Goal: Task Accomplishment & Management: Use online tool/utility

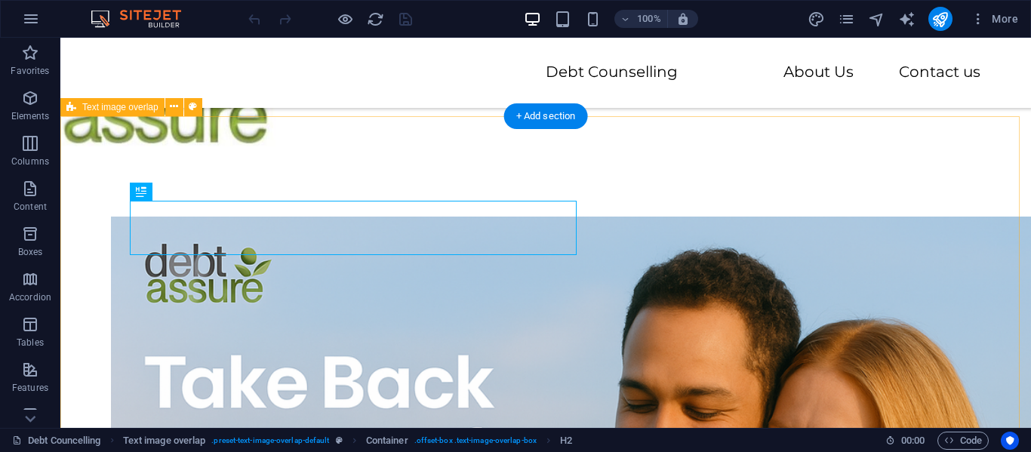
scroll to position [391, 0]
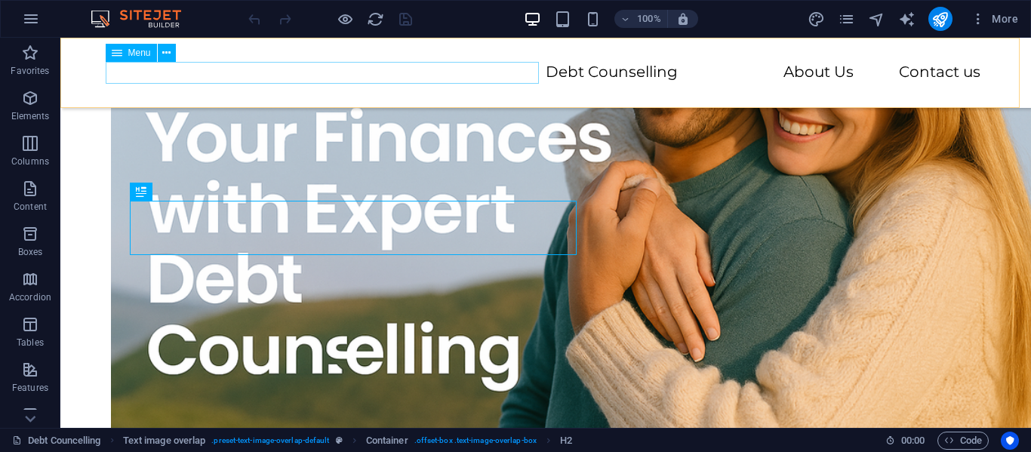
click at [523, 75] on nav "Debt Counselling About Us Contact us" at bounding box center [546, 73] width 870 height 22
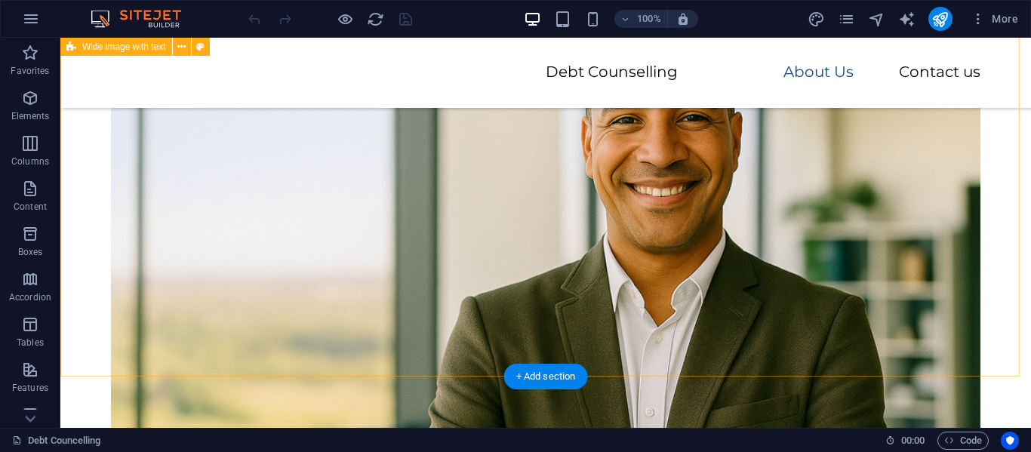
scroll to position [3335, 0]
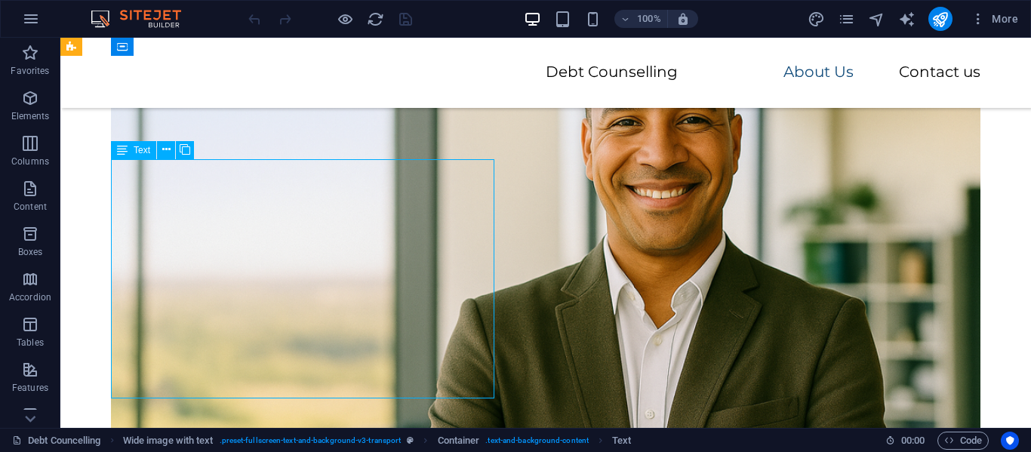
scroll to position [3184, 0]
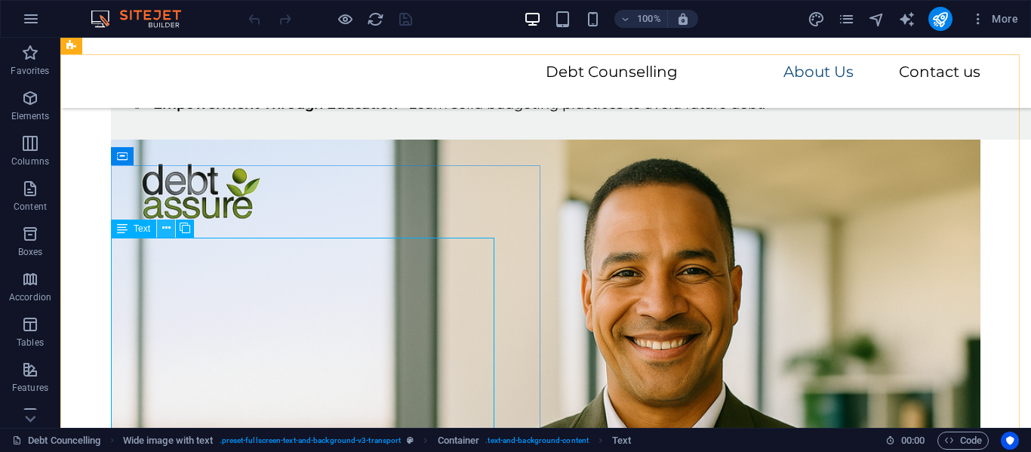
click at [169, 225] on icon at bounding box center [166, 228] width 8 height 16
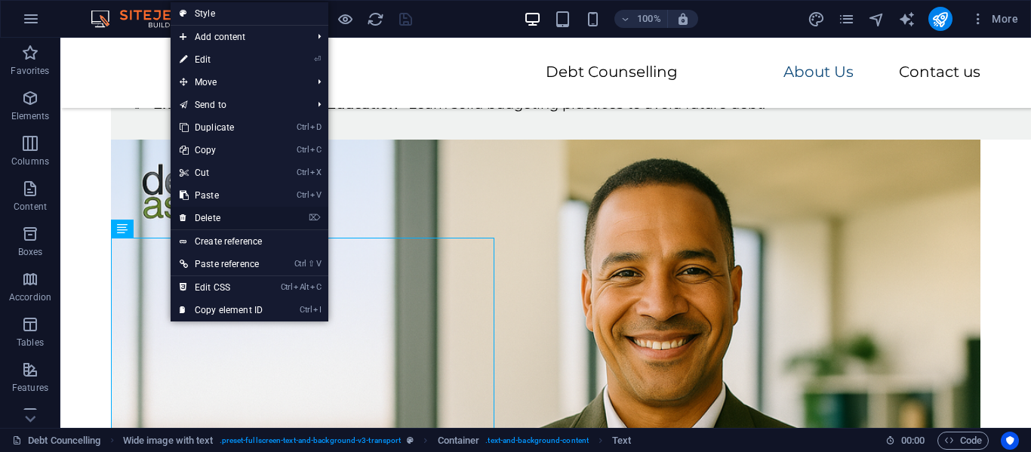
click at [233, 214] on link "⌦ Delete" at bounding box center [221, 218] width 101 height 23
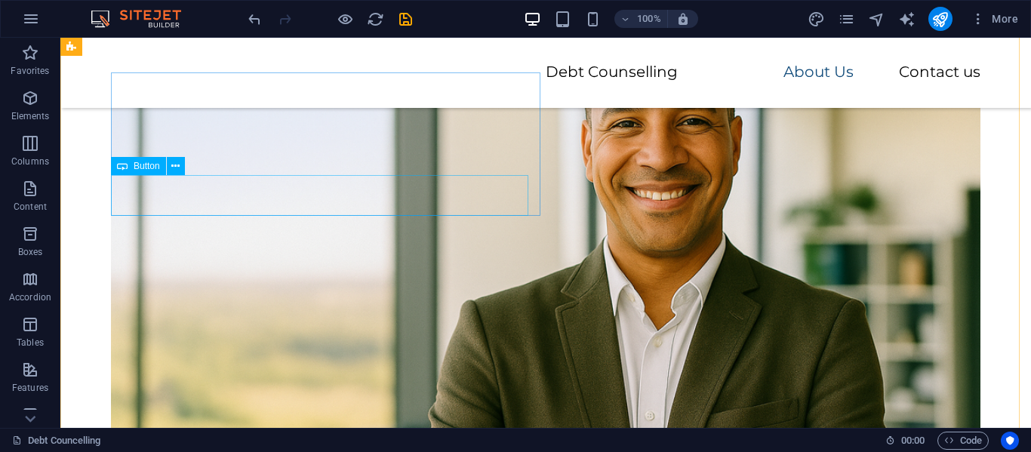
scroll to position [3246, 0]
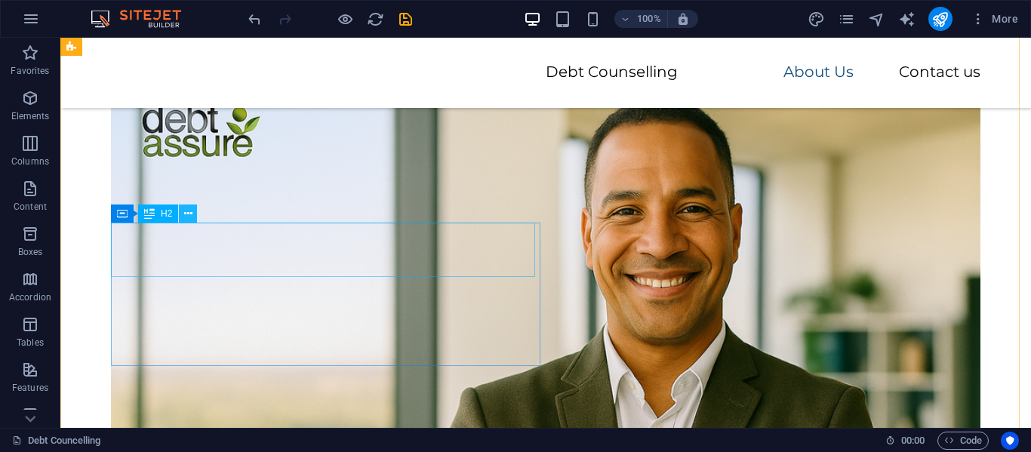
click at [186, 214] on icon at bounding box center [188, 214] width 8 height 16
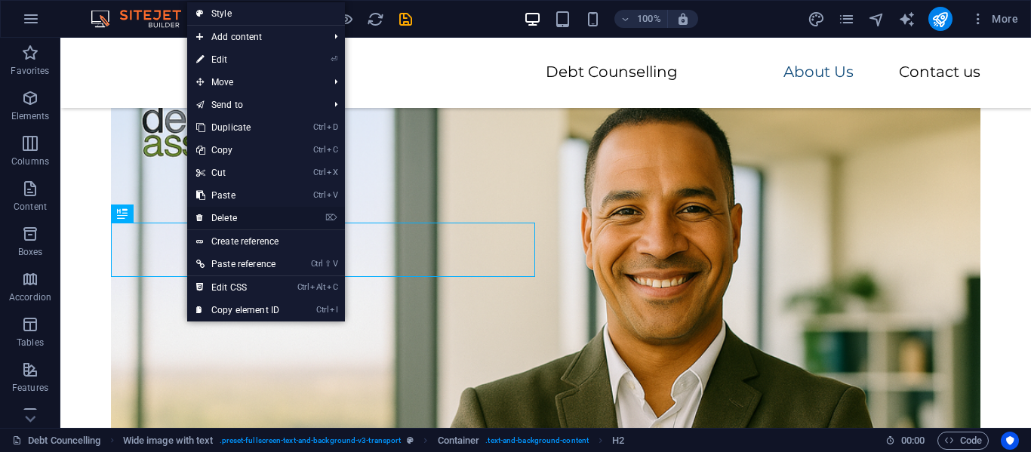
click at [215, 217] on link "⌦ Delete" at bounding box center [237, 218] width 101 height 23
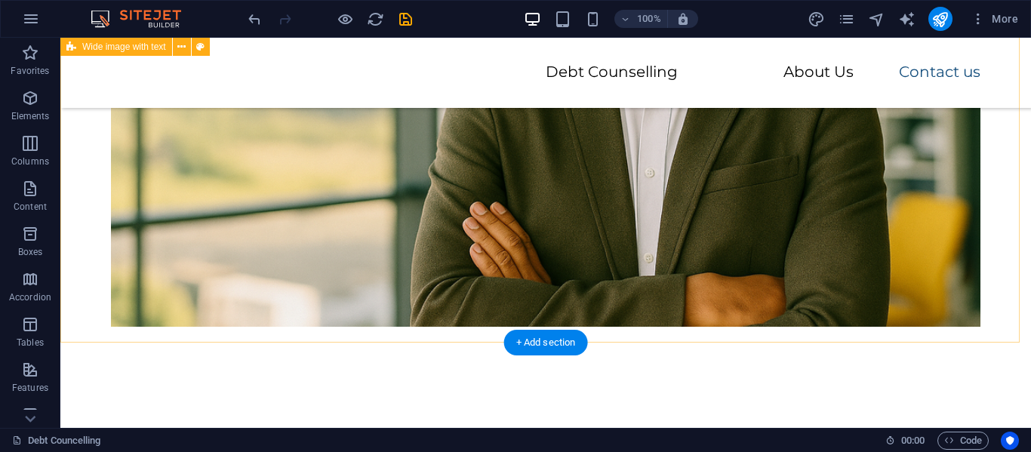
scroll to position [3651, 0]
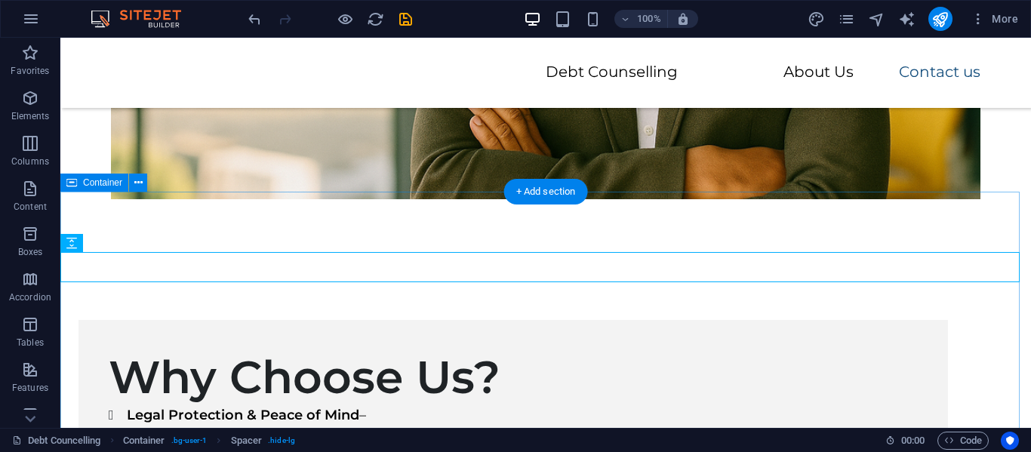
scroll to position [3726, 0]
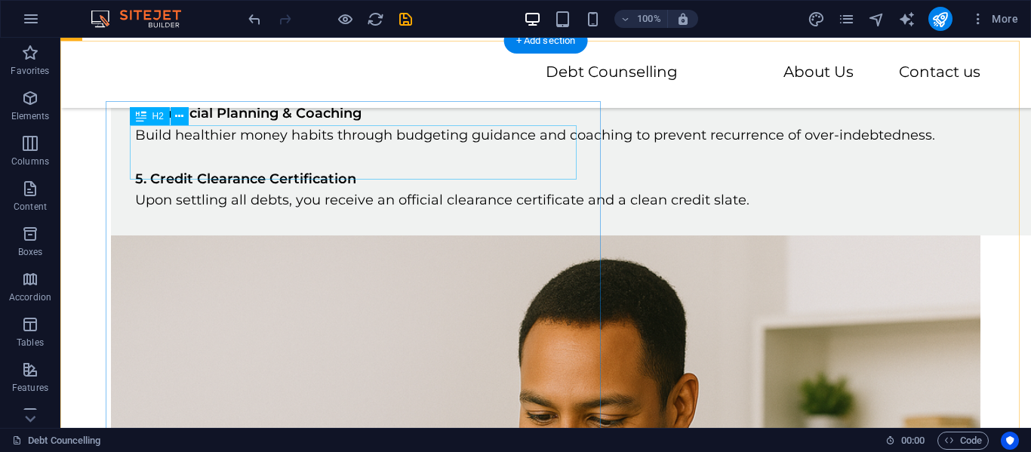
scroll to position [1084, 0]
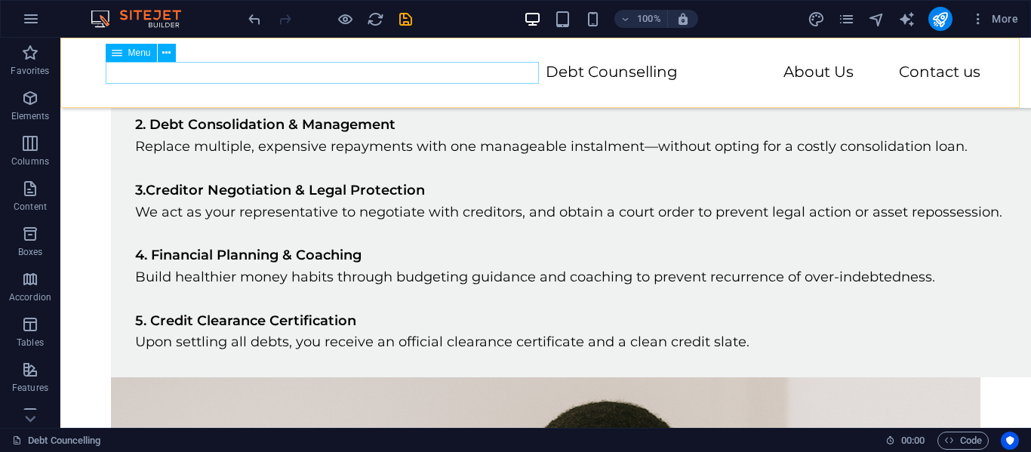
click at [378, 66] on nav "Debt Counselling About Us Contact us" at bounding box center [546, 73] width 870 height 22
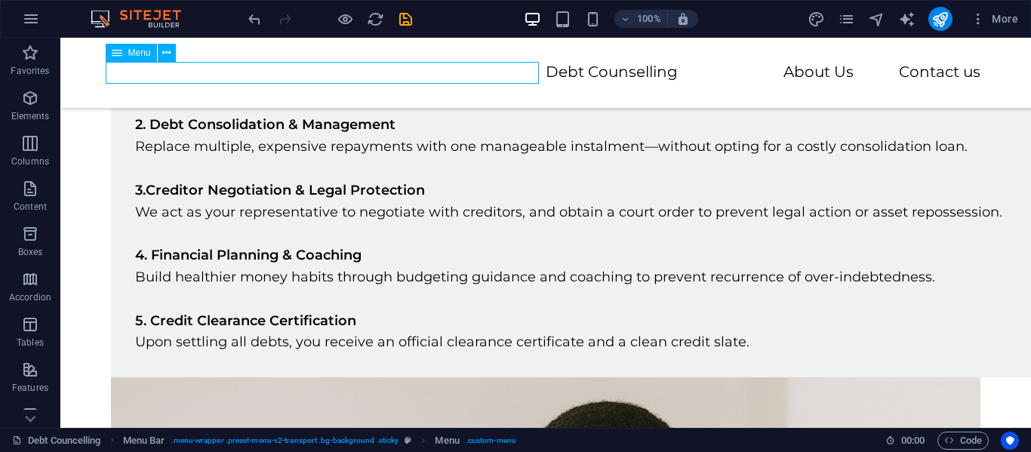
click at [377, 77] on nav "Debt Counselling About Us Contact us" at bounding box center [546, 73] width 870 height 22
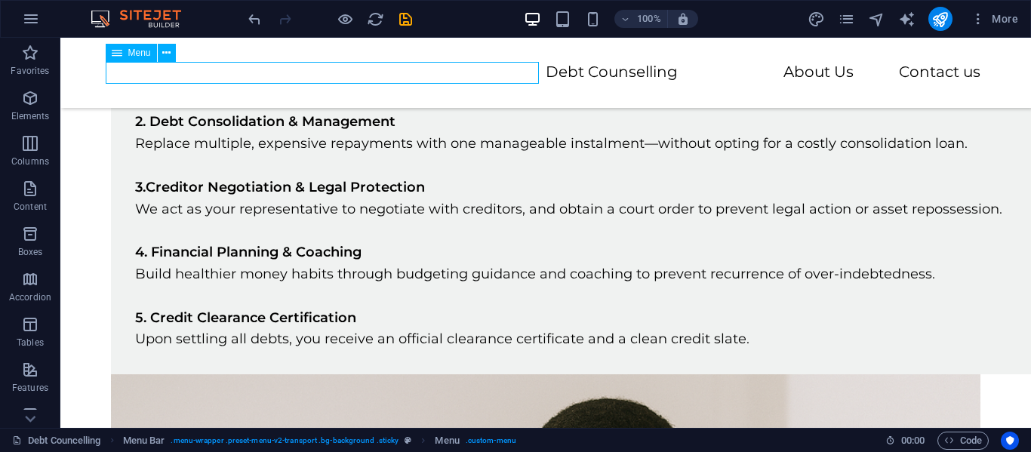
select select
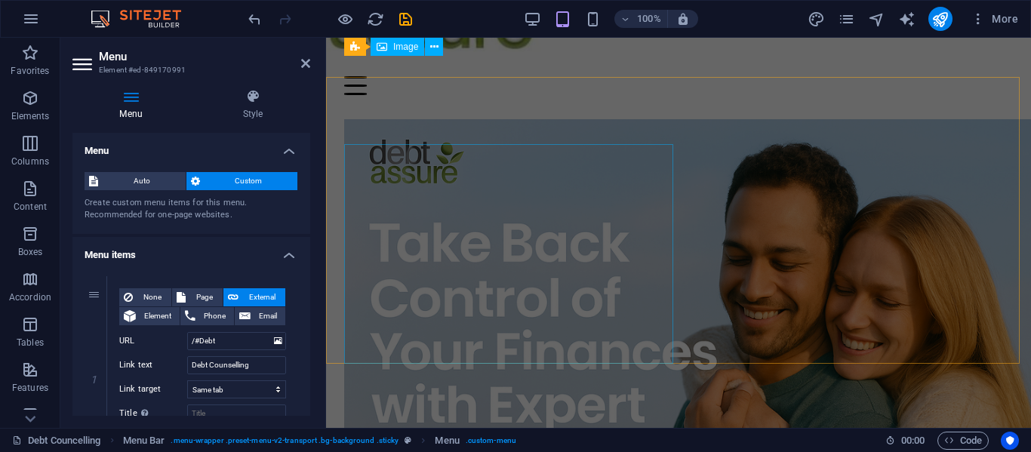
scroll to position [0, 0]
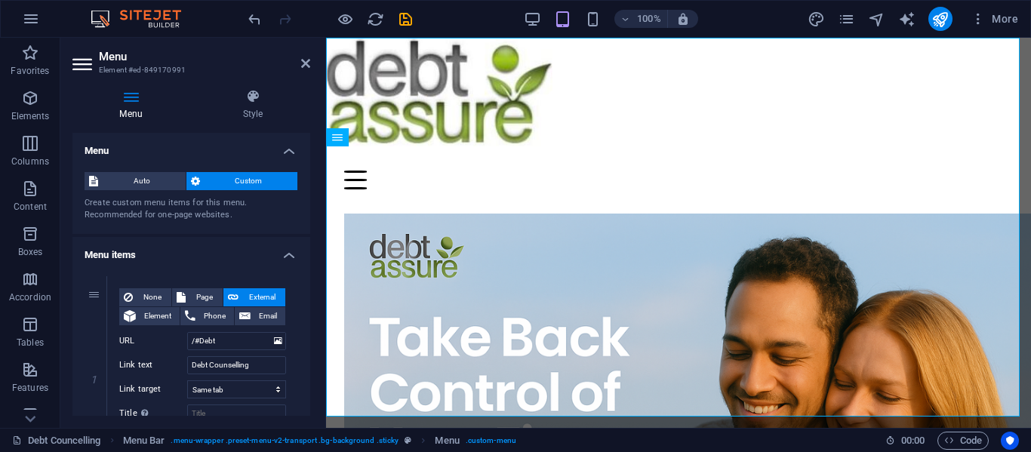
click at [126, 107] on h4 "Menu" at bounding box center [133, 105] width 123 height 32
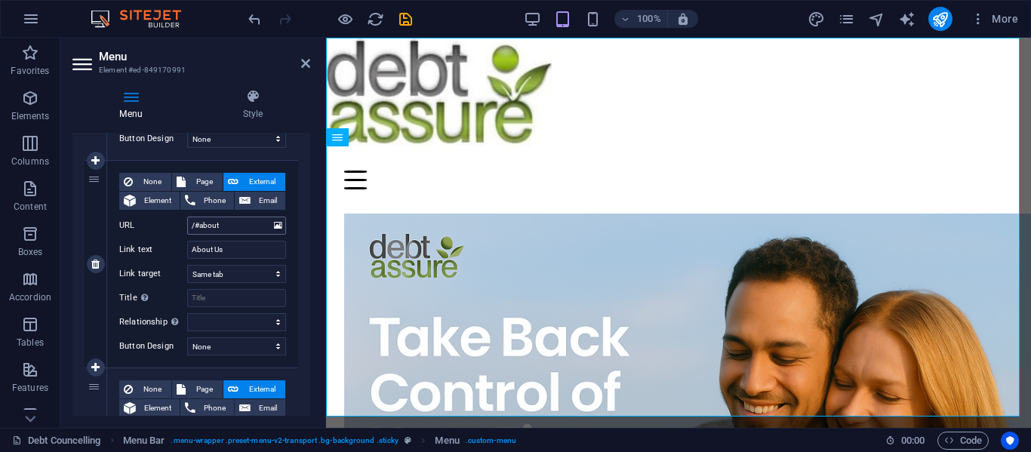
scroll to position [302, 0]
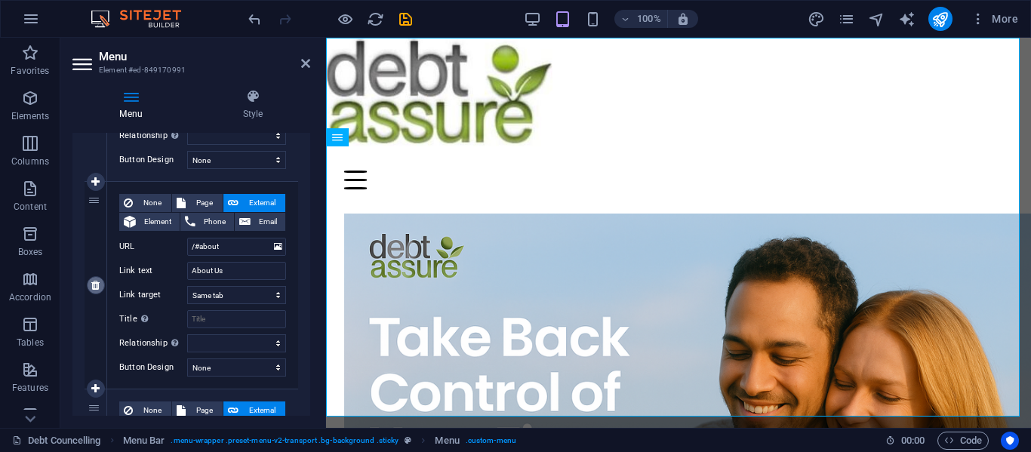
click at [97, 284] on icon at bounding box center [95, 285] width 8 height 11
select select
type input "/#contact"
type input "Contact us"
select select
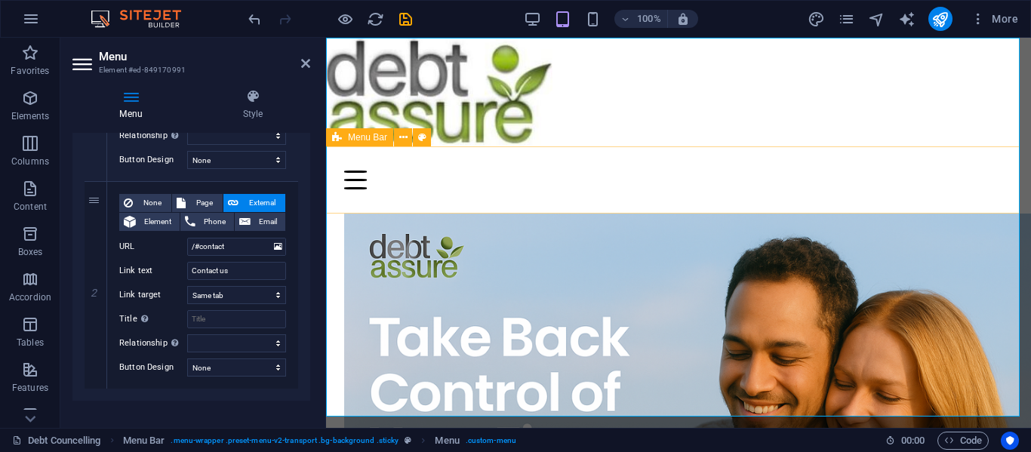
click at [630, 162] on div "Debt Counselling Contact us" at bounding box center [678, 179] width 705 height 67
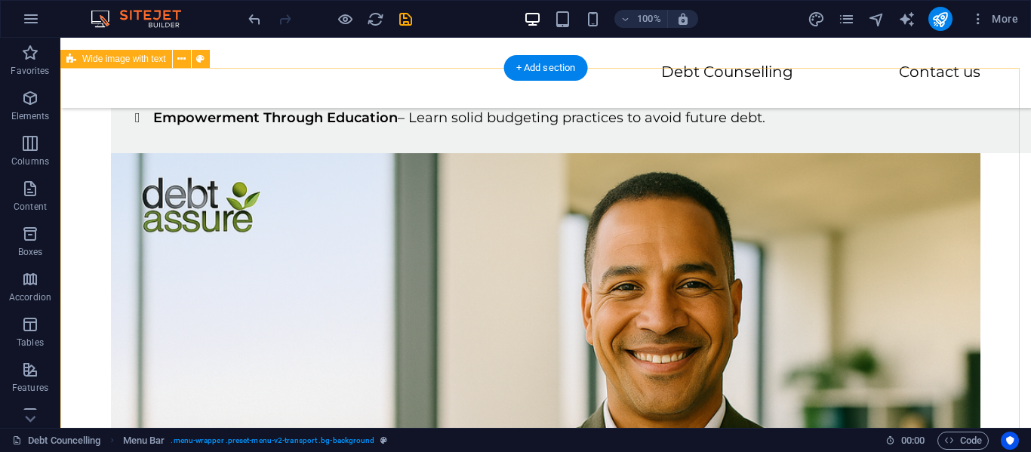
scroll to position [3020, 0]
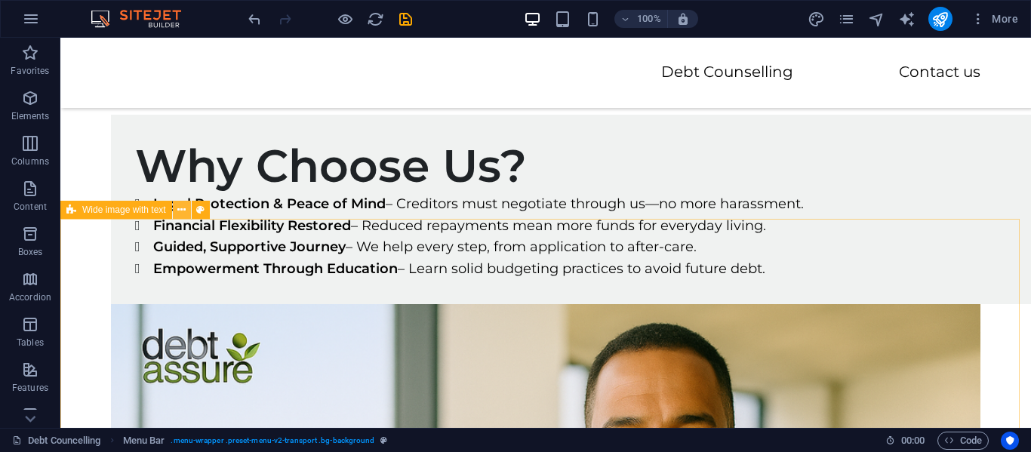
click at [185, 210] on icon at bounding box center [181, 210] width 8 height 16
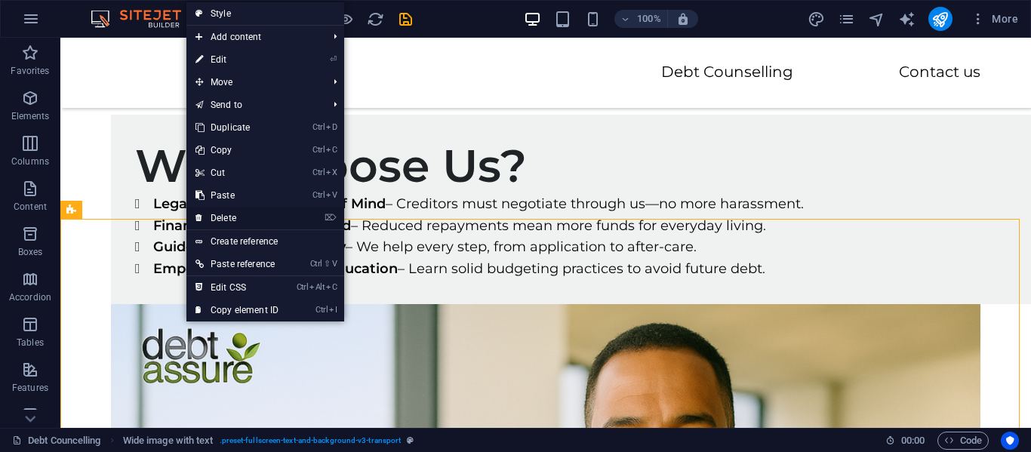
click at [227, 212] on link "⌦ Delete" at bounding box center [236, 218] width 101 height 23
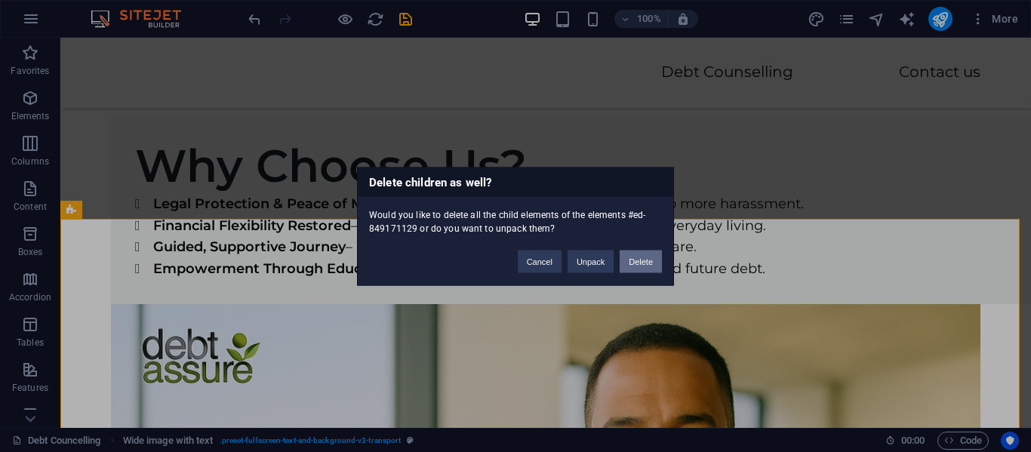
click at [642, 254] on button "Delete" at bounding box center [641, 261] width 42 height 23
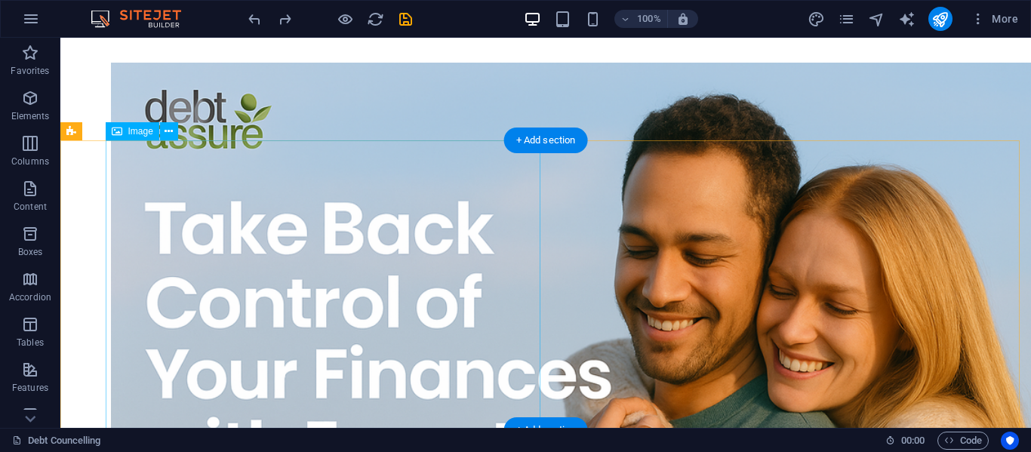
scroll to position [75, 0]
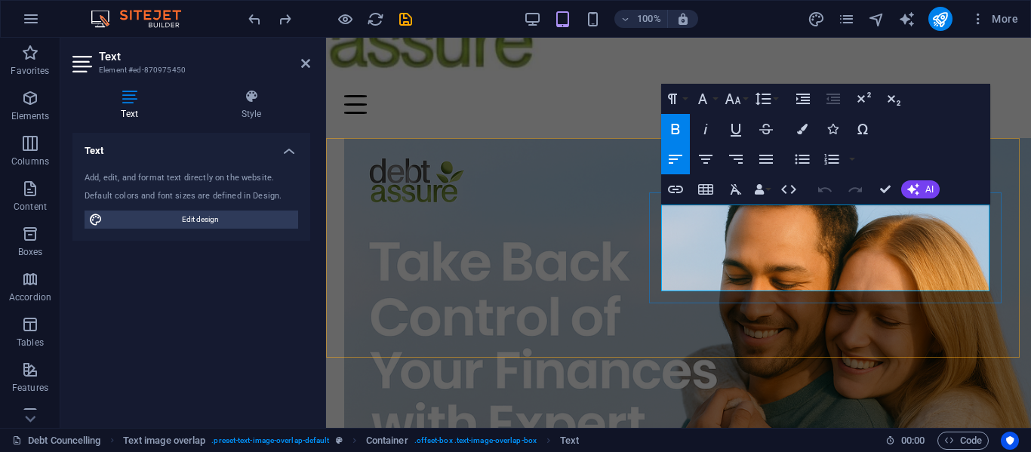
drag, startPoint x: 940, startPoint y: 217, endPoint x: 718, endPoint y: 236, distance: 222.8
click at [670, 128] on icon "button" at bounding box center [676, 129] width 18 height 18
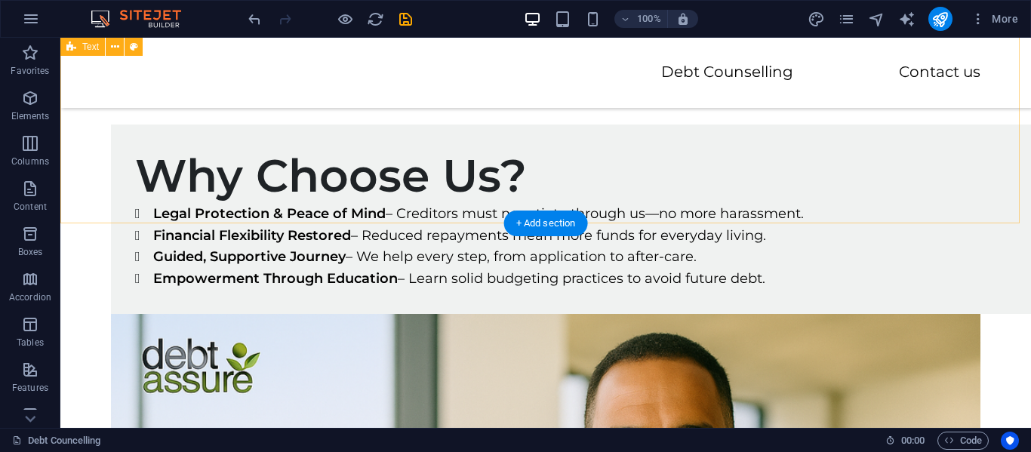
scroll to position [2944, 0]
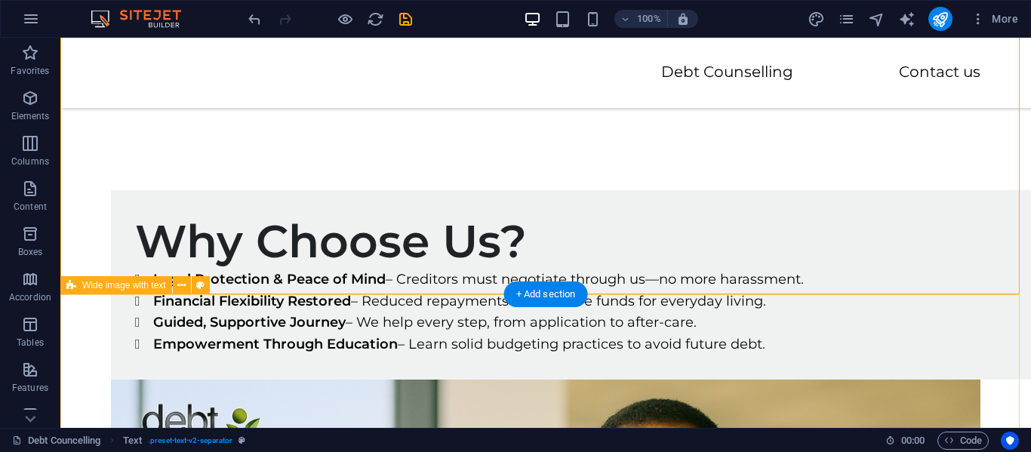
scroll to position [3020, 0]
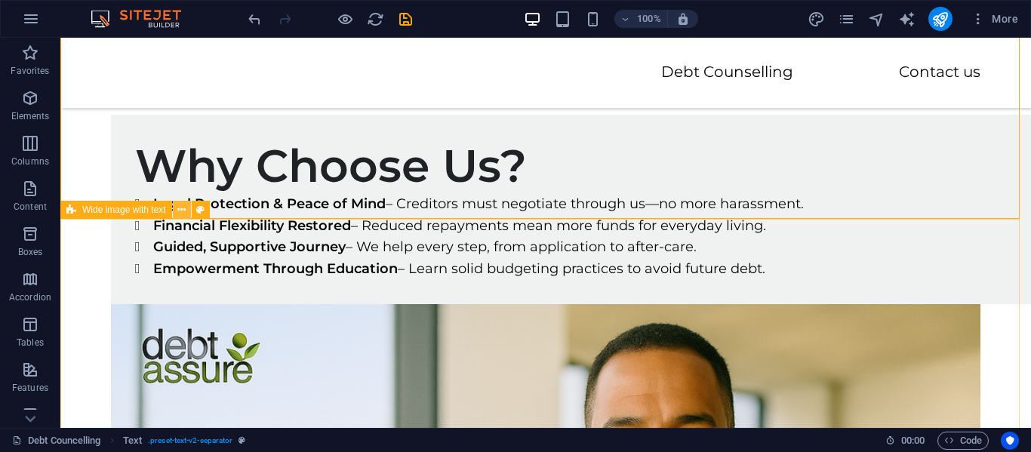
click at [180, 212] on icon at bounding box center [181, 210] width 8 height 16
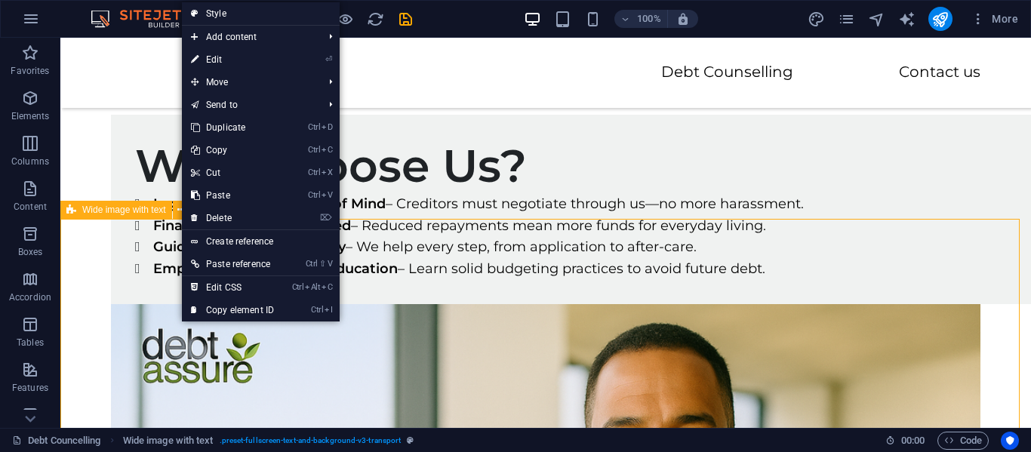
click at [146, 210] on span "Wide image with text" at bounding box center [124, 209] width 84 height 9
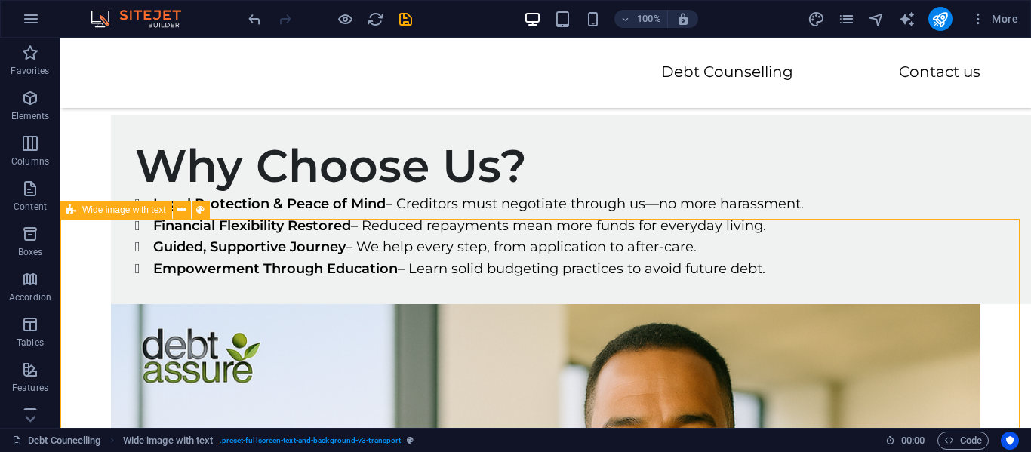
click at [146, 211] on span "Wide image with text" at bounding box center [124, 209] width 84 height 9
select select "px"
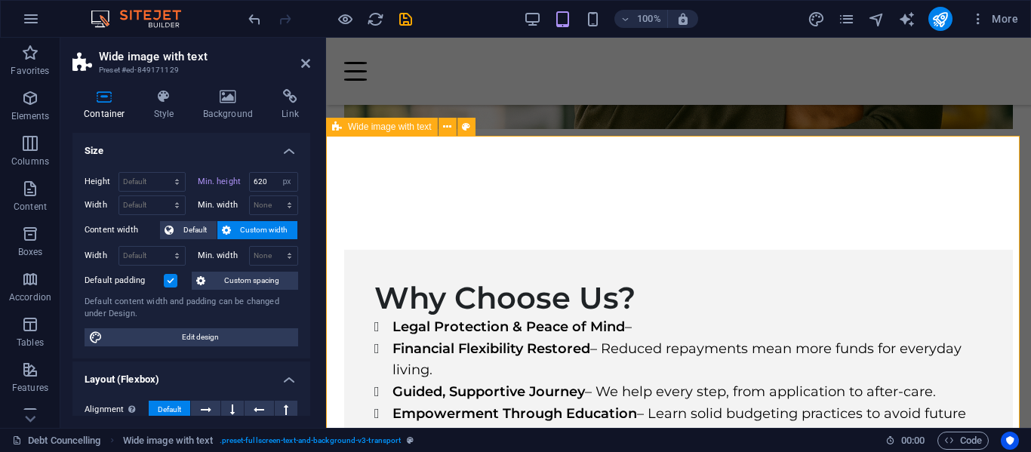
scroll to position [3071, 0]
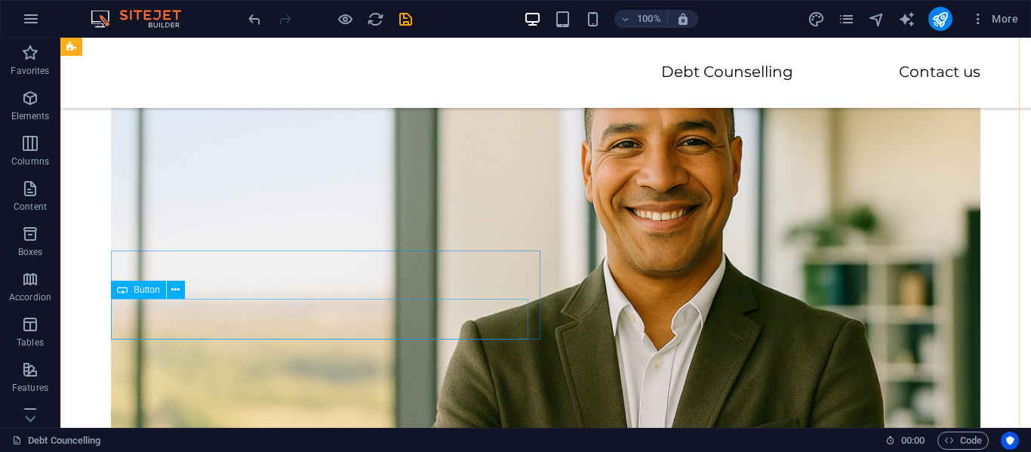
scroll to position [3316, 0]
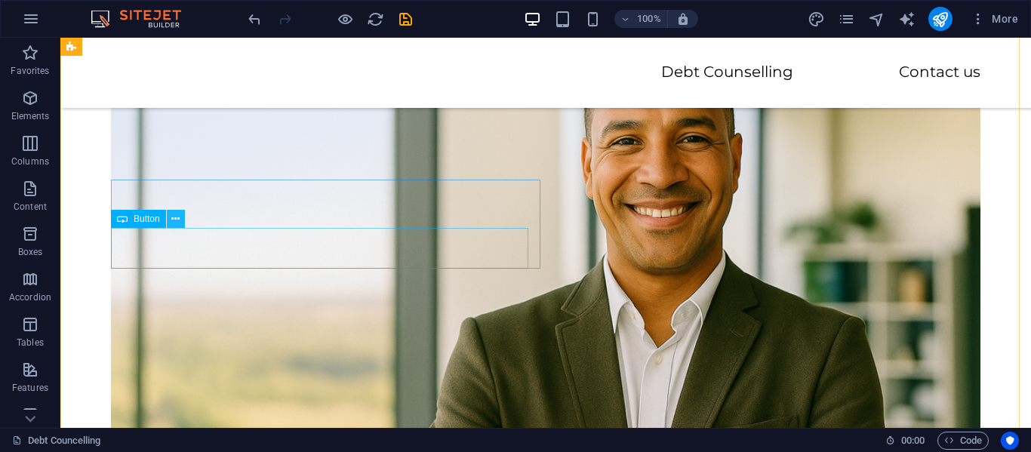
click at [171, 219] on icon at bounding box center [175, 219] width 8 height 16
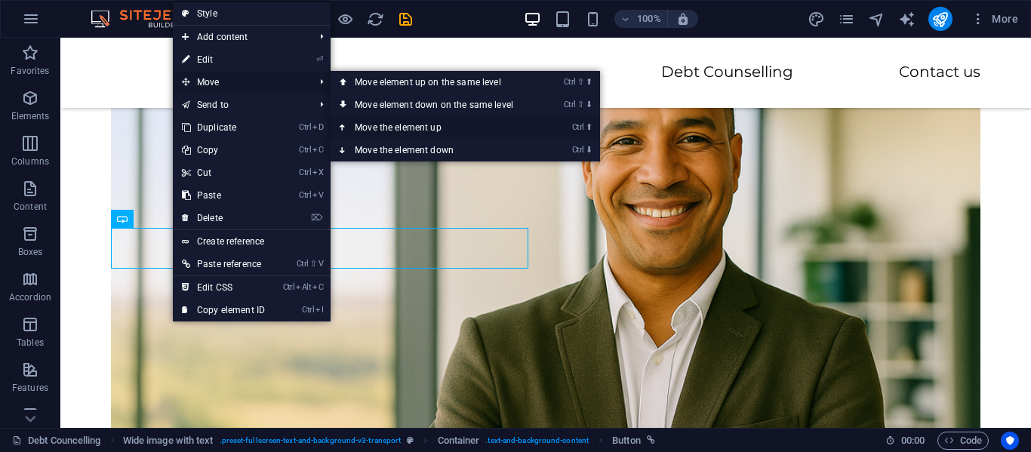
click at [370, 126] on link "Ctrl ⬆ Move the element up" at bounding box center [437, 127] width 213 height 23
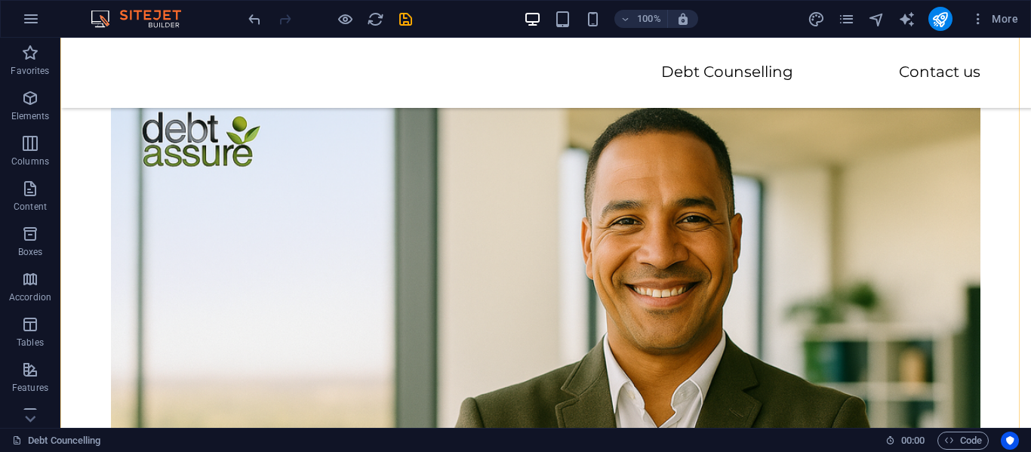
scroll to position [3241, 0]
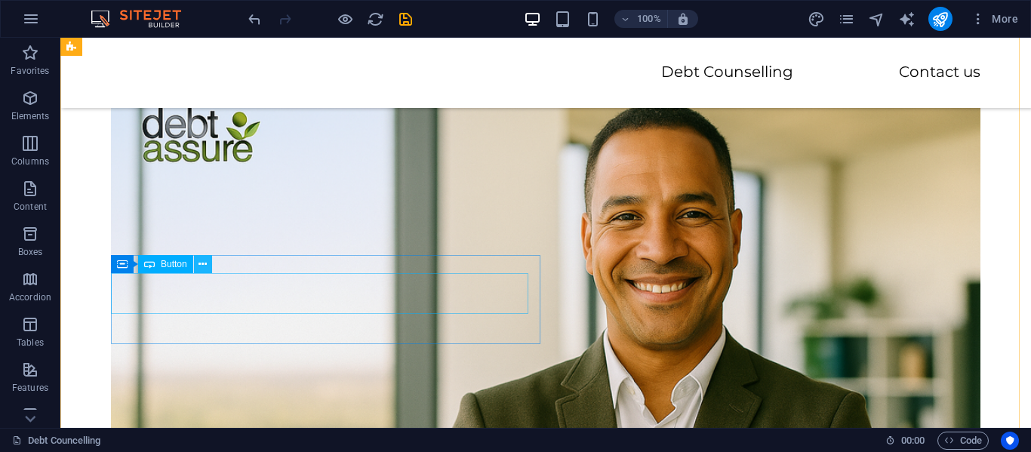
click at [202, 261] on icon at bounding box center [203, 265] width 8 height 16
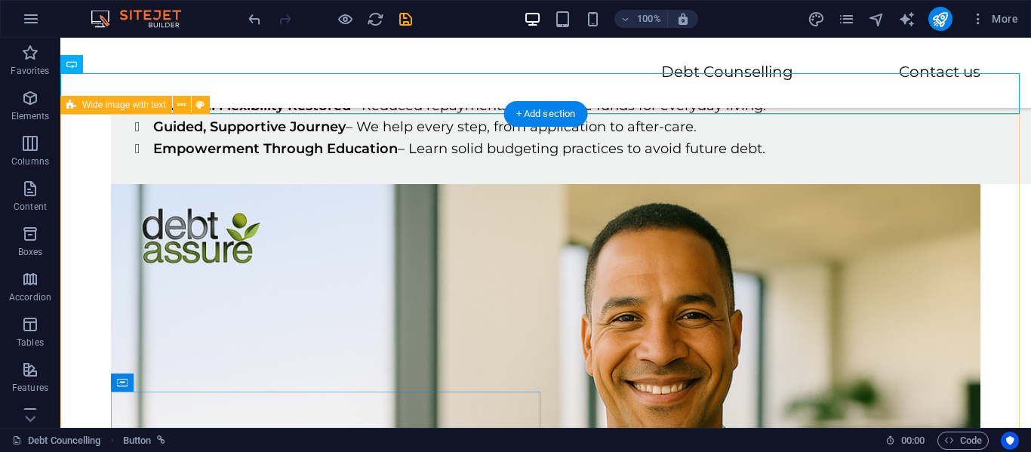
scroll to position [3165, 0]
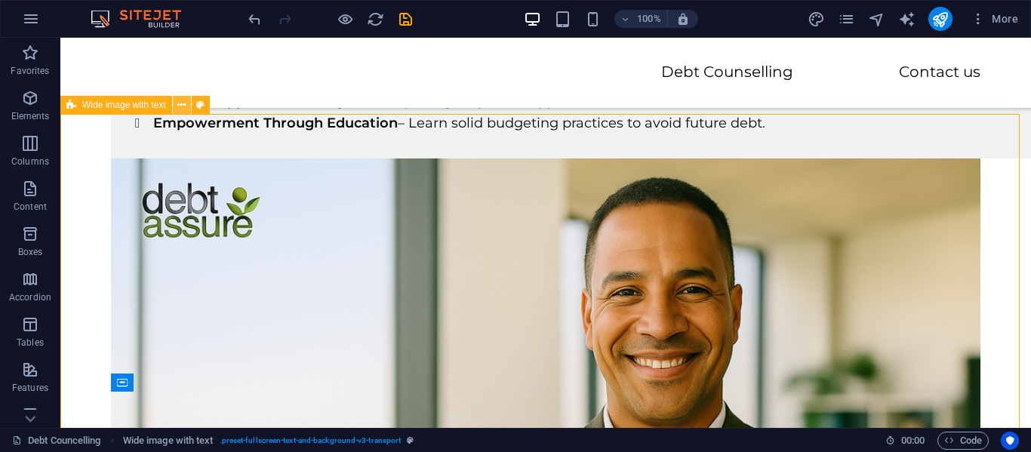
click at [177, 100] on icon at bounding box center [181, 105] width 8 height 16
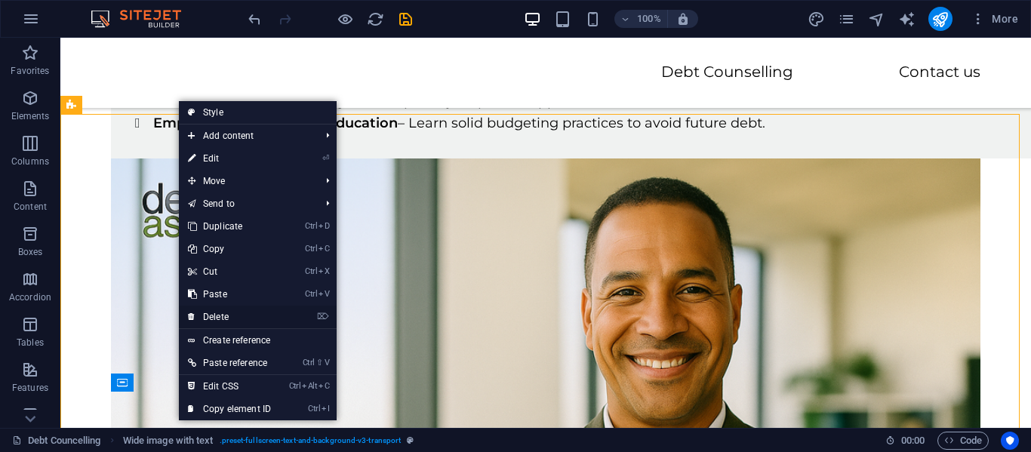
click at [239, 309] on link "⌦ Delete" at bounding box center [229, 317] width 101 height 23
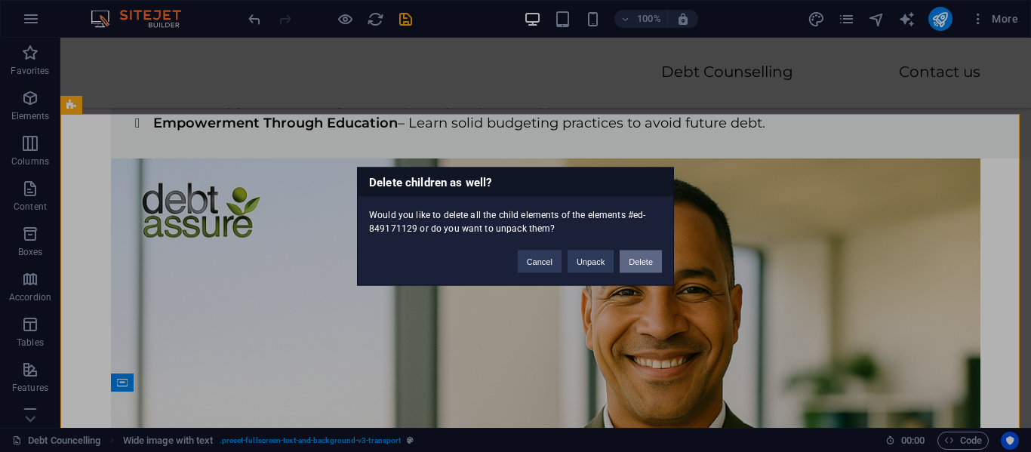
click at [639, 257] on button "Delete" at bounding box center [641, 261] width 42 height 23
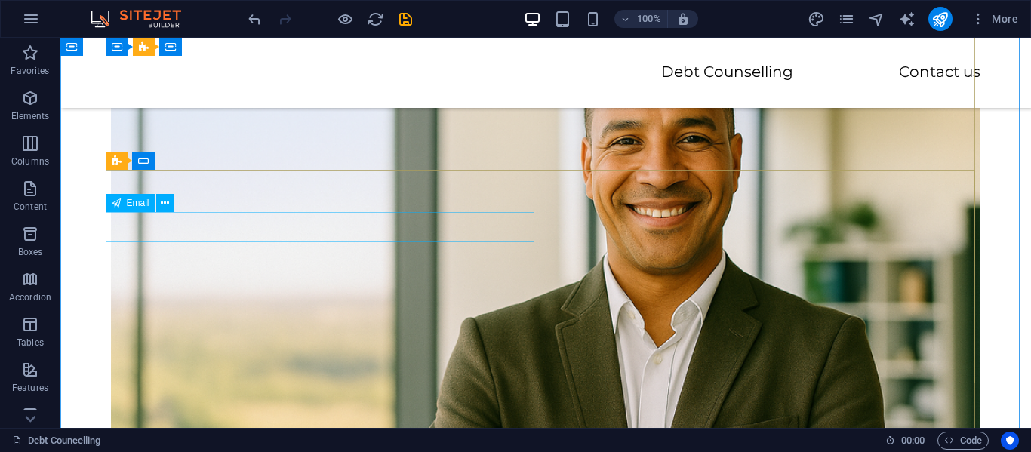
scroll to position [3392, 0]
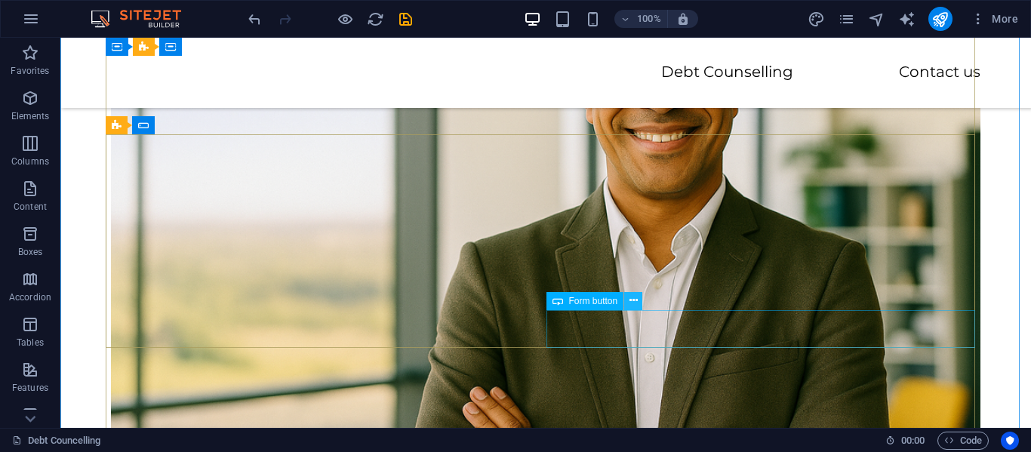
click at [638, 300] on button at bounding box center [633, 301] width 18 height 18
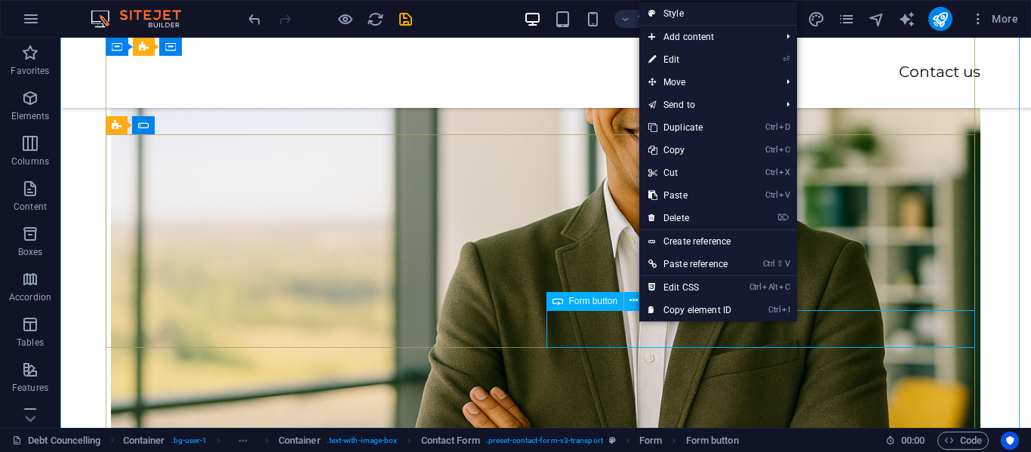
click at [603, 302] on span "Form button" at bounding box center [593, 301] width 49 height 9
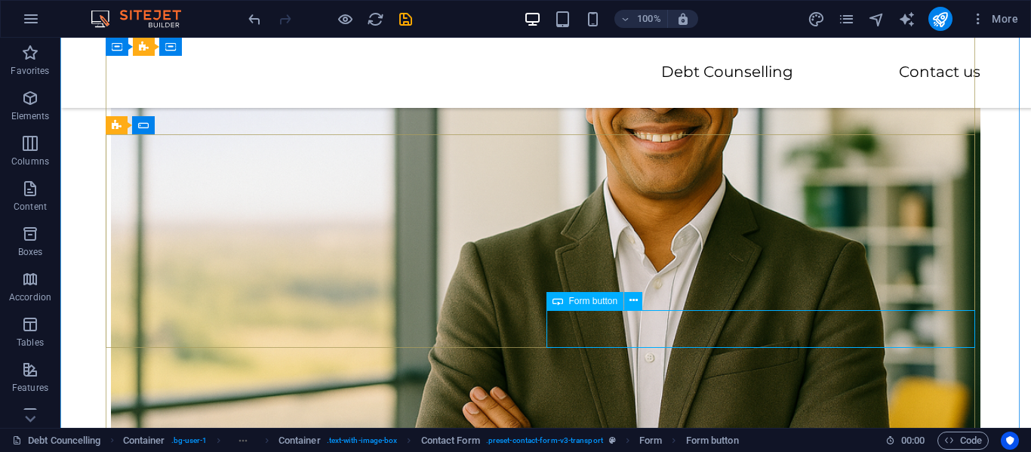
click at [603, 302] on span "Form button" at bounding box center [593, 301] width 49 height 9
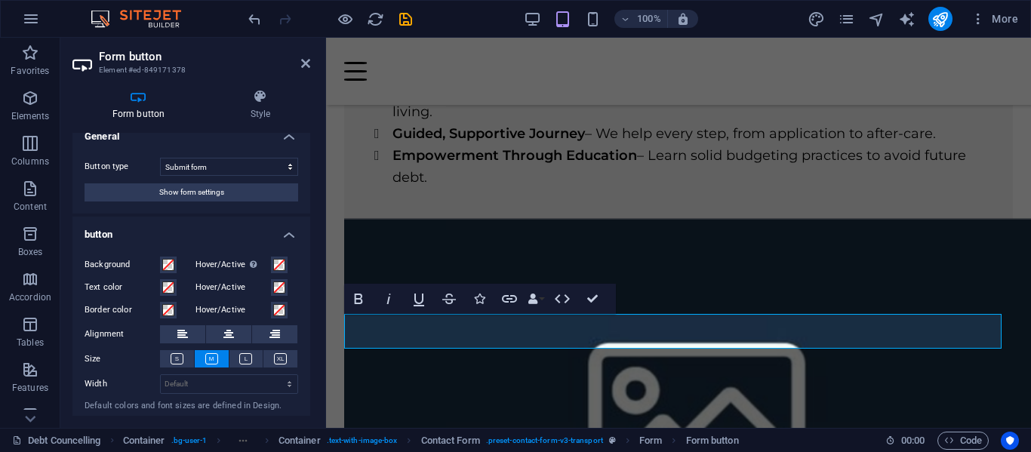
scroll to position [0, 0]
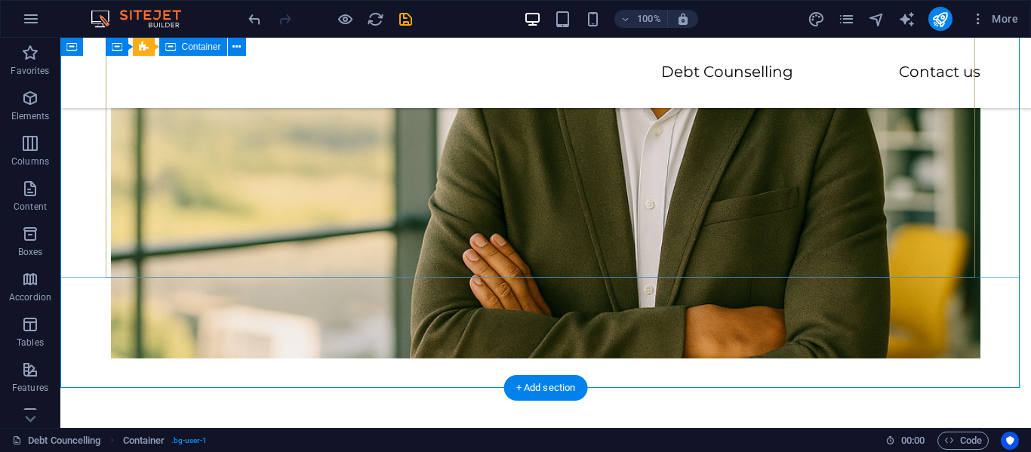
scroll to position [3696, 0]
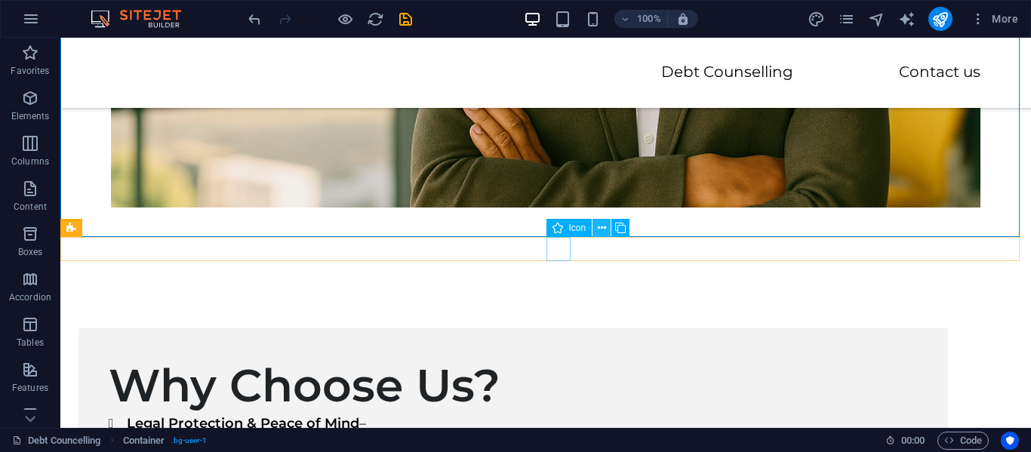
click at [603, 229] on icon at bounding box center [602, 228] width 8 height 16
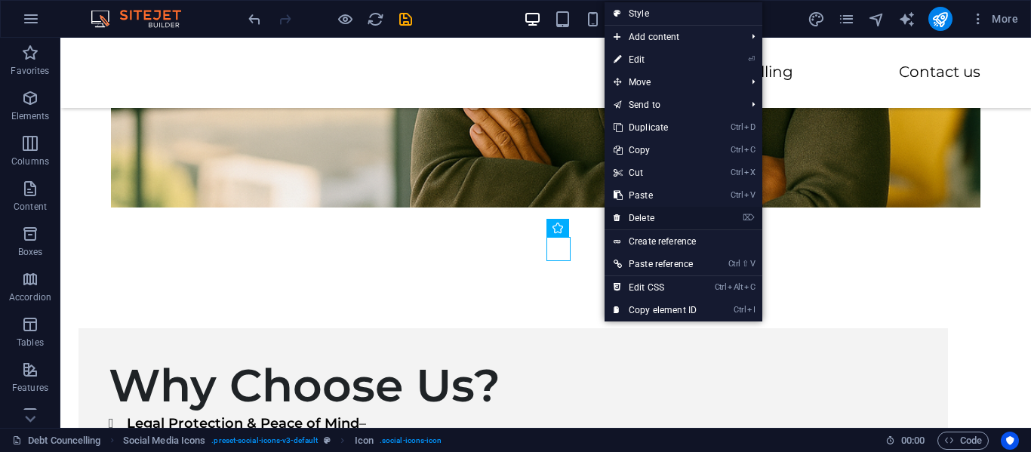
click at [638, 214] on link "⌦ Delete" at bounding box center [655, 218] width 101 height 23
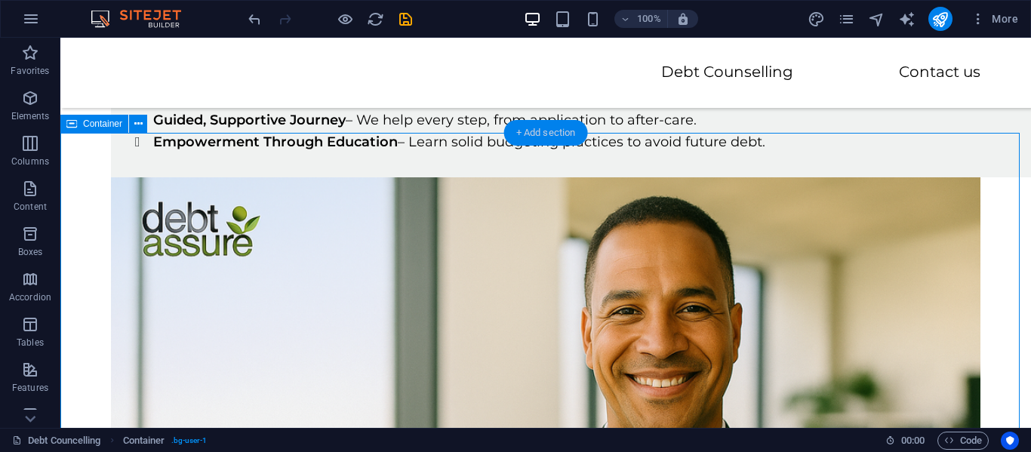
scroll to position [3017, 0]
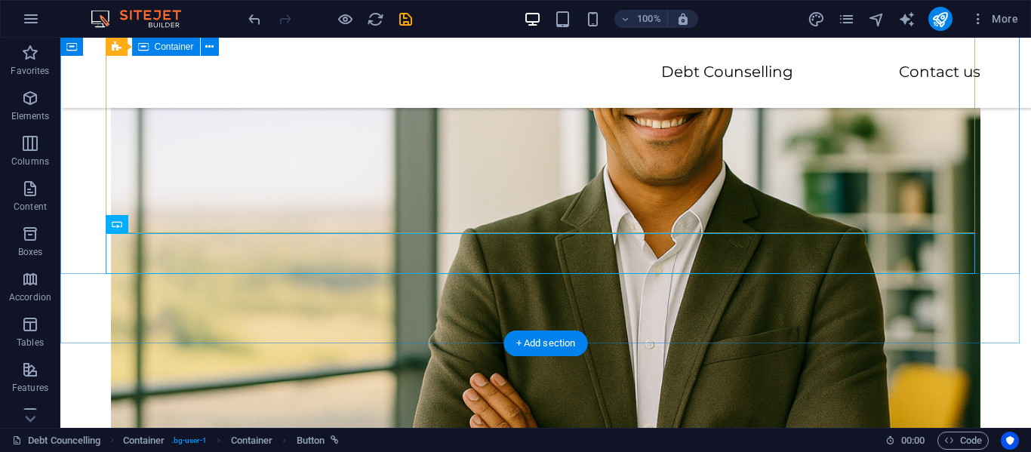
scroll to position [3575, 0]
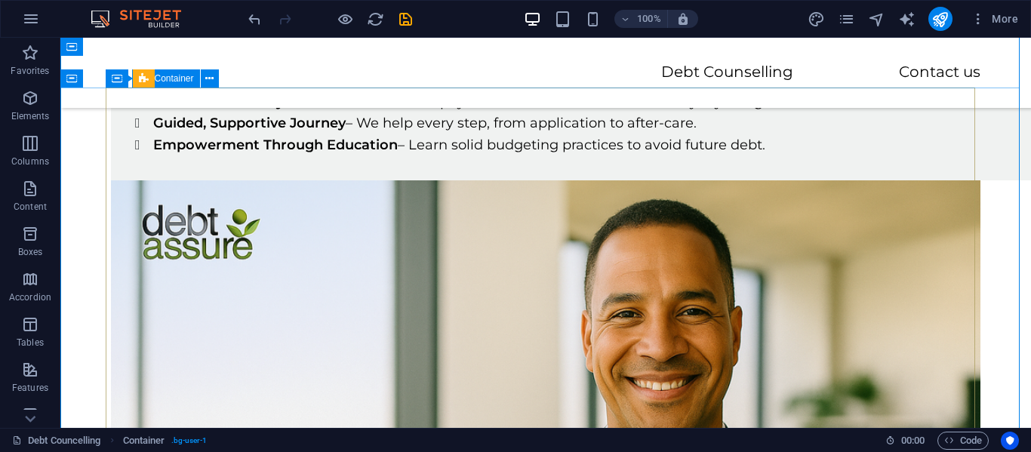
scroll to position [3047, 0]
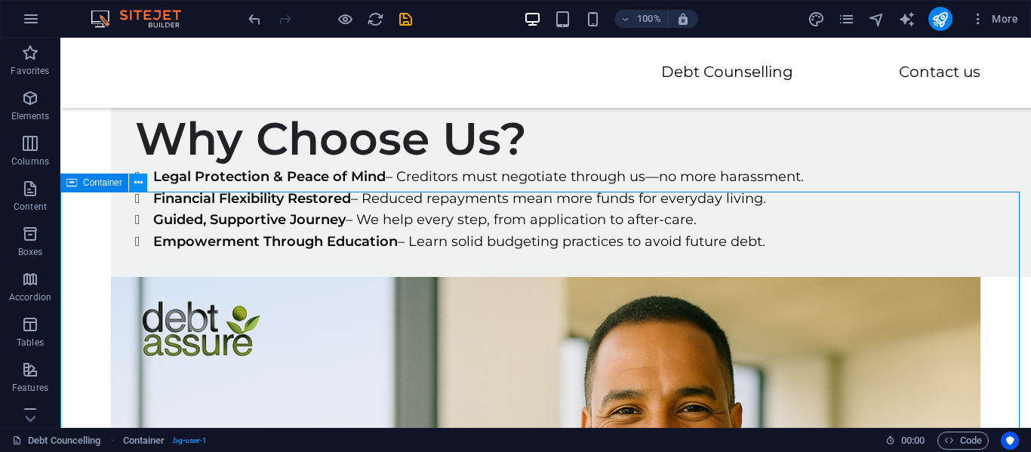
click at [135, 187] on icon at bounding box center [138, 183] width 8 height 16
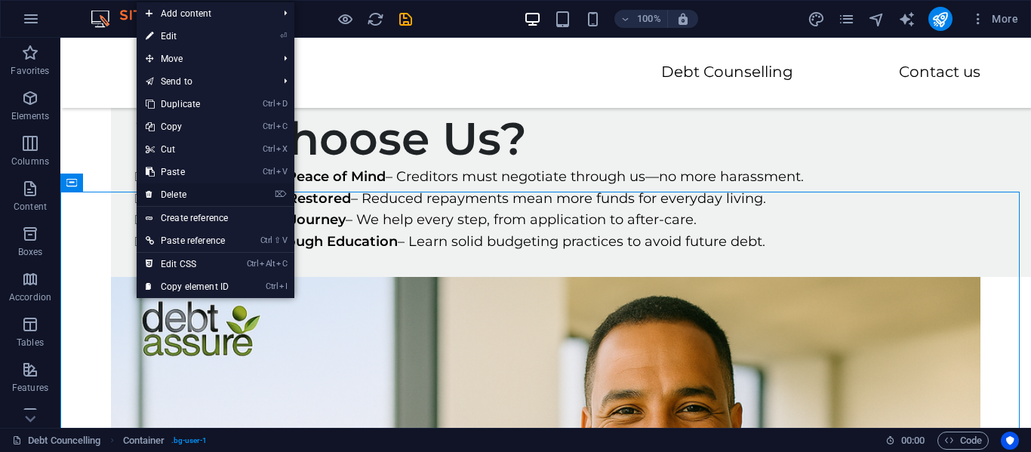
click at [161, 193] on link "⌦ Delete" at bounding box center [187, 194] width 101 height 23
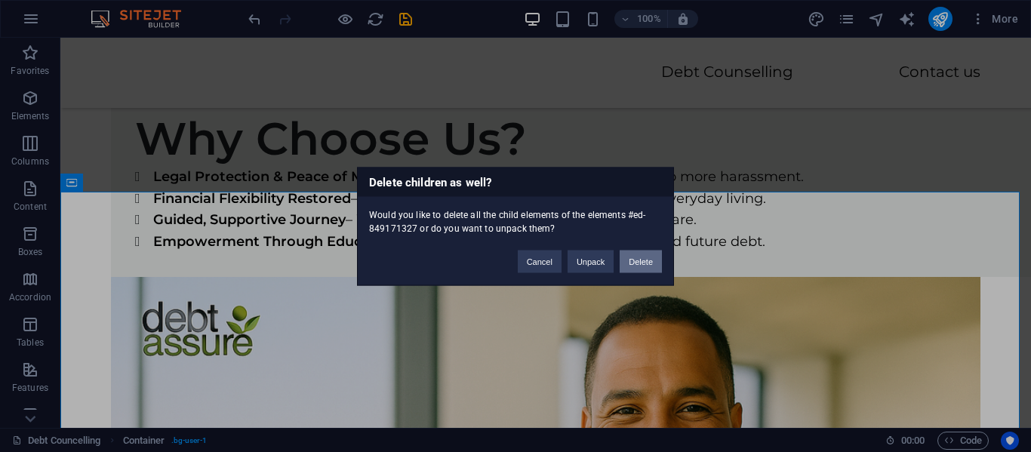
click at [637, 261] on button "Delete" at bounding box center [641, 261] width 42 height 23
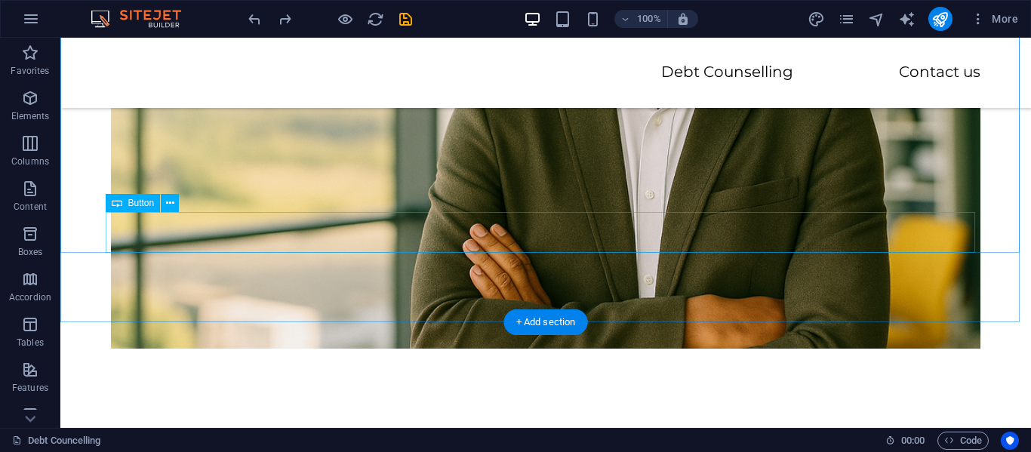
scroll to position [3575, 0]
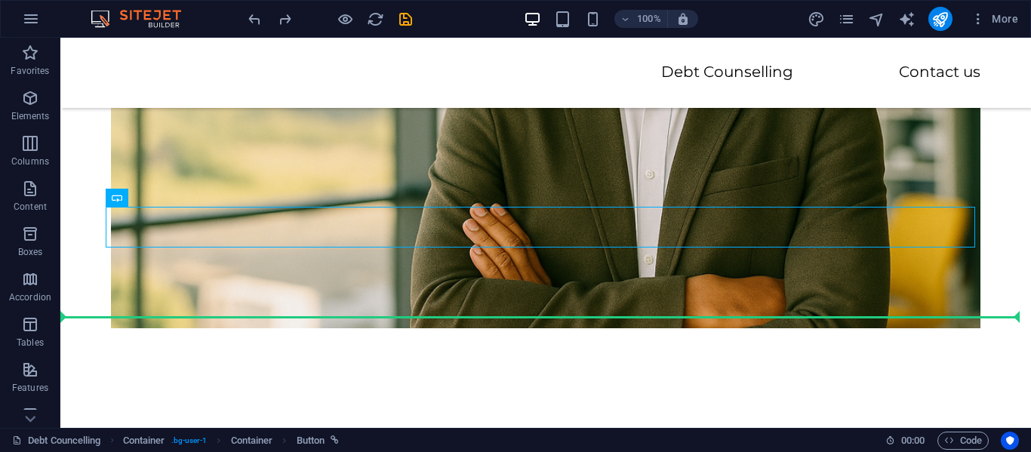
drag, startPoint x: 229, startPoint y: 231, endPoint x: 225, endPoint y: 328, distance: 97.5
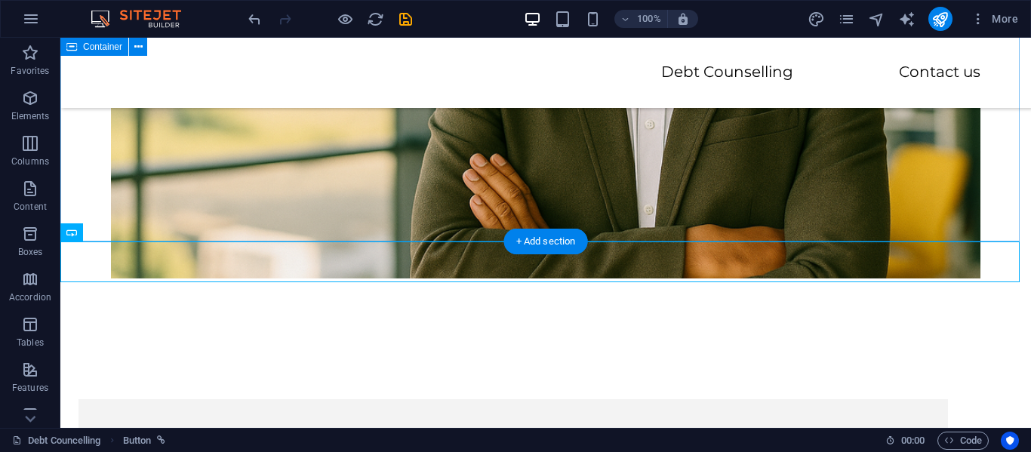
scroll to position [3651, 0]
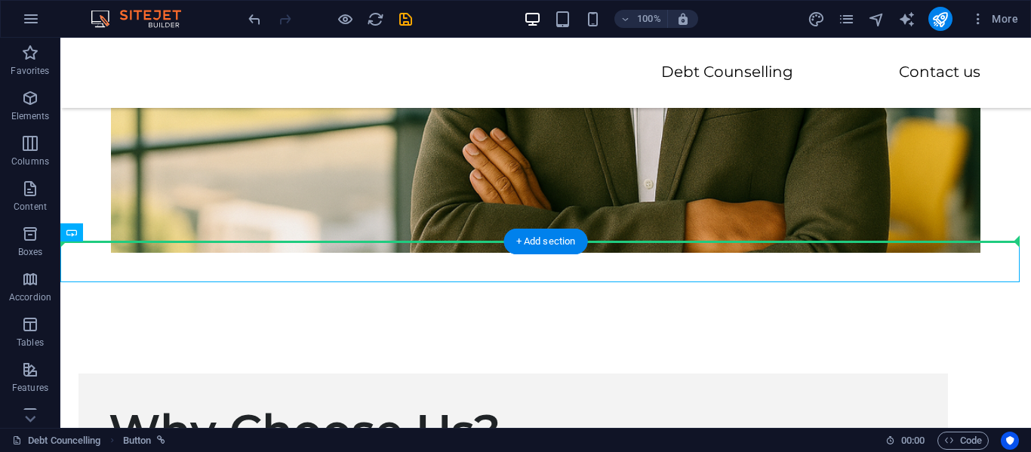
drag, startPoint x: 193, startPoint y: 250, endPoint x: 199, endPoint y: 140, distance: 109.6
drag, startPoint x: 150, startPoint y: 244, endPoint x: 137, endPoint y: 155, distance: 90.1
drag, startPoint x: 125, startPoint y: 267, endPoint x: 154, endPoint y: 170, distance: 101.5
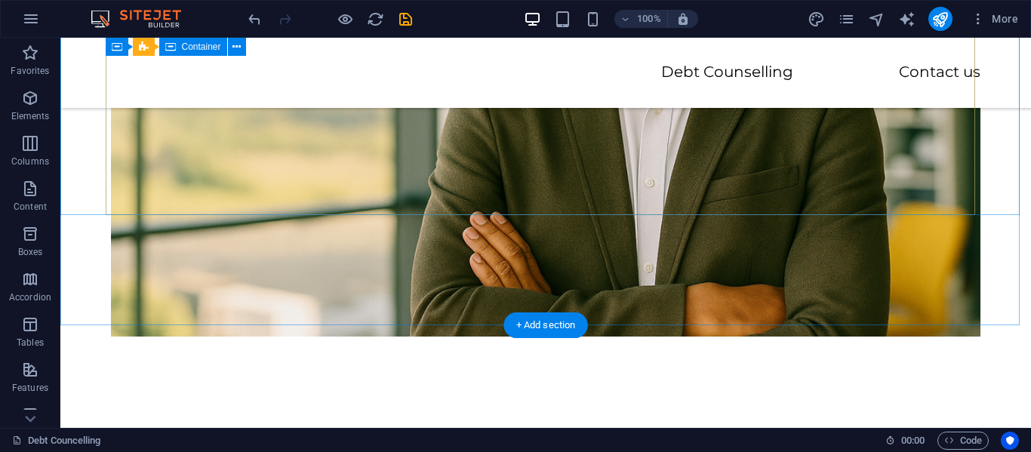
scroll to position [3575, 0]
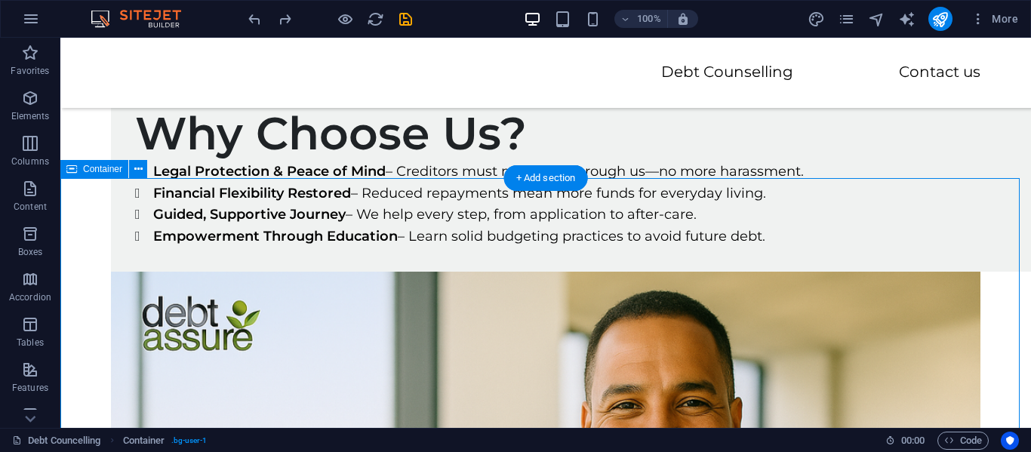
scroll to position [3047, 0]
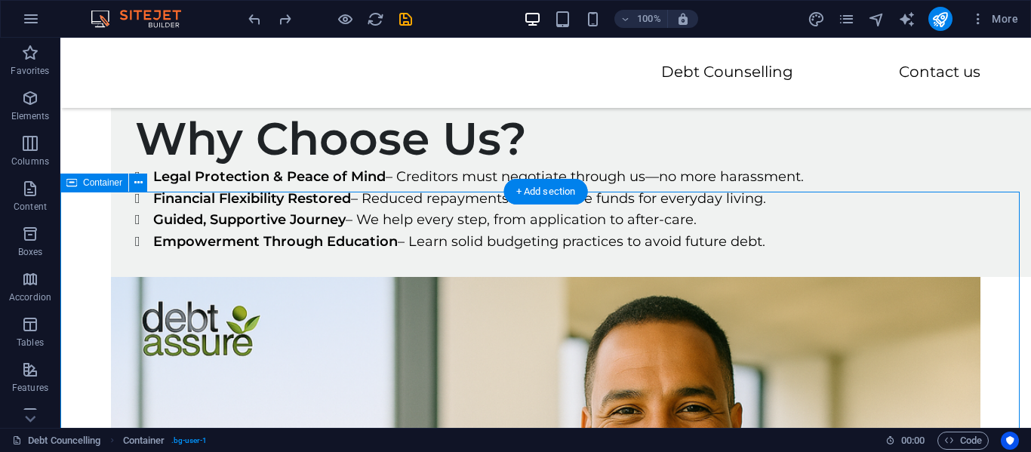
select select "%"
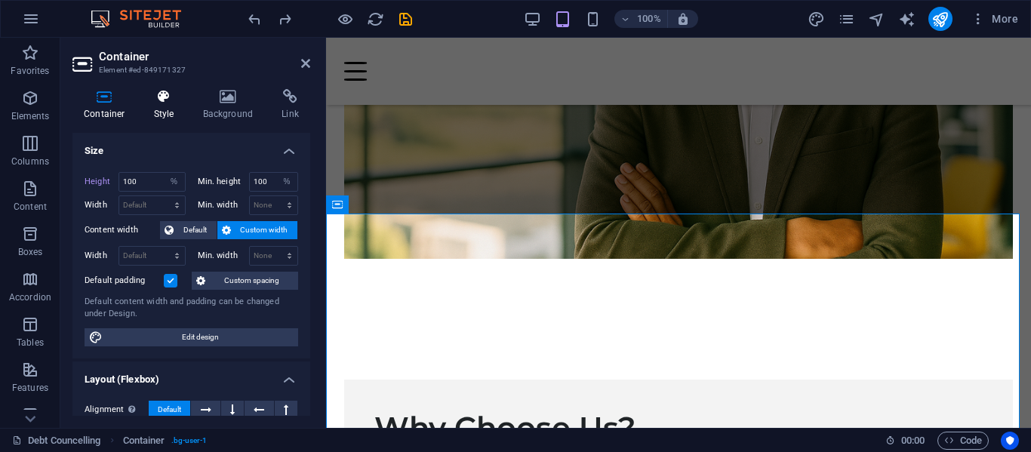
drag, startPoint x: 162, startPoint y: 101, endPoint x: 171, endPoint y: 100, distance: 9.1
click at [162, 100] on icon at bounding box center [164, 96] width 43 height 15
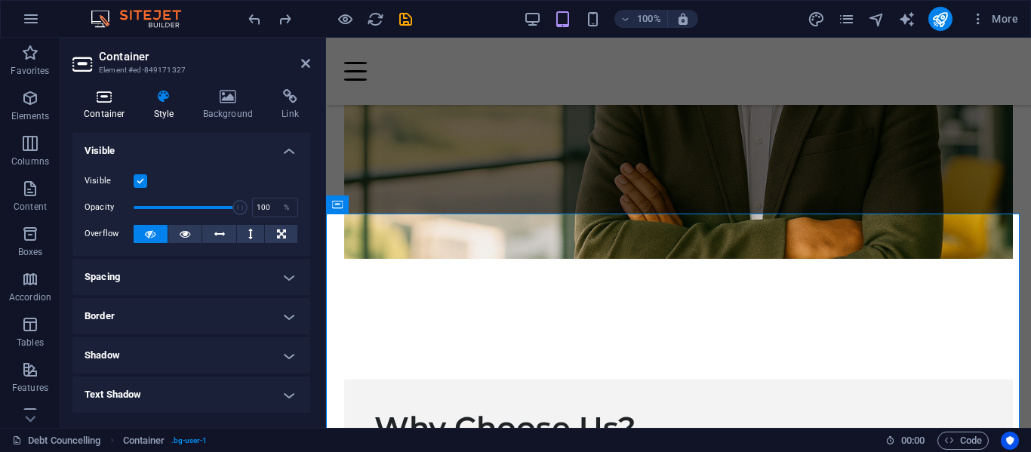
click at [102, 95] on icon at bounding box center [104, 96] width 64 height 15
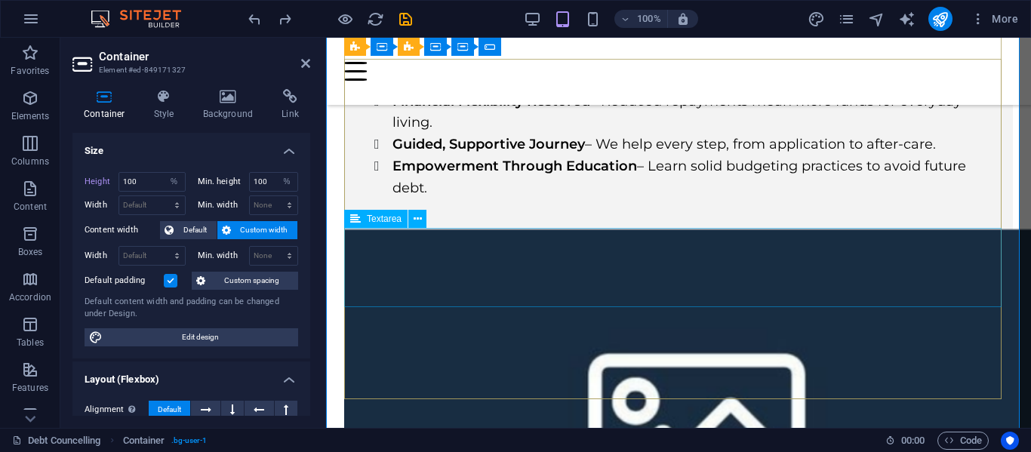
scroll to position [3231, 0]
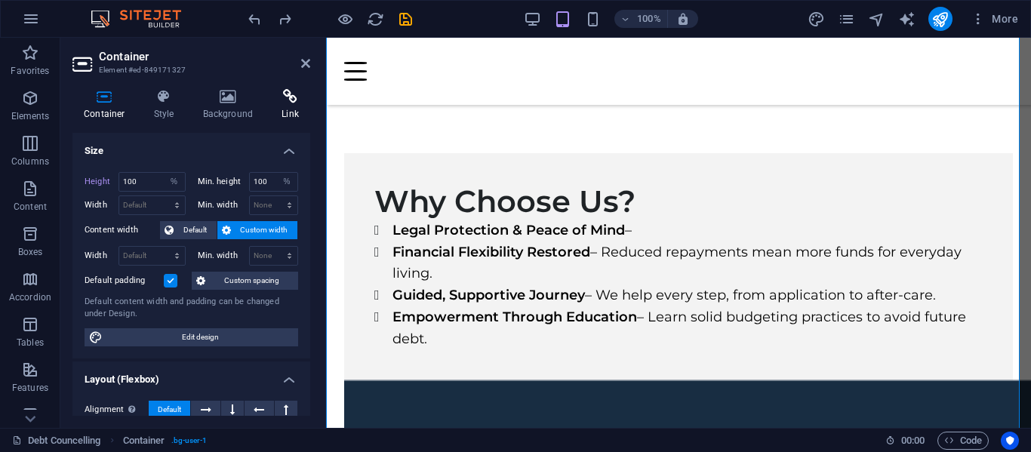
click at [296, 103] on icon at bounding box center [290, 96] width 40 height 15
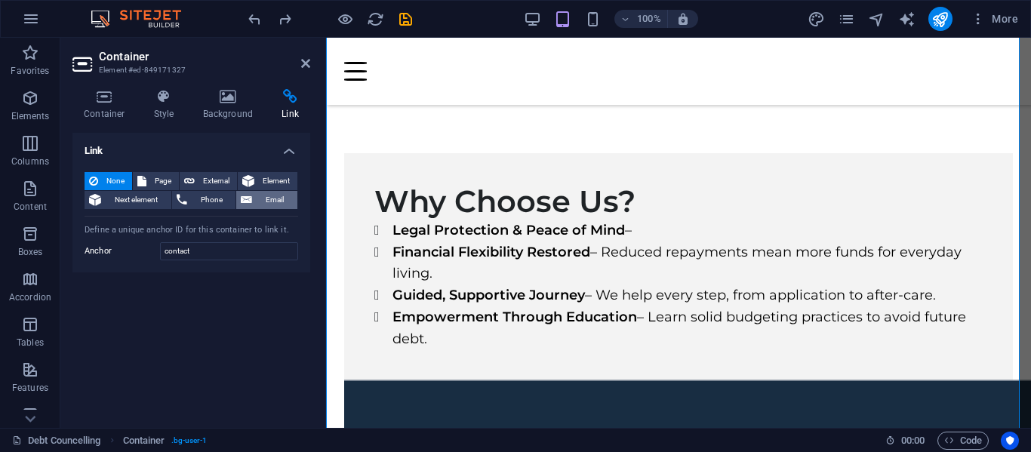
click at [258, 194] on span "Email" at bounding box center [275, 200] width 36 height 18
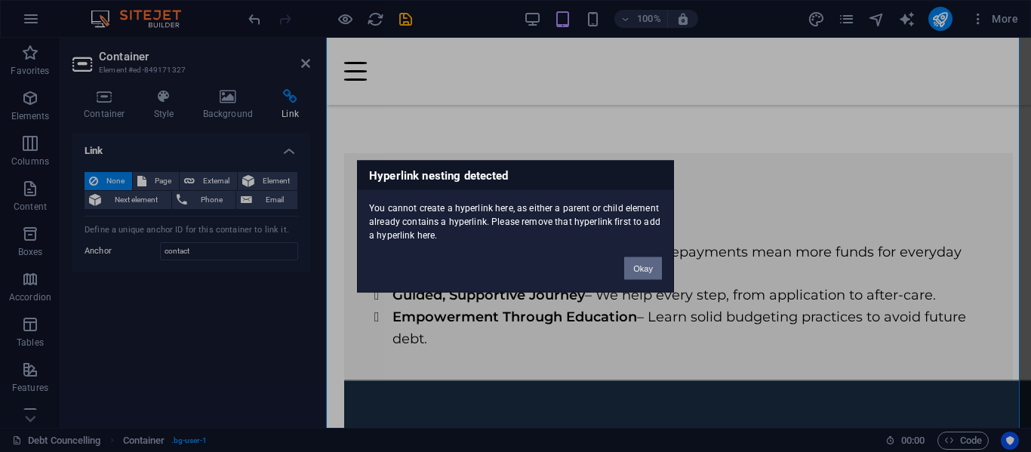
click at [638, 272] on button "Okay" at bounding box center [643, 268] width 38 height 23
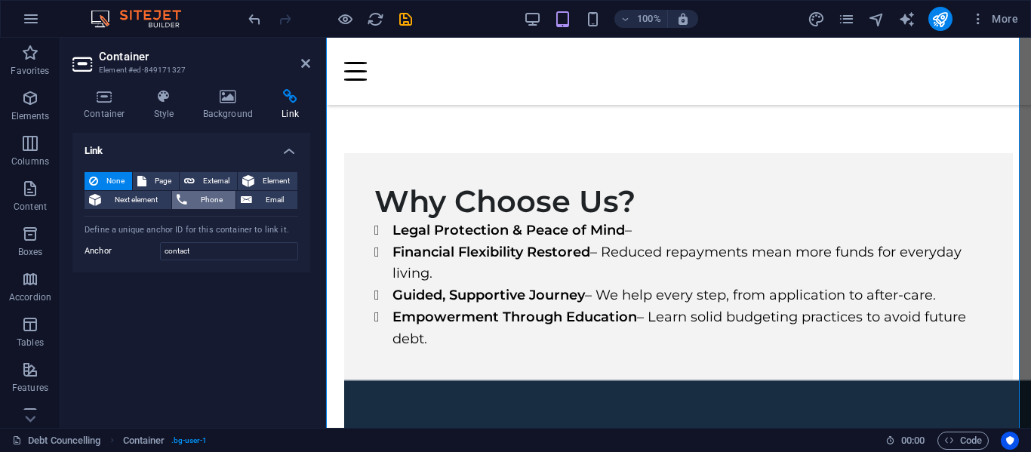
click at [213, 195] on span "Phone" at bounding box center [212, 200] width 40 height 18
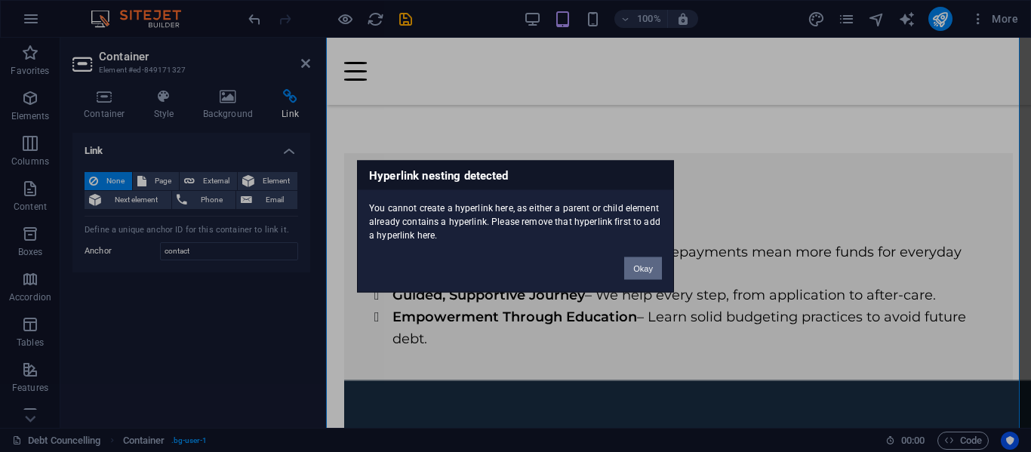
click at [644, 269] on button "Okay" at bounding box center [643, 268] width 38 height 23
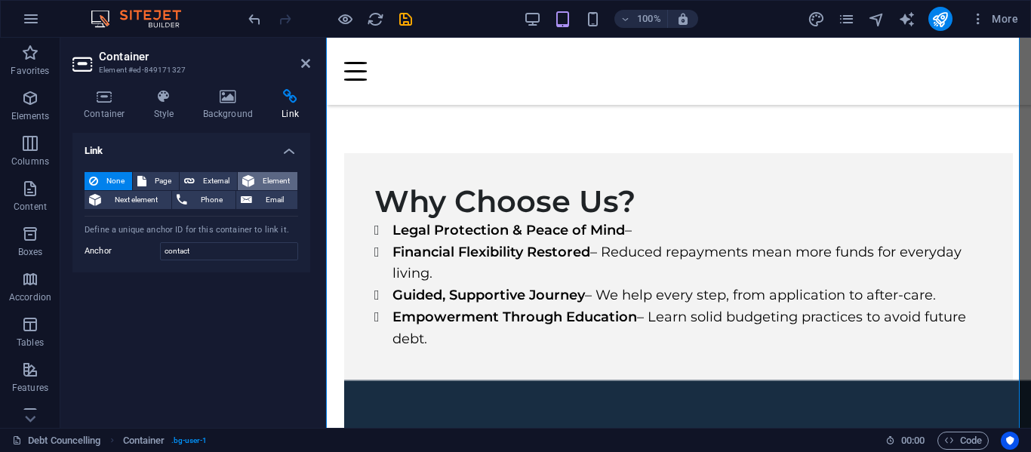
click at [282, 179] on span "Element" at bounding box center [276, 181] width 34 height 18
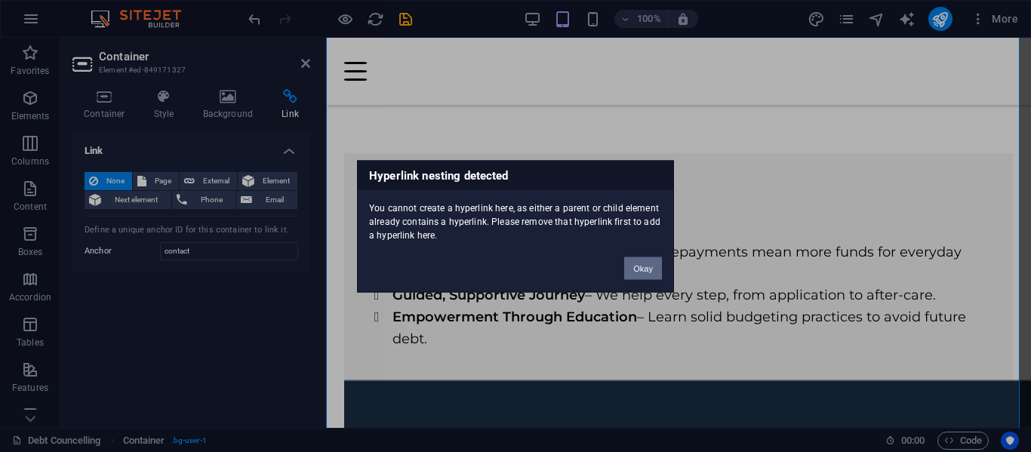
click at [645, 266] on button "Okay" at bounding box center [643, 268] width 38 height 23
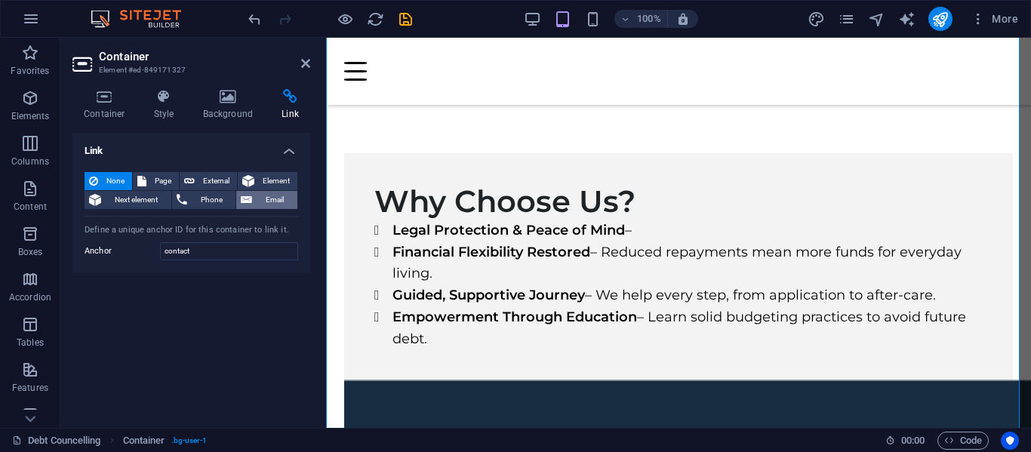
click at [267, 196] on span "Email" at bounding box center [275, 200] width 36 height 18
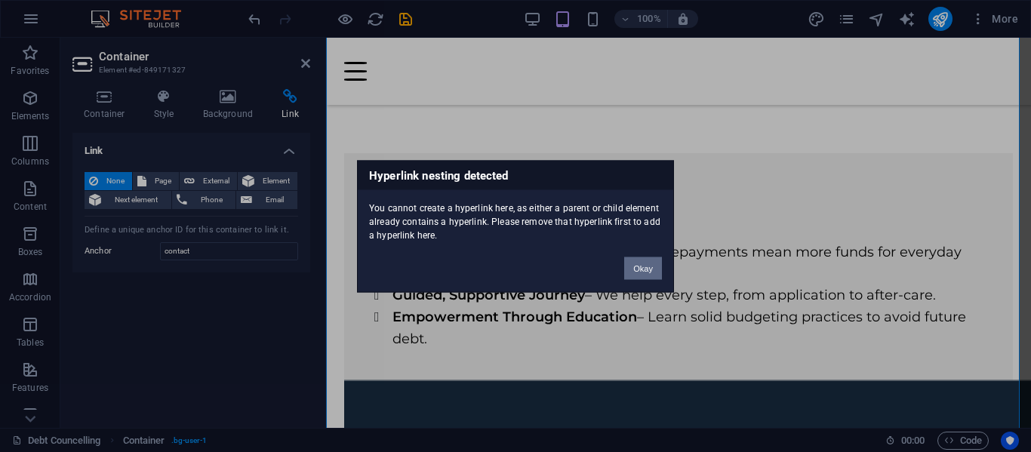
click at [643, 261] on button "Okay" at bounding box center [643, 268] width 38 height 23
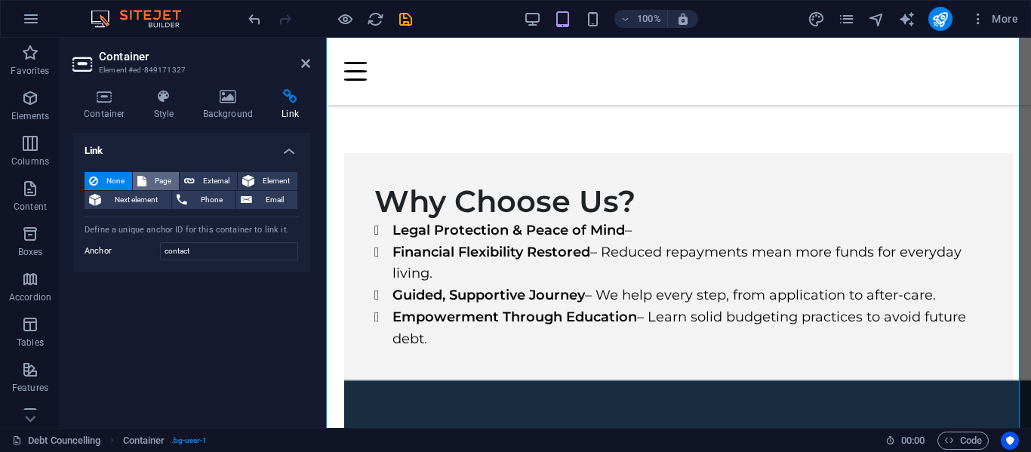
click at [152, 181] on span "Page" at bounding box center [162, 181] width 23 height 18
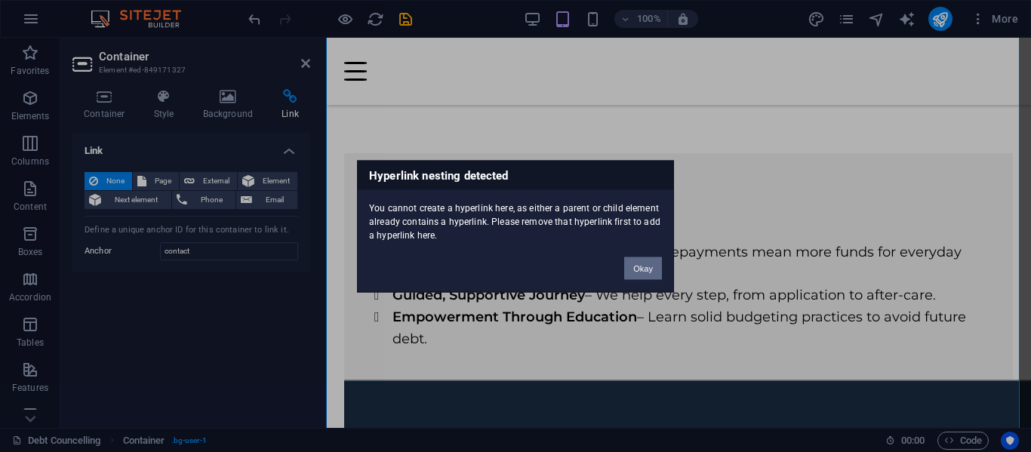
drag, startPoint x: 648, startPoint y: 264, endPoint x: 9, endPoint y: 177, distance: 644.5
click at [648, 264] on button "Okay" at bounding box center [643, 268] width 38 height 23
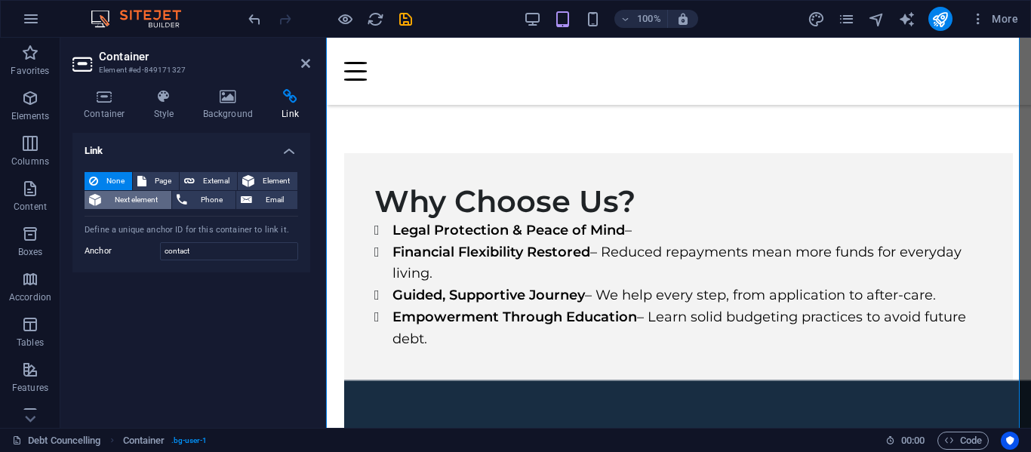
click at [122, 194] on span "Next element" at bounding box center [136, 200] width 61 height 18
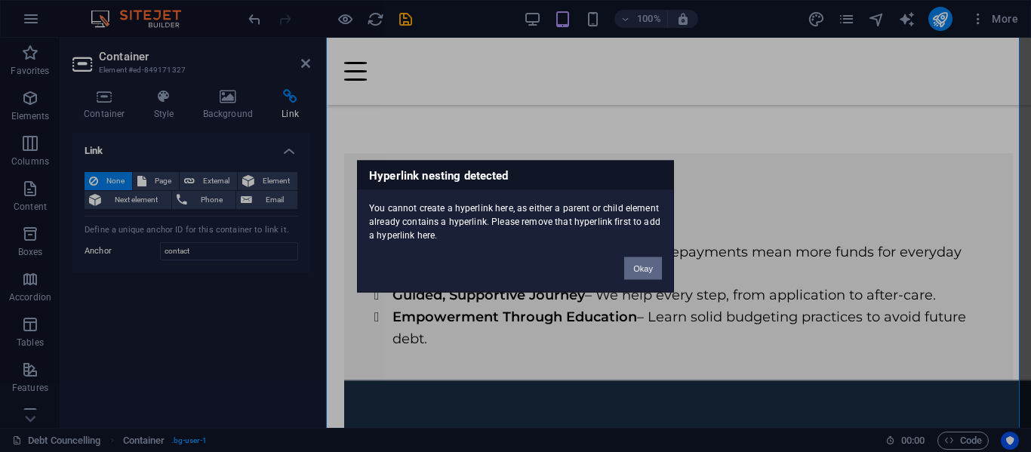
drag, startPoint x: 647, startPoint y: 268, endPoint x: 296, endPoint y: 224, distance: 353.8
click at [647, 268] on button "Okay" at bounding box center [643, 268] width 38 height 23
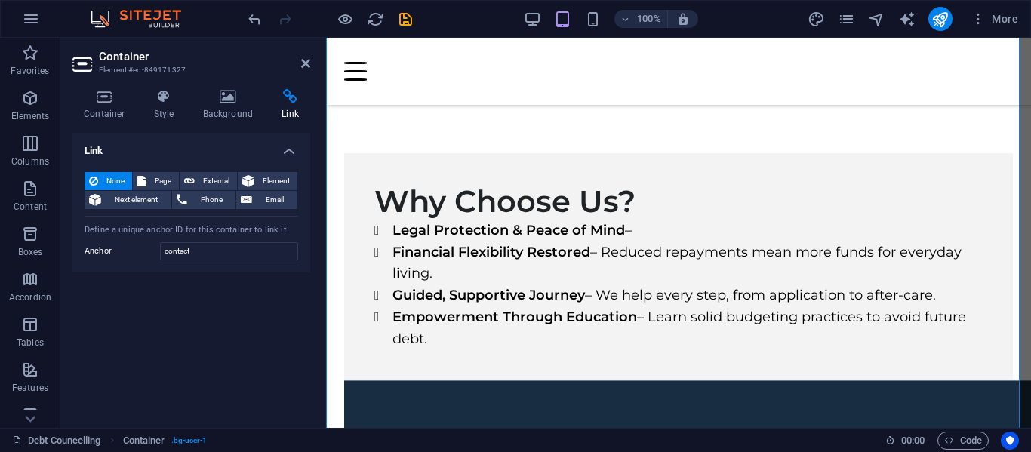
click at [108, 177] on span "None" at bounding box center [115, 181] width 25 height 18
click at [262, 196] on span "Email" at bounding box center [275, 200] width 36 height 18
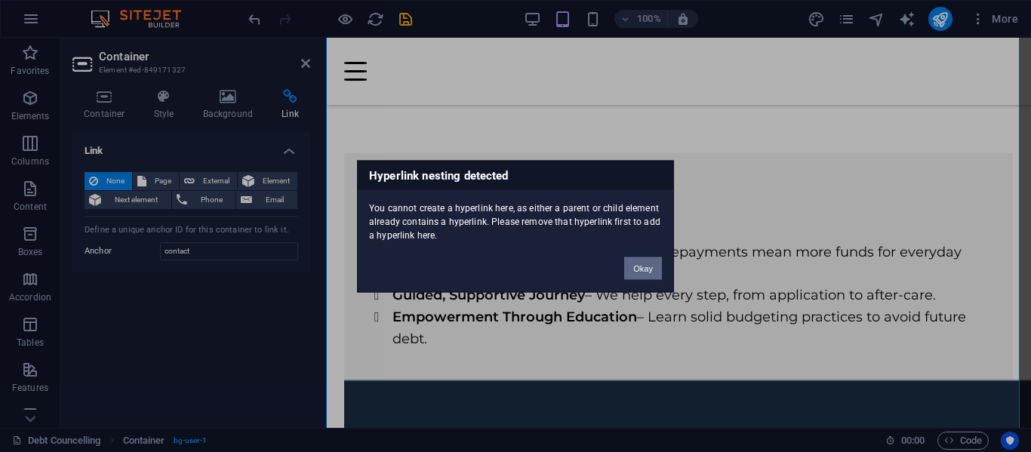
drag, startPoint x: 650, startPoint y: 264, endPoint x: 323, endPoint y: 226, distance: 329.1
click at [650, 264] on button "Okay" at bounding box center [643, 268] width 38 height 23
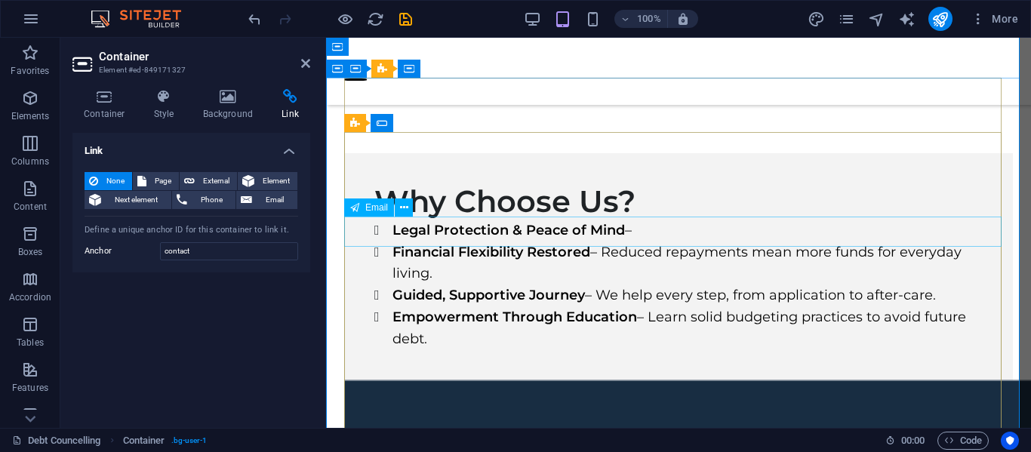
click at [373, 211] on span "Email" at bounding box center [376, 207] width 23 height 9
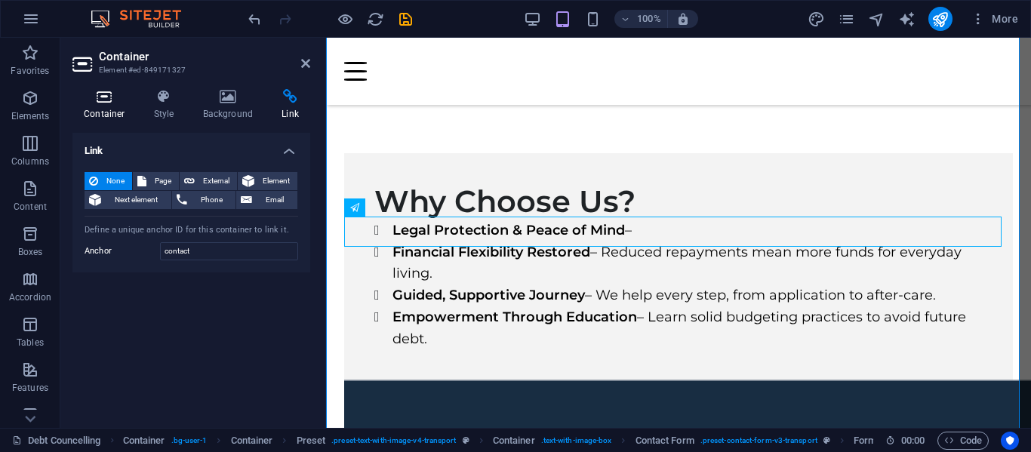
click at [98, 101] on icon at bounding box center [104, 96] width 64 height 15
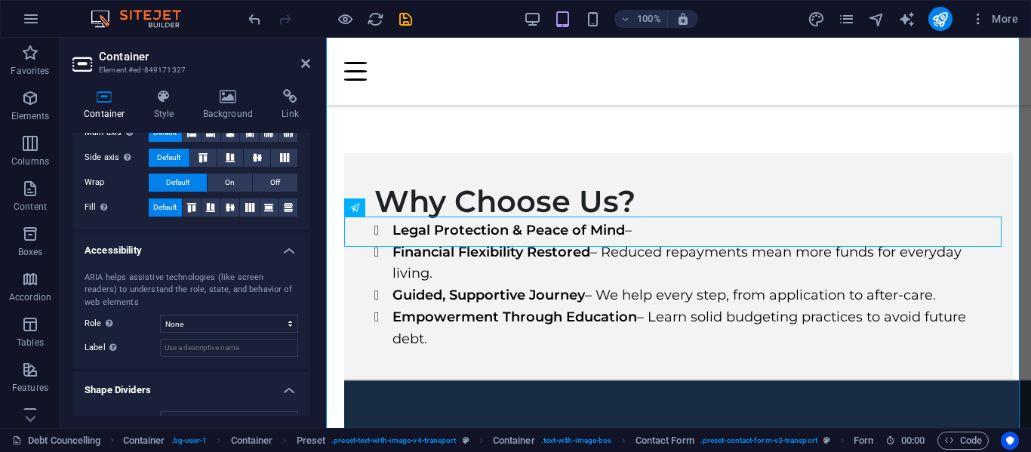
scroll to position [328, 0]
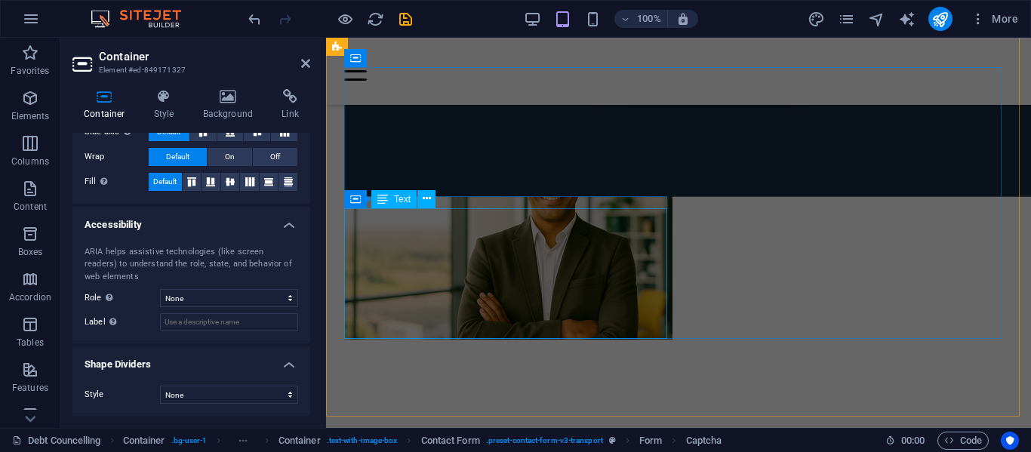
scroll to position [3807, 0]
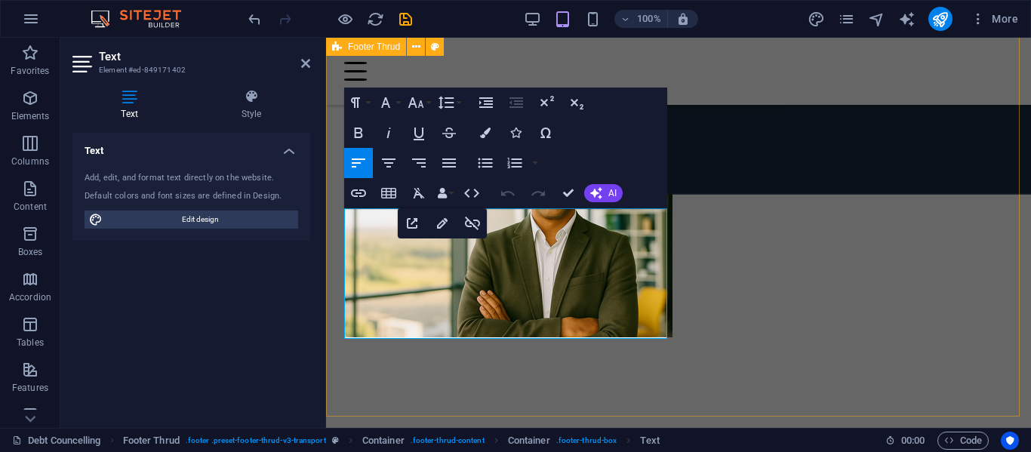
drag, startPoint x: 539, startPoint y: 262, endPoint x: 340, endPoint y: 264, distance: 199.3
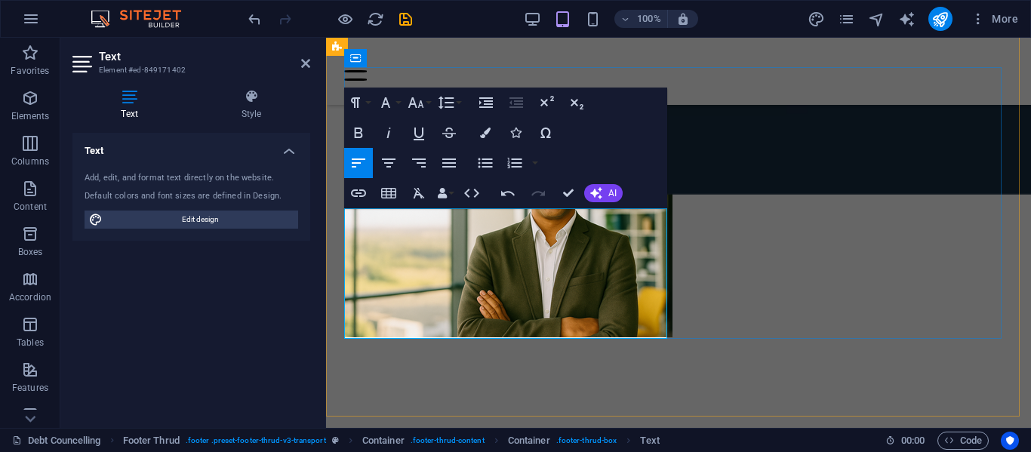
drag, startPoint x: 539, startPoint y: 263, endPoint x: 350, endPoint y: 263, distance: 189.5
drag, startPoint x: 535, startPoint y: 265, endPoint x: 339, endPoint y: 263, distance: 196.3
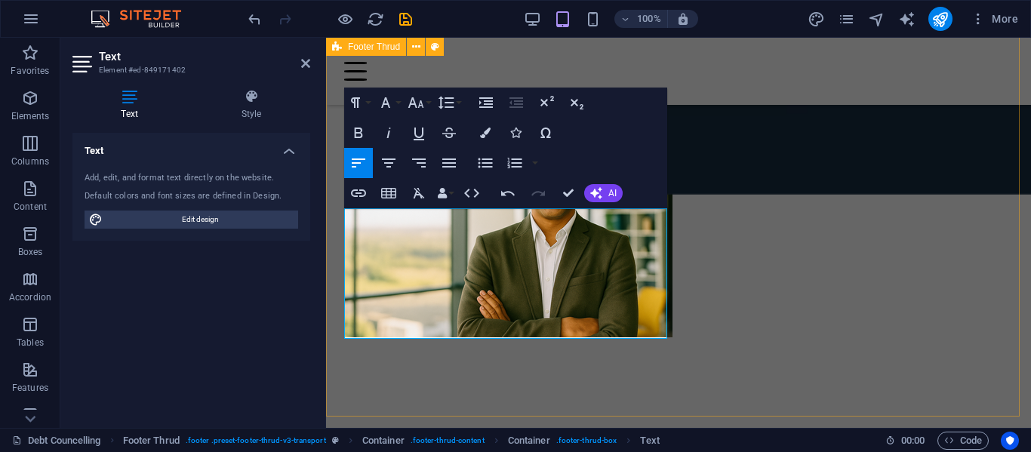
click at [360, 188] on icon "button" at bounding box center [359, 193] width 18 height 18
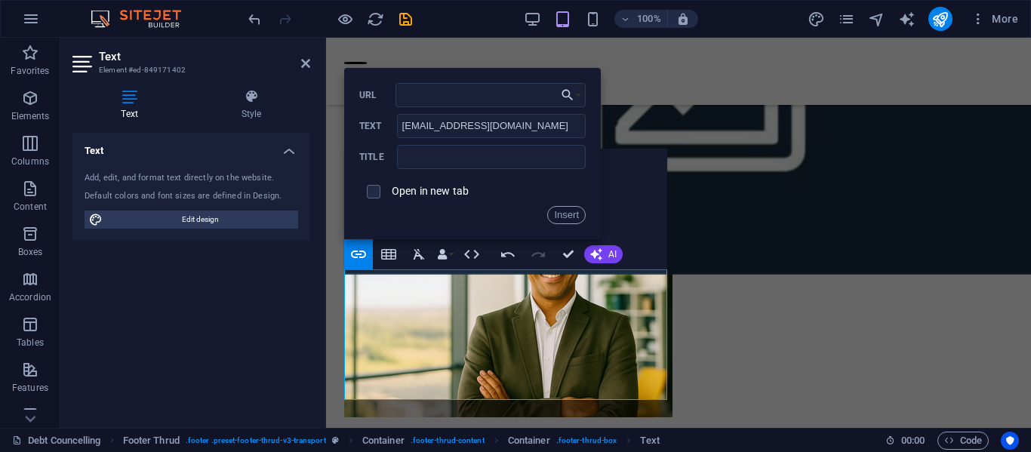
scroll to position [3716, 0]
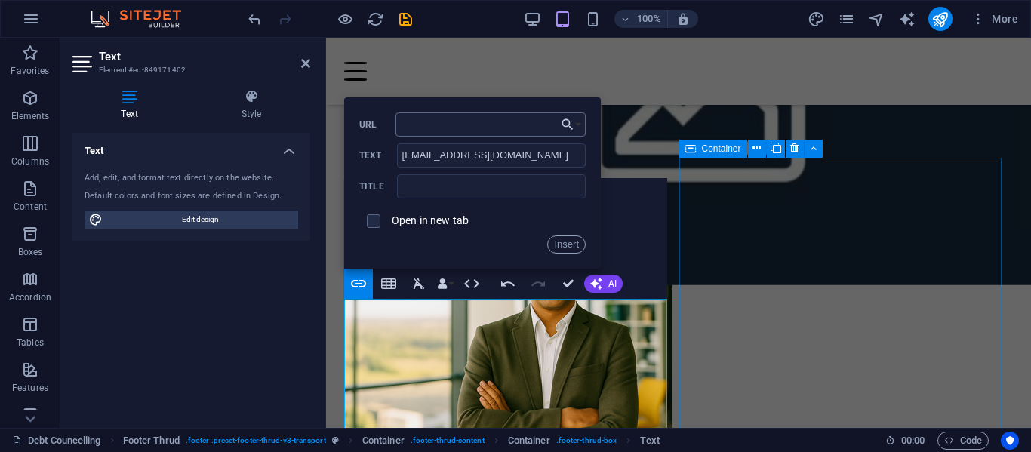
click at [452, 123] on input "URL" at bounding box center [491, 124] width 190 height 24
type input "[EMAIL_ADDRESS][DOMAIN_NAME]"
click at [427, 156] on input "[EMAIL_ADDRESS][DOMAIN_NAME]" at bounding box center [491, 155] width 189 height 24
type input "[EMAIL_ADDRESS][DOMAIN_NAME]"
click at [425, 187] on input "text" at bounding box center [491, 186] width 189 height 24
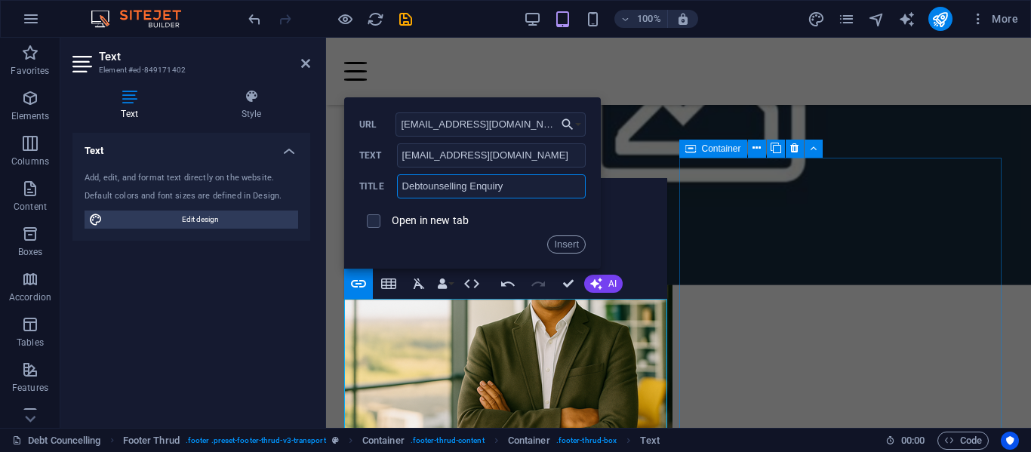
type input "Debtounselling Enquiry"
drag, startPoint x: 567, startPoint y: 244, endPoint x: 557, endPoint y: 254, distance: 14.4
click at [566, 245] on button "Insert" at bounding box center [566, 245] width 39 height 18
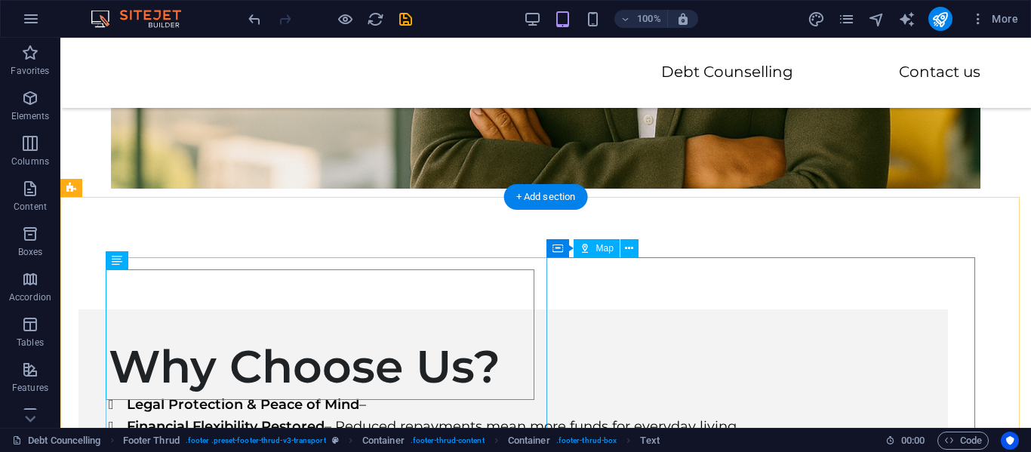
scroll to position [3719, 0]
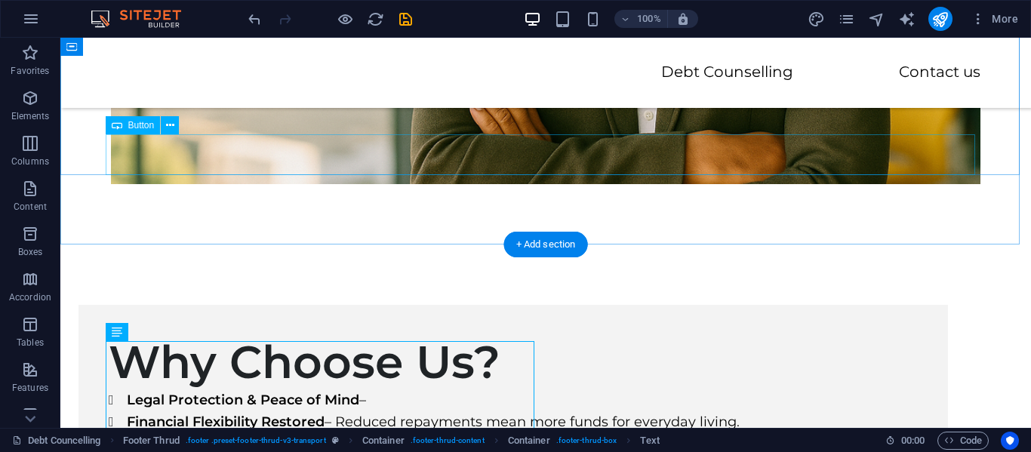
scroll to position [3568, 0]
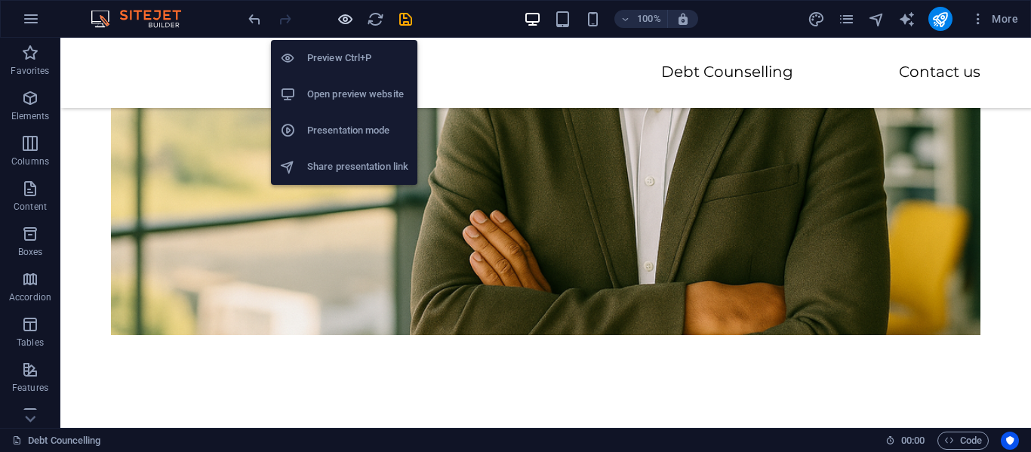
click at [338, 20] on icon "button" at bounding box center [345, 19] width 17 height 17
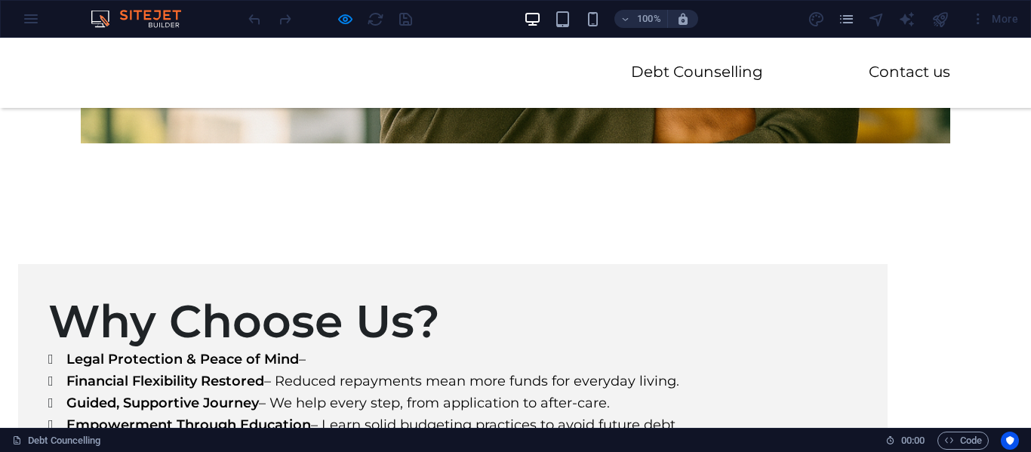
scroll to position [3765, 0]
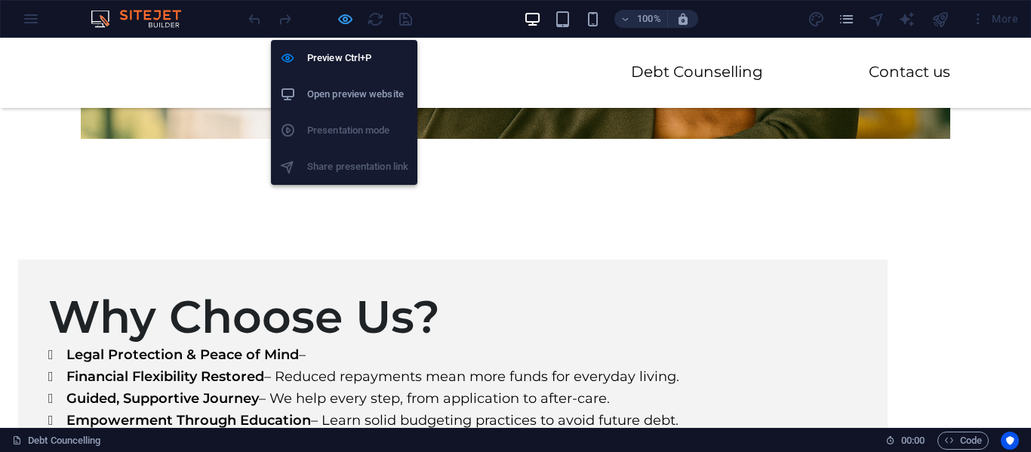
click at [347, 20] on icon "button" at bounding box center [345, 19] width 17 height 17
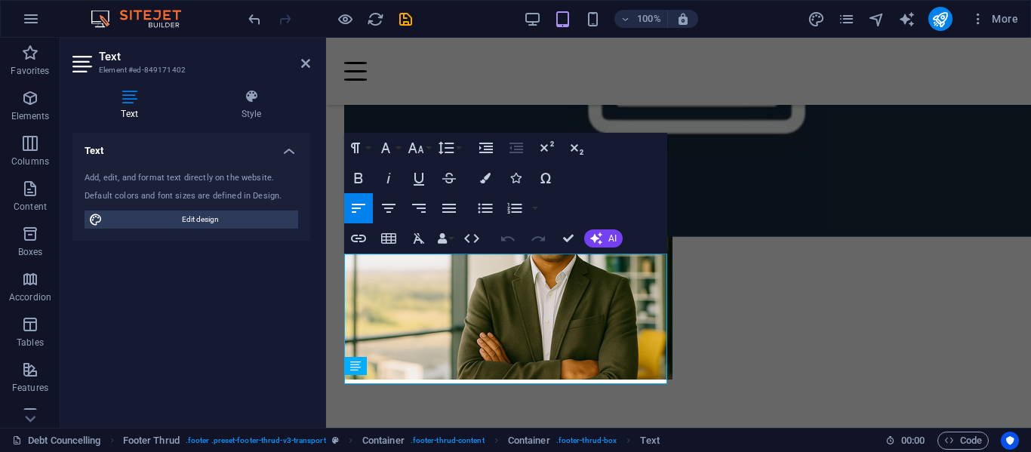
scroll to position [3762, 0]
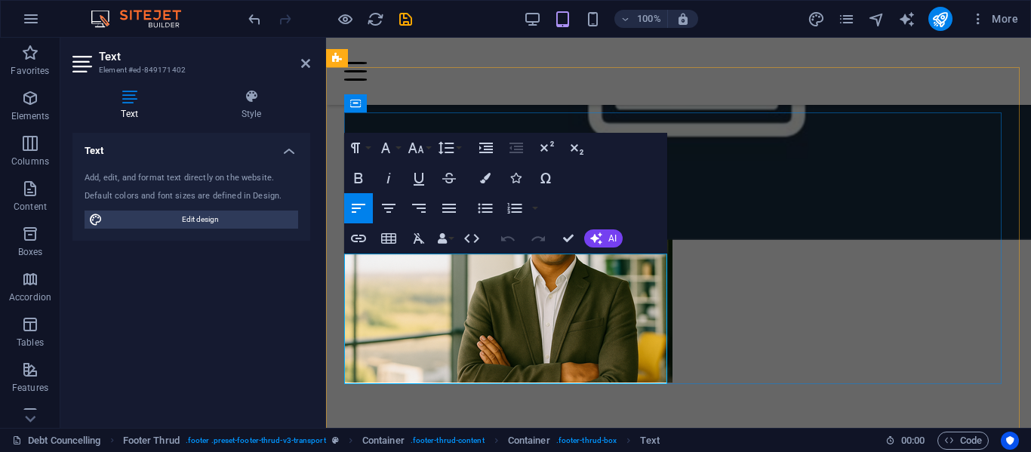
click at [468, 270] on icon "button" at bounding box center [472, 269] width 18 height 18
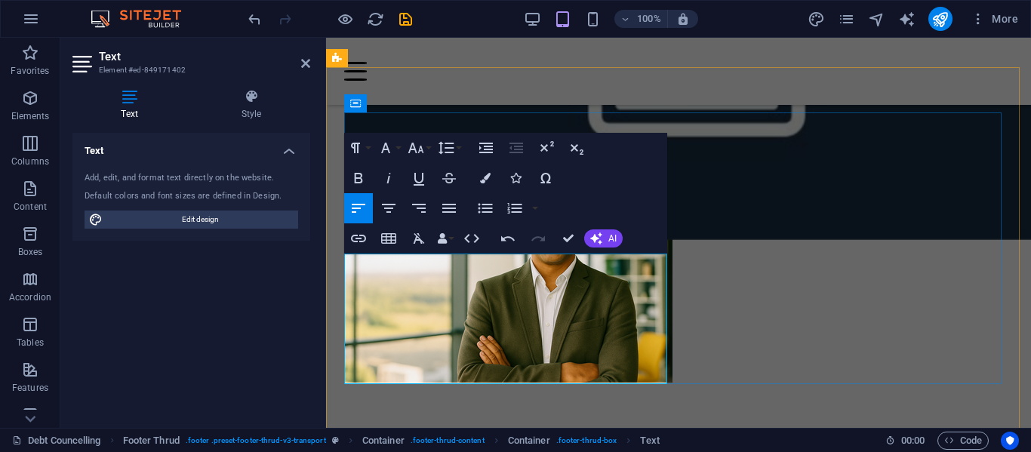
click at [351, 240] on icon "button" at bounding box center [359, 238] width 18 height 18
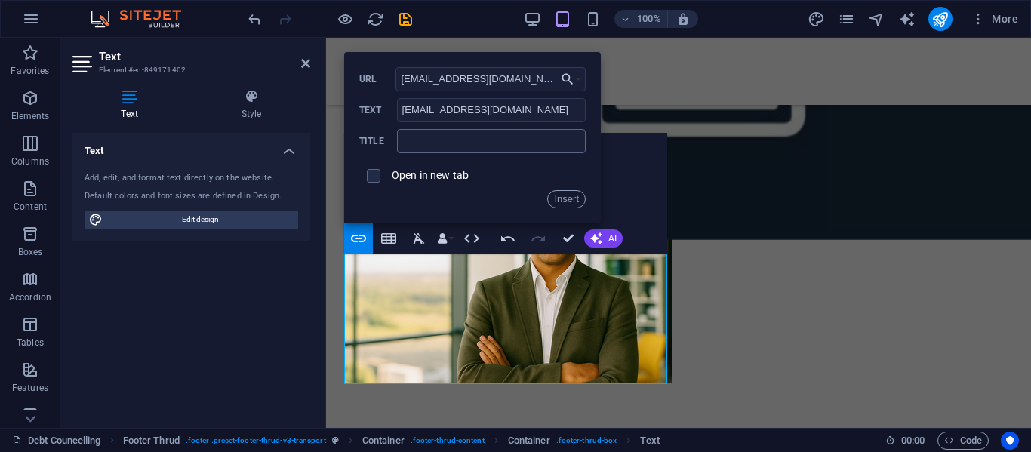
type input "marco.hartogh2@gmail.com"
click at [447, 143] on input "text" at bounding box center [491, 141] width 189 height 24
type input "Debt Counselling Enquiry"
click at [562, 200] on button "Insert" at bounding box center [566, 199] width 39 height 18
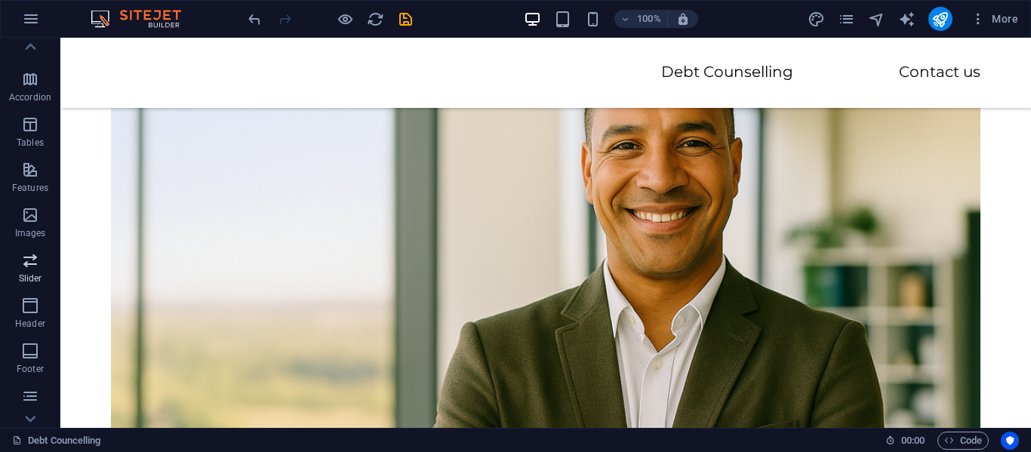
scroll to position [226, 0]
click at [26, 370] on icon "button" at bounding box center [30, 370] width 18 height 18
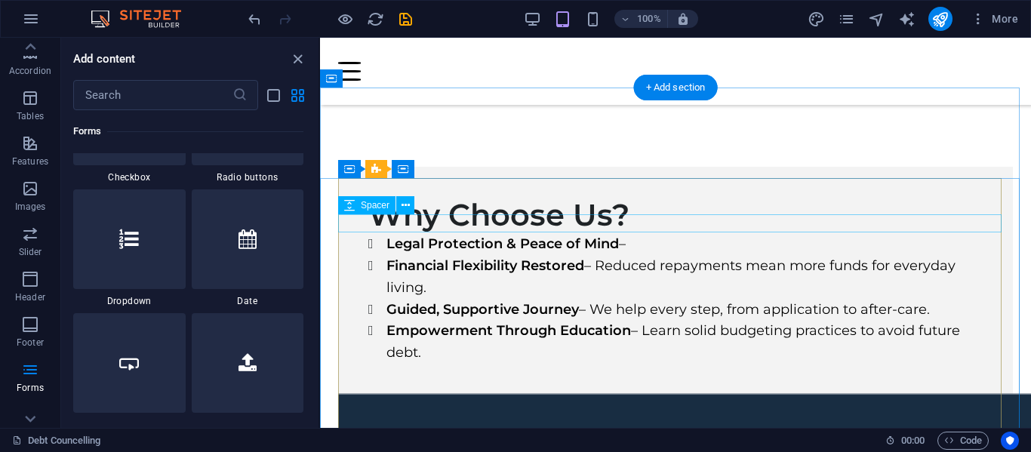
scroll to position [3007, 0]
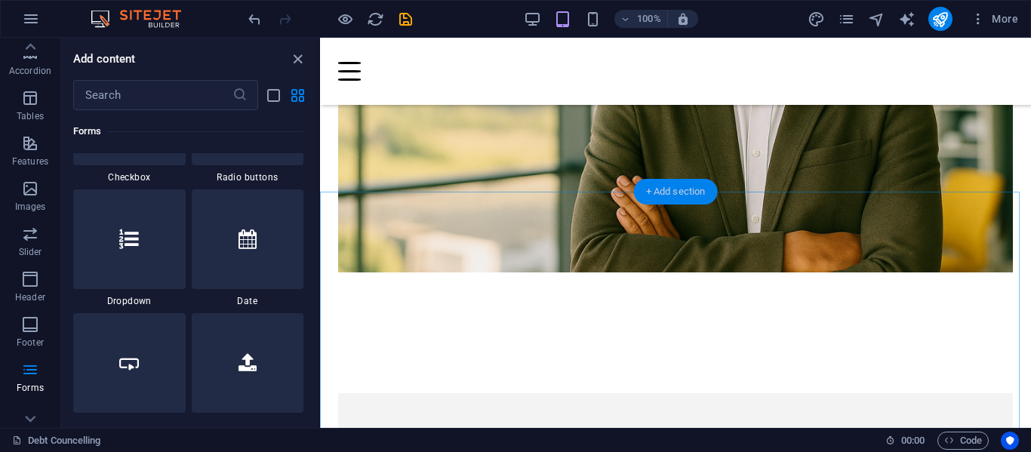
click at [674, 186] on div "+ Add section" at bounding box center [676, 192] width 84 height 26
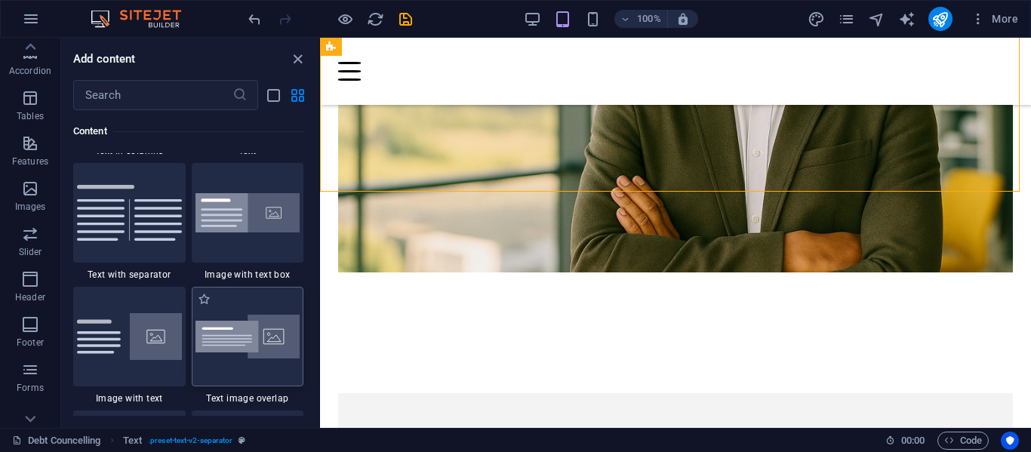
scroll to position [2792, 0]
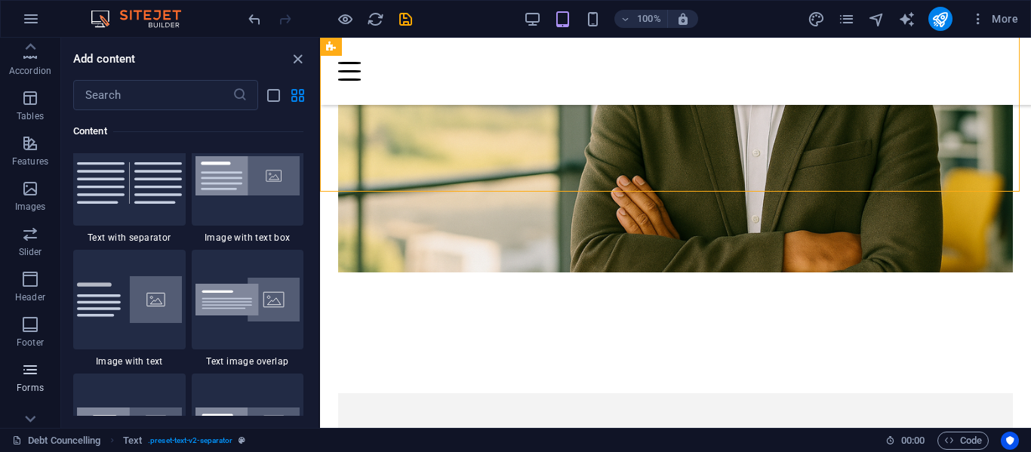
click at [24, 377] on icon "button" at bounding box center [30, 370] width 18 height 18
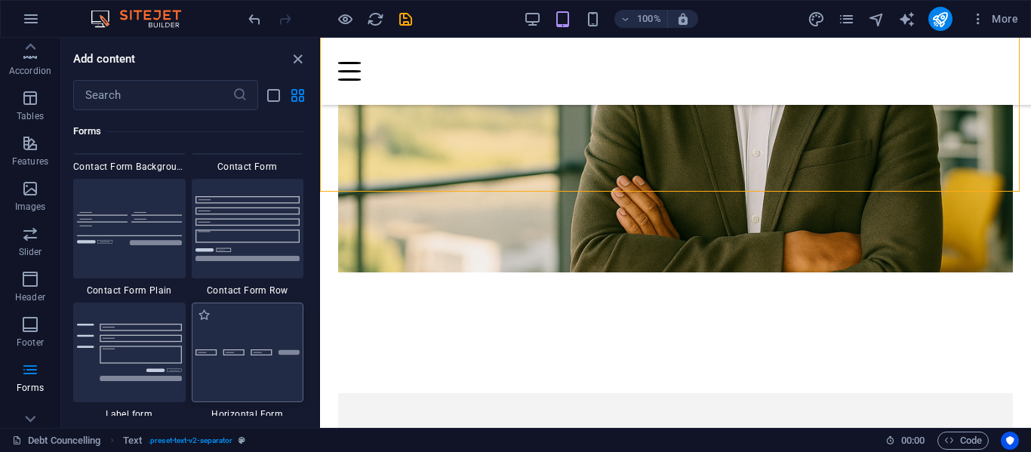
scroll to position [11097, 0]
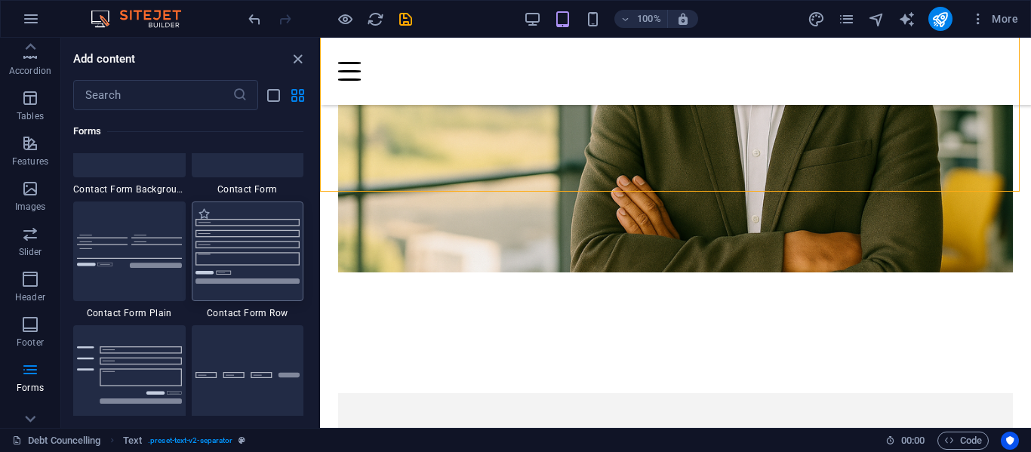
click at [250, 251] on img at bounding box center [248, 251] width 105 height 64
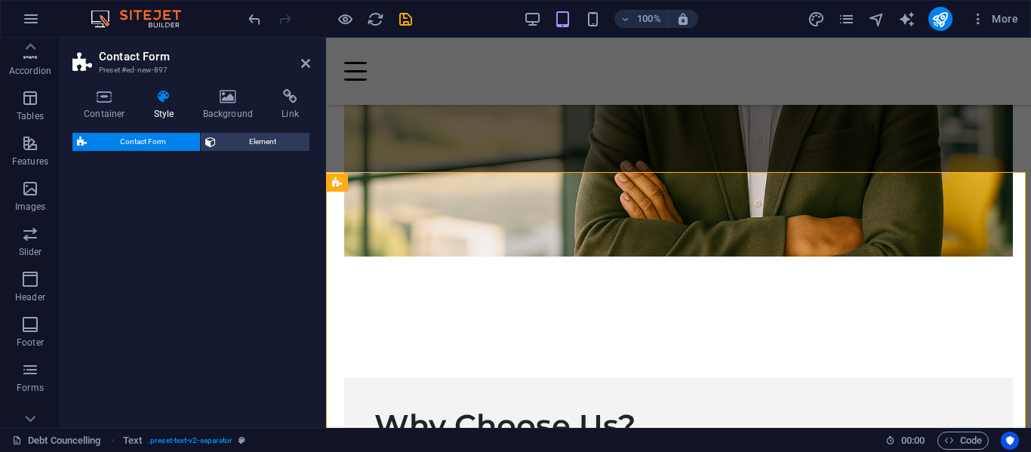
select select "rem"
select select "preset-contact-form-v3-row"
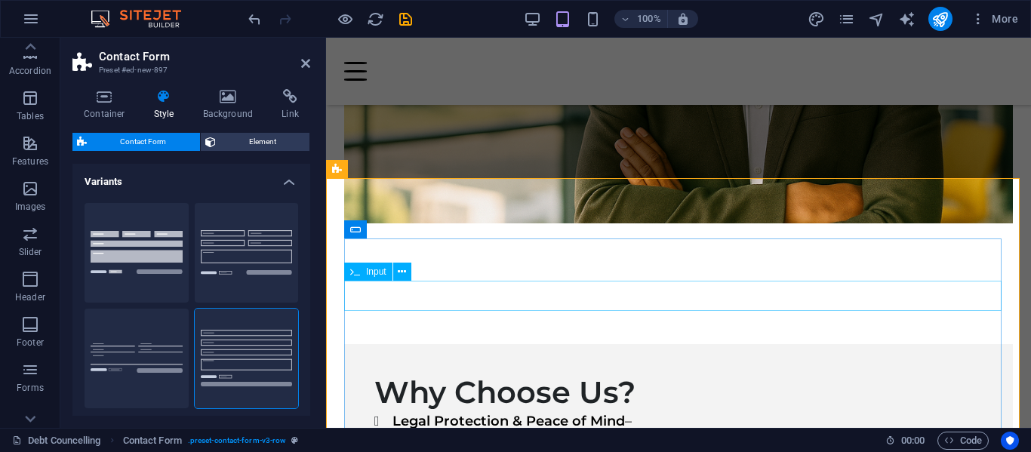
scroll to position [3026, 0]
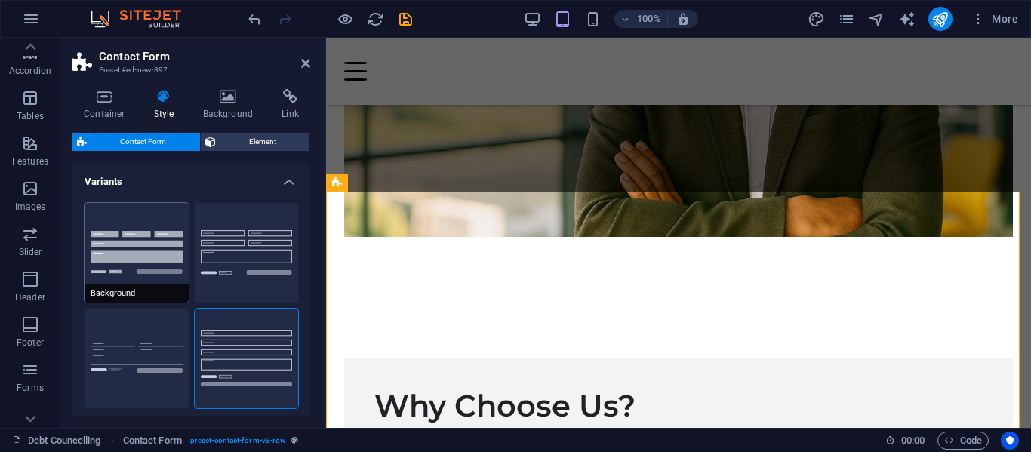
click at [128, 224] on button "Background" at bounding box center [137, 253] width 104 height 100
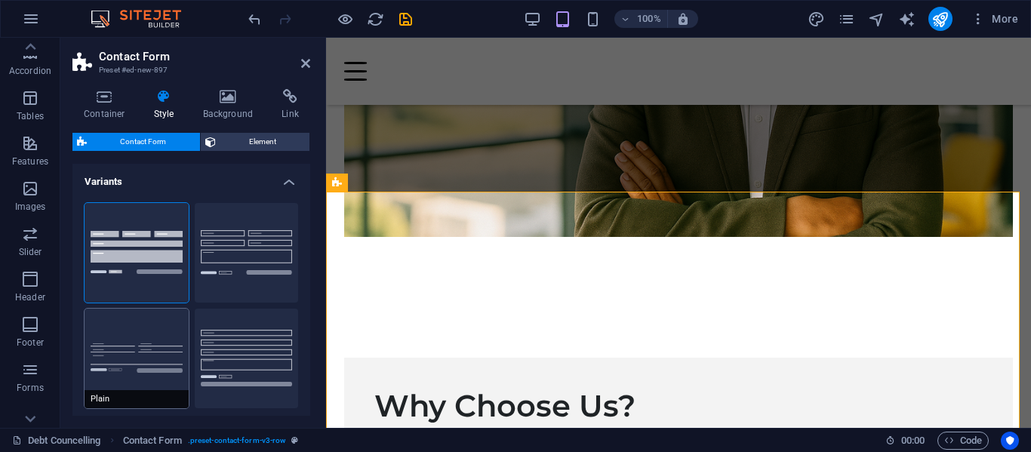
click at [140, 343] on button "Plain" at bounding box center [137, 359] width 104 height 100
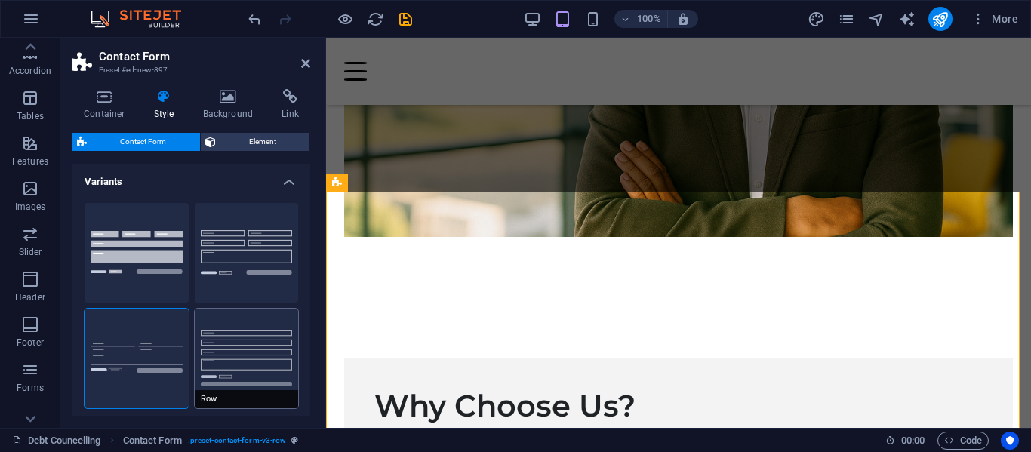
click at [252, 347] on button "Row" at bounding box center [247, 359] width 104 height 100
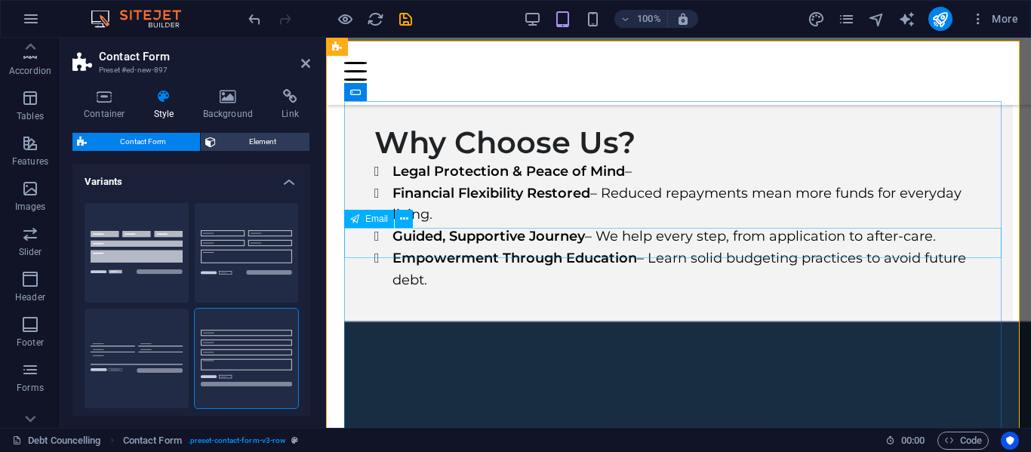
scroll to position [3177, 0]
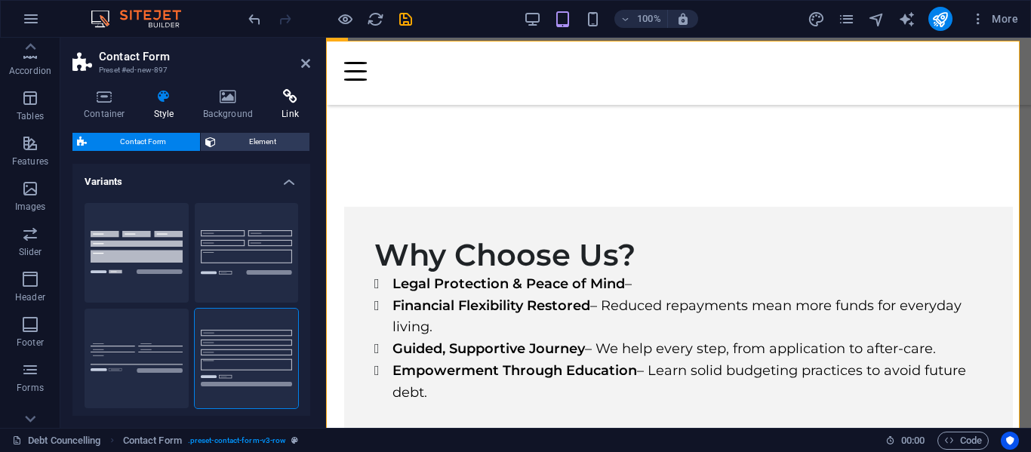
click at [288, 109] on h4 "Link" at bounding box center [290, 105] width 40 height 32
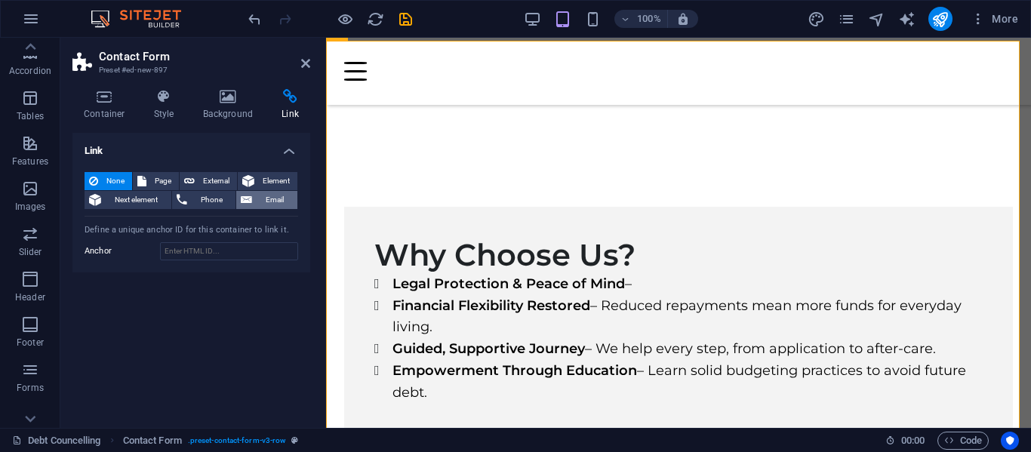
click at [257, 201] on span "Email" at bounding box center [275, 200] width 36 height 18
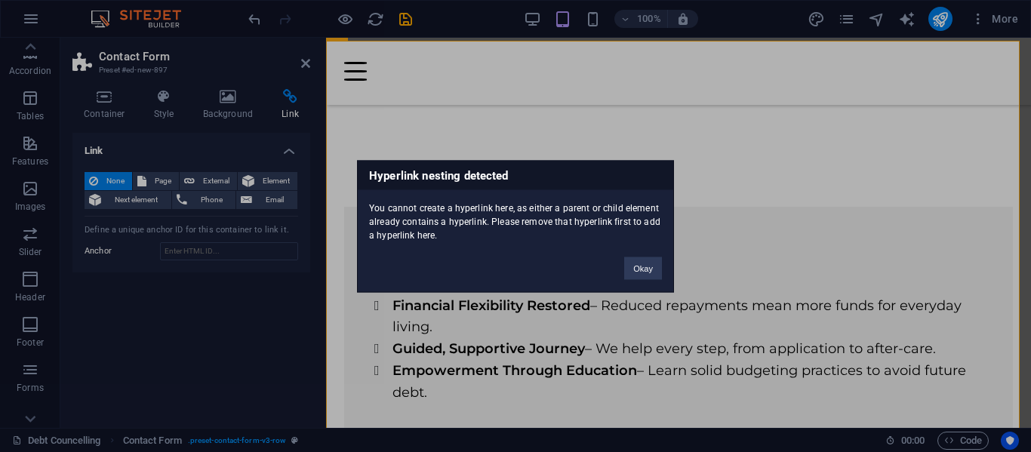
click at [246, 307] on div "Hyperlink nesting detected You cannot create a hyperlink here, as either a pare…" at bounding box center [515, 226] width 1031 height 452
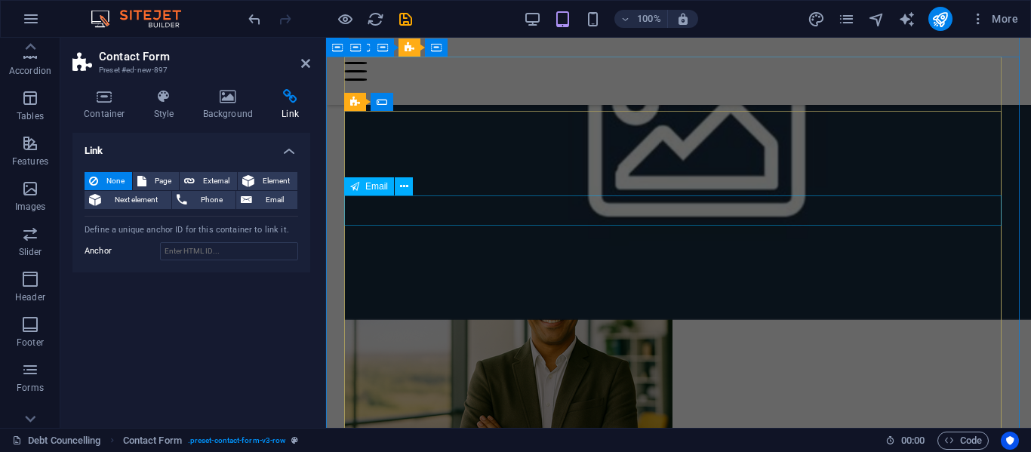
scroll to position [3568, 0]
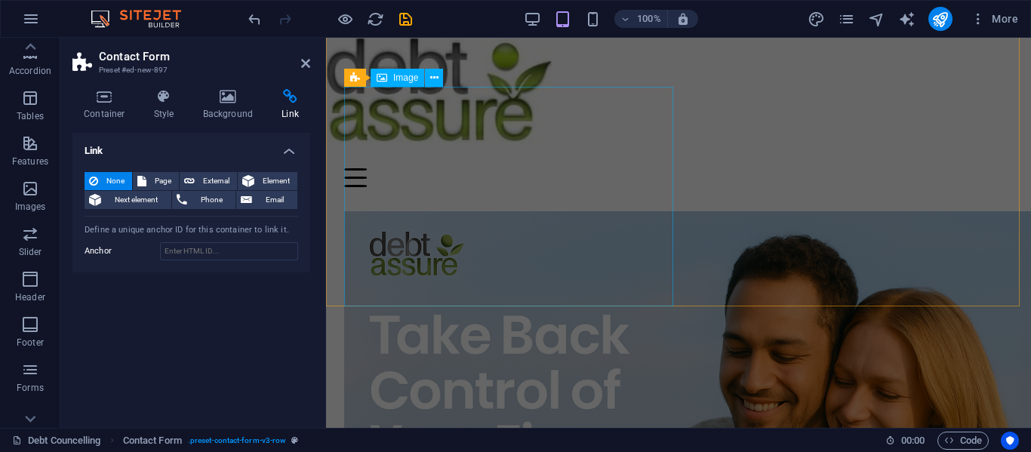
scroll to position [0, 0]
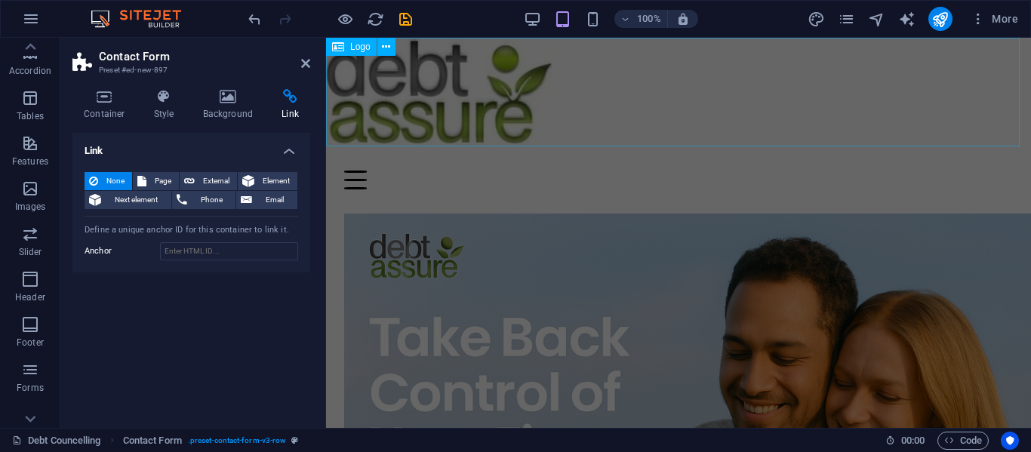
click at [640, 92] on div at bounding box center [678, 92] width 705 height 109
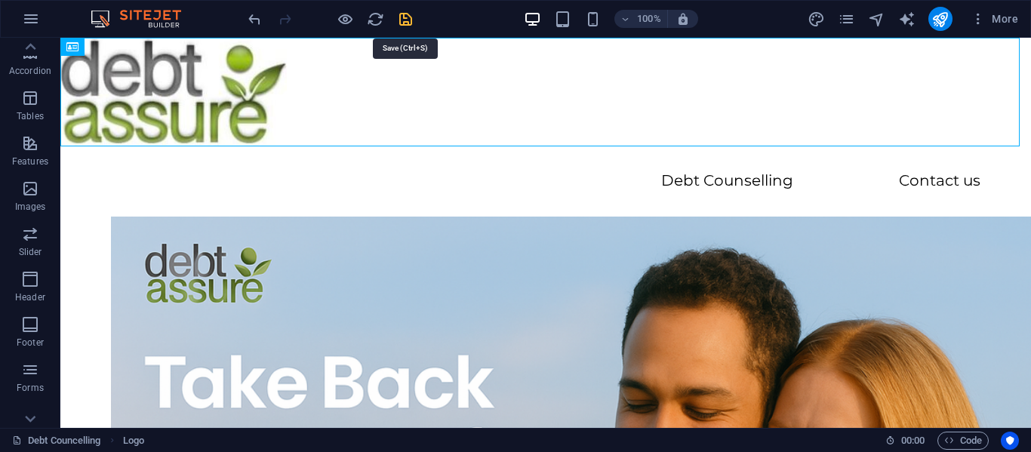
click at [401, 16] on icon "save" at bounding box center [405, 19] width 17 height 17
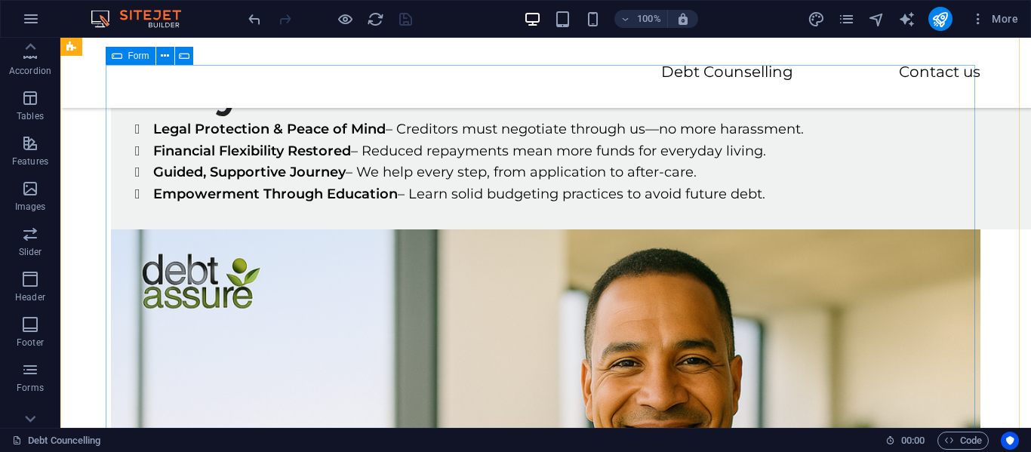
scroll to position [3020, 0]
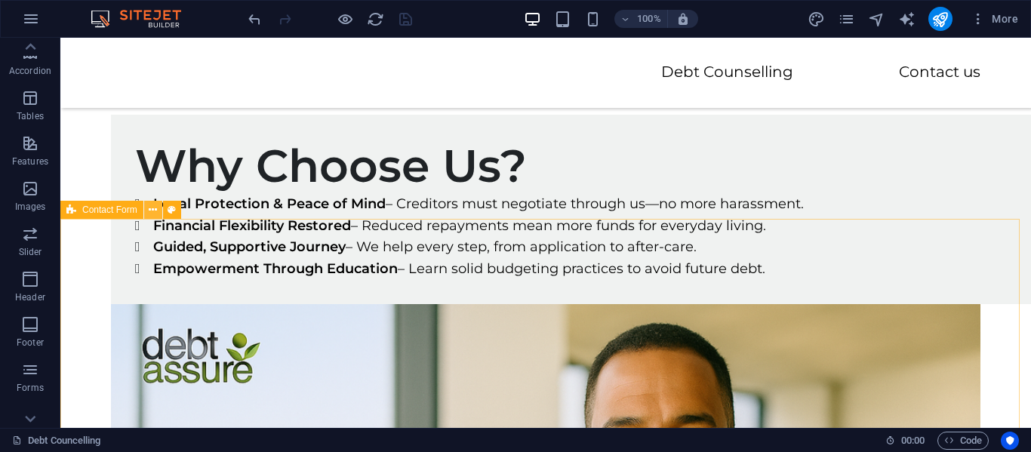
click at [155, 208] on icon at bounding box center [153, 210] width 8 height 16
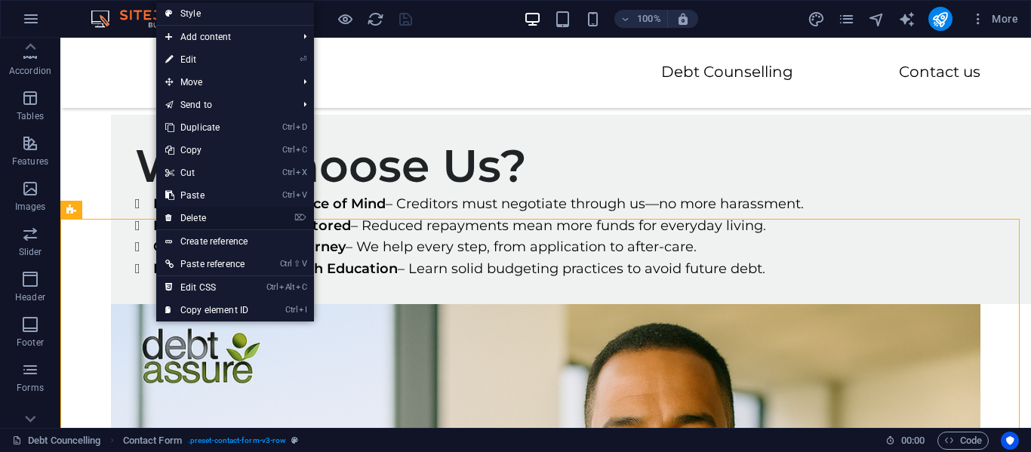
click at [225, 213] on link "⌦ Delete" at bounding box center [206, 218] width 101 height 23
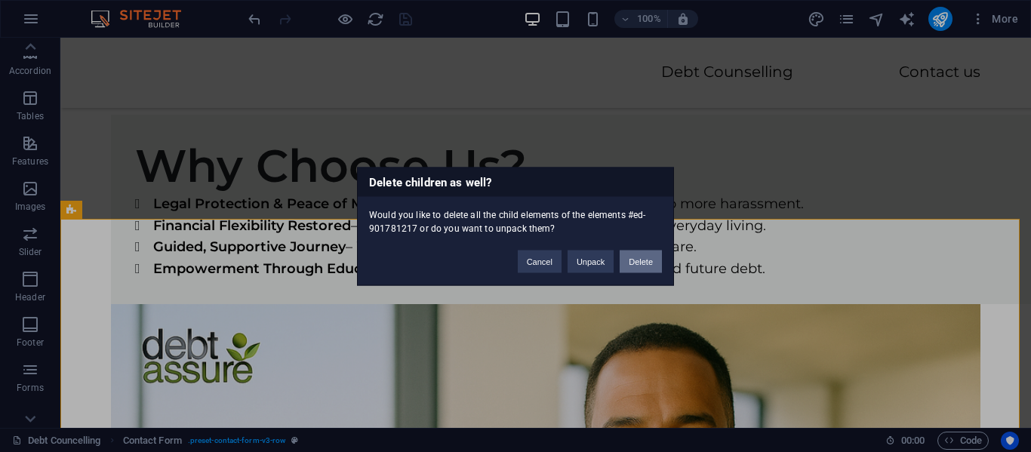
click at [642, 260] on button "Delete" at bounding box center [641, 261] width 42 height 23
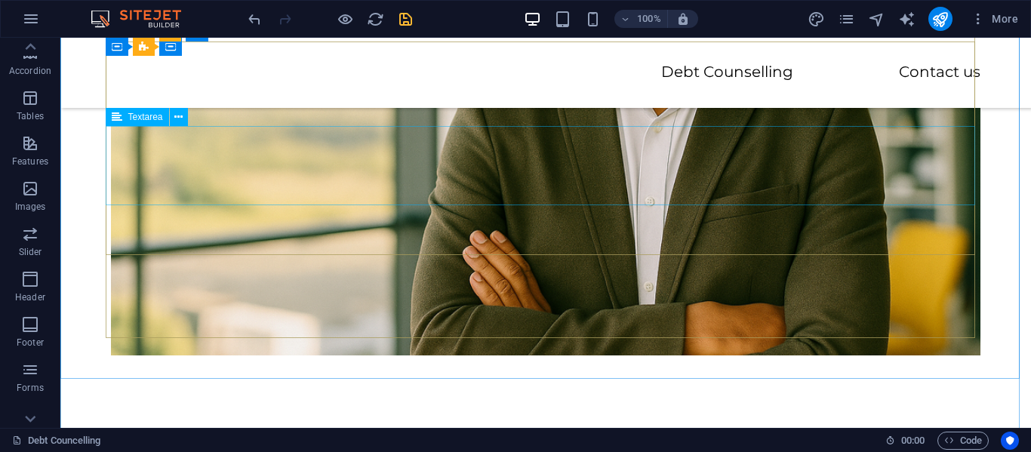
scroll to position [3322, 0]
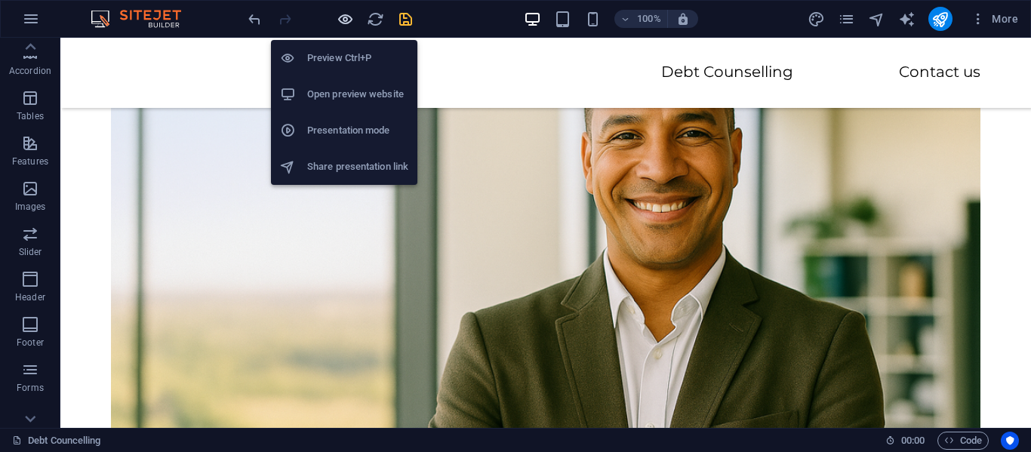
click at [340, 17] on icon "button" at bounding box center [345, 19] width 17 height 17
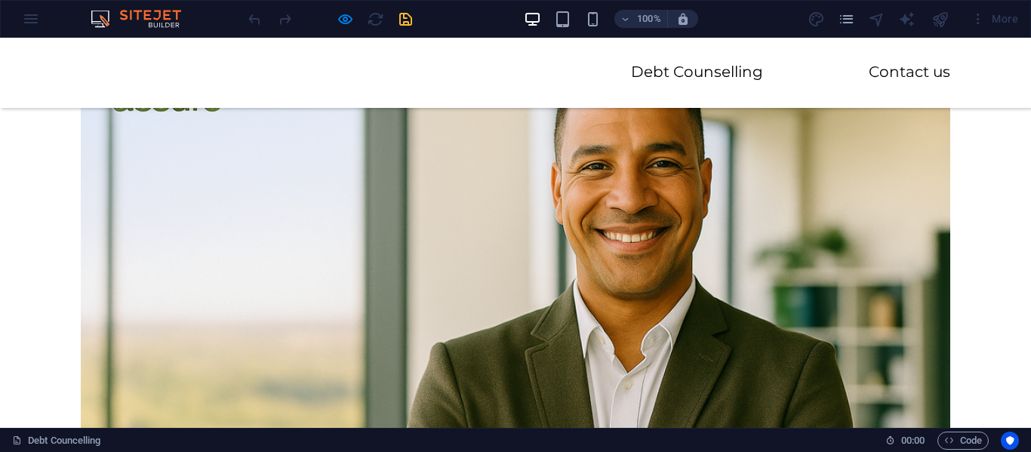
type input "m"
type input "Test"
type input "marcohartogh2@gmail.com"
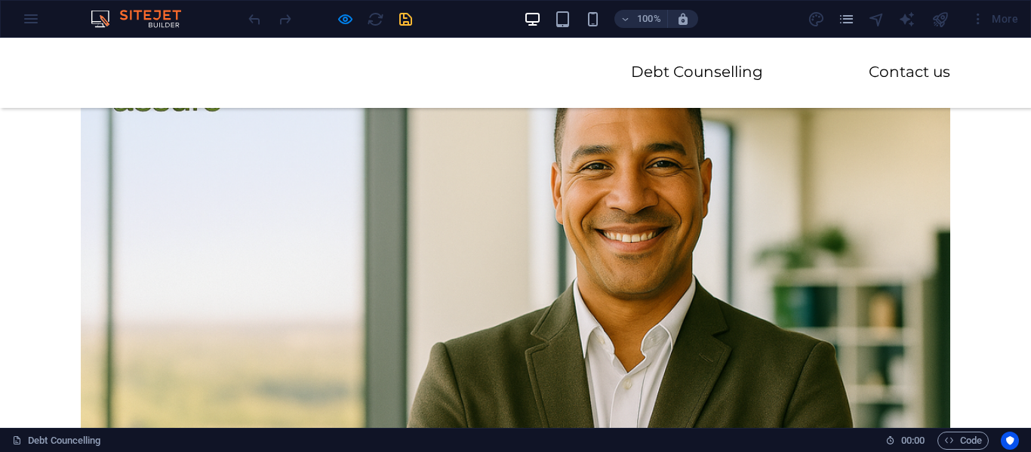
type input "0722122537"
drag, startPoint x: 199, startPoint y: 256, endPoint x: 208, endPoint y: 265, distance: 13.4
type textarea "help"
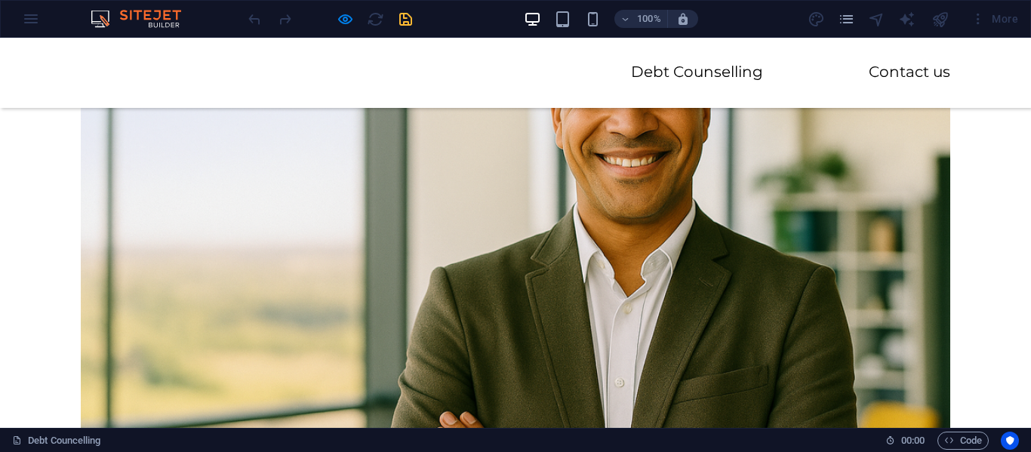
drag, startPoint x: 135, startPoint y: 191, endPoint x: 85, endPoint y: 189, distance: 49.8
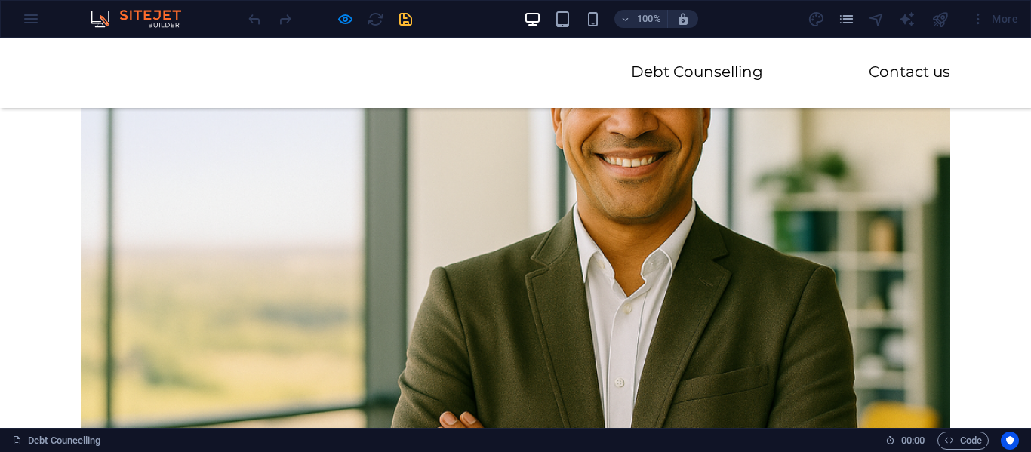
type input "369FD2"
type textarea "help"
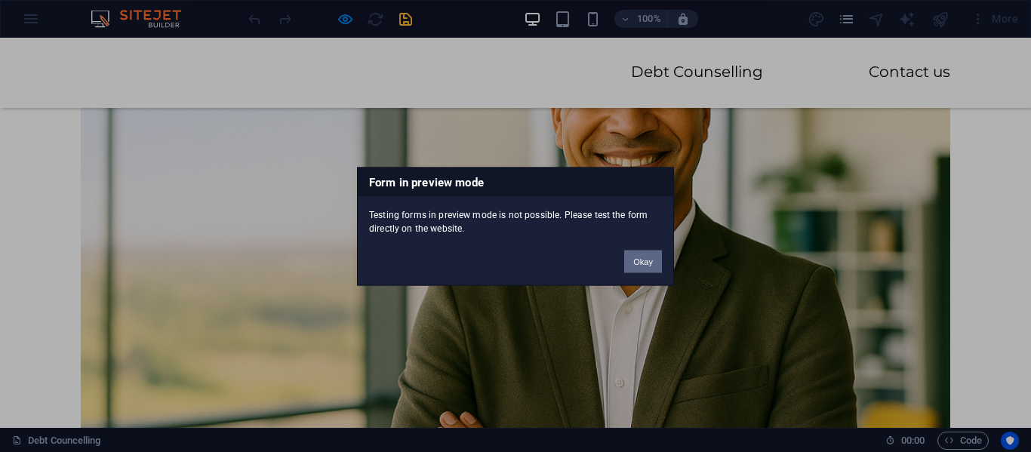
drag, startPoint x: 651, startPoint y: 265, endPoint x: 516, endPoint y: 291, distance: 138.3
click at [651, 265] on button "Okay" at bounding box center [643, 261] width 38 height 23
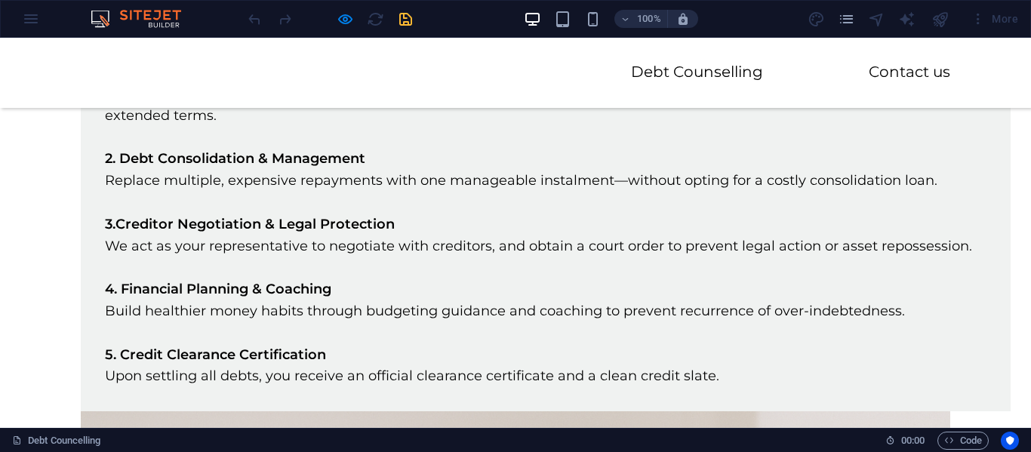
scroll to position [800, 0]
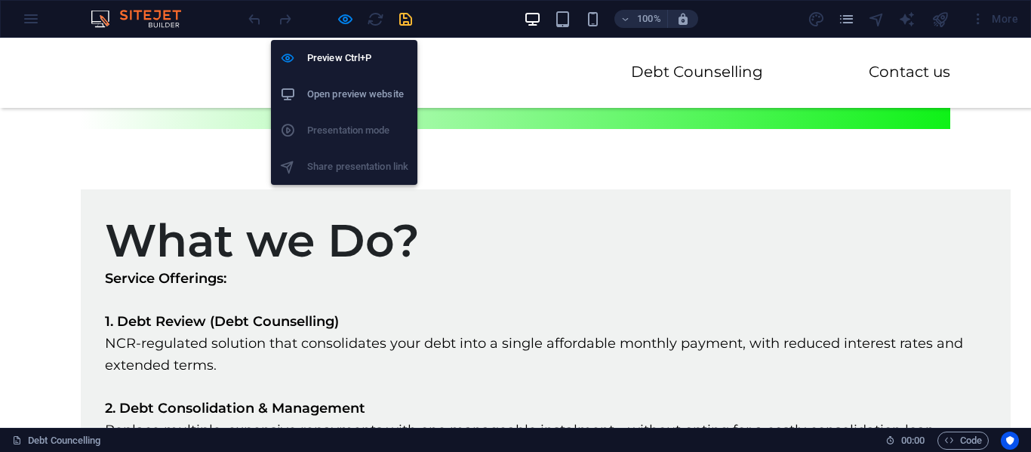
drag, startPoint x: 345, startPoint y: 17, endPoint x: 378, endPoint y: 29, distance: 35.3
click at [345, 17] on icon "button" at bounding box center [345, 19] width 17 height 17
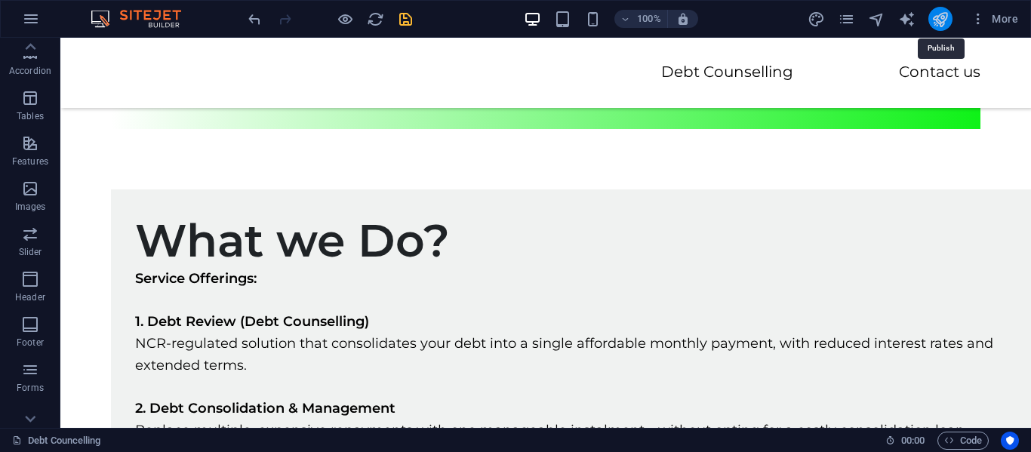
click at [949, 22] on icon "publish" at bounding box center [940, 19] width 17 height 17
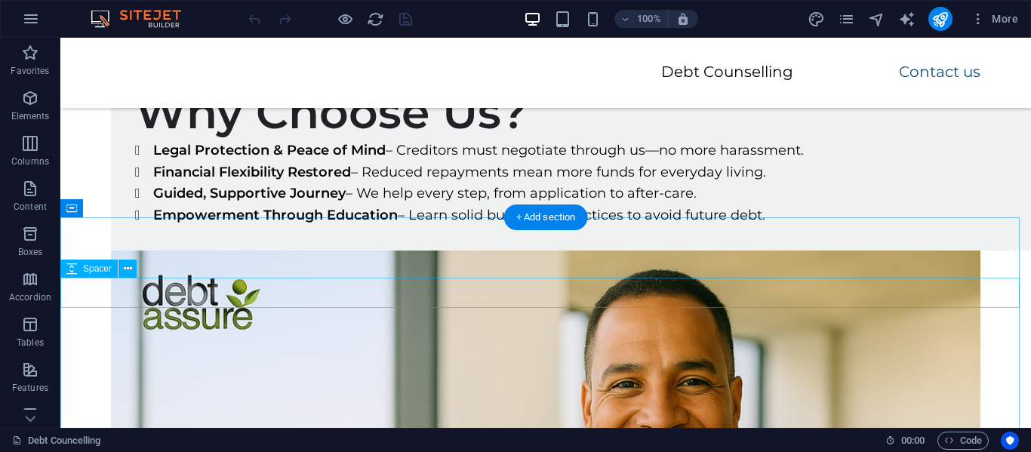
scroll to position [3095, 0]
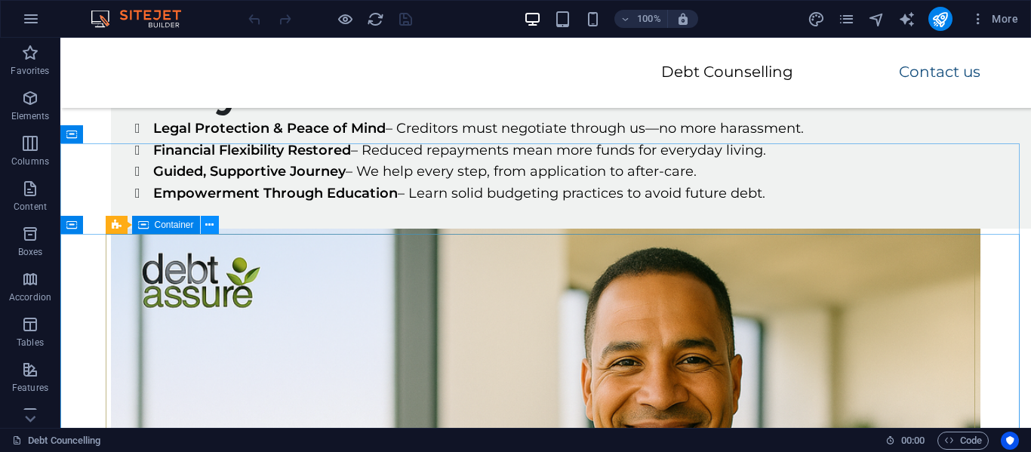
drag, startPoint x: 207, startPoint y: 229, endPoint x: 145, endPoint y: 206, distance: 66.2
click at [207, 229] on icon at bounding box center [209, 225] width 8 height 16
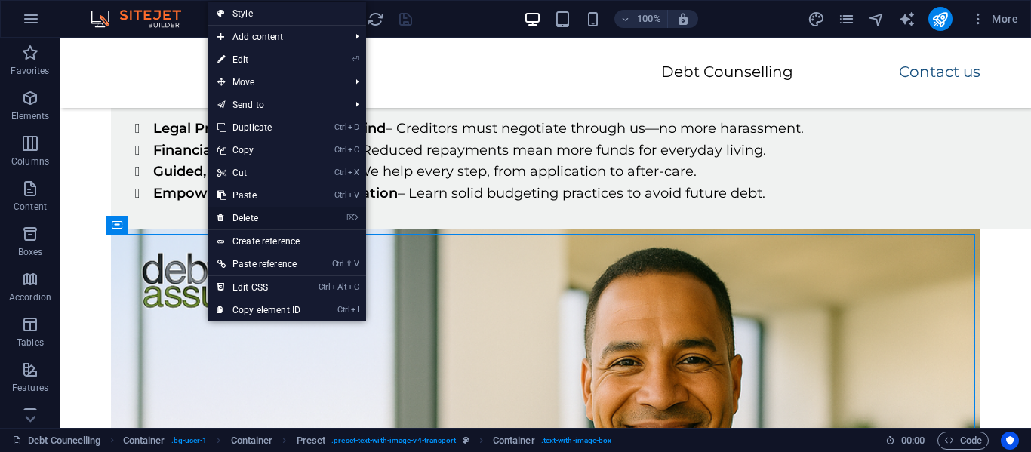
click at [257, 217] on link "⌦ Delete" at bounding box center [258, 218] width 101 height 23
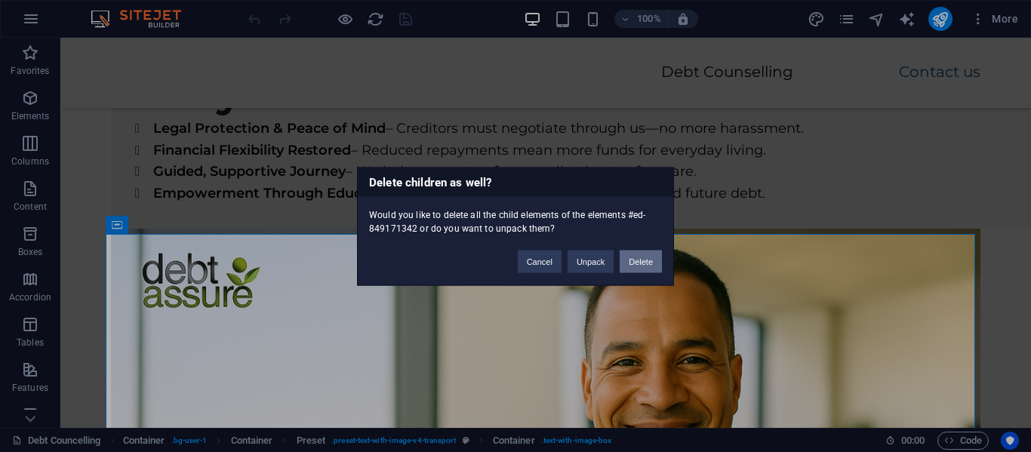
click at [641, 257] on button "Delete" at bounding box center [641, 261] width 42 height 23
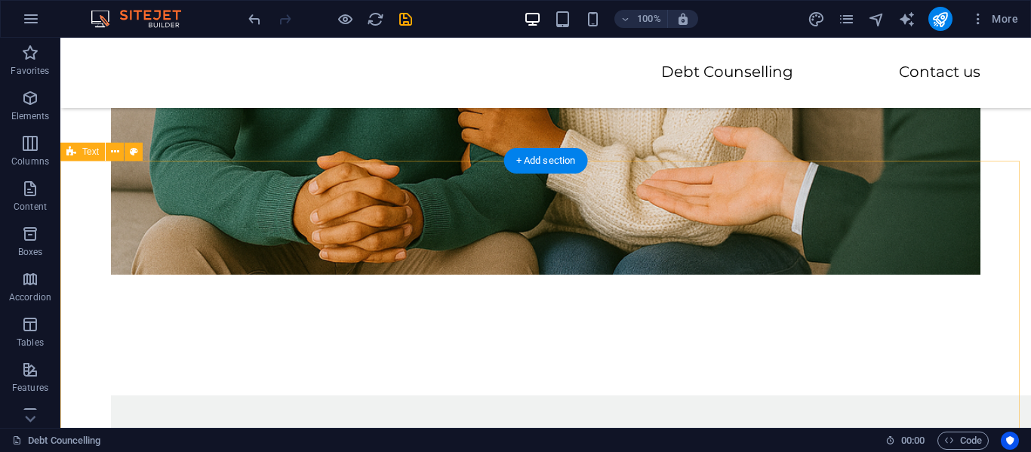
scroll to position [2718, 0]
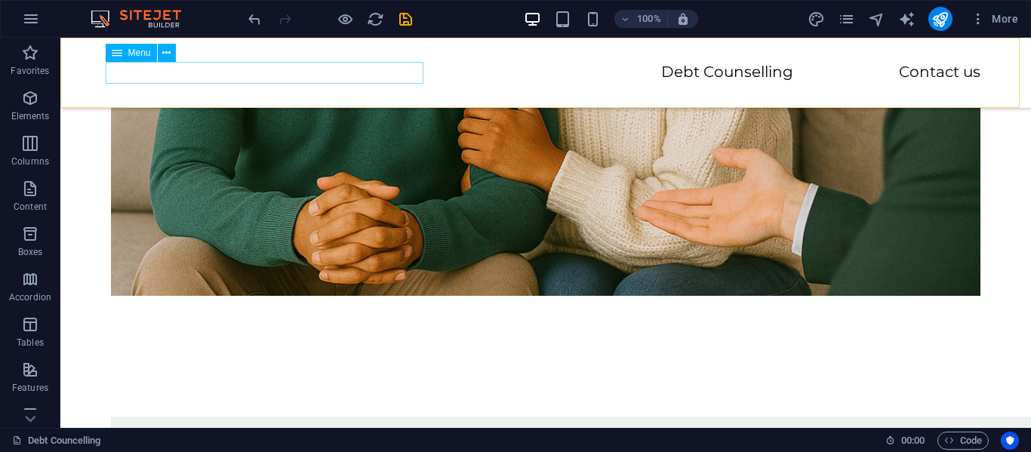
click at [414, 74] on nav "Debt Counselling Contact us" at bounding box center [546, 73] width 870 height 22
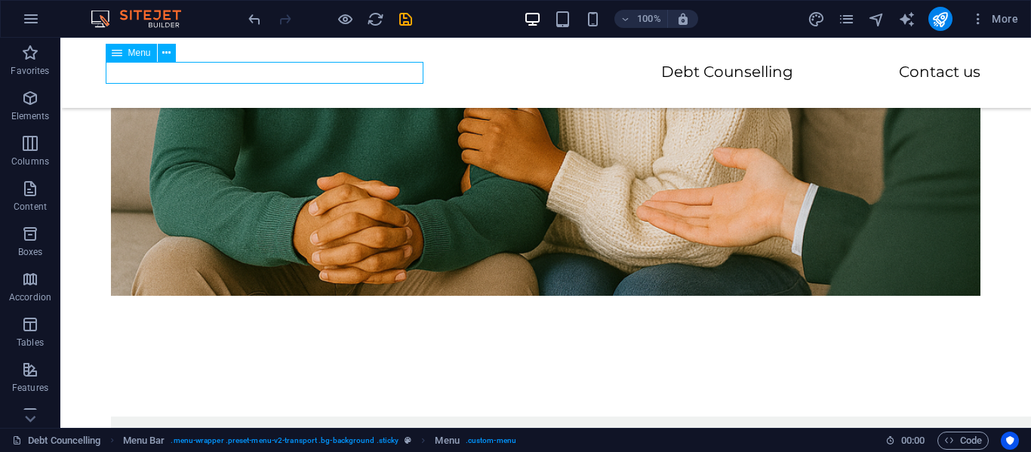
click at [414, 74] on nav "Debt Counselling Contact us" at bounding box center [546, 73] width 870 height 22
select select
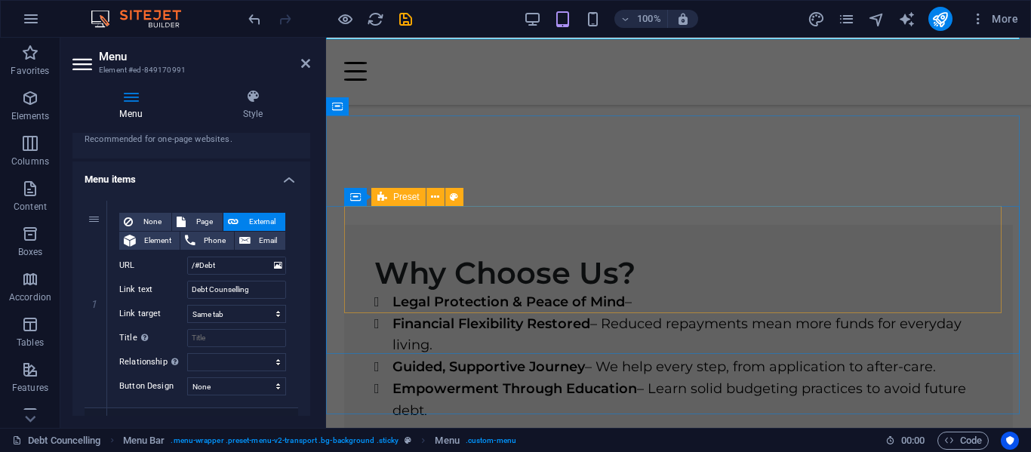
scroll to position [3254, 0]
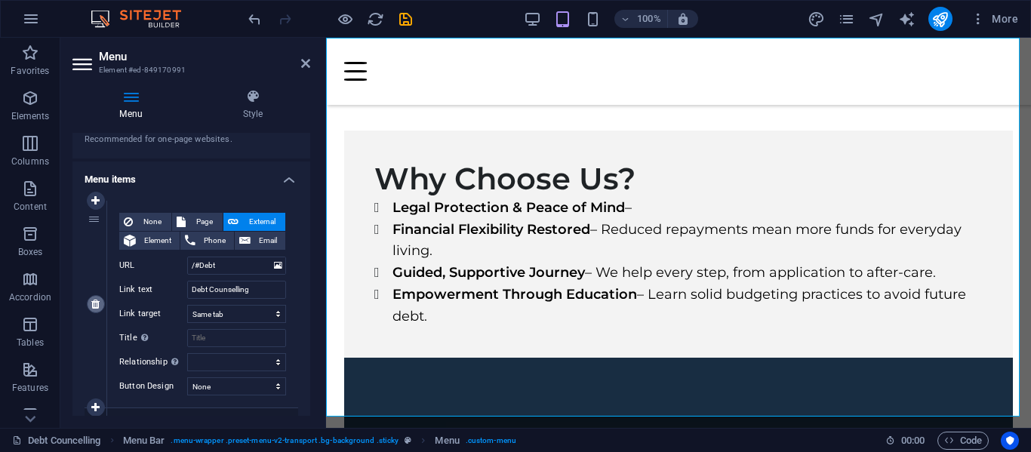
click at [99, 303] on icon at bounding box center [95, 304] width 8 height 11
type input "/#contact"
type input "Contact us"
select select
click at [98, 300] on icon at bounding box center [95, 304] width 8 height 11
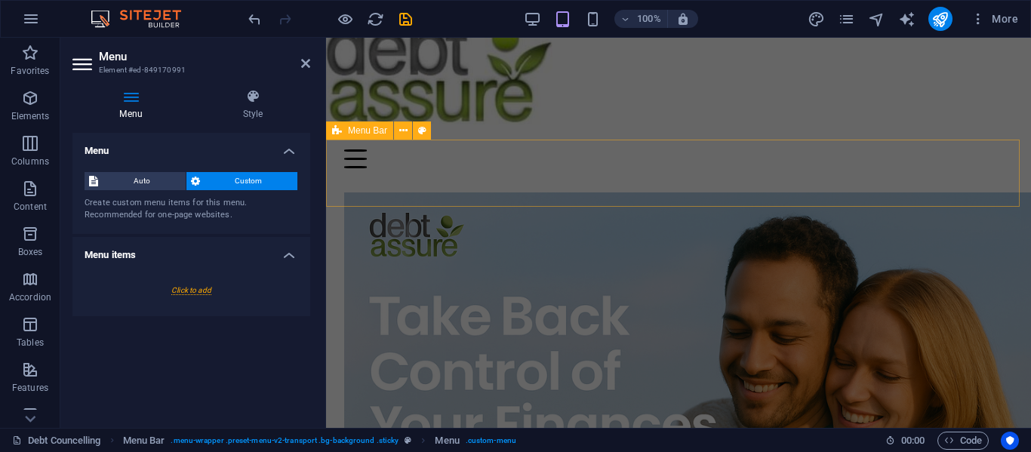
scroll to position [0, 0]
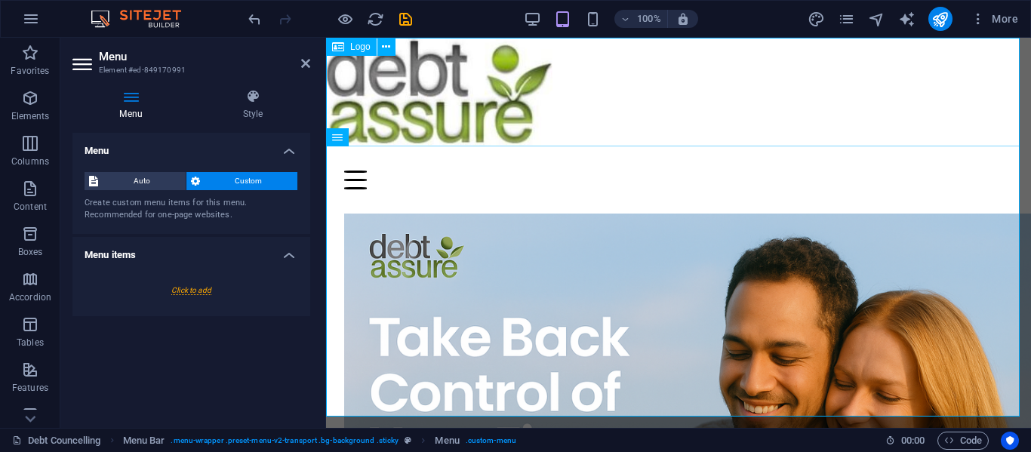
click at [642, 93] on div at bounding box center [678, 92] width 705 height 109
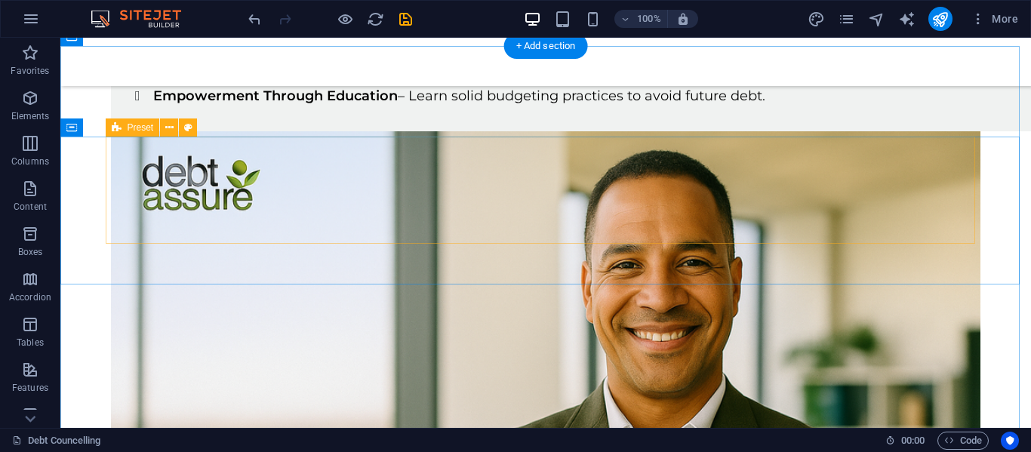
scroll to position [3095, 0]
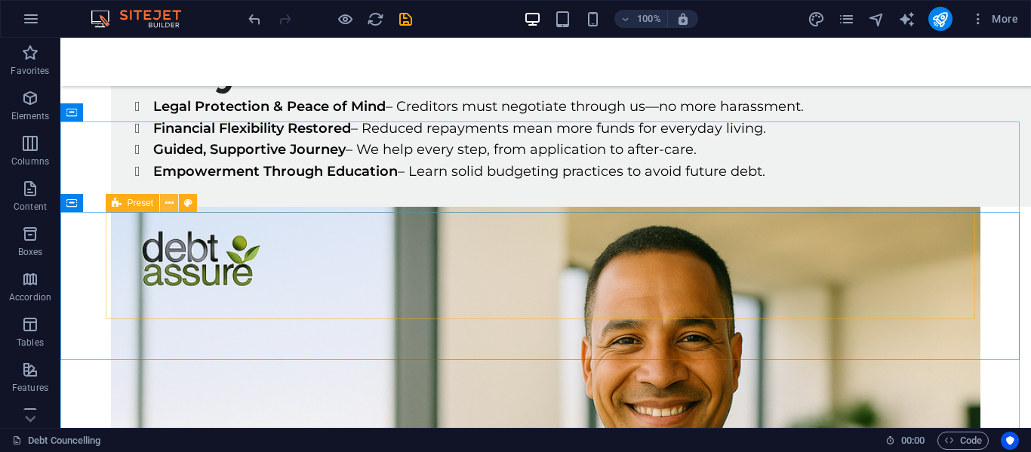
click at [168, 201] on icon at bounding box center [169, 204] width 8 height 16
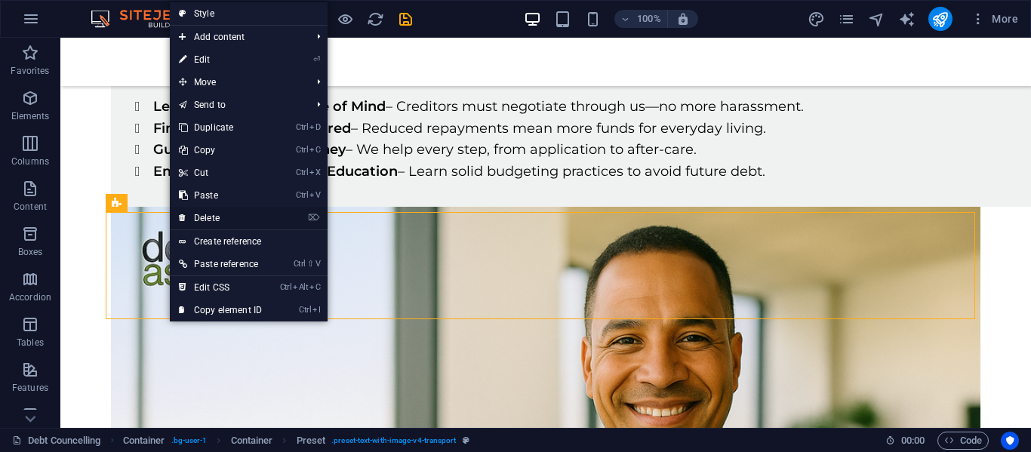
click at [220, 214] on link "⌦ Delete" at bounding box center [220, 218] width 101 height 23
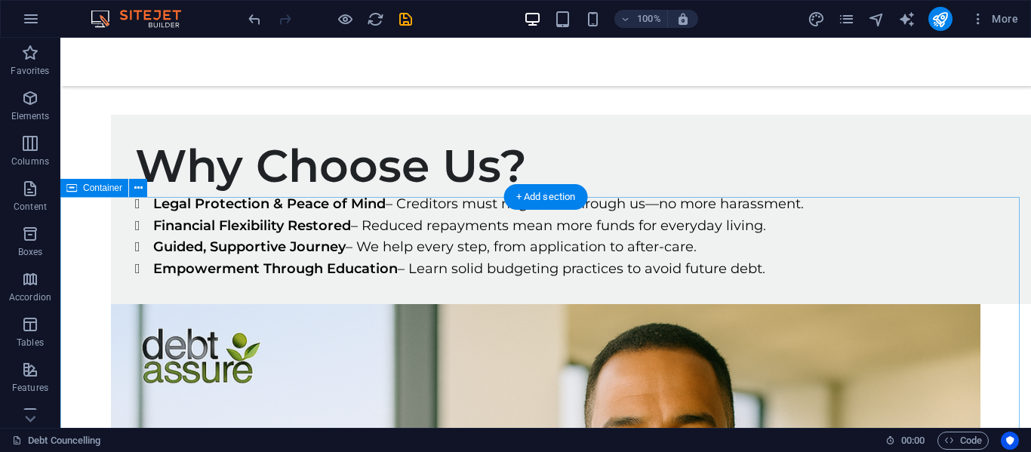
scroll to position [3020, 0]
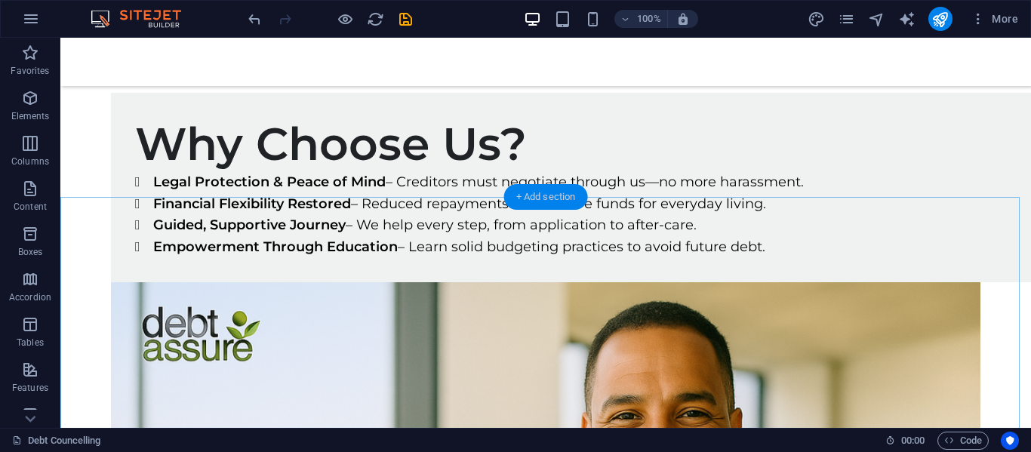
click at [533, 191] on div "+ Add section" at bounding box center [546, 197] width 84 height 26
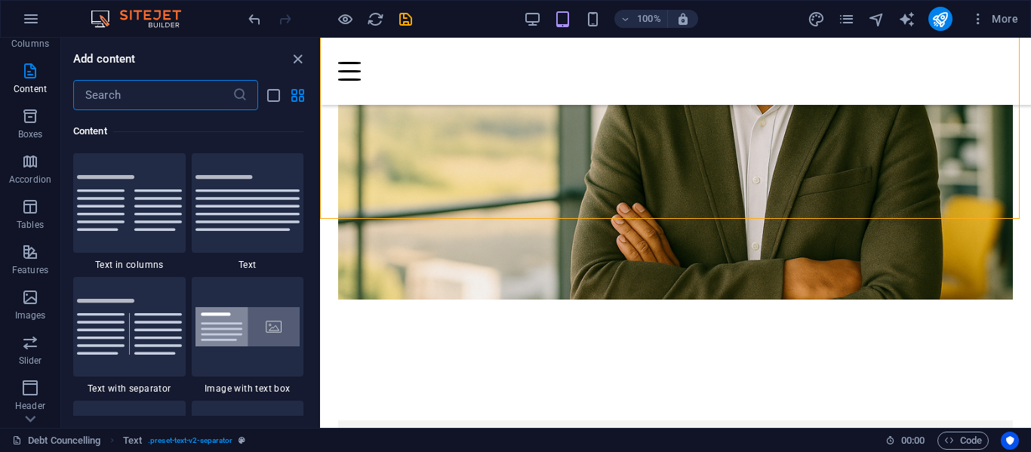
scroll to position [226, 0]
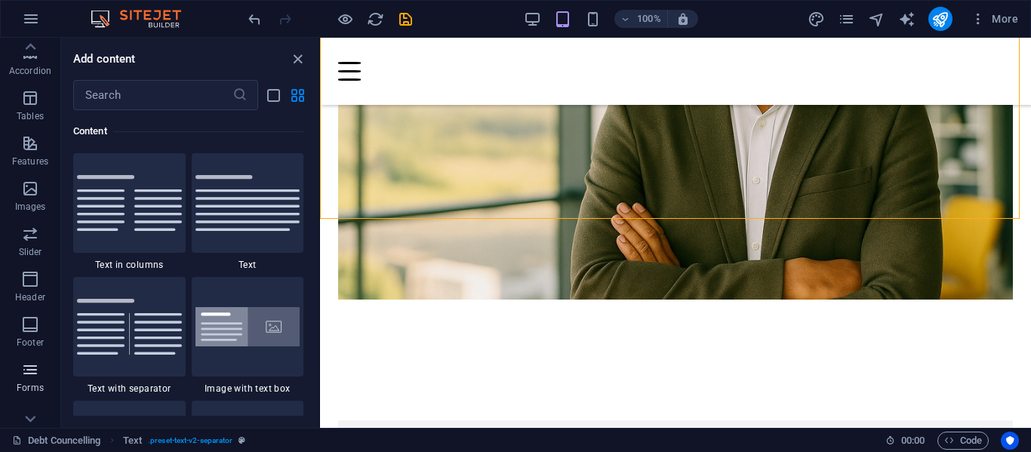
click at [33, 362] on icon "button" at bounding box center [30, 370] width 18 height 18
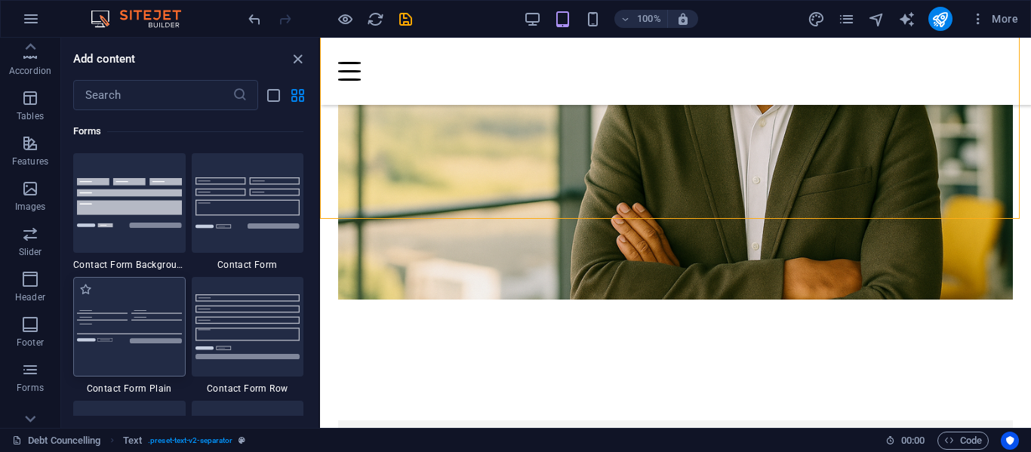
scroll to position [11022, 0]
click at [236, 217] on img at bounding box center [248, 202] width 105 height 51
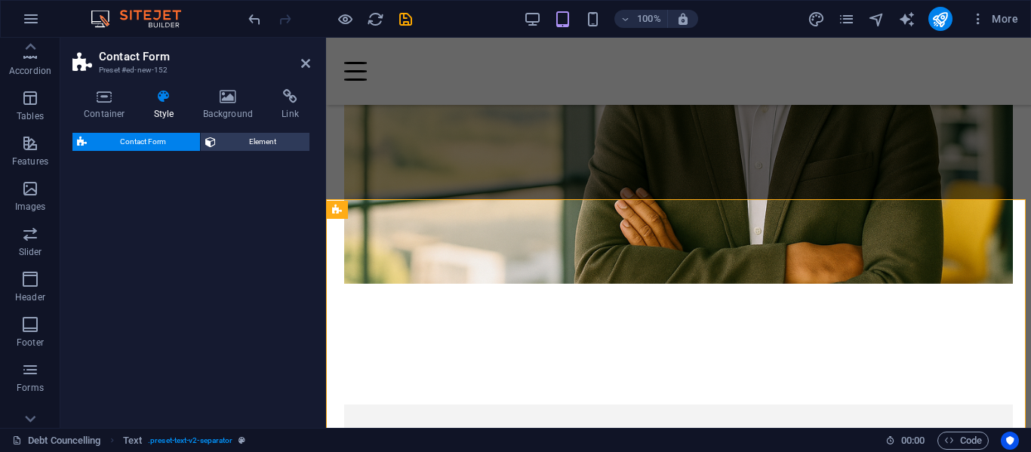
select select "rem"
select select "preset-contact-form-v3-default"
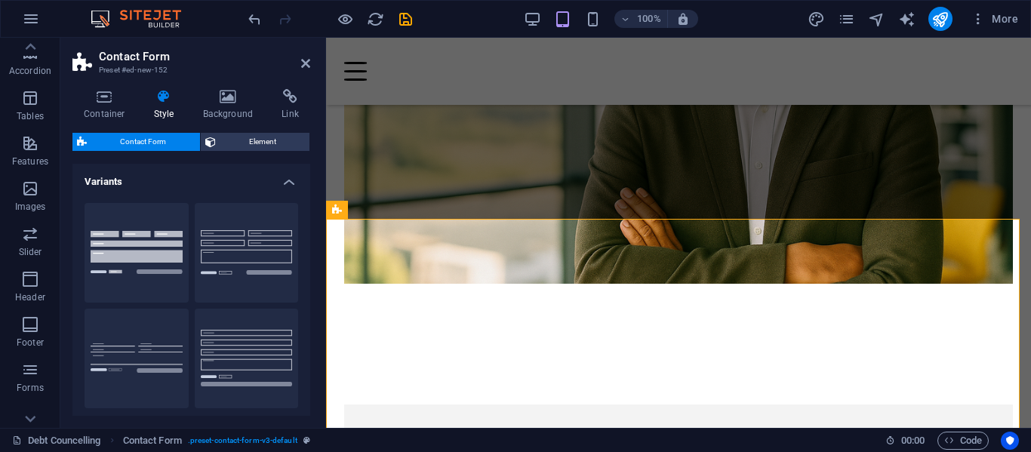
scroll to position [2999, 0]
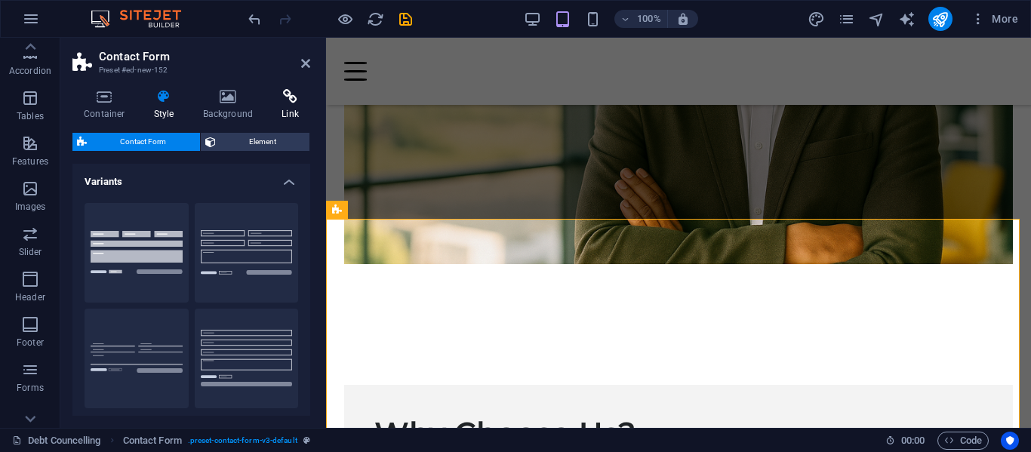
click at [289, 100] on icon at bounding box center [290, 96] width 40 height 15
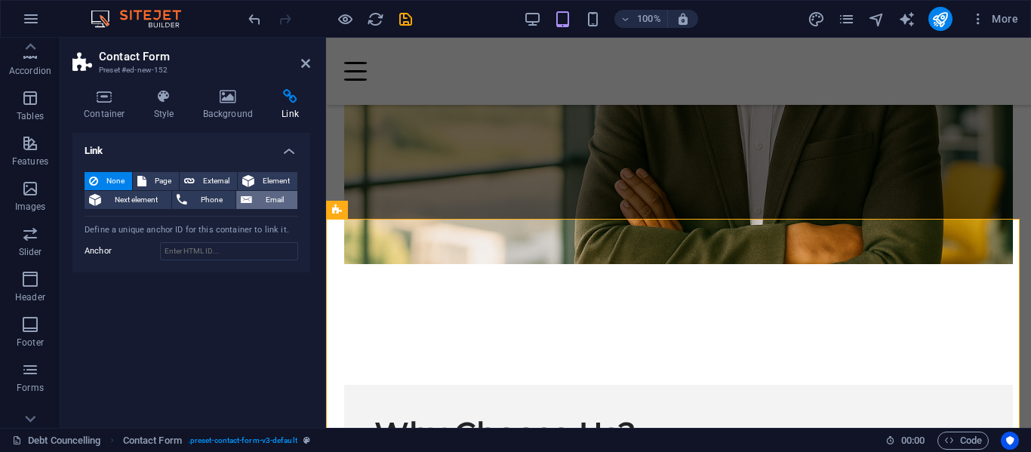
click at [268, 194] on span "Email" at bounding box center [275, 200] width 36 height 18
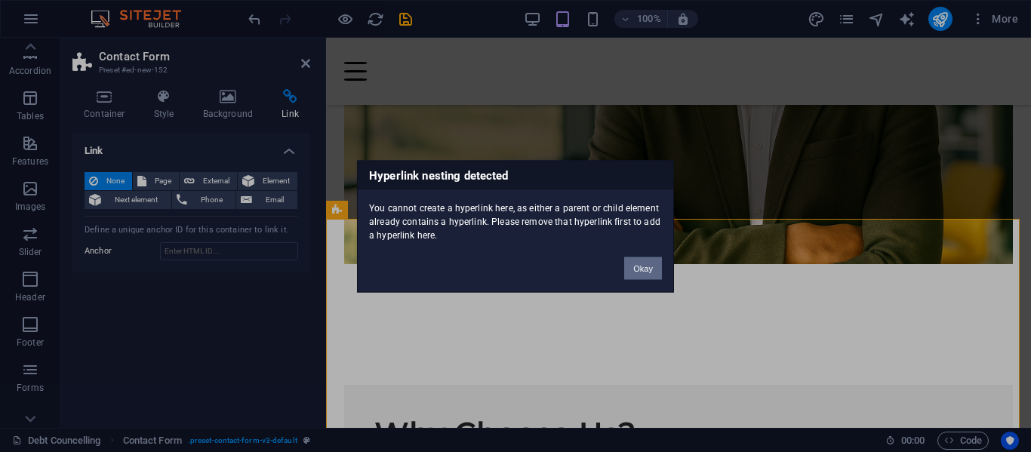
click at [640, 273] on button "Okay" at bounding box center [643, 268] width 38 height 23
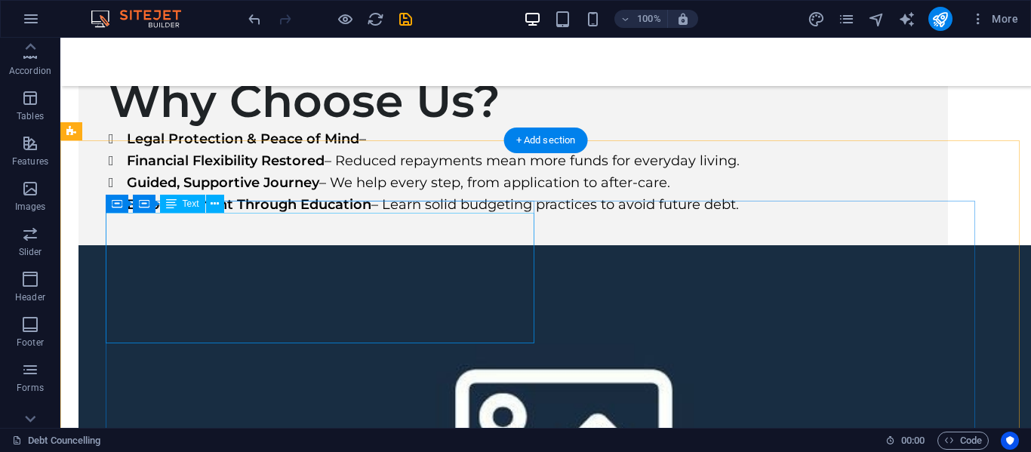
scroll to position [4152, 0]
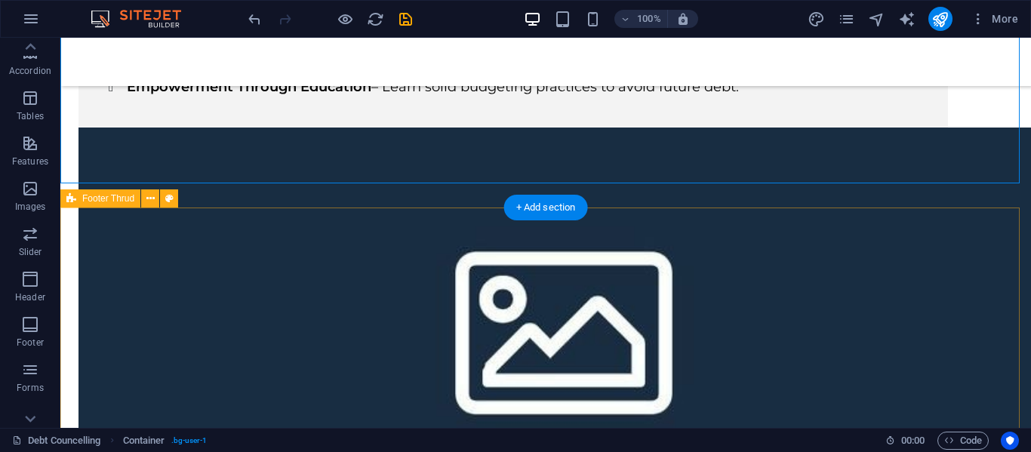
scroll to position [4228, 0]
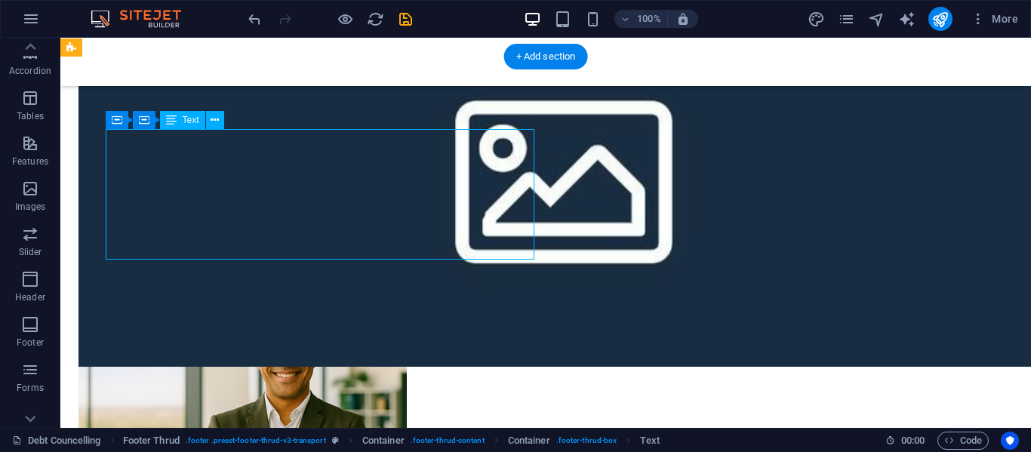
click at [229, 183] on div "Drag here to replace the existing content. Press “Ctrl” if you want to create a…" at bounding box center [545, 233] width 971 height 390
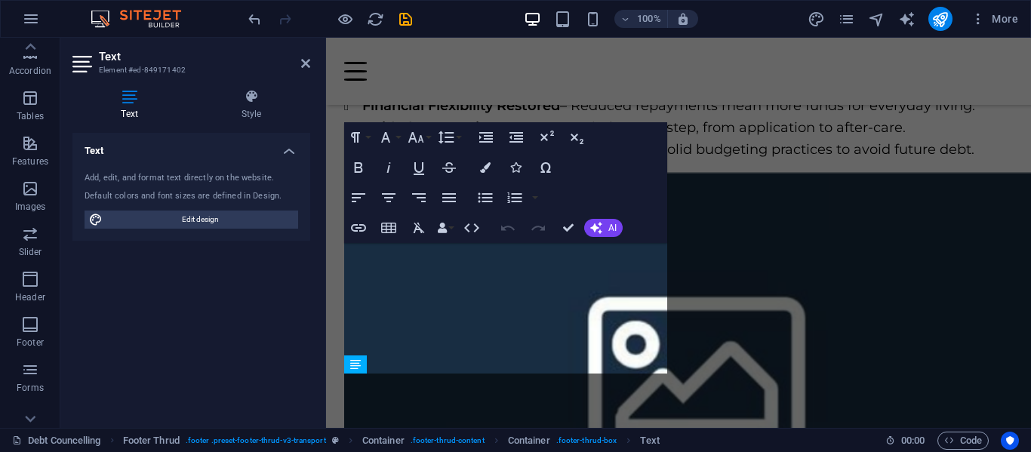
scroll to position [3767, 0]
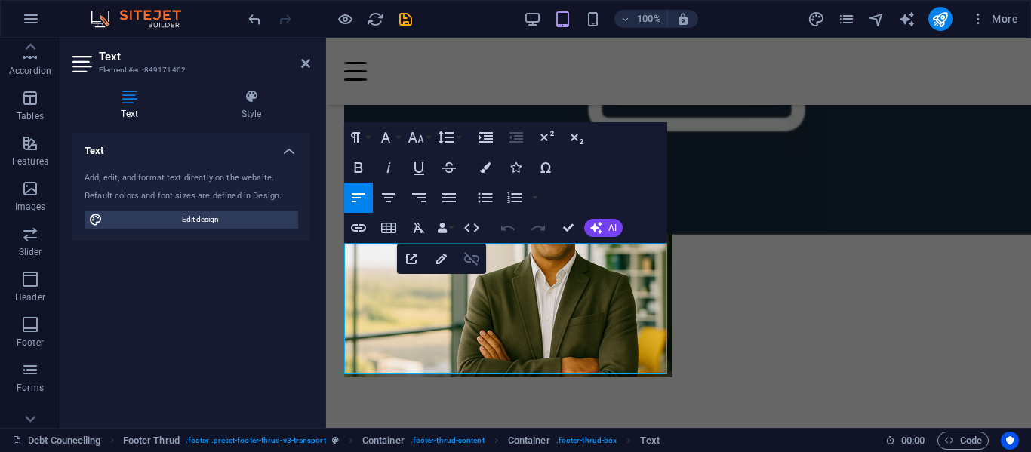
click at [474, 257] on icon "button" at bounding box center [472, 259] width 18 height 18
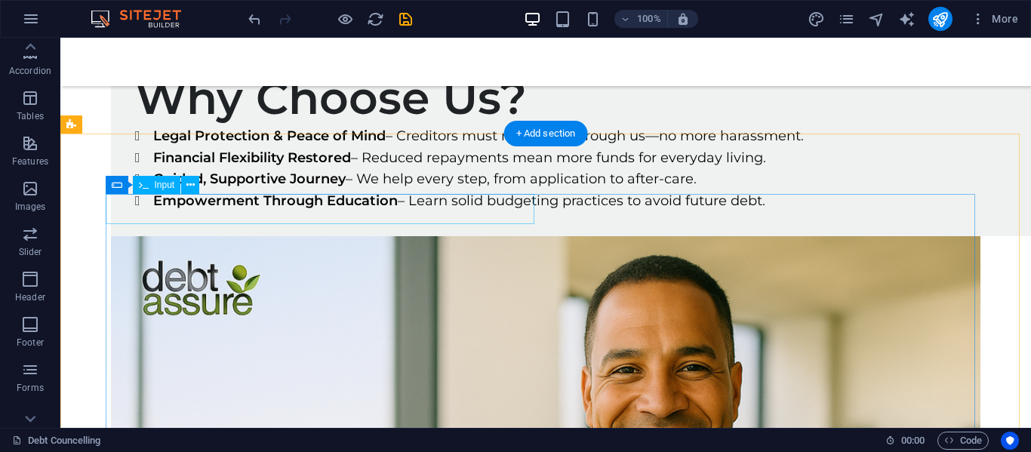
scroll to position [3063, 0]
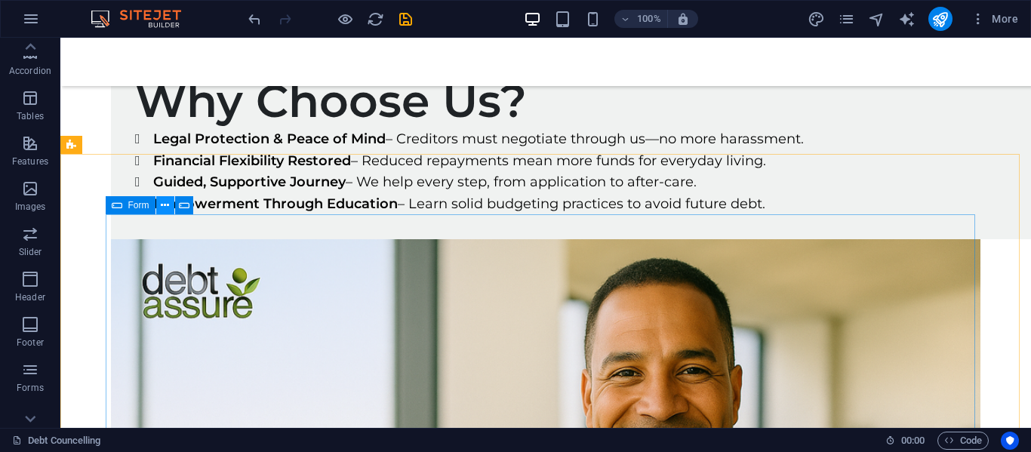
click at [166, 207] on icon at bounding box center [165, 206] width 8 height 16
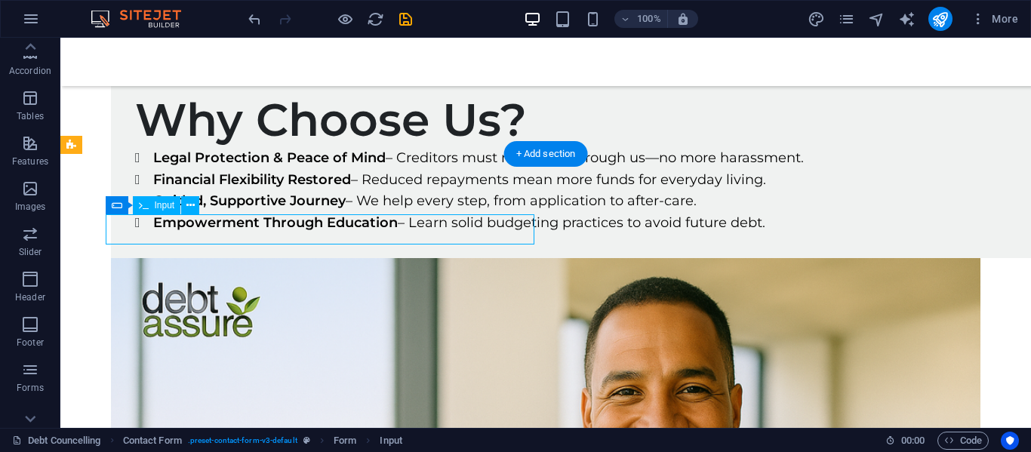
scroll to position [3042, 0]
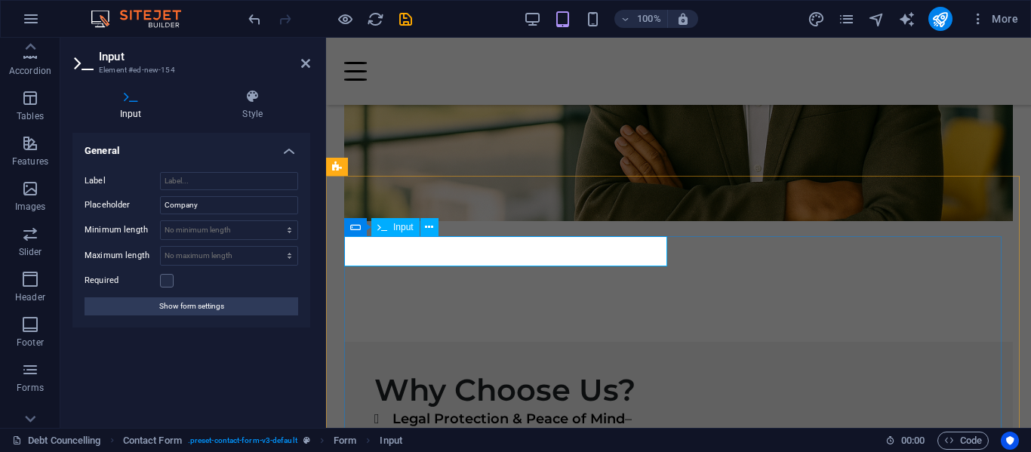
drag, startPoint x: 441, startPoint y: 252, endPoint x: 320, endPoint y: 266, distance: 121.5
click at [326, 266] on html "Skip to main content NCR-registered NCRDC4539 counsellor, [PERSON_NAME] offers …" at bounding box center [678, 182] width 705 height 6375
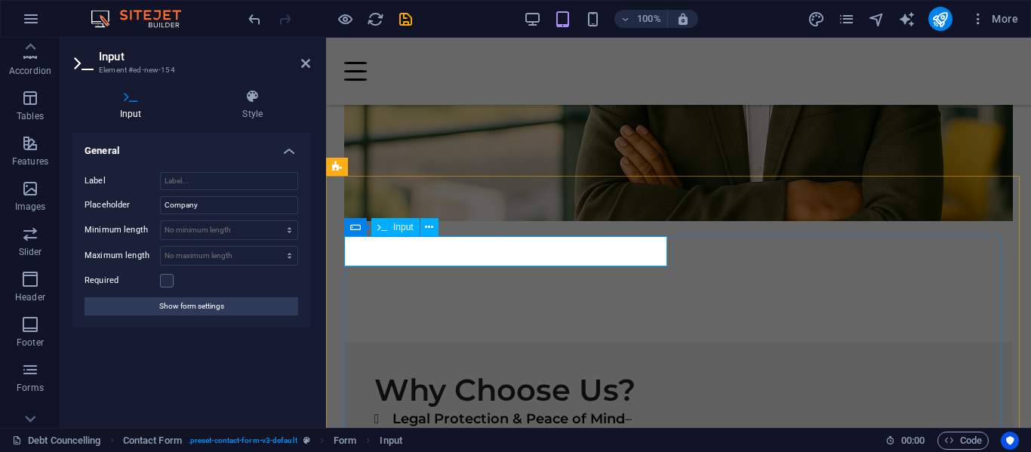
click at [229, 208] on input "Company" at bounding box center [229, 205] width 138 height 18
type input "C"
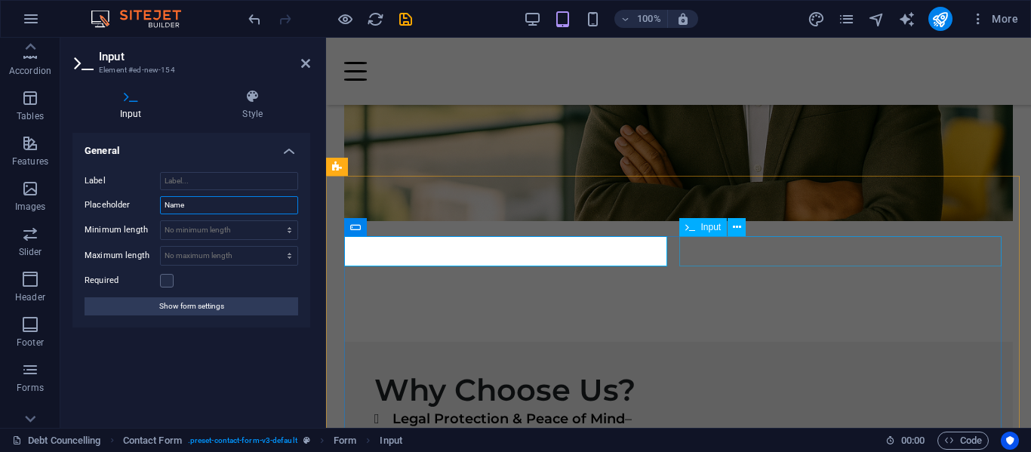
type input "Name"
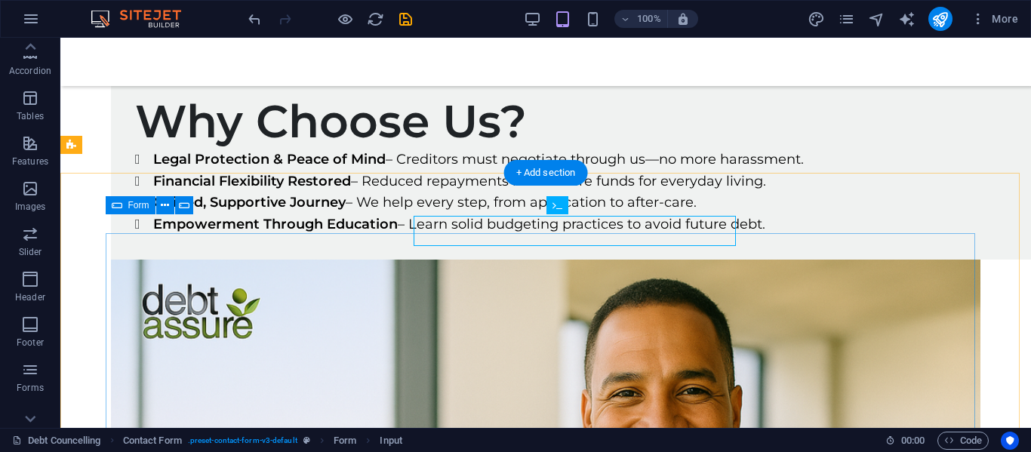
scroll to position [3063, 0]
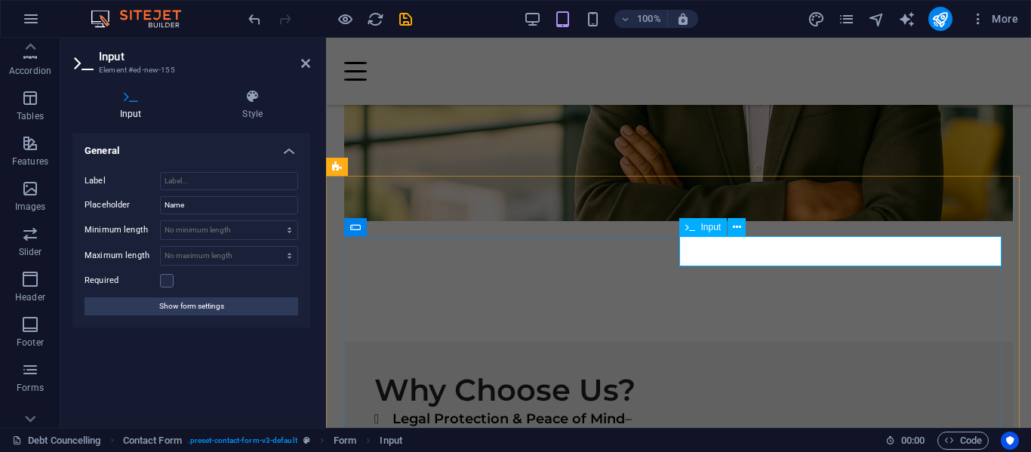
drag, startPoint x: 733, startPoint y: 255, endPoint x: 702, endPoint y: 254, distance: 31.0
click at [211, 204] on input "Name" at bounding box center [229, 205] width 138 height 18
type input "N"
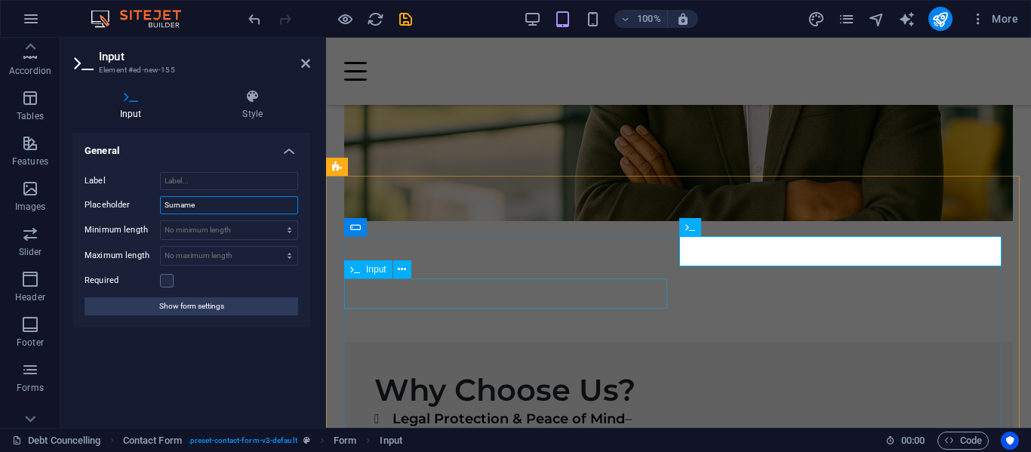
type input "Surname"
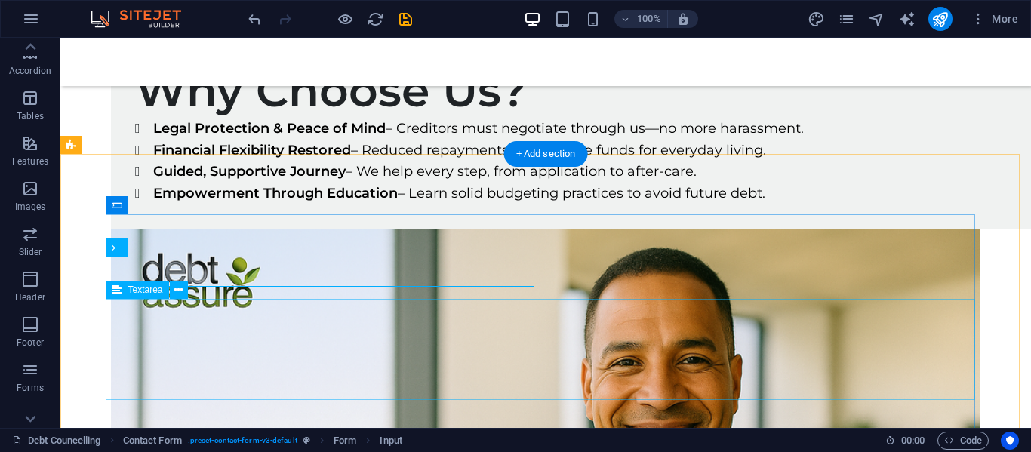
scroll to position [3289, 0]
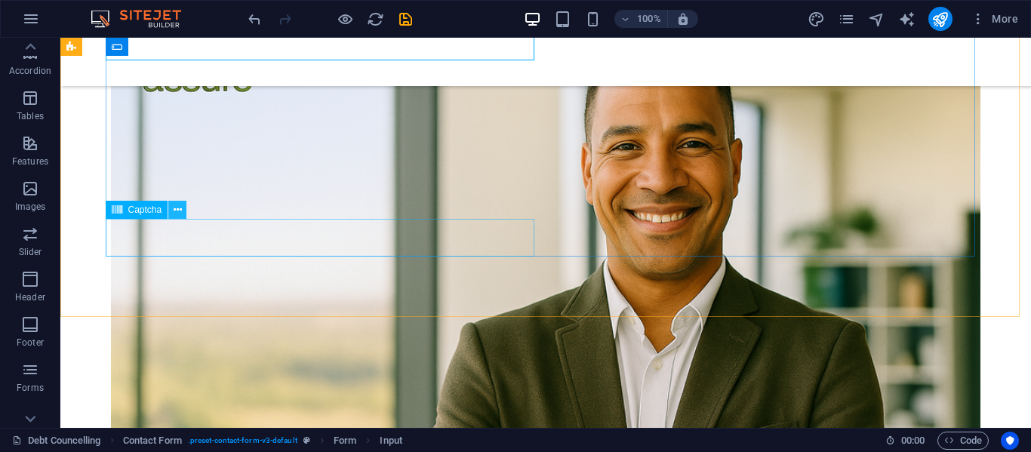
click at [177, 211] on icon at bounding box center [178, 210] width 8 height 16
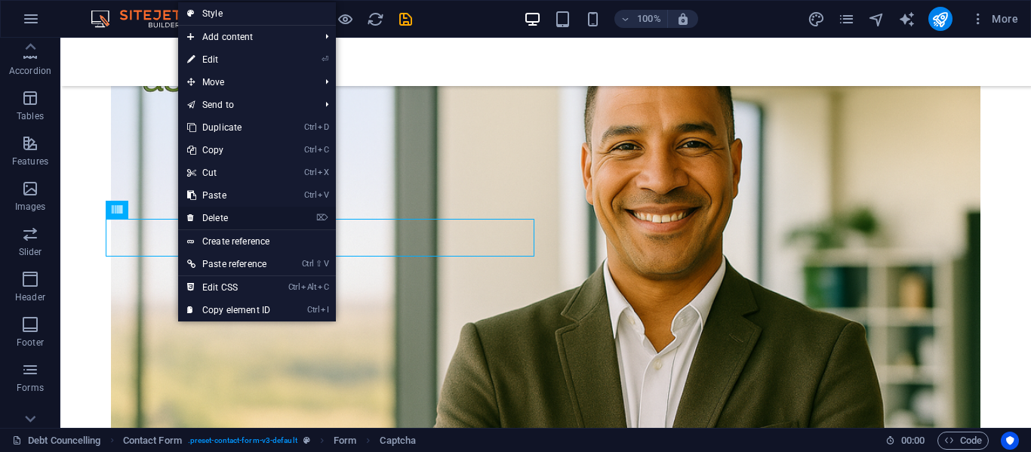
click at [219, 215] on link "⌦ Delete" at bounding box center [228, 218] width 101 height 23
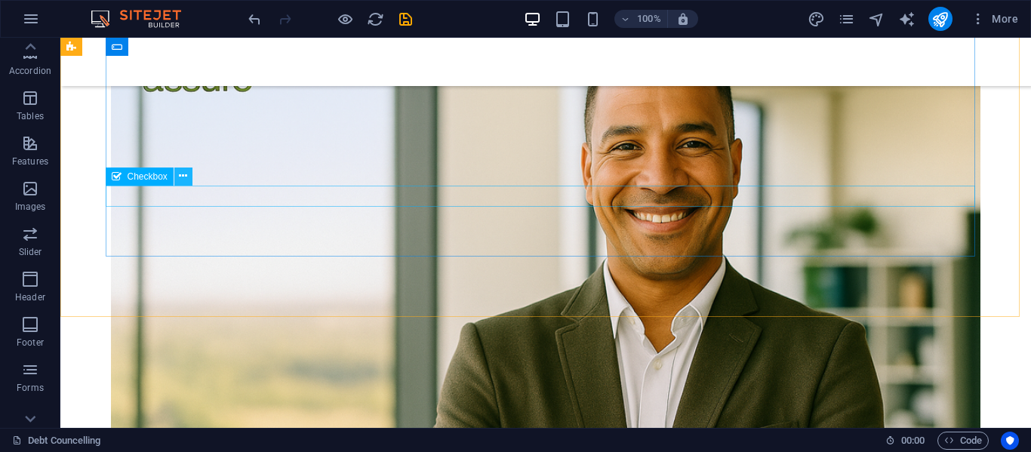
click at [185, 179] on icon at bounding box center [183, 176] width 8 height 16
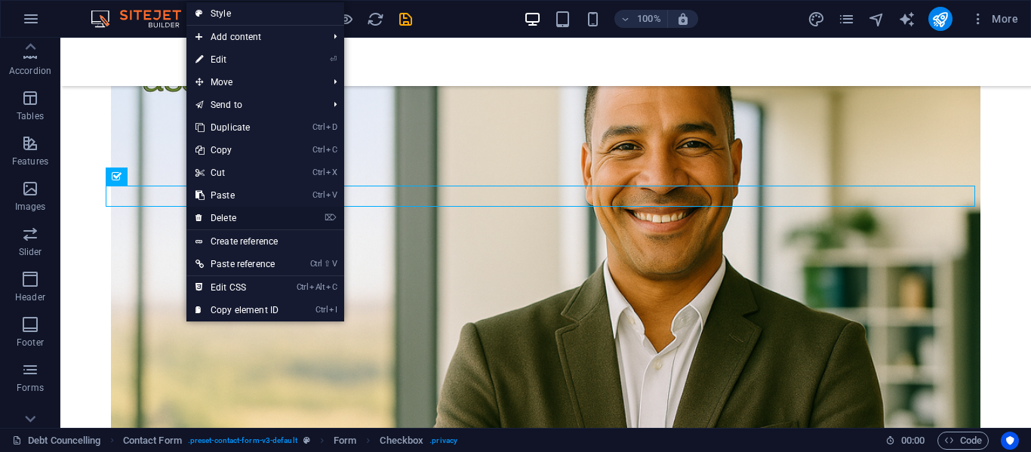
drag, startPoint x: 225, startPoint y: 212, endPoint x: 168, endPoint y: 172, distance: 69.3
click at [225, 212] on link "⌦ Delete" at bounding box center [236, 218] width 101 height 23
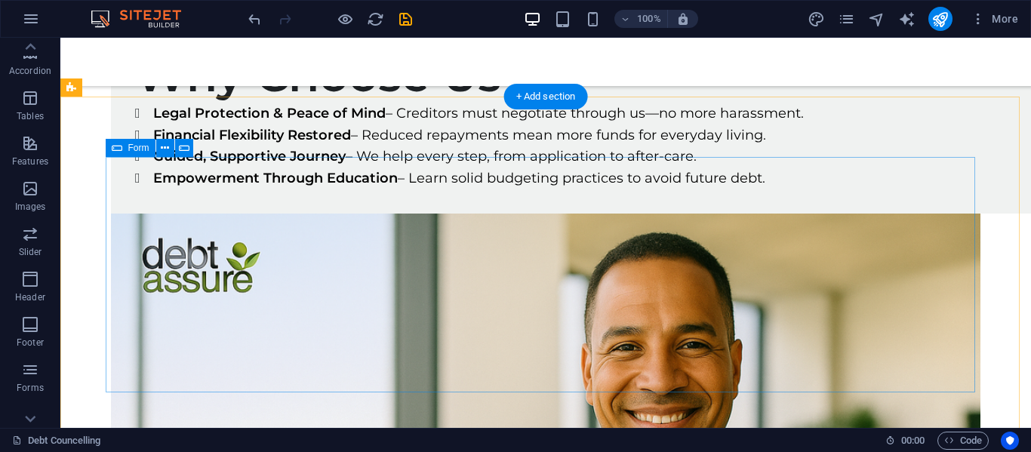
scroll to position [3063, 0]
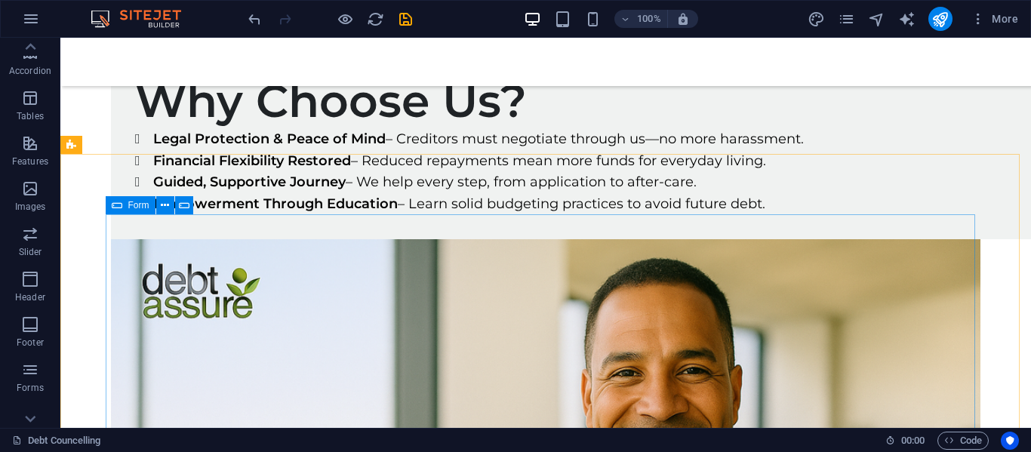
click at [119, 206] on icon at bounding box center [117, 205] width 11 height 18
click at [181, 204] on icon at bounding box center [184, 206] width 11 height 16
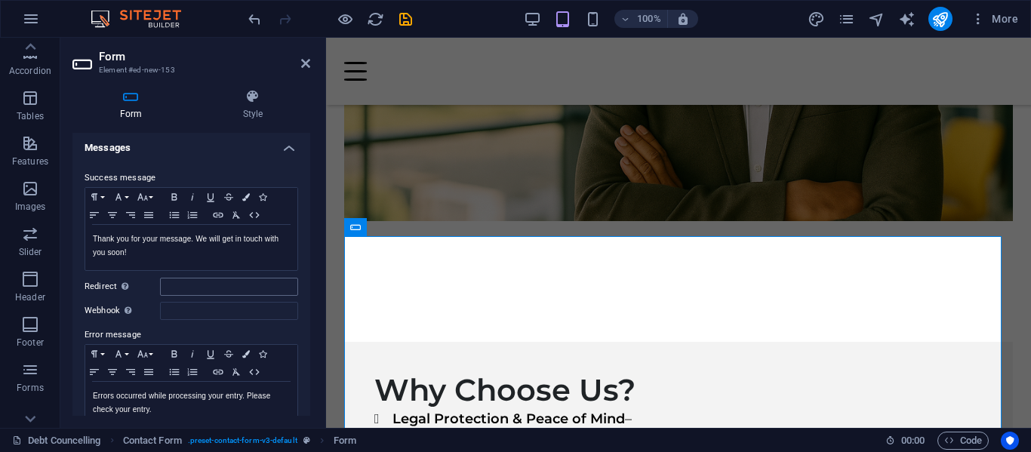
scroll to position [0, 0]
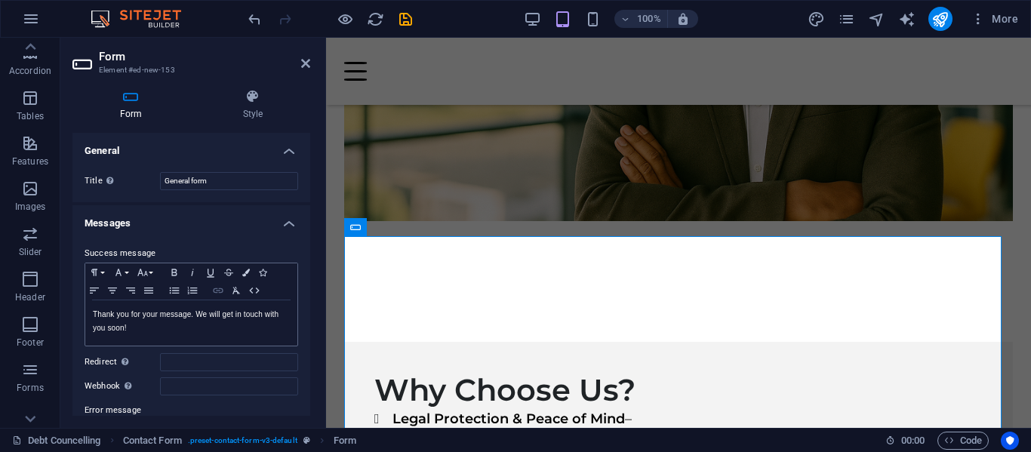
click at [217, 291] on icon "button" at bounding box center [218, 290] width 10 height 5
click at [217, 289] on icon "button" at bounding box center [218, 291] width 18 height 12
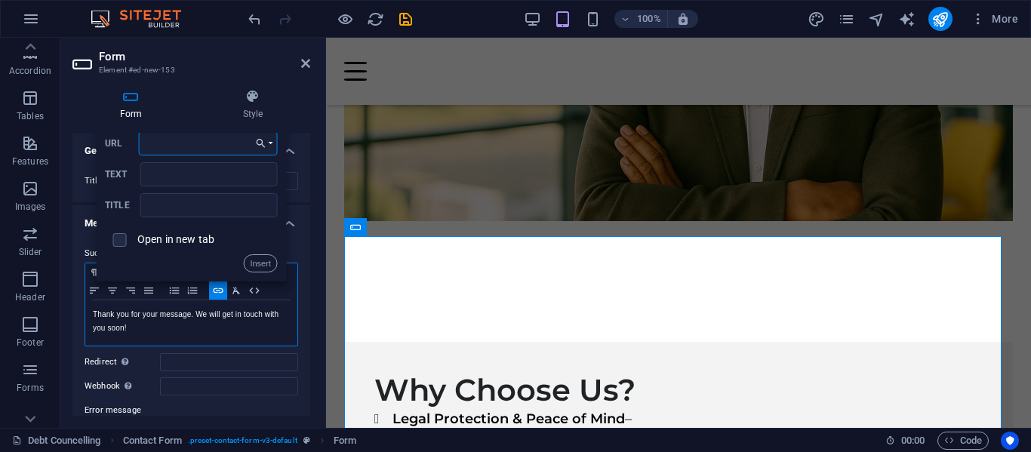
paste input "[EMAIL_ADDRESS][DOMAIN_NAME]"
type input "[EMAIL_ADDRESS][DOMAIN_NAME]"
click at [196, 174] on input "Text" at bounding box center [208, 174] width 137 height 24
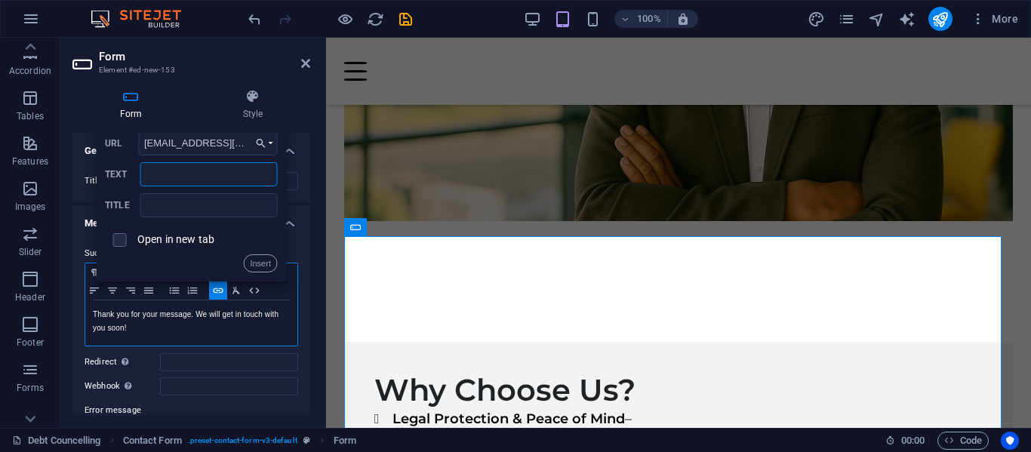
type input "[EMAIL_ADDRESS][DOMAIN_NAME]"
click at [196, 201] on input "text" at bounding box center [208, 205] width 137 height 24
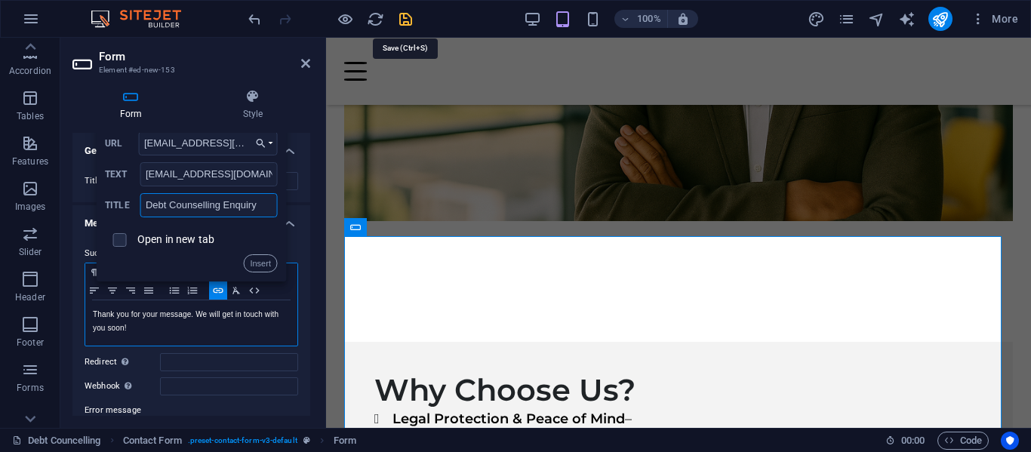
type input "Debt Counselling Enquiry"
click at [402, 17] on icon "save" at bounding box center [405, 19] width 17 height 17
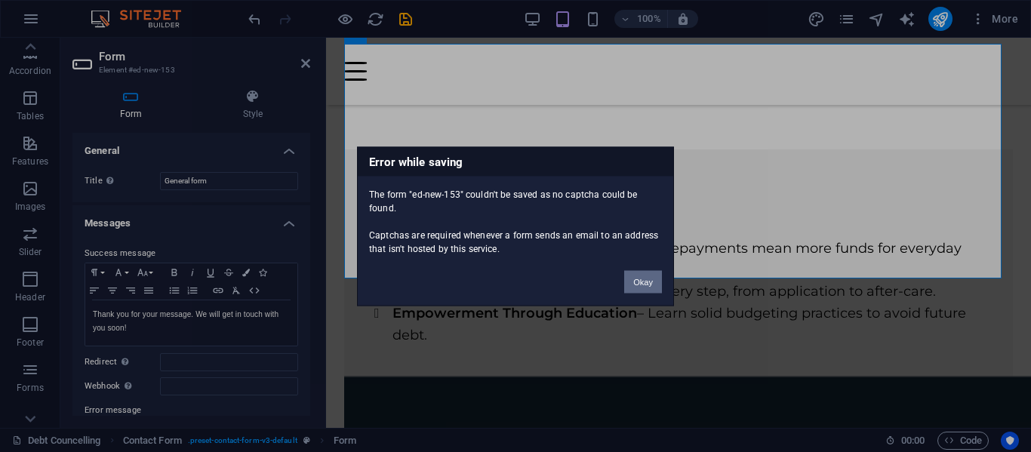
click at [643, 280] on button "Okay" at bounding box center [643, 281] width 38 height 23
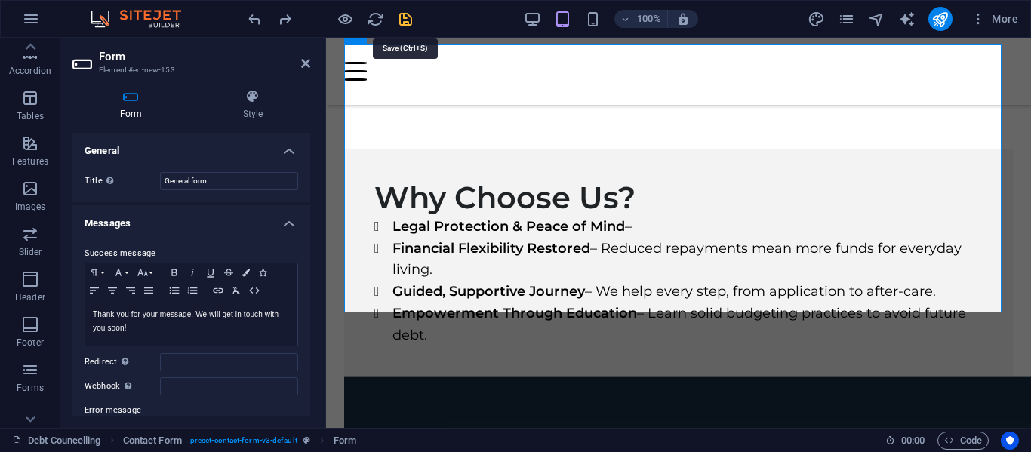
click at [405, 18] on icon "save" at bounding box center [405, 19] width 17 height 17
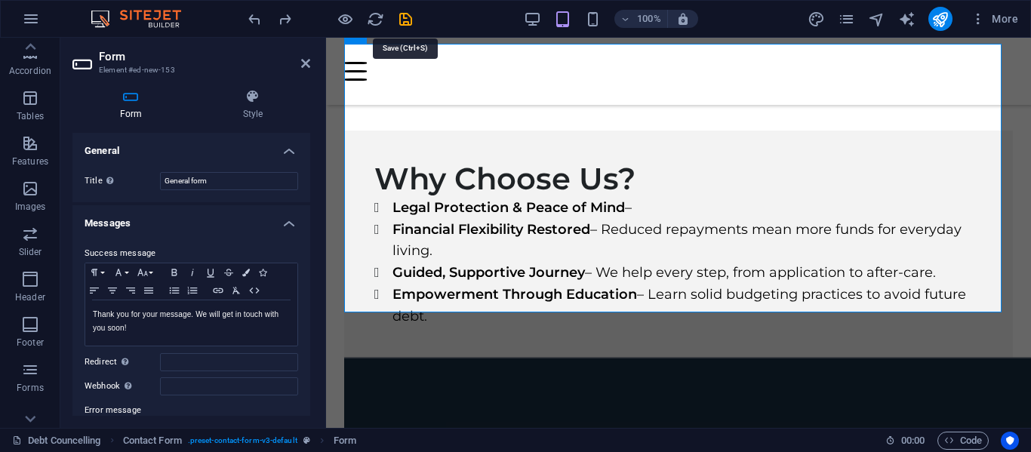
scroll to position [3233, 0]
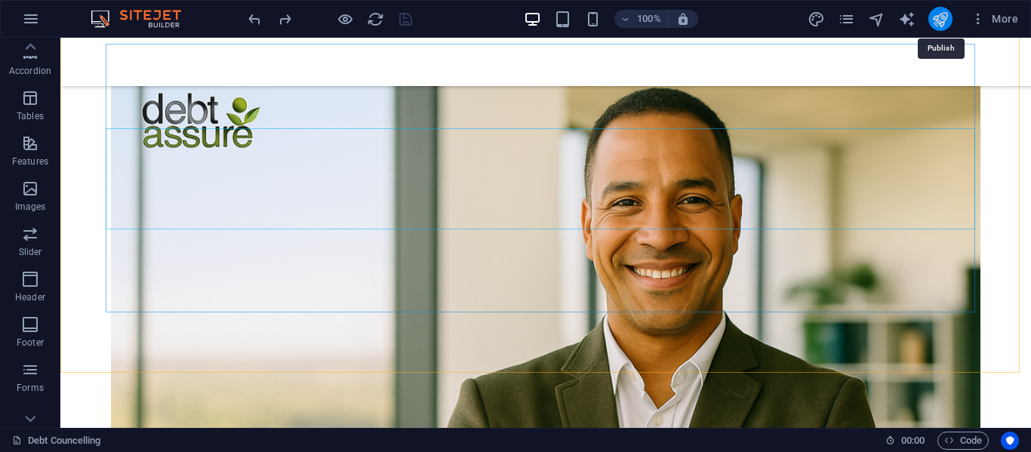
click at [944, 16] on icon "publish" at bounding box center [940, 19] width 17 height 17
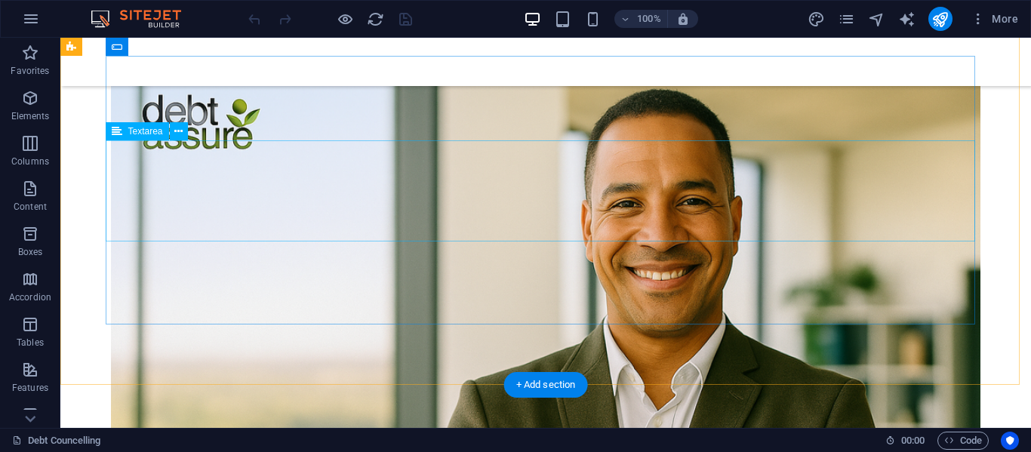
scroll to position [3238, 0]
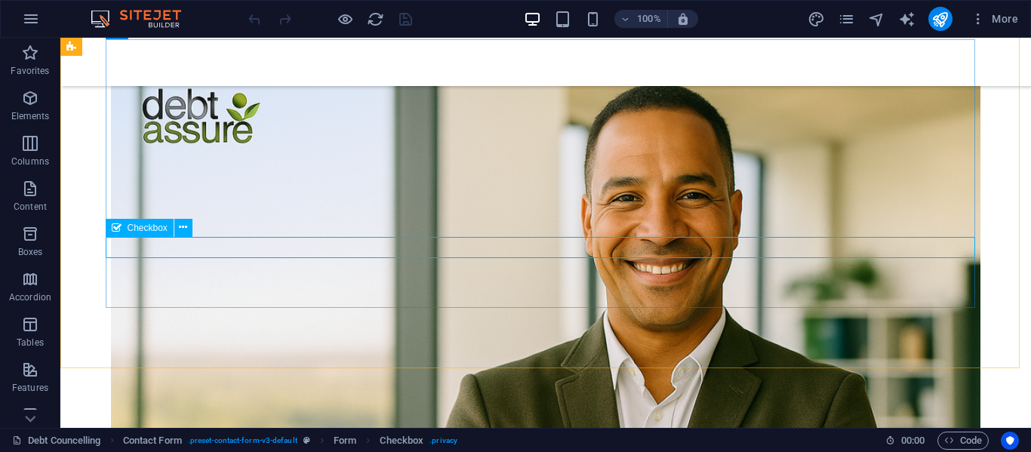
click at [156, 226] on span "Checkbox" at bounding box center [148, 227] width 40 height 9
click at [187, 227] on icon at bounding box center [183, 228] width 8 height 16
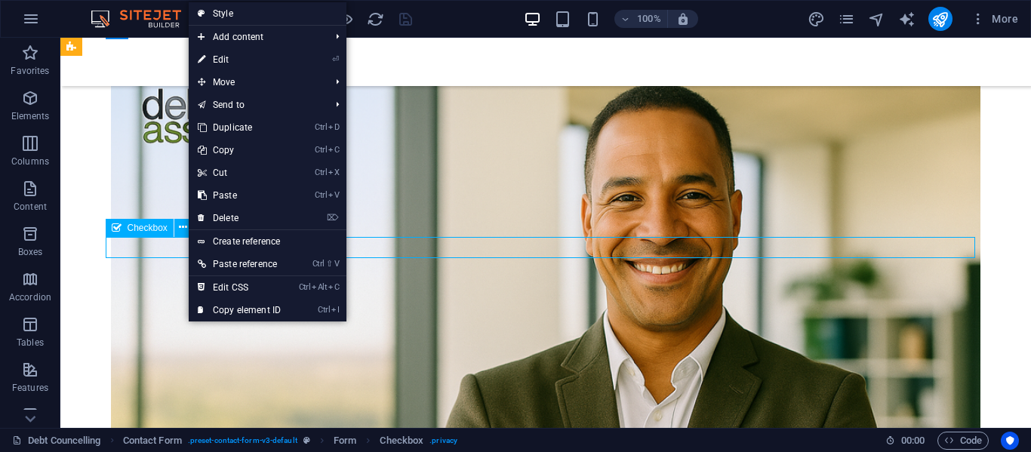
click at [153, 228] on span "Checkbox" at bounding box center [148, 227] width 40 height 9
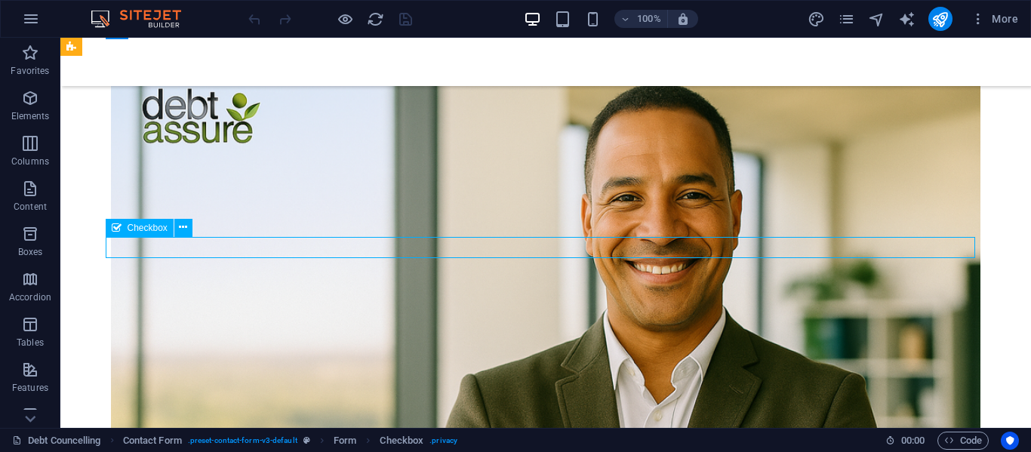
click at [154, 228] on span "Checkbox" at bounding box center [148, 227] width 40 height 9
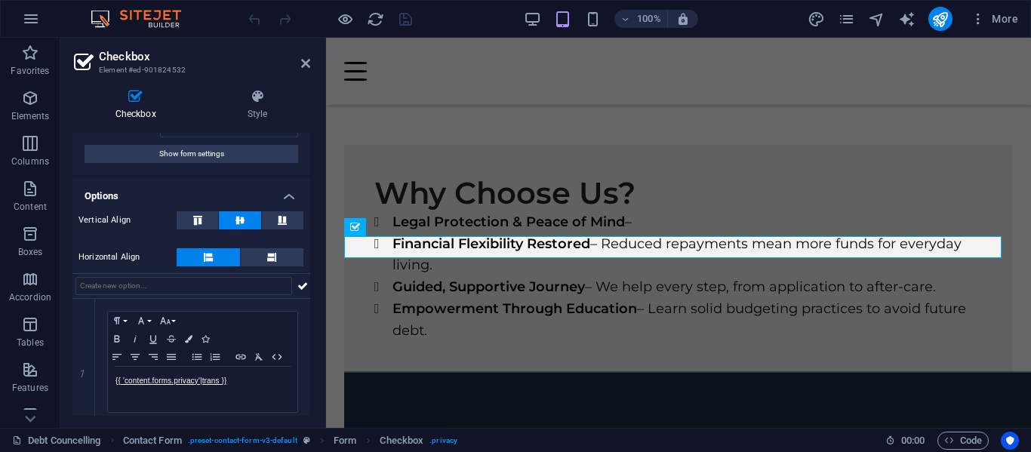
scroll to position [75, 0]
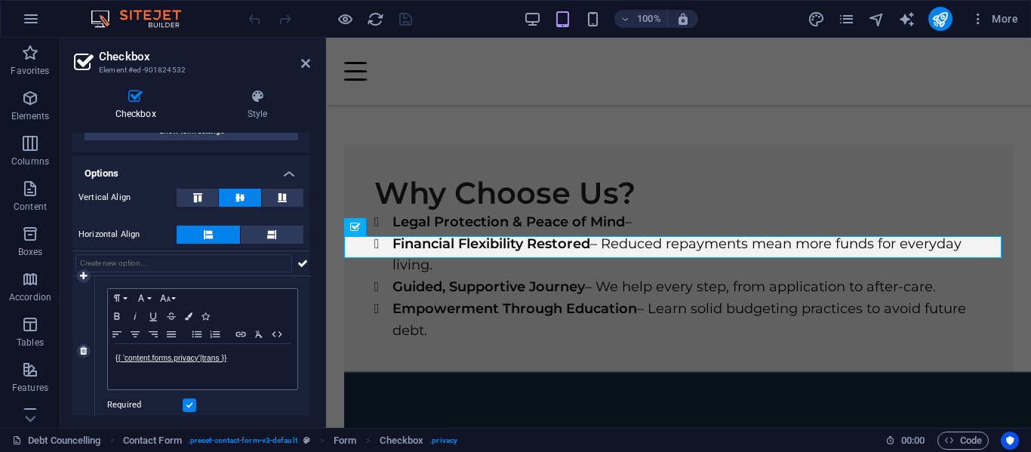
type input "T"
type input "C"
type input "T"
type input "I agree to be contacted by a Debt Assure member"
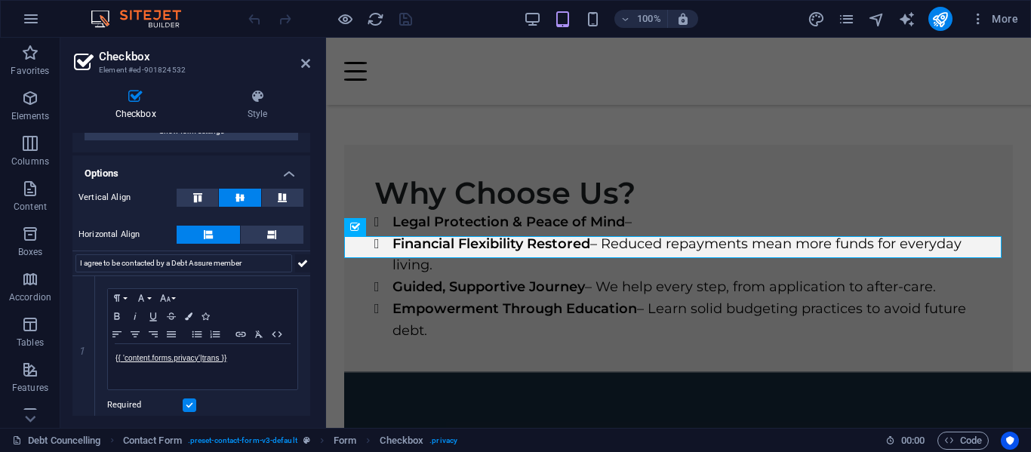
click at [297, 257] on icon at bounding box center [302, 263] width 11 height 18
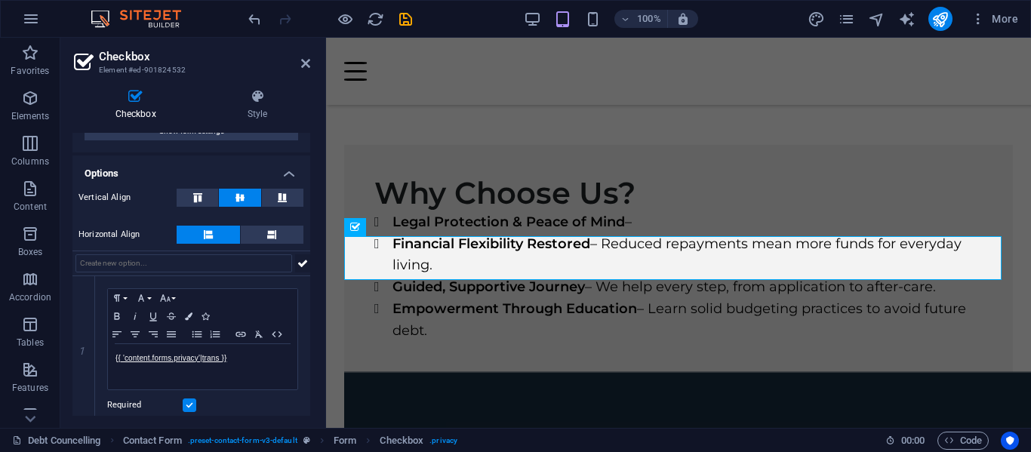
click at [303, 262] on icon at bounding box center [302, 263] width 11 height 18
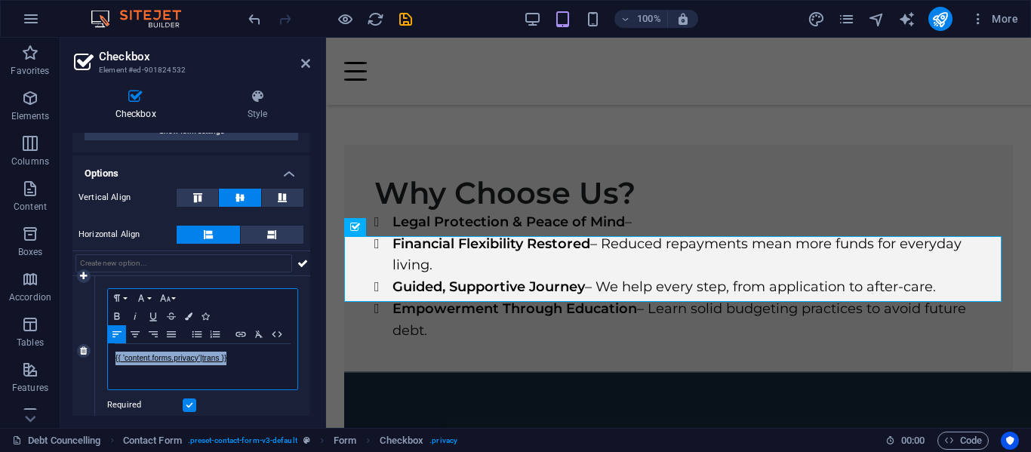
drag, startPoint x: 233, startPoint y: 359, endPoint x: 81, endPoint y: 362, distance: 152.5
click at [82, 361] on div "1 Paragraph Format Normal Heading 1 Heading 2 Heading 3 Heading 4 Heading 5 Hea…" at bounding box center [191, 351] width 238 height 151
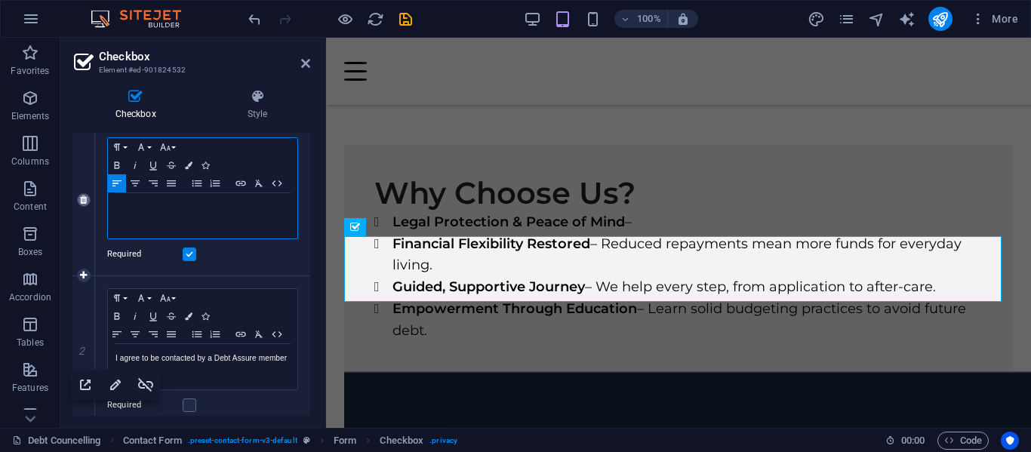
click at [85, 201] on icon at bounding box center [83, 200] width 7 height 9
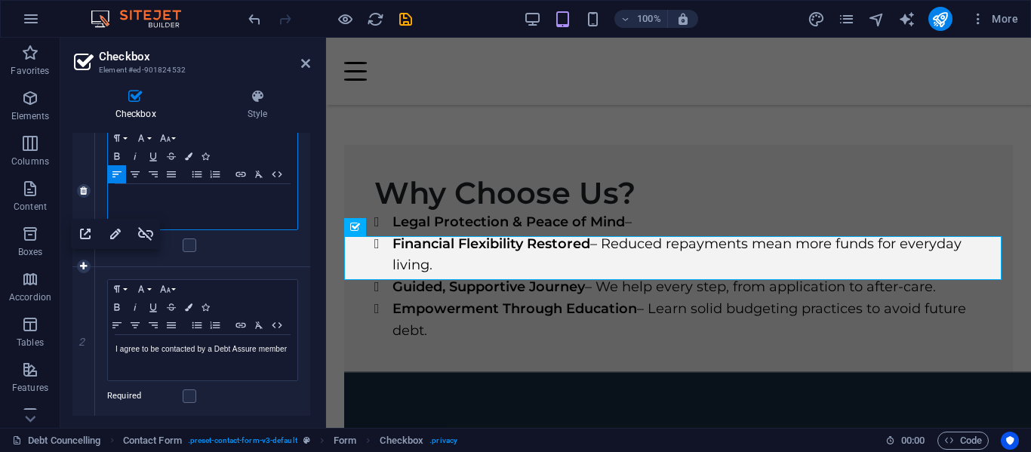
scroll to position [237, 0]
click at [85, 186] on icon at bounding box center [83, 189] width 7 height 9
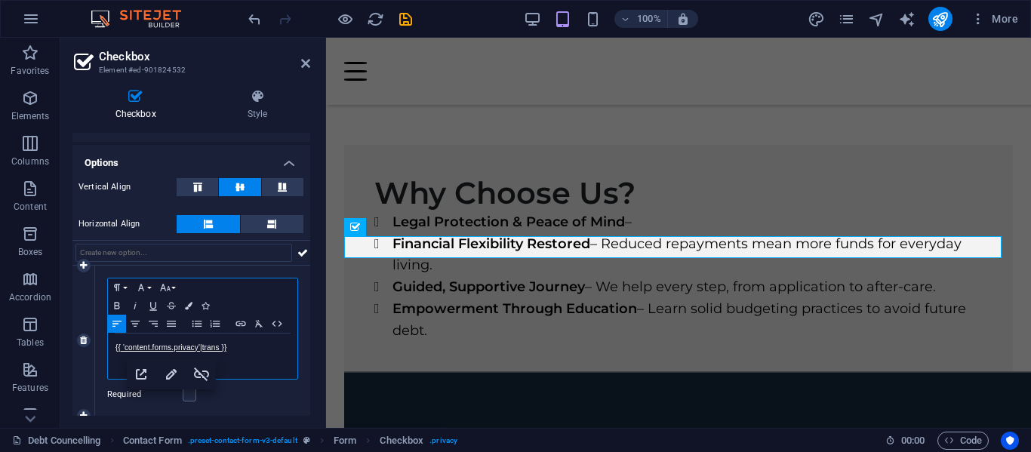
scroll to position [93, 0]
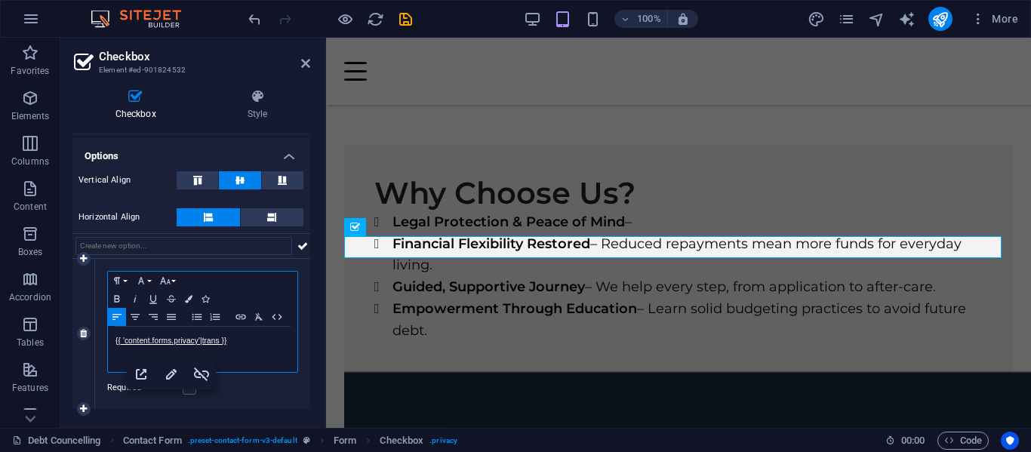
click at [248, 339] on p "{{ 'content.forms.privacy'|trans }}" at bounding box center [203, 341] width 174 height 14
drag, startPoint x: 247, startPoint y: 339, endPoint x: 97, endPoint y: 347, distance: 149.7
click at [97, 347] on div "Paragraph Format Normal Heading 1 Heading 2 Heading 3 Heading 4 Heading 5 Headi…" at bounding box center [202, 334] width 215 height 150
drag, startPoint x: 210, startPoint y: 343, endPoint x: 229, endPoint y: 351, distance: 21.3
click at [210, 343] on p "I agree to be contacted by a Debt Assure" at bounding box center [203, 341] width 174 height 14
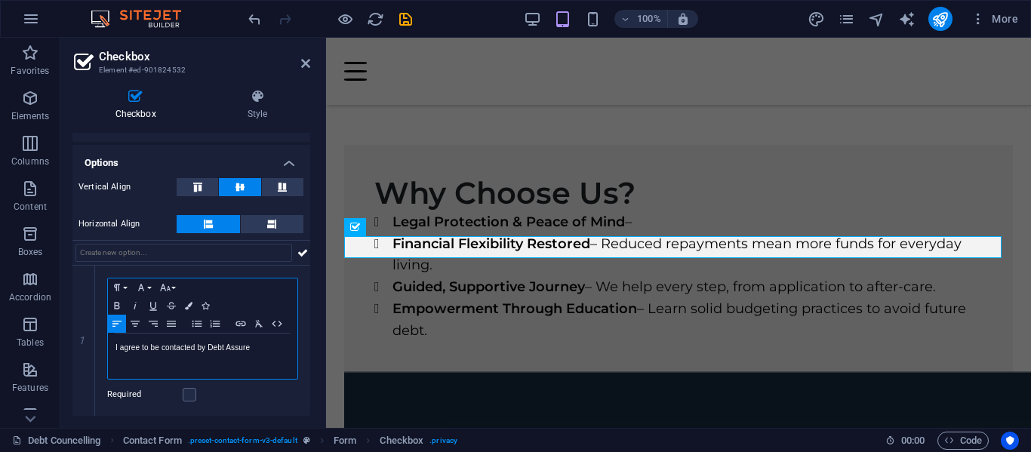
scroll to position [86, 0]
click at [297, 251] on icon at bounding box center [302, 253] width 11 height 18
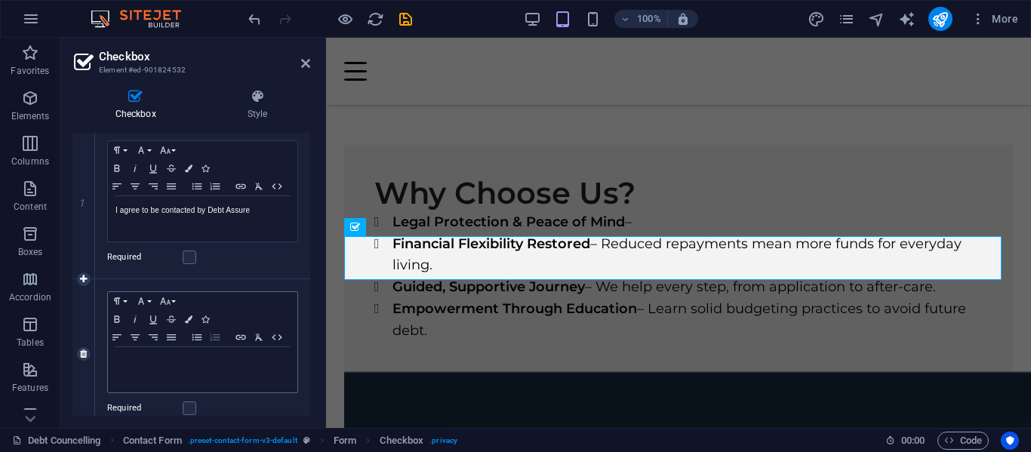
scroll to position [237, 0]
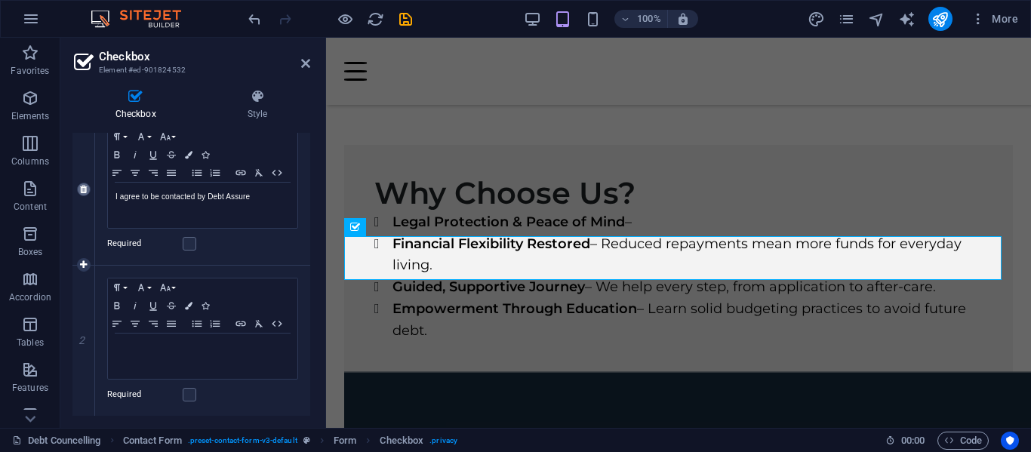
click at [0, 0] on link at bounding box center [0, 0] width 0 height 0
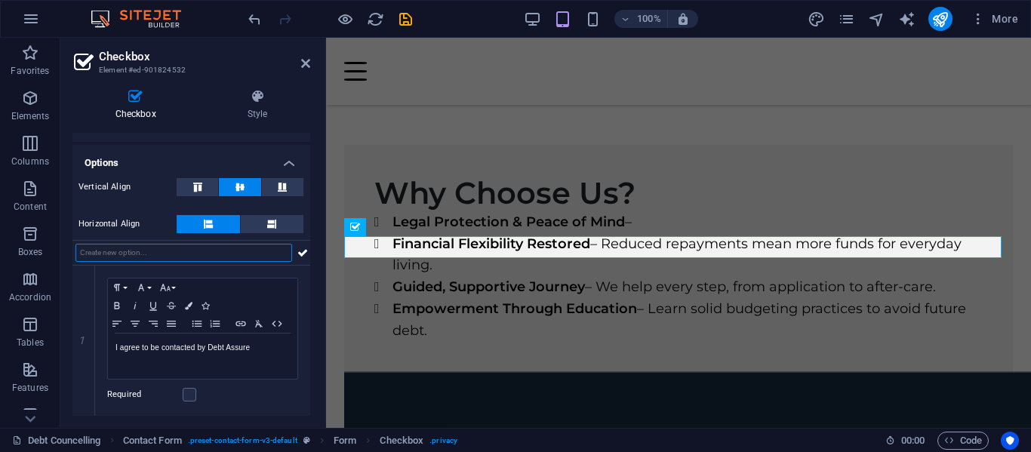
scroll to position [86, 0]
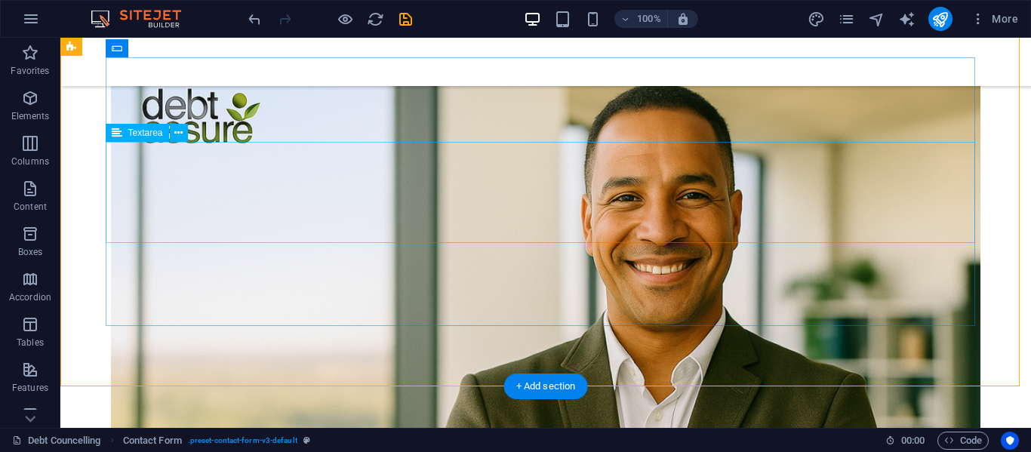
scroll to position [3162, 0]
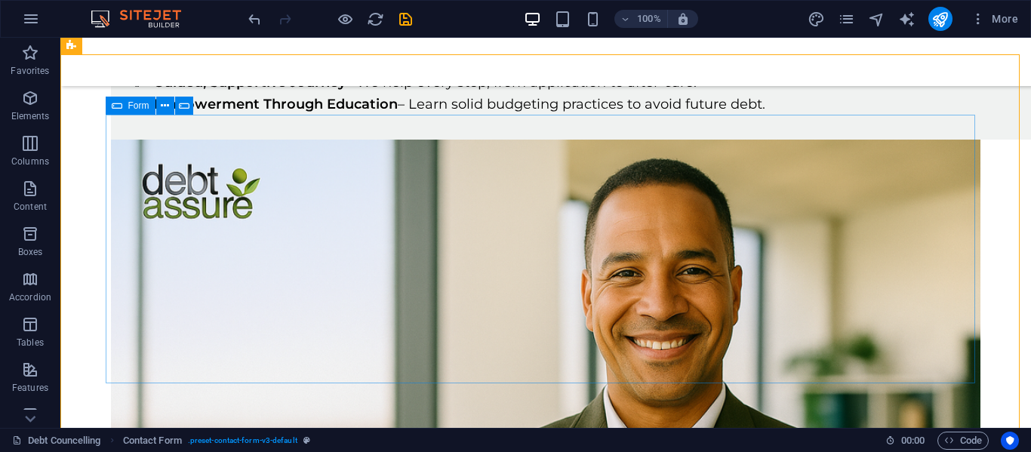
click at [116, 109] on icon at bounding box center [117, 106] width 11 height 18
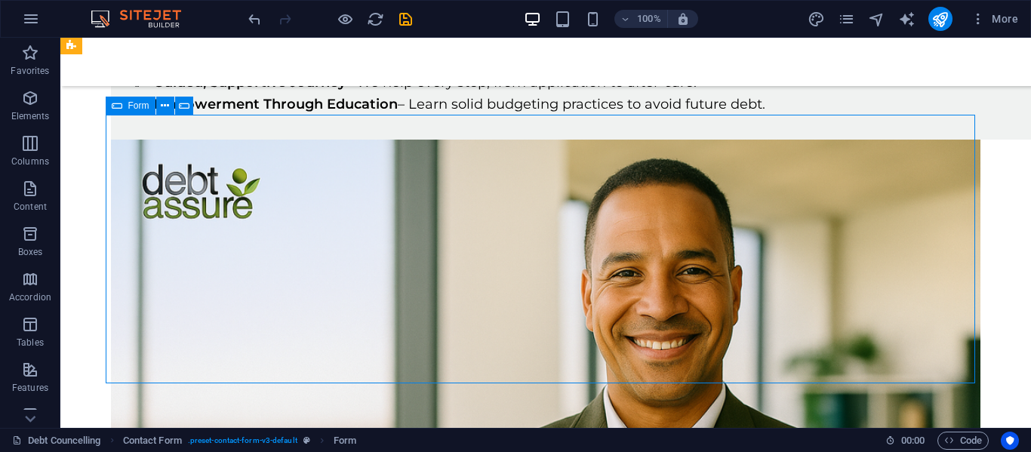
click at [119, 106] on icon at bounding box center [117, 106] width 11 height 18
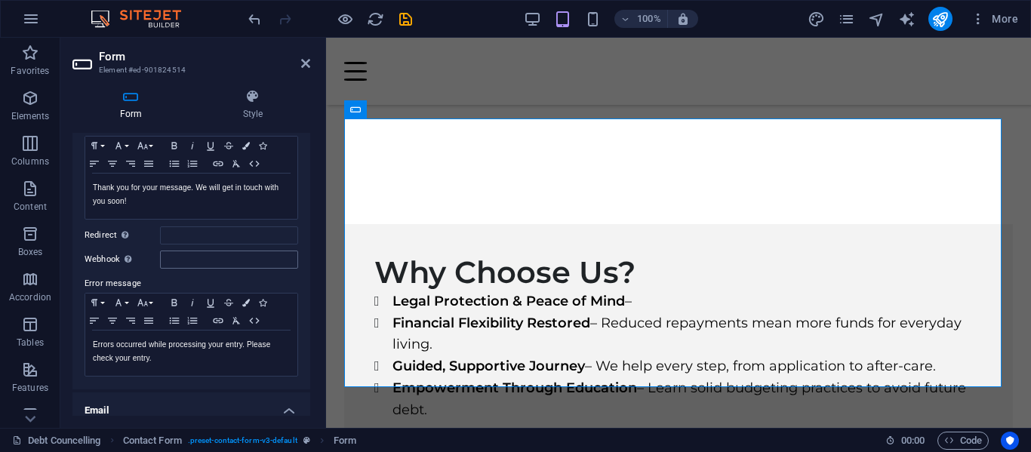
scroll to position [151, 0]
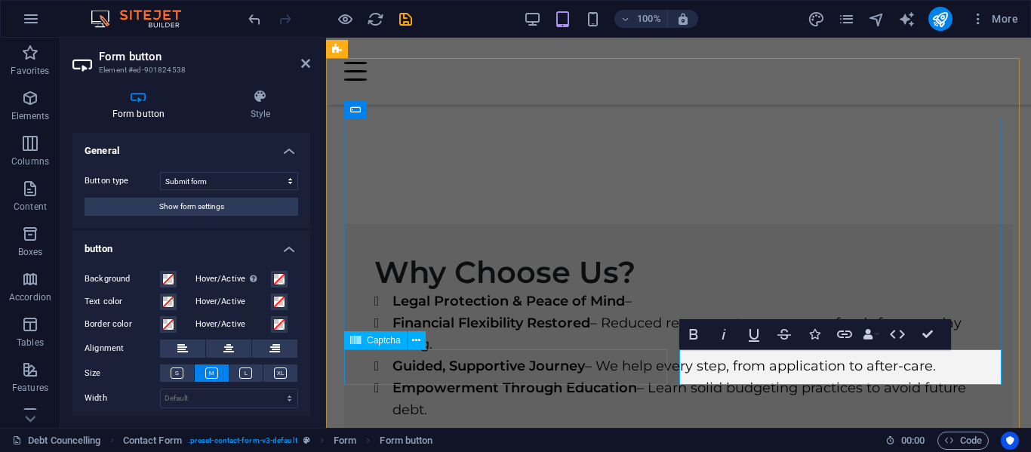
drag, startPoint x: 630, startPoint y: 358, endPoint x: 904, endPoint y: 356, distance: 274.0
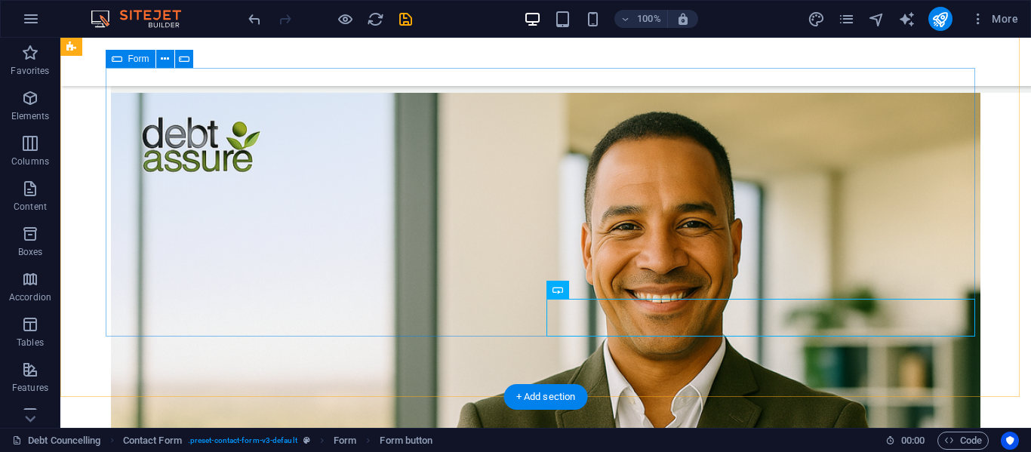
scroll to position [3238, 0]
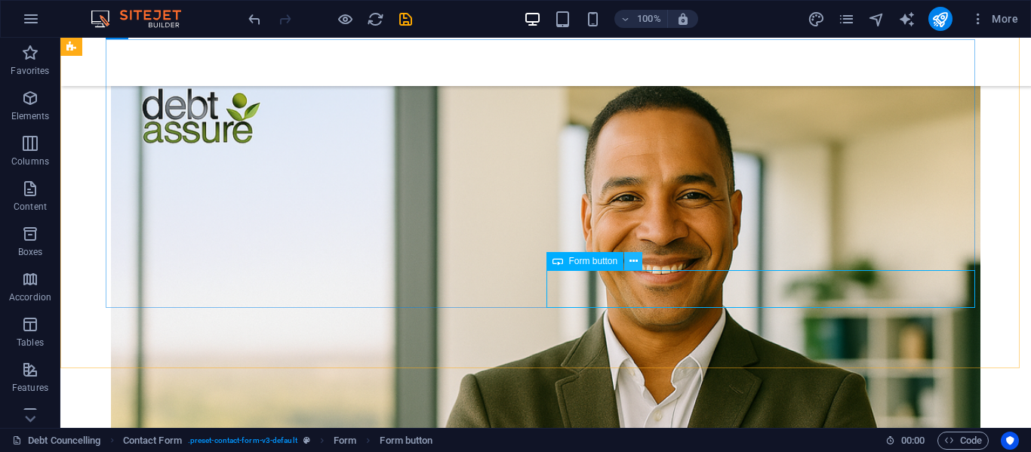
click at [635, 259] on icon at bounding box center [634, 262] width 8 height 16
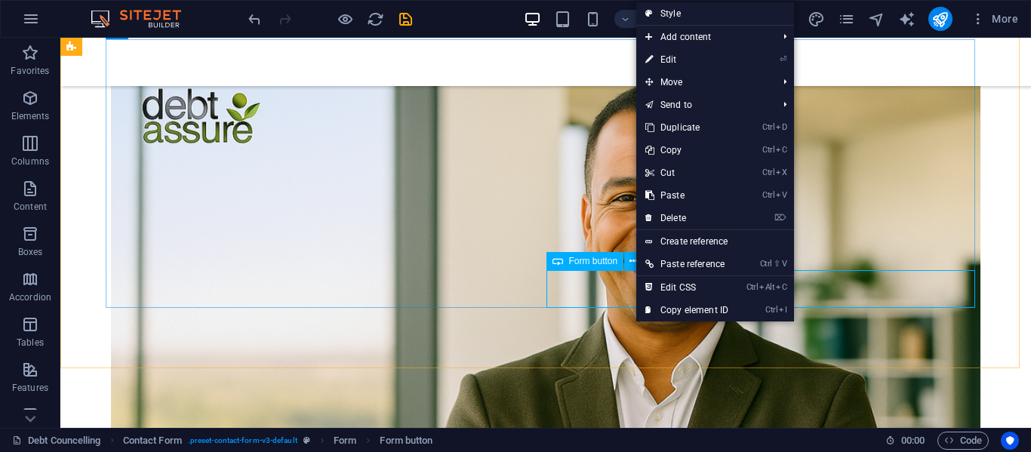
click at [596, 262] on span "Form button" at bounding box center [593, 261] width 49 height 9
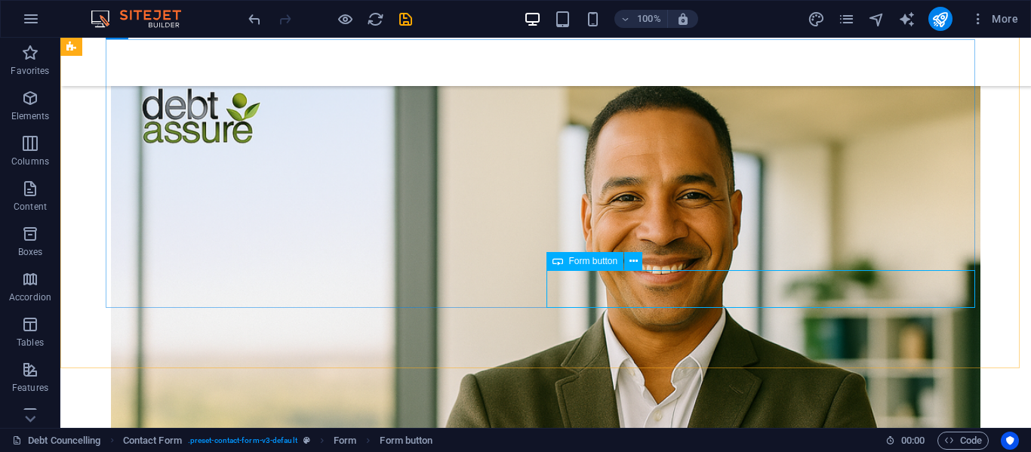
click at [596, 262] on span "Form button" at bounding box center [593, 261] width 49 height 9
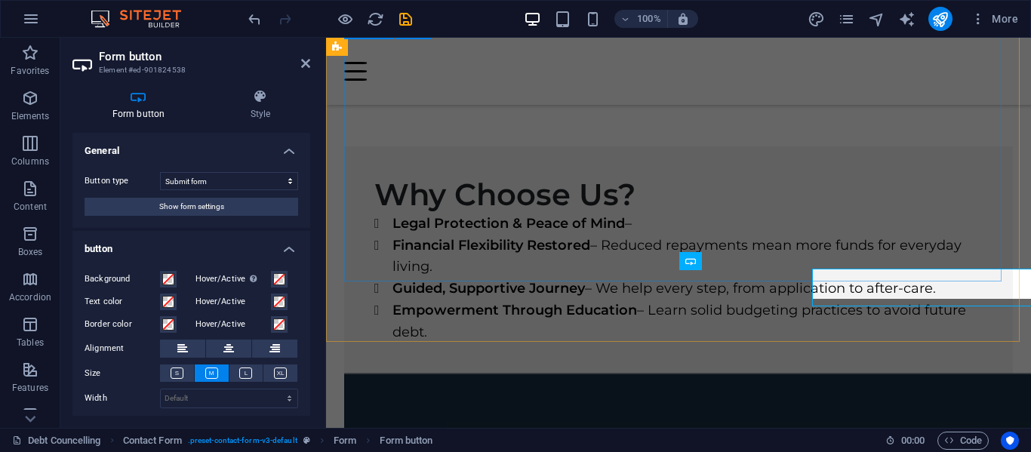
scroll to position [3239, 0]
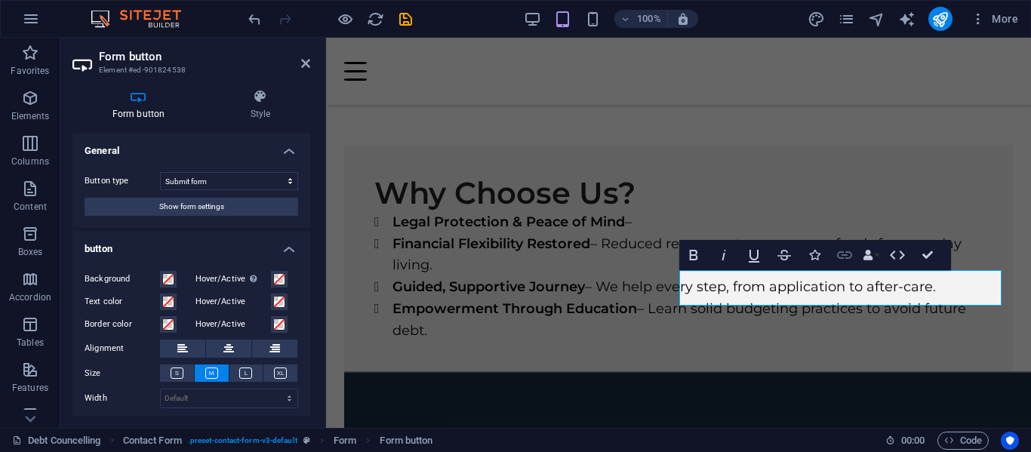
click at [841, 253] on icon "button" at bounding box center [844, 255] width 15 height 8
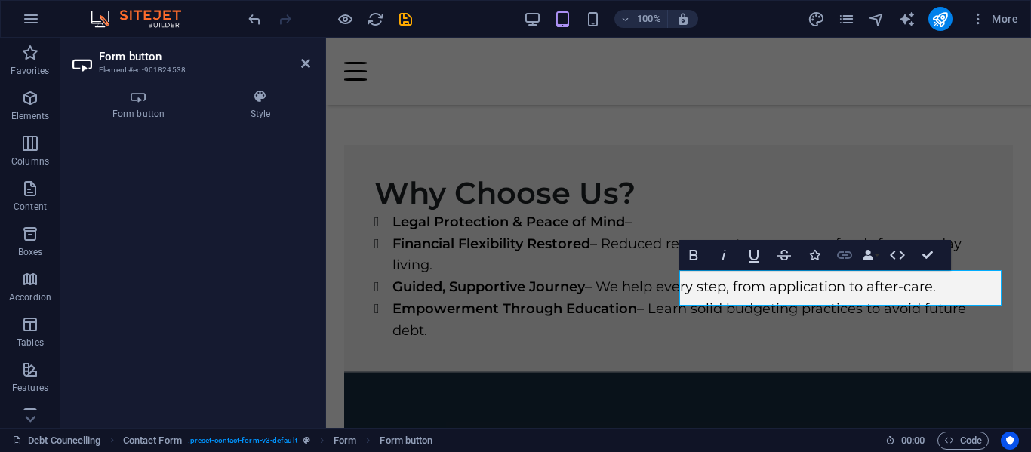
click at [846, 251] on icon "button" at bounding box center [845, 255] width 18 height 18
drag, startPoint x: 865, startPoint y: 284, endPoint x: 812, endPoint y: 288, distance: 53.0
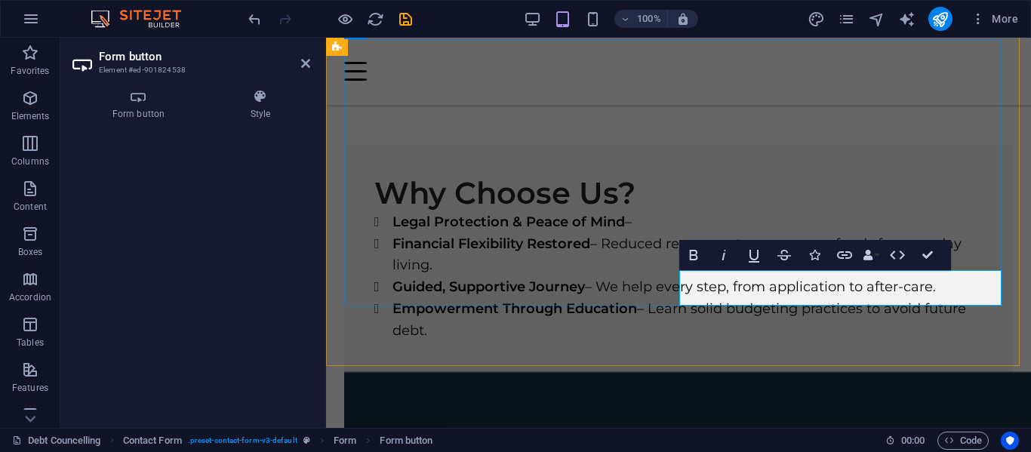
drag, startPoint x: 818, startPoint y: 288, endPoint x: 865, endPoint y: 288, distance: 46.8
click at [846, 251] on icon "button" at bounding box center [845, 255] width 18 height 18
click at [784, 256] on icon "button" at bounding box center [785, 255] width 14 height 11
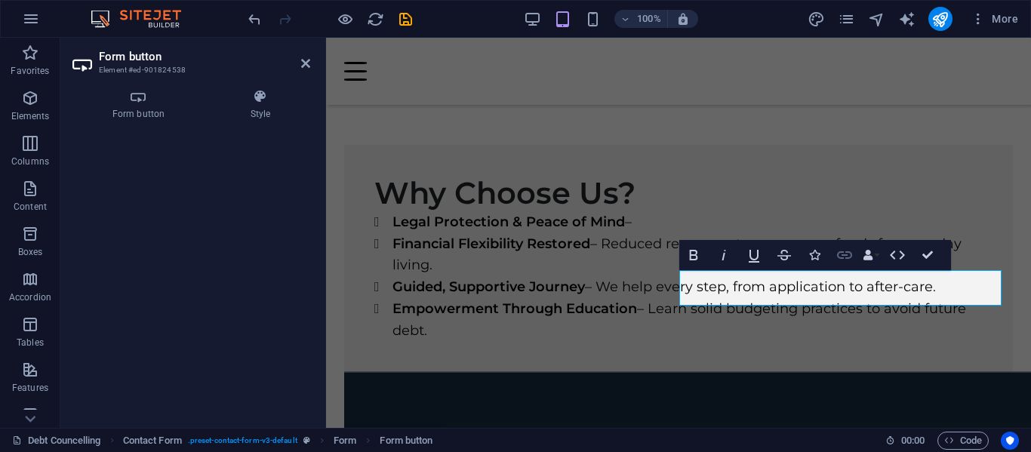
click at [843, 252] on icon "button" at bounding box center [844, 255] width 15 height 8
click at [847, 252] on icon "button" at bounding box center [844, 255] width 15 height 8
click at [139, 103] on icon at bounding box center [138, 96] width 132 height 15
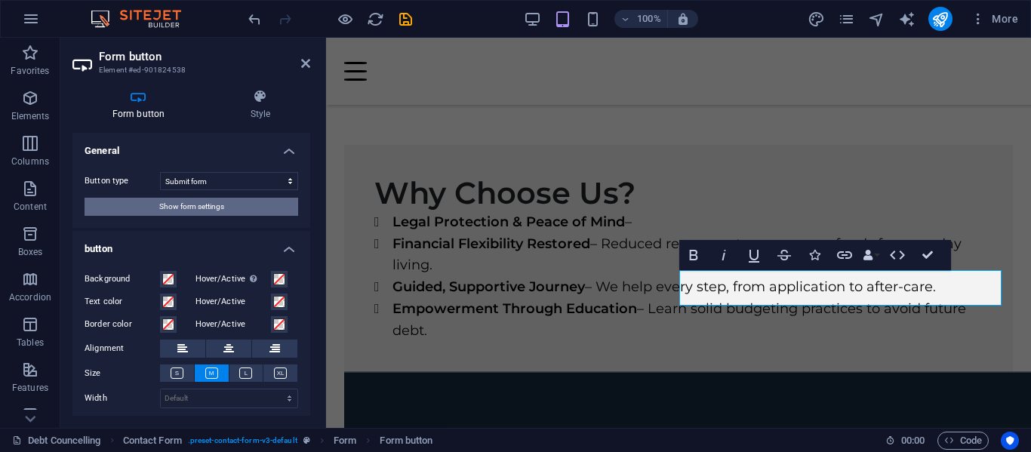
click at [179, 205] on span "Show form settings" at bounding box center [191, 207] width 65 height 18
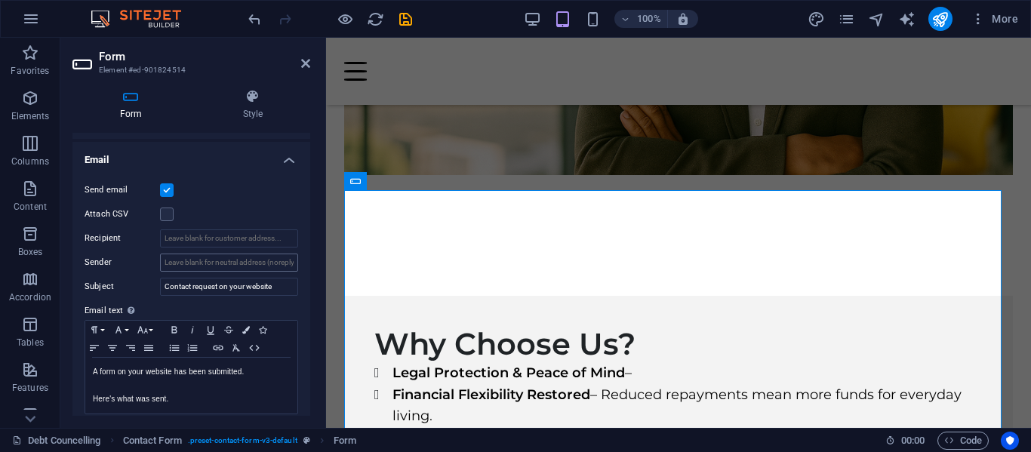
scroll to position [453, 0]
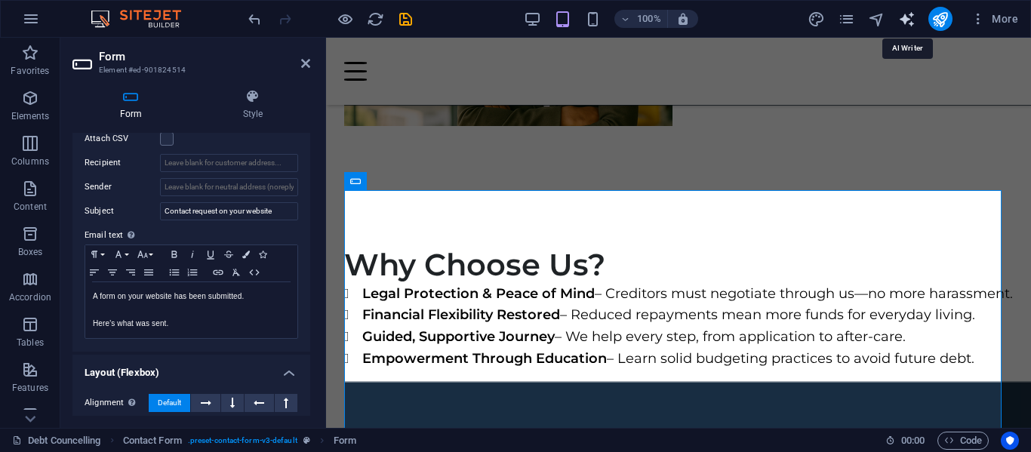
select select "English"
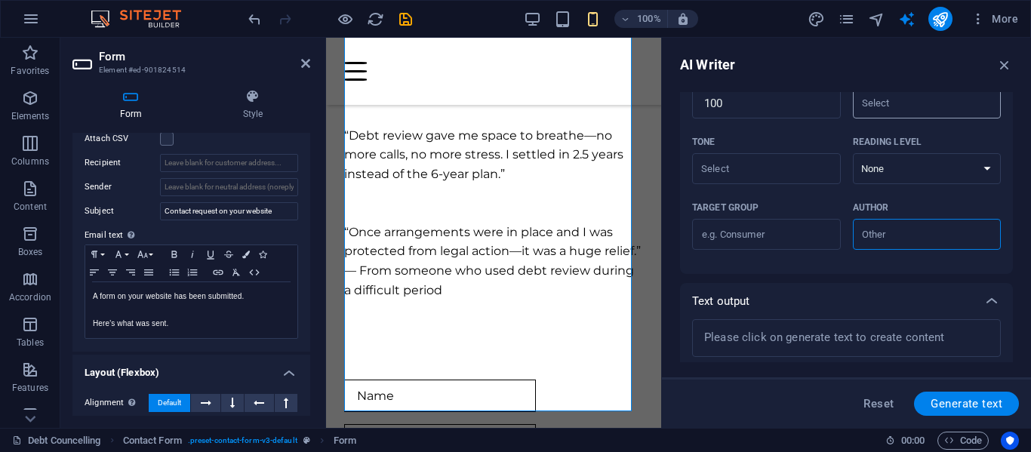
scroll to position [420, 0]
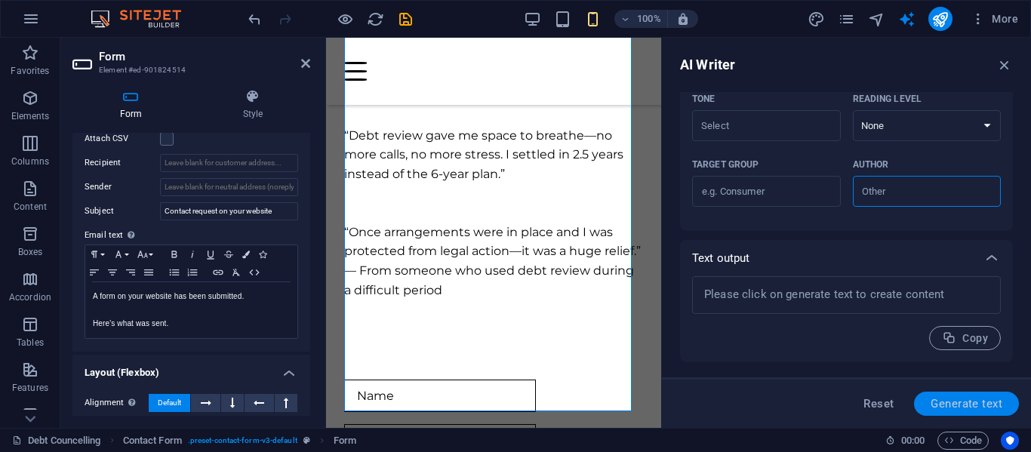
click at [959, 406] on span "Generate text" at bounding box center [967, 404] width 72 height 12
type textarea "x"
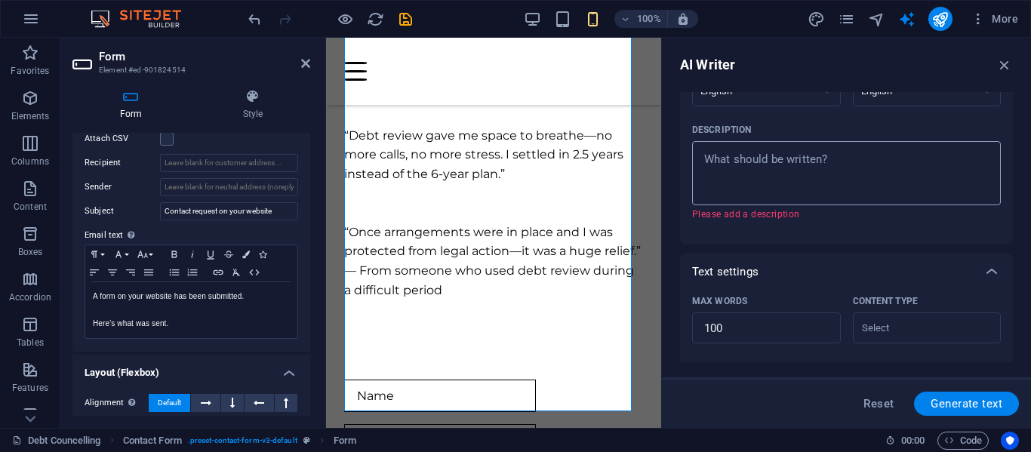
scroll to position [134, 0]
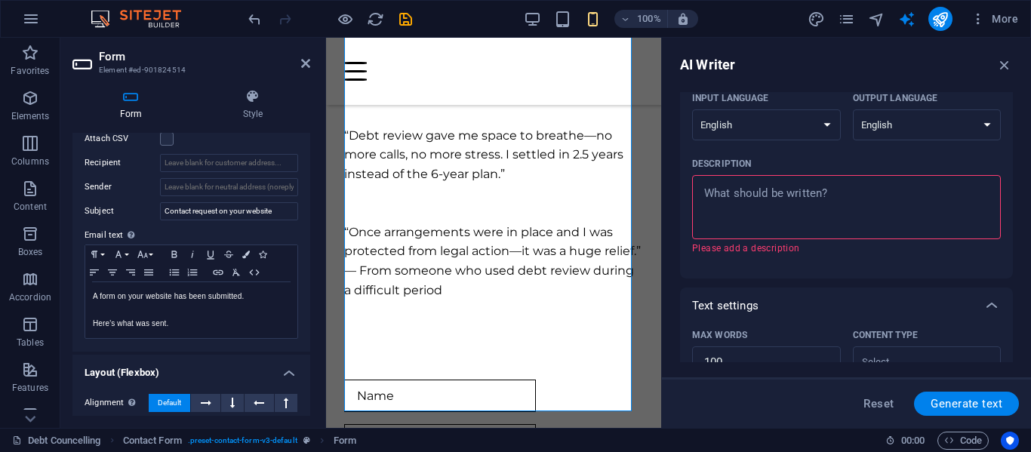
drag, startPoint x: 859, startPoint y: 193, endPoint x: 697, endPoint y: 203, distance: 162.7
click at [697, 203] on div "x ​" at bounding box center [846, 207] width 309 height 64
click at [700, 203] on textarea "Description x ​ Please add a description" at bounding box center [847, 207] width 294 height 49
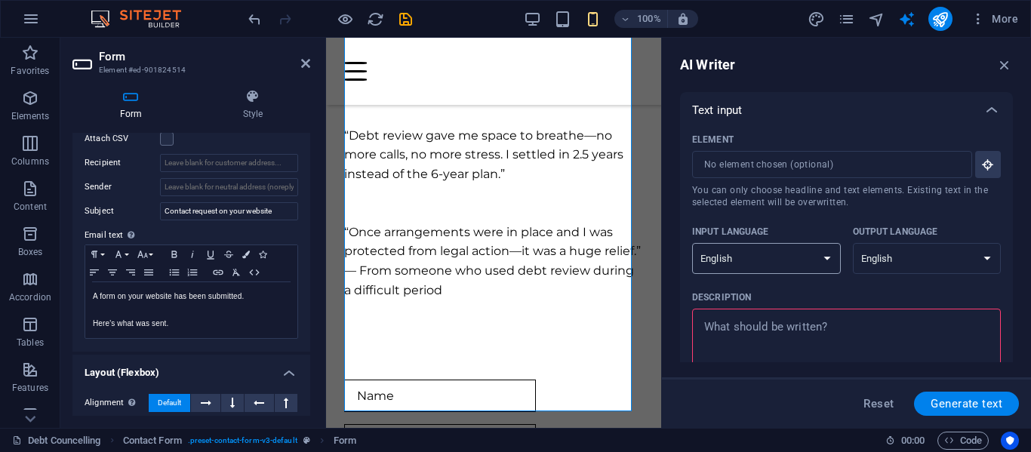
scroll to position [75, 0]
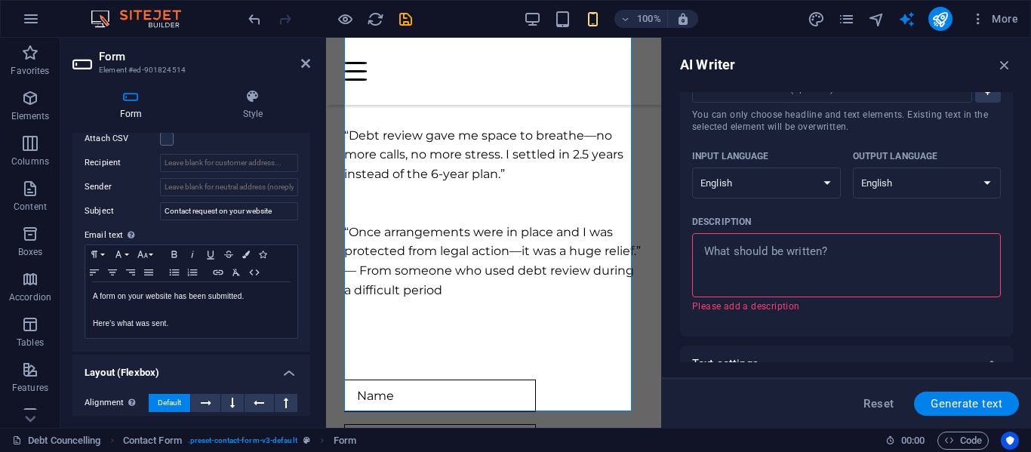
type textarea "x"
click at [805, 406] on div "Reset Generate text" at bounding box center [846, 404] width 345 height 24
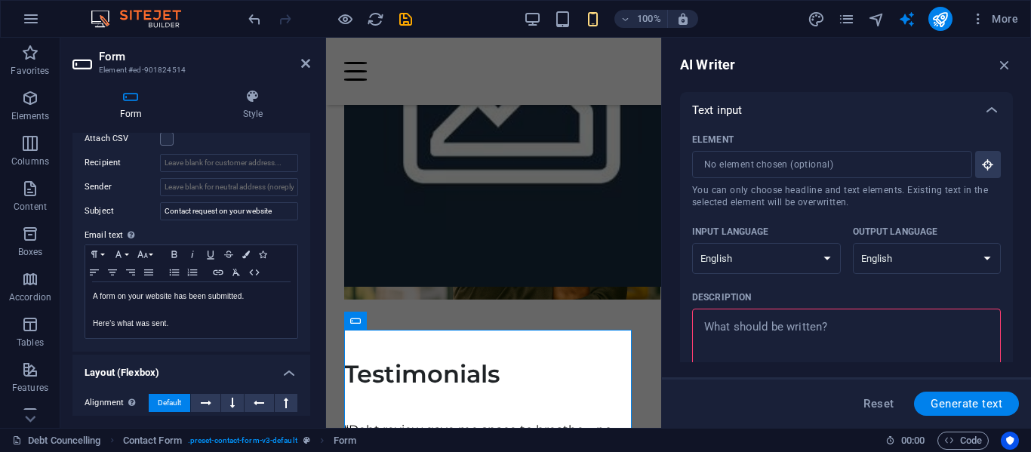
scroll to position [3595, 0]
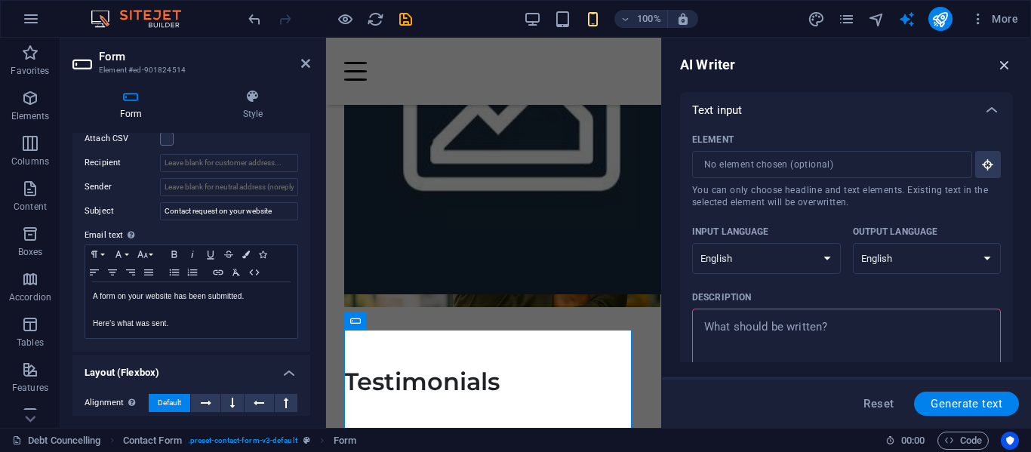
click at [1001, 63] on icon "button" at bounding box center [1004, 65] width 17 height 17
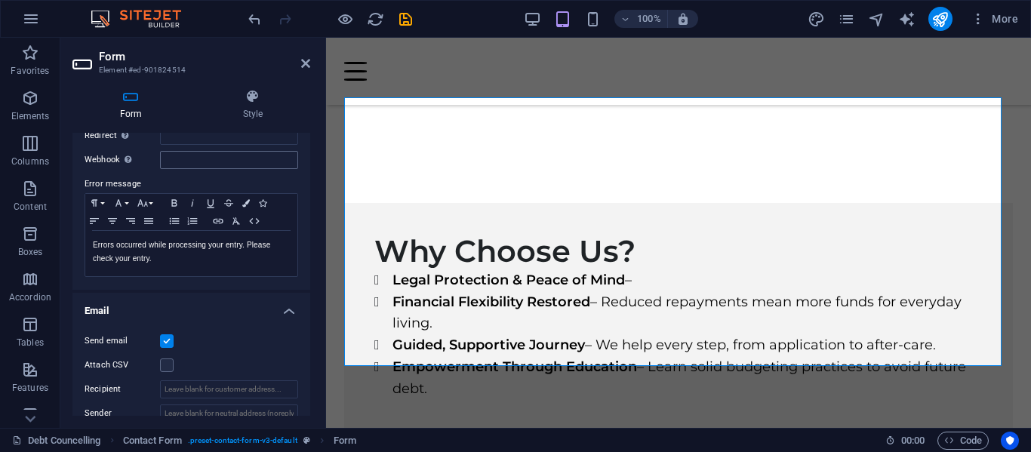
scroll to position [0, 0]
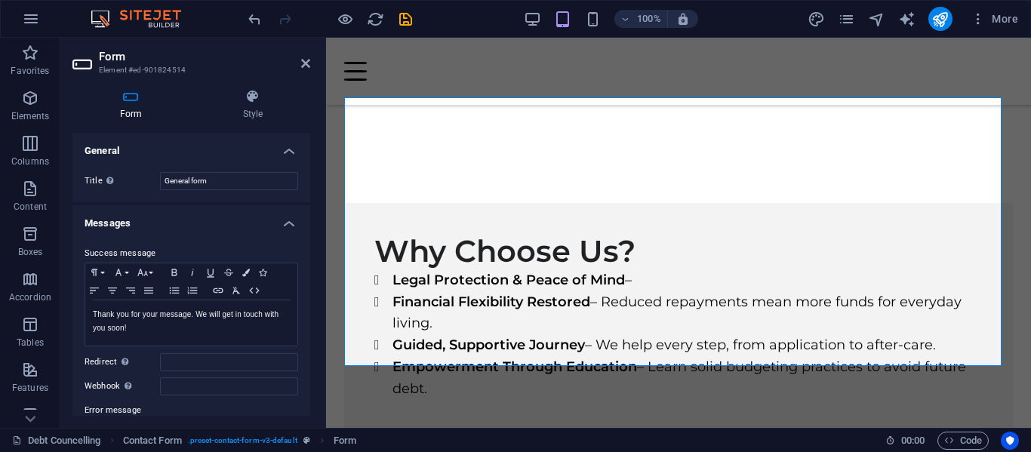
click at [130, 101] on icon at bounding box center [130, 96] width 117 height 15
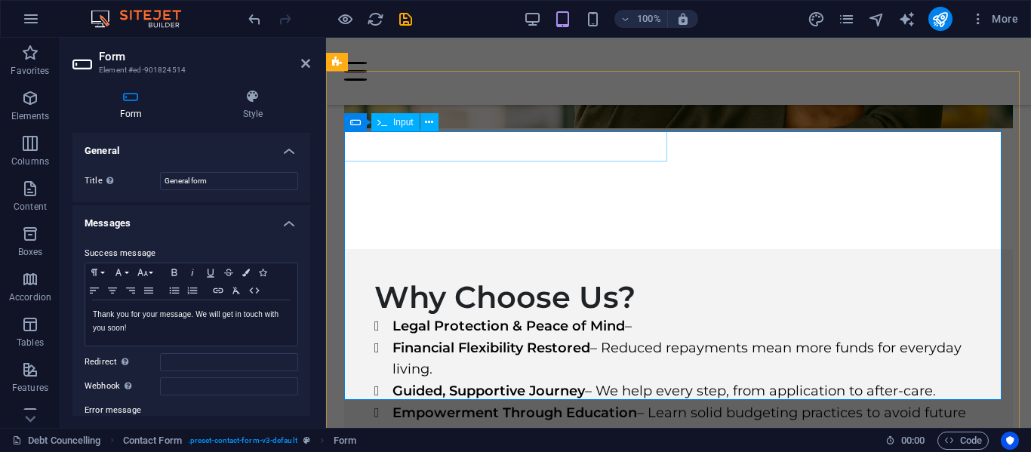
scroll to position [3106, 0]
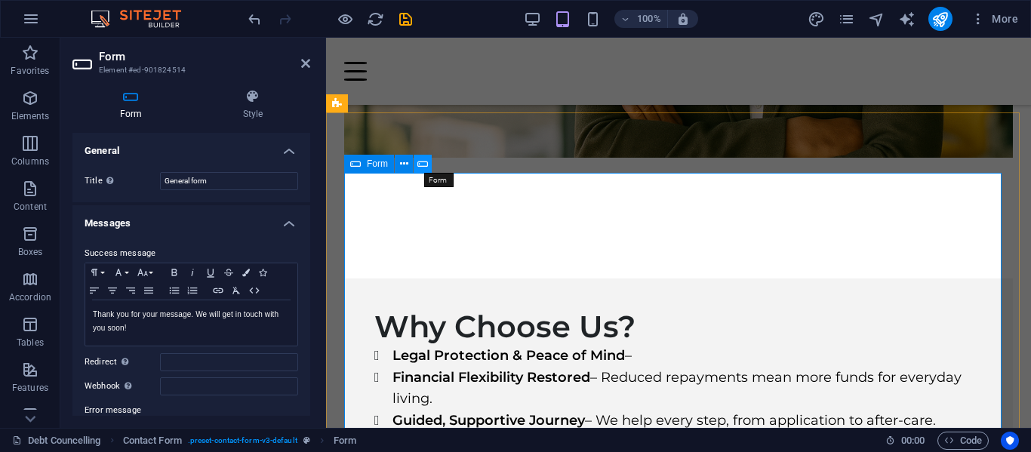
click at [423, 162] on icon at bounding box center [422, 164] width 11 height 16
click at [127, 59] on h2 "Form" at bounding box center [204, 57] width 211 height 14
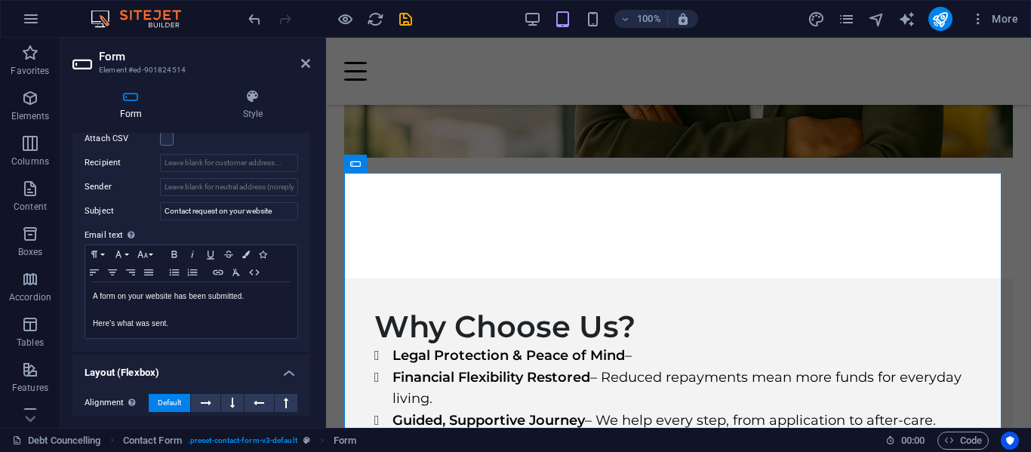
scroll to position [377, 0]
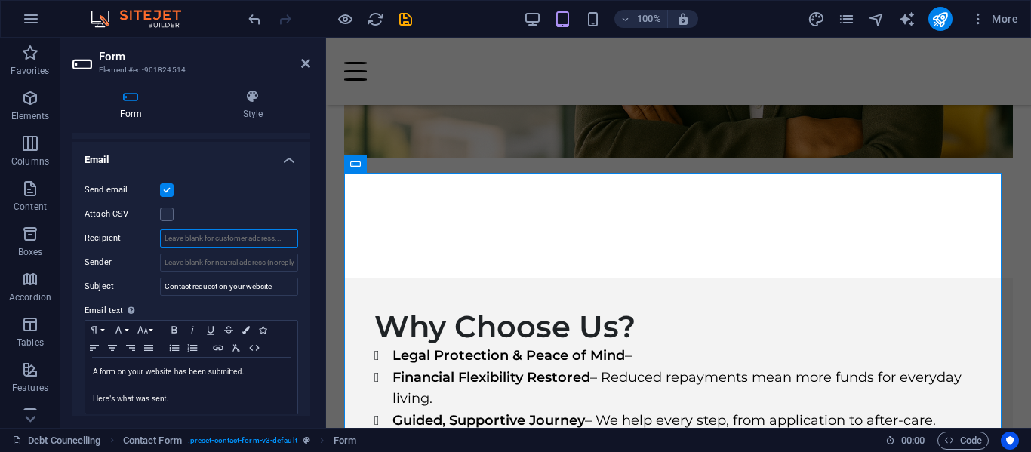
click at [226, 240] on input "Recipient" at bounding box center [229, 238] width 138 height 18
type input "marcohartogh2@gmail.com"
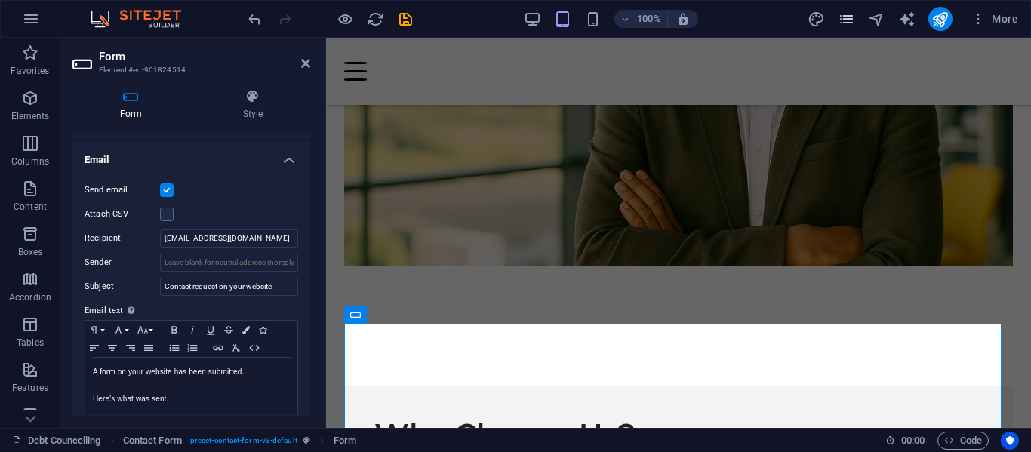
scroll to position [2955, 0]
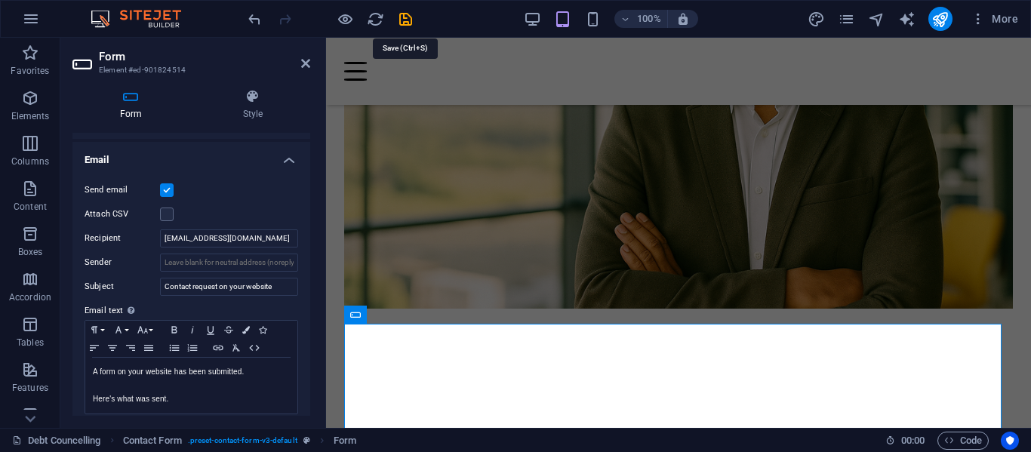
drag, startPoint x: 406, startPoint y: 16, endPoint x: 424, endPoint y: 25, distance: 20.3
click at [407, 16] on icon "save" at bounding box center [405, 19] width 17 height 17
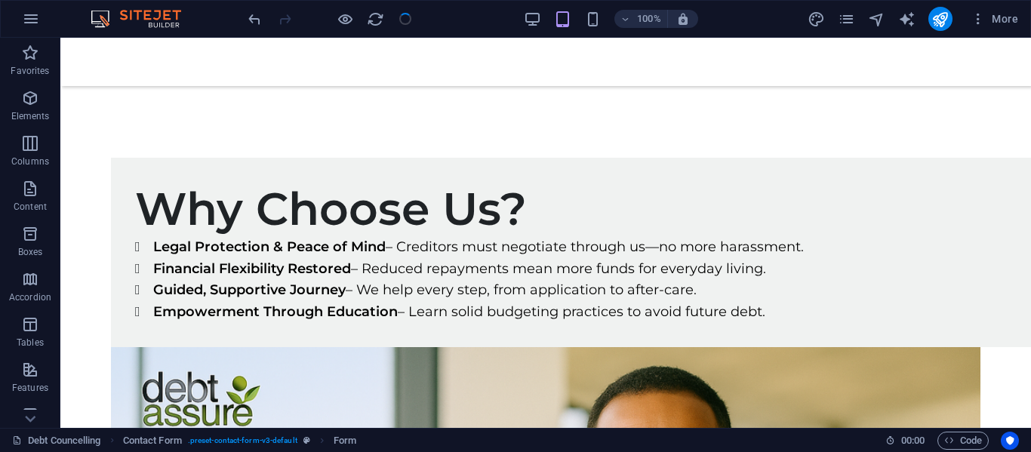
scroll to position [2957, 0]
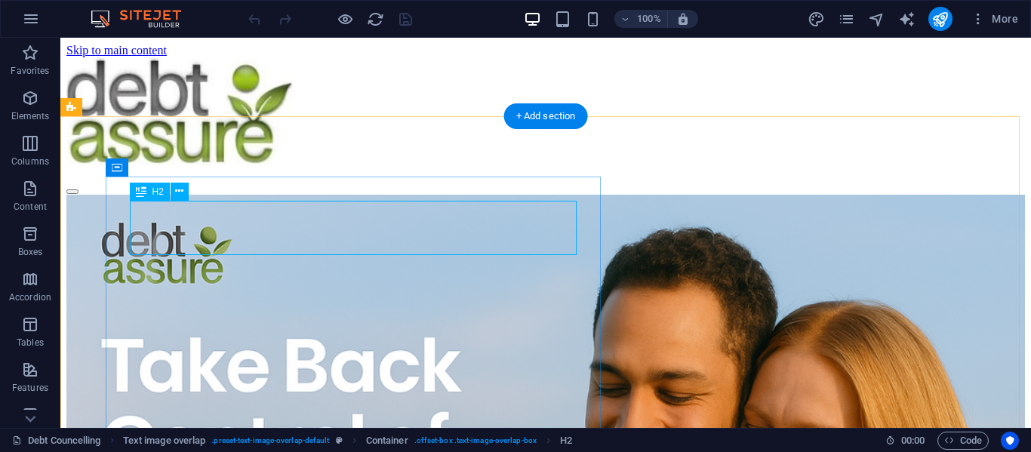
scroll to position [369, 0]
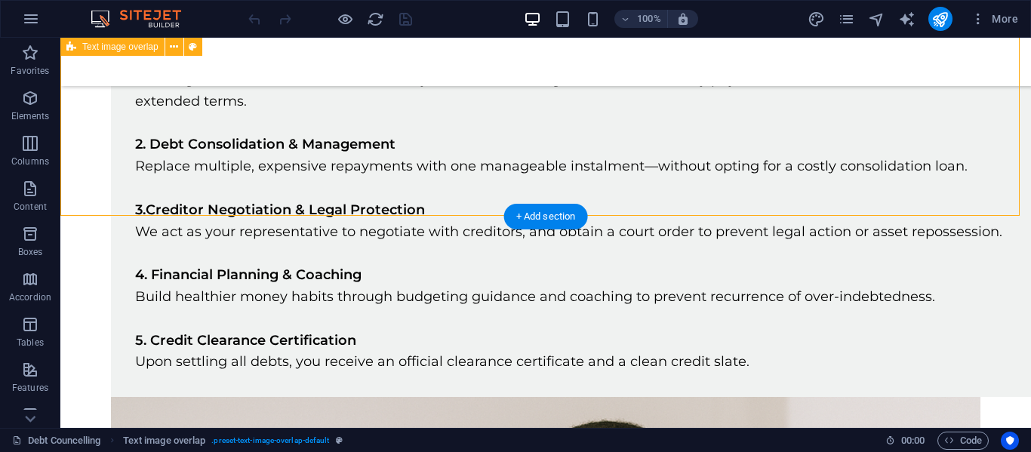
scroll to position [1049, 0]
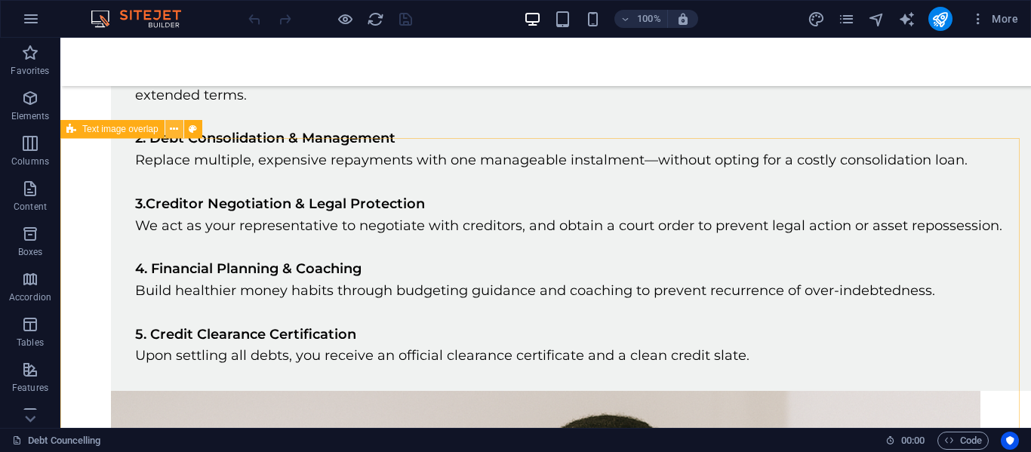
click at [176, 130] on icon at bounding box center [174, 130] width 8 height 16
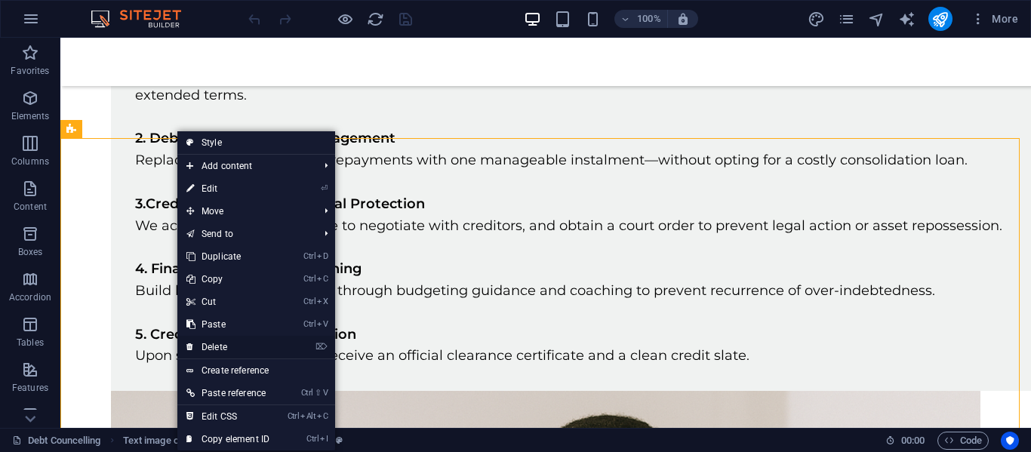
click at [233, 343] on link "⌦ Delete" at bounding box center [227, 347] width 101 height 23
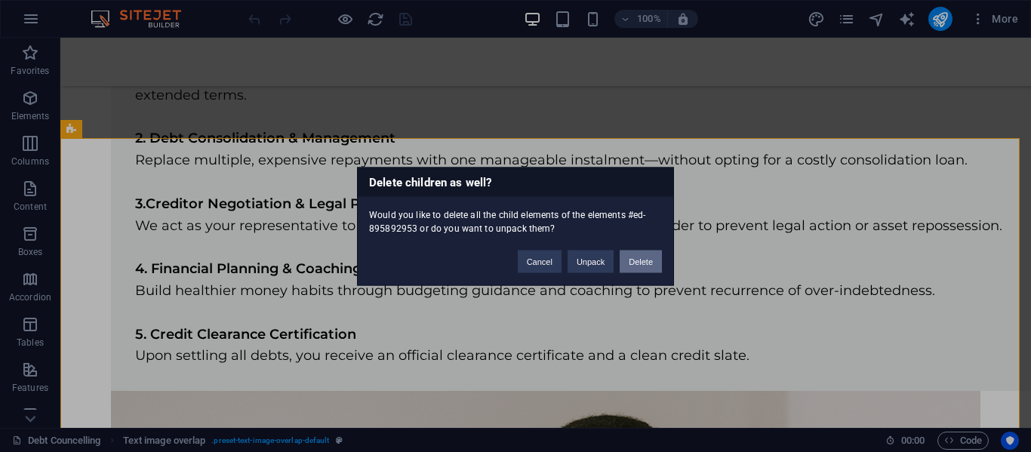
click at [639, 259] on button "Delete" at bounding box center [641, 261] width 42 height 23
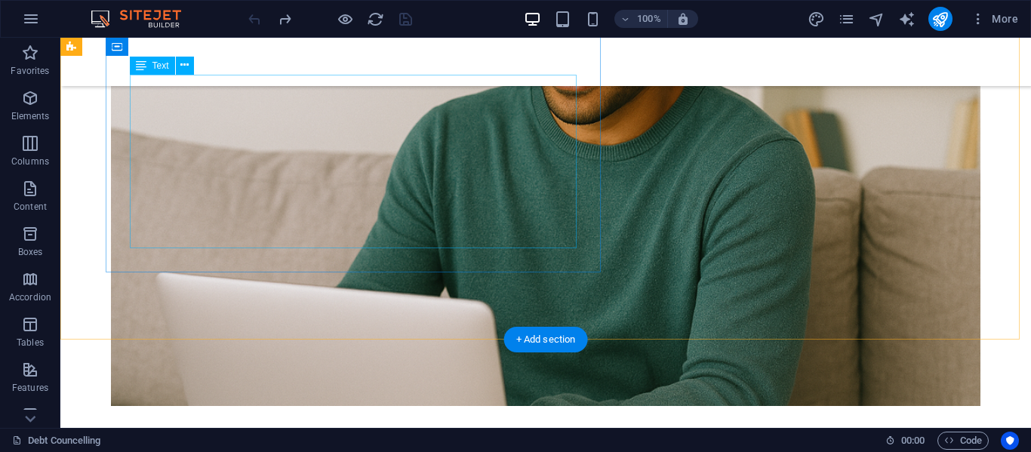
scroll to position [1510, 0]
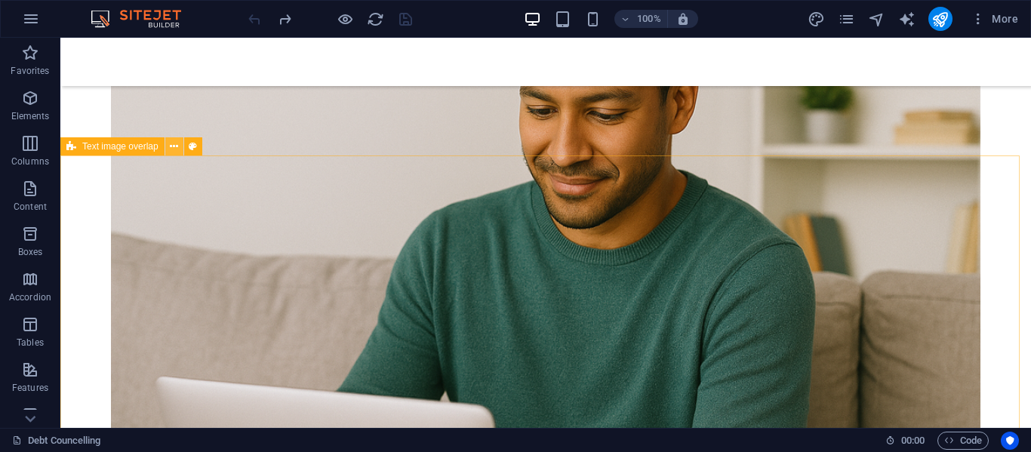
click at [170, 148] on icon at bounding box center [174, 147] width 8 height 16
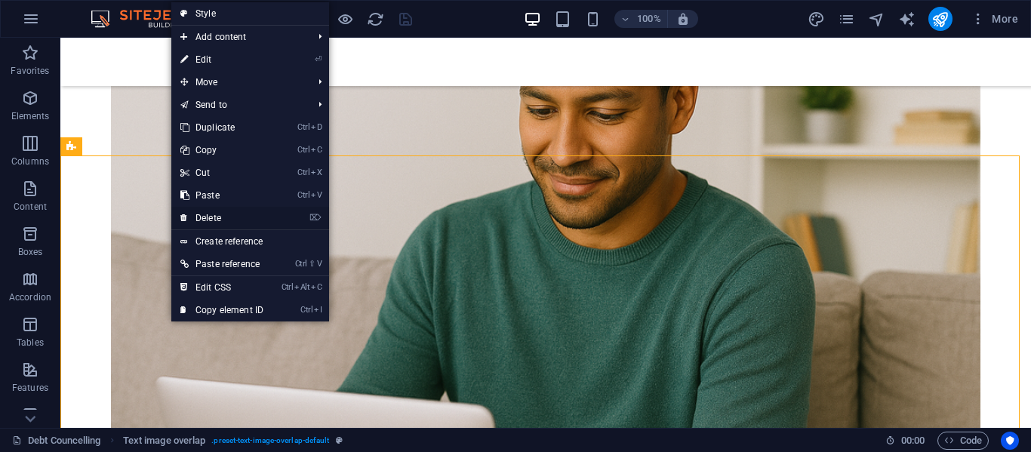
click at [236, 215] on link "⌦ Delete" at bounding box center [221, 218] width 101 height 23
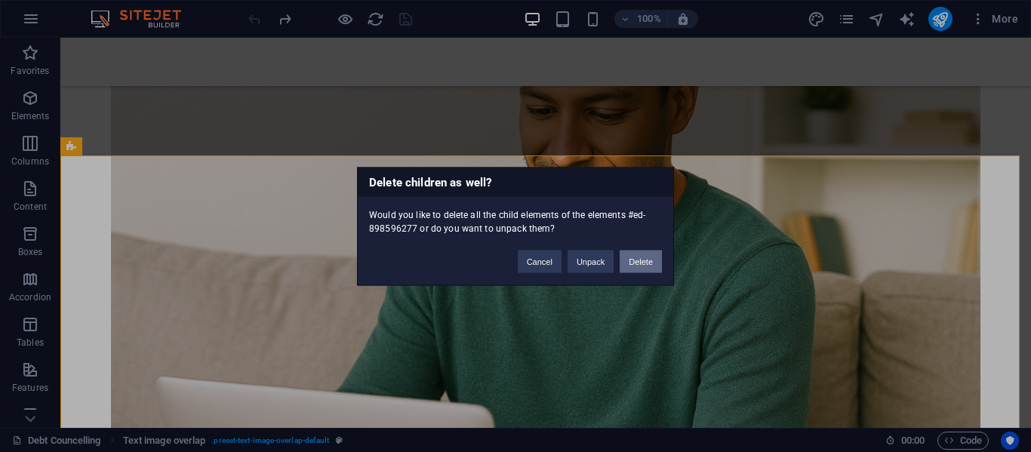
click at [639, 258] on button "Delete" at bounding box center [641, 261] width 42 height 23
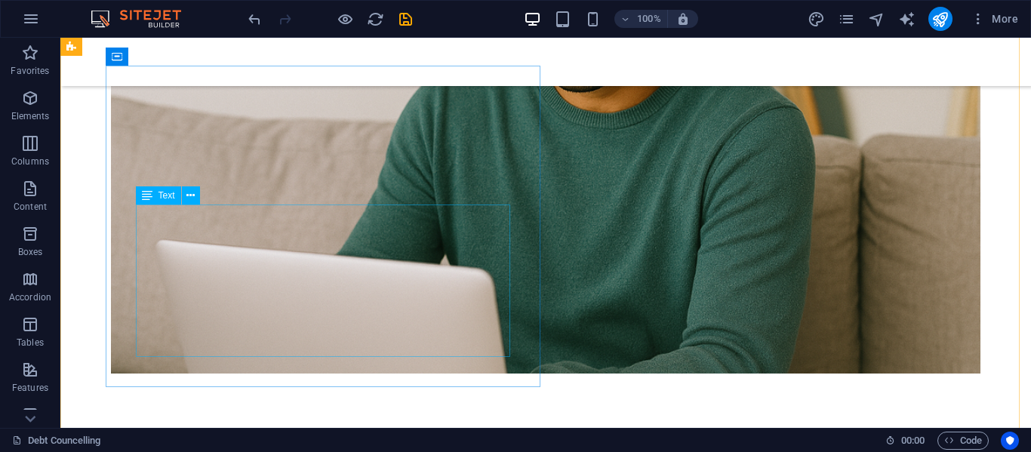
scroll to position [1661, 0]
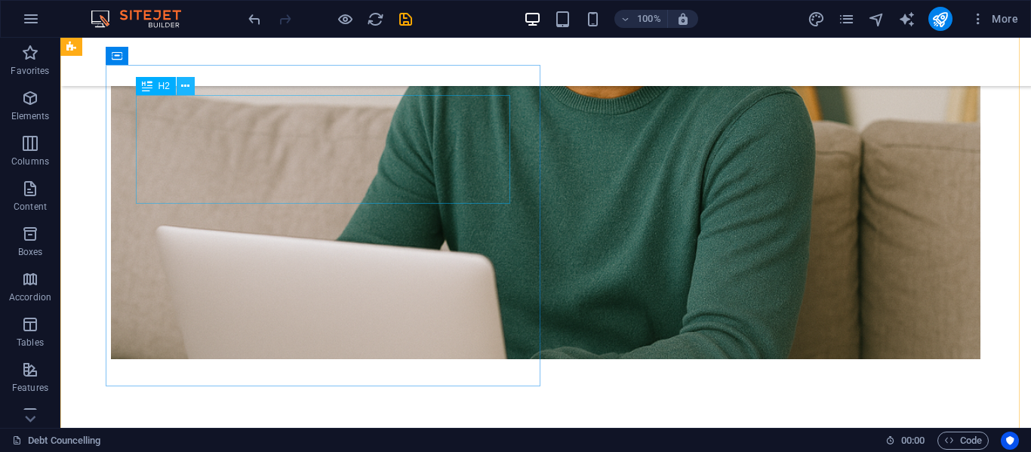
click at [188, 88] on icon at bounding box center [185, 87] width 8 height 16
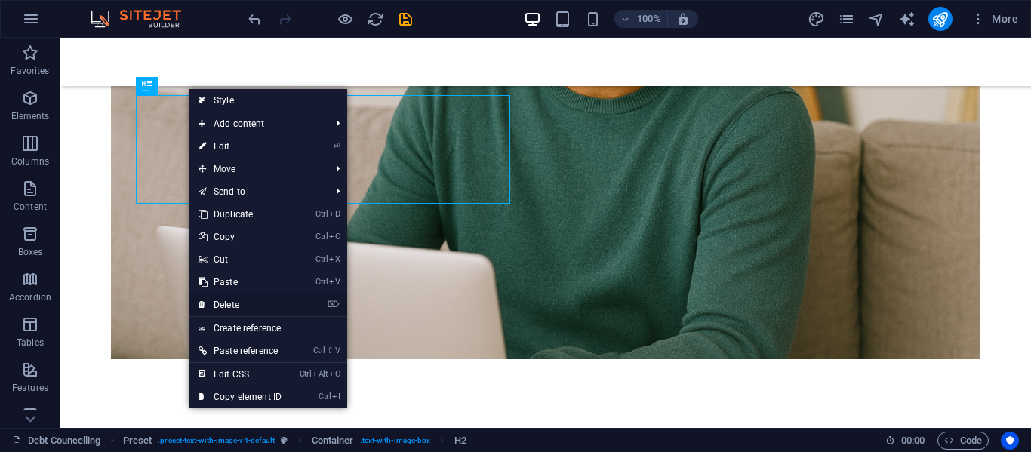
click at [248, 307] on link "⌦ Delete" at bounding box center [239, 305] width 101 height 23
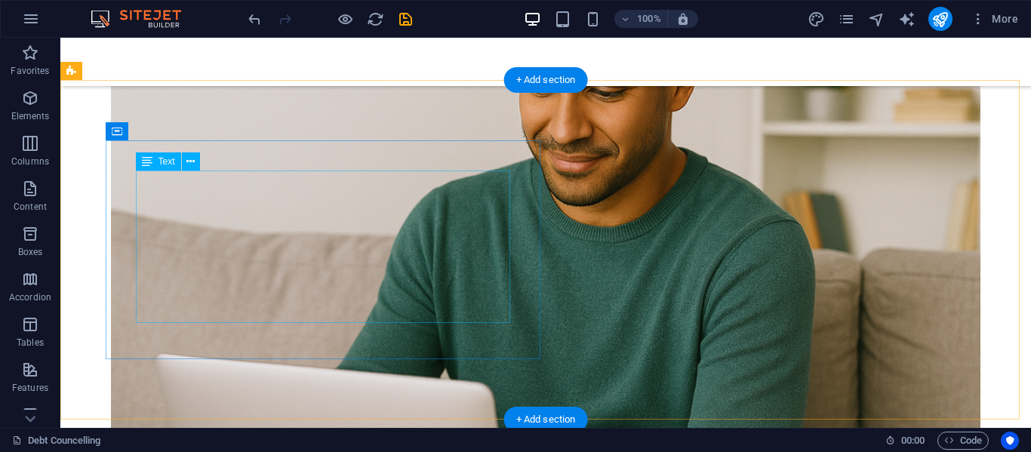
scroll to position [1510, 0]
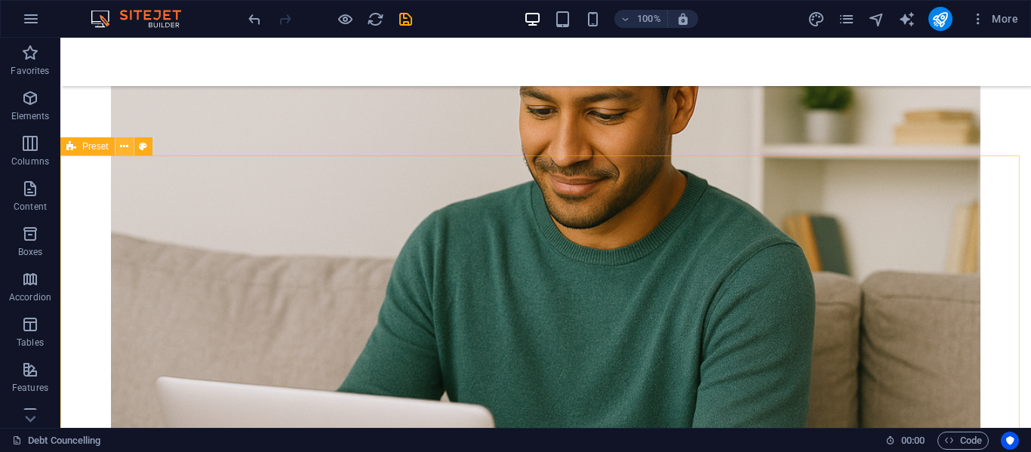
click at [125, 149] on icon at bounding box center [124, 147] width 8 height 16
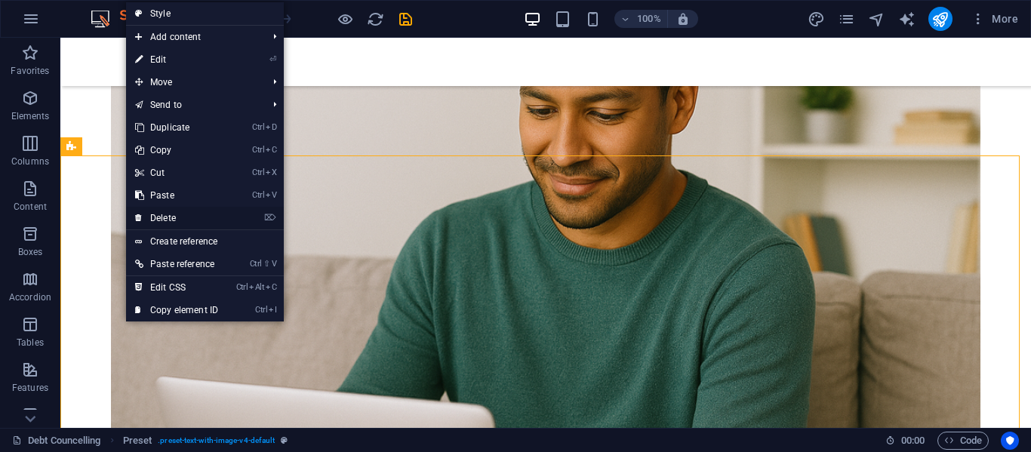
click at [195, 216] on link "⌦ Delete" at bounding box center [176, 218] width 101 height 23
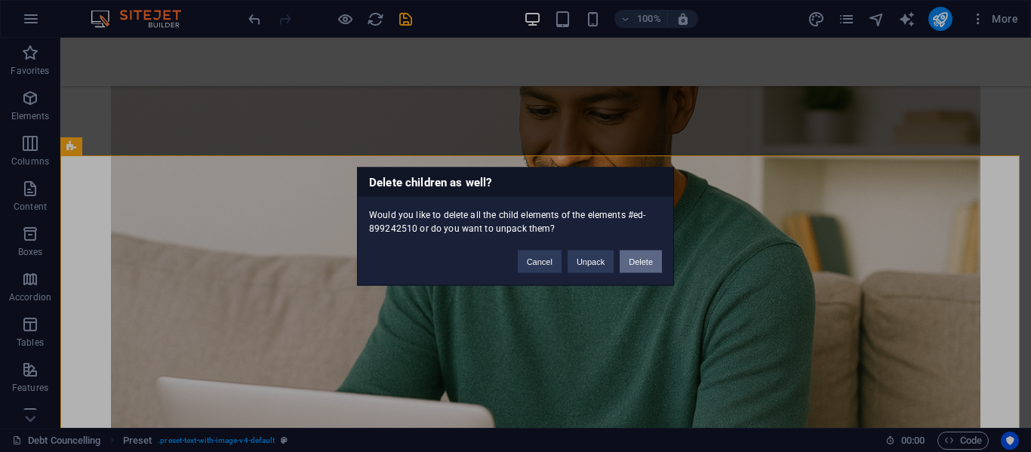
click at [641, 260] on button "Delete" at bounding box center [641, 261] width 42 height 23
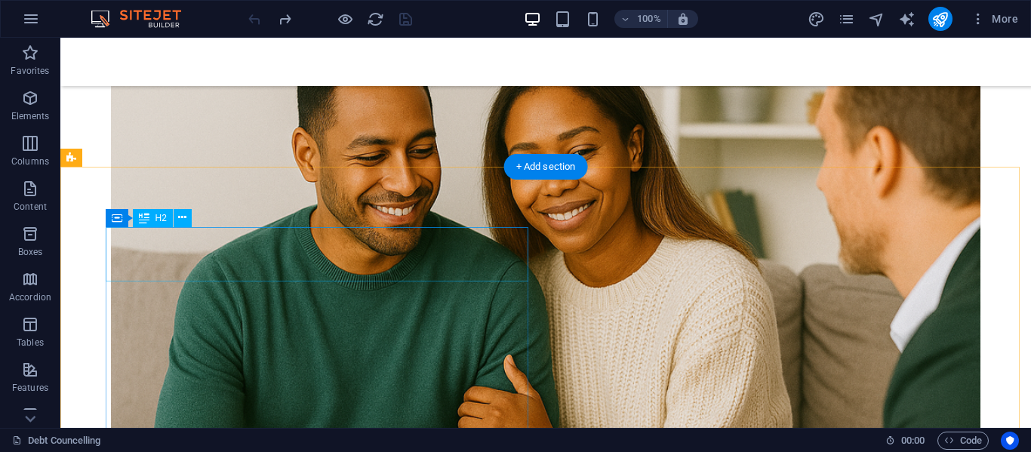
scroll to position [2416, 0]
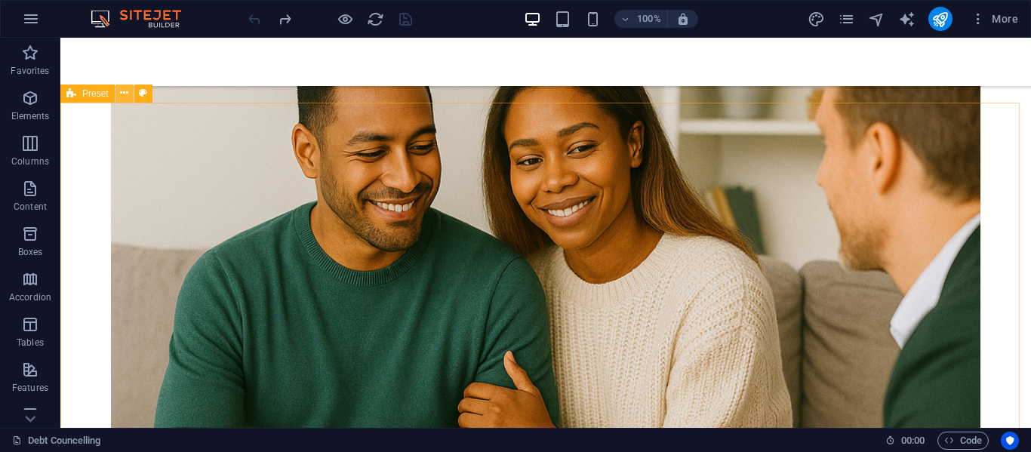
click at [128, 95] on icon at bounding box center [124, 93] width 8 height 16
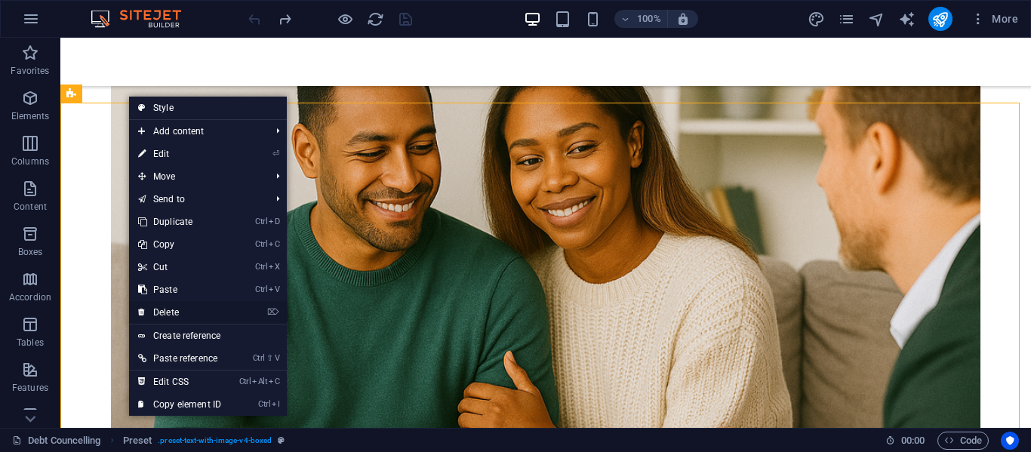
click at [187, 305] on link "⌦ Delete" at bounding box center [179, 312] width 101 height 23
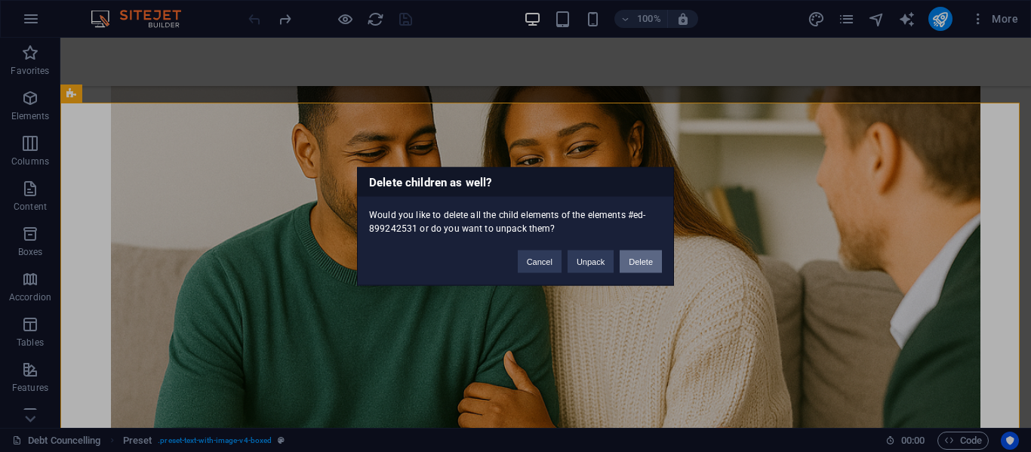
click at [638, 258] on button "Delete" at bounding box center [641, 261] width 42 height 23
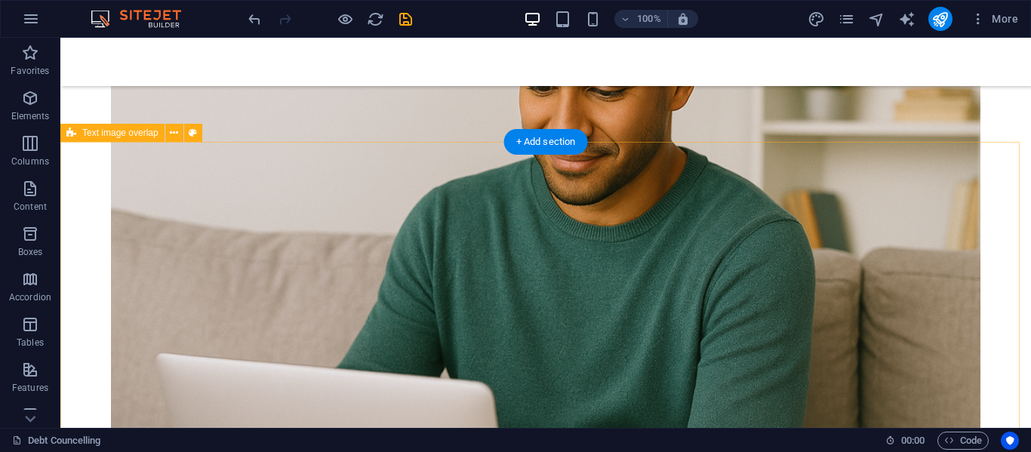
scroll to position [1510, 0]
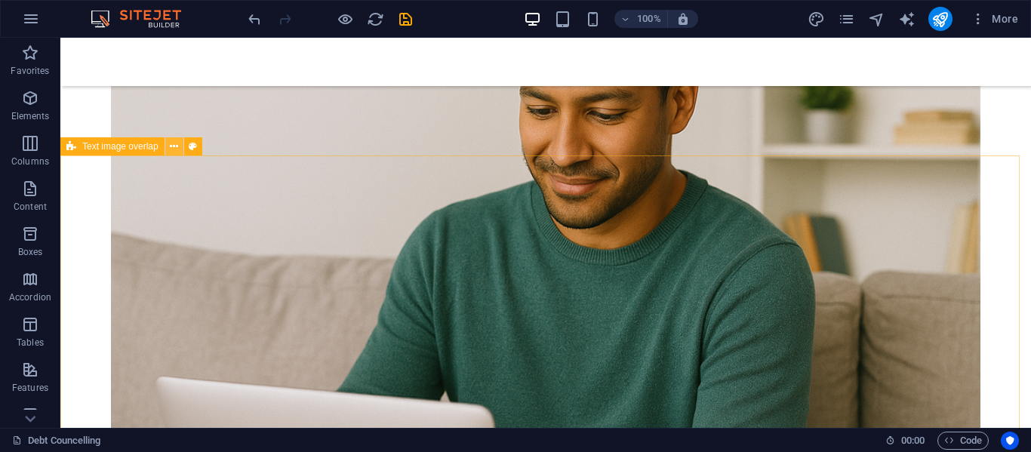
click at [171, 151] on icon at bounding box center [174, 147] width 8 height 16
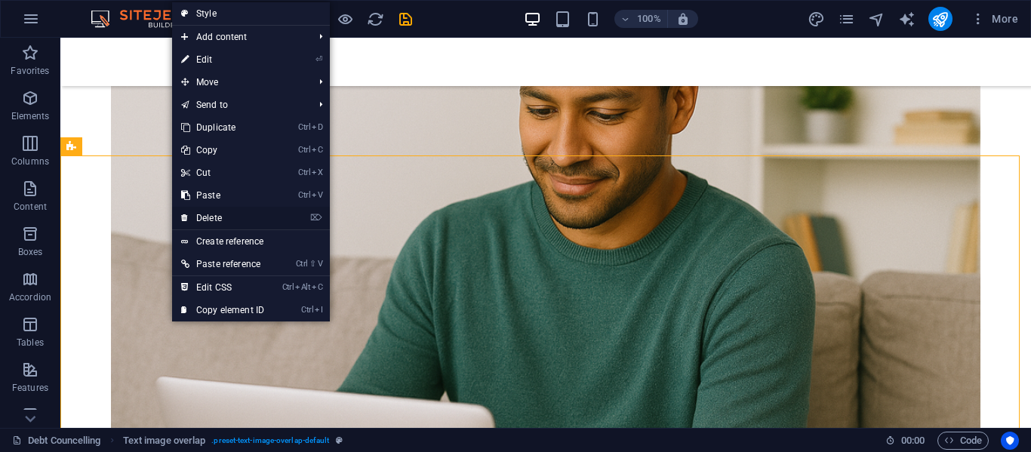
click at [237, 213] on link "⌦ Delete" at bounding box center [222, 218] width 101 height 23
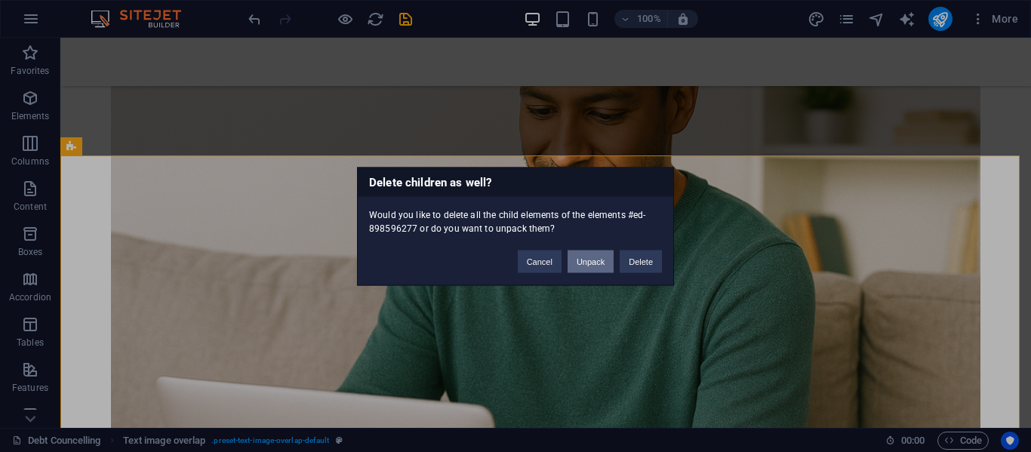
click at [590, 263] on button "Unpack" at bounding box center [591, 261] width 46 height 23
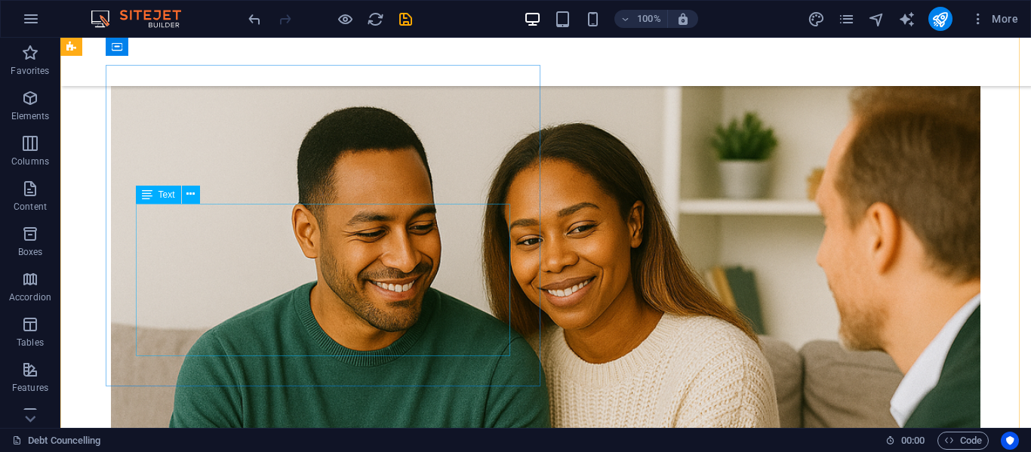
scroll to position [2265, 0]
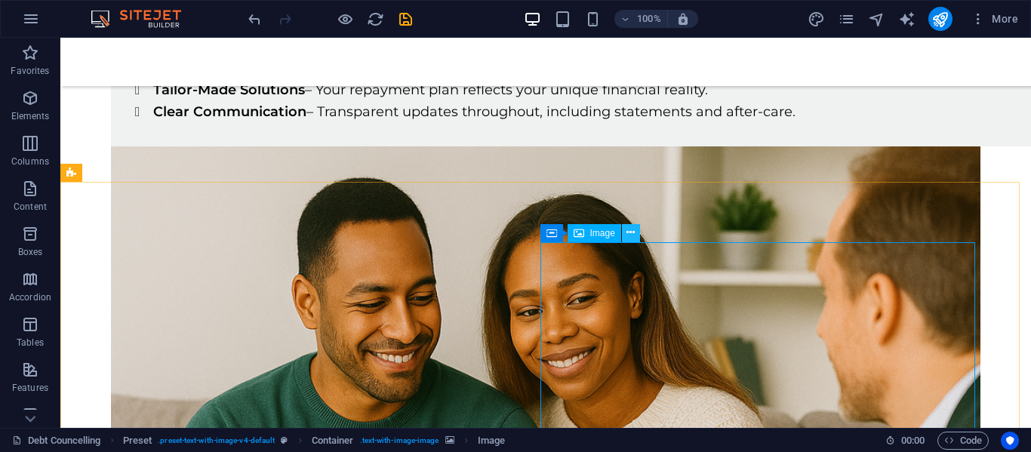
click at [633, 232] on icon at bounding box center [631, 233] width 8 height 16
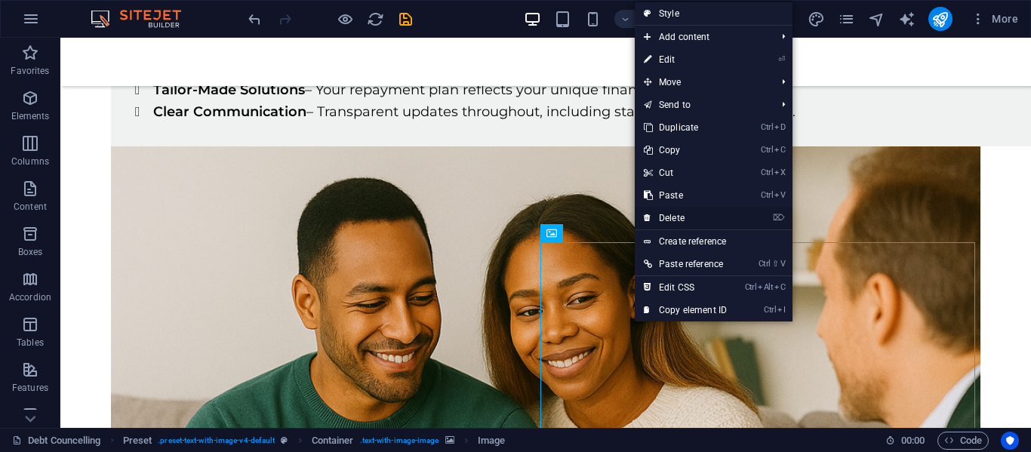
click at [685, 216] on link "⌦ Delete" at bounding box center [685, 218] width 101 height 23
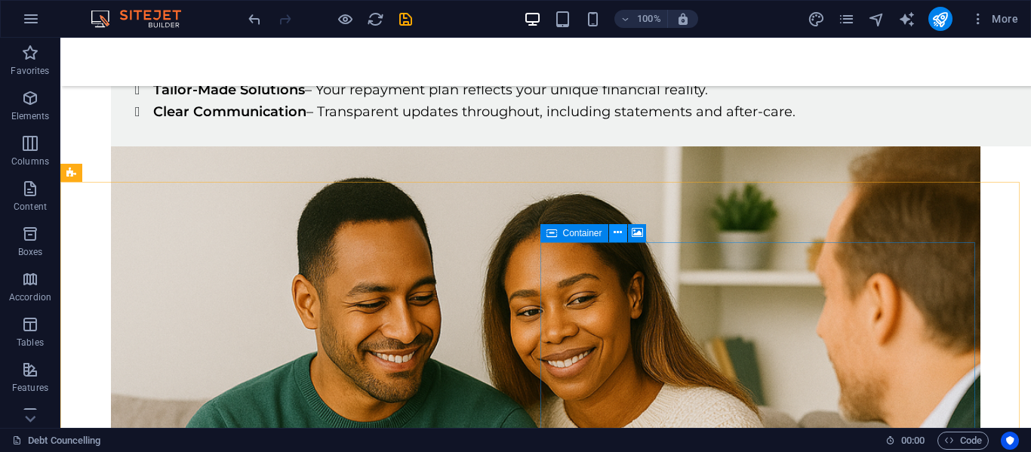
click at [621, 230] on icon at bounding box center [618, 233] width 8 height 16
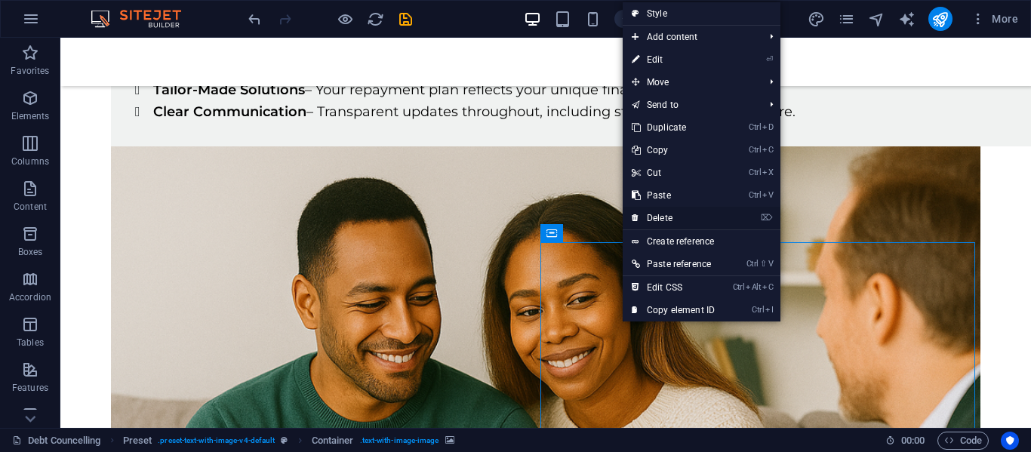
click at [656, 214] on link "⌦ Delete" at bounding box center [673, 218] width 101 height 23
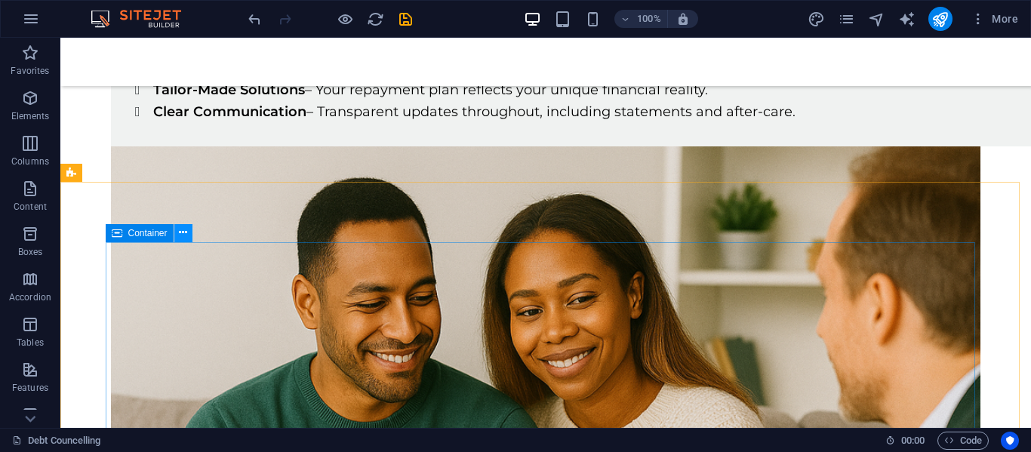
click at [183, 234] on icon at bounding box center [183, 233] width 8 height 16
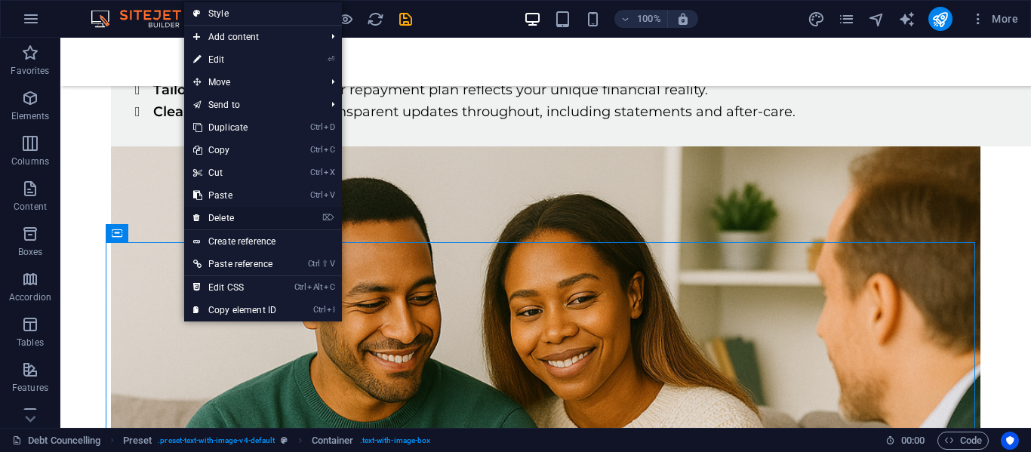
click at [228, 216] on link "⌦ Delete" at bounding box center [234, 218] width 101 height 23
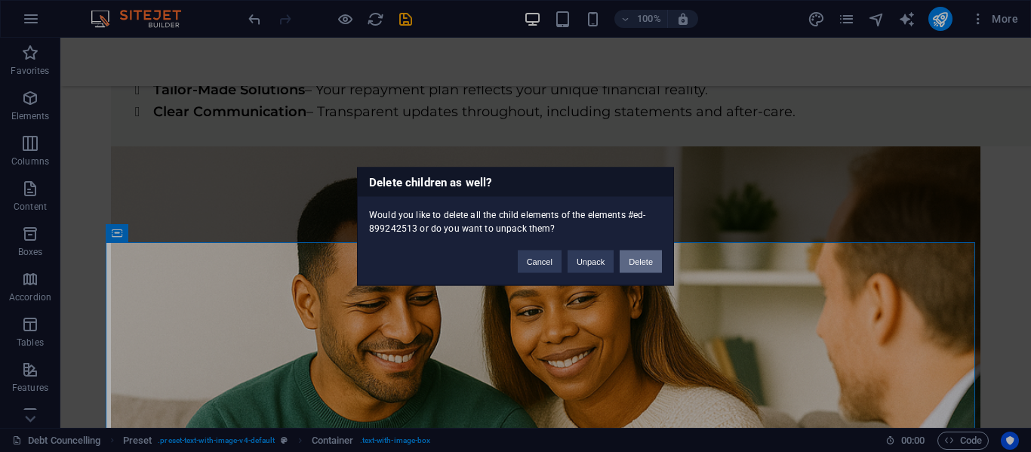
click at [639, 258] on button "Delete" at bounding box center [641, 261] width 42 height 23
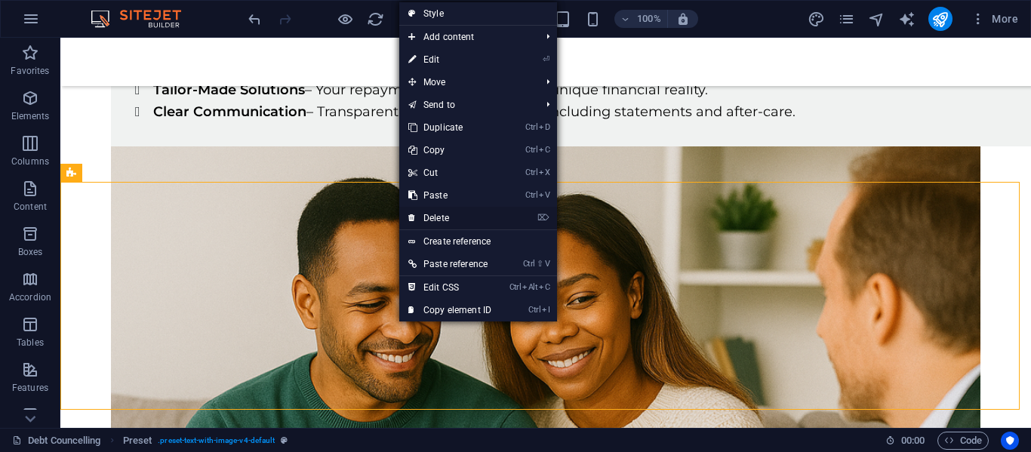
click at [449, 217] on link "⌦ Delete" at bounding box center [449, 218] width 101 height 23
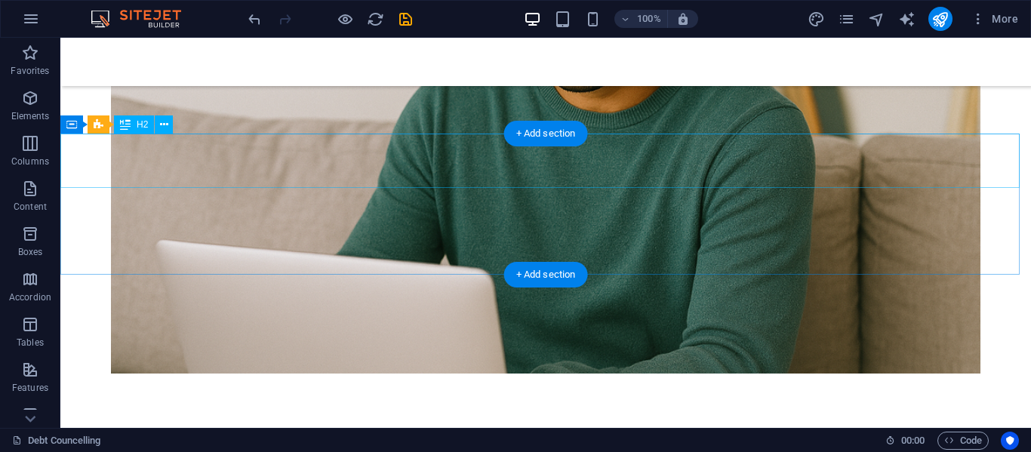
scroll to position [1510, 0]
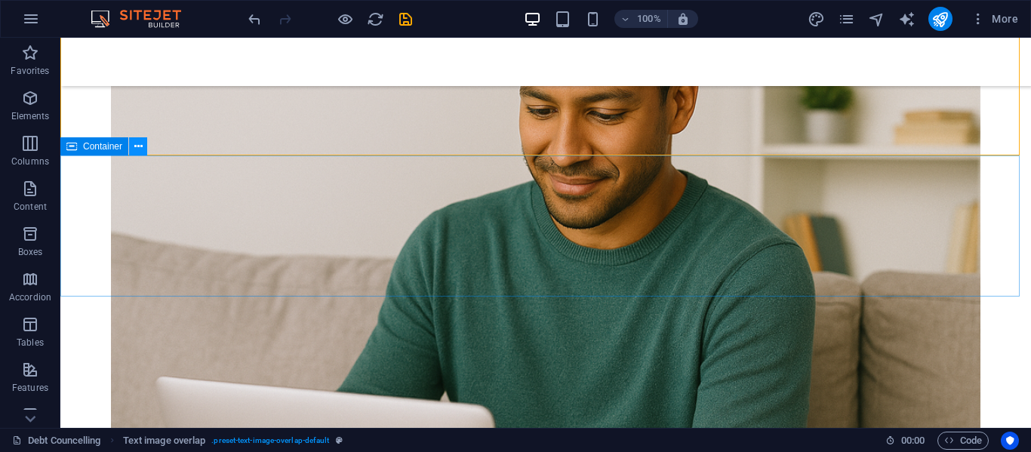
click at [138, 149] on icon at bounding box center [138, 147] width 8 height 16
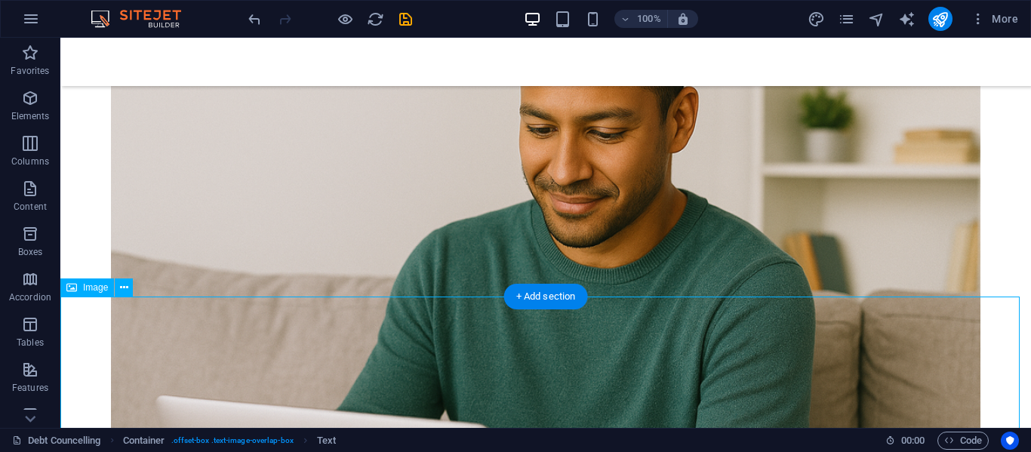
select select "%"
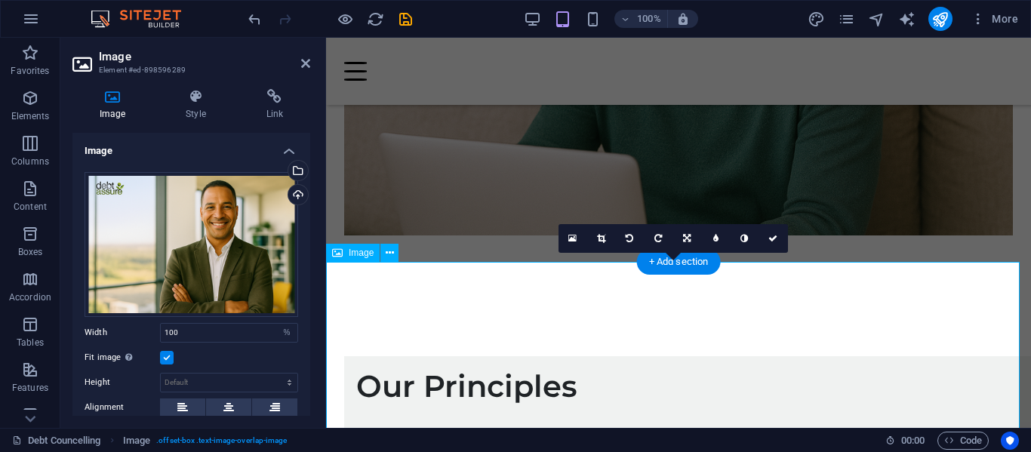
scroll to position [1529, 0]
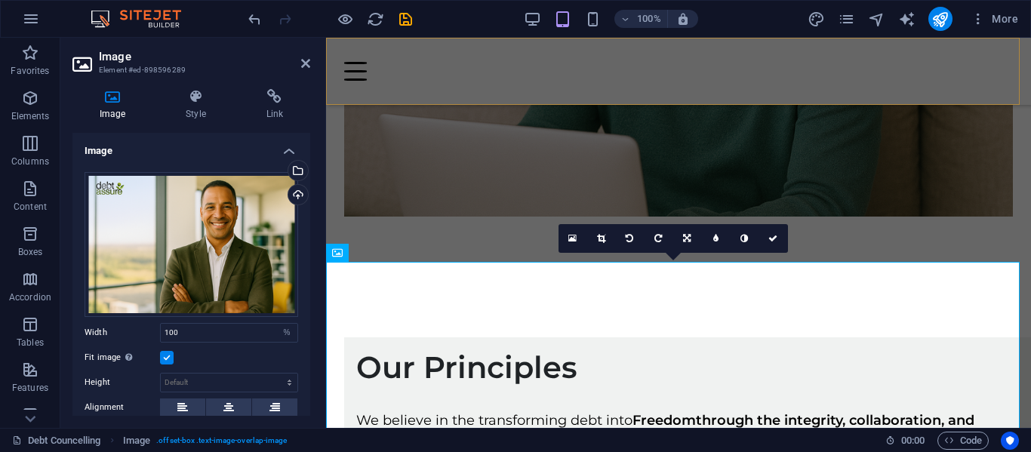
drag, startPoint x: 524, startPoint y: 83, endPoint x: 515, endPoint y: 75, distance: 11.8
click at [524, 83] on div at bounding box center [678, 71] width 705 height 67
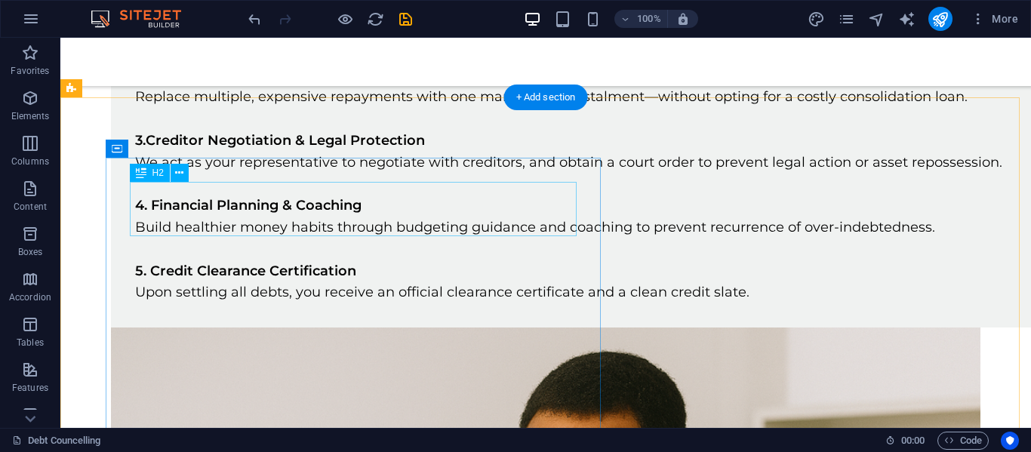
scroll to position [1089, 0]
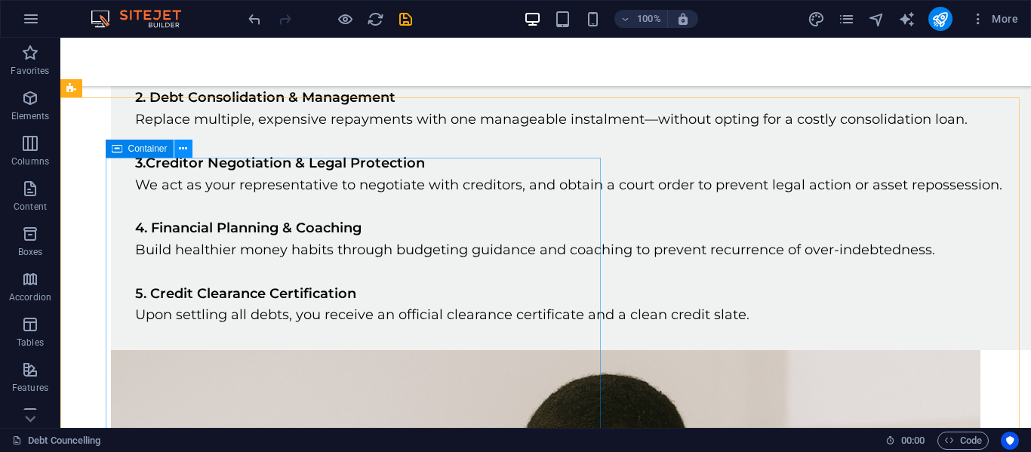
click at [186, 147] on icon at bounding box center [183, 149] width 8 height 16
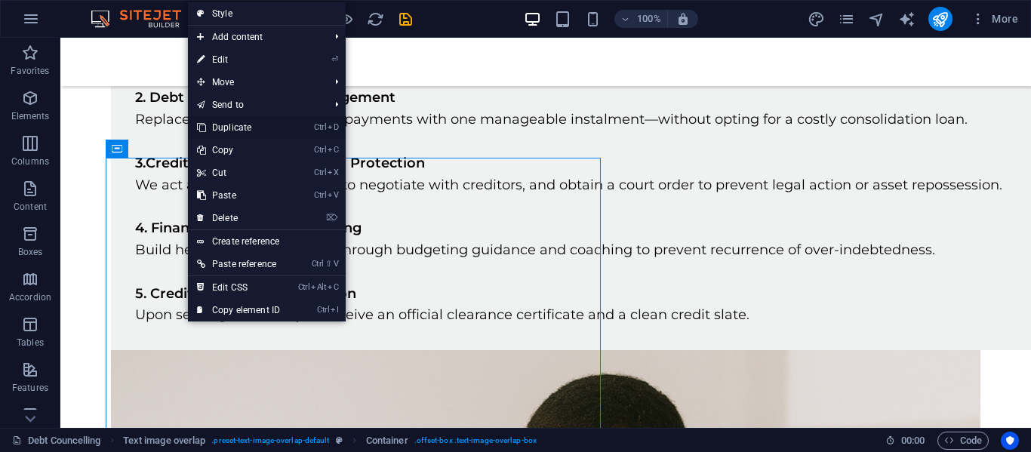
click at [226, 122] on link "Ctrl D Duplicate" at bounding box center [238, 127] width 101 height 23
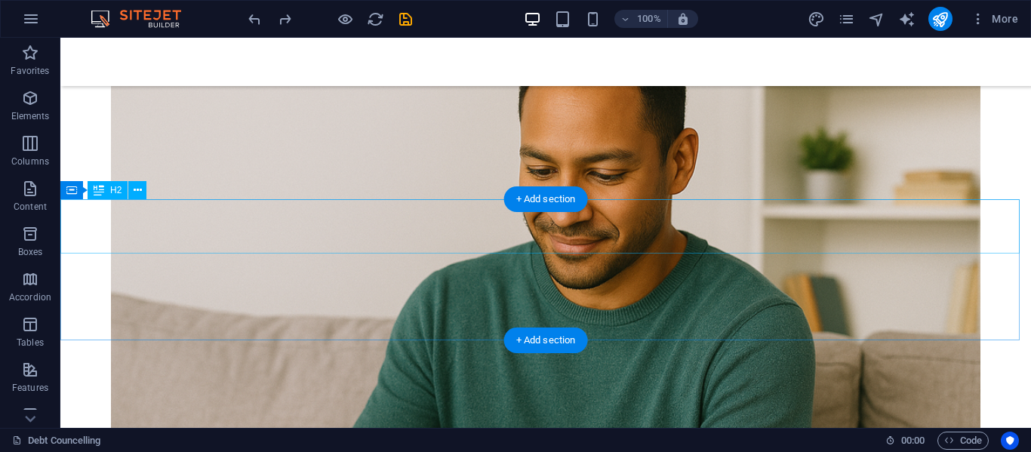
scroll to position [1467, 0]
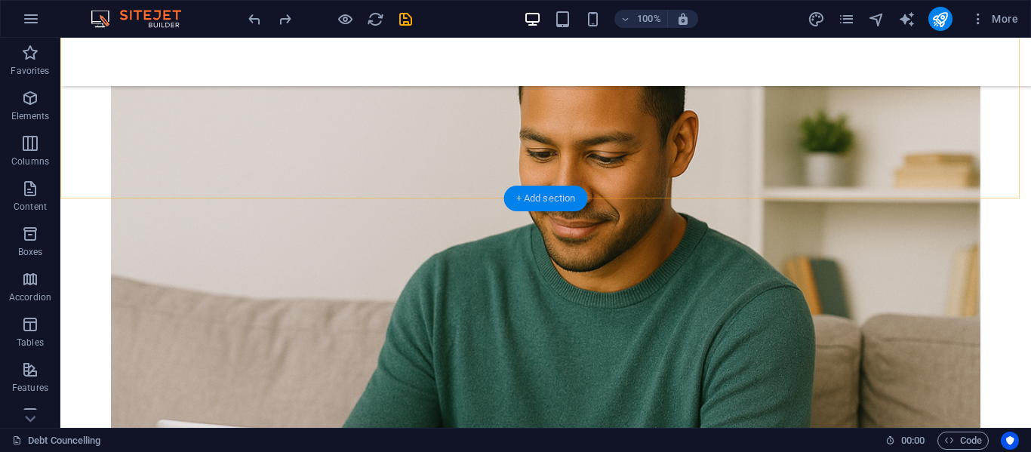
click at [540, 193] on div "+ Add section" at bounding box center [546, 199] width 84 height 26
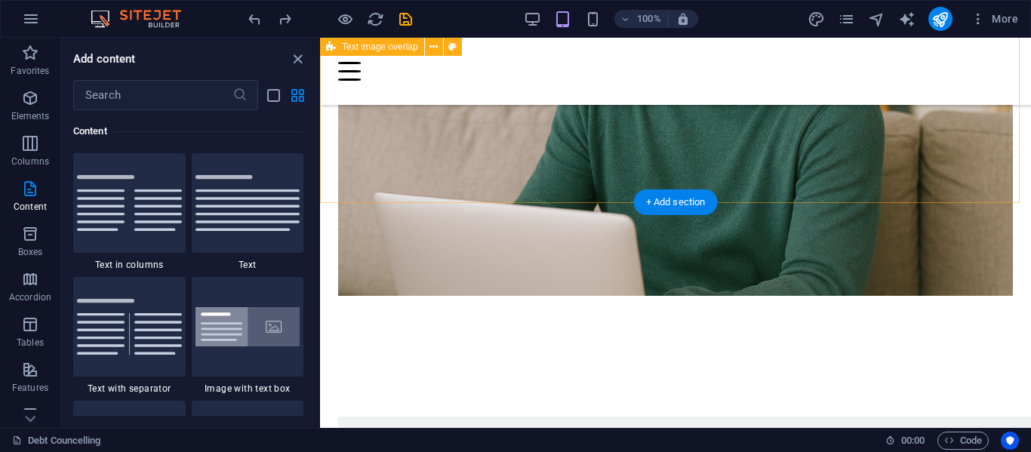
scroll to position [1445, 0]
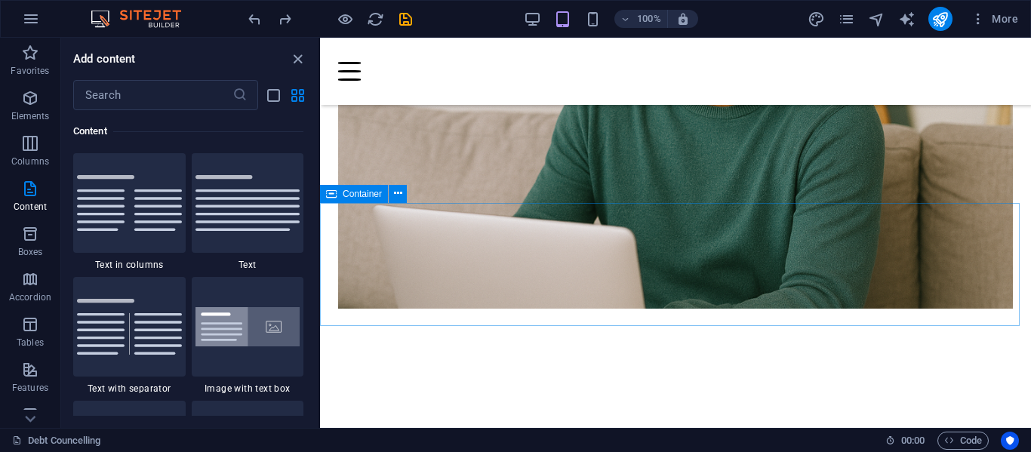
click at [368, 193] on span "Container" at bounding box center [362, 193] width 39 height 9
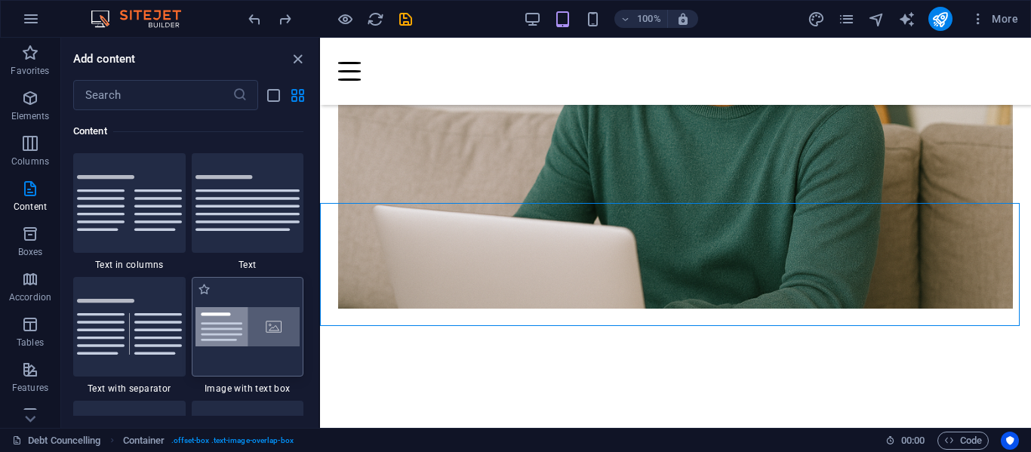
click at [242, 317] on img at bounding box center [248, 327] width 105 height 40
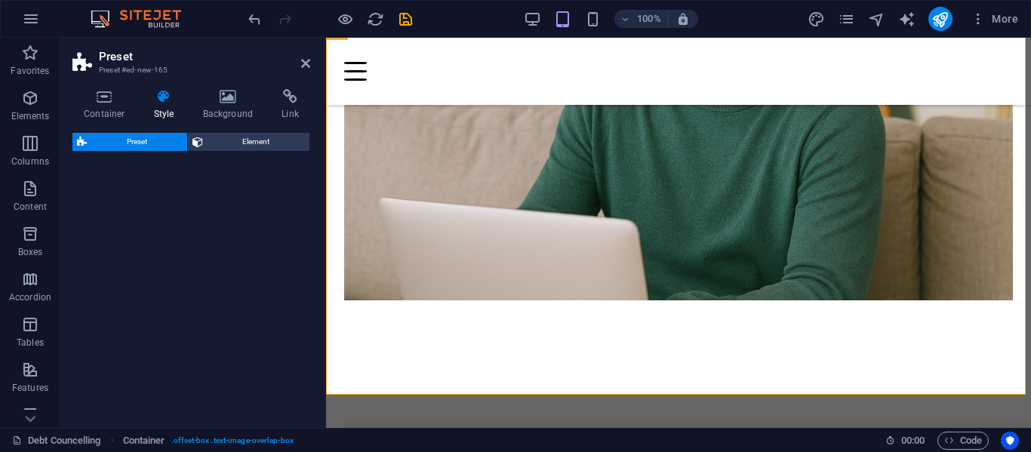
scroll to position [1751, 0]
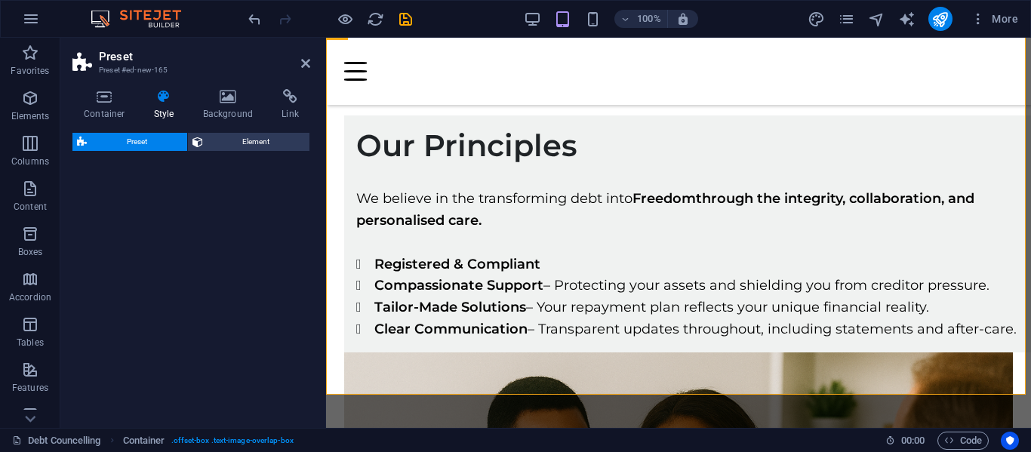
select select "rem"
select select "px"
select select "preset-text-with-image-v4-boxed"
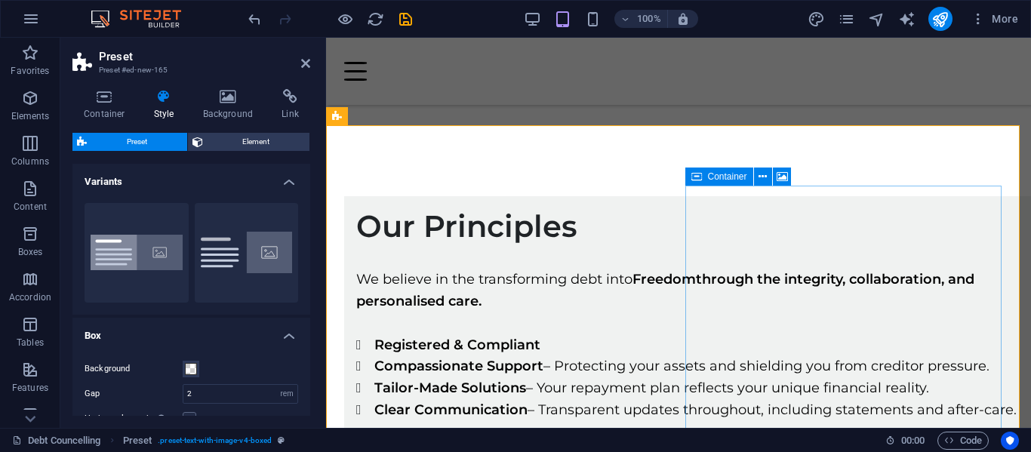
scroll to position [1675, 0]
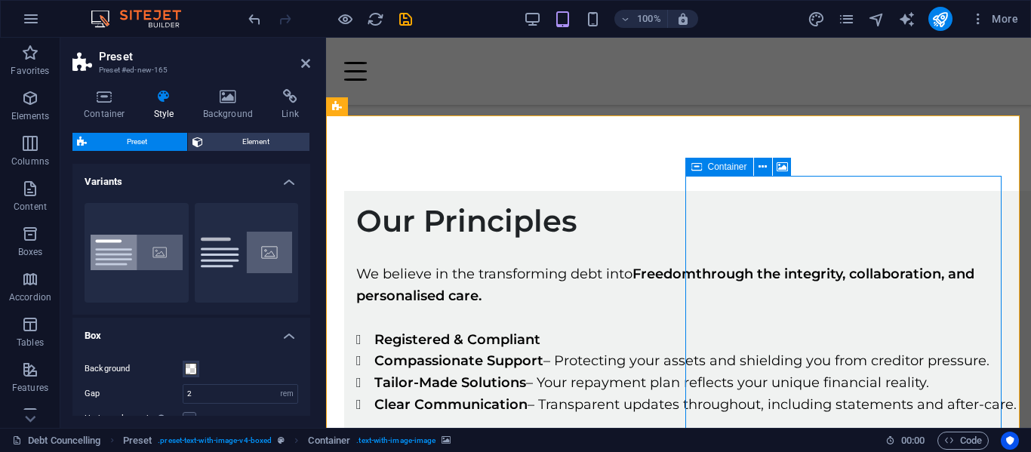
drag, startPoint x: 805, startPoint y: 248, endPoint x: 1071, endPoint y: 246, distance: 265.7
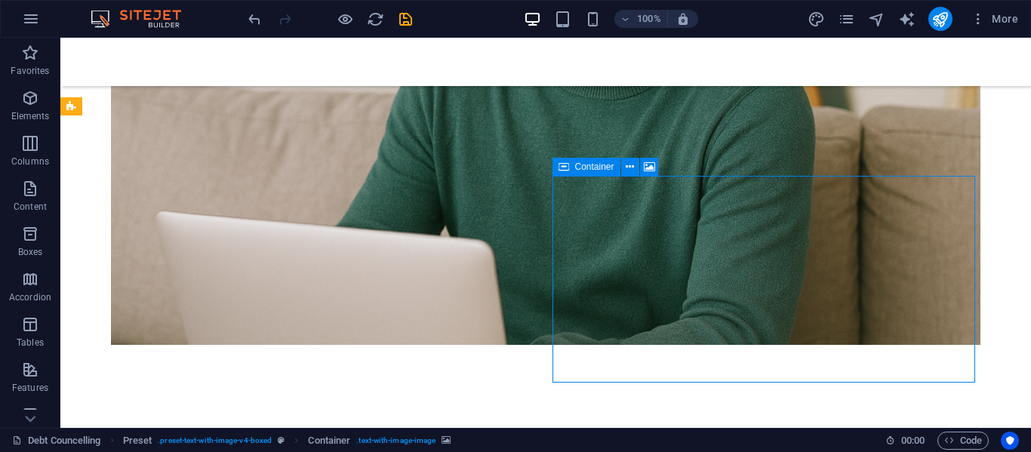
scroll to position [1691, 0]
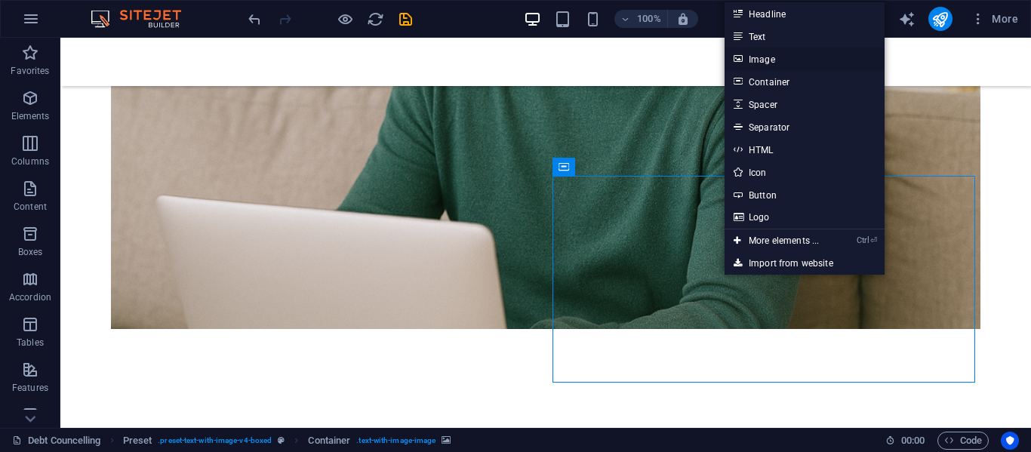
click at [778, 60] on link "Image" at bounding box center [805, 59] width 160 height 23
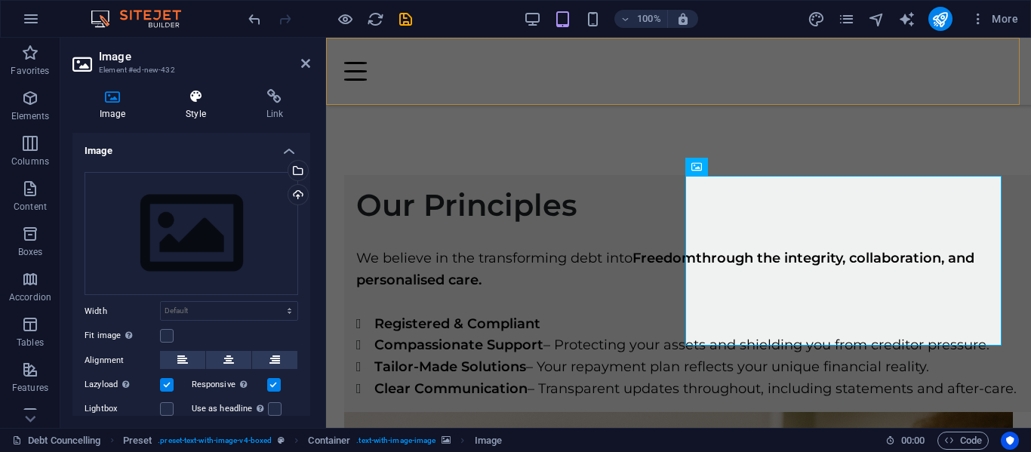
scroll to position [1675, 0]
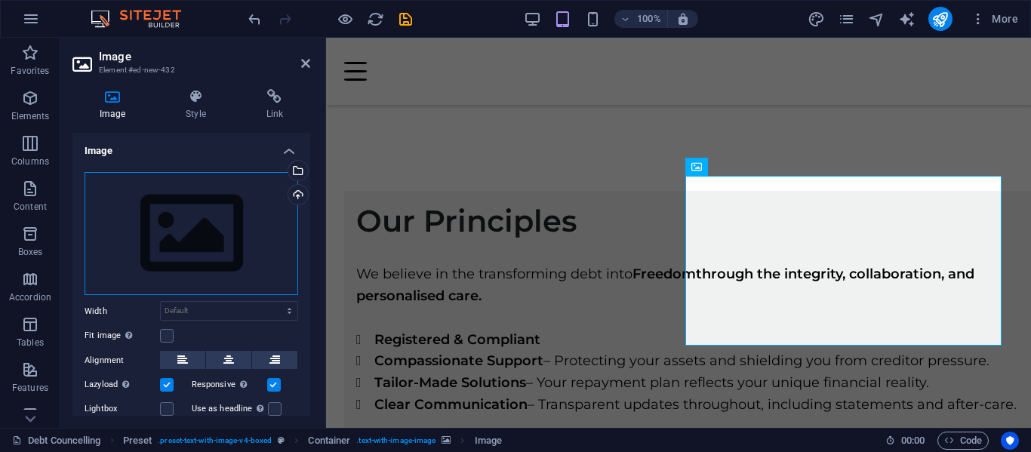
click at [223, 207] on div "Drag files here, click to choose files or select files from Files or our free s…" at bounding box center [192, 234] width 214 height 124
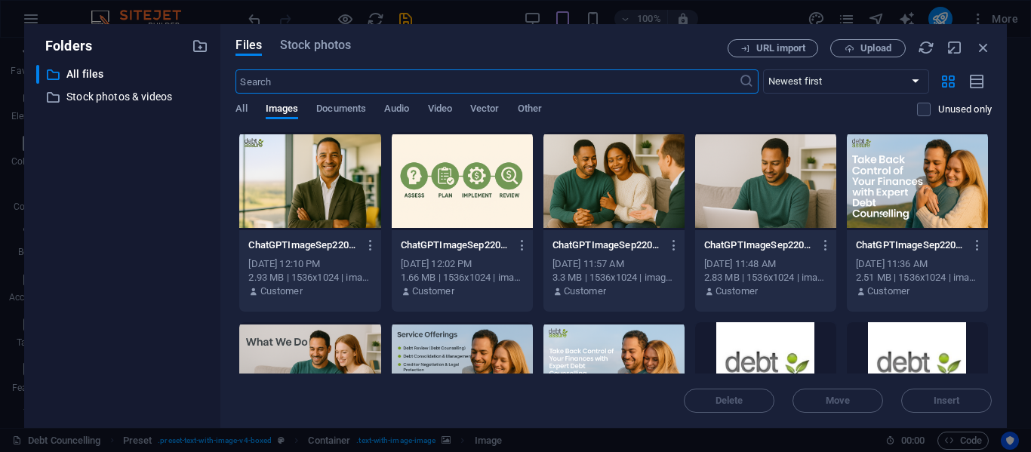
scroll to position [2297, 0]
click at [319, 177] on div at bounding box center [309, 181] width 141 height 98
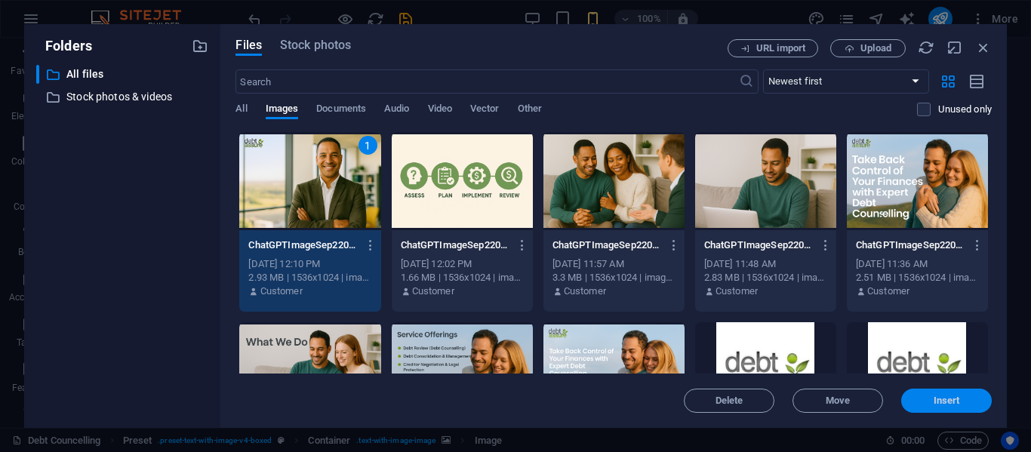
click at [935, 391] on button "Insert" at bounding box center [946, 401] width 91 height 24
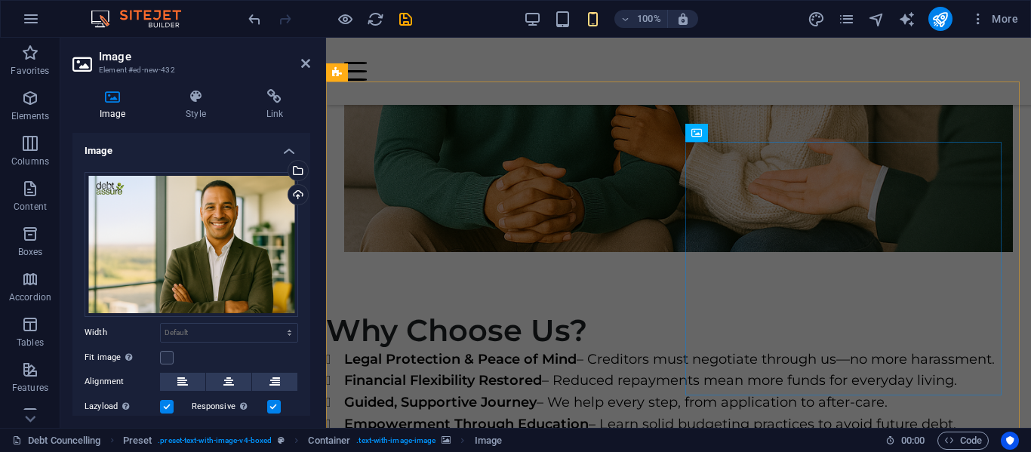
scroll to position [1709, 0]
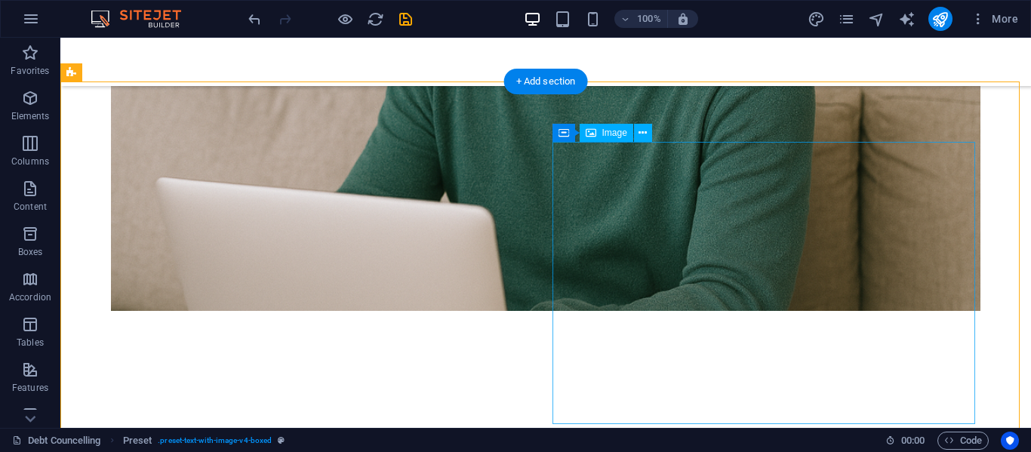
scroll to position [1725, 0]
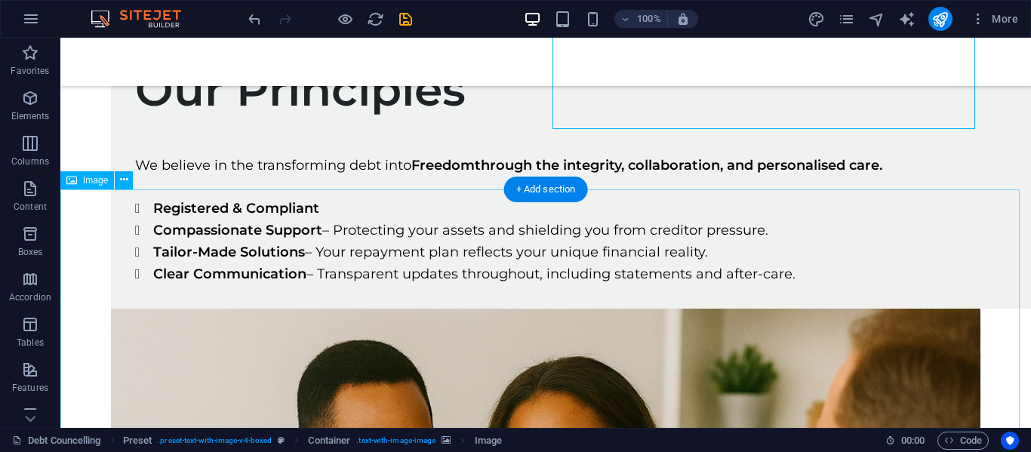
scroll to position [1649, 0]
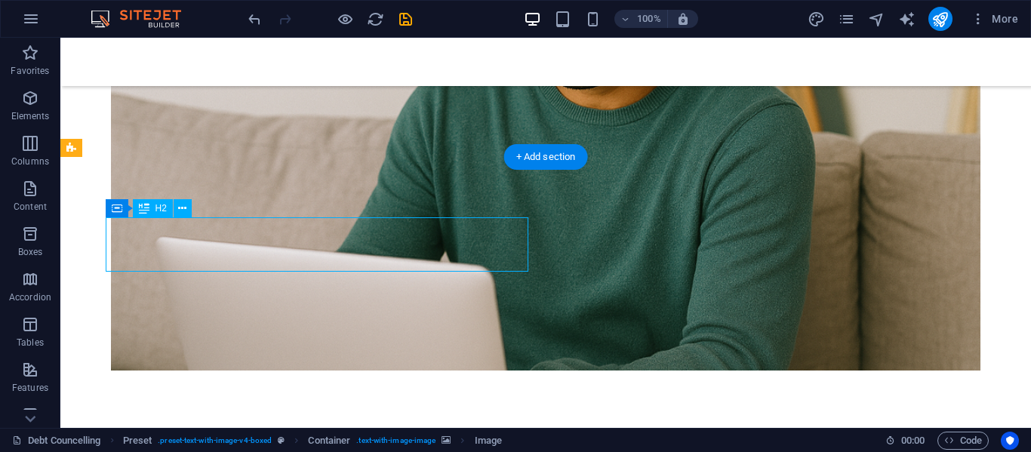
drag, startPoint x: 337, startPoint y: 245, endPoint x: 71, endPoint y: 245, distance: 266.5
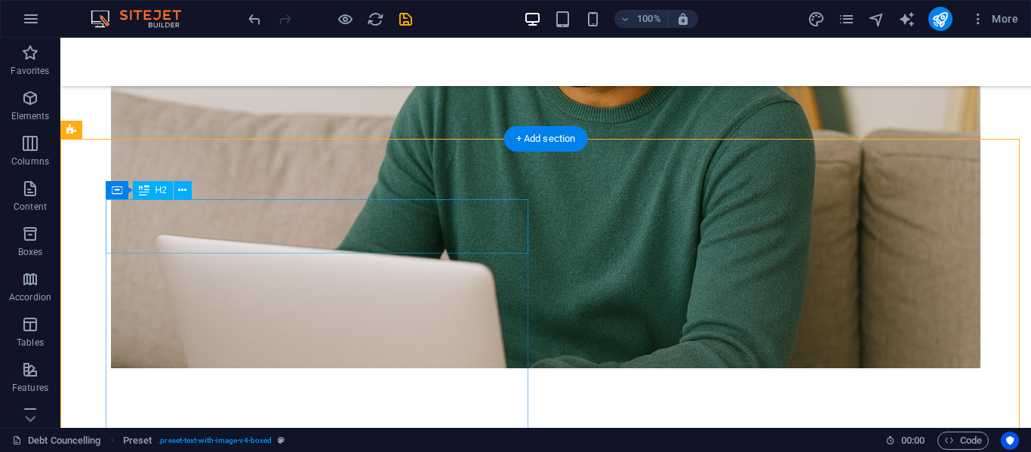
scroll to position [1668, 0]
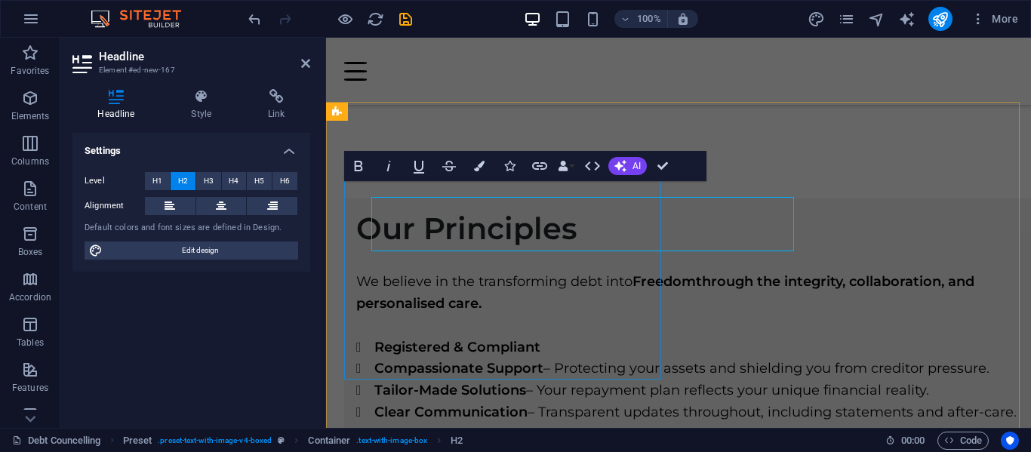
scroll to position [1670, 0]
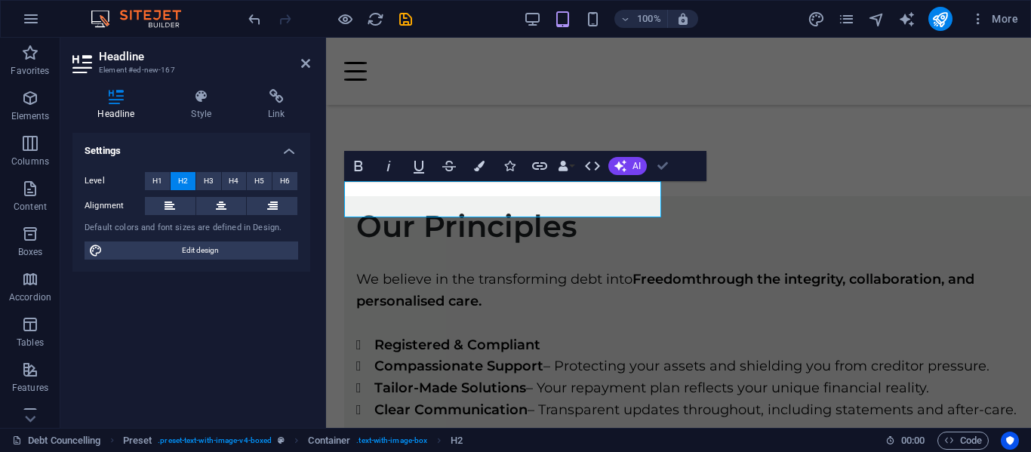
drag, startPoint x: 658, startPoint y: 156, endPoint x: 596, endPoint y: 133, distance: 65.9
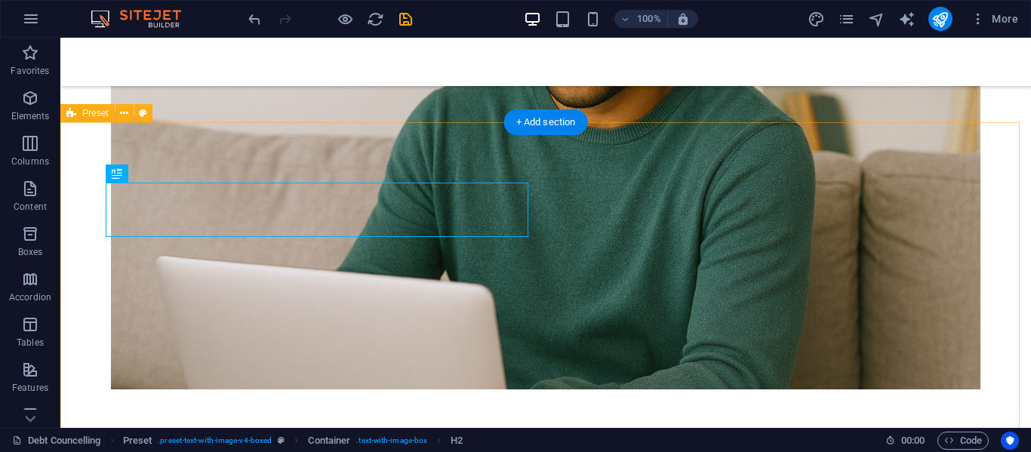
scroll to position [1610, 0]
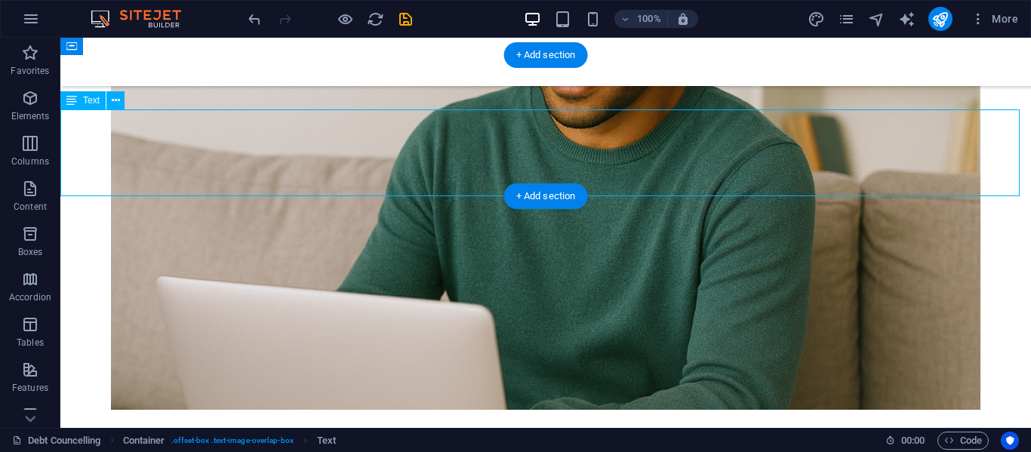
drag, startPoint x: 714, startPoint y: 183, endPoint x: 442, endPoint y: 168, distance: 272.9
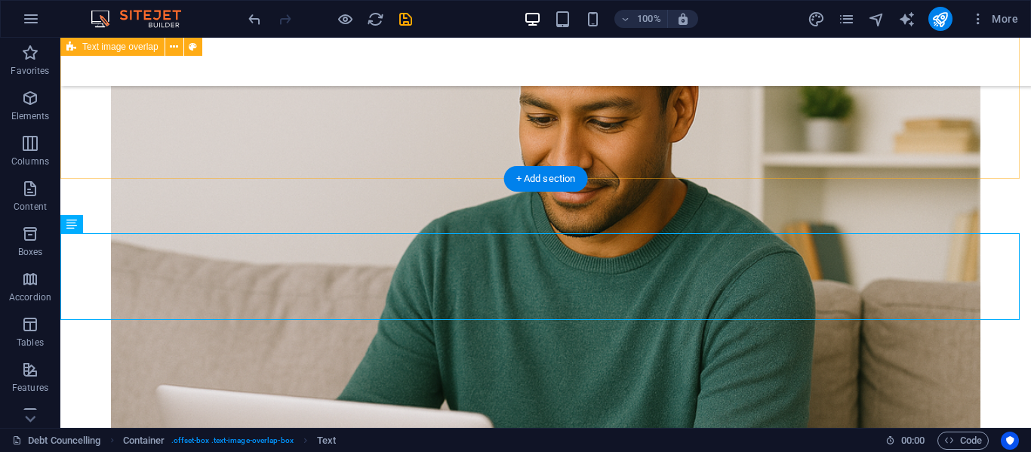
scroll to position [1459, 0]
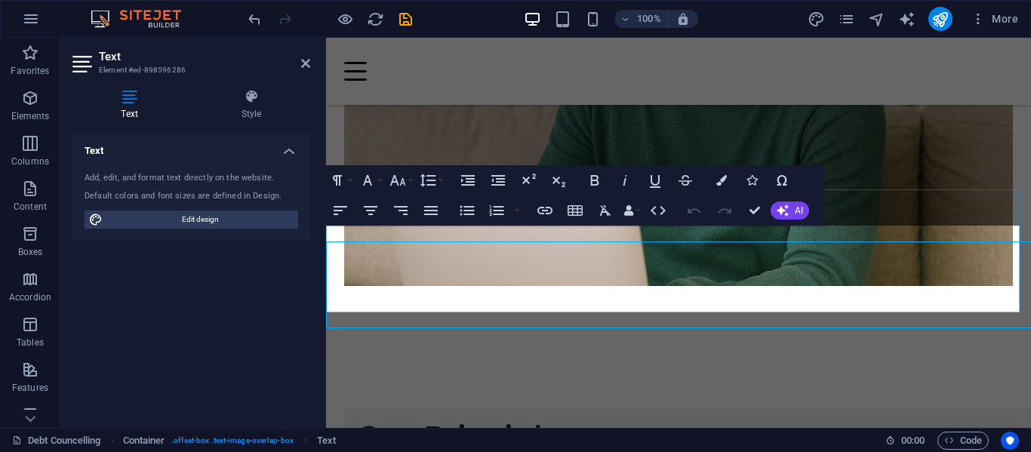
scroll to position [1478, 0]
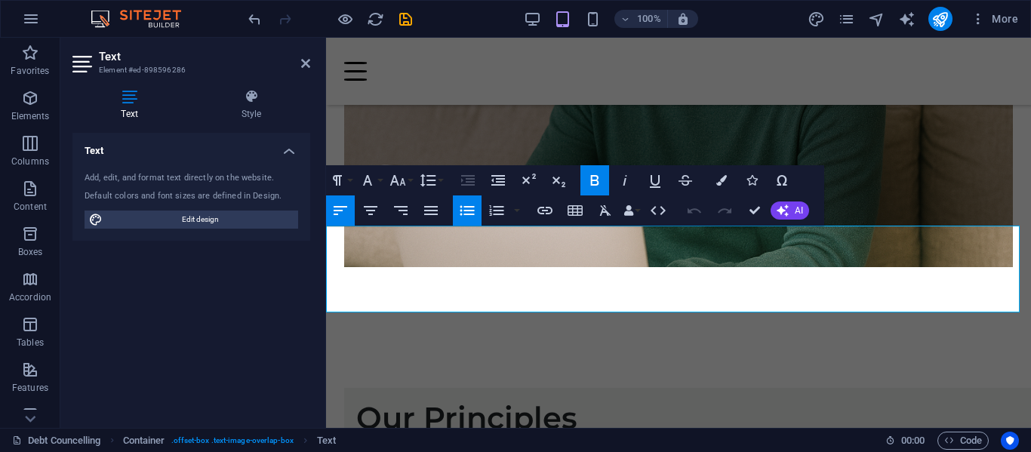
drag, startPoint x: 963, startPoint y: 299, endPoint x: 310, endPoint y: 238, distance: 655.9
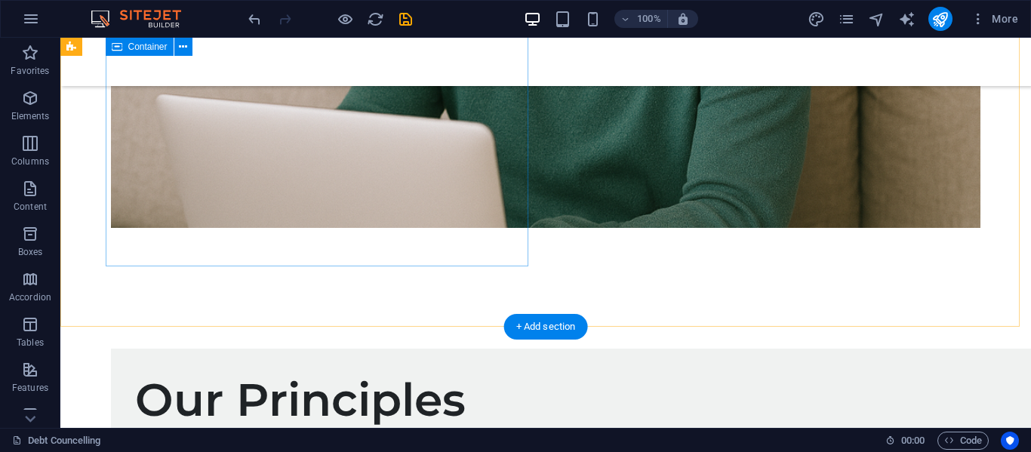
scroll to position [1796, 0]
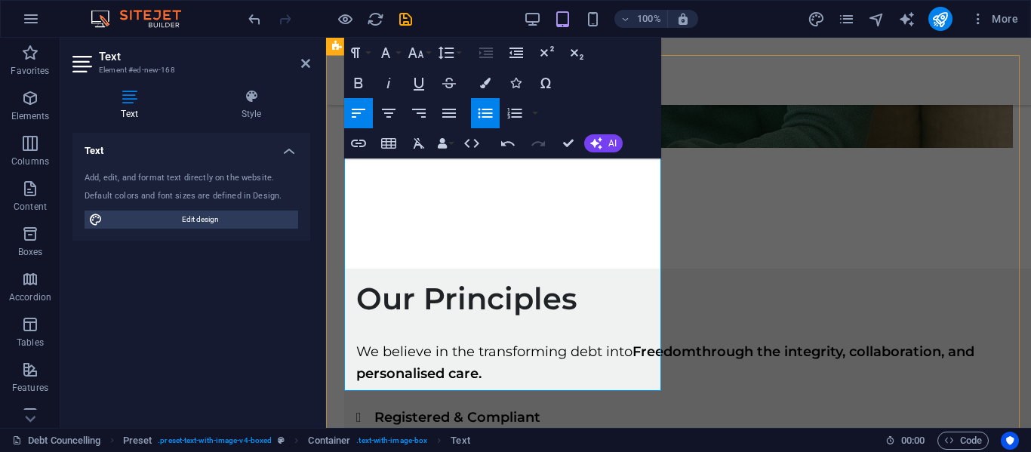
scroll to position [1573, 0]
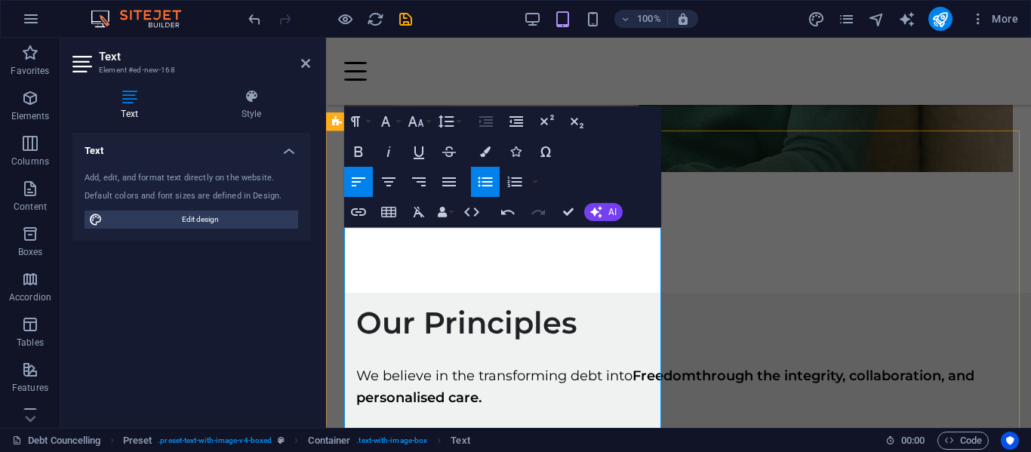
drag, startPoint x: 463, startPoint y: 226, endPoint x: 360, endPoint y: 238, distance: 103.4
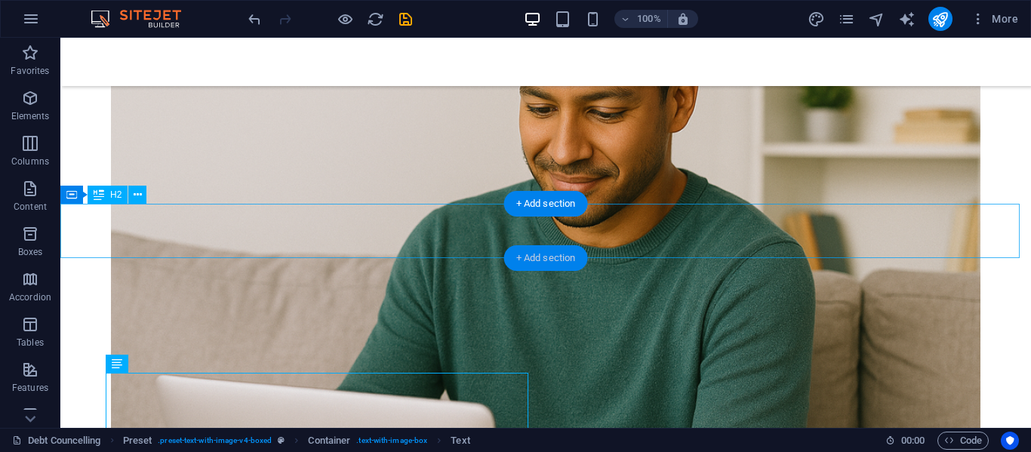
scroll to position [1532, 0]
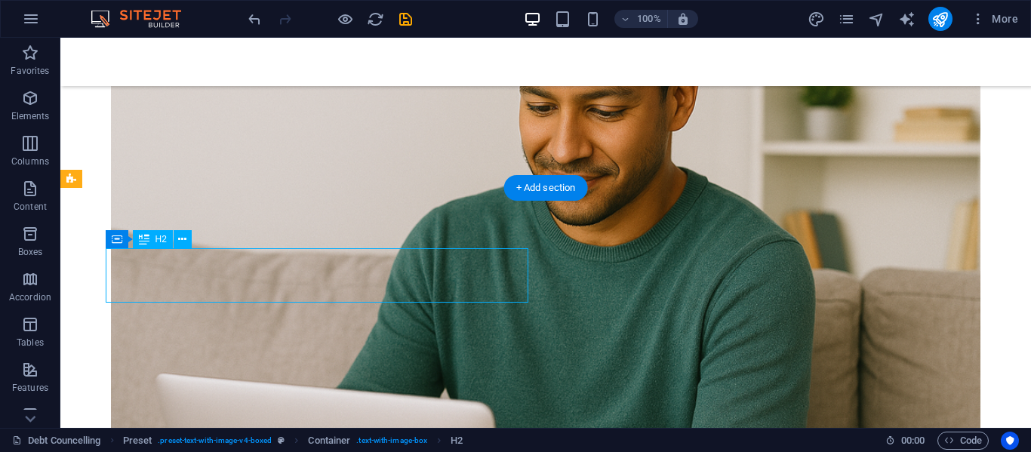
scroll to position [1551, 0]
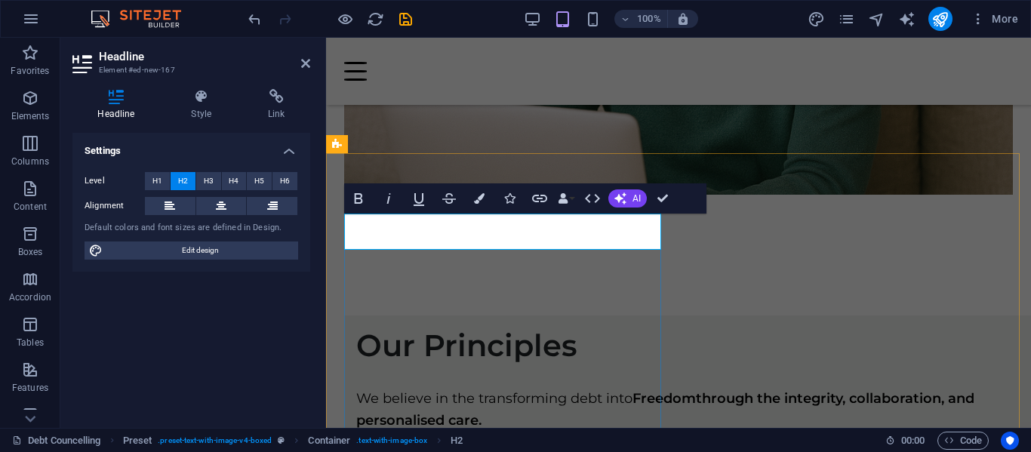
drag, startPoint x: 667, startPoint y: 201, endPoint x: 609, endPoint y: 163, distance: 69.3
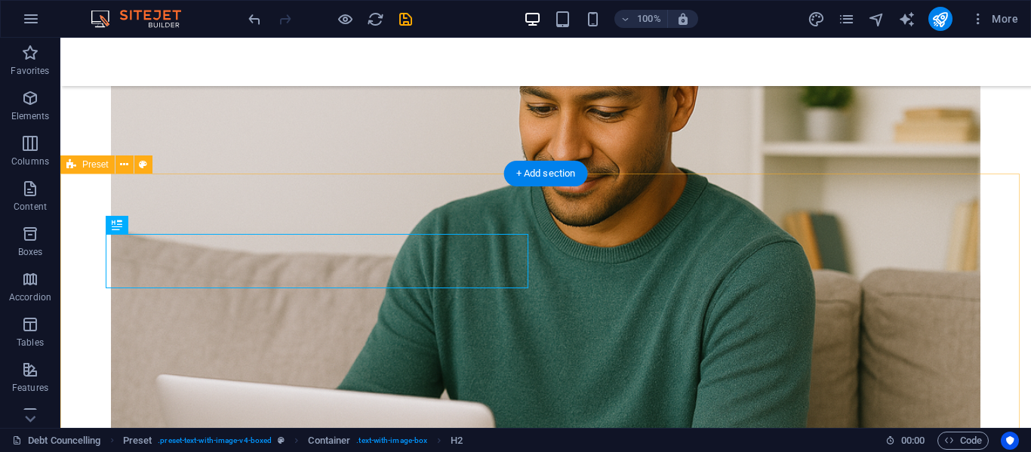
scroll to position [1491, 0]
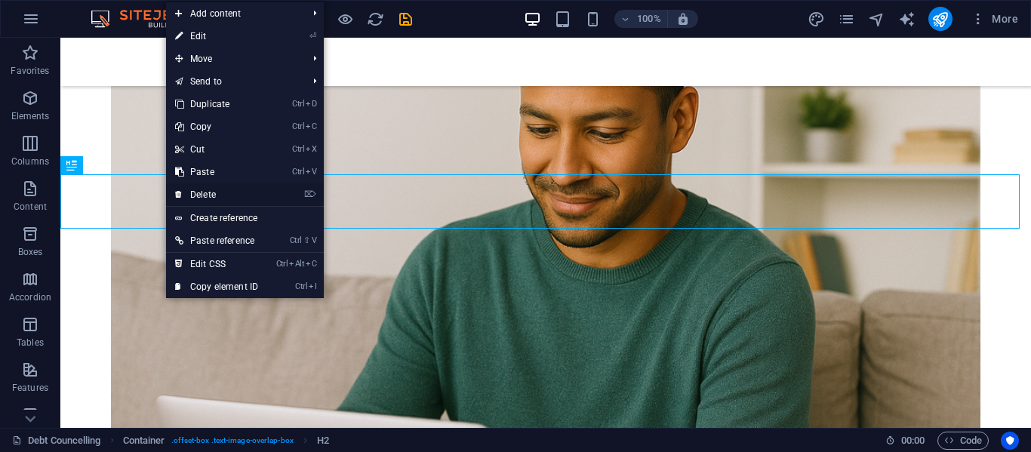
click at [196, 189] on link "⌦ Delete" at bounding box center [216, 194] width 101 height 23
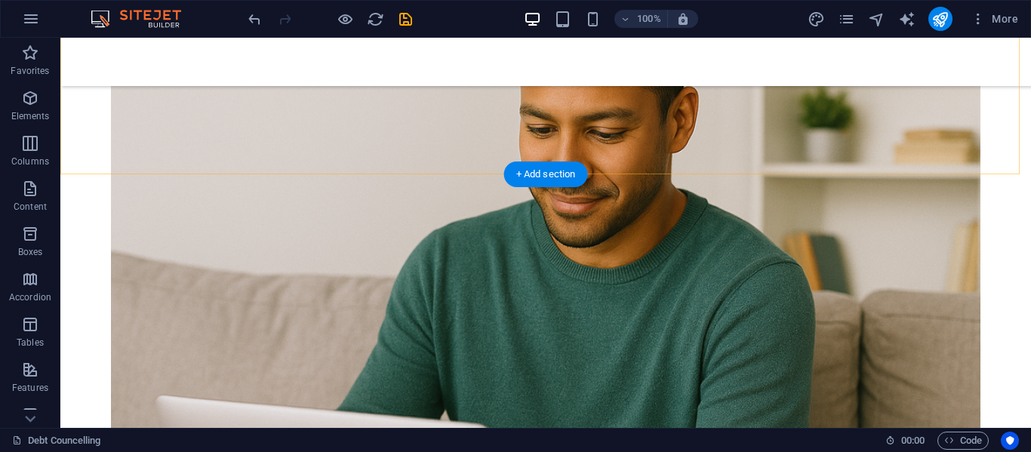
drag, startPoint x: 594, startPoint y: 202, endPoint x: 379, endPoint y: 152, distance: 221.0
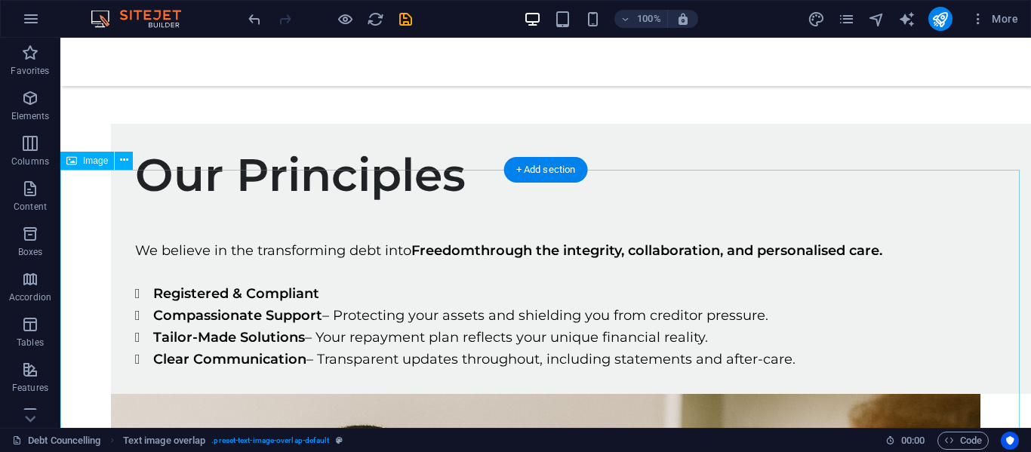
scroll to position [2019, 0]
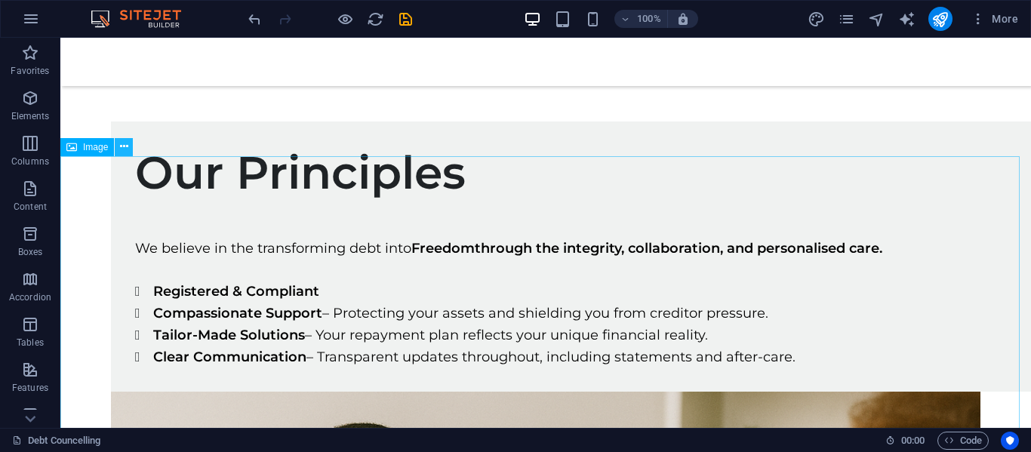
click at [121, 152] on icon at bounding box center [124, 147] width 8 height 16
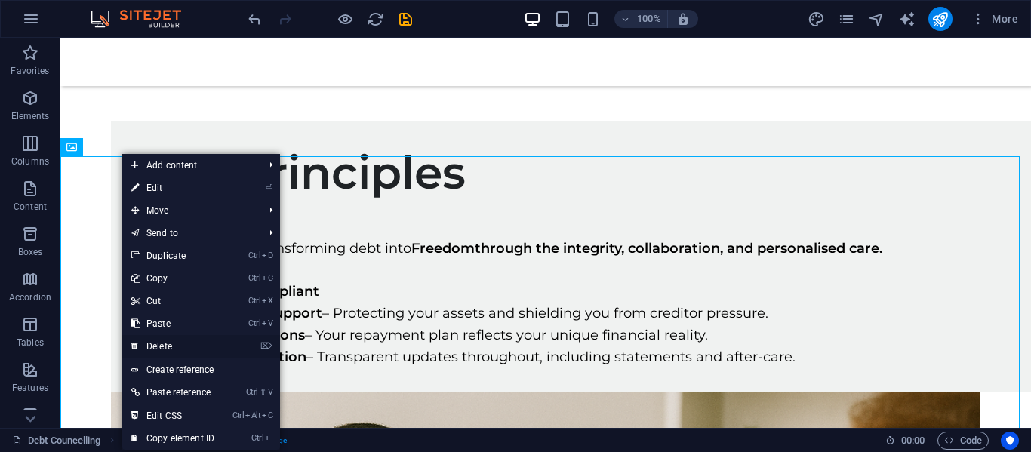
click at [182, 346] on link "⌦ Delete" at bounding box center [172, 346] width 101 height 23
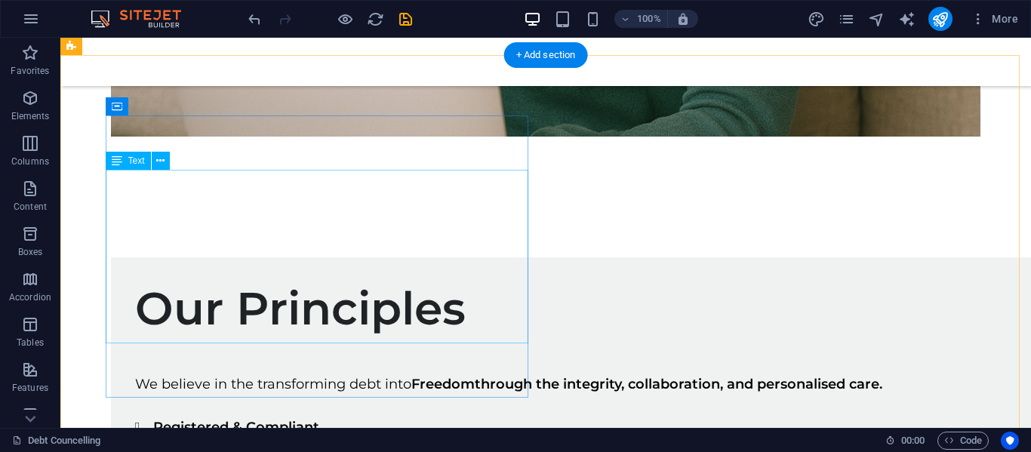
scroll to position [1944, 0]
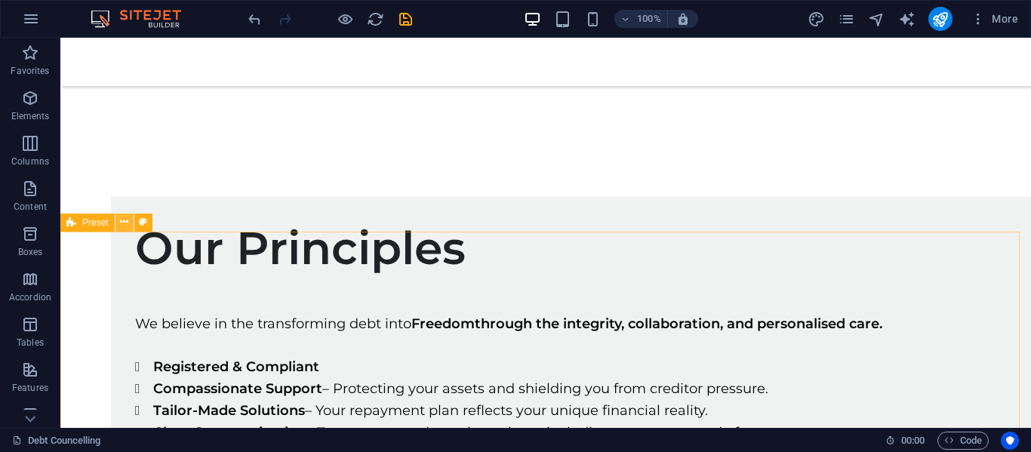
click at [125, 226] on icon at bounding box center [124, 222] width 8 height 16
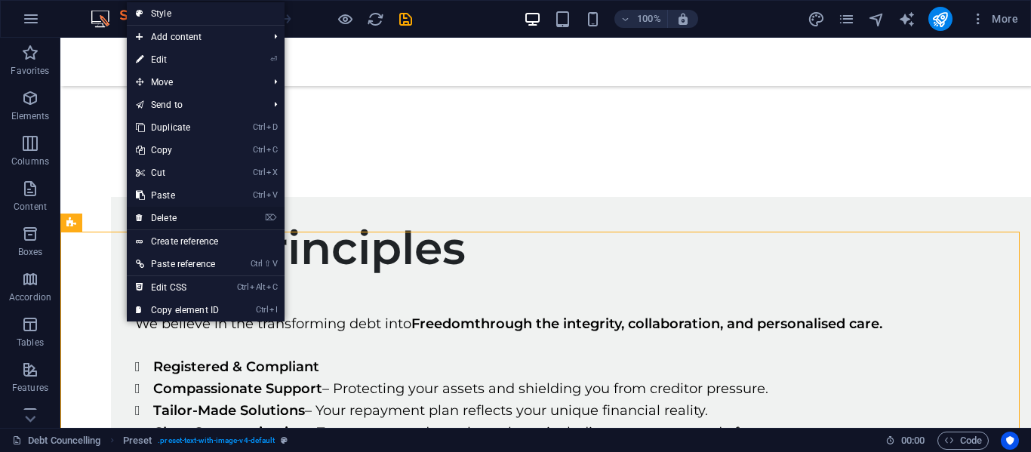
click at [185, 214] on link "⌦ Delete" at bounding box center [177, 218] width 101 height 23
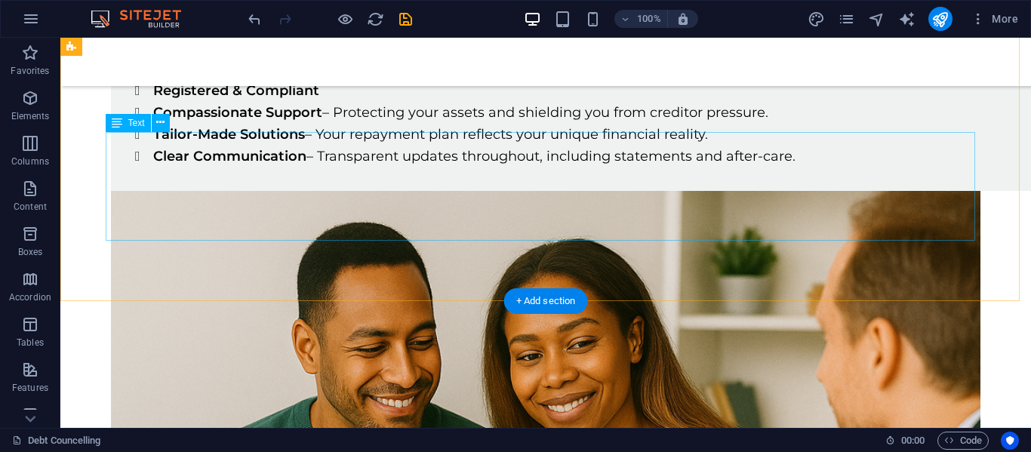
scroll to position [2246, 0]
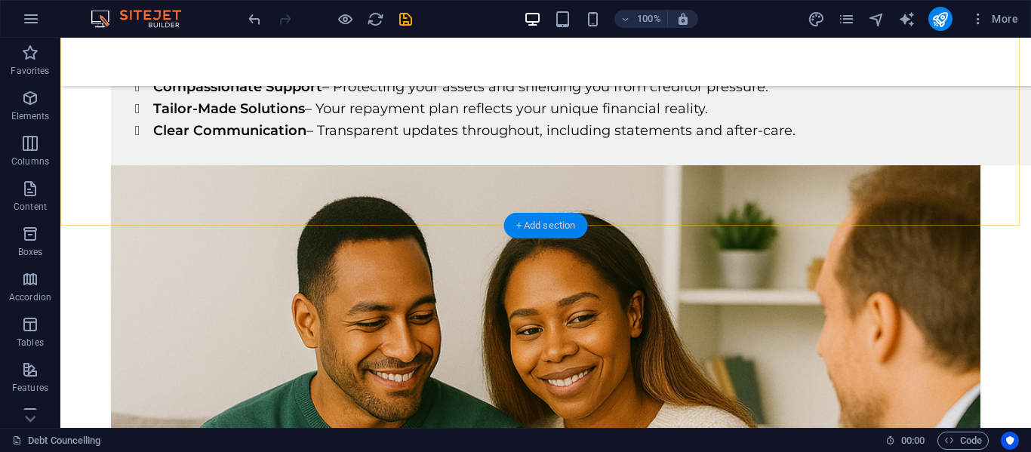
click at [556, 220] on div "+ Add section" at bounding box center [546, 226] width 84 height 26
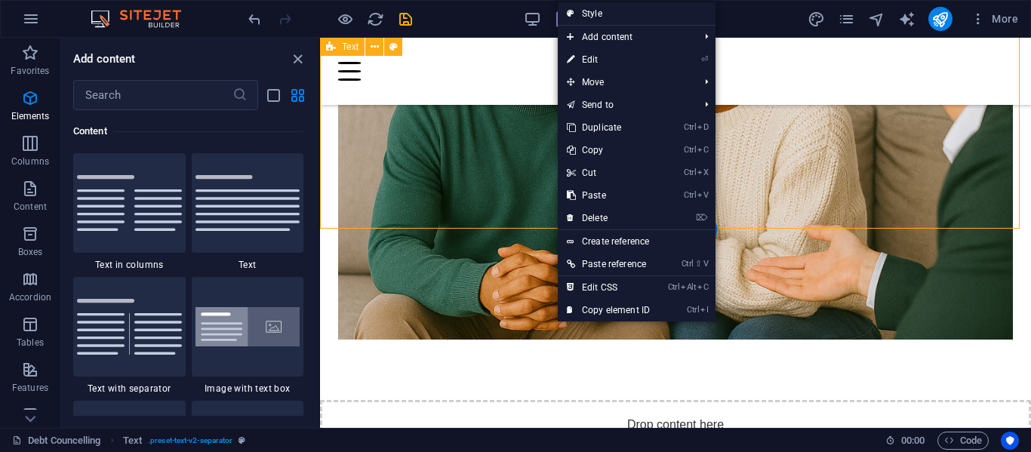
scroll to position [2641, 0]
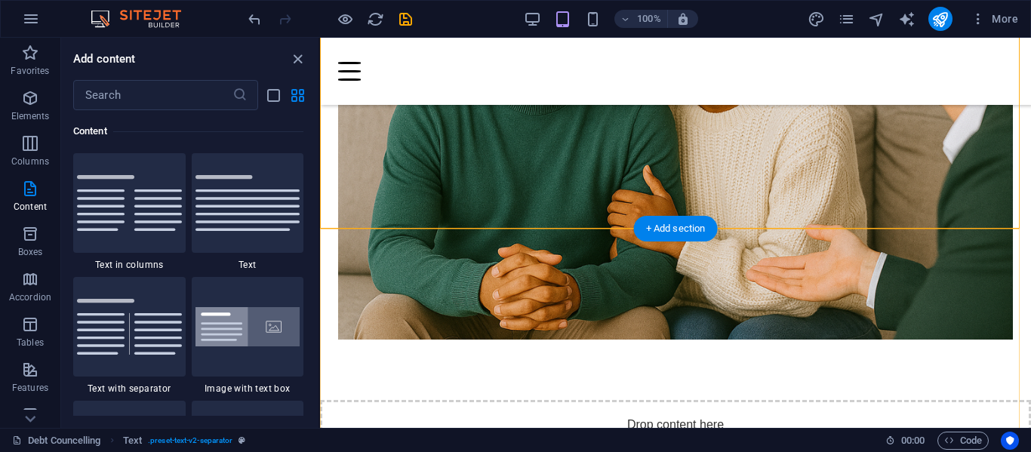
drag, startPoint x: 1005, startPoint y: 268, endPoint x: 457, endPoint y: 225, distance: 549.0
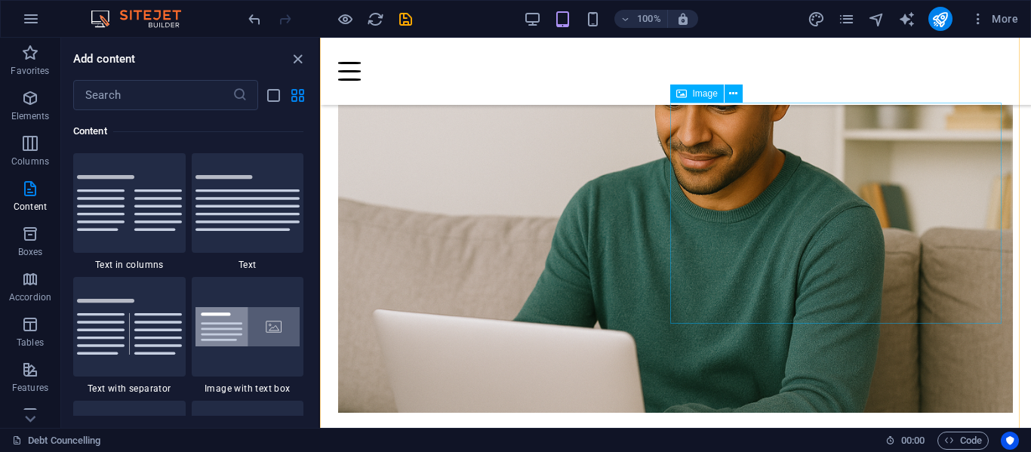
scroll to position [1391, 0]
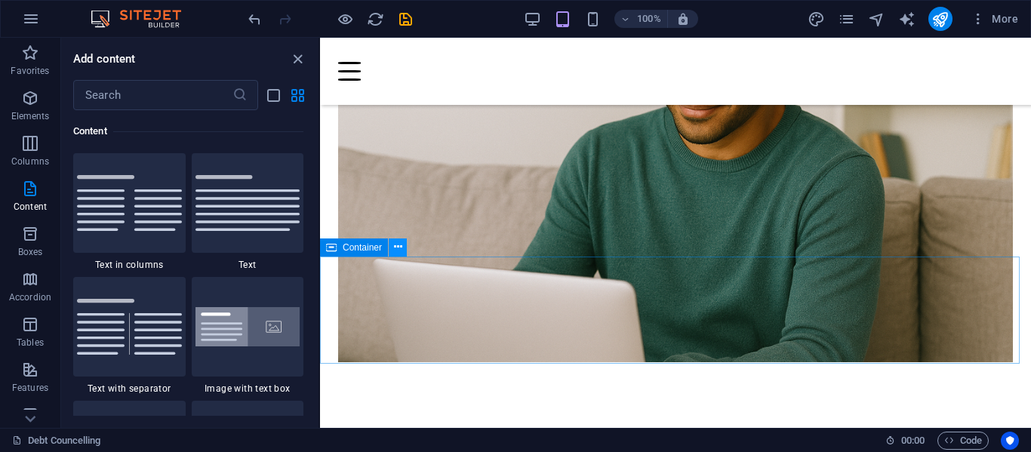
click at [394, 250] on icon at bounding box center [398, 247] width 8 height 16
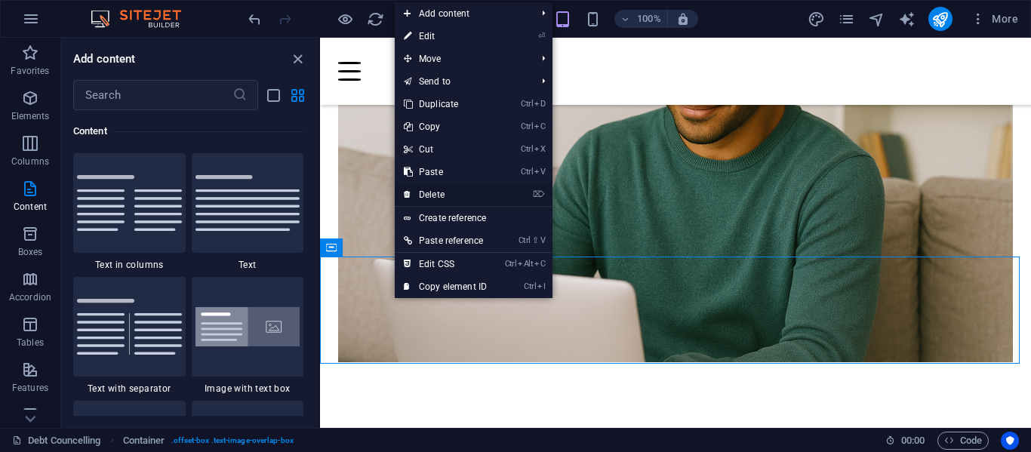
click at [440, 188] on link "⌦ Delete" at bounding box center [445, 194] width 101 height 23
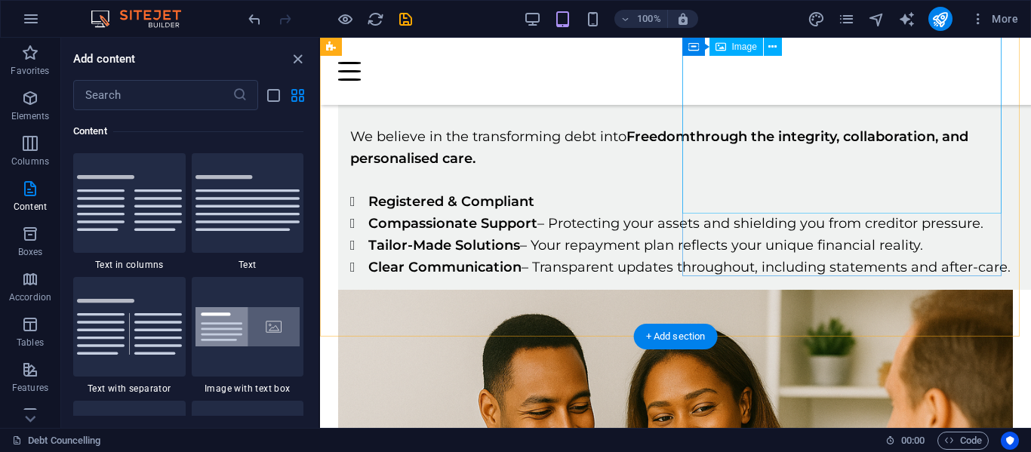
scroll to position [1693, 0]
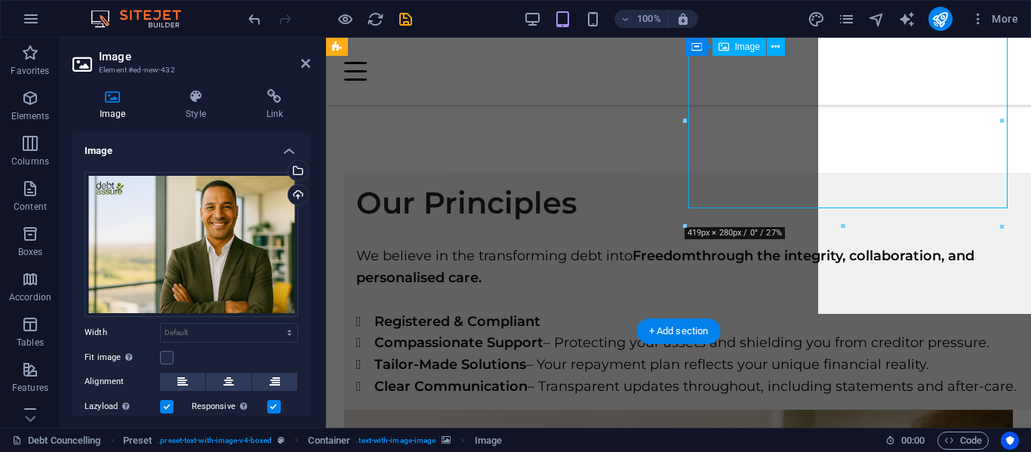
scroll to position [1713, 0]
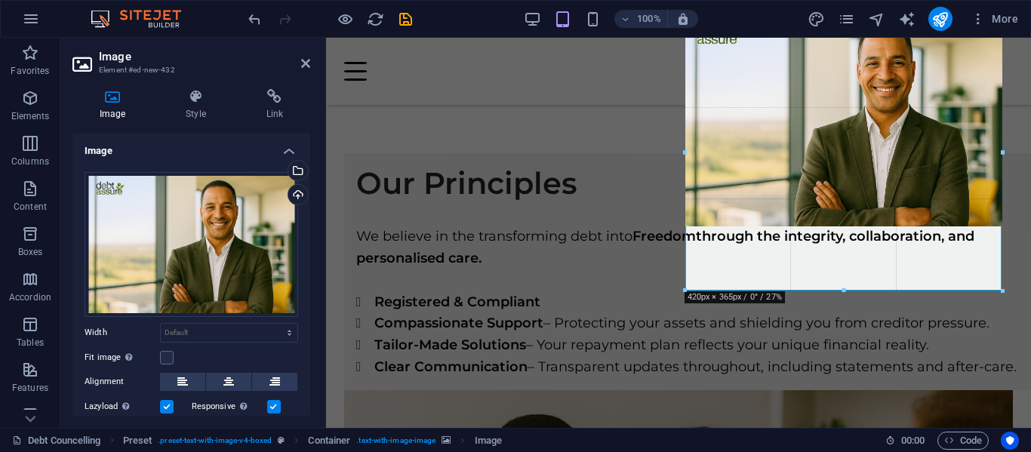
drag, startPoint x: 842, startPoint y: 225, endPoint x: 522, endPoint y: 248, distance: 320.2
type input "420"
select select "px"
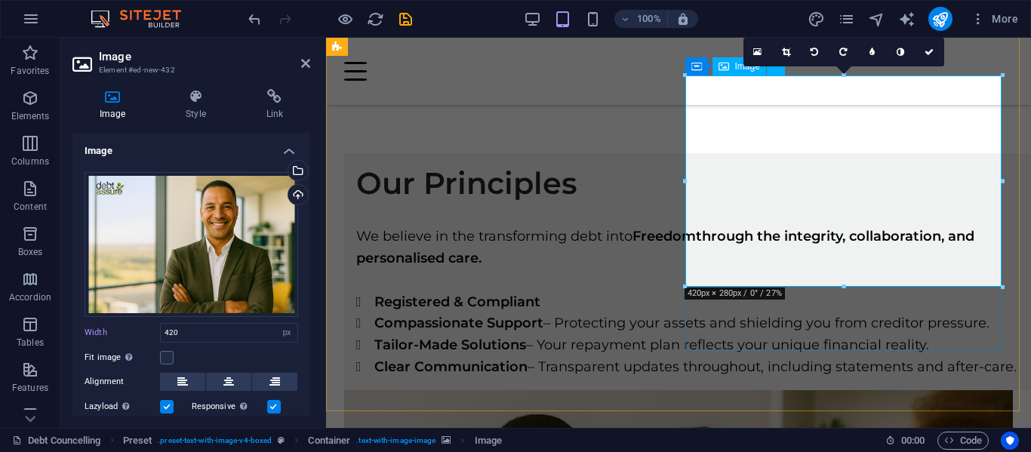
scroll to position [1562, 0]
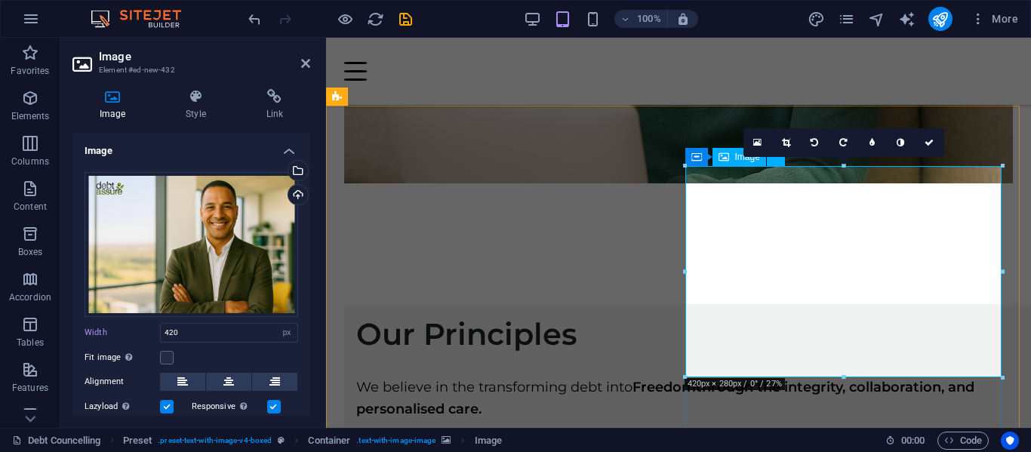
drag, startPoint x: 590, startPoint y: 289, endPoint x: 1010, endPoint y: 343, distance: 423.2
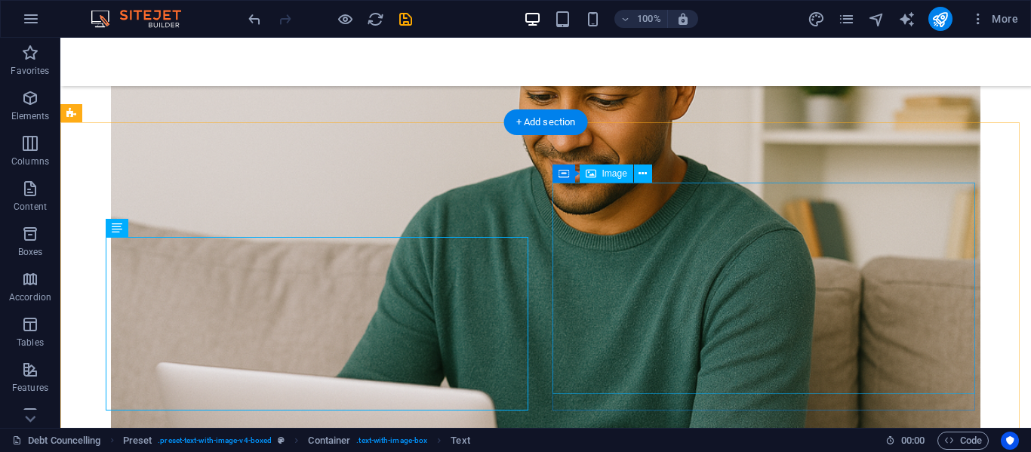
select select "px"
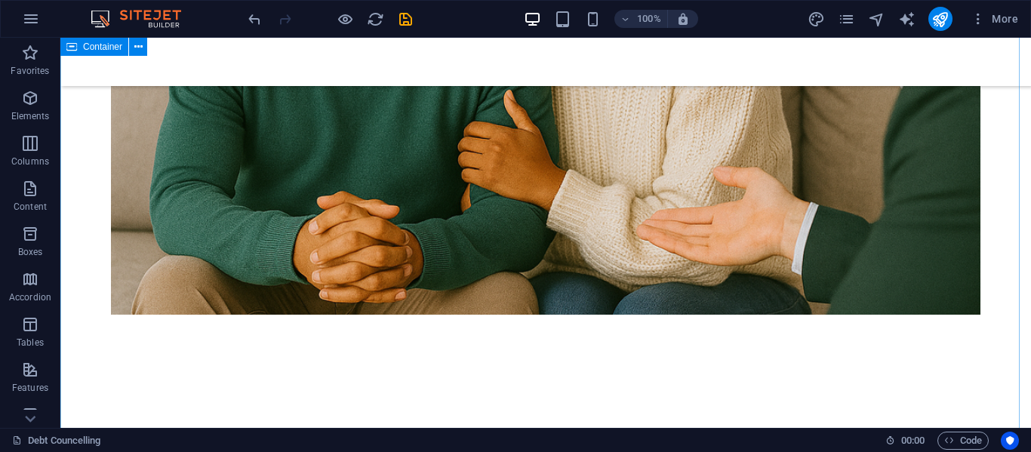
scroll to position [2675, 0]
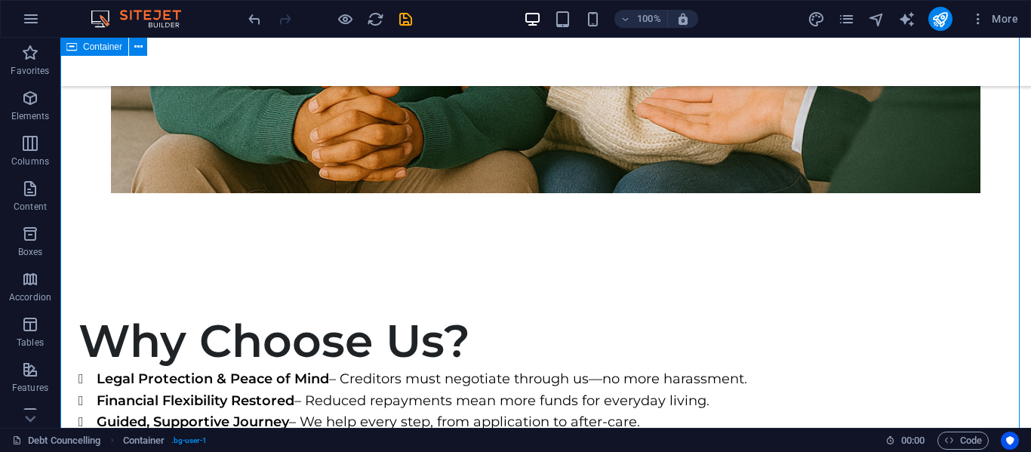
scroll to position [2751, 0]
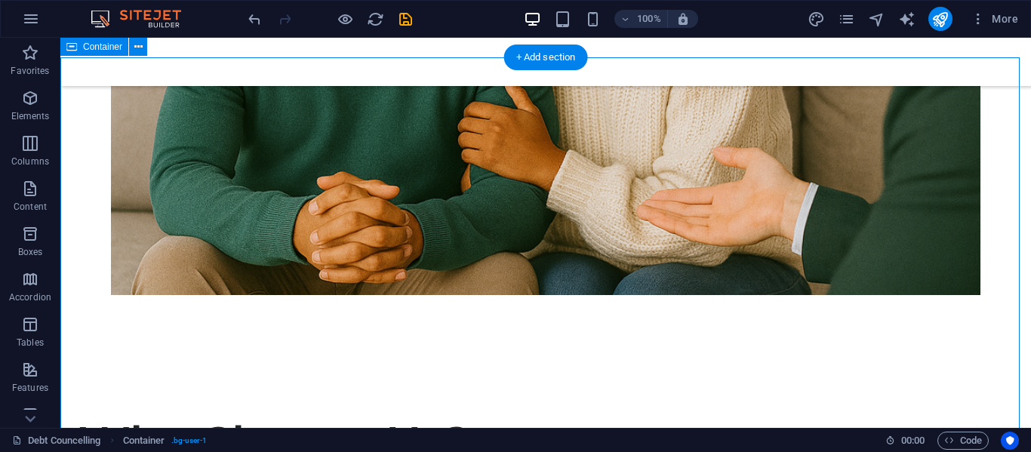
scroll to position [2675, 0]
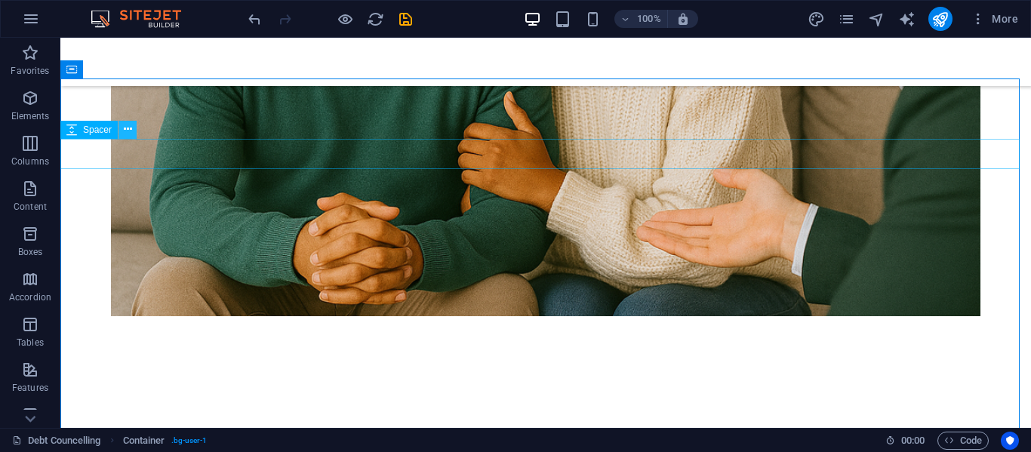
click at [127, 131] on icon at bounding box center [128, 130] width 8 height 16
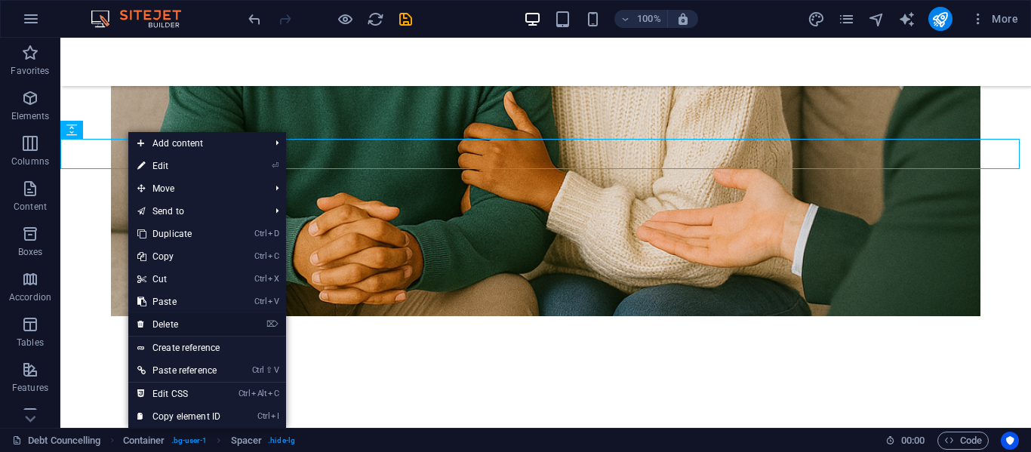
click at [180, 325] on link "⌦ Delete" at bounding box center [178, 324] width 101 height 23
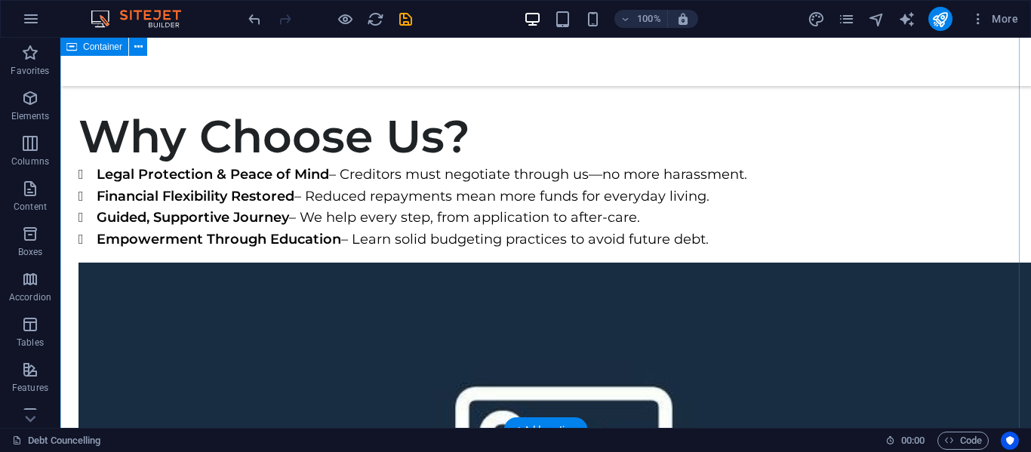
scroll to position [2977, 0]
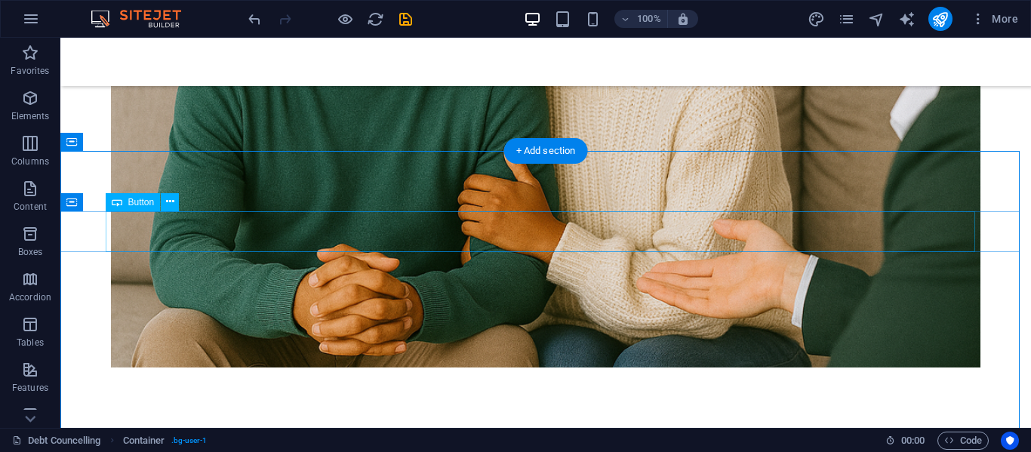
scroll to position [2600, 0]
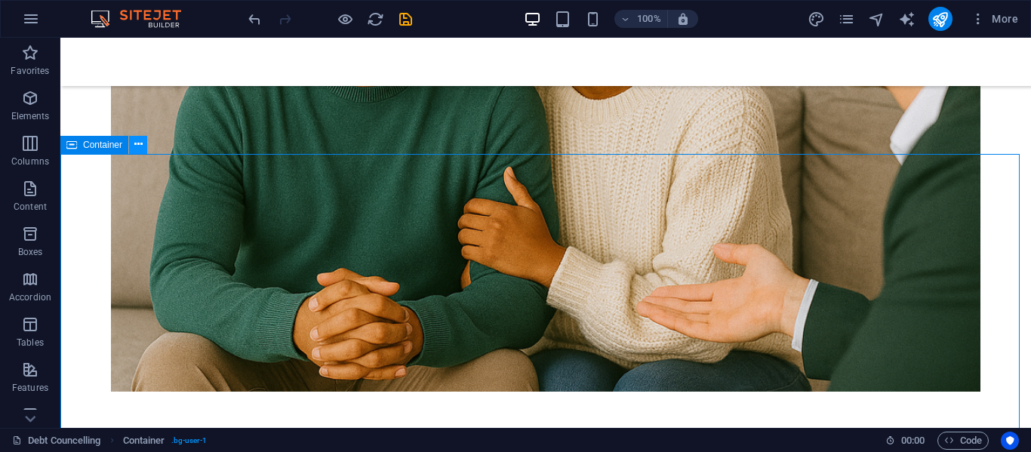
click at [142, 146] on icon at bounding box center [138, 145] width 8 height 16
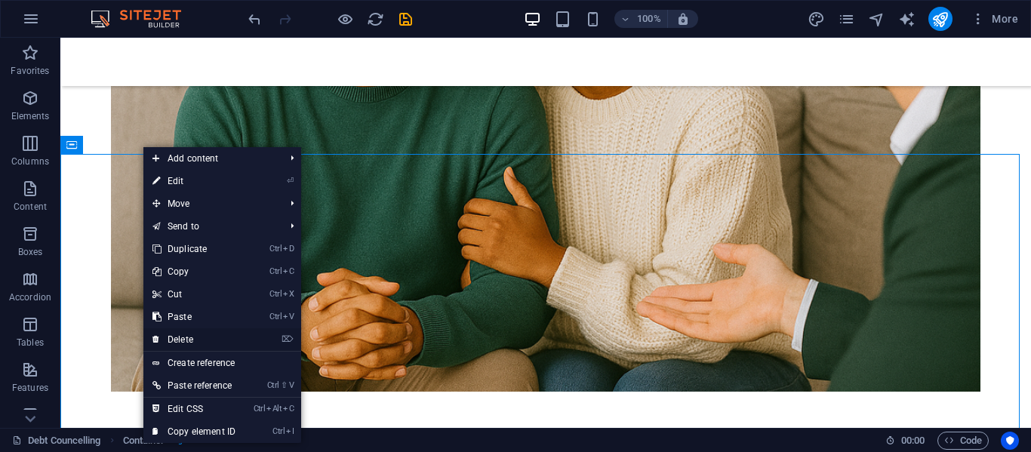
click at [199, 334] on link "⌦ Delete" at bounding box center [193, 339] width 101 height 23
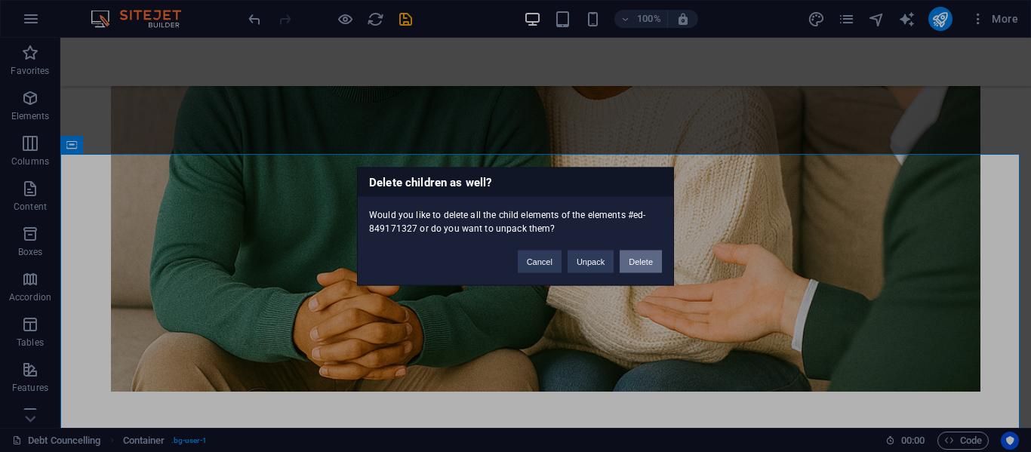
click at [646, 260] on button "Delete" at bounding box center [641, 261] width 42 height 23
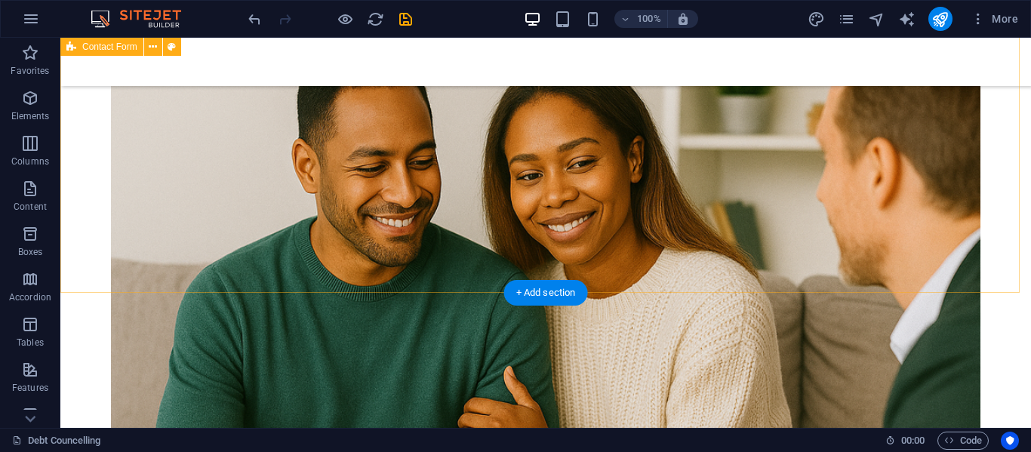
scroll to position [2481, 0]
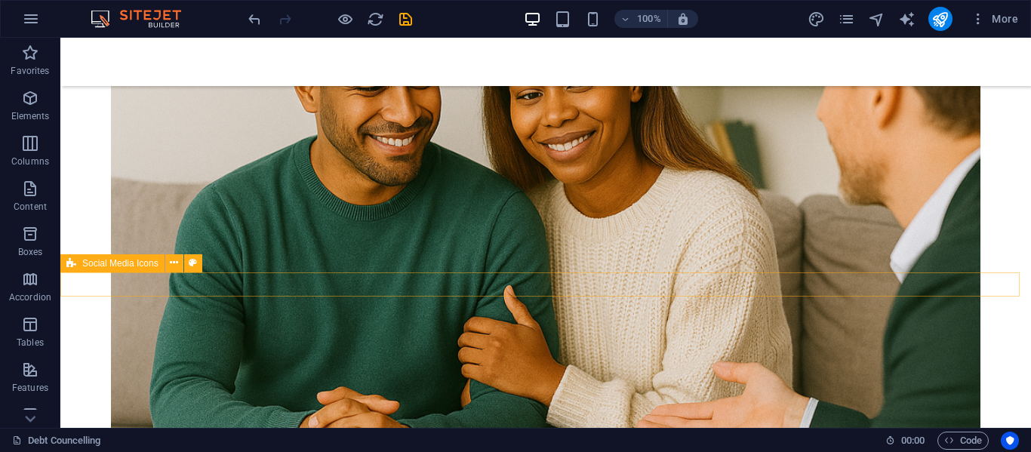
click at [143, 261] on span "Social Media Icons" at bounding box center [120, 263] width 76 height 9
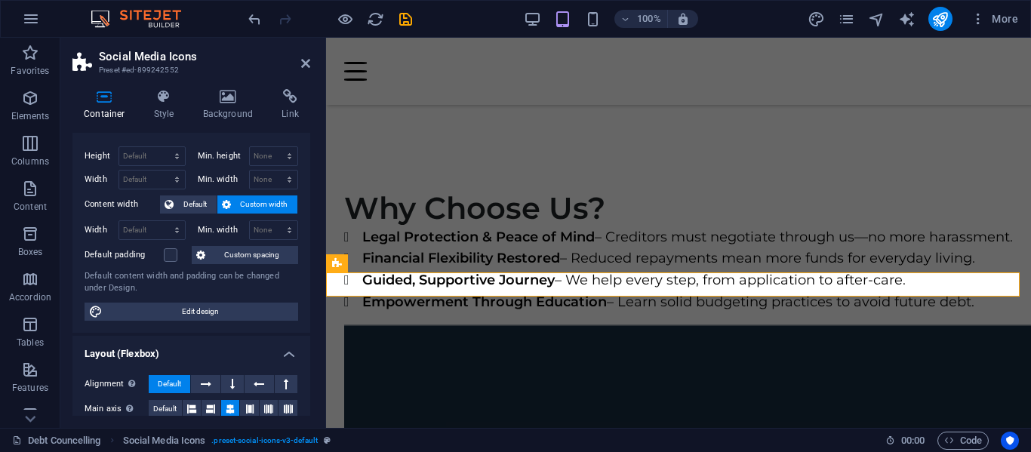
scroll to position [0, 0]
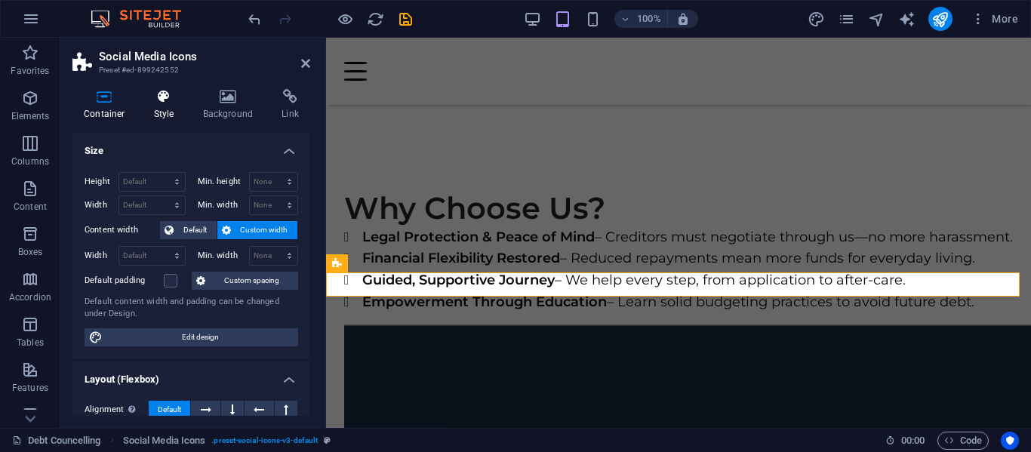
click at [159, 109] on h4 "Style" at bounding box center [167, 105] width 49 height 32
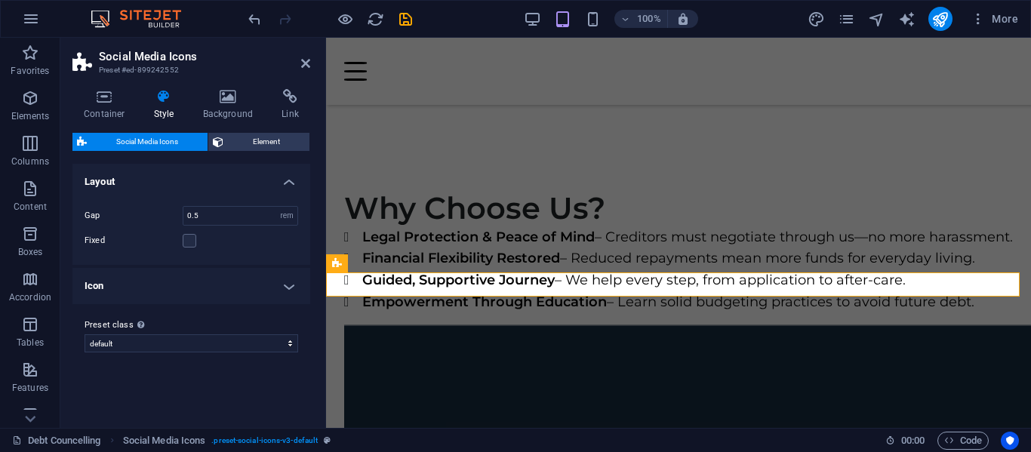
click at [287, 288] on h4 "Icon" at bounding box center [191, 286] width 238 height 36
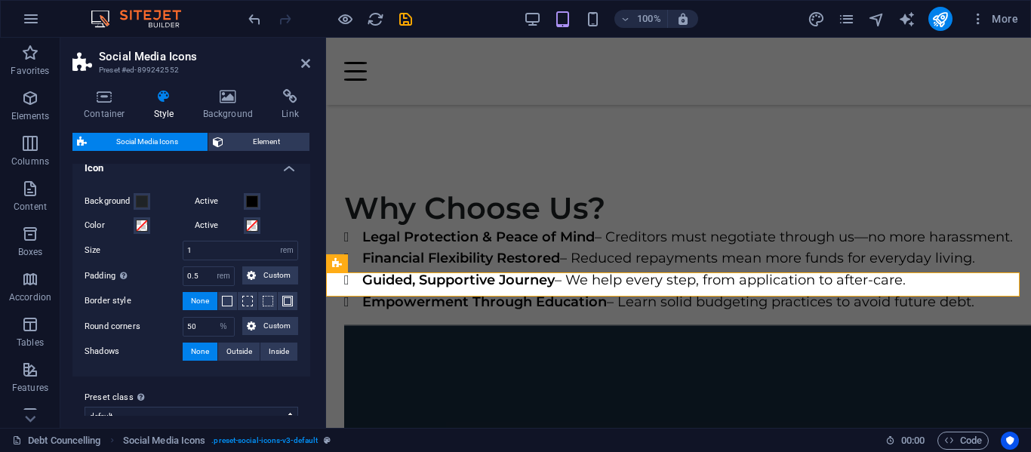
scroll to position [139, 0]
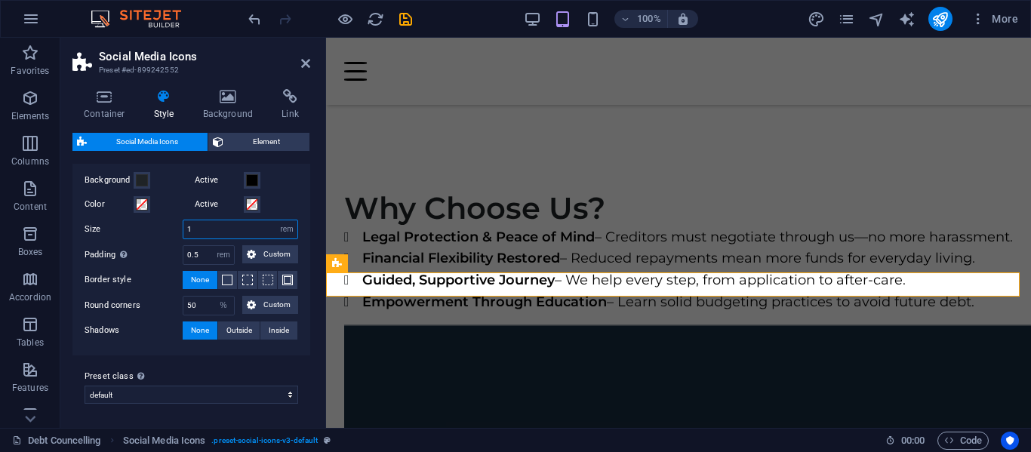
click at [223, 232] on input "1" at bounding box center [240, 229] width 114 height 18
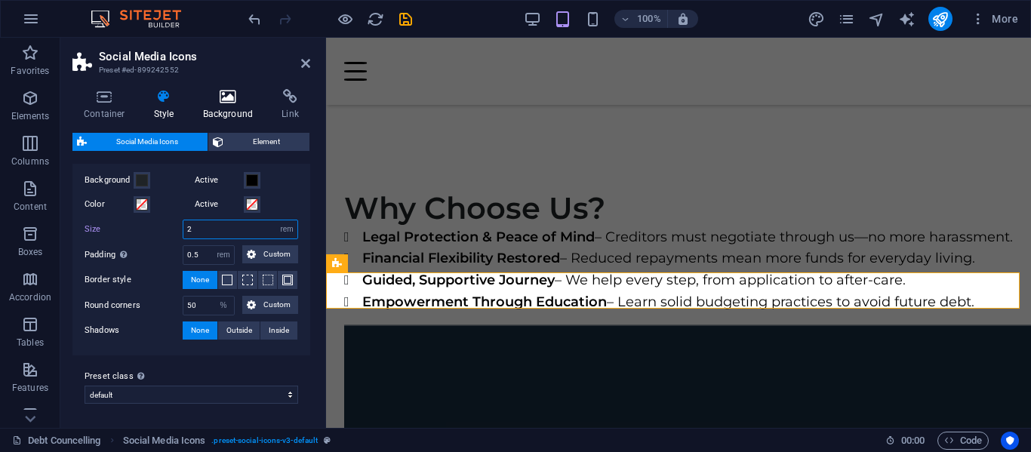
type input "2"
click at [229, 103] on icon at bounding box center [228, 96] width 73 height 15
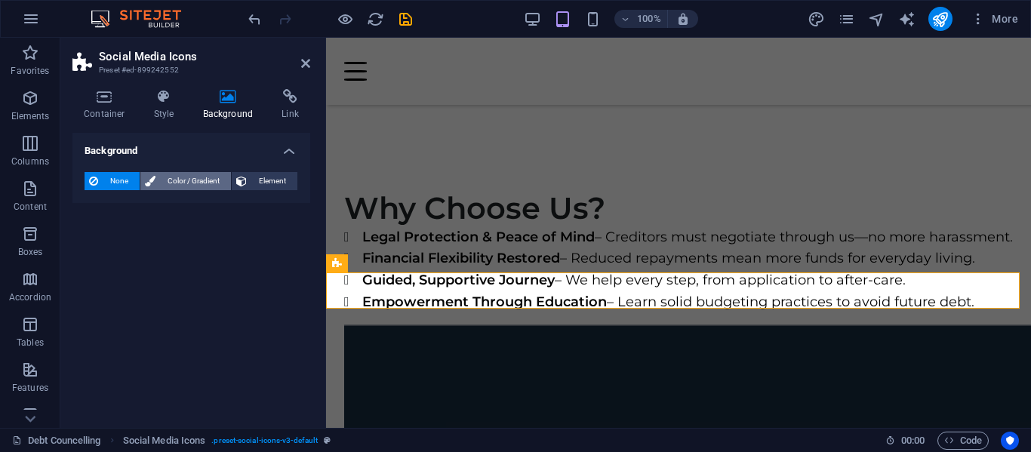
click at [168, 182] on span "Color / Gradient" at bounding box center [193, 181] width 66 height 18
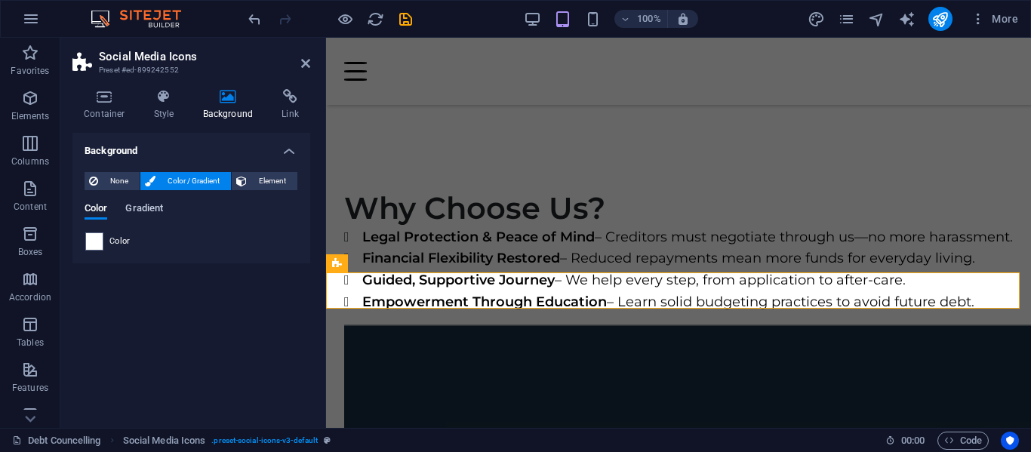
click at [152, 205] on span "Gradient" at bounding box center [144, 209] width 38 height 21
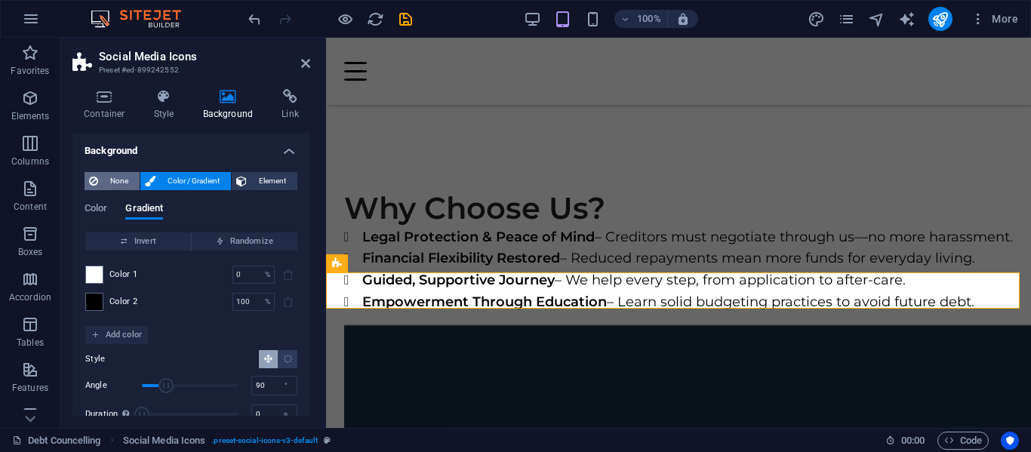
click at [112, 172] on span "None" at bounding box center [119, 181] width 32 height 18
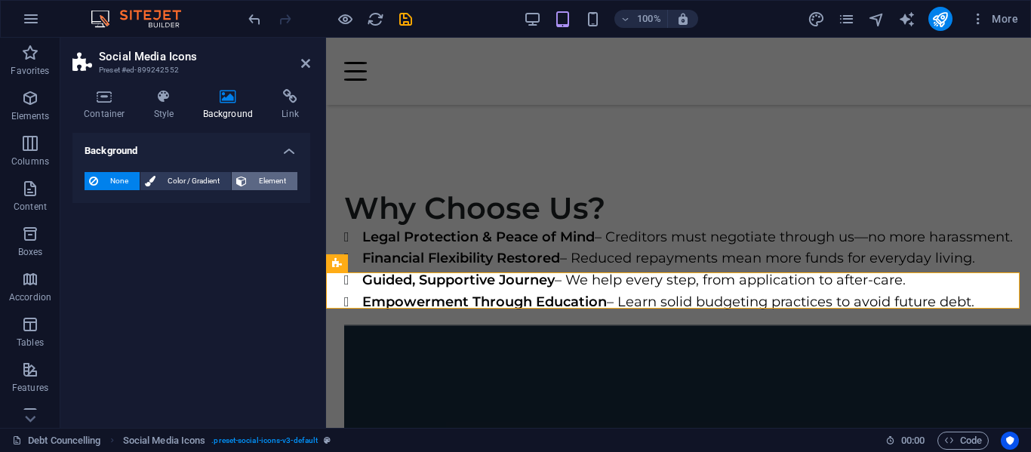
click at [245, 177] on icon at bounding box center [241, 181] width 11 height 18
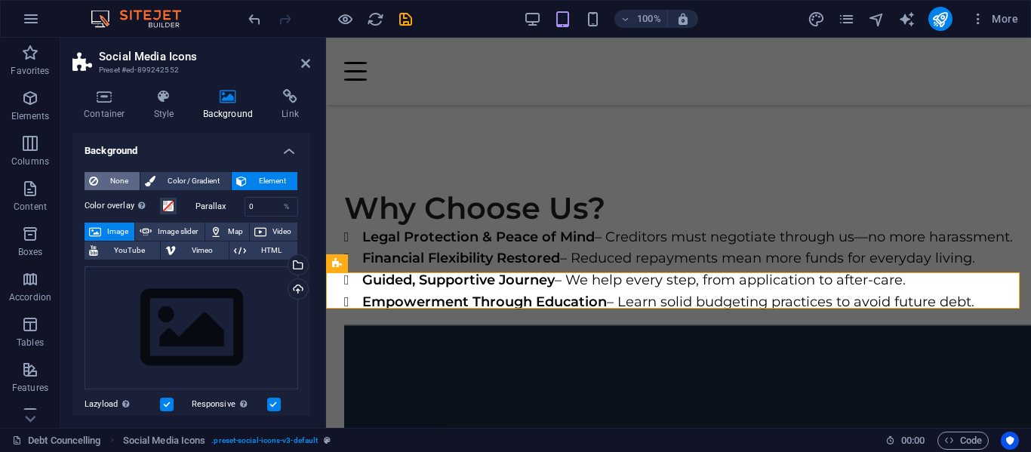
click at [121, 177] on span "None" at bounding box center [119, 181] width 32 height 18
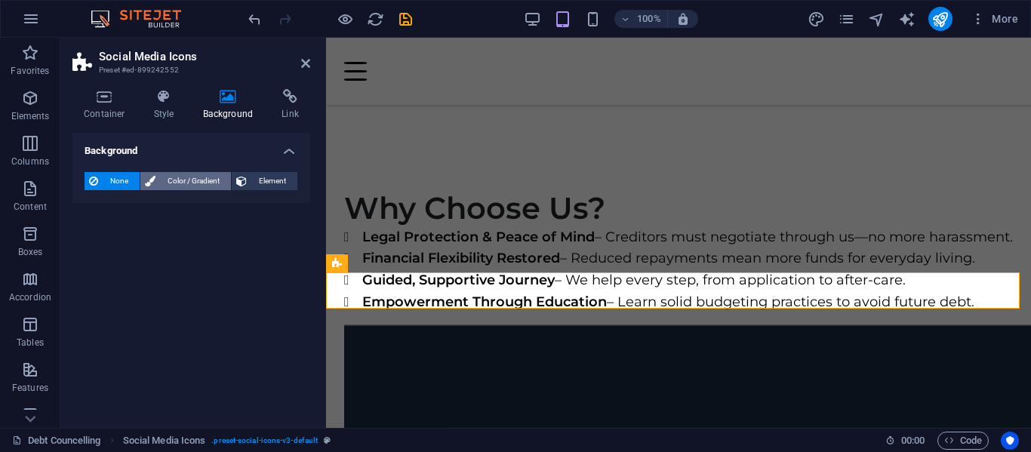
click at [165, 174] on span "Color / Gradient" at bounding box center [193, 181] width 66 height 18
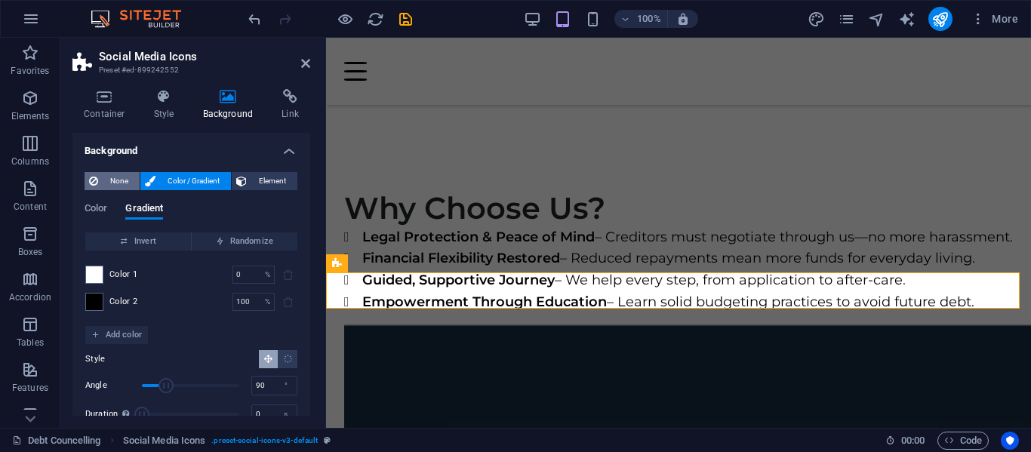
click at [106, 185] on span "None" at bounding box center [119, 181] width 32 height 18
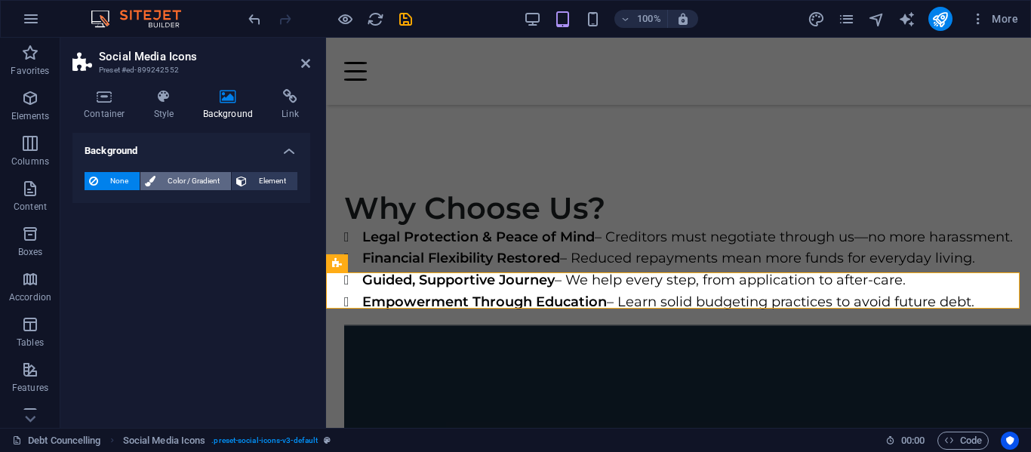
click at [191, 177] on span "Color / Gradient" at bounding box center [193, 181] width 66 height 18
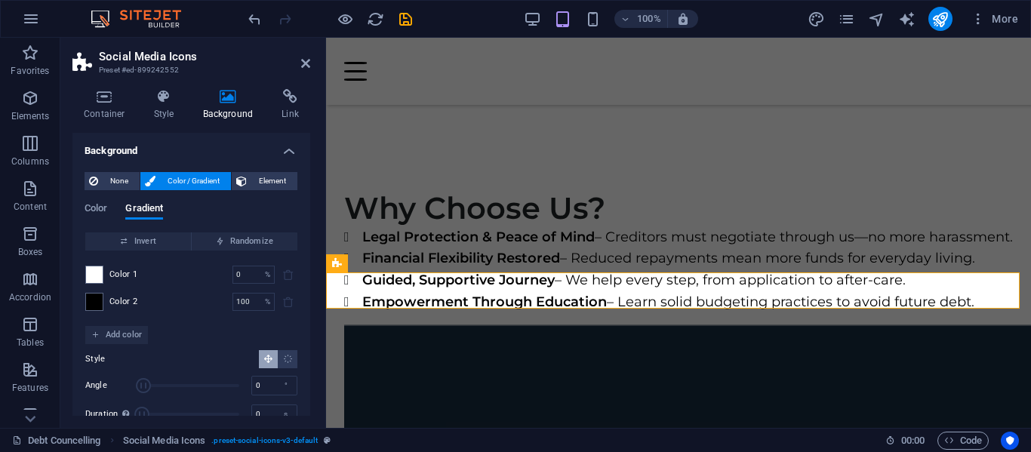
drag, startPoint x: 158, startPoint y: 387, endPoint x: 138, endPoint y: 387, distance: 19.6
click at [138, 387] on span "Angle" at bounding box center [143, 385] width 15 height 15
type input "202"
drag, startPoint x: 140, startPoint y: 387, endPoint x: 195, endPoint y: 388, distance: 54.4
click at [195, 388] on span "Angle" at bounding box center [196, 385] width 15 height 15
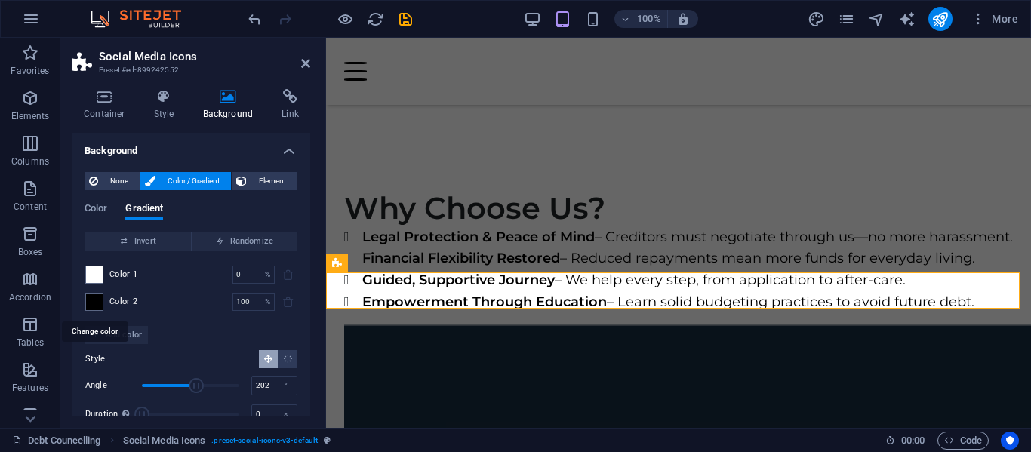
click at [97, 299] on span at bounding box center [94, 302] width 17 height 17
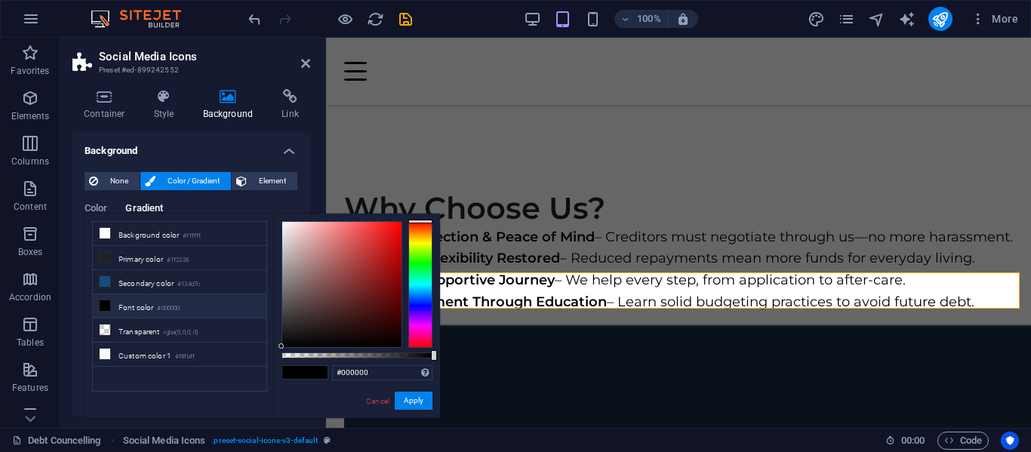
click at [419, 304] on div at bounding box center [420, 284] width 24 height 127
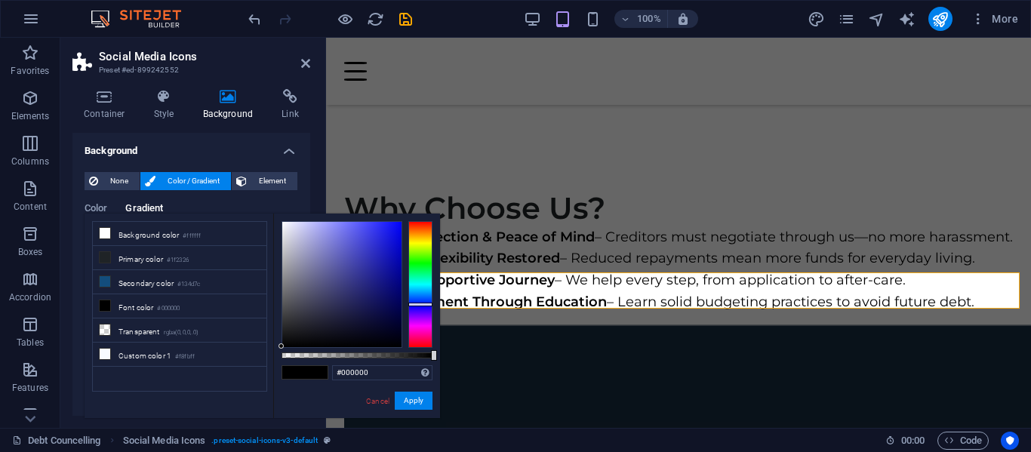
type input "#0608ec"
click at [398, 230] on div at bounding box center [341, 284] width 119 height 125
drag, startPoint x: 416, startPoint y: 397, endPoint x: 88, endPoint y: 354, distance: 331.2
click at [416, 397] on button "Apply" at bounding box center [414, 401] width 38 height 18
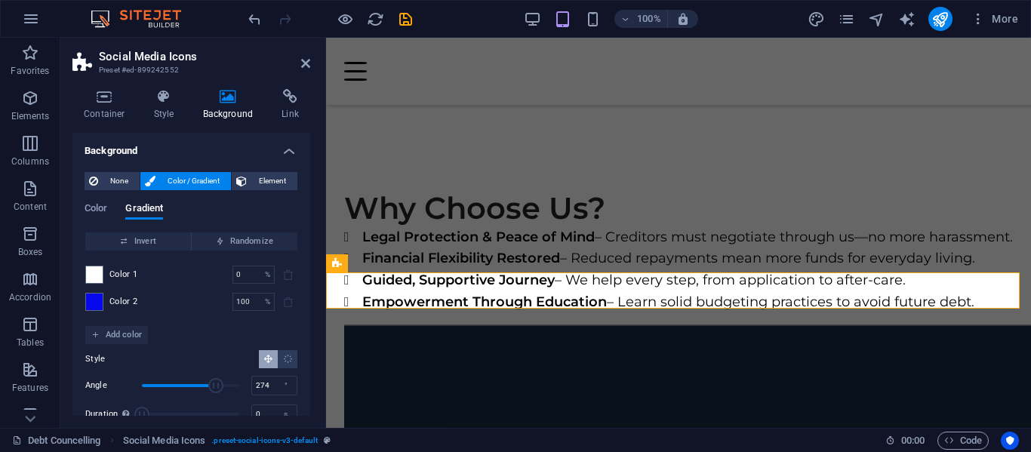
drag, startPoint x: 202, startPoint y: 383, endPoint x: 217, endPoint y: 381, distance: 15.9
click at [214, 385] on span "Angle" at bounding box center [215, 385] width 15 height 15
type input "276"
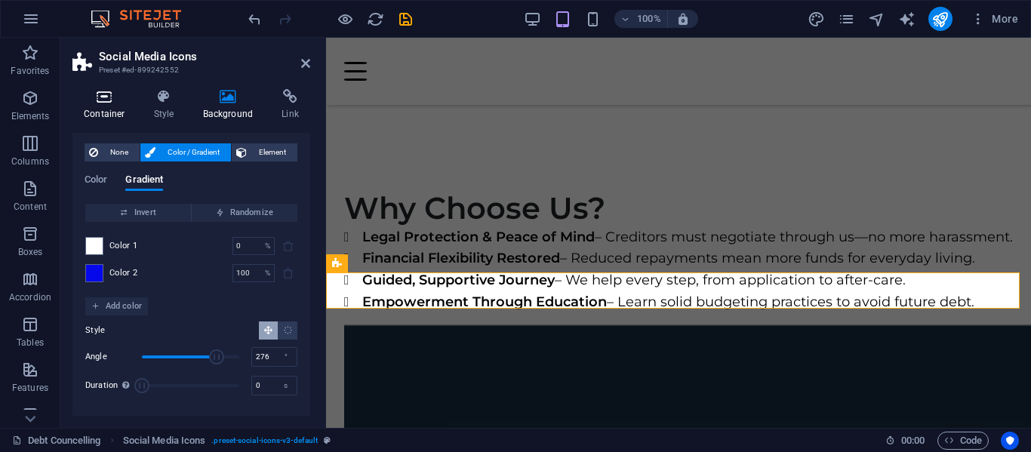
click at [101, 103] on icon at bounding box center [104, 96] width 64 height 15
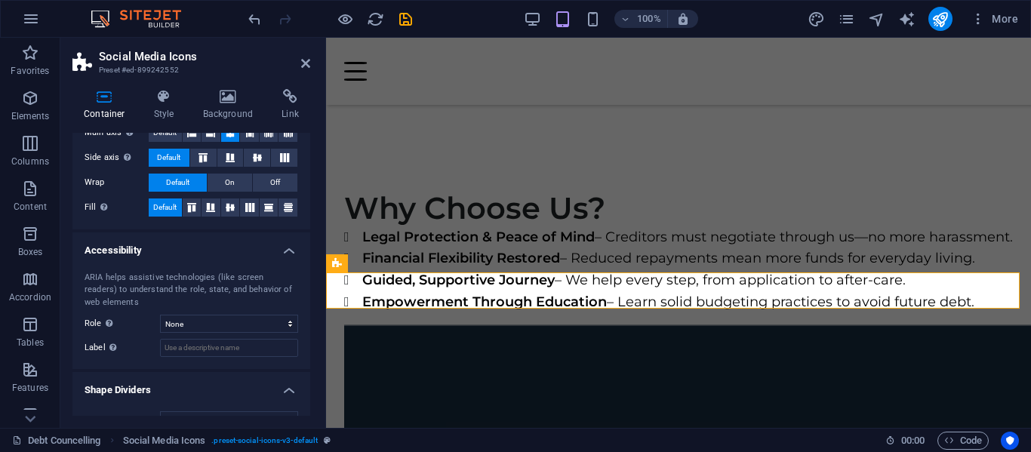
scroll to position [328, 0]
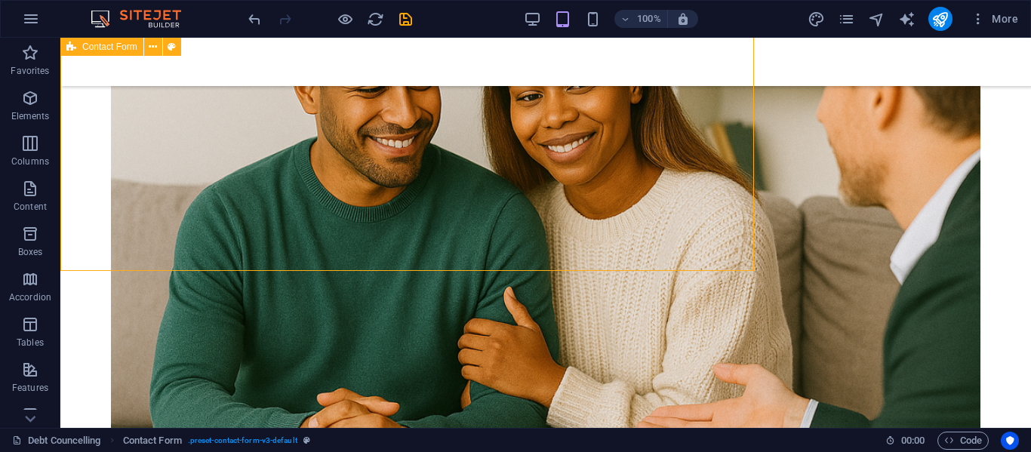
scroll to position [2481, 0]
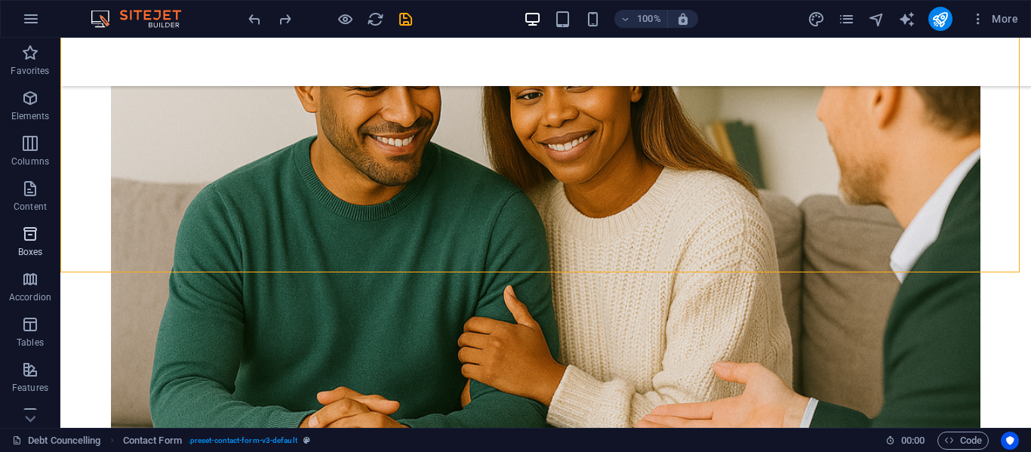
click at [37, 232] on icon "button" at bounding box center [30, 234] width 18 height 18
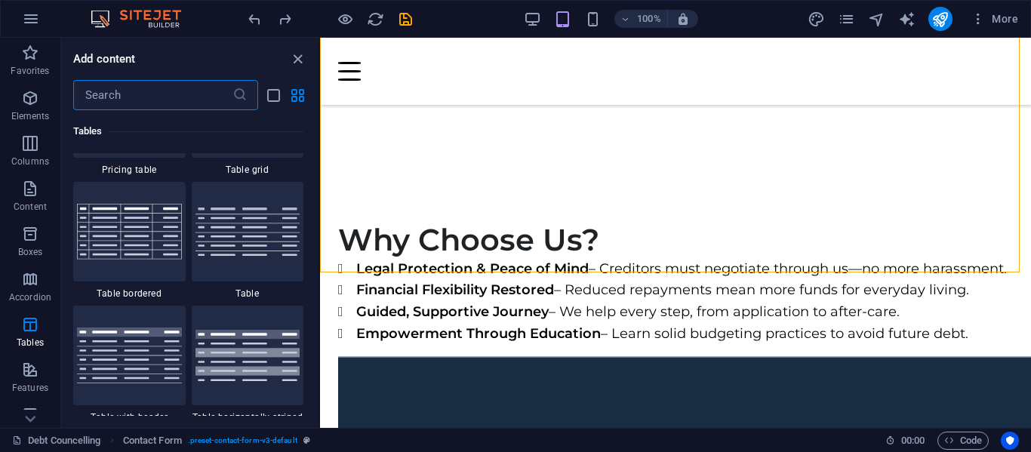
scroll to position [5749, 0]
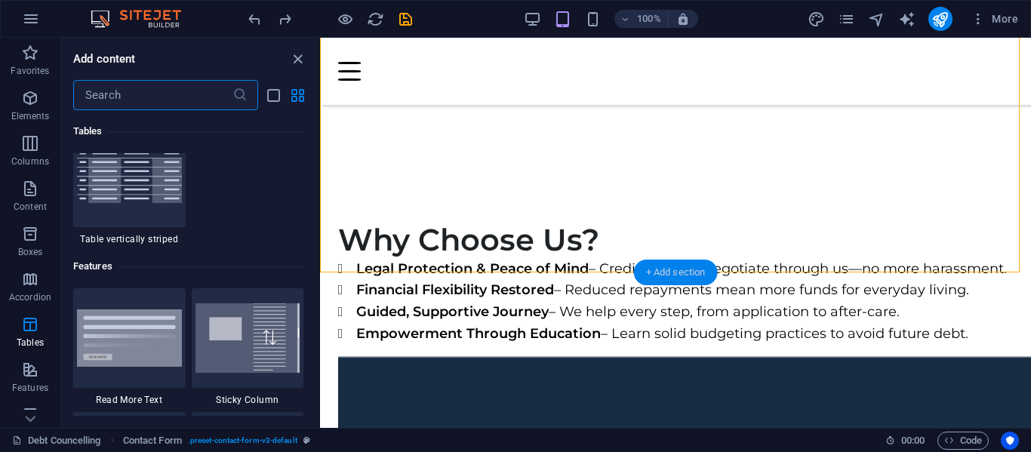
click at [698, 265] on div "+ Add section" at bounding box center [676, 273] width 84 height 26
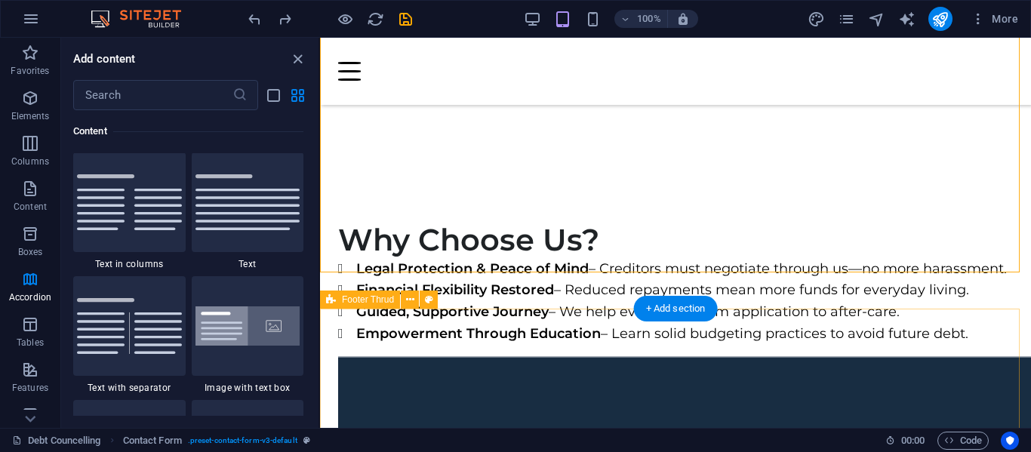
scroll to position [2641, 0]
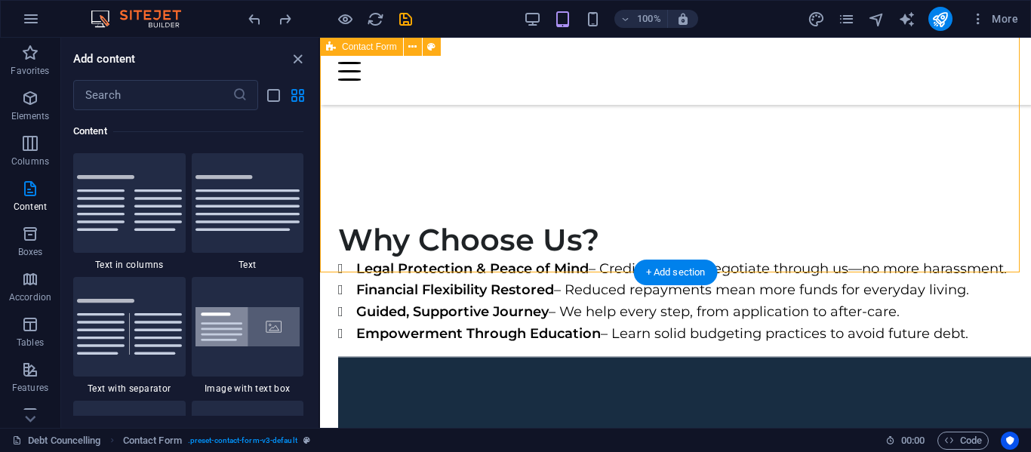
click at [685, 267] on div "+ Add section" at bounding box center [676, 273] width 84 height 26
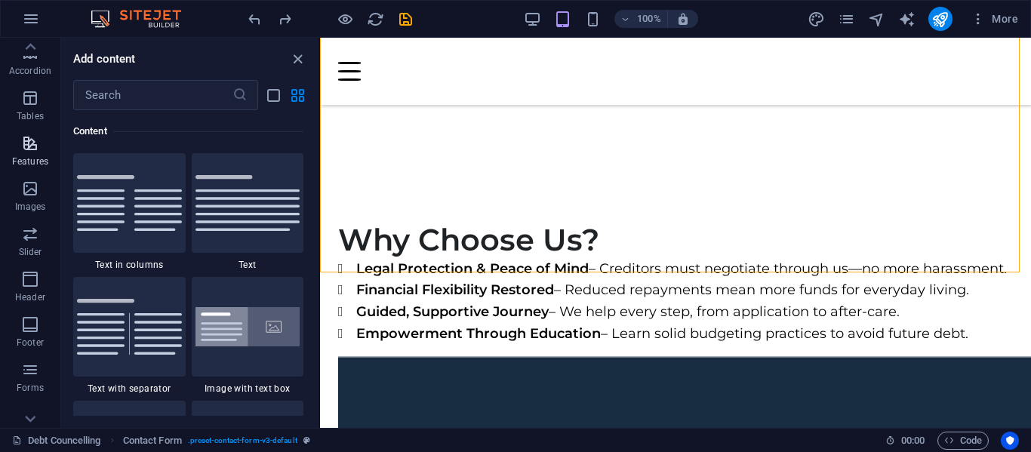
scroll to position [289, 0]
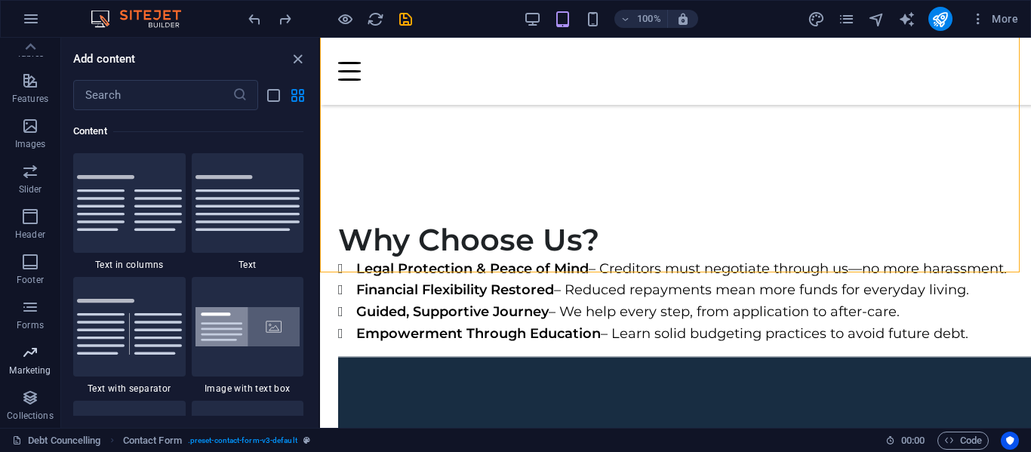
click at [33, 359] on icon "button" at bounding box center [30, 352] width 18 height 18
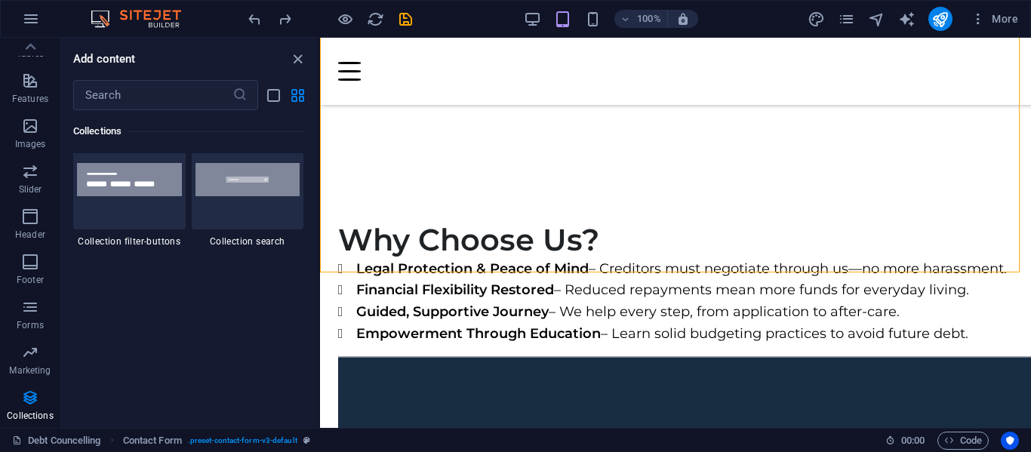
scroll to position [14468, 0]
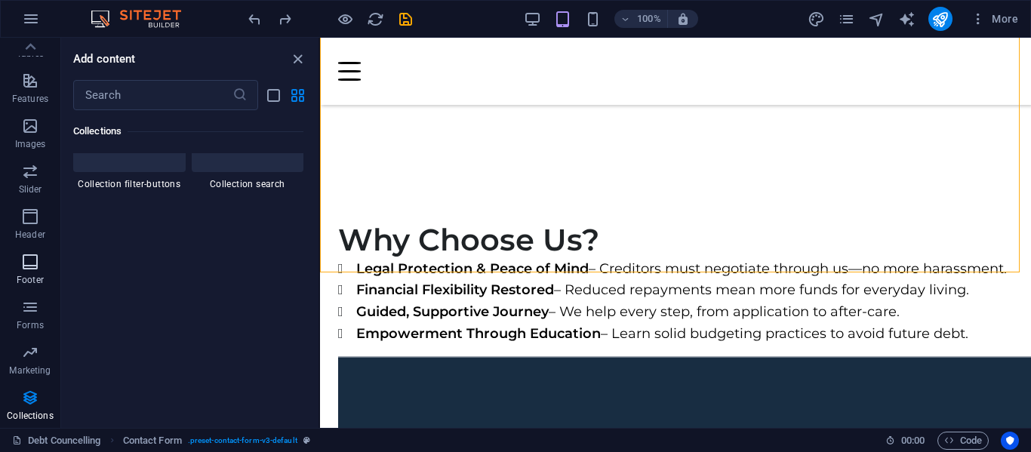
click at [26, 259] on icon "button" at bounding box center [30, 262] width 18 height 18
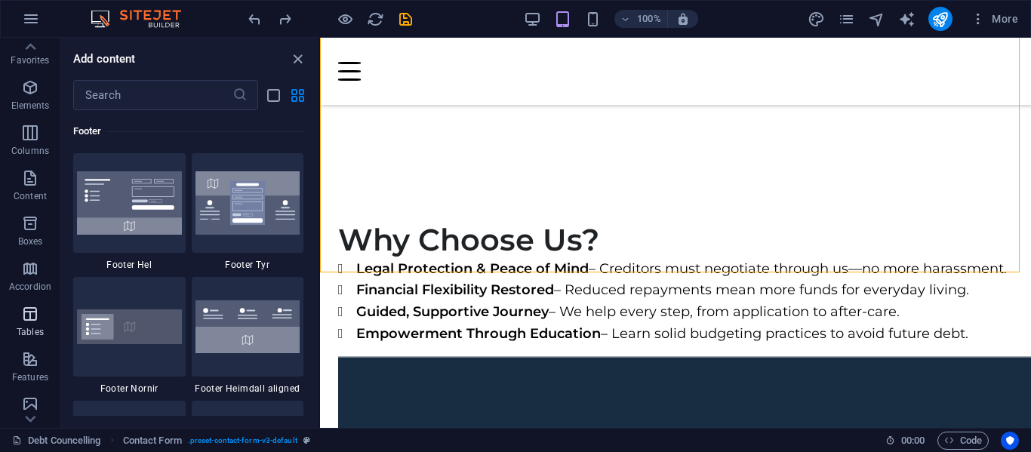
scroll to position [0, 0]
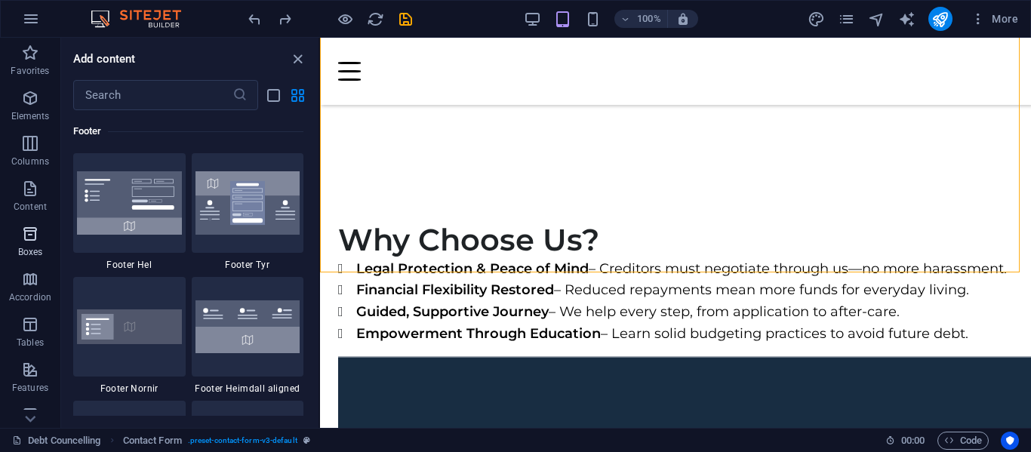
click at [24, 246] on p "Boxes" at bounding box center [30, 252] width 25 height 12
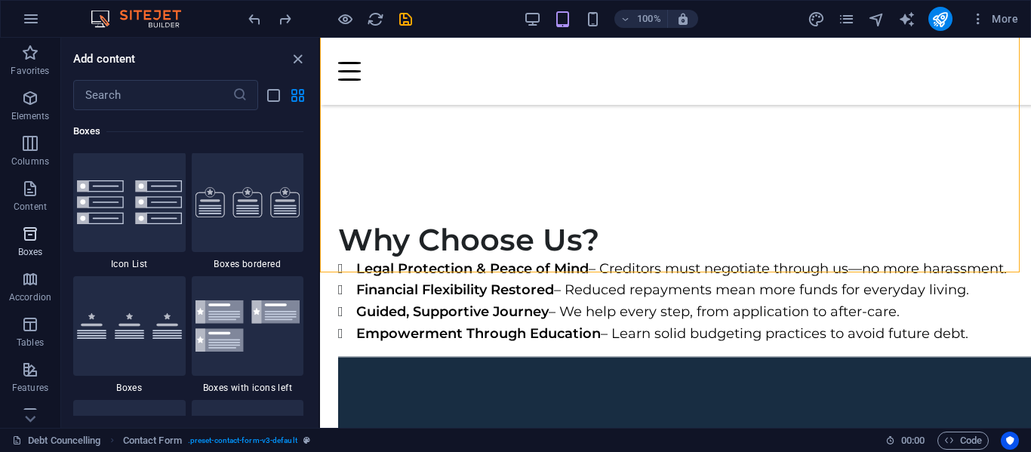
scroll to position [4164, 0]
click at [152, 83] on input "text" at bounding box center [152, 95] width 159 height 30
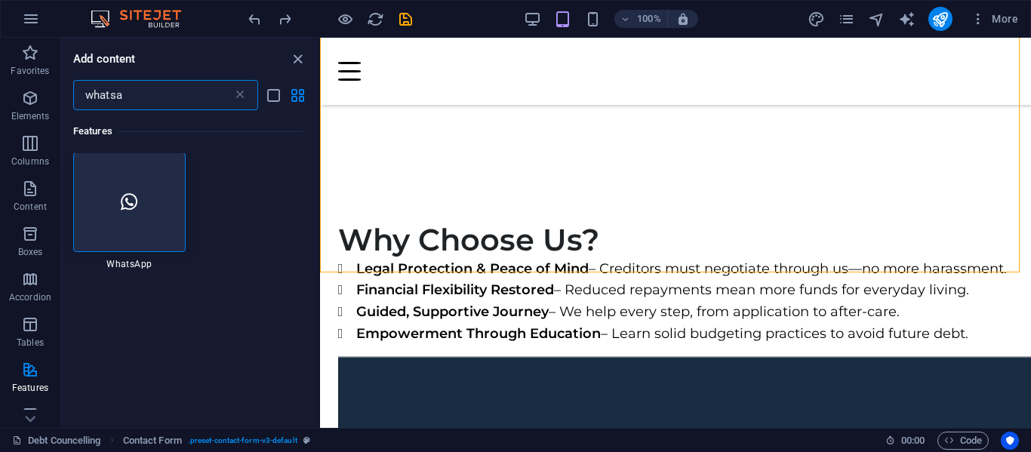
scroll to position [0, 0]
type input "whatsa"
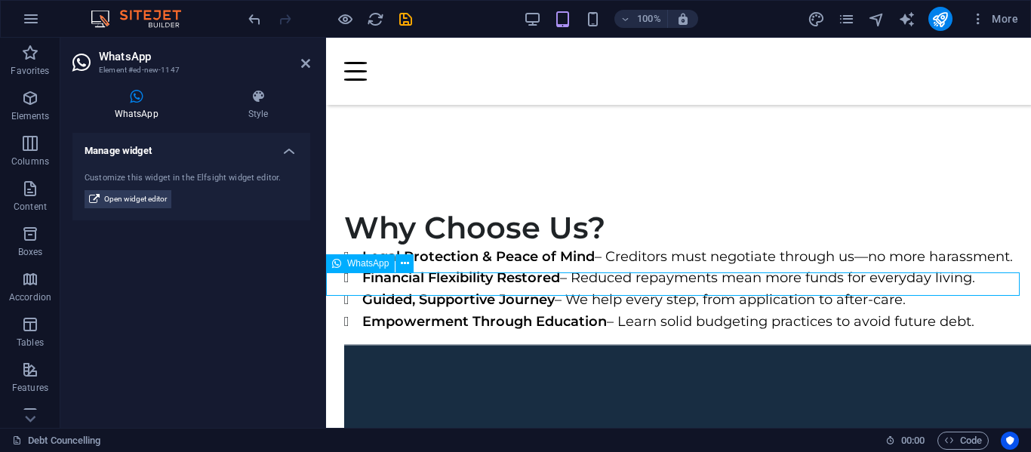
scroll to position [2480, 0]
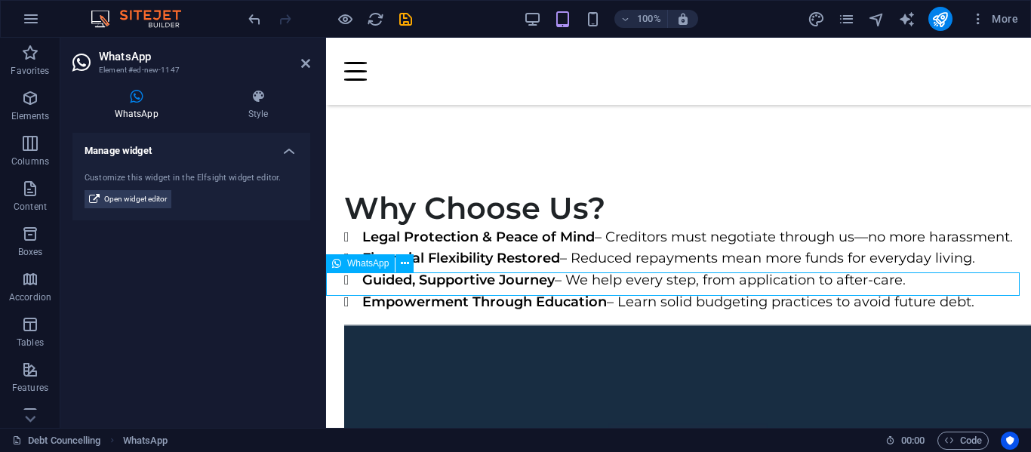
click at [408, 263] on icon at bounding box center [405, 264] width 8 height 16
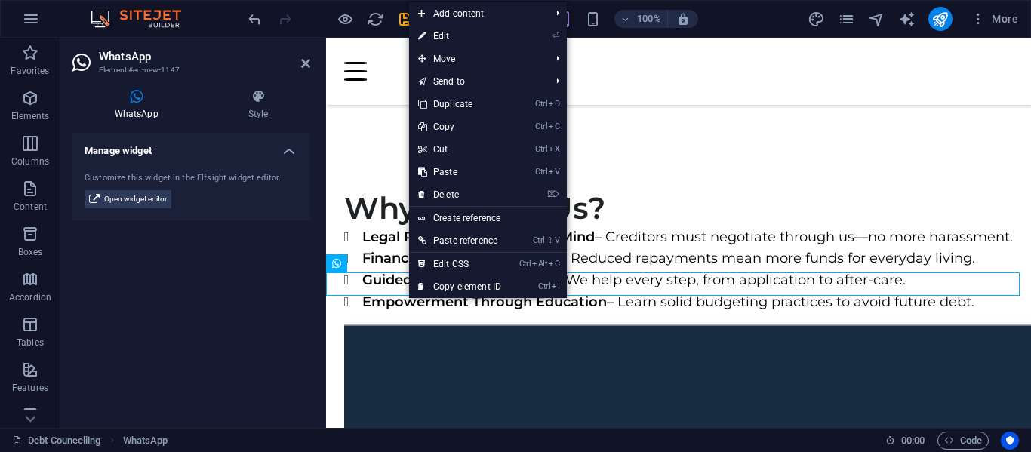
click at [138, 103] on icon at bounding box center [136, 96] width 128 height 15
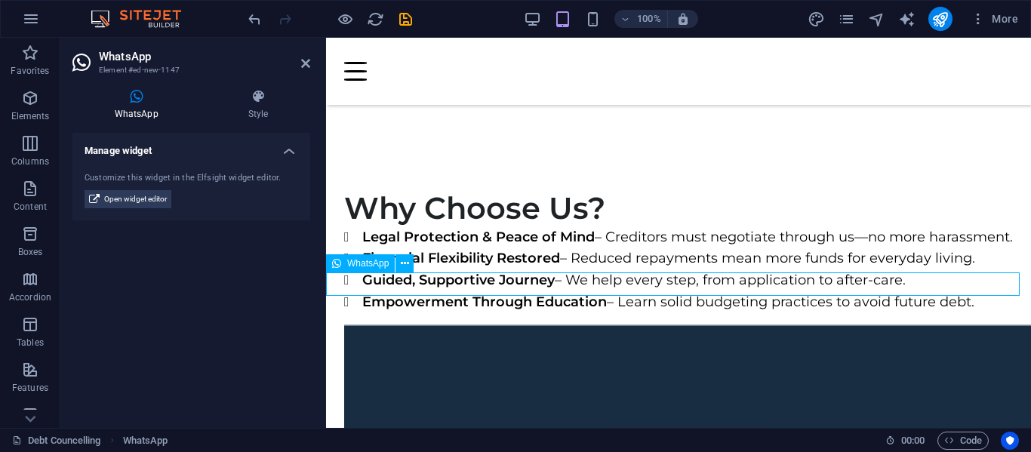
drag, startPoint x: 464, startPoint y: 141, endPoint x: 395, endPoint y: 281, distance: 156.0
click at [407, 266] on icon at bounding box center [405, 264] width 8 height 16
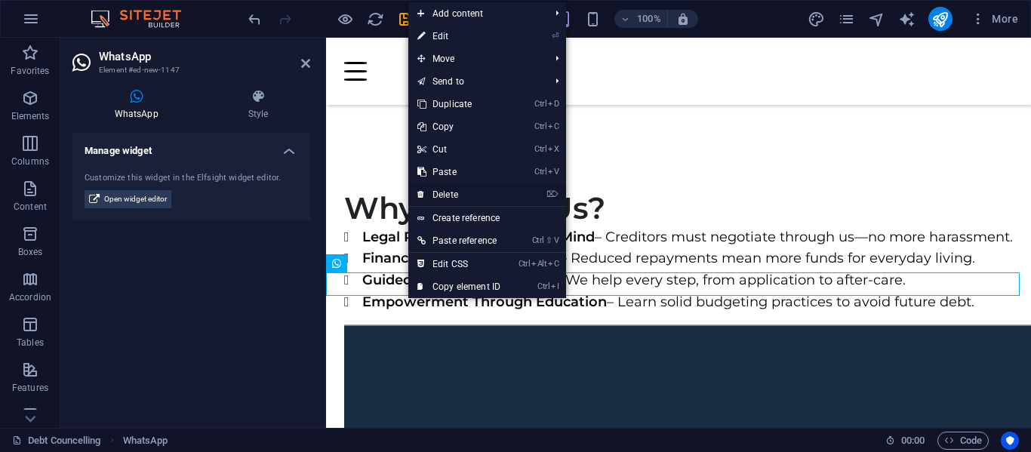
click at [457, 196] on link "⌦ Delete" at bounding box center [458, 194] width 101 height 23
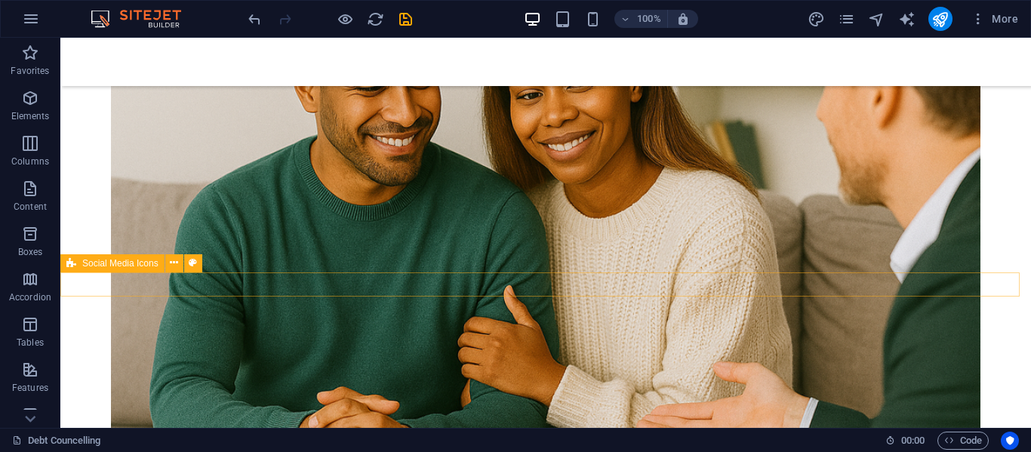
click at [129, 262] on span "Social Media Icons" at bounding box center [120, 263] width 76 height 9
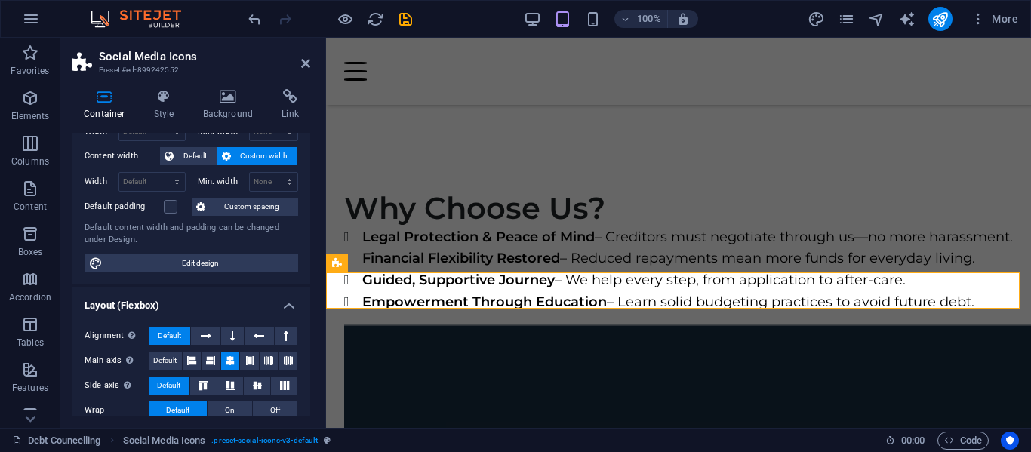
scroll to position [0, 0]
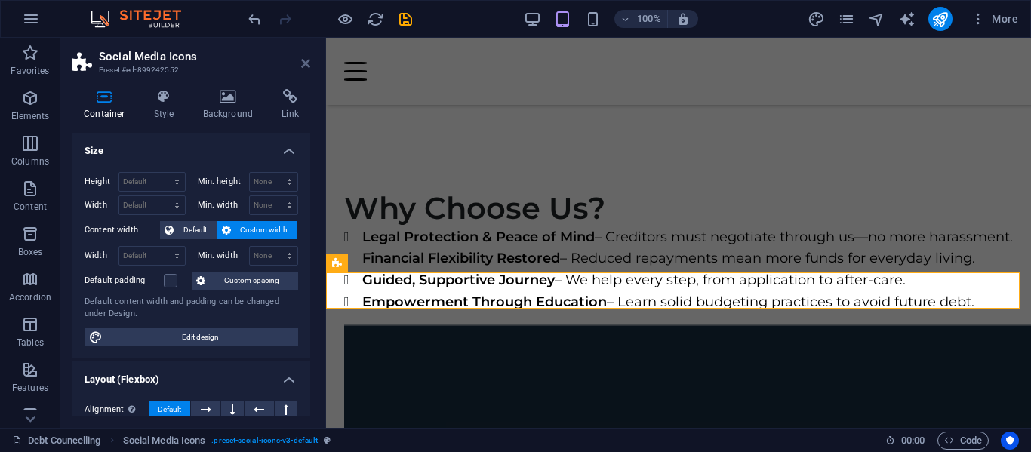
click at [303, 61] on header "Social Media Icons Preset #ed-899242552" at bounding box center [191, 57] width 238 height 39
click at [309, 60] on icon at bounding box center [305, 63] width 9 height 12
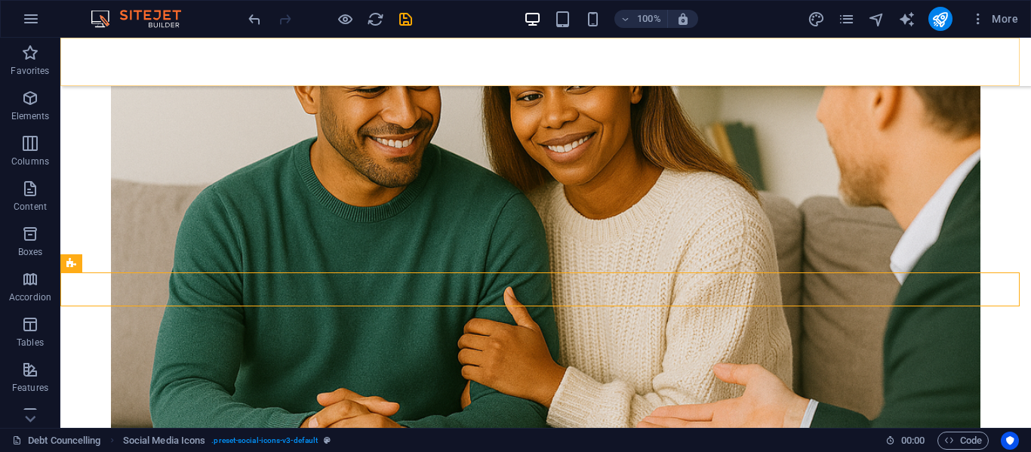
scroll to position [2481, 0]
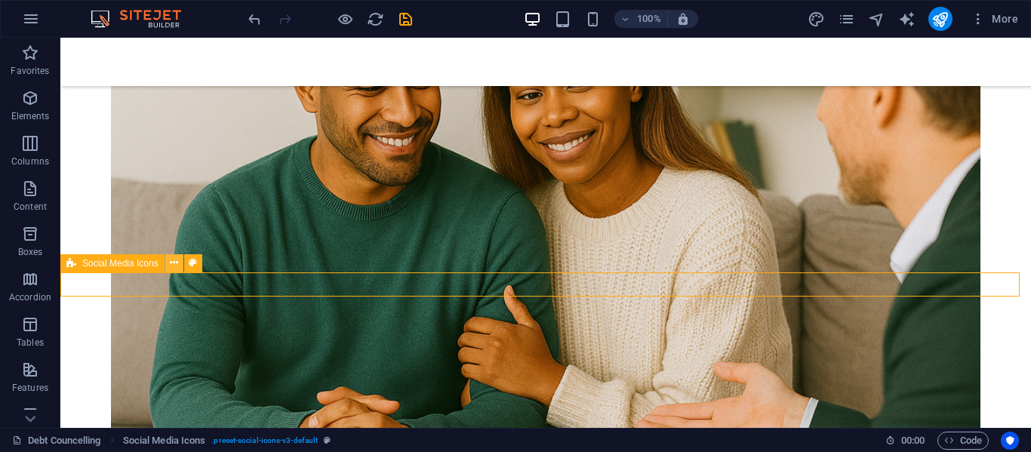
click at [172, 262] on icon at bounding box center [174, 263] width 8 height 16
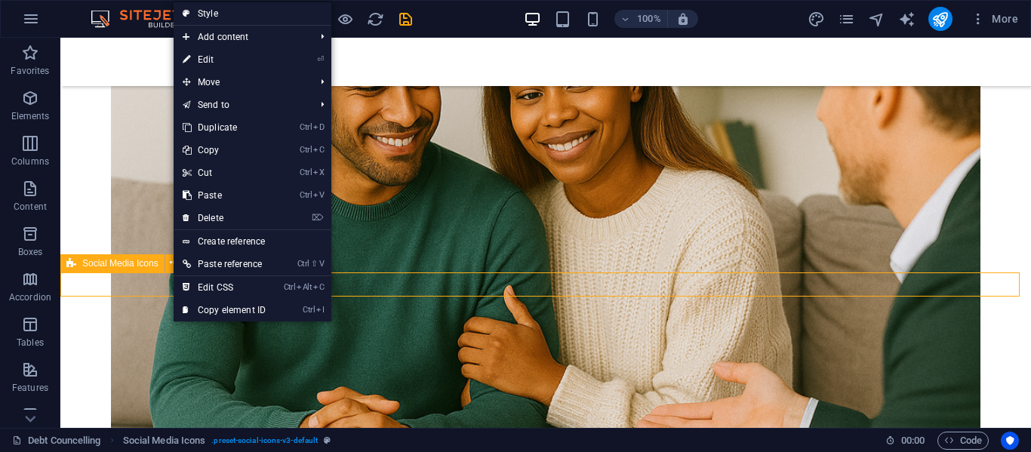
click at [120, 262] on span "Social Media Icons" at bounding box center [120, 263] width 76 height 9
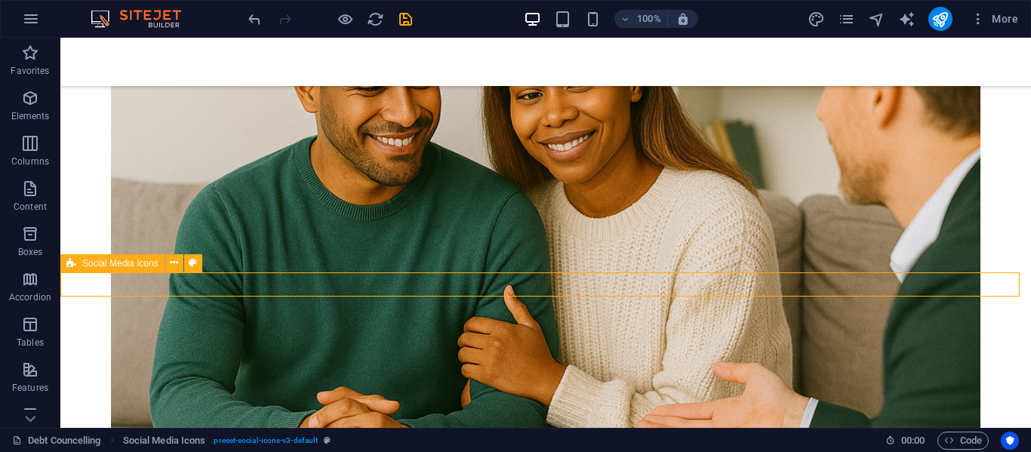
click at [120, 262] on span "Social Media Icons" at bounding box center [120, 263] width 76 height 9
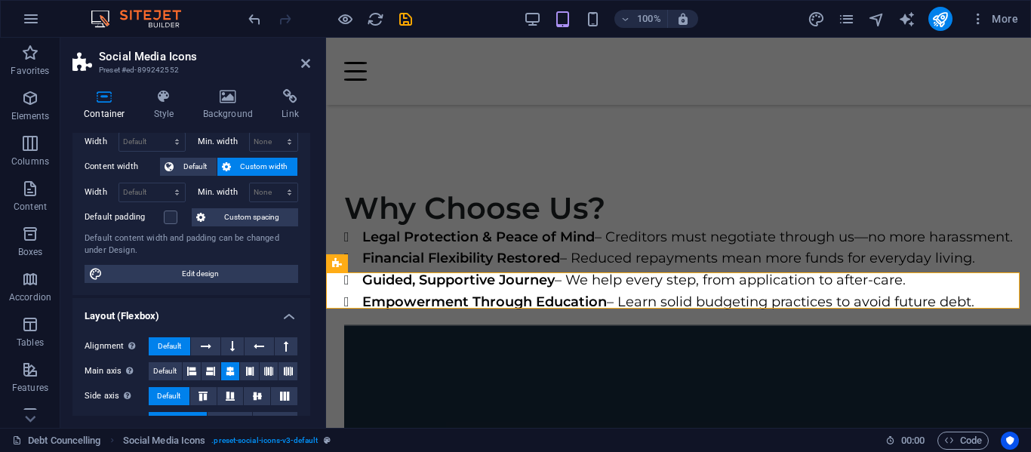
scroll to position [0, 0]
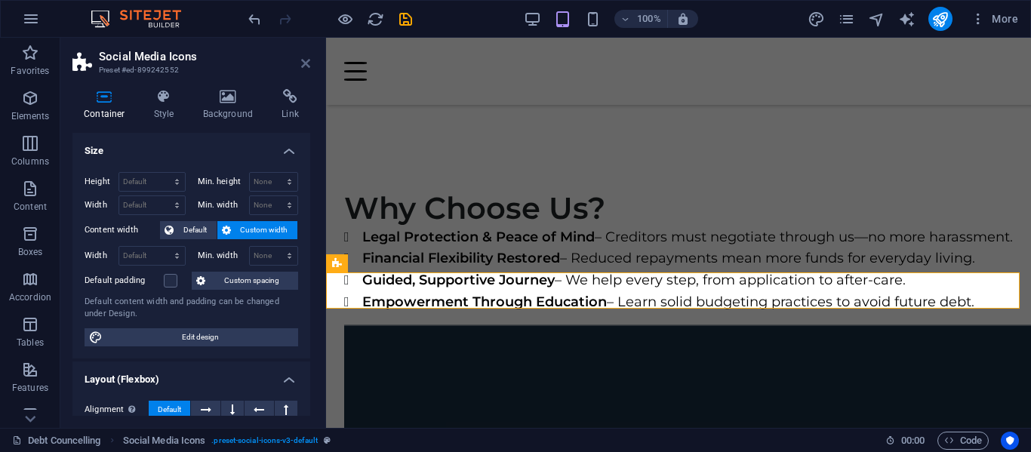
drag, startPoint x: 243, startPoint y: 26, endPoint x: 306, endPoint y: 63, distance: 73.8
click at [306, 63] on icon at bounding box center [305, 63] width 9 height 12
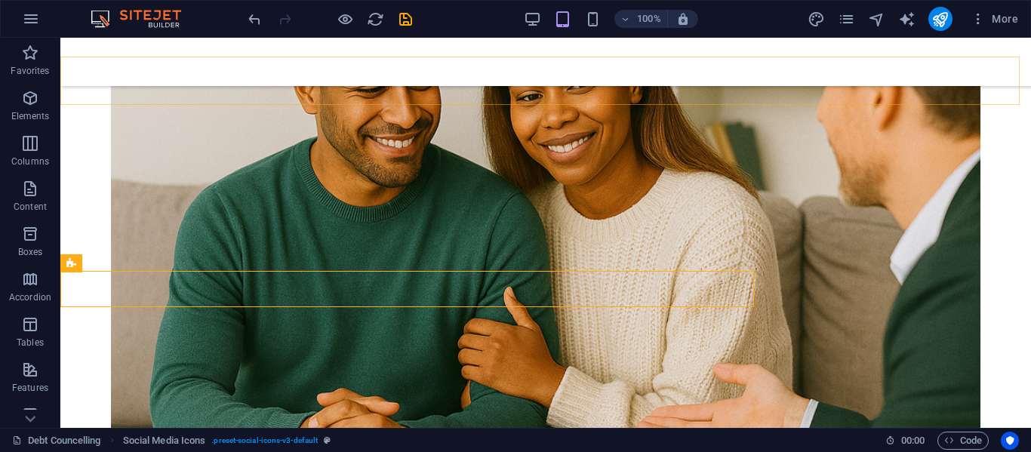
scroll to position [2481, 0]
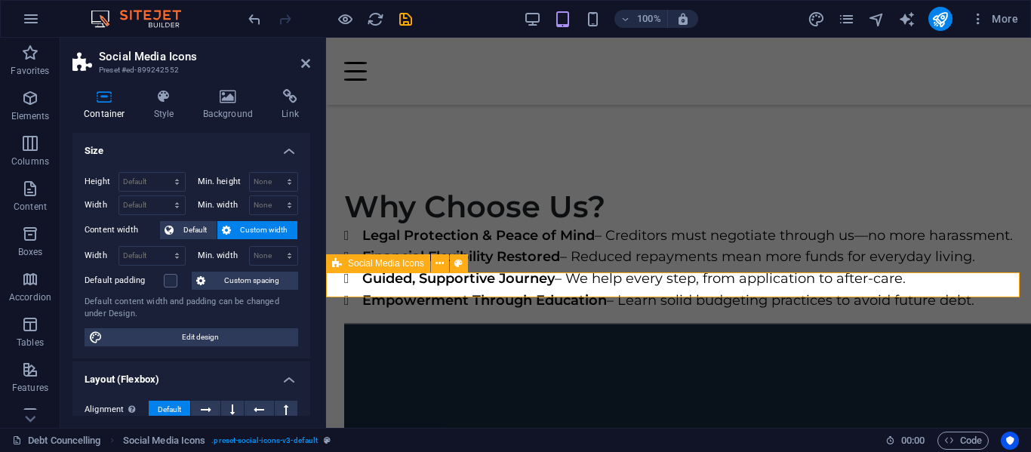
scroll to position [2480, 0]
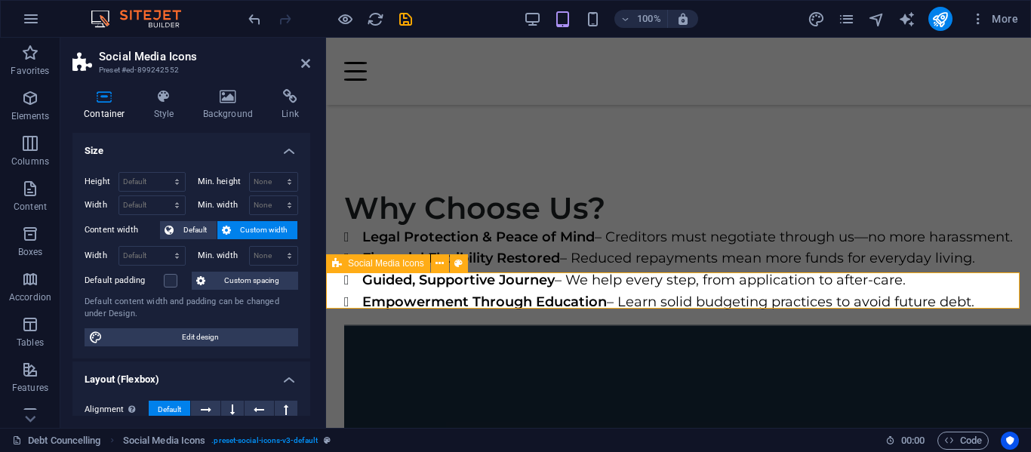
click at [337, 263] on icon at bounding box center [337, 263] width 10 height 18
click at [442, 264] on icon at bounding box center [440, 264] width 8 height 16
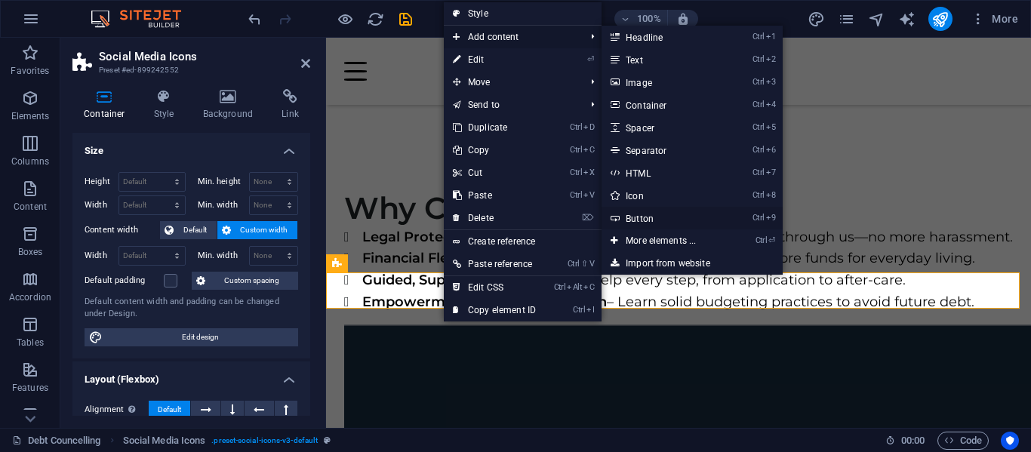
click at [667, 215] on link "Ctrl 9 Button" at bounding box center [664, 218] width 125 height 23
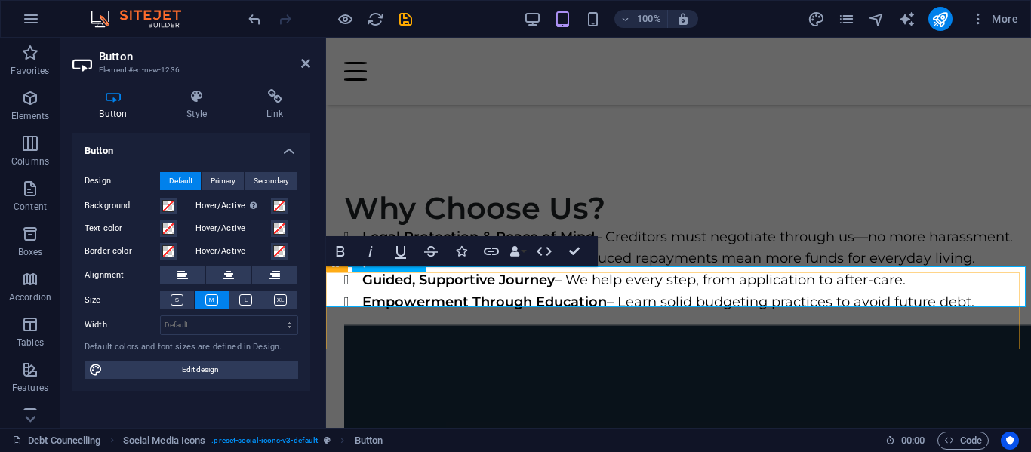
drag, startPoint x: 450, startPoint y: 287, endPoint x: 345, endPoint y: 286, distance: 104.9
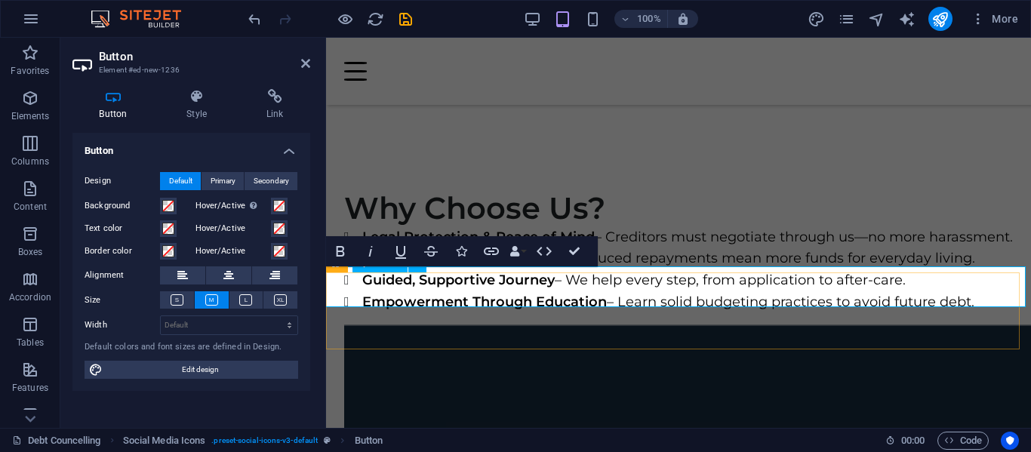
click at [491, 250] on icon "button" at bounding box center [491, 251] width 18 height 18
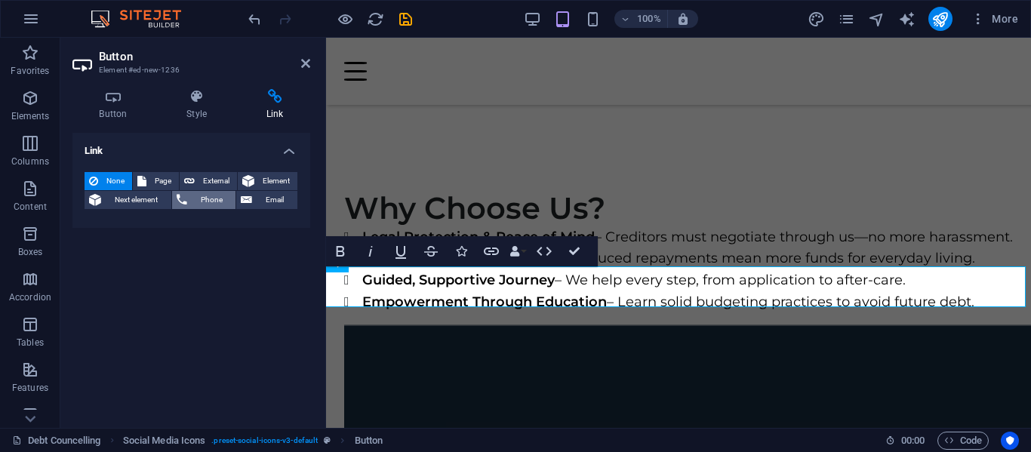
click at [215, 202] on span "Phone" at bounding box center [212, 200] width 40 height 18
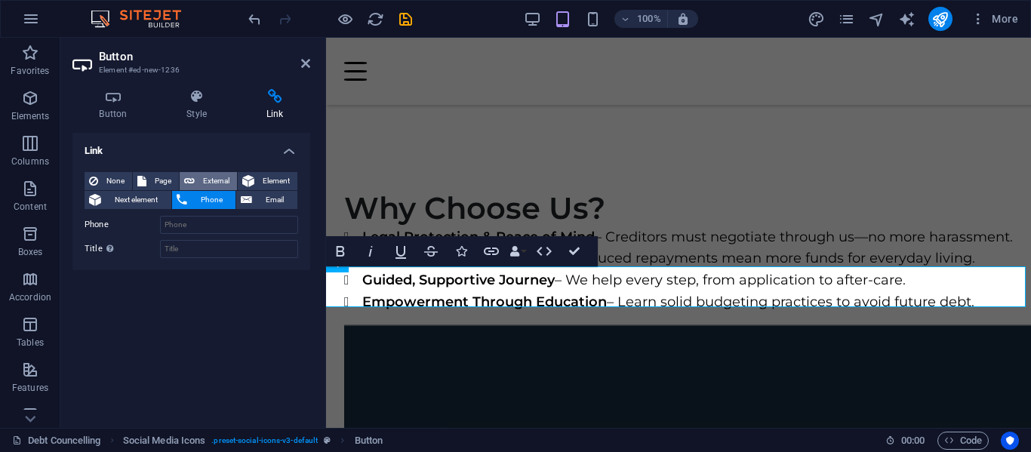
click at [214, 180] on span "External" at bounding box center [215, 181] width 33 height 18
select select "blank"
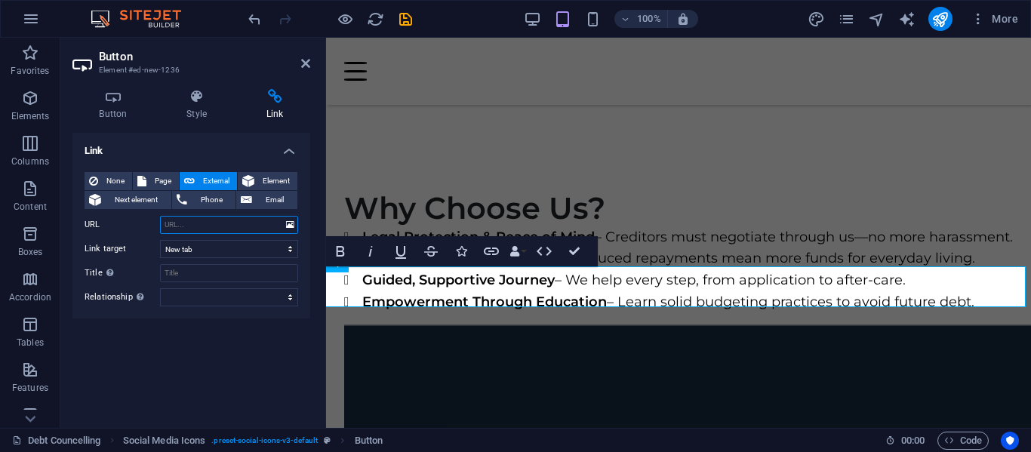
click at [194, 224] on input "URL" at bounding box center [229, 225] width 138 height 18
paste input "https://wa.me/1234567890"
type input "[URL][DOMAIN_NAME][PHONE_NUMBER]"
click at [214, 274] on input "Title Additional link description, should not be the same as the link text. The…" at bounding box center [229, 273] width 138 height 18
type input "Debt Counselling Enquiry"
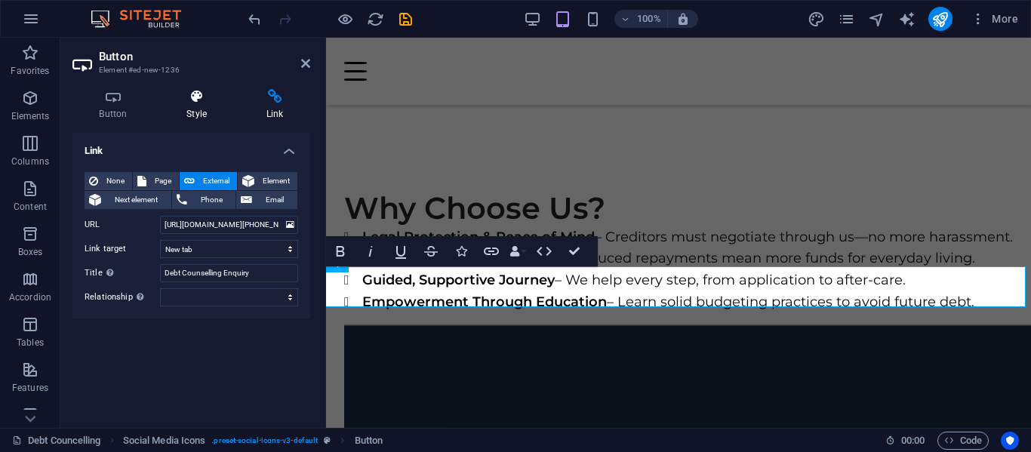
click at [196, 102] on icon at bounding box center [197, 96] width 74 height 15
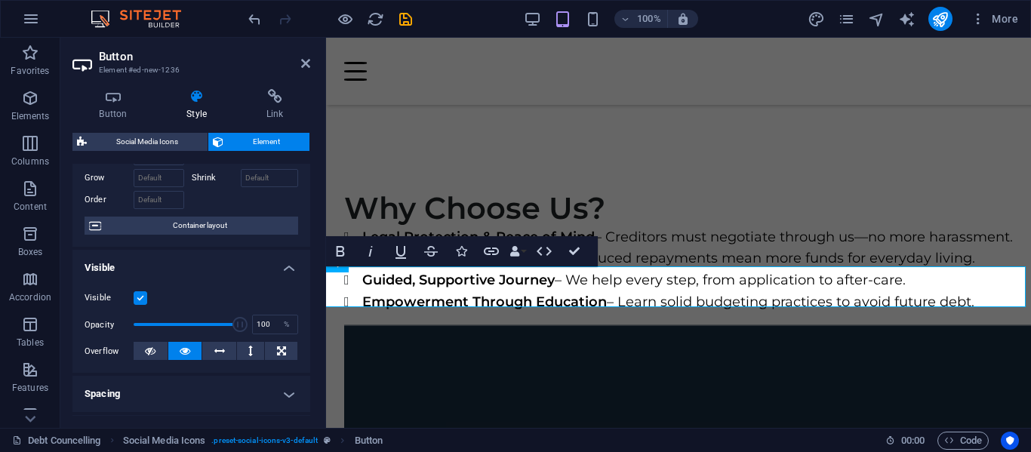
scroll to position [151, 0]
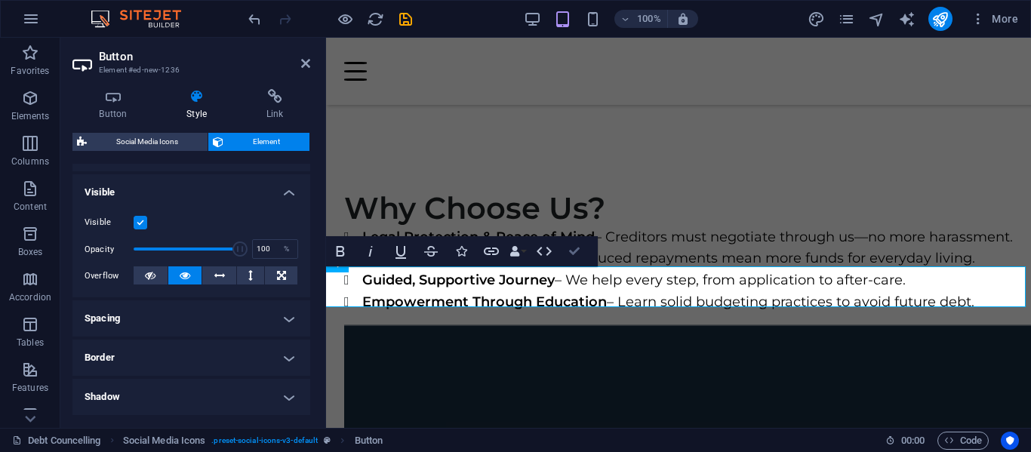
drag, startPoint x: 510, startPoint y: 212, endPoint x: 570, endPoint y: 250, distance: 71.2
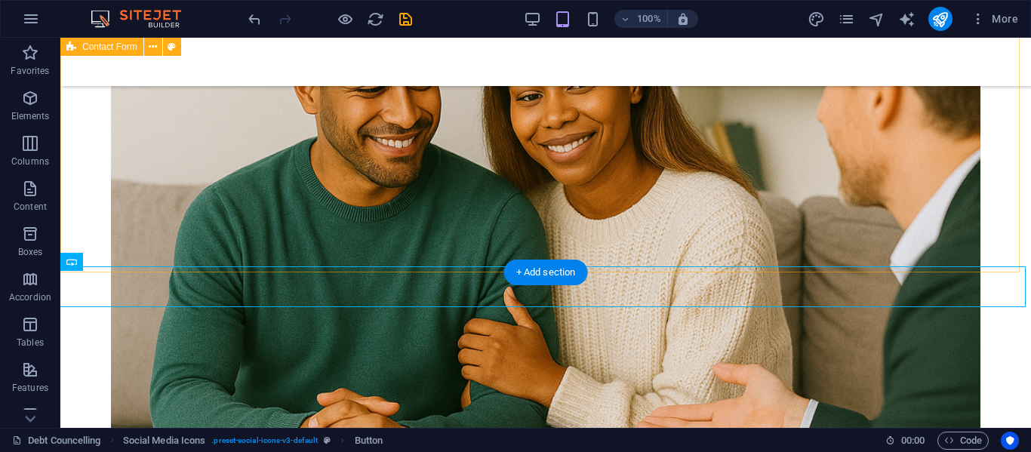
scroll to position [2481, 0]
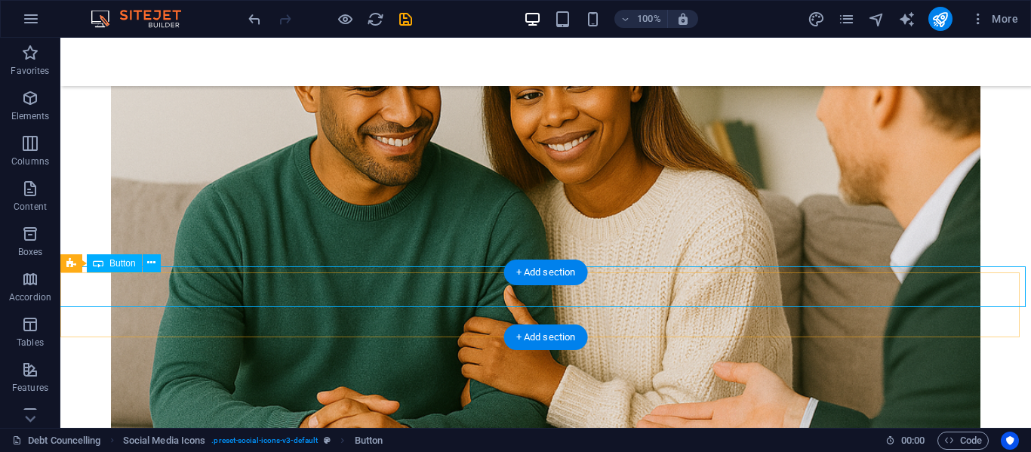
drag, startPoint x: 499, startPoint y: 329, endPoint x: 490, endPoint y: 332, distance: 9.5
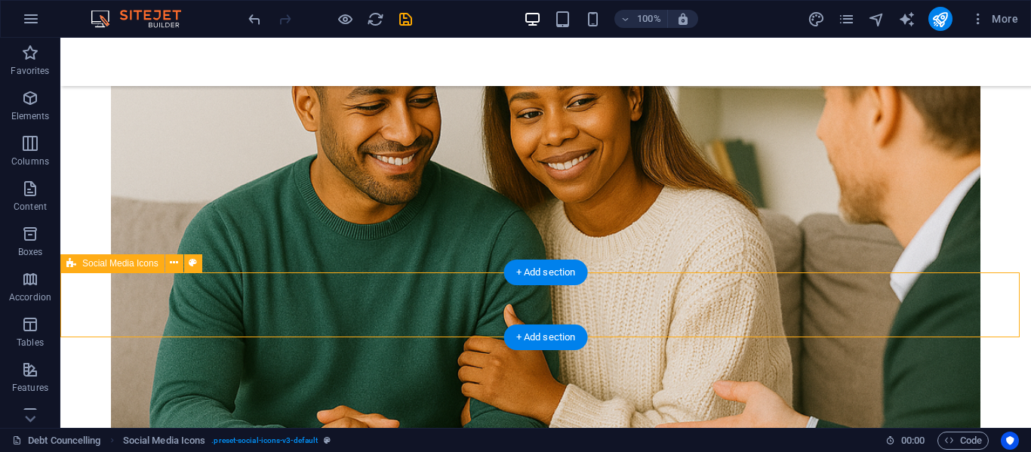
scroll to position [2480, 0]
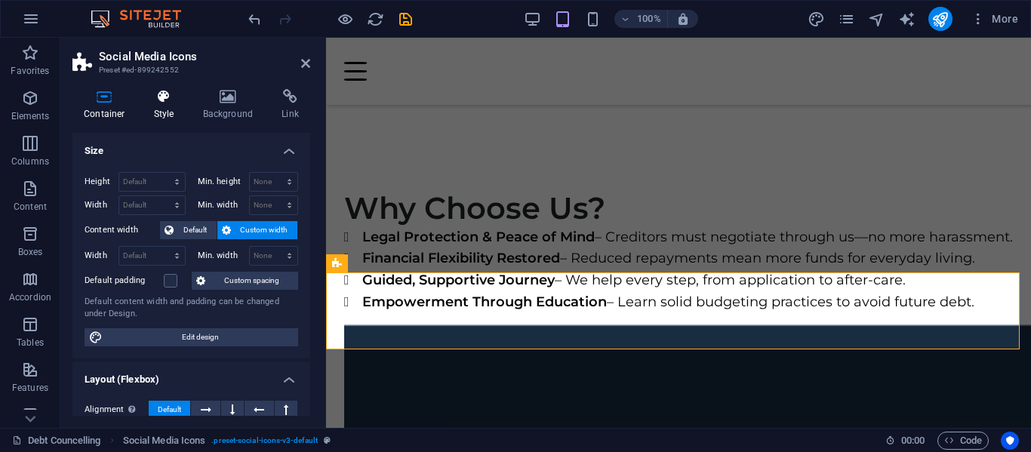
click at [161, 95] on icon at bounding box center [164, 96] width 43 height 15
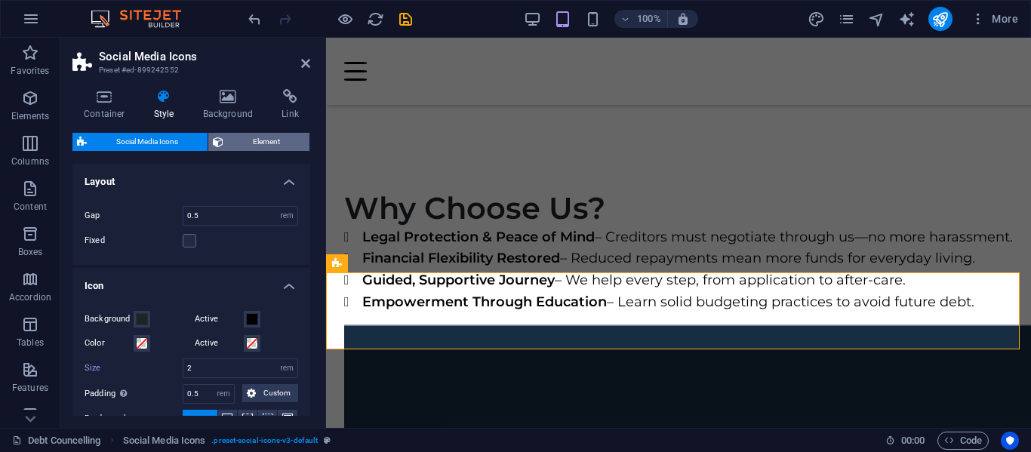
click at [239, 143] on span "Element" at bounding box center [266, 142] width 77 height 18
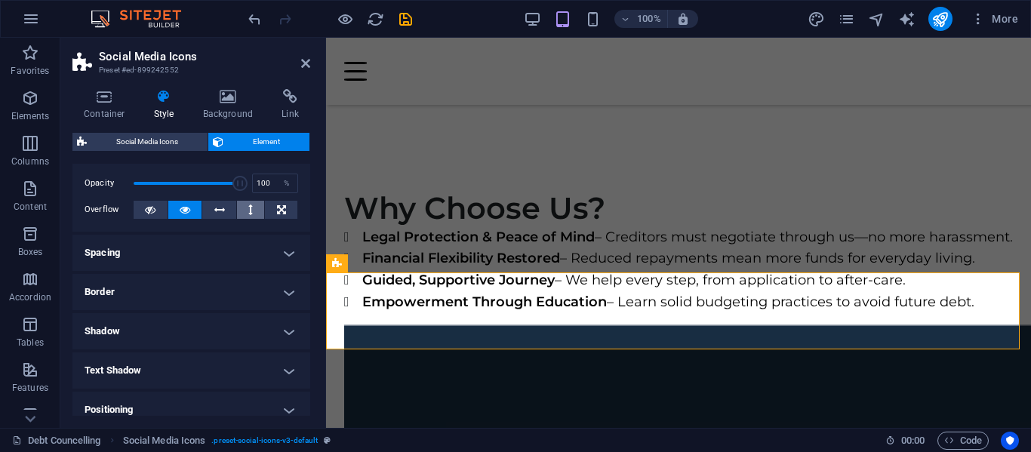
scroll to position [75, 0]
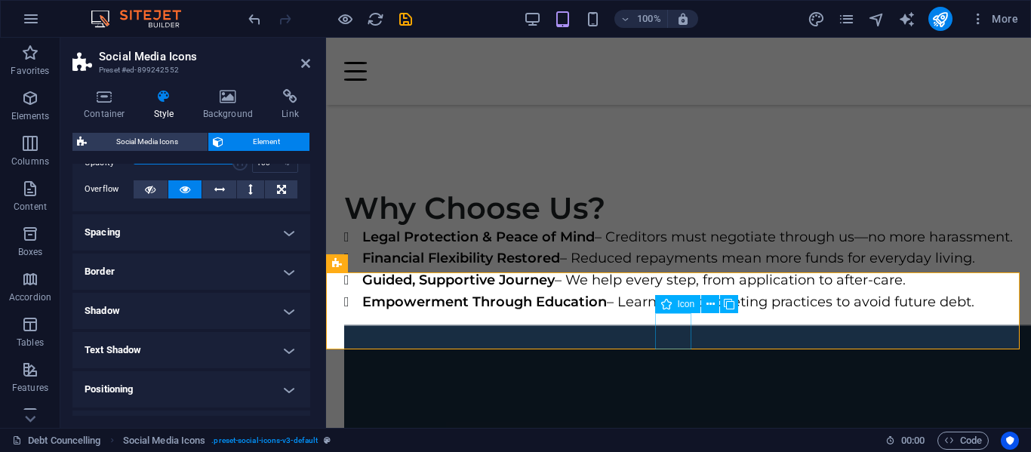
drag, startPoint x: 574, startPoint y: 178, endPoint x: 661, endPoint y: 336, distance: 179.7
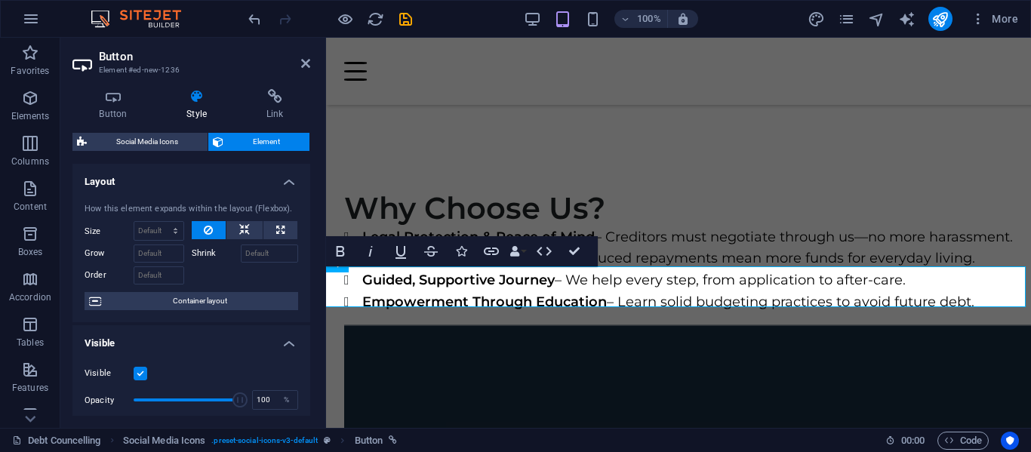
click at [193, 93] on icon at bounding box center [197, 96] width 74 height 15
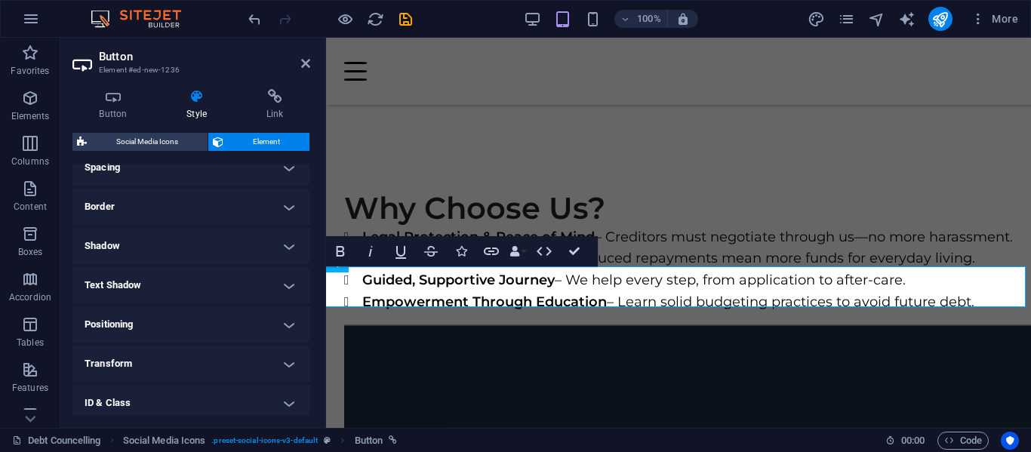
scroll to position [386, 0]
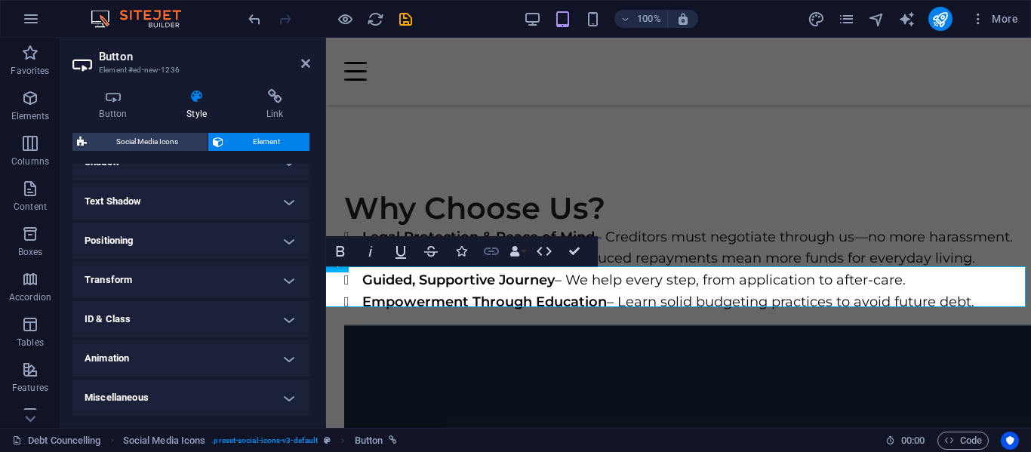
click at [494, 250] on icon "button" at bounding box center [491, 251] width 18 height 18
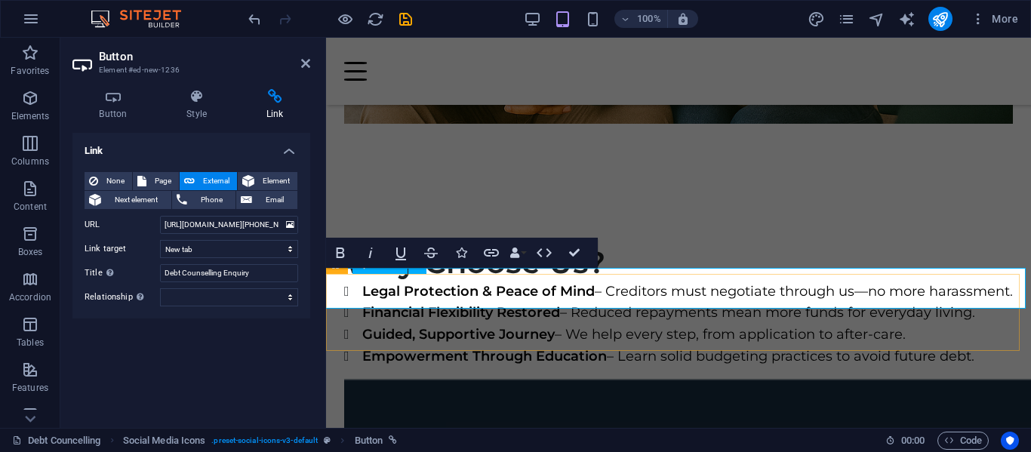
scroll to position [2404, 0]
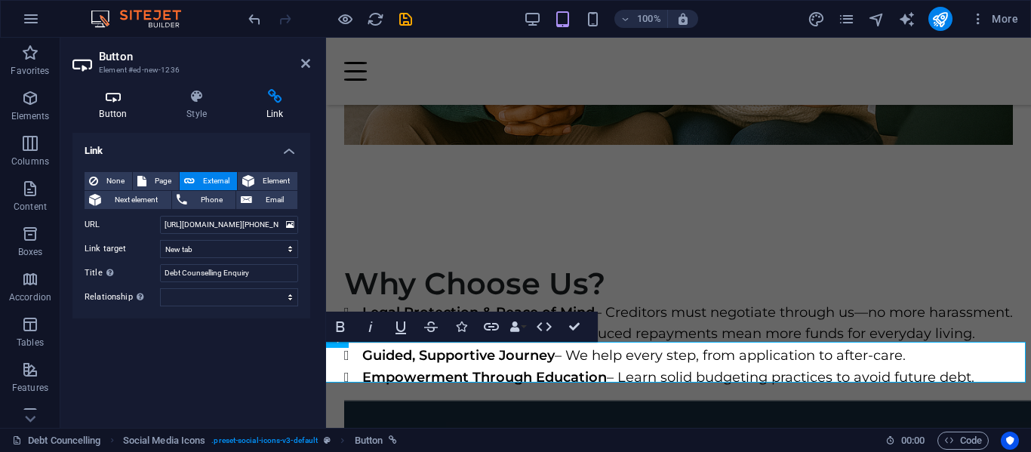
click at [117, 96] on icon at bounding box center [113, 96] width 82 height 15
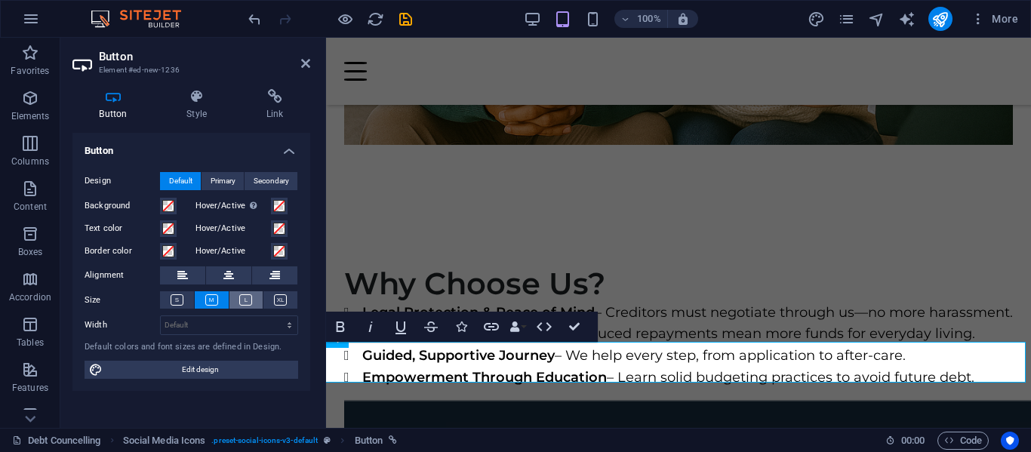
click at [240, 299] on button at bounding box center [246, 299] width 34 height 17
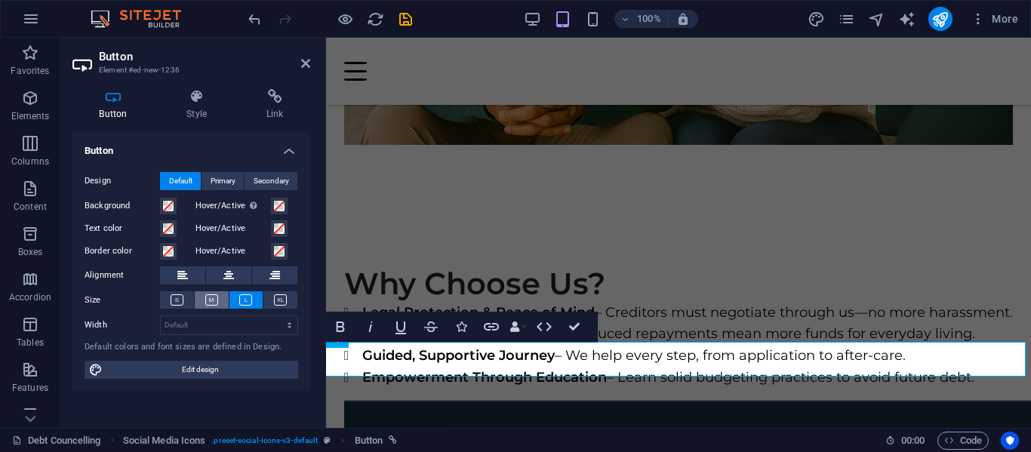
click at [212, 298] on icon at bounding box center [211, 299] width 13 height 11
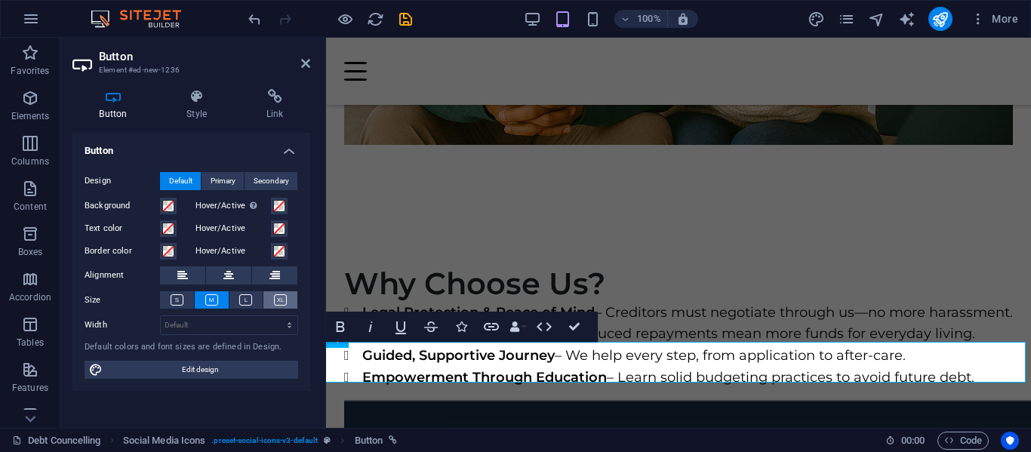
click at [275, 297] on icon at bounding box center [280, 299] width 13 height 11
click at [240, 297] on icon at bounding box center [245, 299] width 13 height 11
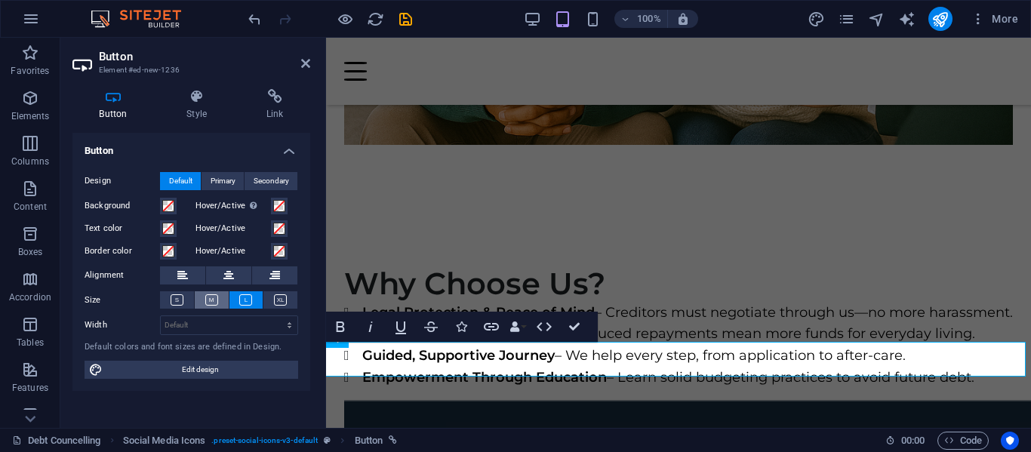
click at [213, 297] on icon at bounding box center [211, 299] width 13 height 11
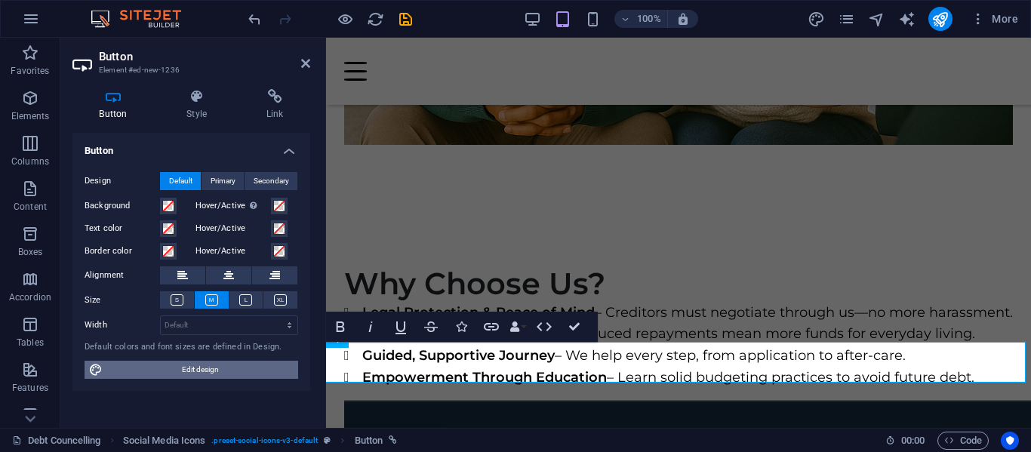
click at [212, 367] on span "Edit design" at bounding box center [200, 370] width 186 height 18
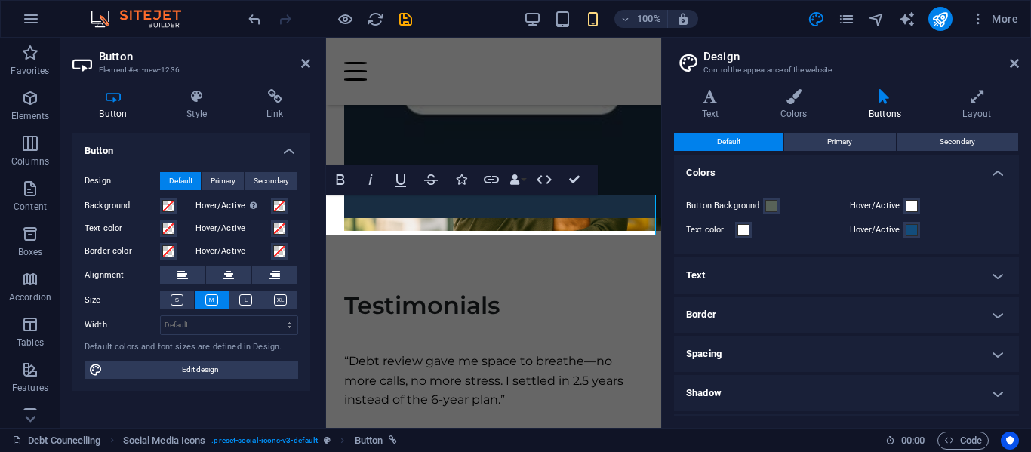
scroll to position [3078, 0]
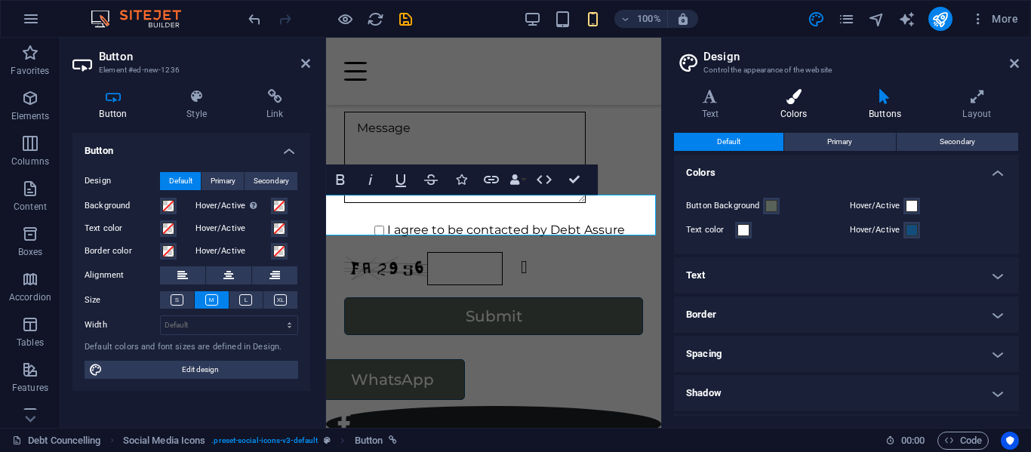
click at [790, 104] on h4 "Colors" at bounding box center [797, 105] width 88 height 32
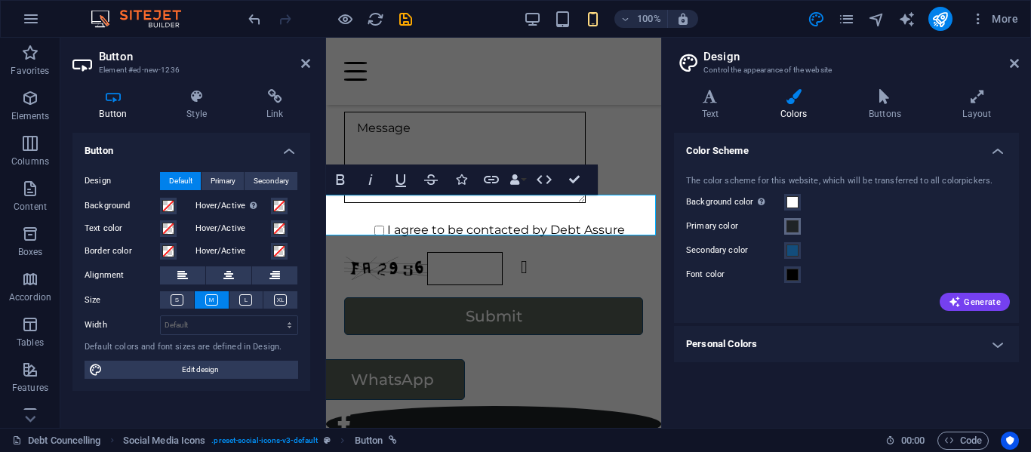
click at [796, 226] on span at bounding box center [793, 226] width 12 height 12
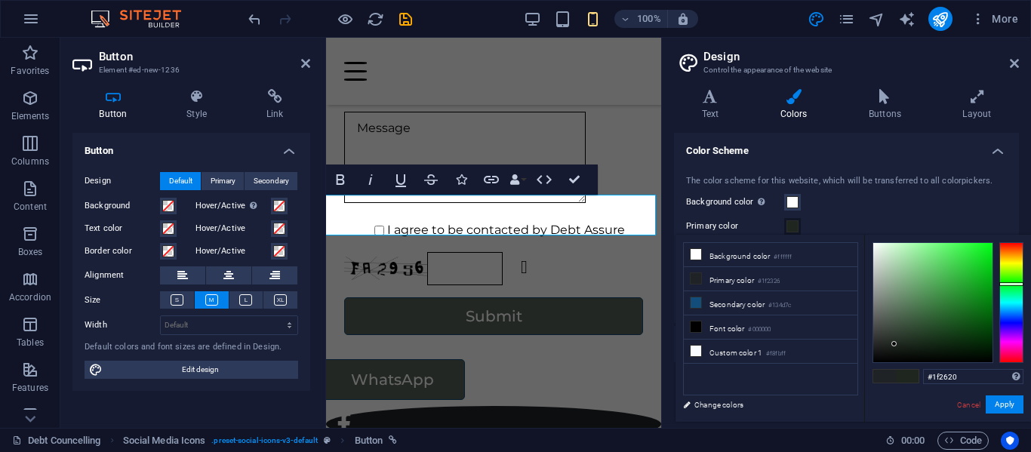
click at [1015, 284] on div at bounding box center [1012, 302] width 24 height 121
click at [986, 253] on div at bounding box center [932, 302] width 119 height 119
click at [1004, 404] on button "Apply" at bounding box center [1005, 405] width 38 height 18
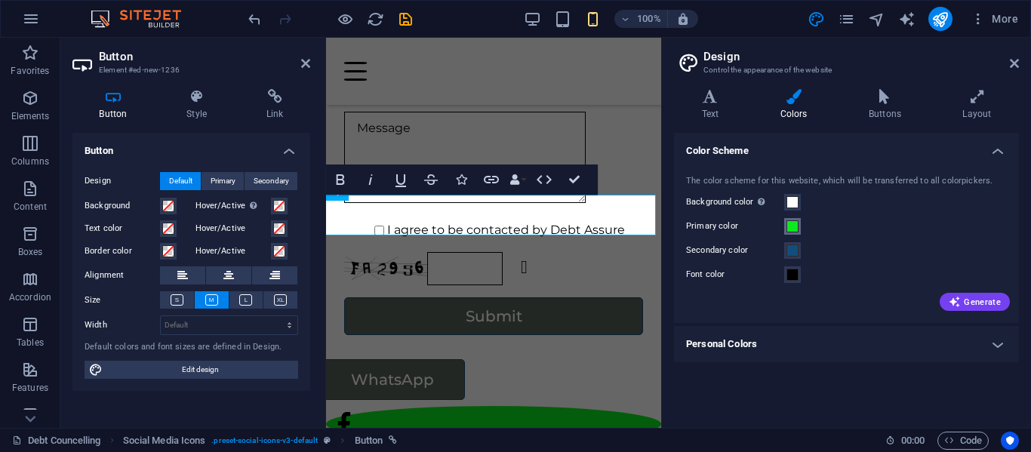
click at [795, 224] on span at bounding box center [793, 226] width 12 height 12
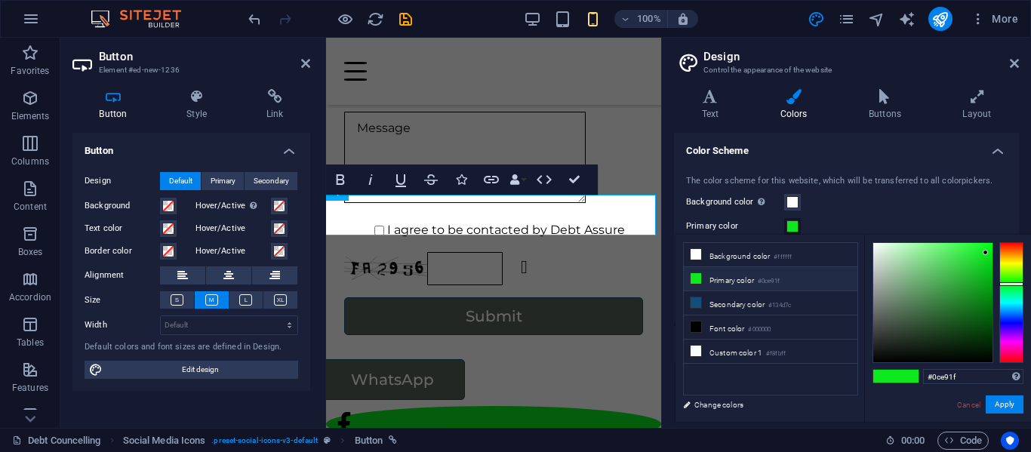
click at [755, 278] on li "Primary color #0ce91f" at bounding box center [771, 279] width 174 height 24
type input "#110ce9"
click at [1018, 322] on div at bounding box center [1012, 302] width 24 height 121
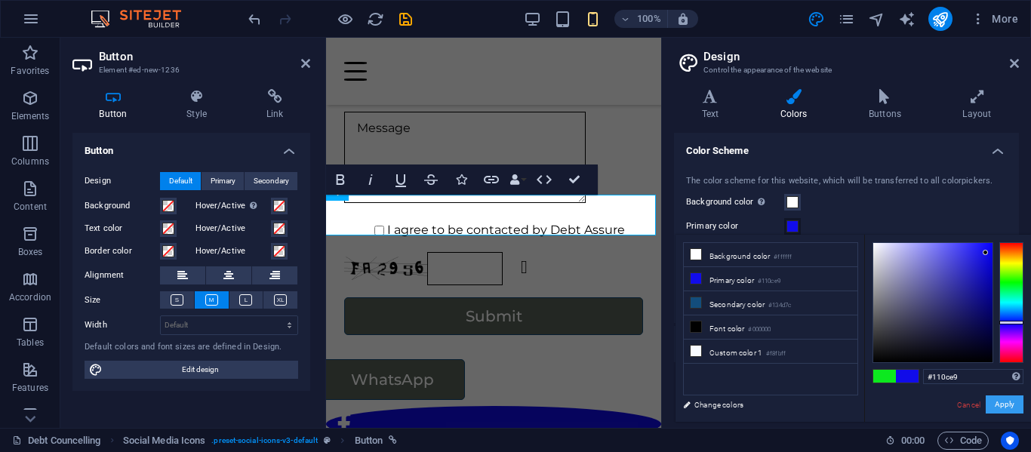
click at [995, 397] on button "Apply" at bounding box center [1005, 405] width 38 height 18
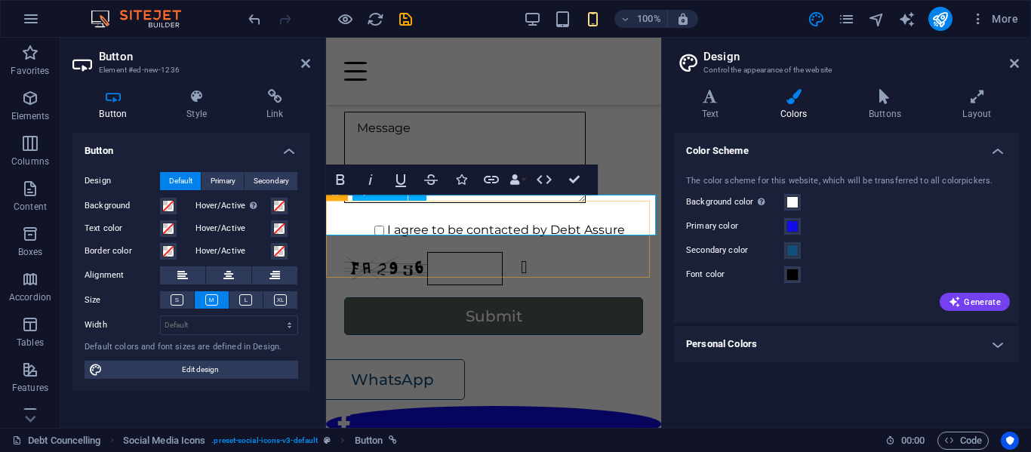
click at [413, 359] on link "WhatsApp" at bounding box center [392, 379] width 145 height 41
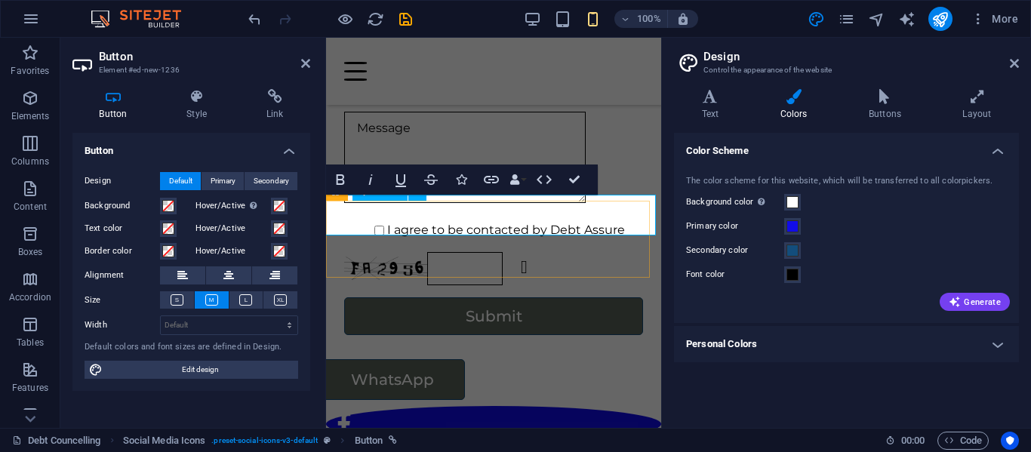
click at [551, 359] on div "WhatsApp" at bounding box center [493, 379] width 347 height 41
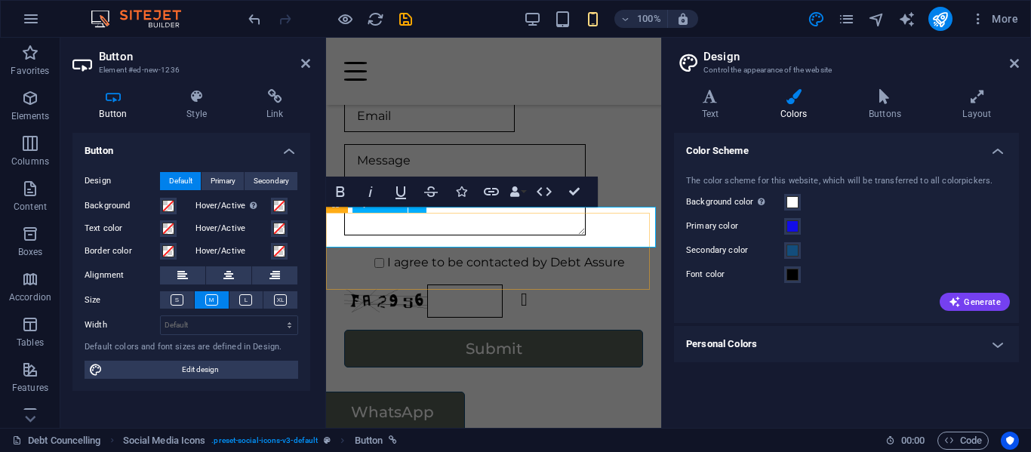
scroll to position [3002, 0]
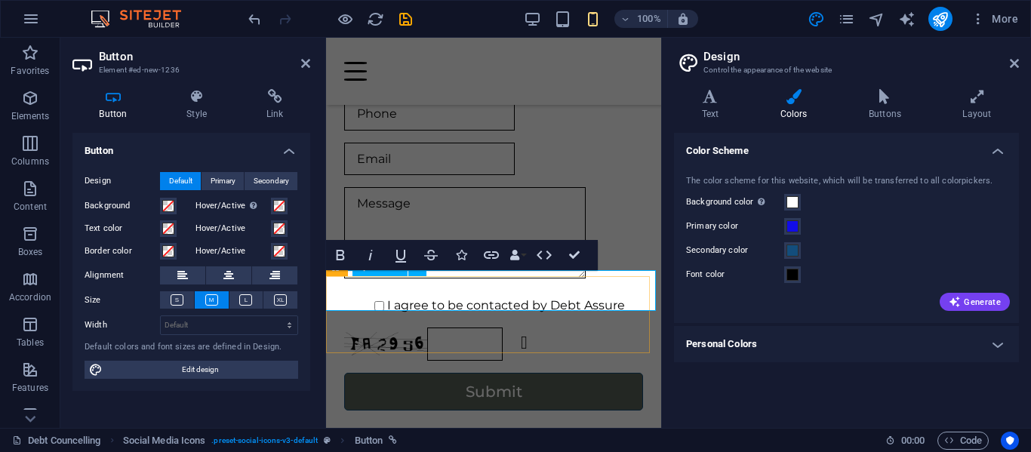
click at [446, 435] on link "WhatsApp" at bounding box center [392, 455] width 145 height 41
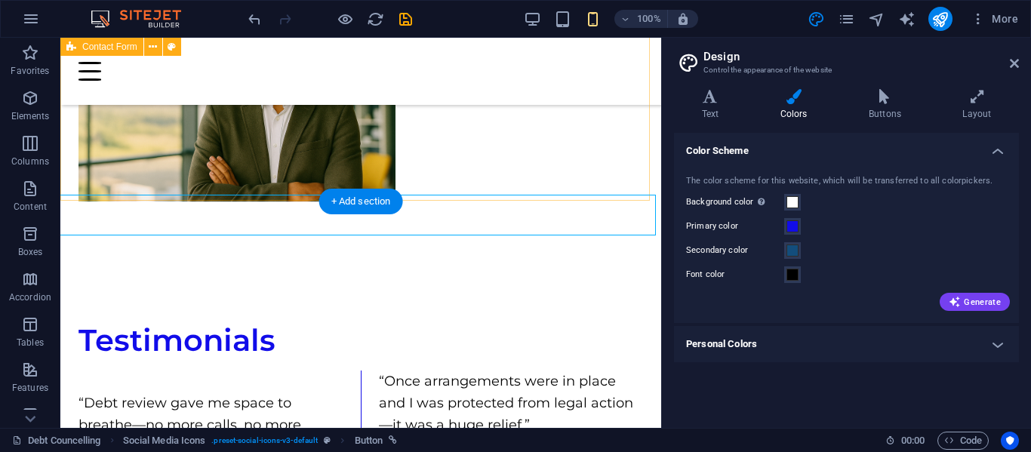
scroll to position [2703, 0]
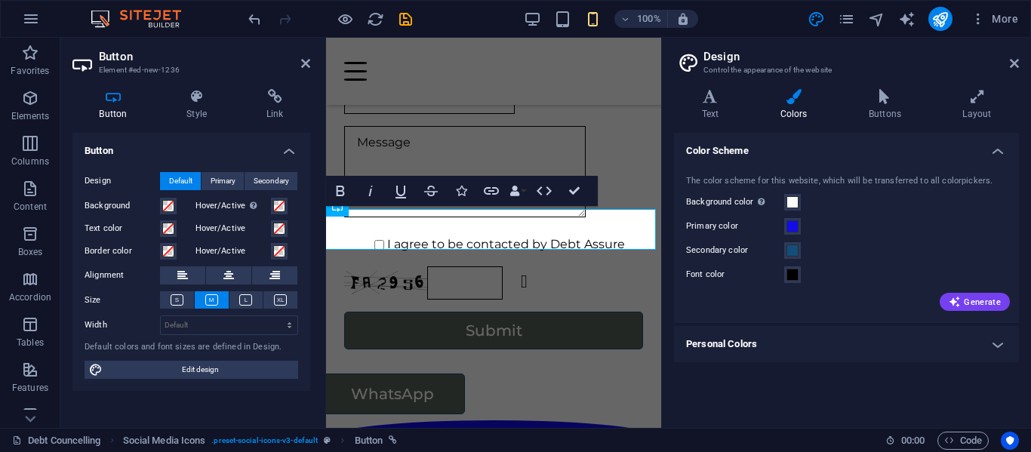
scroll to position [3066, 0]
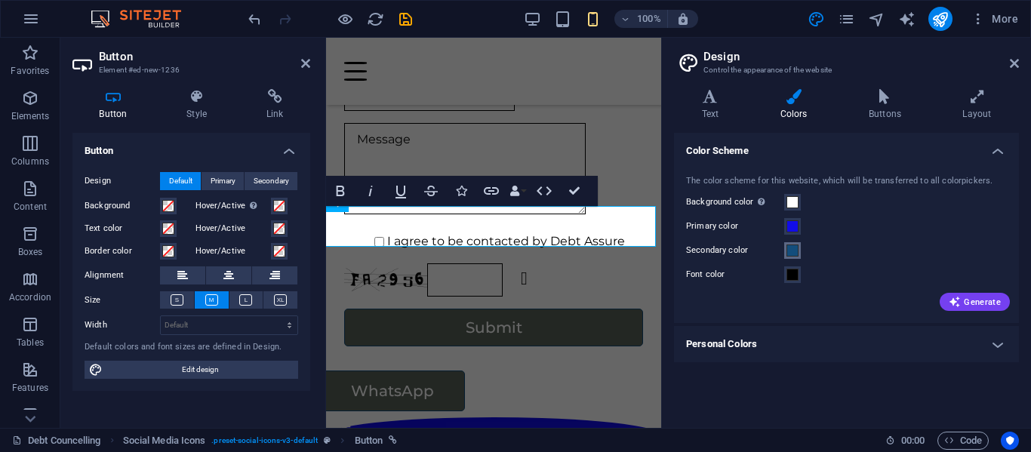
click at [793, 252] on span at bounding box center [793, 251] width 12 height 12
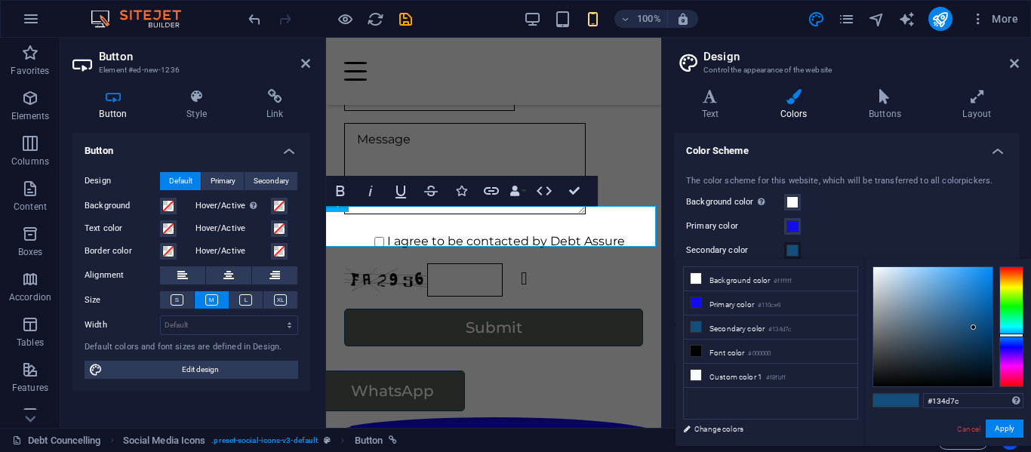
type input "#137c14"
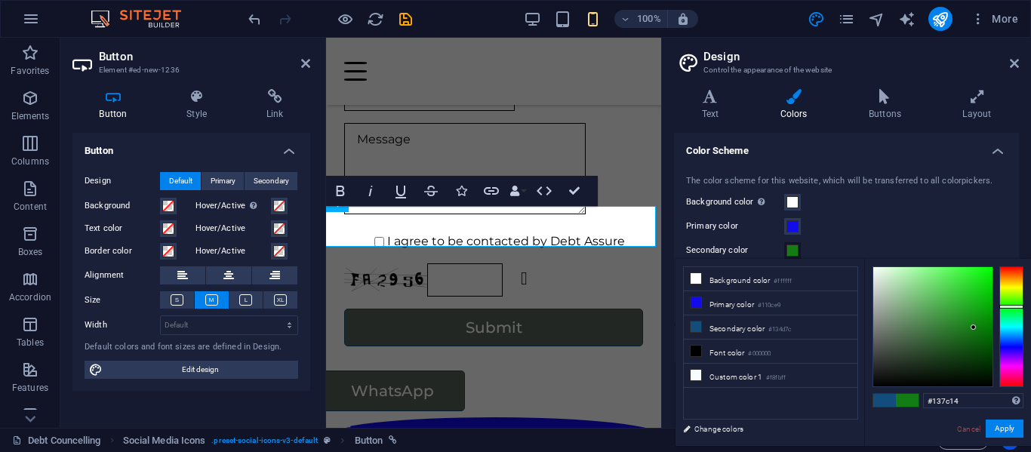
click at [1008, 306] on div at bounding box center [1012, 326] width 24 height 121
click at [944, 214] on div "The color scheme for this website, which will be transferred to all colorpicker…" at bounding box center [846, 242] width 351 height 164
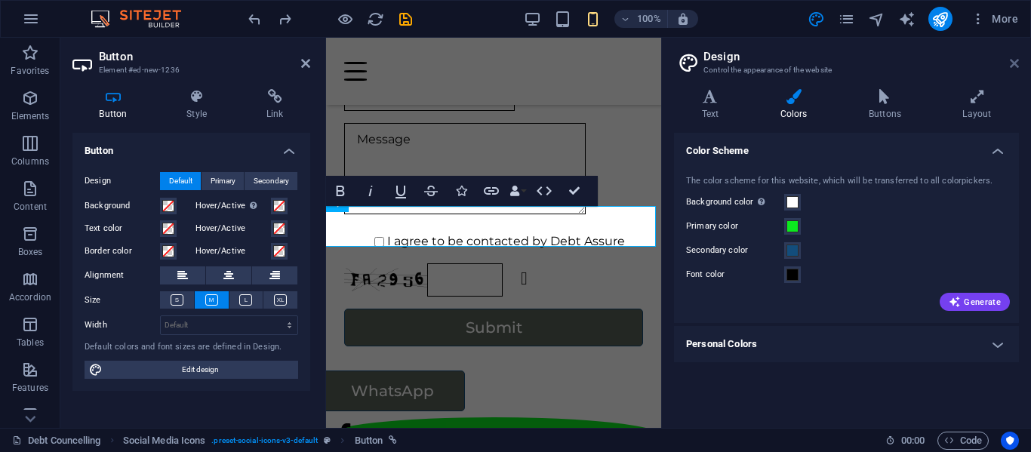
drag, startPoint x: 686, startPoint y: 28, endPoint x: 1012, endPoint y: 64, distance: 328.1
click at [1012, 64] on icon at bounding box center [1014, 63] width 9 height 12
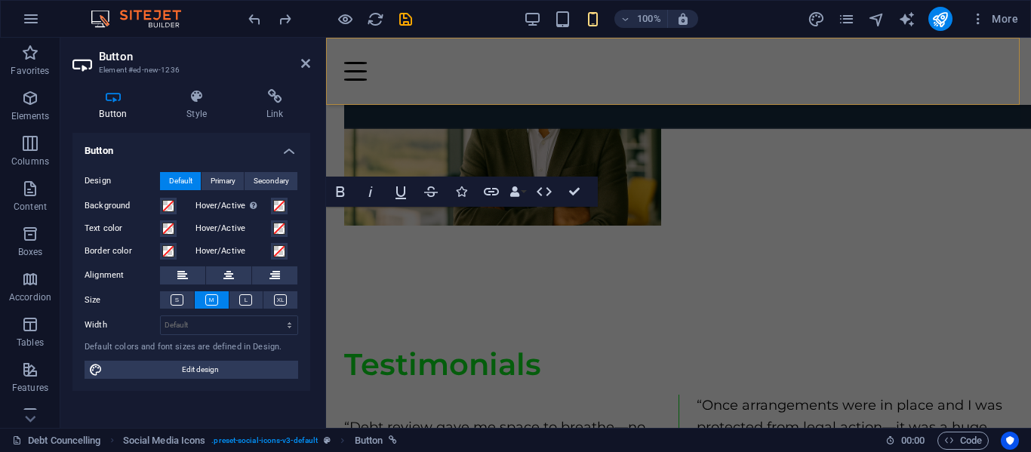
scroll to position [2530, 0]
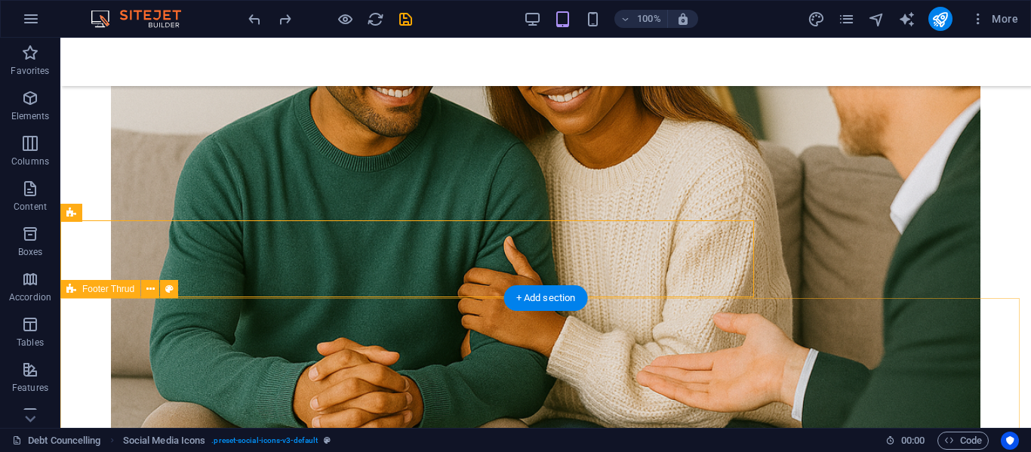
scroll to position [2532, 0]
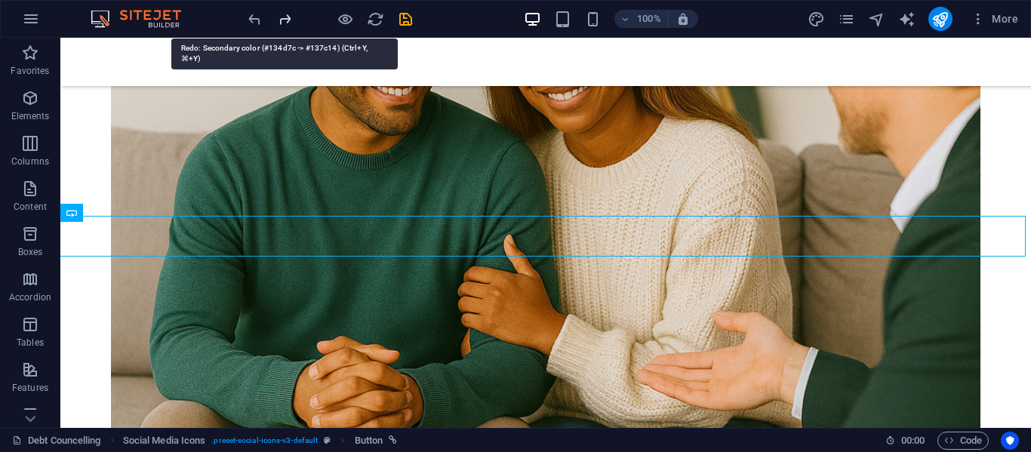
click at [0, 0] on icon "redo" at bounding box center [0, 0] width 0 height 0
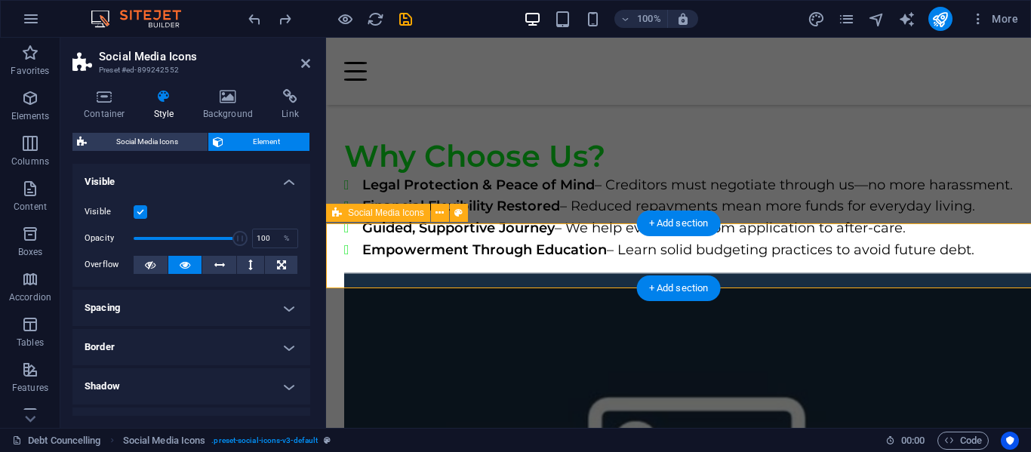
scroll to position [2530, 0]
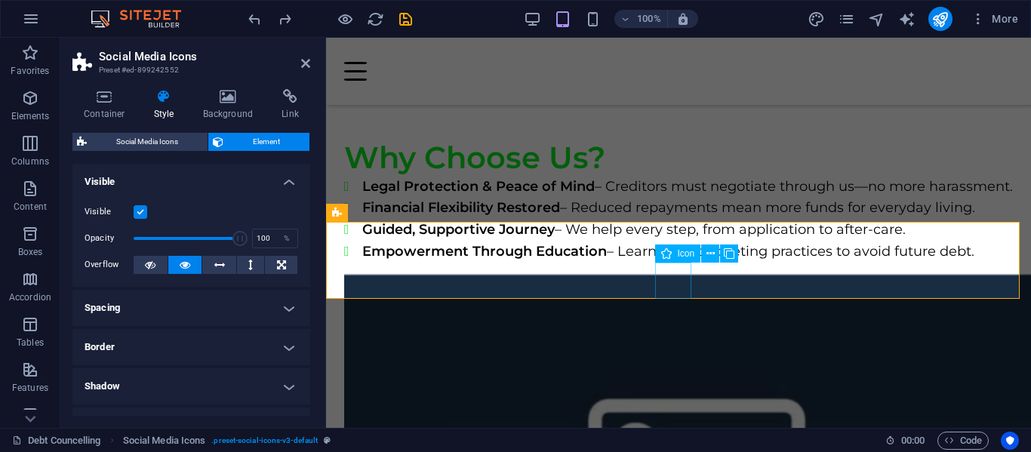
select select "xMidYMid"
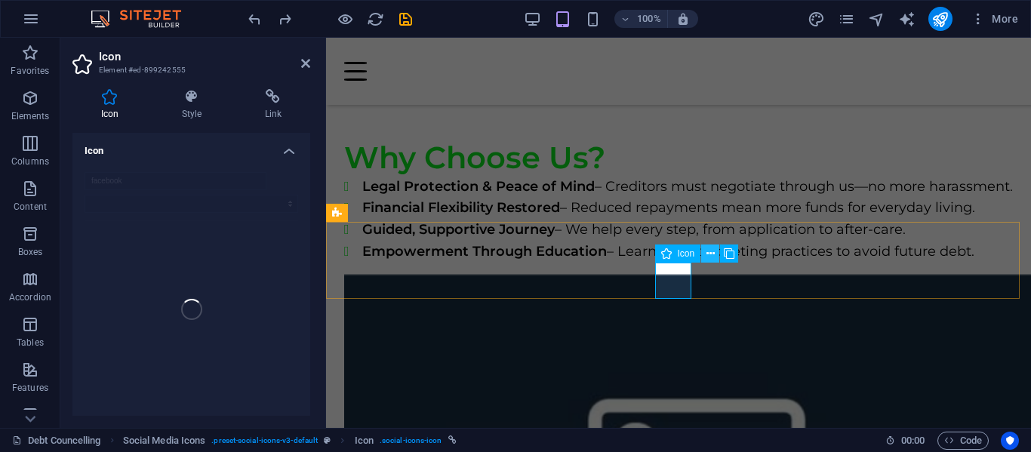
click at [710, 257] on icon at bounding box center [711, 254] width 8 height 16
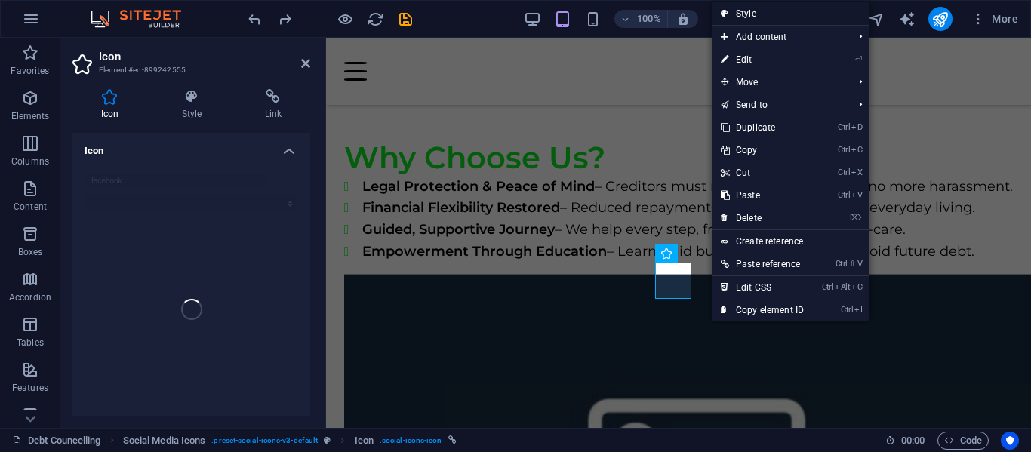
click at [762, 3] on link "Style" at bounding box center [791, 13] width 158 height 23
select select "rem"
select select "%"
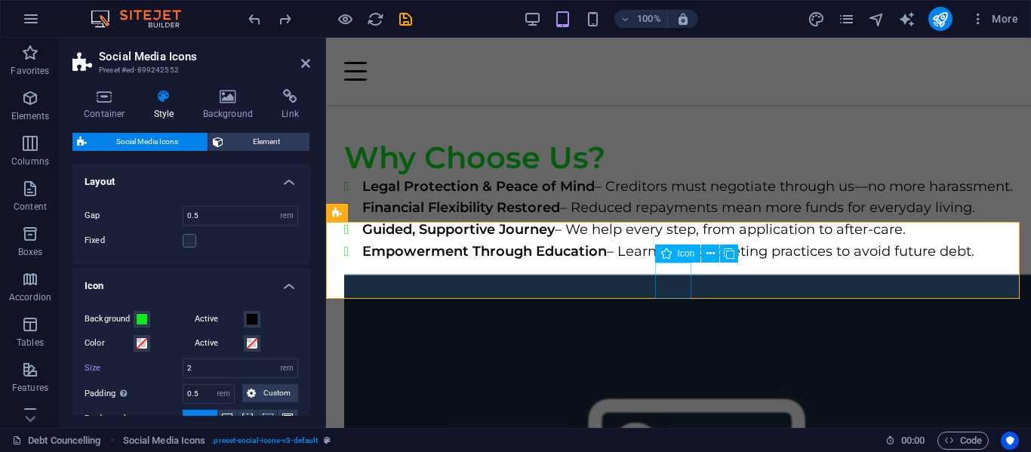
select select "xMidYMid"
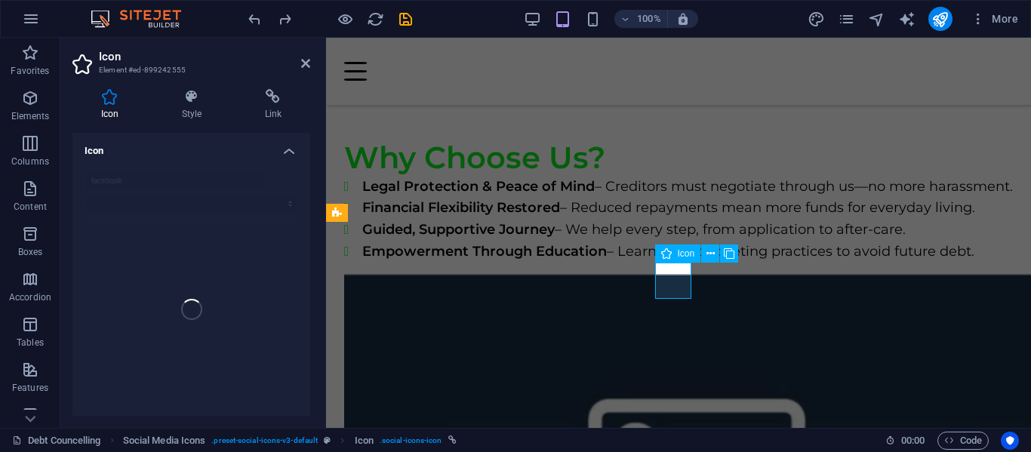
click at [710, 251] on icon at bounding box center [711, 254] width 8 height 16
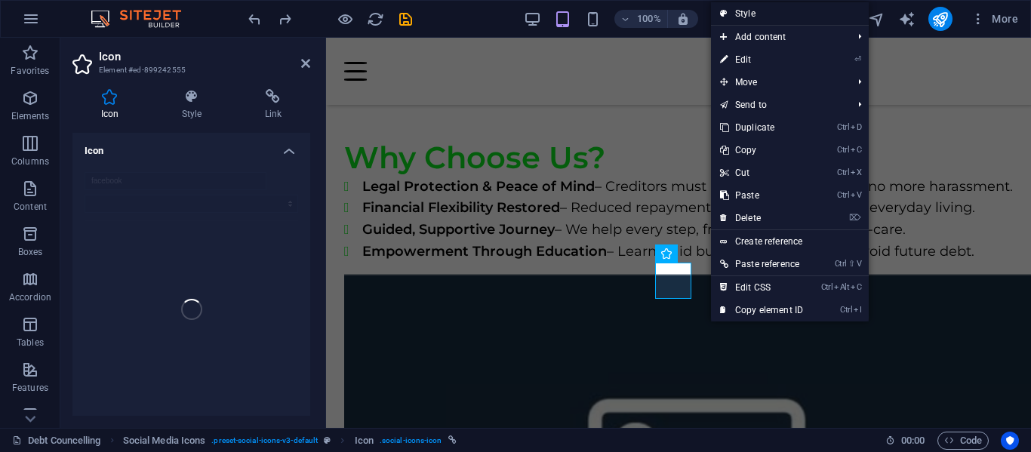
click at [760, 10] on link "Style" at bounding box center [790, 13] width 158 height 23
select select "rem"
select select "%"
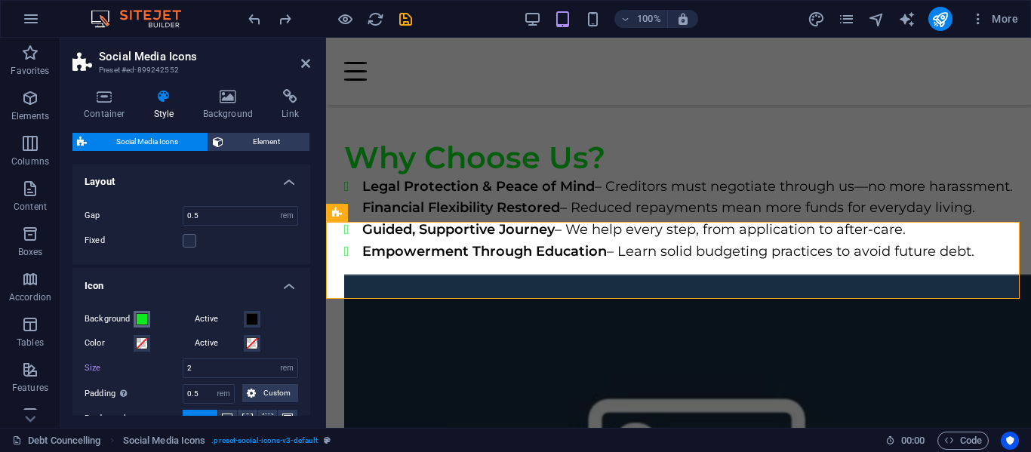
click at [148, 315] on button "Background" at bounding box center [142, 319] width 17 height 17
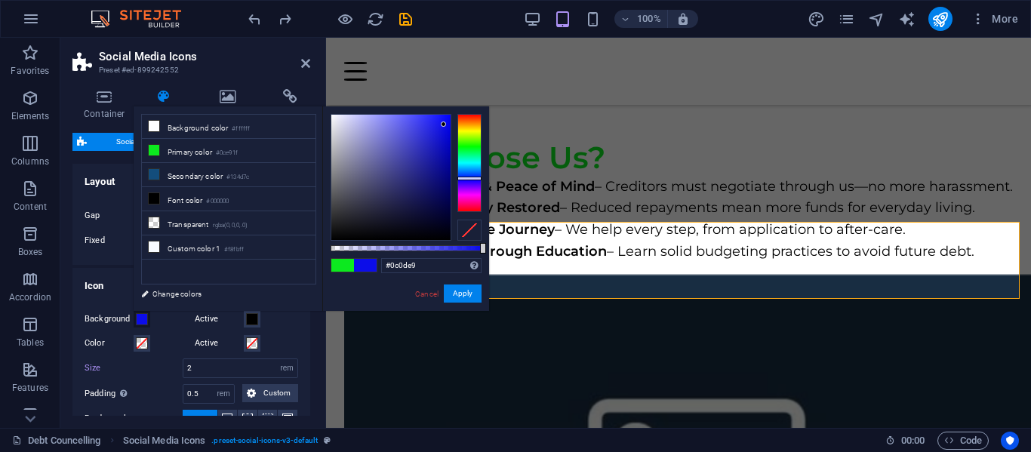
click at [478, 178] on div at bounding box center [469, 163] width 24 height 98
type input "#0a0bec"
click at [445, 123] on div at bounding box center [443, 124] width 5 height 5
click at [465, 291] on button "Apply" at bounding box center [463, 294] width 38 height 18
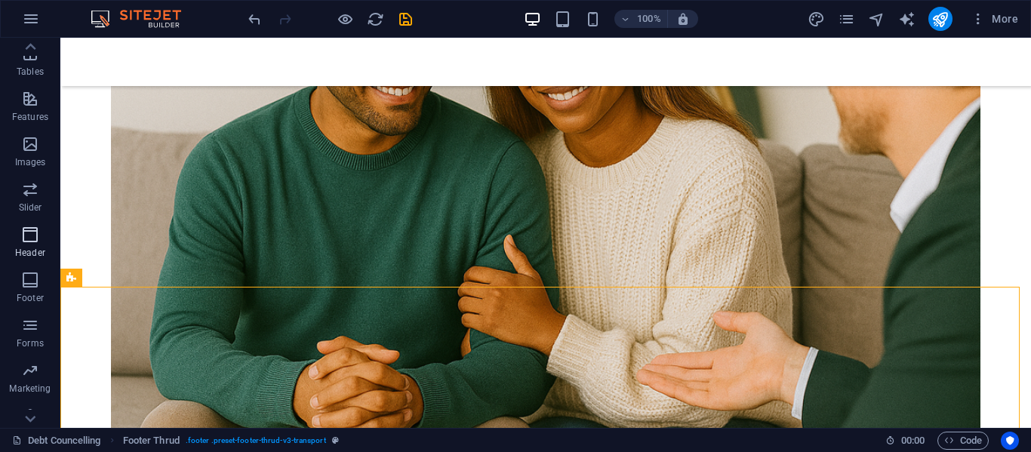
scroll to position [289, 0]
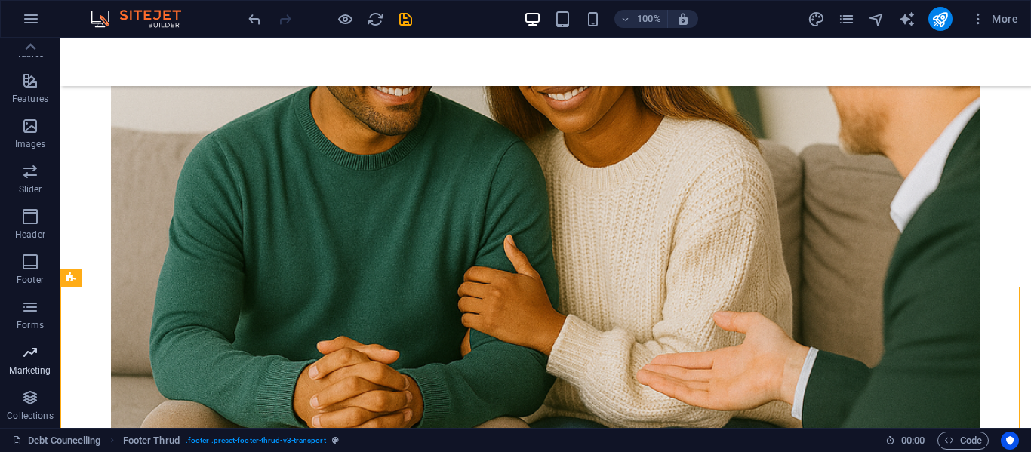
click at [32, 352] on icon "button" at bounding box center [30, 352] width 18 height 18
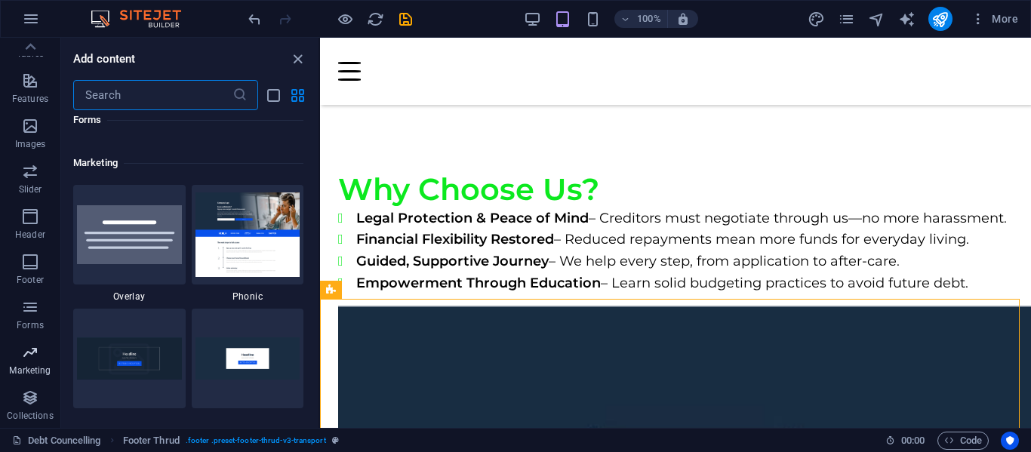
scroll to position [12297, 0]
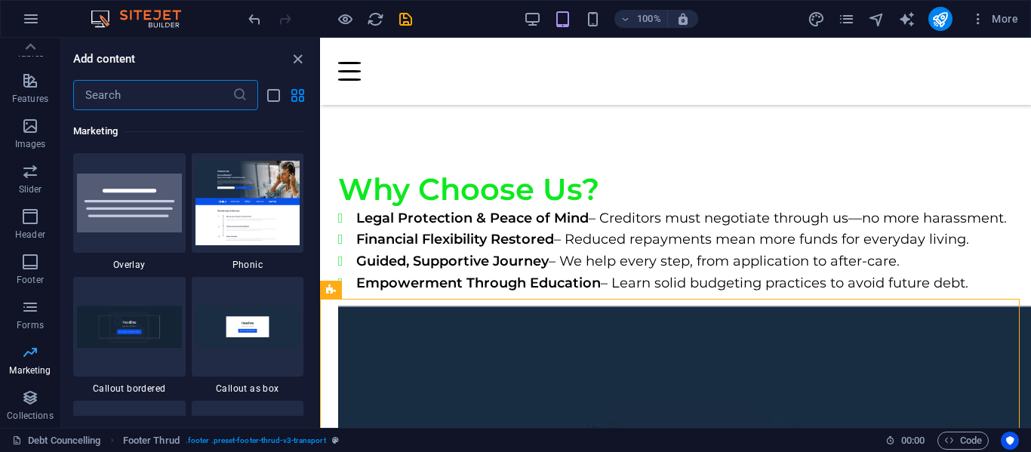
click at [33, 363] on span "Marketing" at bounding box center [30, 361] width 60 height 36
click at [140, 98] on input "text" at bounding box center [152, 95] width 159 height 30
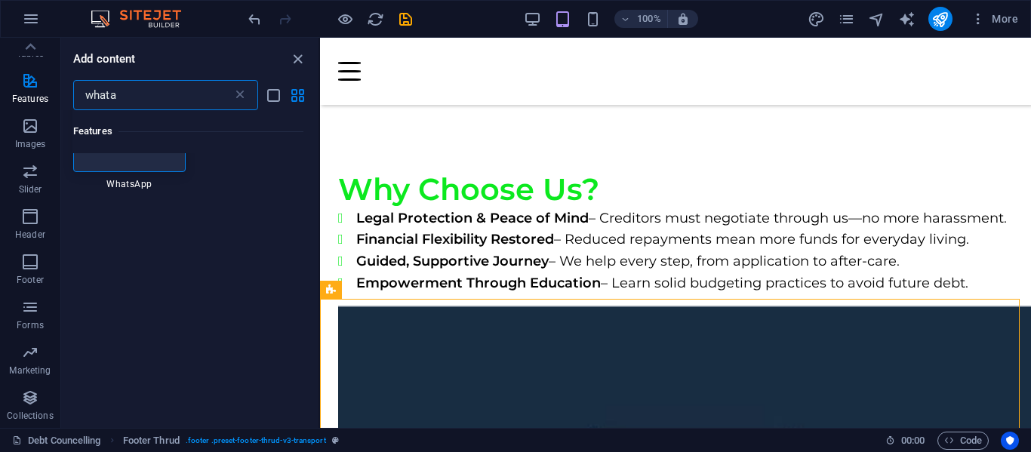
scroll to position [0, 0]
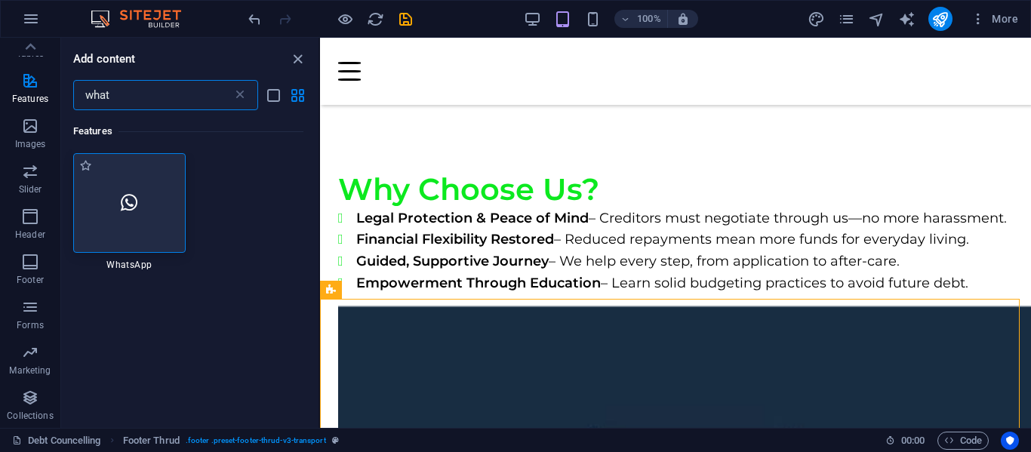
type input "what"
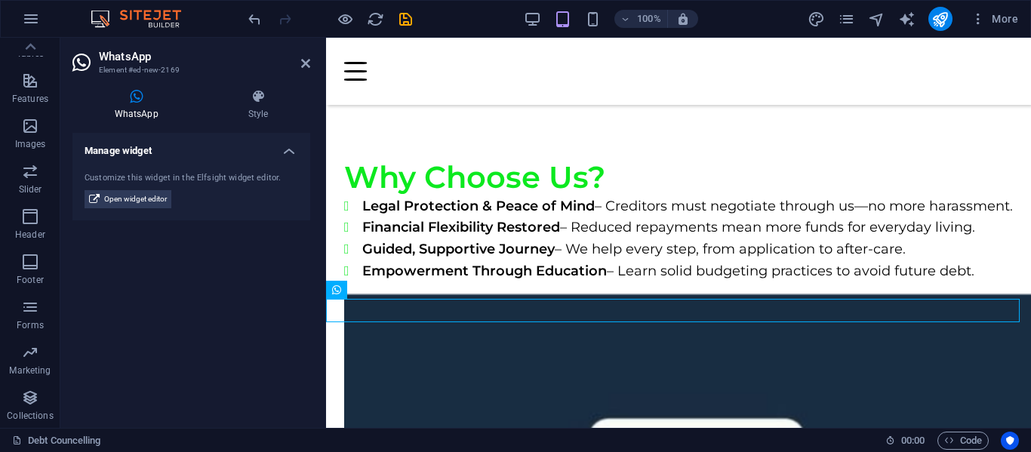
scroll to position [2530, 0]
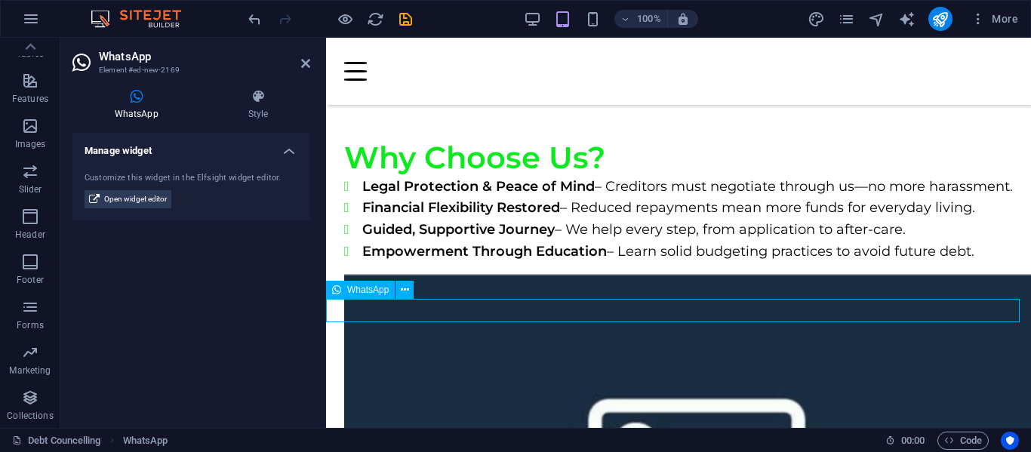
click at [371, 290] on span "WhatsApp" at bounding box center [368, 289] width 42 height 9
click at [408, 291] on icon at bounding box center [405, 290] width 8 height 16
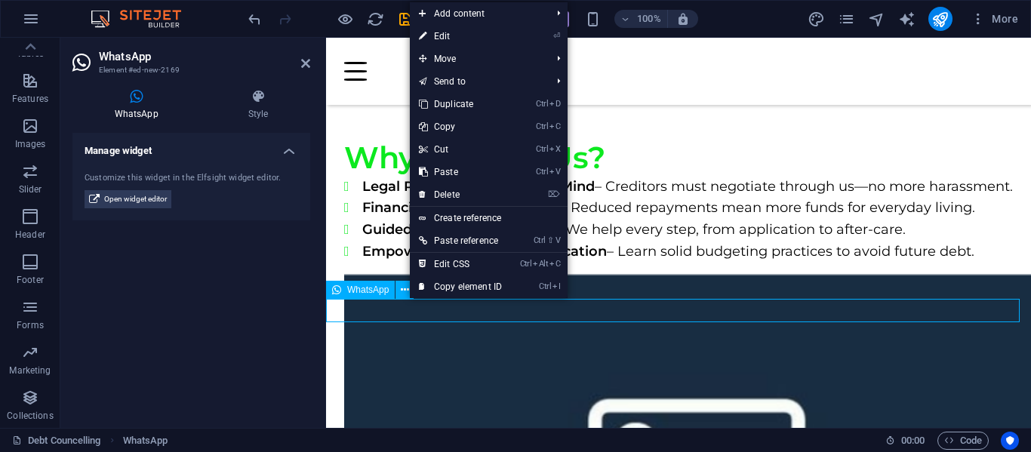
click at [353, 288] on span "WhatsApp" at bounding box center [368, 289] width 42 height 9
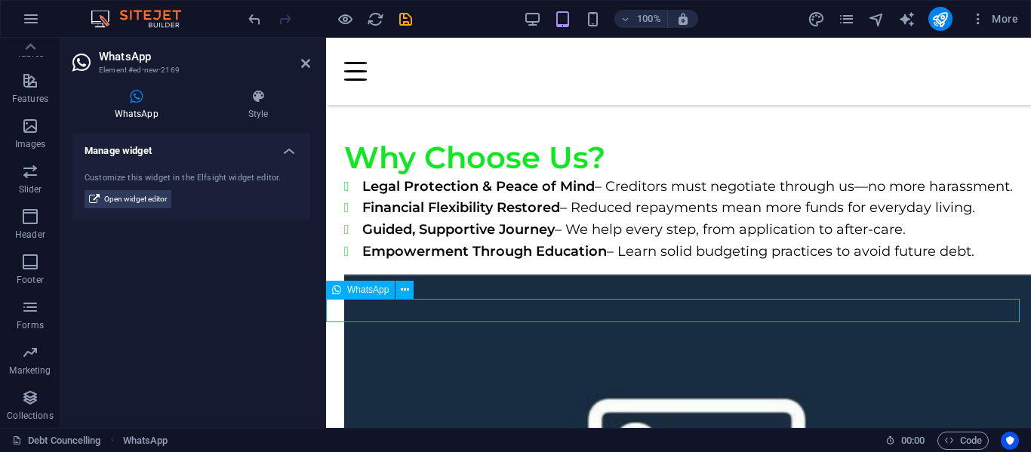
click at [353, 288] on span "WhatsApp" at bounding box center [368, 289] width 42 height 9
click at [405, 290] on icon at bounding box center [405, 290] width 8 height 16
click at [399, 289] on button at bounding box center [405, 290] width 18 height 18
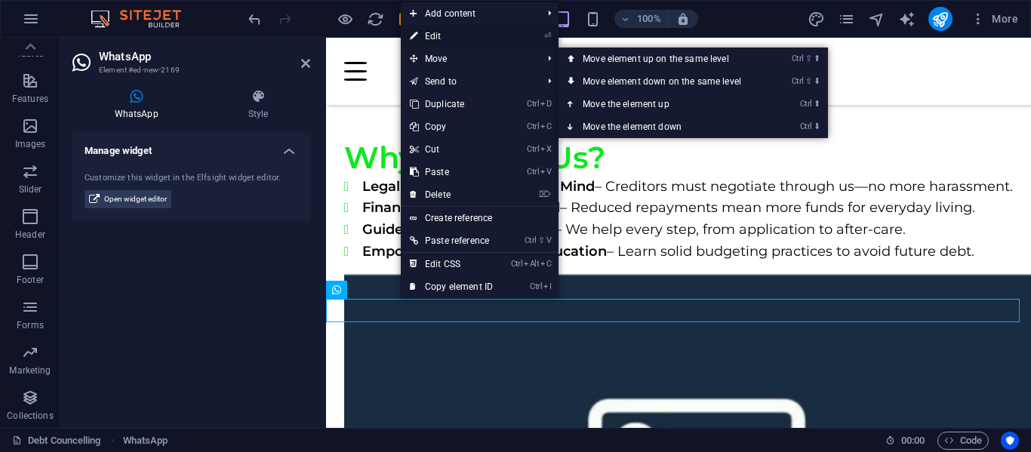
click at [446, 39] on link "⏎ Edit" at bounding box center [451, 36] width 101 height 23
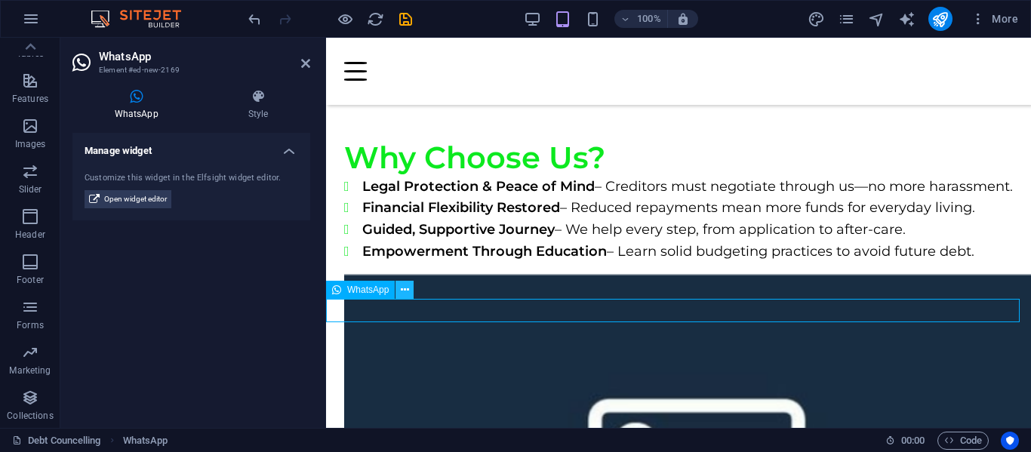
click at [407, 289] on icon at bounding box center [405, 290] width 8 height 16
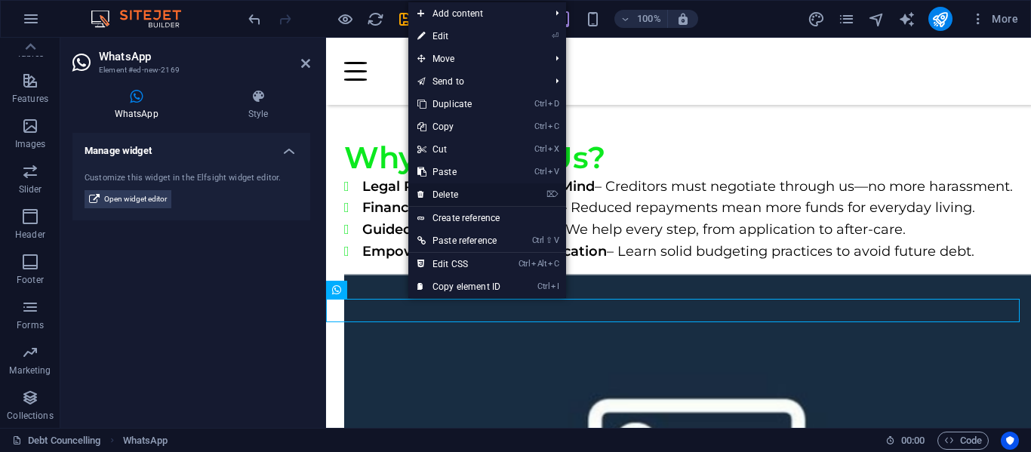
click at [452, 192] on link "⌦ Delete" at bounding box center [458, 194] width 101 height 23
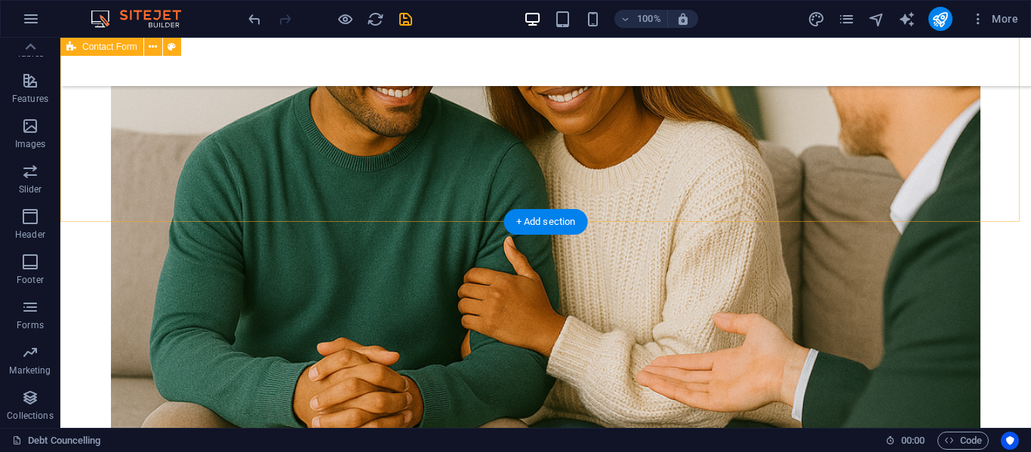
scroll to position [2532, 0]
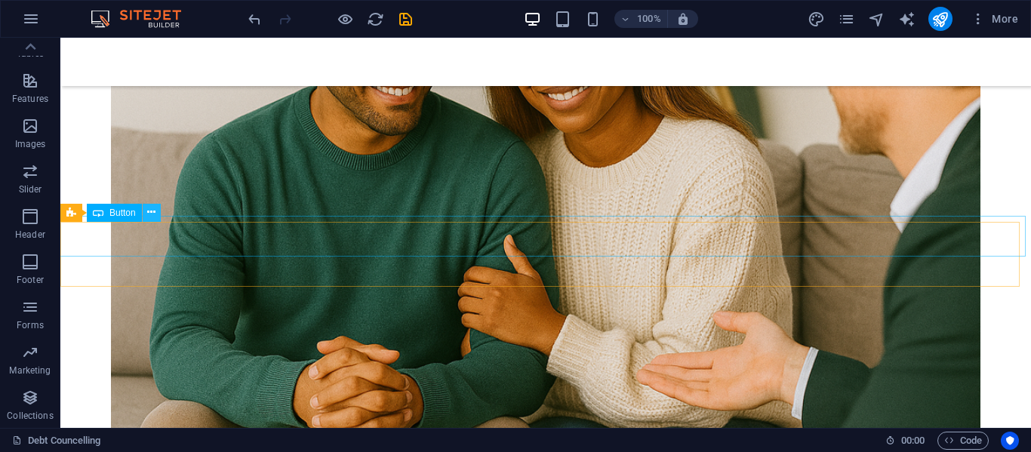
click at [149, 209] on icon at bounding box center [151, 213] width 8 height 16
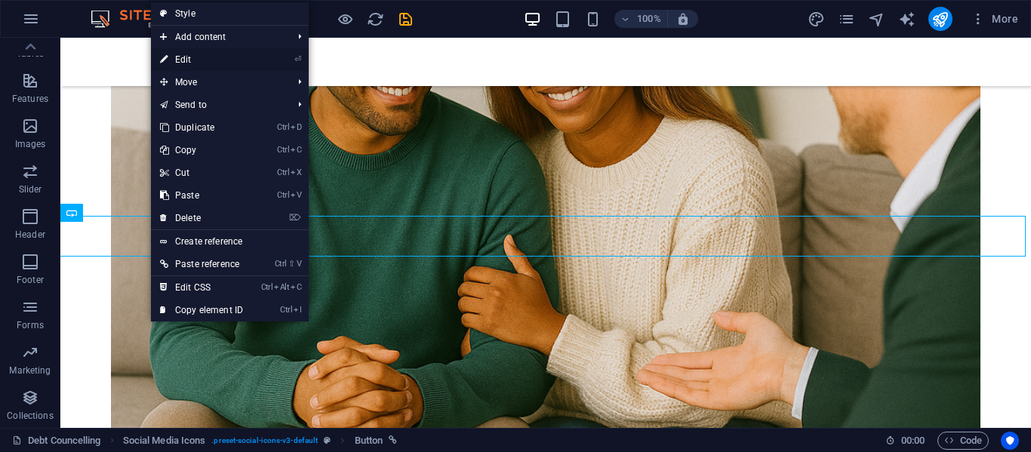
click at [220, 59] on link "⏎ Edit" at bounding box center [201, 59] width 101 height 23
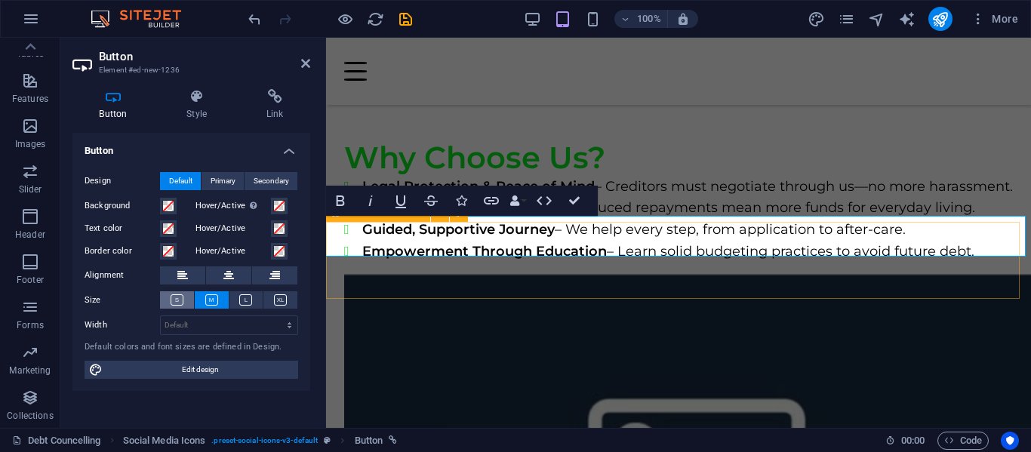
click at [169, 298] on button at bounding box center [177, 299] width 34 height 17
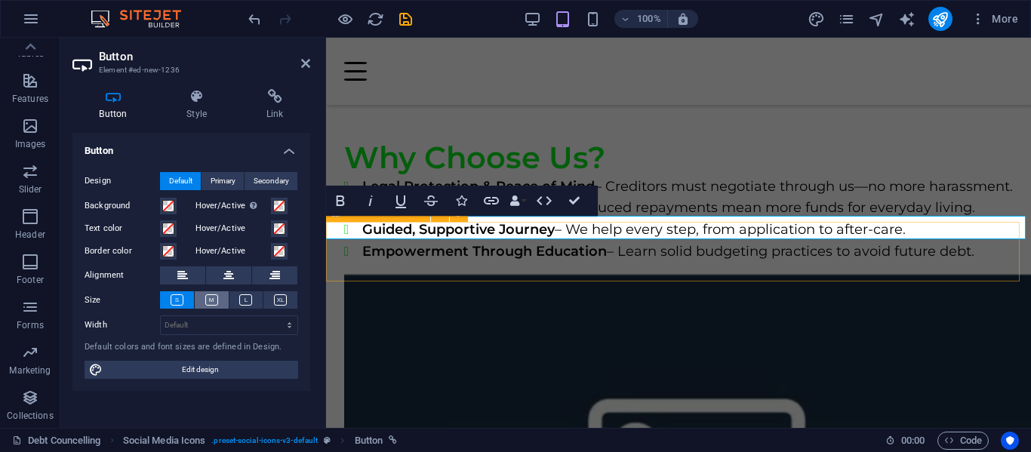
click at [208, 298] on icon at bounding box center [211, 299] width 13 height 11
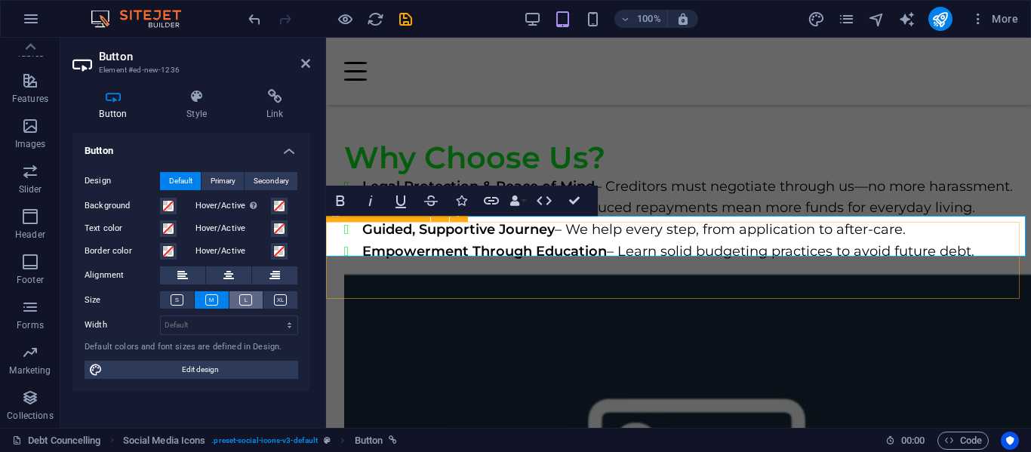
click at [248, 297] on icon at bounding box center [245, 299] width 13 height 11
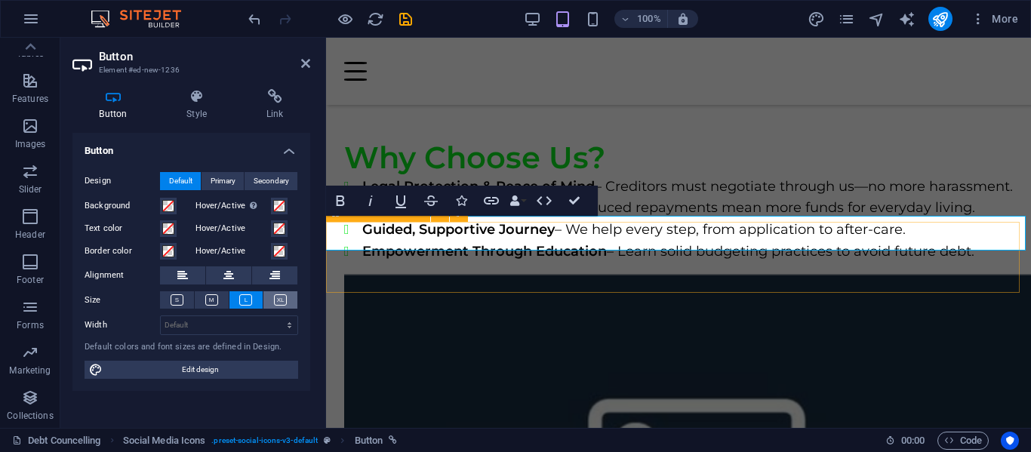
click at [286, 297] on icon at bounding box center [280, 299] width 13 height 11
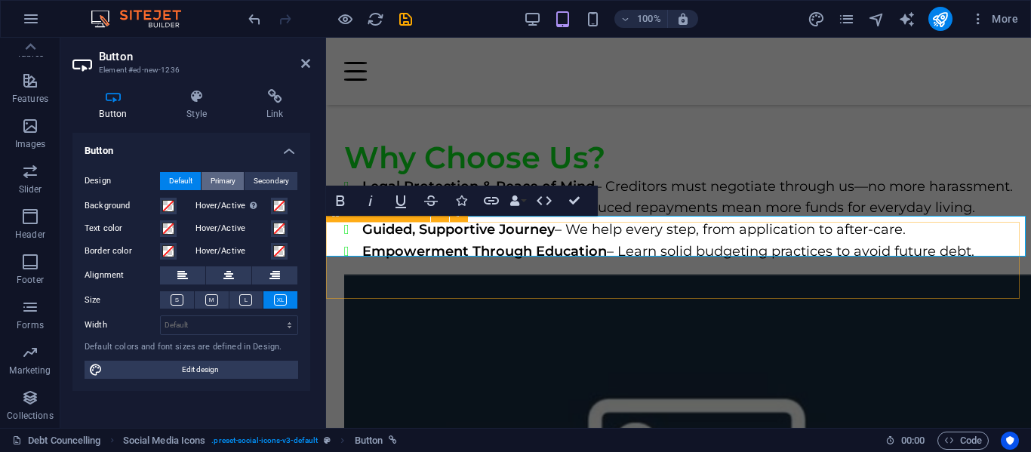
click at [229, 181] on span "Primary" at bounding box center [223, 181] width 25 height 18
click at [172, 205] on span at bounding box center [168, 206] width 12 height 12
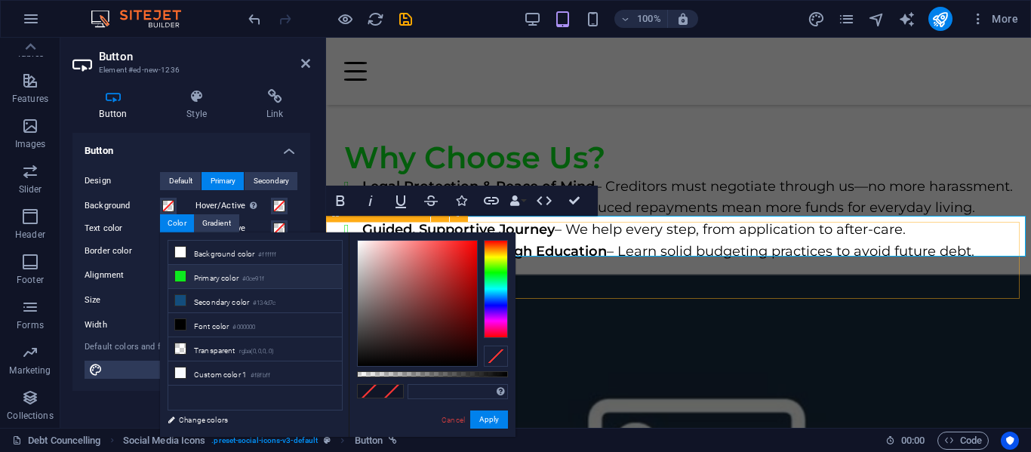
click at [178, 274] on icon at bounding box center [180, 276] width 11 height 11
type input "#0ce91f"
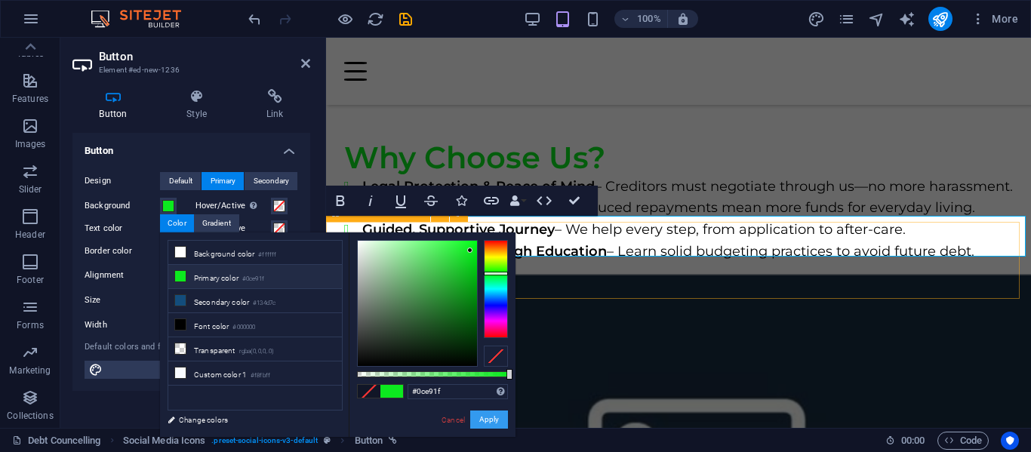
click at [491, 419] on button "Apply" at bounding box center [489, 420] width 38 height 18
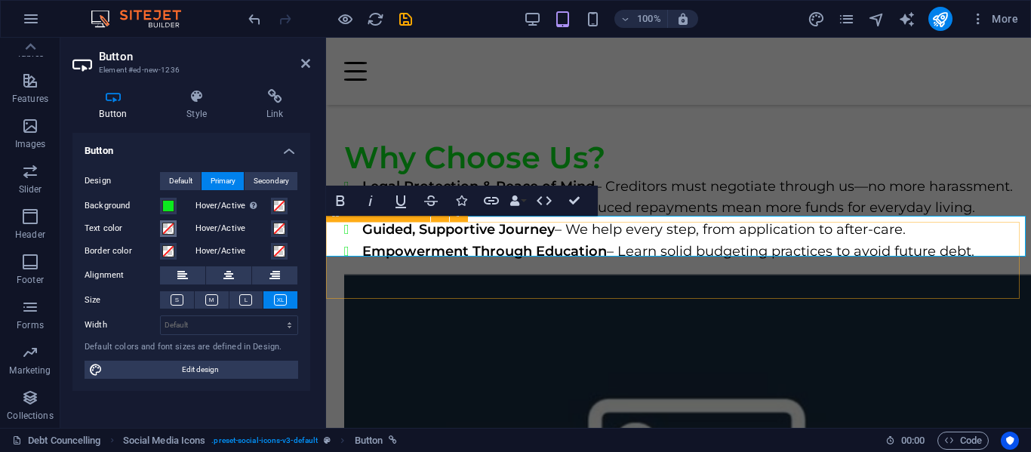
click at [168, 230] on span at bounding box center [168, 229] width 12 height 12
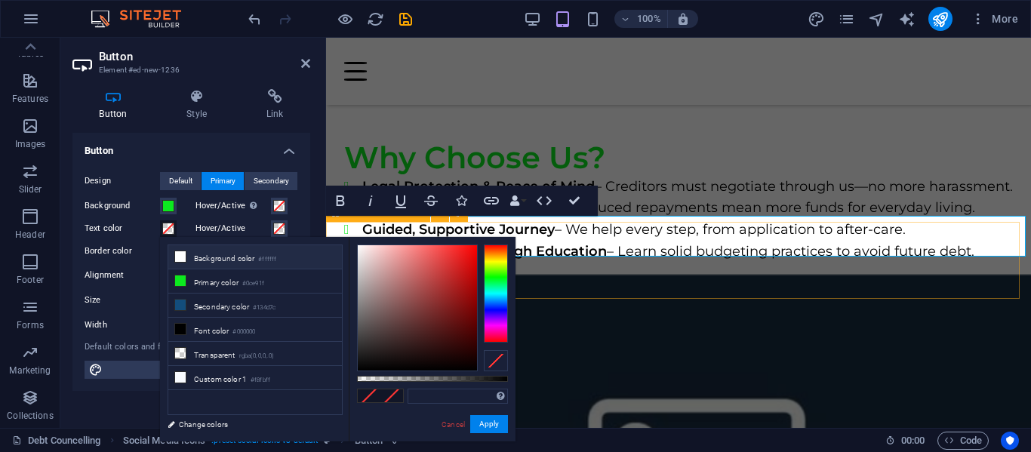
click at [178, 257] on icon at bounding box center [180, 256] width 11 height 11
type input "#ffffff"
click at [492, 425] on button "Apply" at bounding box center [489, 424] width 38 height 18
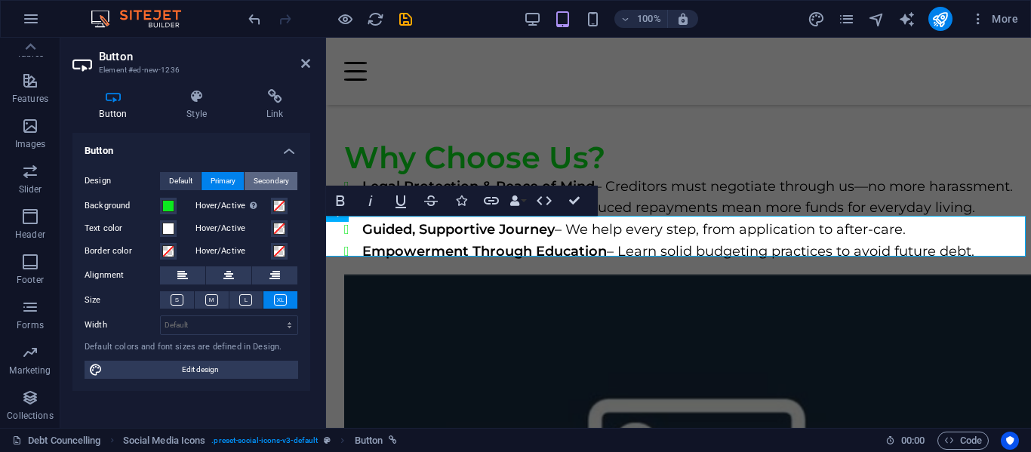
click at [276, 180] on span "Secondary" at bounding box center [271, 181] width 35 height 18
click at [171, 227] on span at bounding box center [168, 229] width 12 height 12
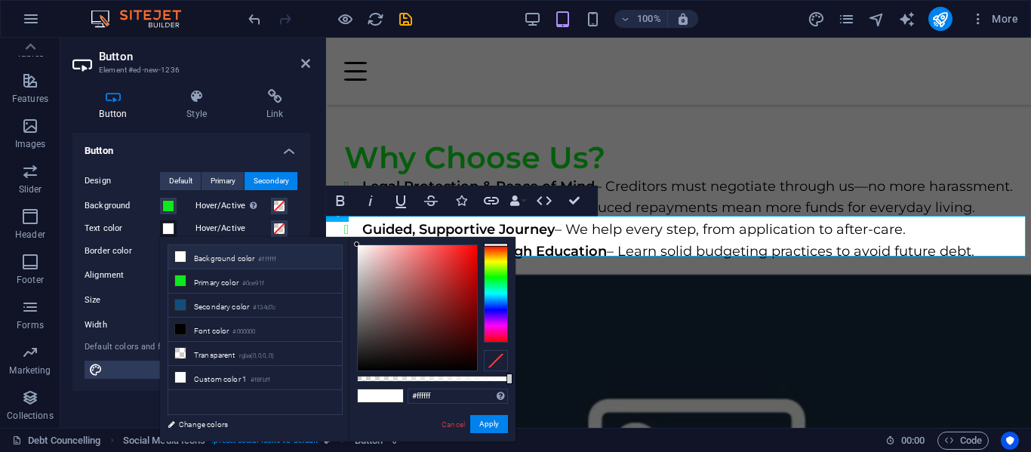
click at [379, 399] on span at bounding box center [369, 396] width 23 height 13
drag, startPoint x: 497, startPoint y: 420, endPoint x: 171, endPoint y: 383, distance: 328.2
click at [497, 421] on button "Apply" at bounding box center [489, 424] width 38 height 18
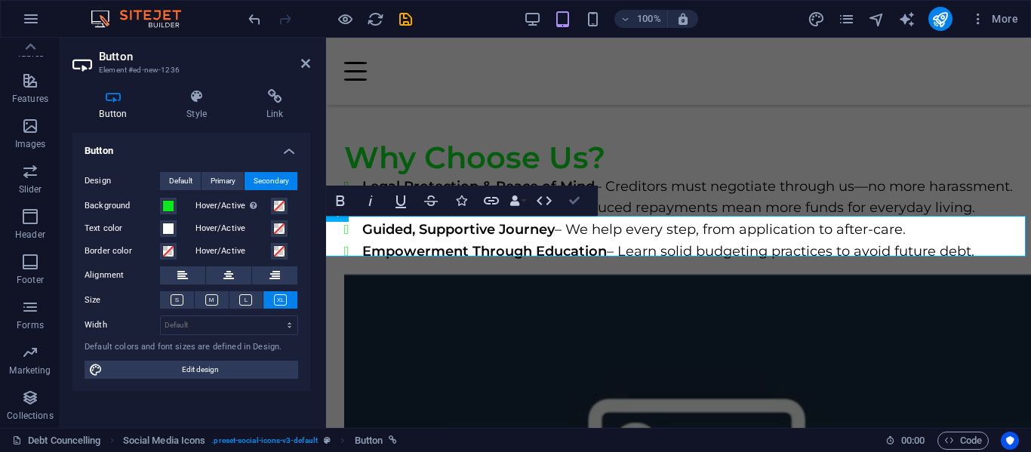
drag, startPoint x: 570, startPoint y: 199, endPoint x: 510, endPoint y: 162, distance: 70.6
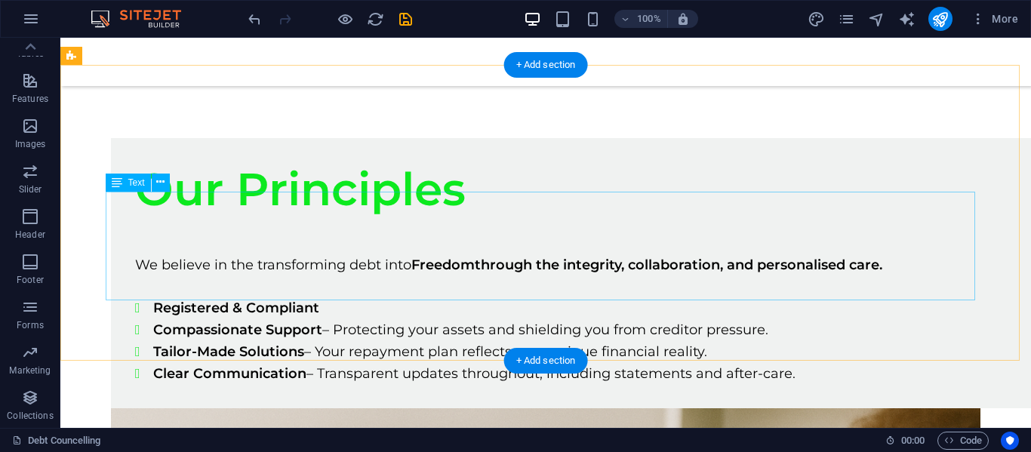
scroll to position [2004, 0]
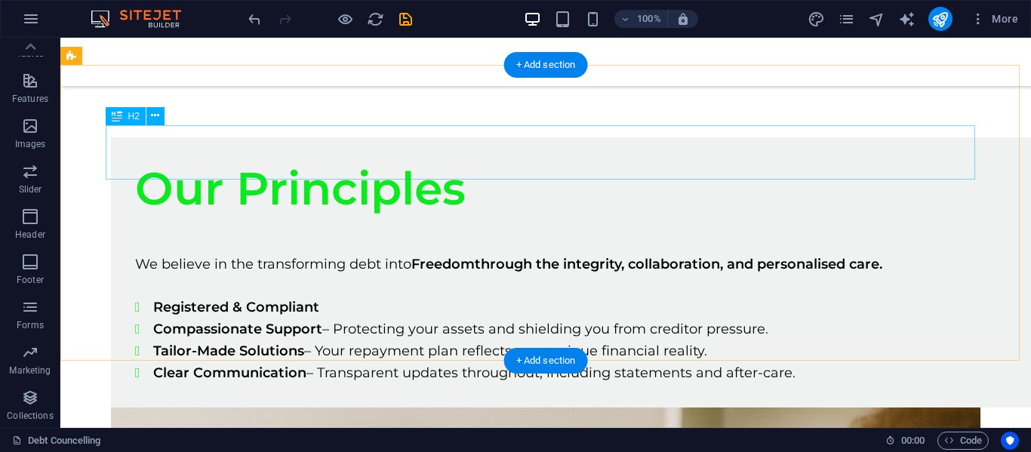
click at [344, 152] on div "Testimonials" at bounding box center [606, 270] width 971 height 390
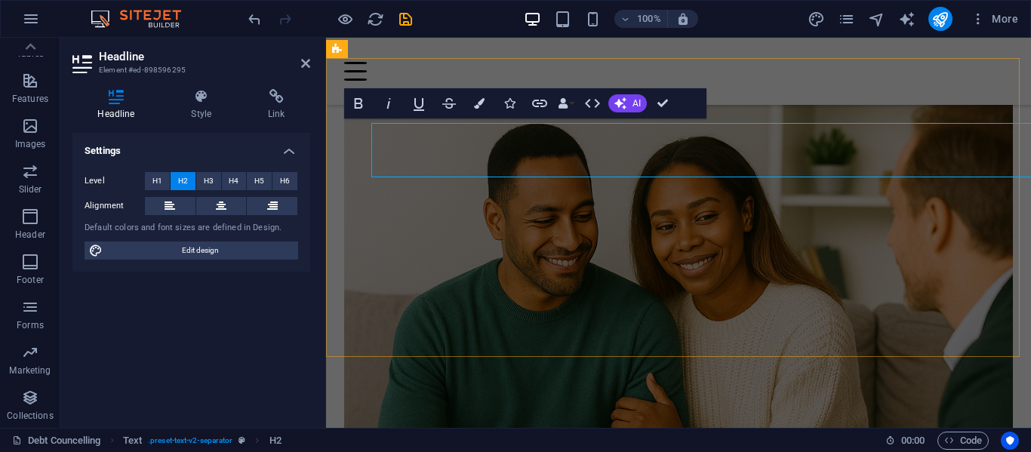
scroll to position [2006, 0]
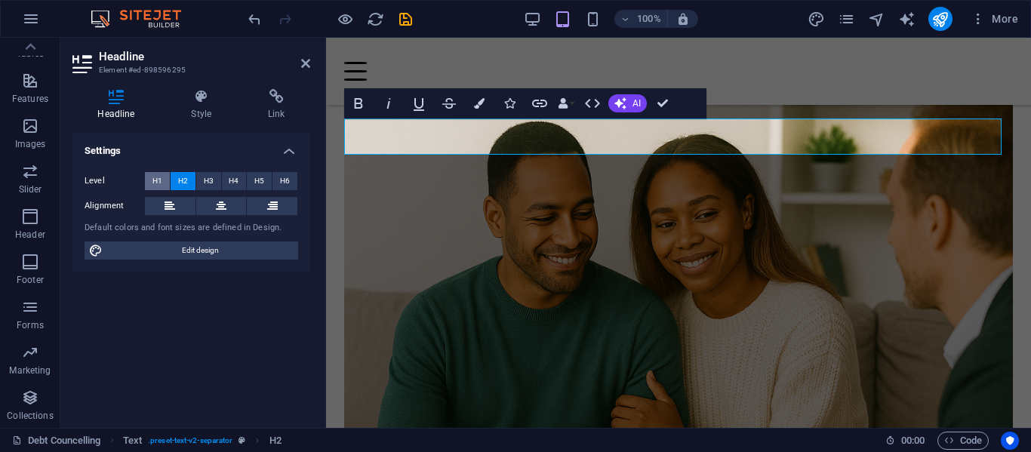
click at [156, 181] on span "H1" at bounding box center [157, 181] width 10 height 18
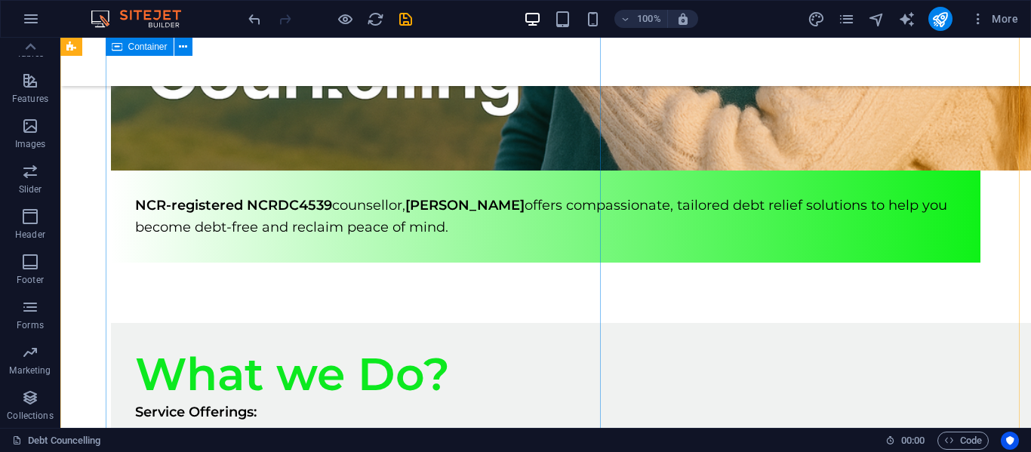
scroll to position [1098, 0]
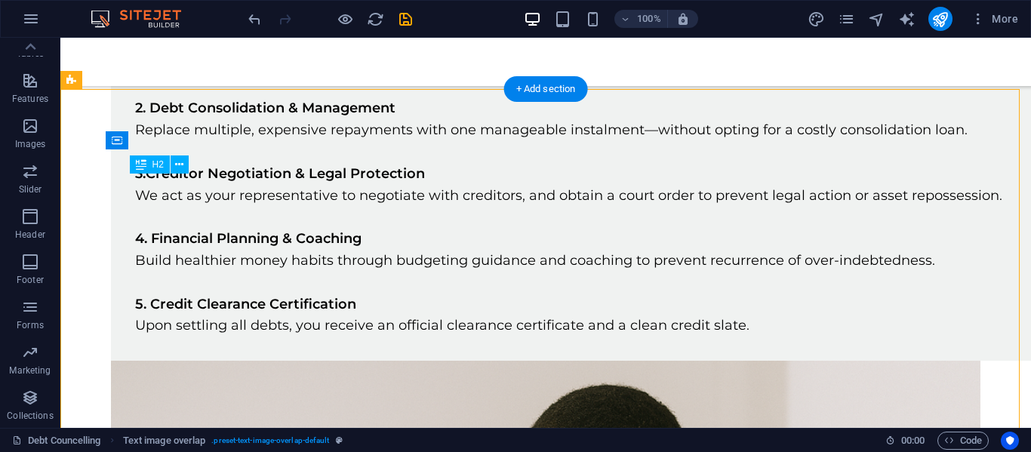
scroll to position [1046, 0]
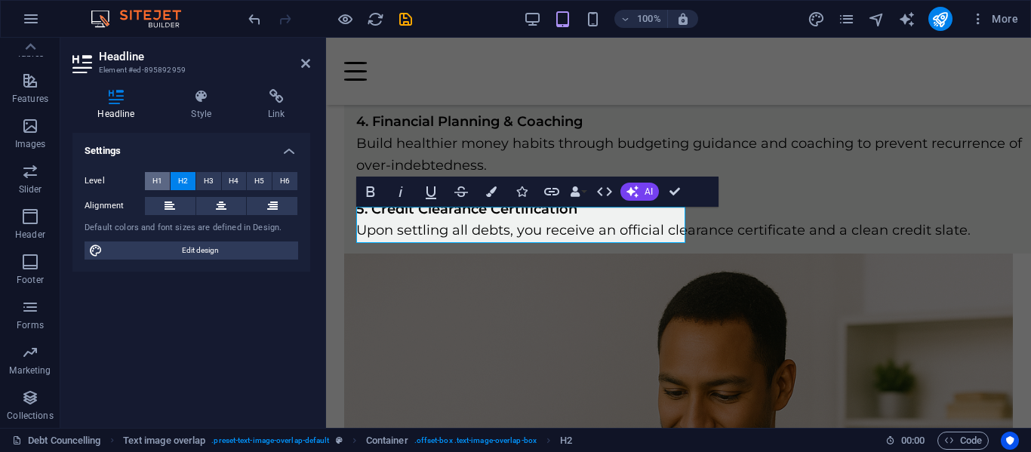
click at [155, 180] on span "H1" at bounding box center [157, 181] width 10 height 18
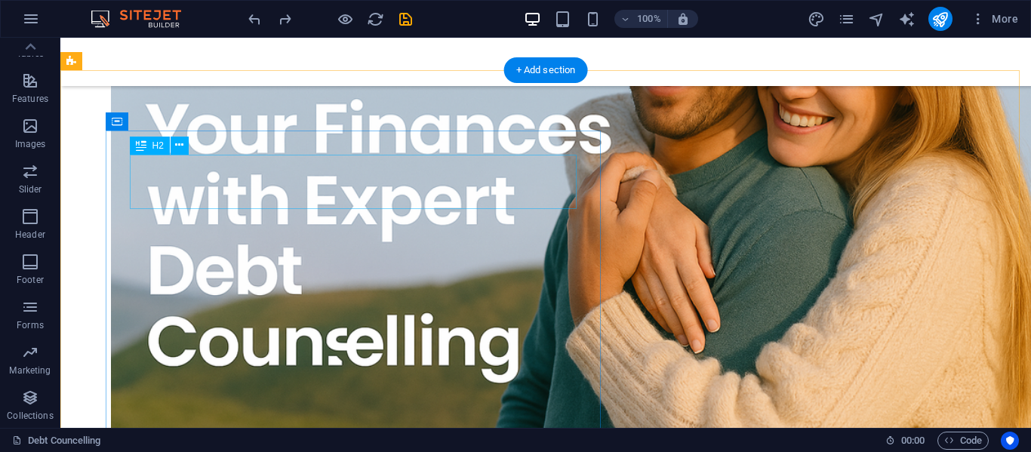
scroll to position [453, 0]
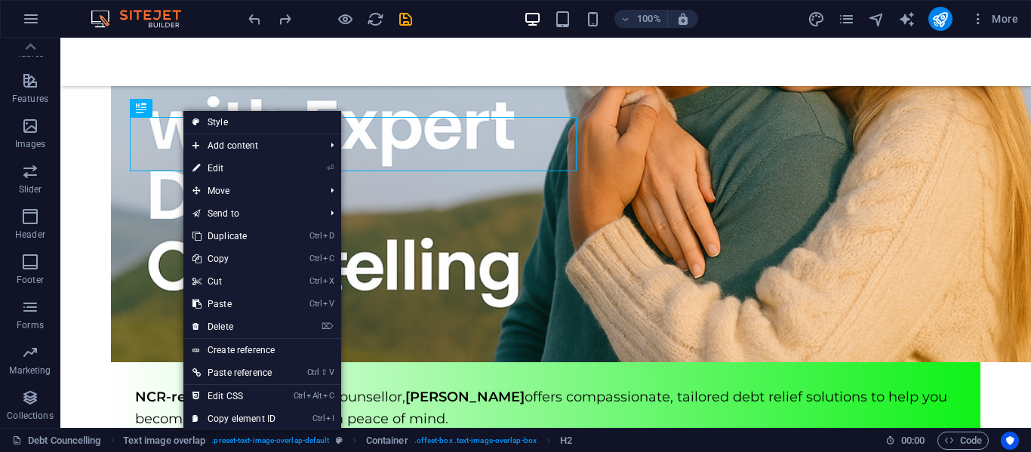
click at [221, 117] on link "Style" at bounding box center [262, 122] width 158 height 23
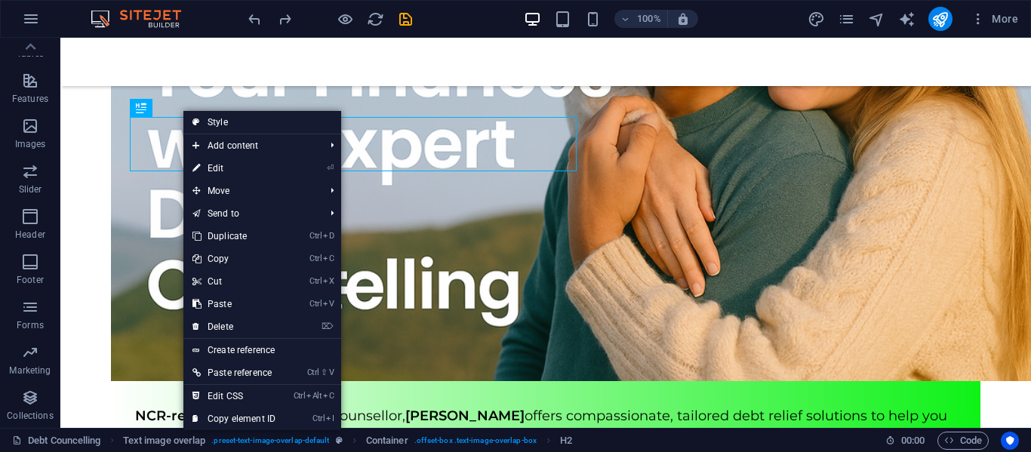
select select "rem"
select select "px"
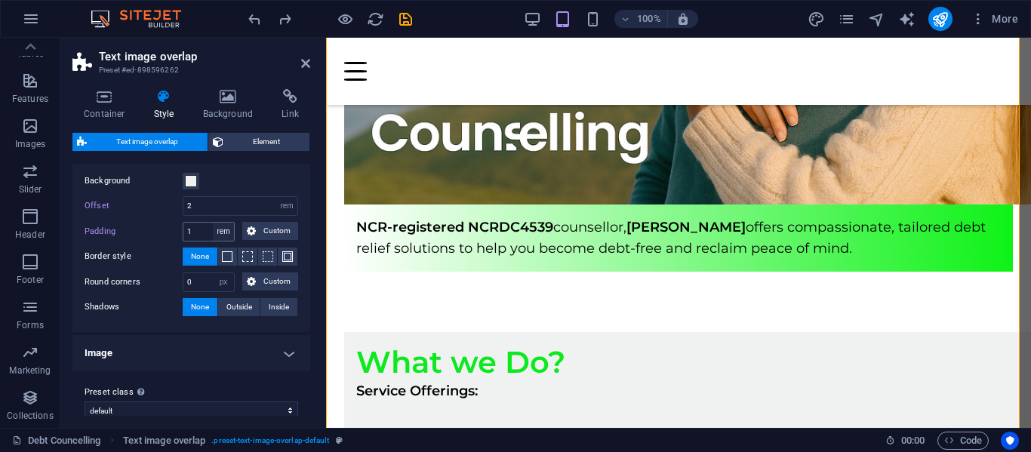
scroll to position [50, 0]
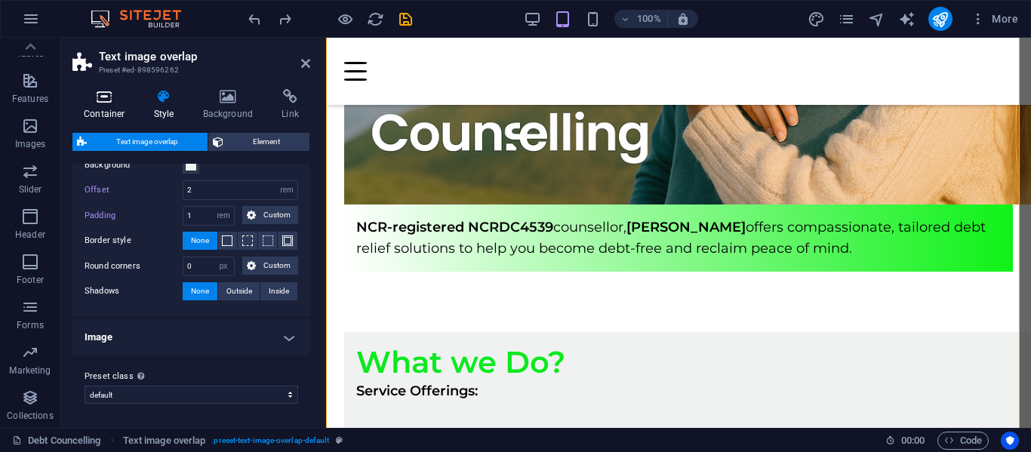
click at [103, 97] on icon at bounding box center [104, 96] width 64 height 15
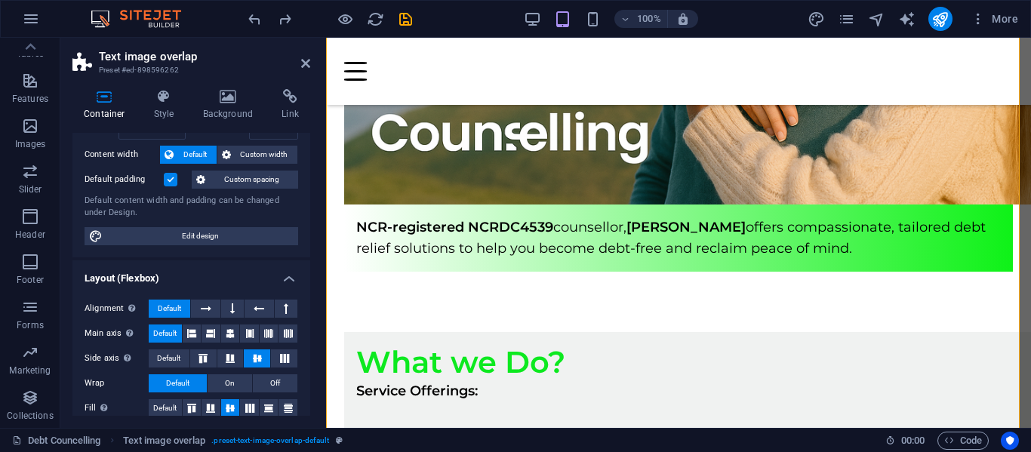
scroll to position [0, 0]
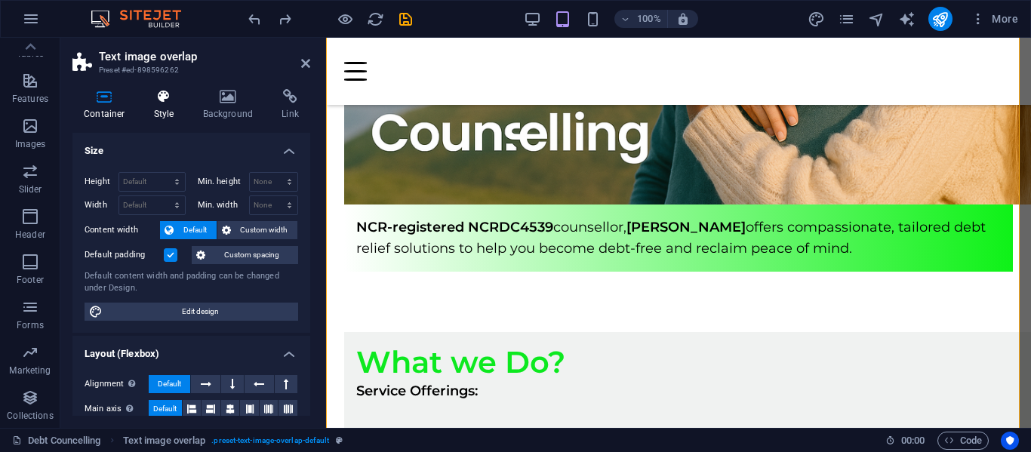
click at [162, 97] on icon at bounding box center [164, 96] width 43 height 15
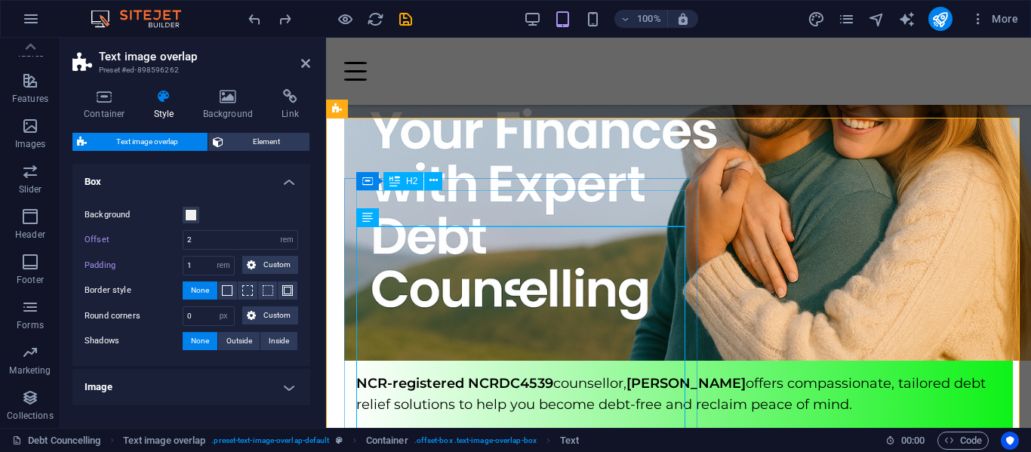
scroll to position [245, 0]
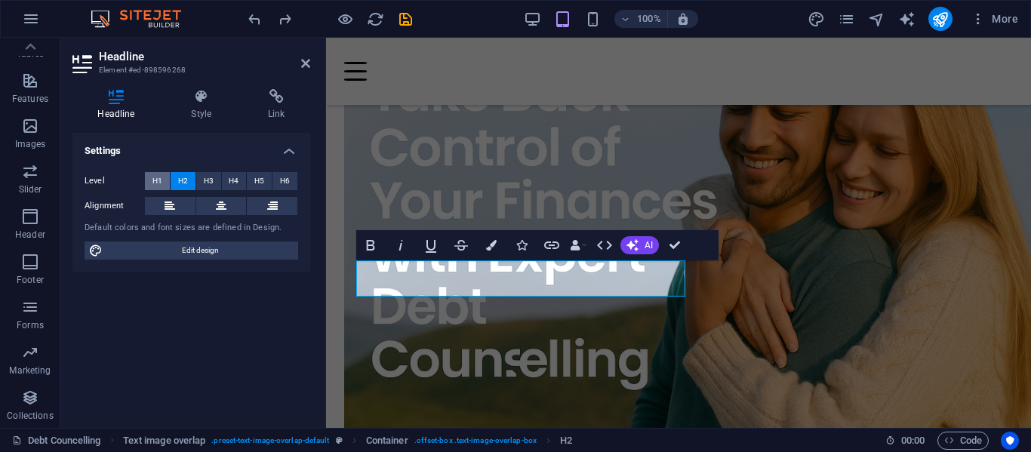
click at [158, 179] on span "H1" at bounding box center [157, 181] width 10 height 18
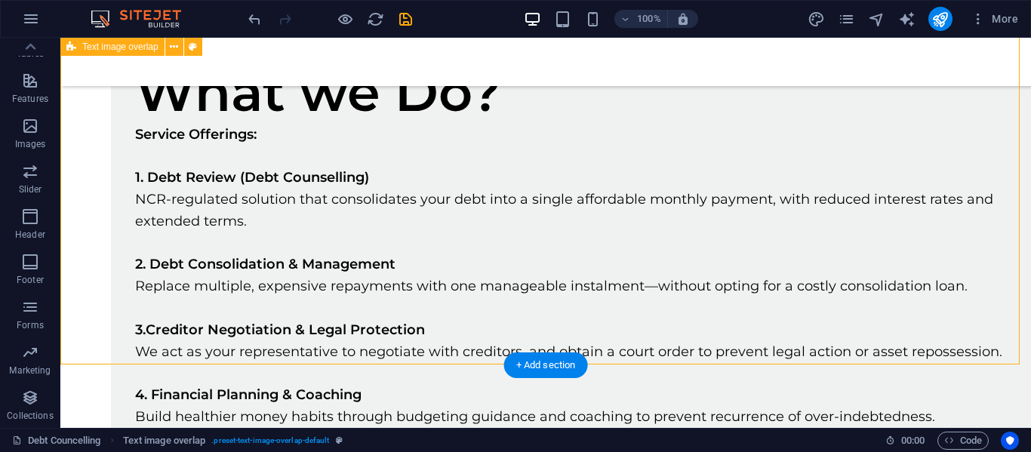
scroll to position [1057, 0]
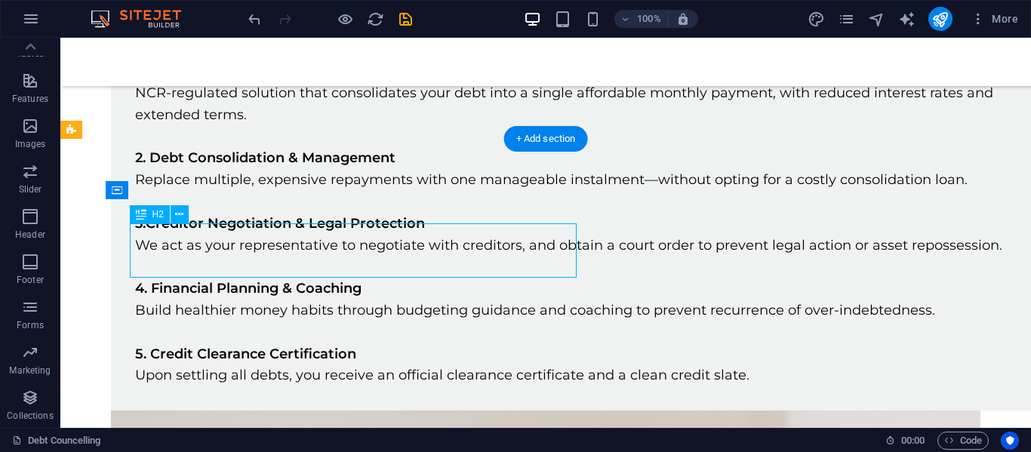
scroll to position [1076, 0]
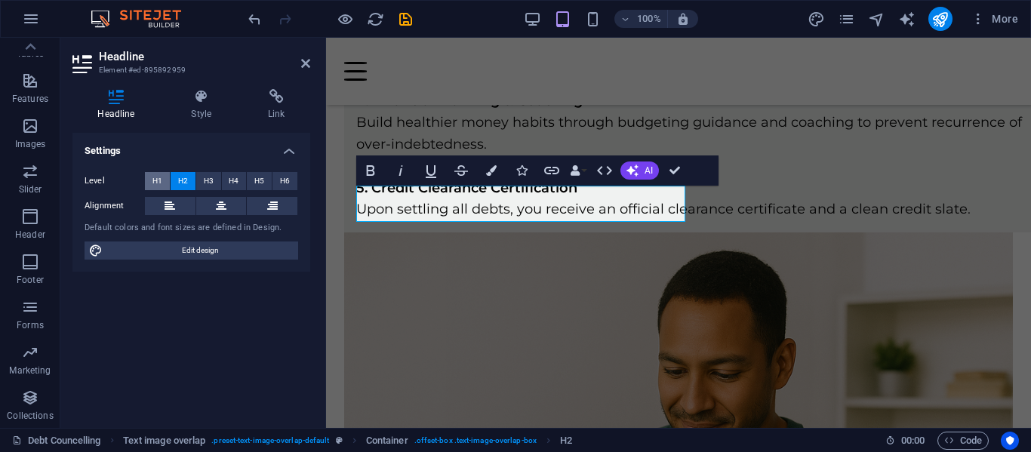
click at [155, 174] on span "H1" at bounding box center [157, 181] width 10 height 18
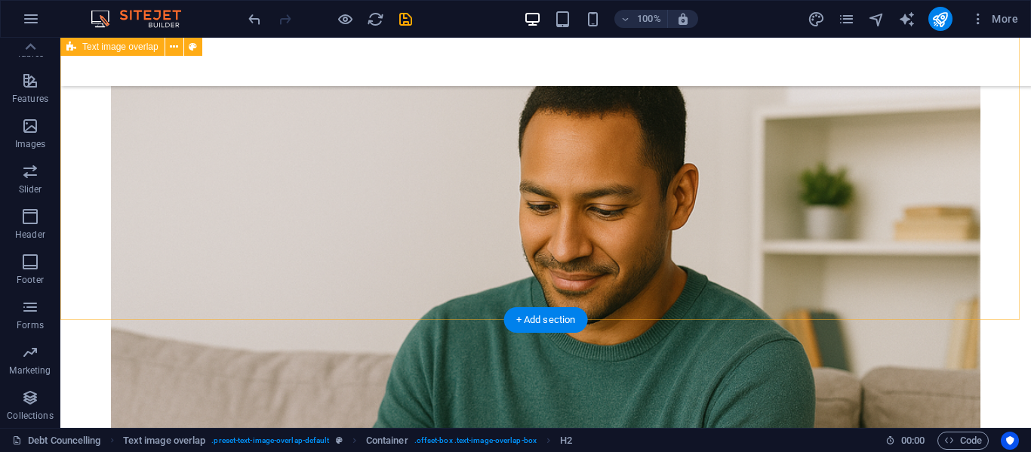
scroll to position [1510, 0]
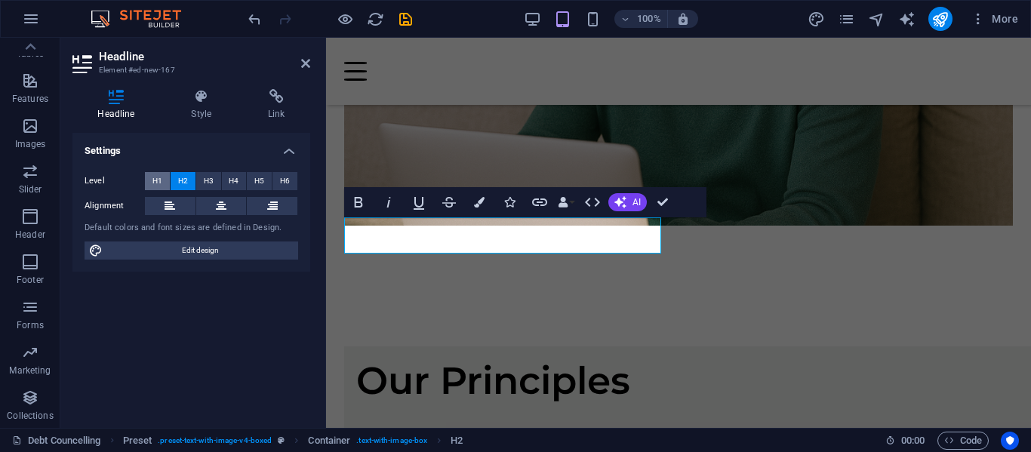
click at [155, 177] on span "H1" at bounding box center [157, 181] width 10 height 18
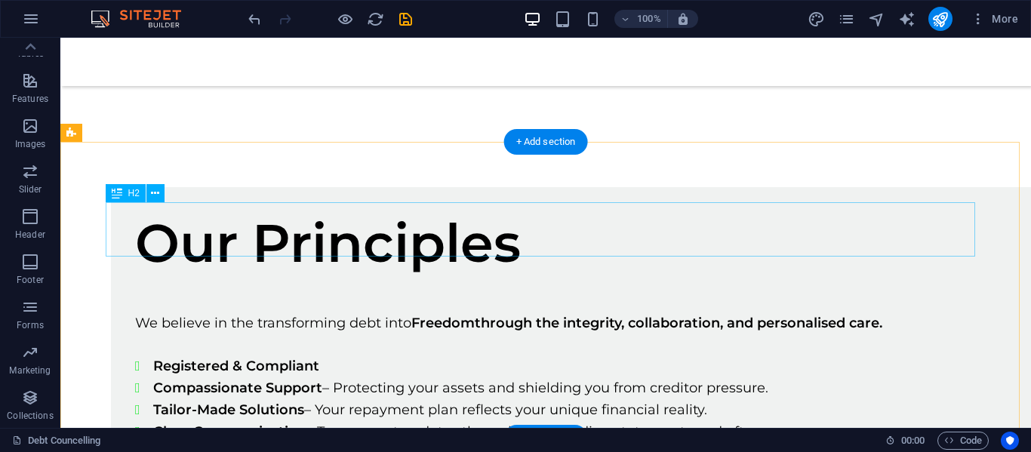
click at [357, 227] on div "Testimonials" at bounding box center [606, 270] width 971 height 390
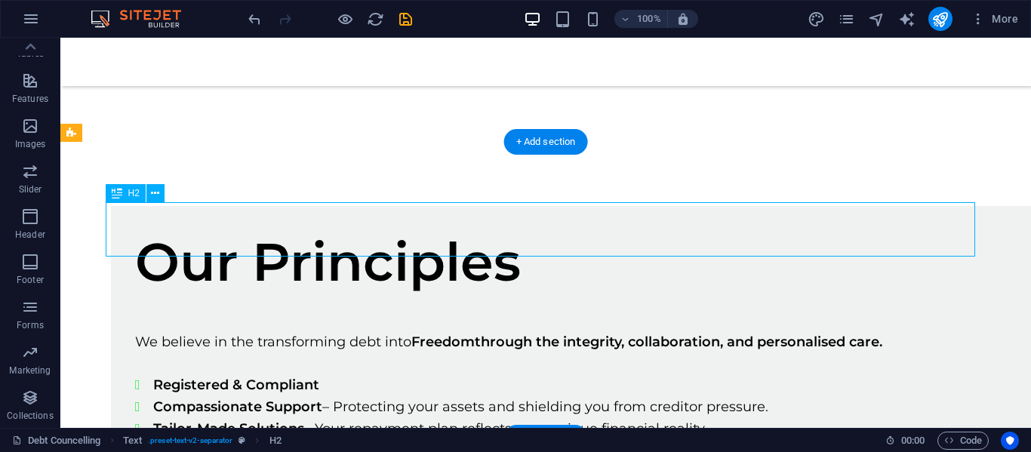
scroll to position [1973, 0]
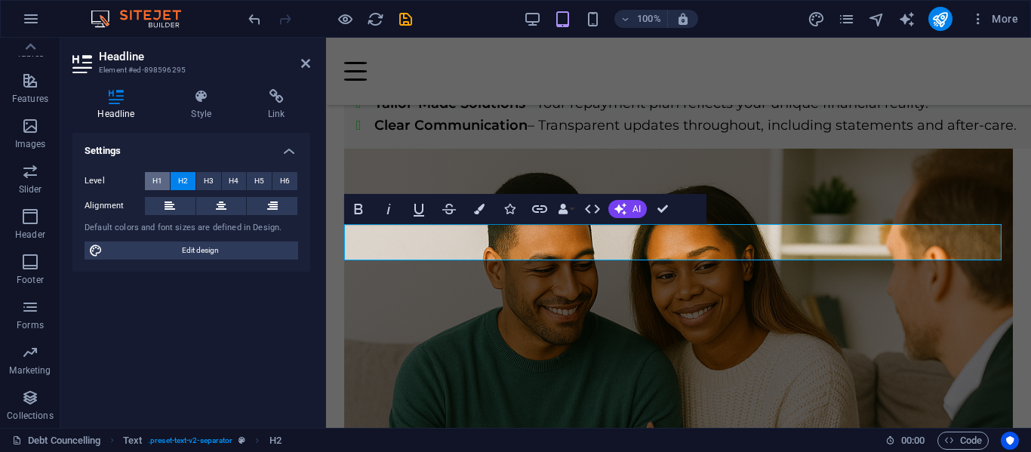
click at [152, 177] on button "H1" at bounding box center [157, 181] width 25 height 18
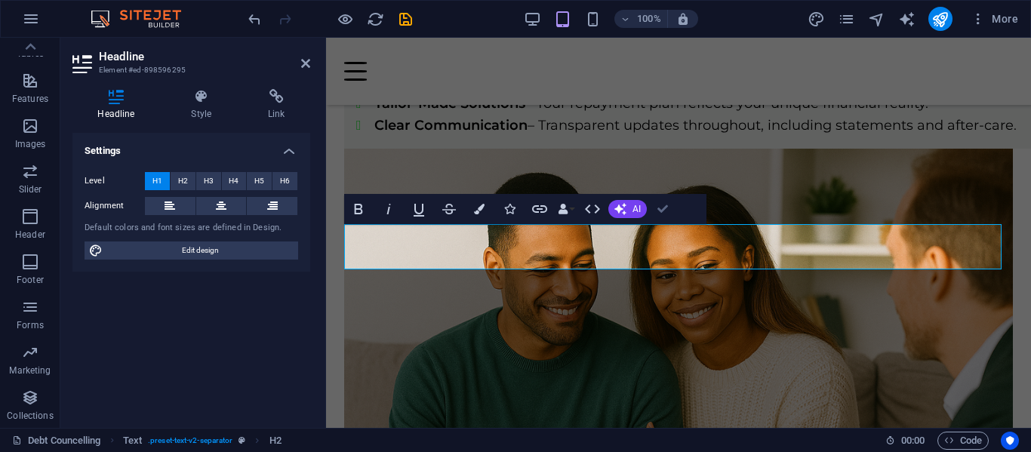
drag, startPoint x: 661, startPoint y: 202, endPoint x: 602, endPoint y: 168, distance: 68.4
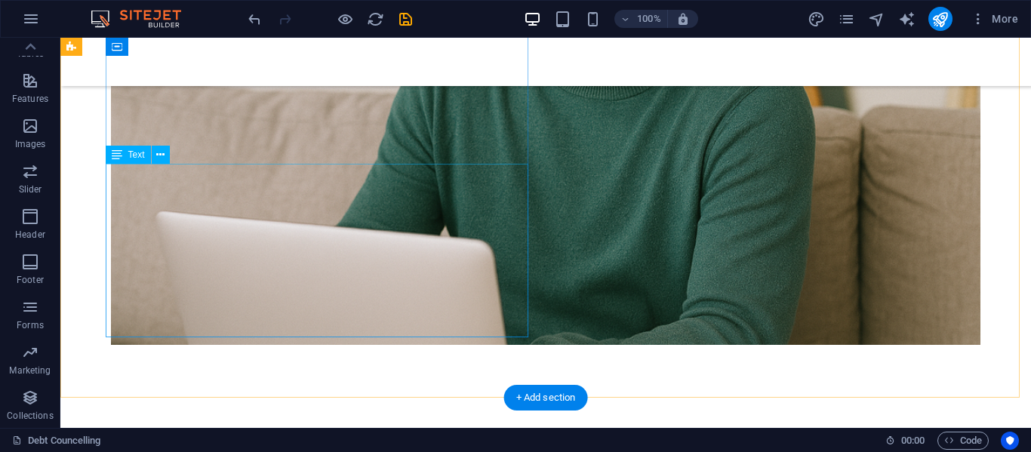
scroll to position [1661, 0]
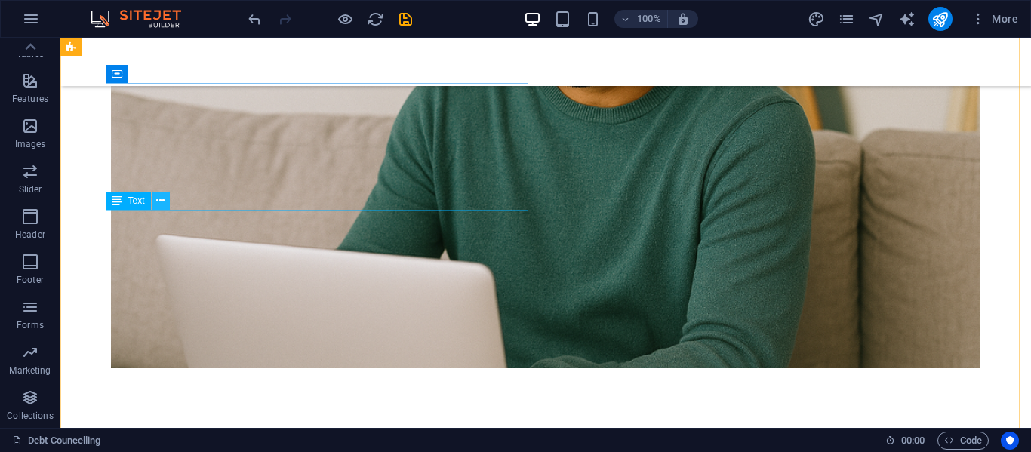
click at [160, 199] on icon at bounding box center [160, 201] width 8 height 16
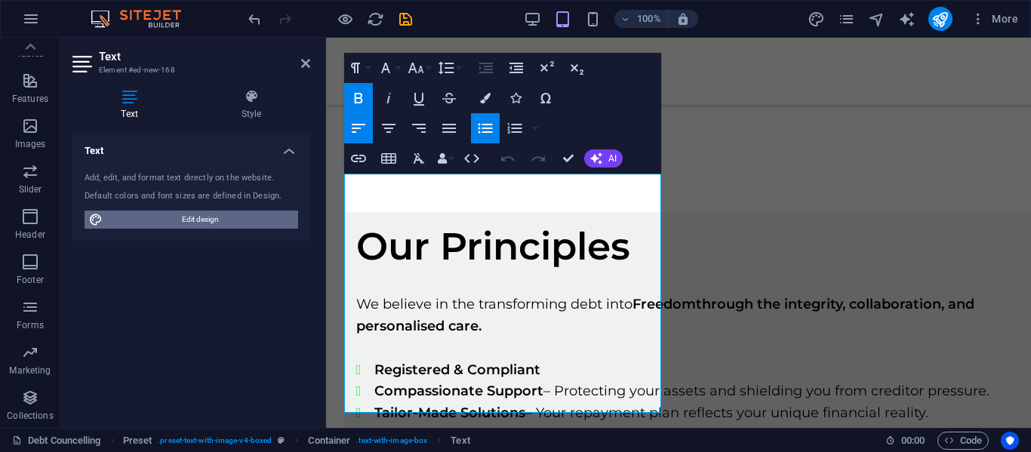
click at [279, 212] on span "Edit design" at bounding box center [200, 220] width 186 height 18
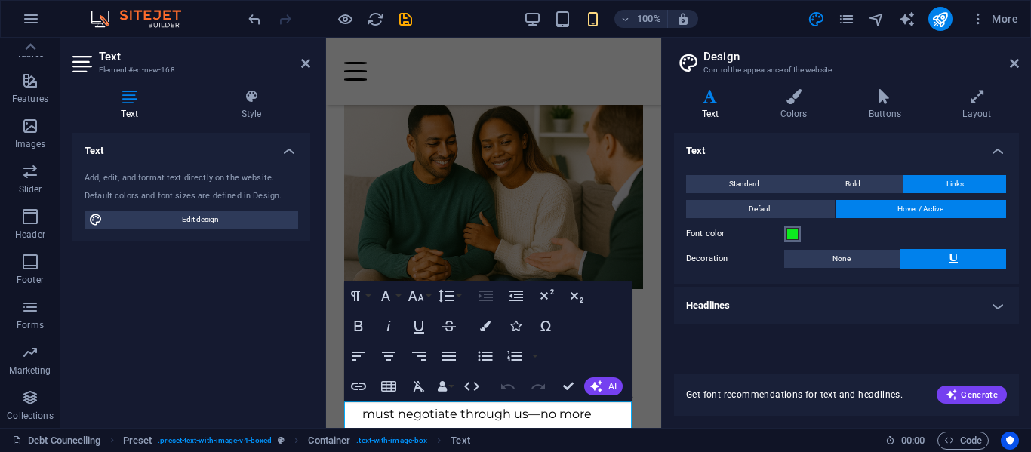
click at [790, 232] on span at bounding box center [793, 234] width 12 height 12
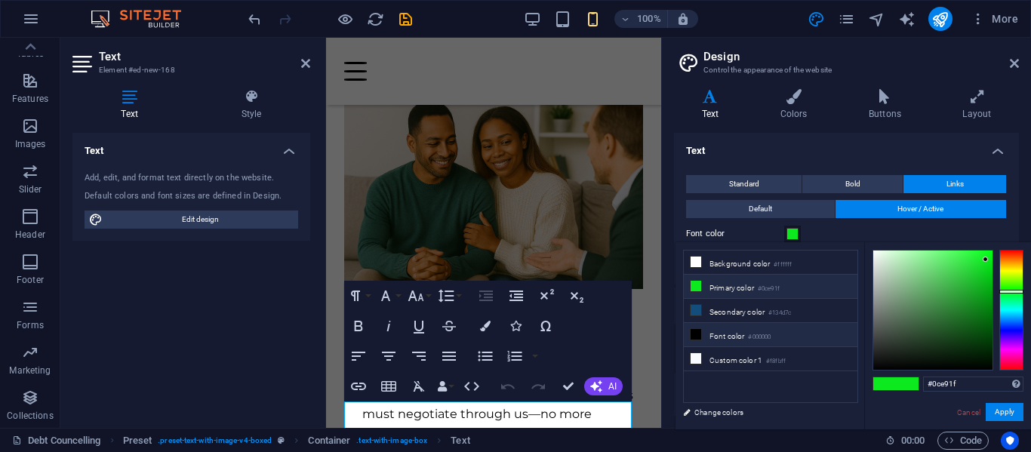
click at [737, 337] on li "Font color #000000" at bounding box center [771, 335] width 174 height 24
type input "#000000"
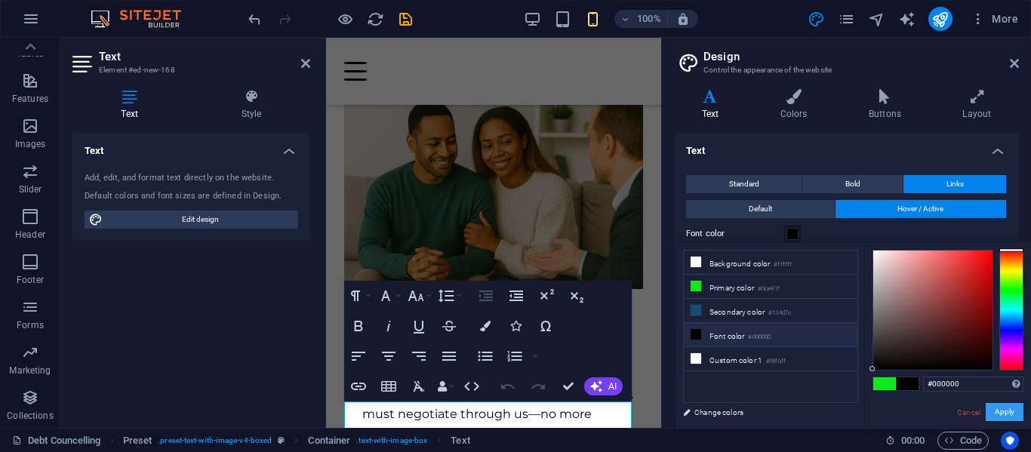
click at [1003, 411] on button "Apply" at bounding box center [1005, 412] width 38 height 18
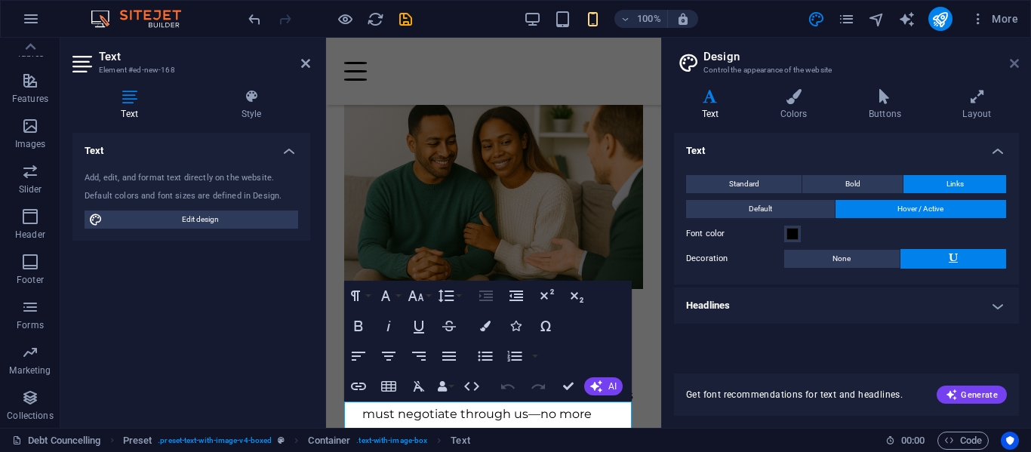
click at [1019, 64] on aside "Design Control the appearance of the website Variants Text Colors Buttons Layou…" at bounding box center [846, 233] width 370 height 390
click at [1013, 63] on icon at bounding box center [1014, 63] width 9 height 12
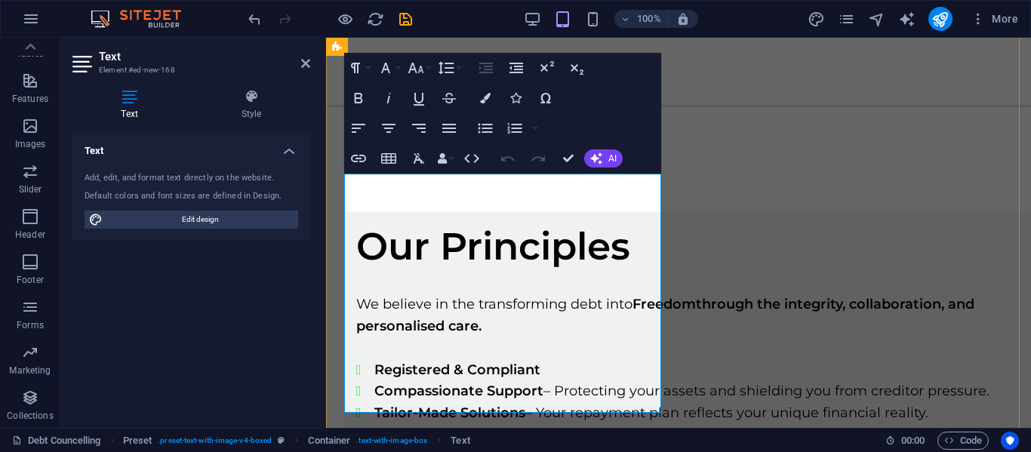
drag, startPoint x: 416, startPoint y: 402, endPoint x: 354, endPoint y: 178, distance: 231.9
click at [488, 127] on icon "button" at bounding box center [485, 128] width 18 height 18
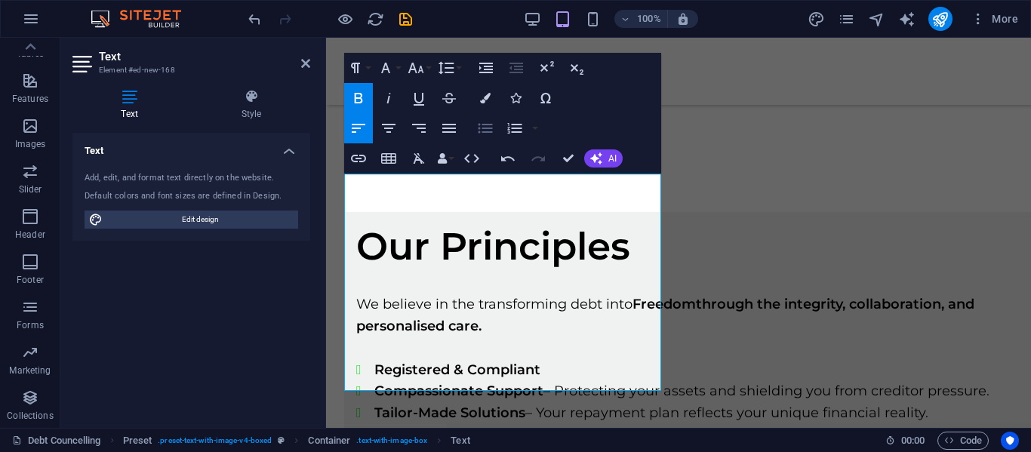
click at [488, 127] on icon "button" at bounding box center [485, 128] width 18 height 18
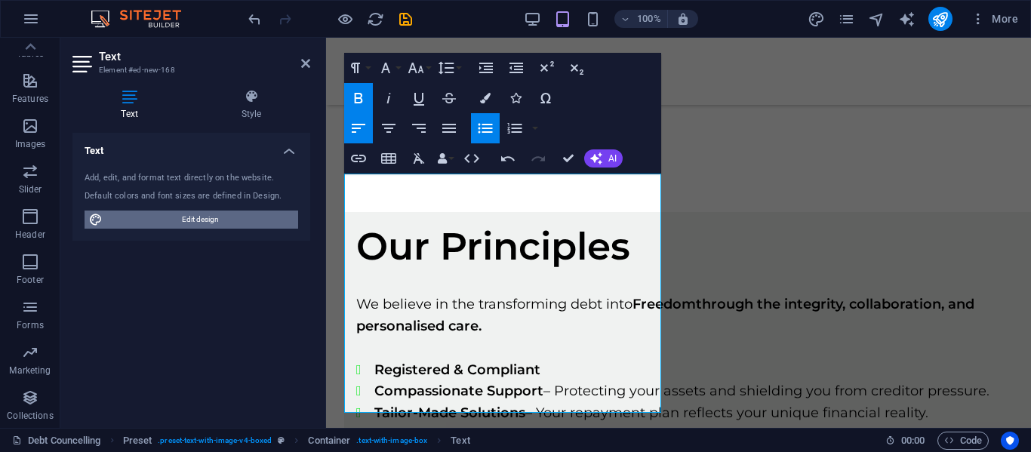
click at [174, 217] on span "Edit design" at bounding box center [200, 220] width 186 height 18
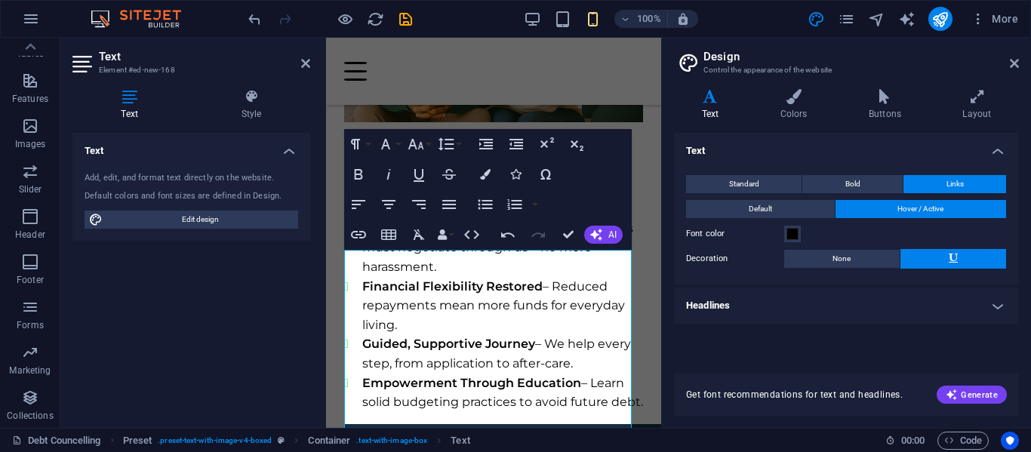
scroll to position [1844, 0]
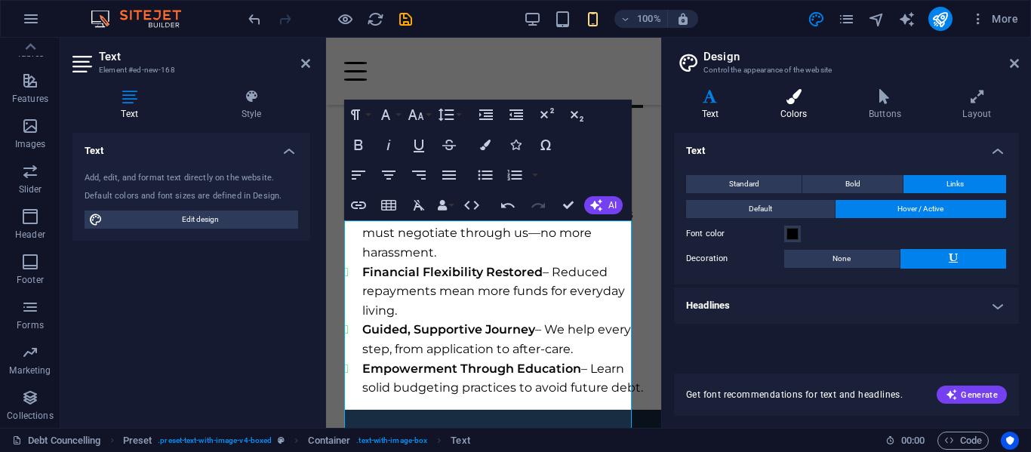
click at [792, 97] on icon at bounding box center [794, 96] width 82 height 15
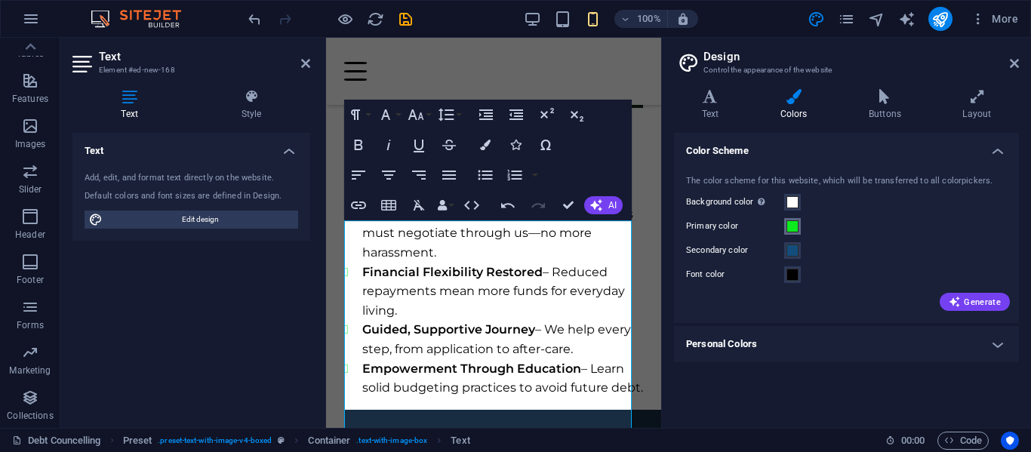
click at [791, 228] on span at bounding box center [793, 226] width 12 height 12
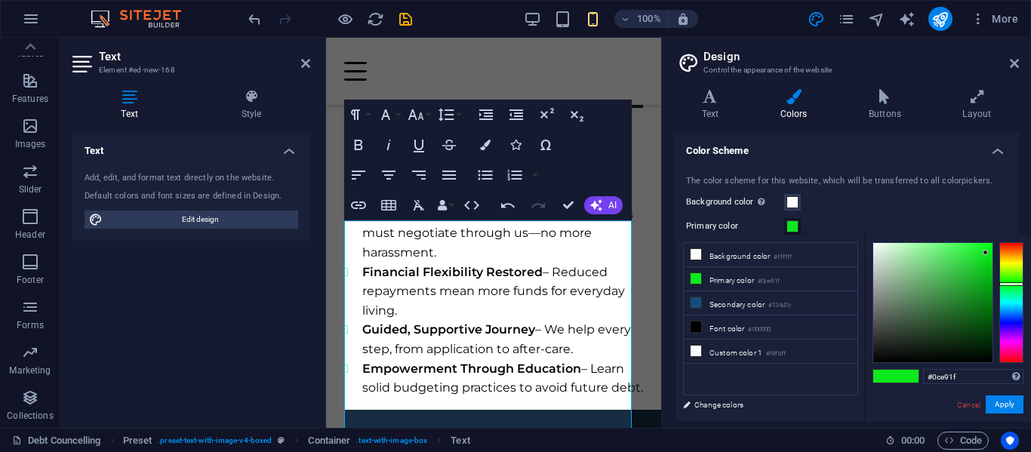
type input "#060706"
click at [878, 359] on div at bounding box center [932, 302] width 119 height 119
click at [1006, 399] on button "Apply" at bounding box center [1005, 405] width 38 height 18
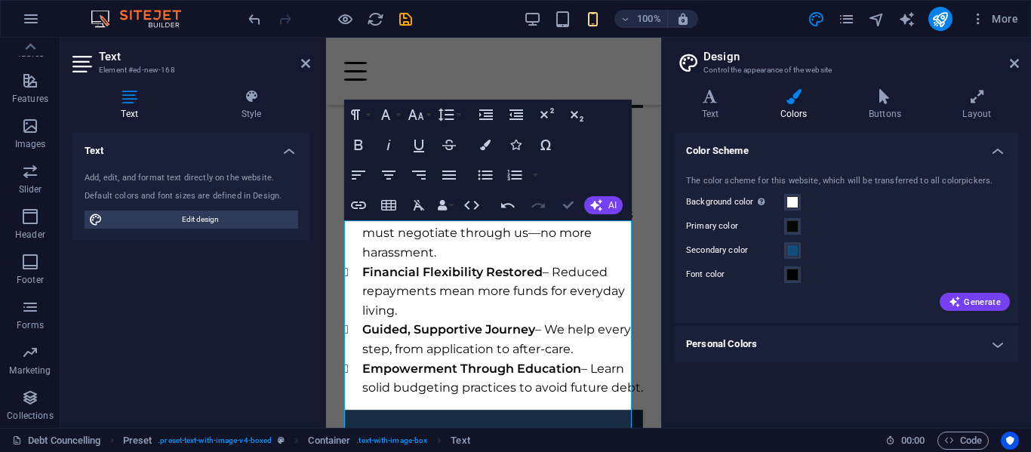
drag, startPoint x: 560, startPoint y: 202, endPoint x: 502, endPoint y: 165, distance: 68.5
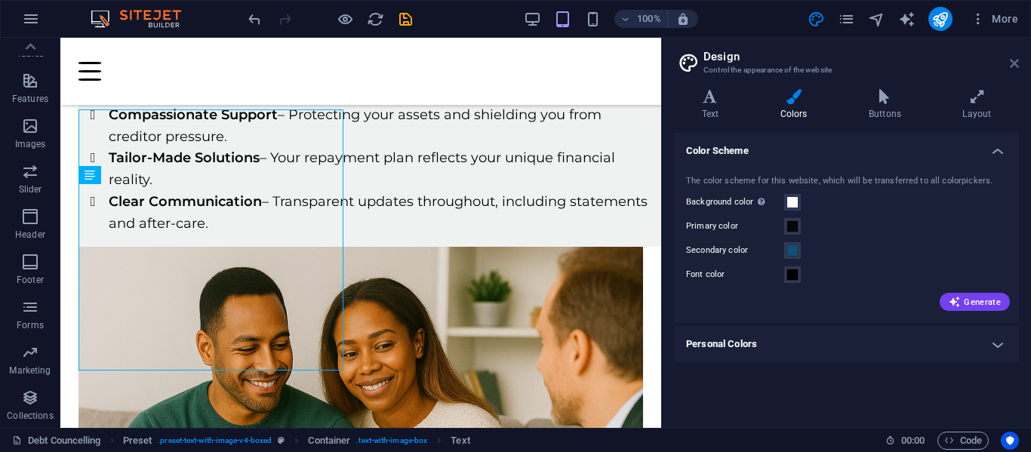
drag, startPoint x: 1011, startPoint y: 66, endPoint x: 728, endPoint y: 149, distance: 294.1
click at [1011, 66] on icon at bounding box center [1014, 63] width 9 height 12
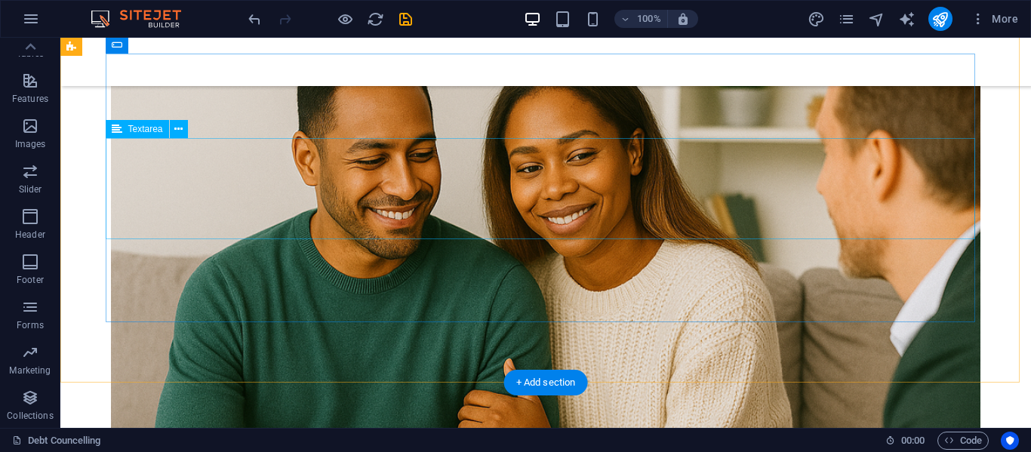
scroll to position [2642, 0]
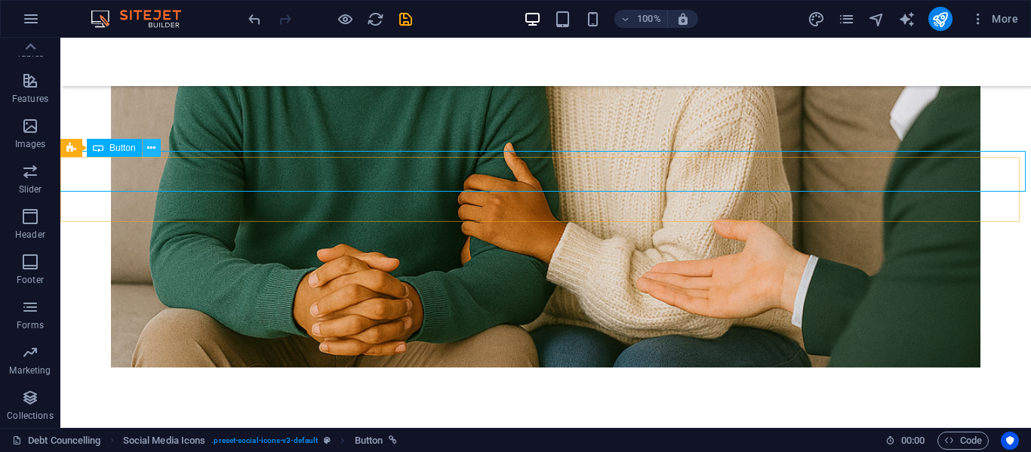
click at [153, 149] on icon at bounding box center [151, 148] width 8 height 16
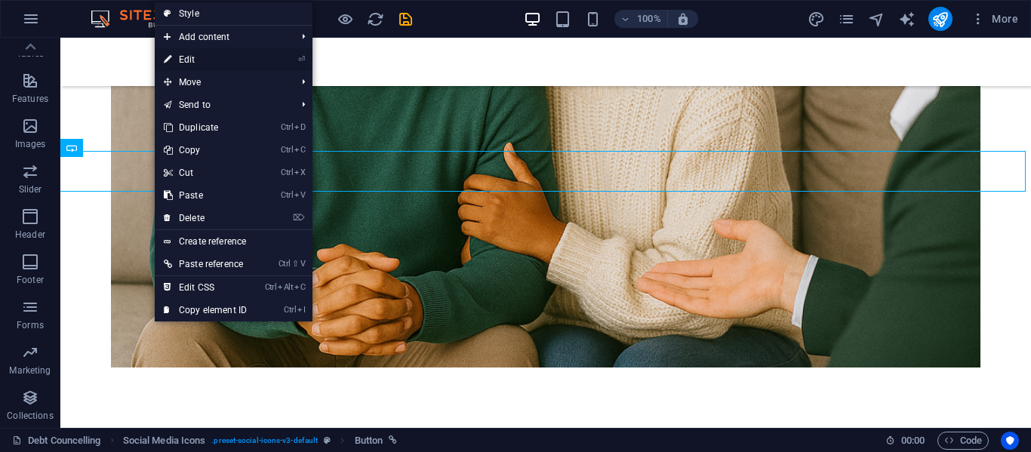
click at [202, 58] on link "⏎ Edit" at bounding box center [205, 59] width 101 height 23
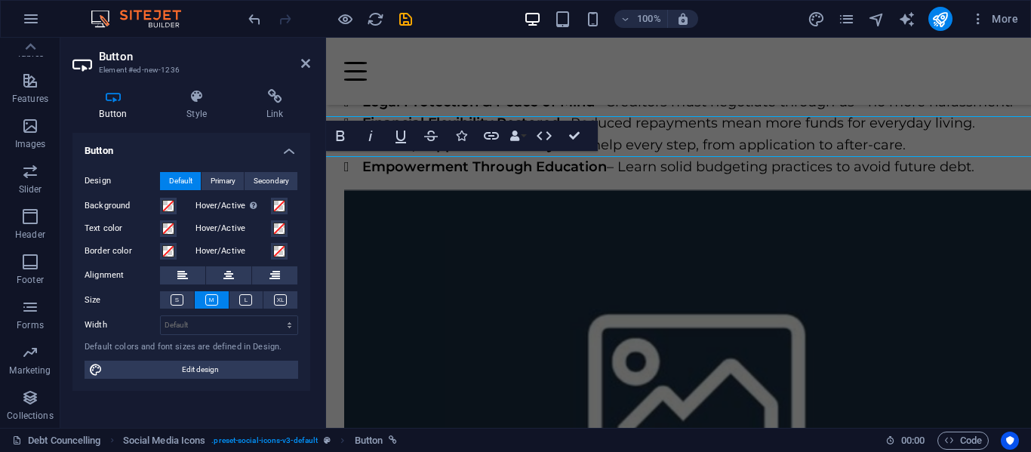
scroll to position [2677, 0]
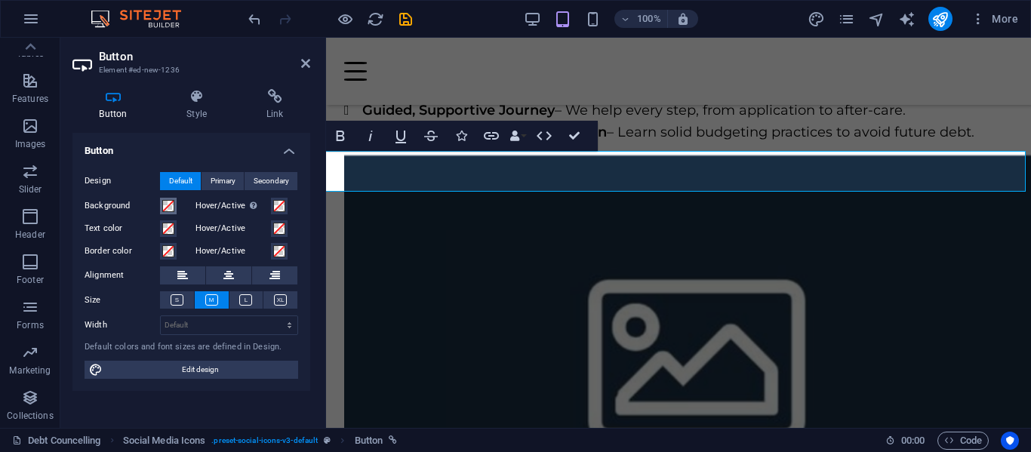
click at [166, 207] on span at bounding box center [168, 206] width 12 height 12
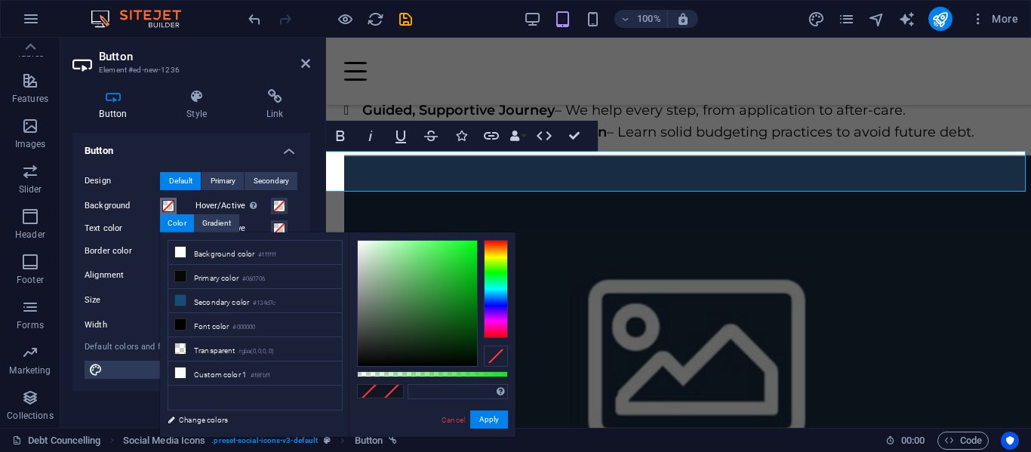
type input "#0bf11e"
click at [471, 247] on div at bounding box center [417, 303] width 119 height 125
click at [497, 419] on button "Apply" at bounding box center [489, 420] width 38 height 18
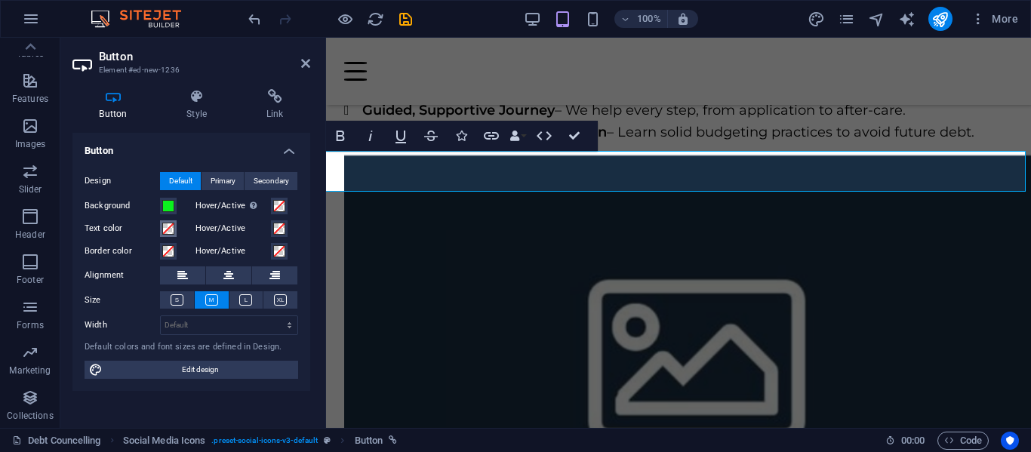
click at [169, 226] on span at bounding box center [168, 229] width 12 height 12
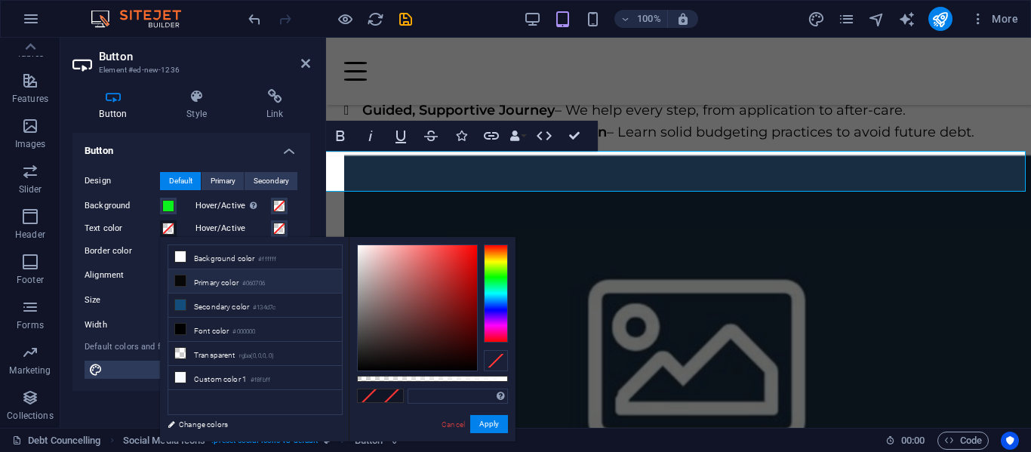
click at [181, 279] on icon at bounding box center [180, 281] width 11 height 11
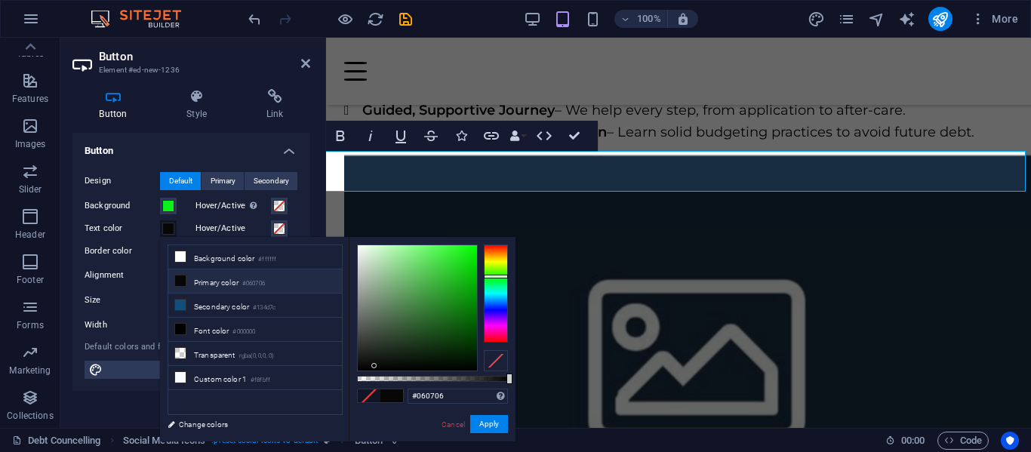
type input "#ecf7ec"
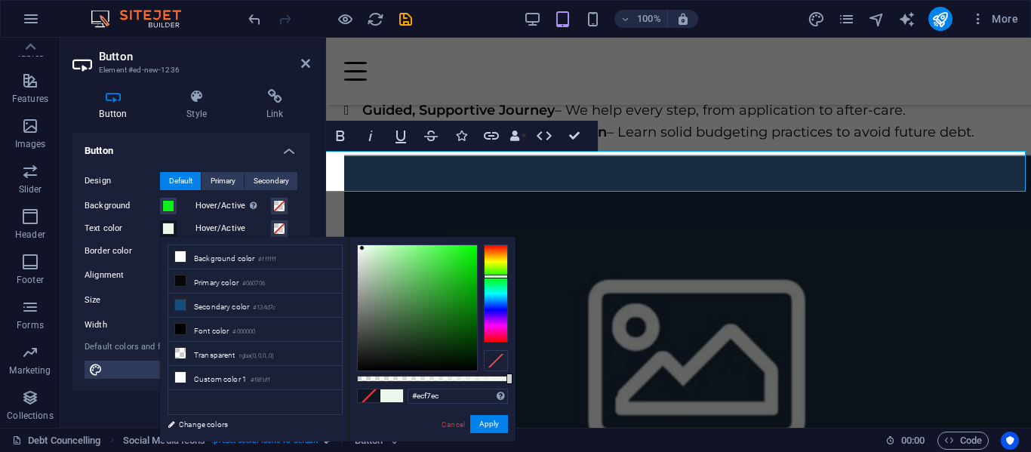
click at [362, 248] on div at bounding box center [417, 307] width 119 height 125
click at [398, 396] on span at bounding box center [391, 396] width 23 height 13
click at [497, 418] on button "Apply" at bounding box center [489, 424] width 38 height 18
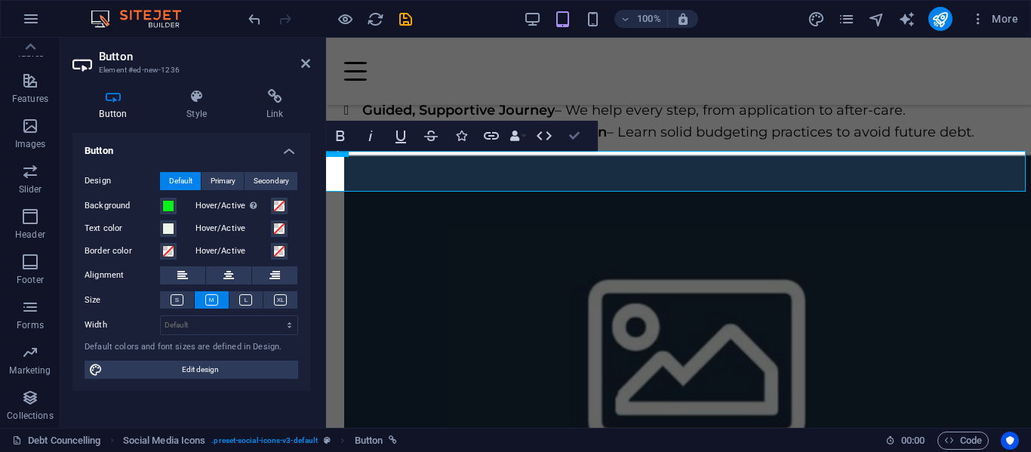
drag, startPoint x: 575, startPoint y: 134, endPoint x: 539, endPoint y: 128, distance: 36.7
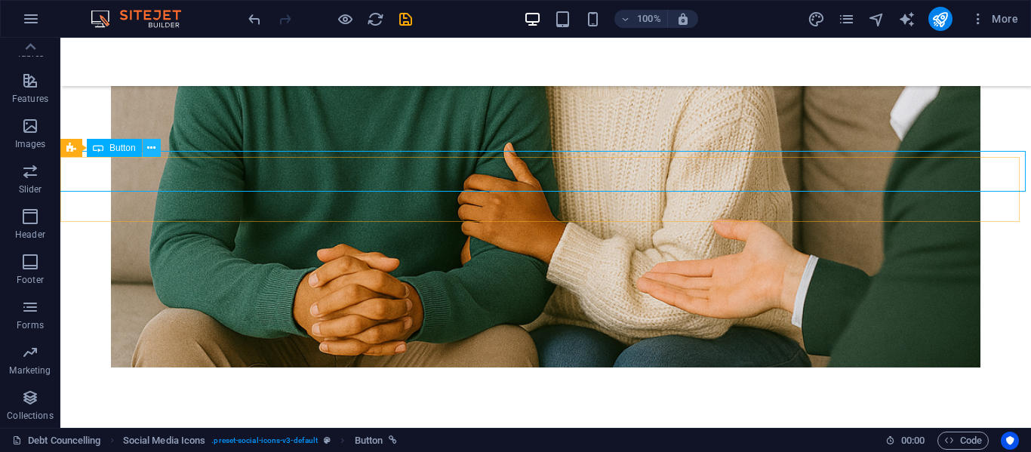
click at [152, 148] on icon at bounding box center [151, 148] width 8 height 16
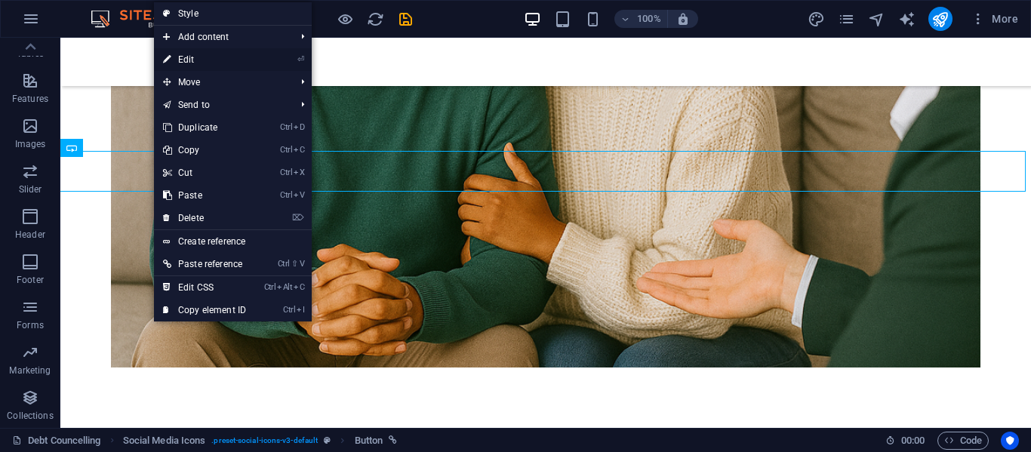
click at [205, 55] on link "⏎ Edit" at bounding box center [204, 59] width 101 height 23
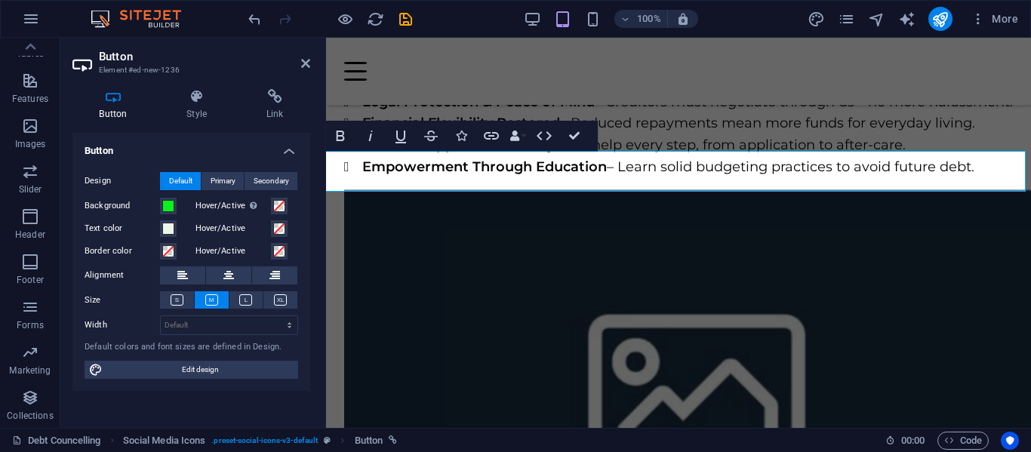
scroll to position [2677, 0]
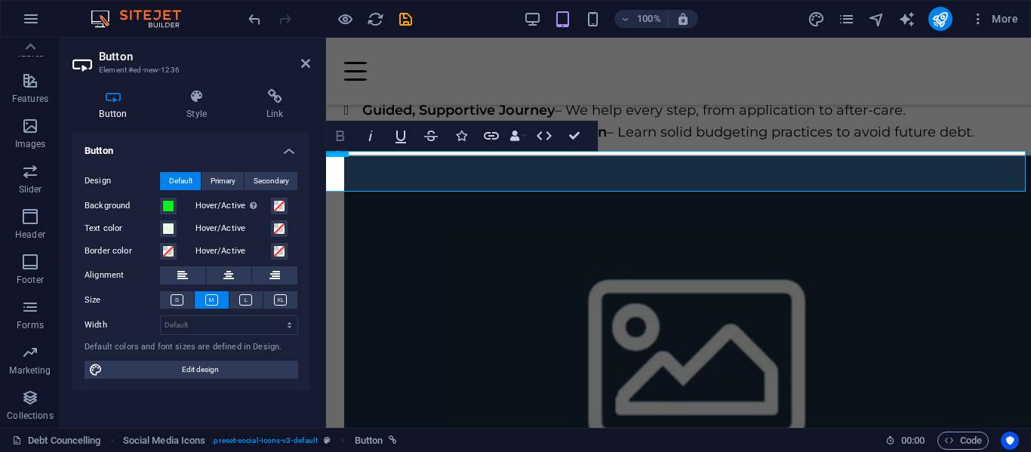
click at [342, 136] on icon "button" at bounding box center [341, 136] width 8 height 11
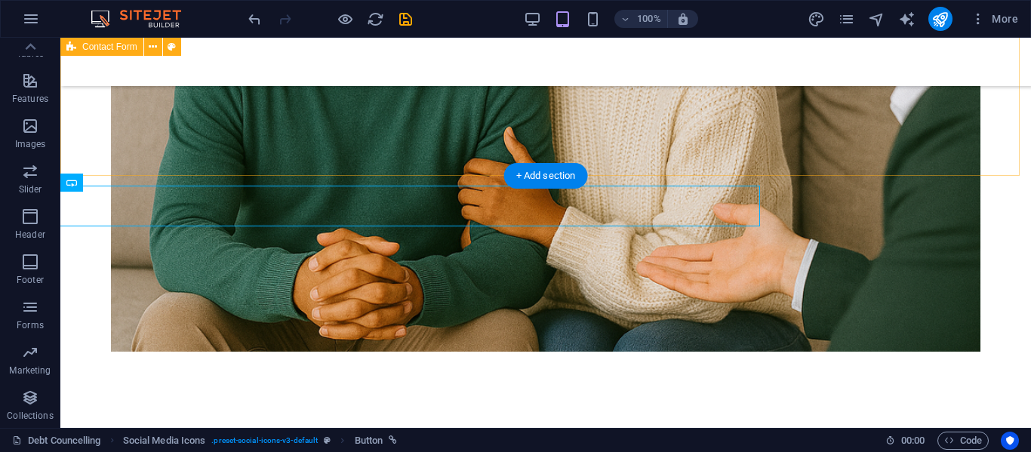
scroll to position [2642, 0]
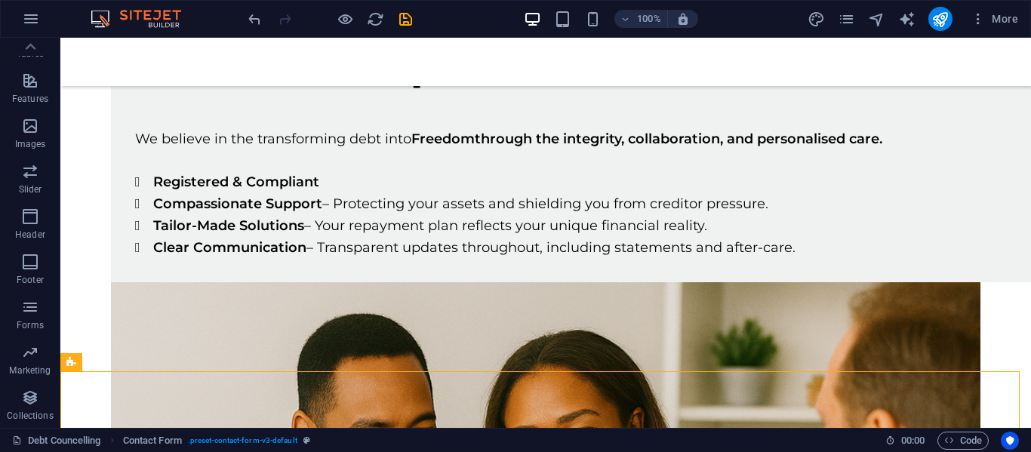
scroll to position [2038, 0]
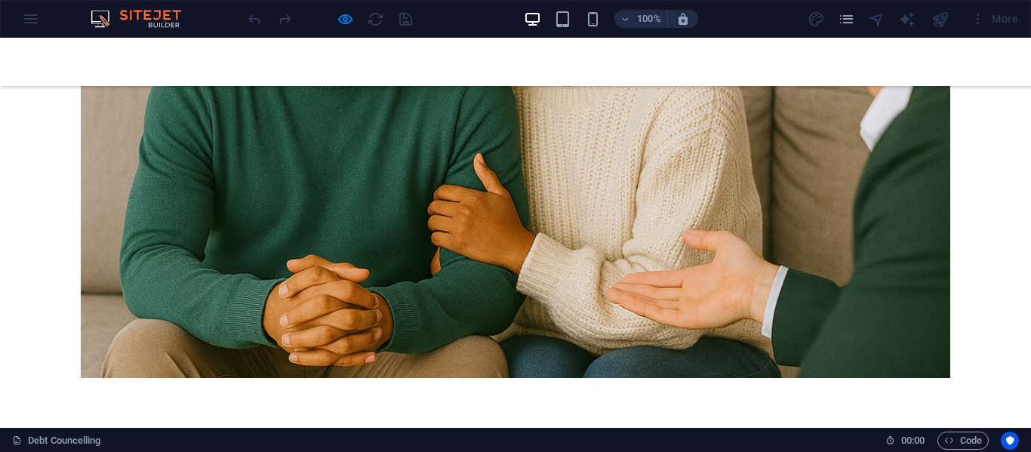
scroll to position [2644, 0]
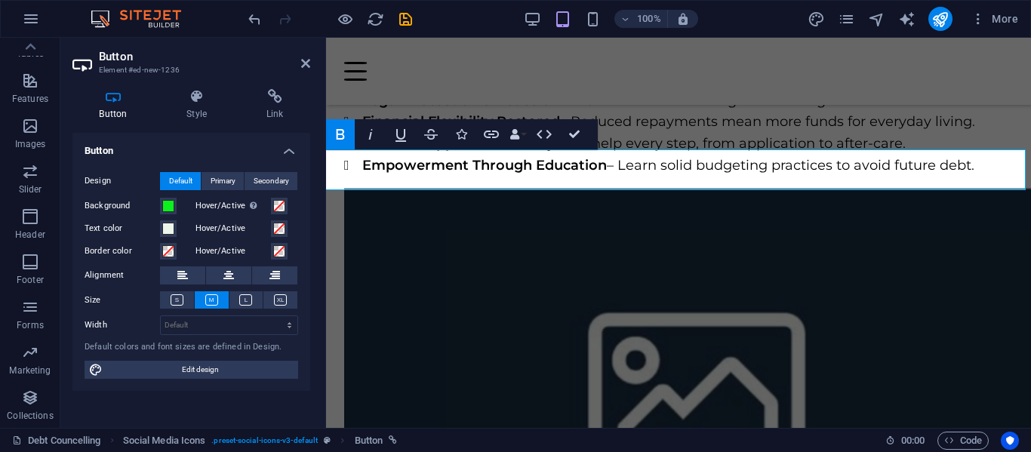
scroll to position [2678, 0]
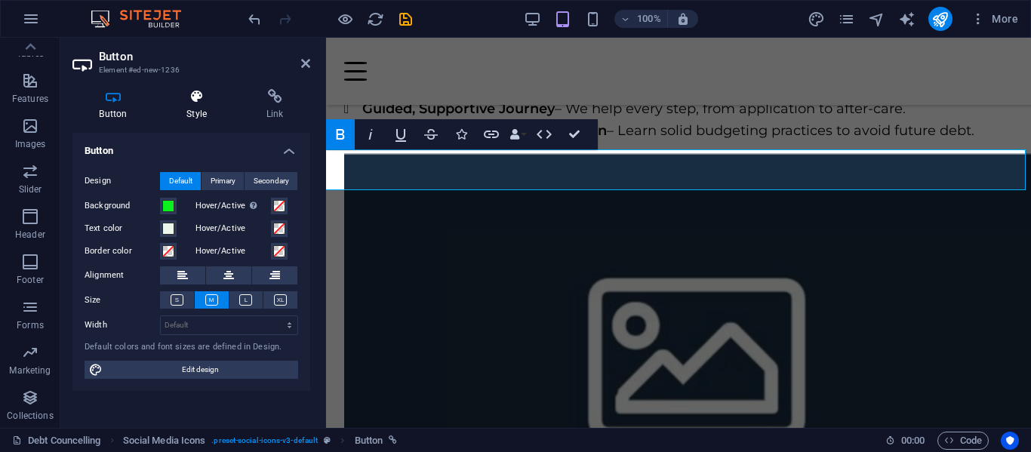
click at [191, 100] on icon at bounding box center [197, 96] width 74 height 15
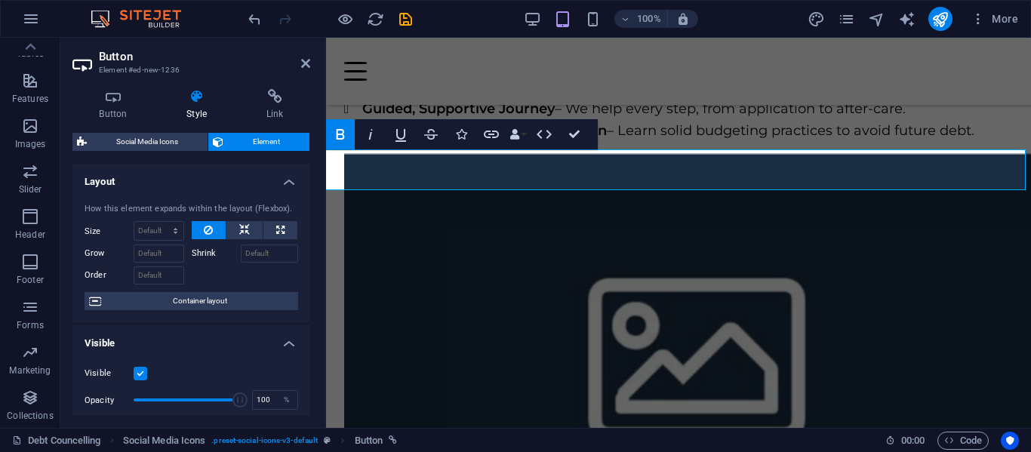
scroll to position [75, 0]
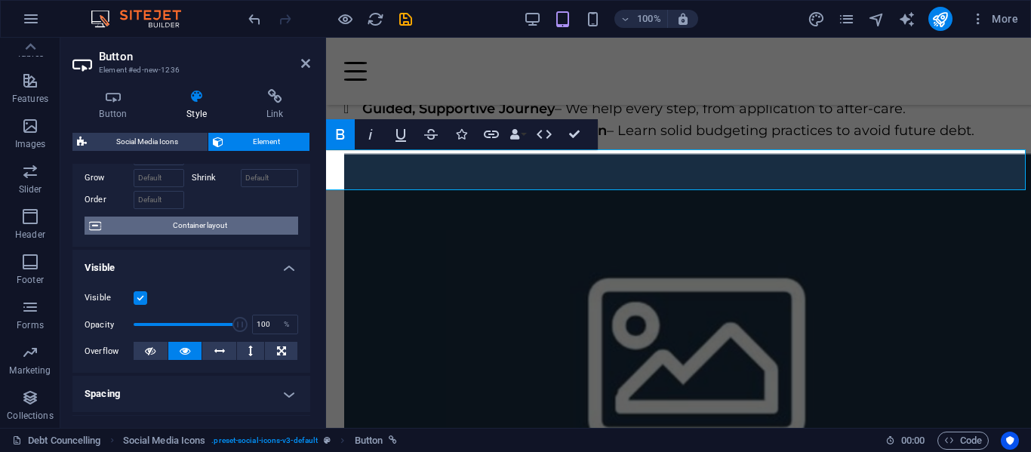
click at [227, 226] on span "Container layout" at bounding box center [200, 226] width 188 height 18
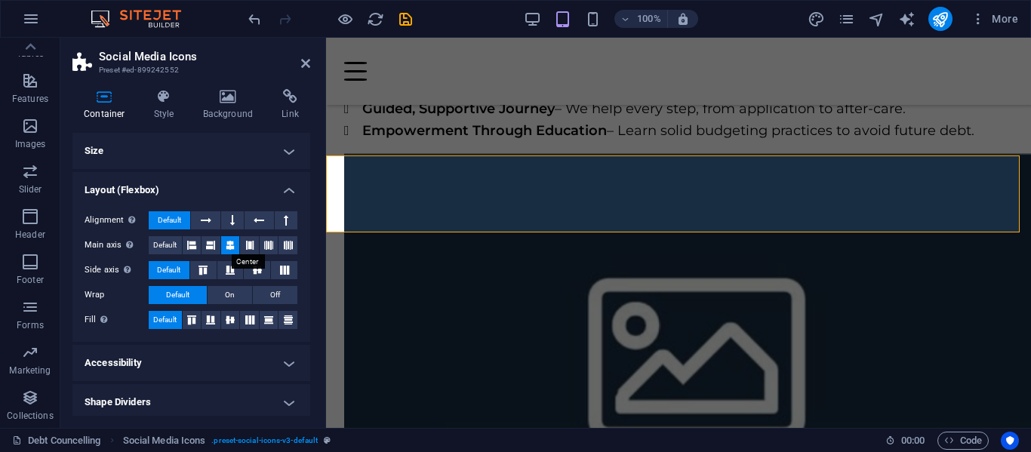
click at [233, 244] on icon at bounding box center [230, 245] width 9 height 18
click at [170, 244] on span "Default" at bounding box center [164, 245] width 23 height 18
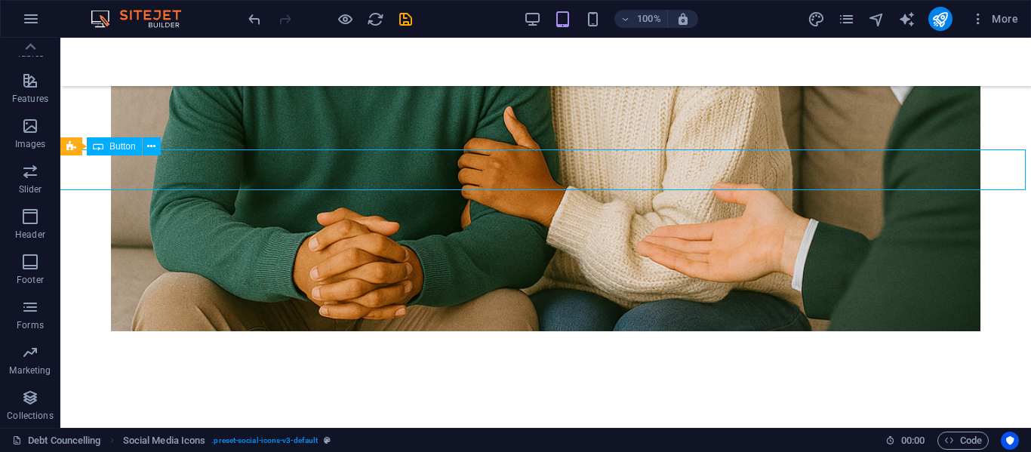
scroll to position [2644, 0]
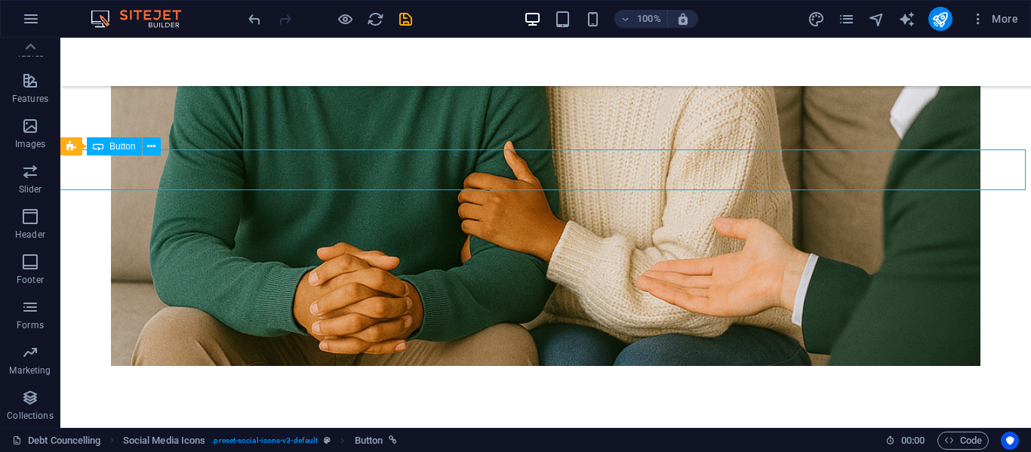
drag, startPoint x: 167, startPoint y: 172, endPoint x: 528, endPoint y: 167, distance: 360.9
drag, startPoint x: 166, startPoint y: 167, endPoint x: 407, endPoint y: 172, distance: 240.9
click at [154, 143] on icon at bounding box center [151, 147] width 8 height 16
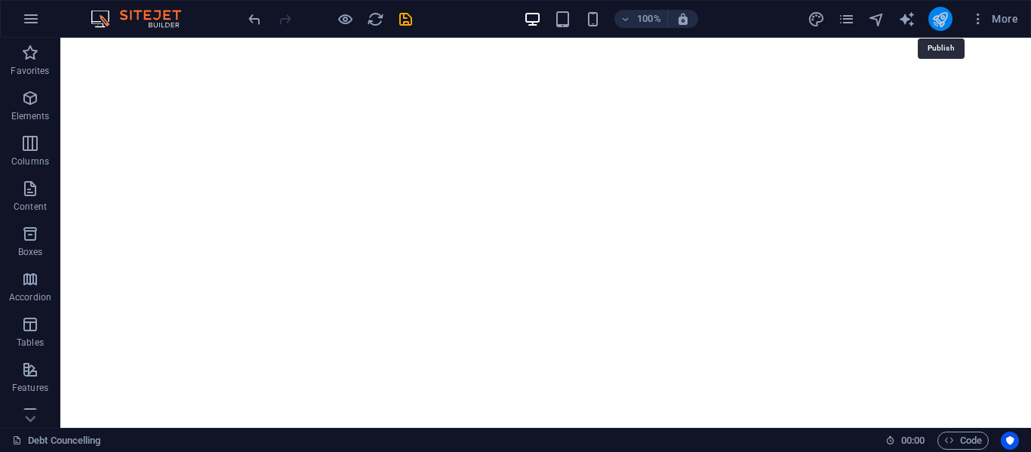
click at [945, 13] on icon "publish" at bounding box center [940, 19] width 17 height 17
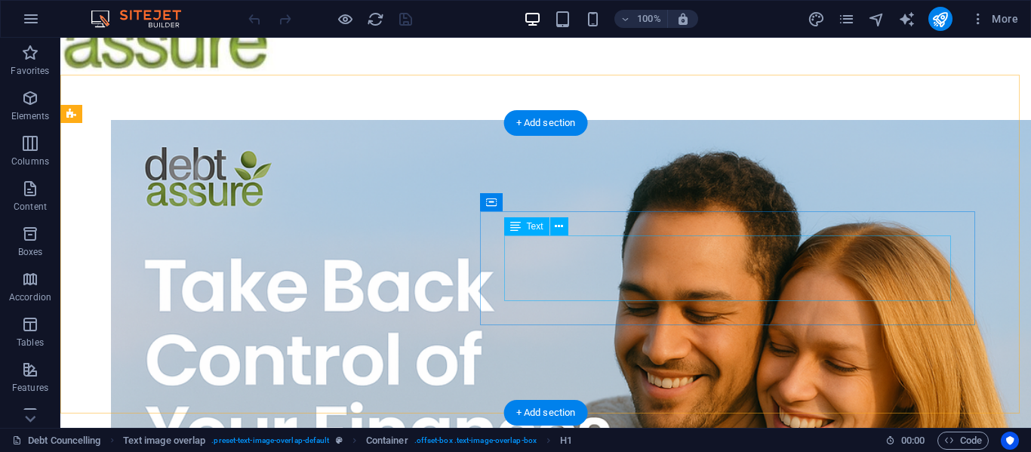
scroll to position [72, 0]
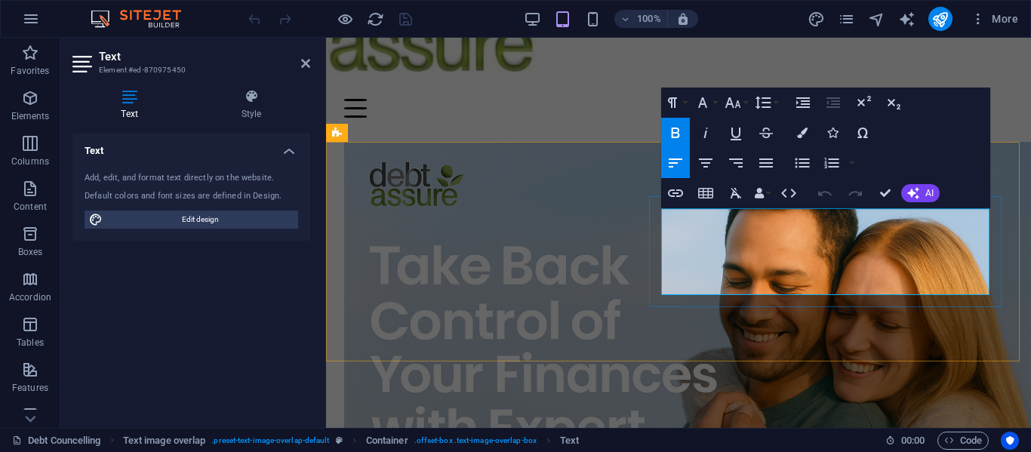
drag, startPoint x: 853, startPoint y: 281, endPoint x: 666, endPoint y: 219, distance: 197.2
copy p "NCR-registered NCRDC4539 counsellor Marco Hartogh, offers compassionate, tailor…"
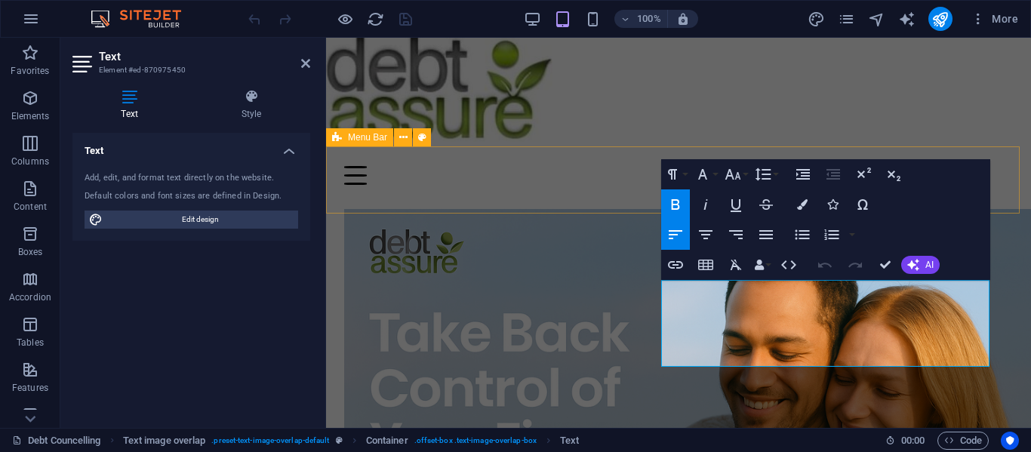
scroll to position [0, 0]
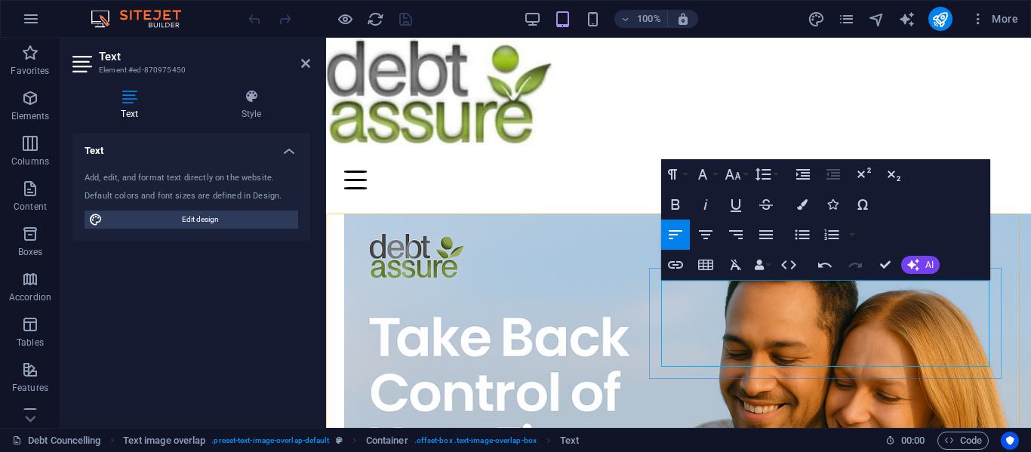
drag, startPoint x: 857, startPoint y: 355, endPoint x: 661, endPoint y: 291, distance: 205.8
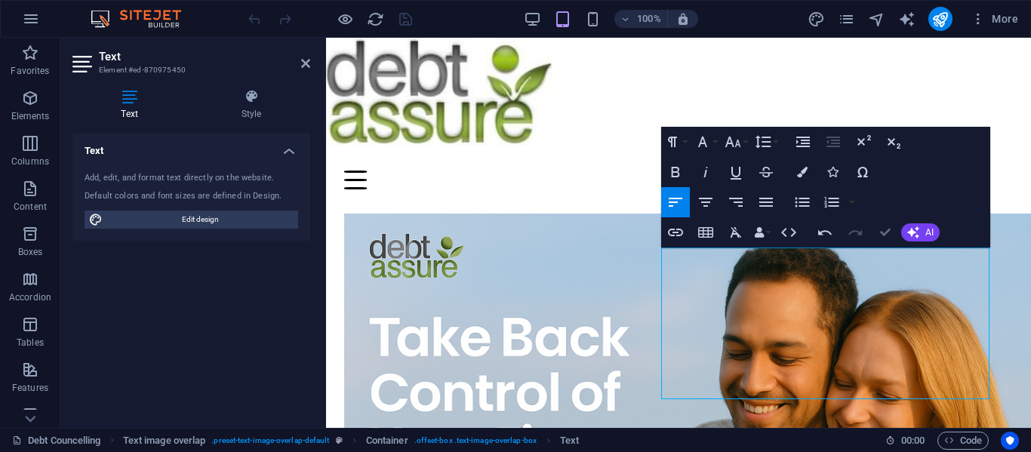
drag, startPoint x: 881, startPoint y: 227, endPoint x: 825, endPoint y: 208, distance: 59.0
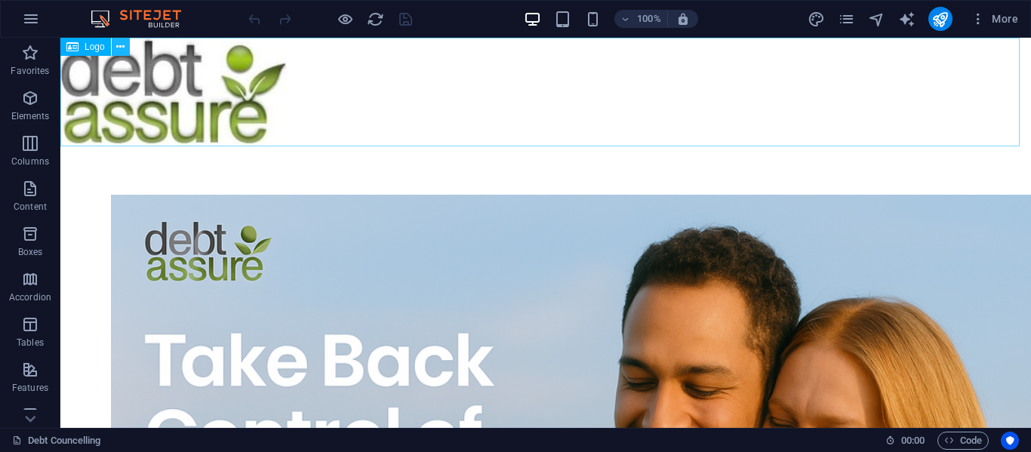
click at [117, 48] on icon at bounding box center [120, 47] width 8 height 16
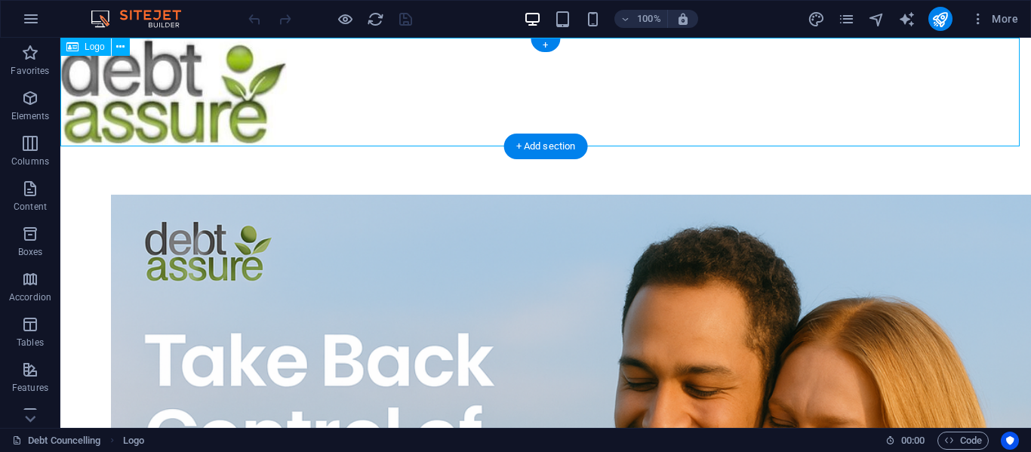
click at [233, 112] on div at bounding box center [545, 92] width 971 height 109
click at [119, 47] on icon at bounding box center [120, 47] width 8 height 16
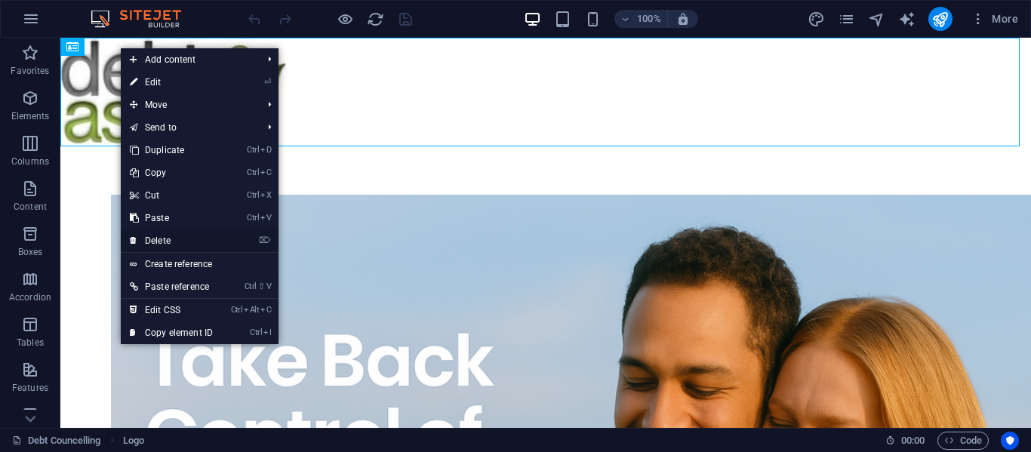
click at [174, 238] on link "⌦ Delete" at bounding box center [171, 240] width 101 height 23
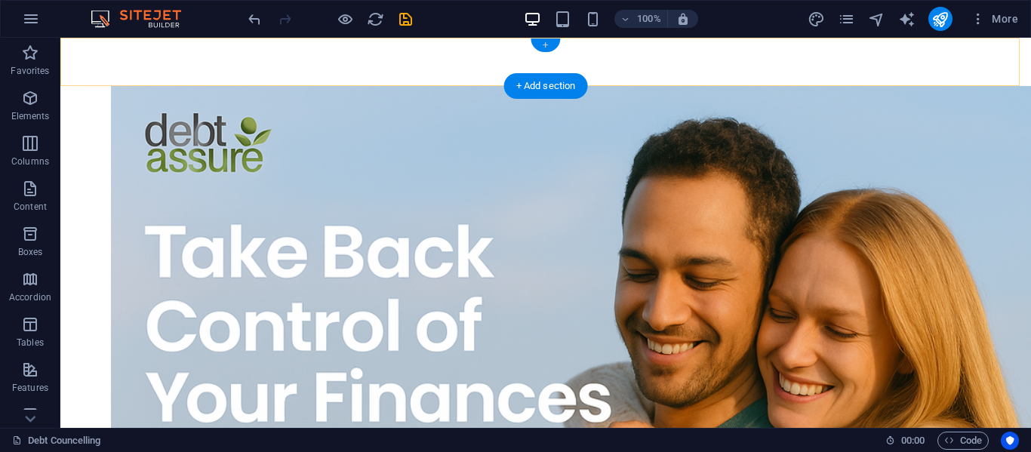
click at [545, 48] on div "+" at bounding box center [545, 46] width 29 height 14
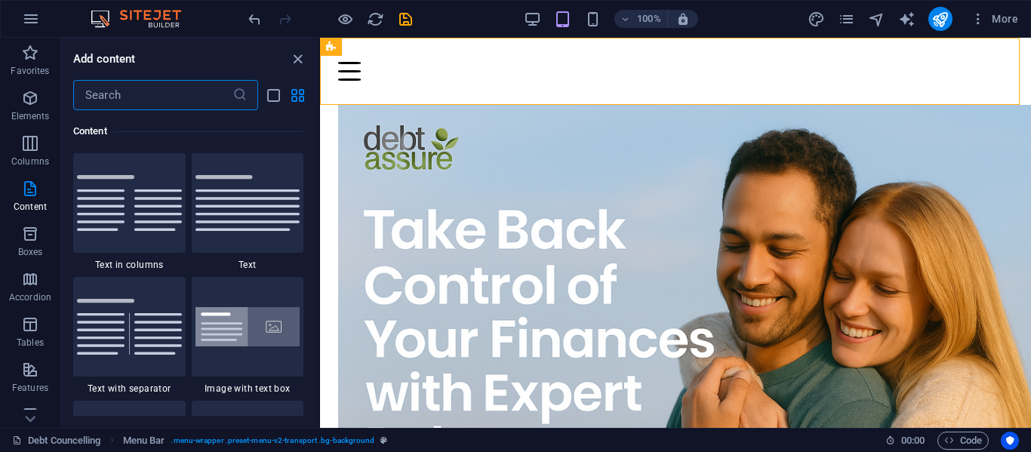
click at [111, 96] on input "text" at bounding box center [152, 95] width 159 height 30
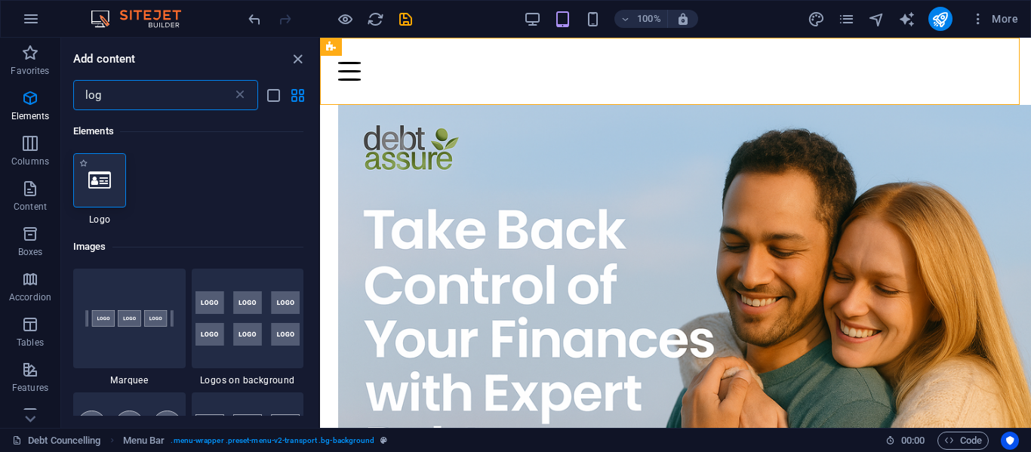
type input "log"
click at [91, 185] on icon at bounding box center [99, 181] width 23 height 20
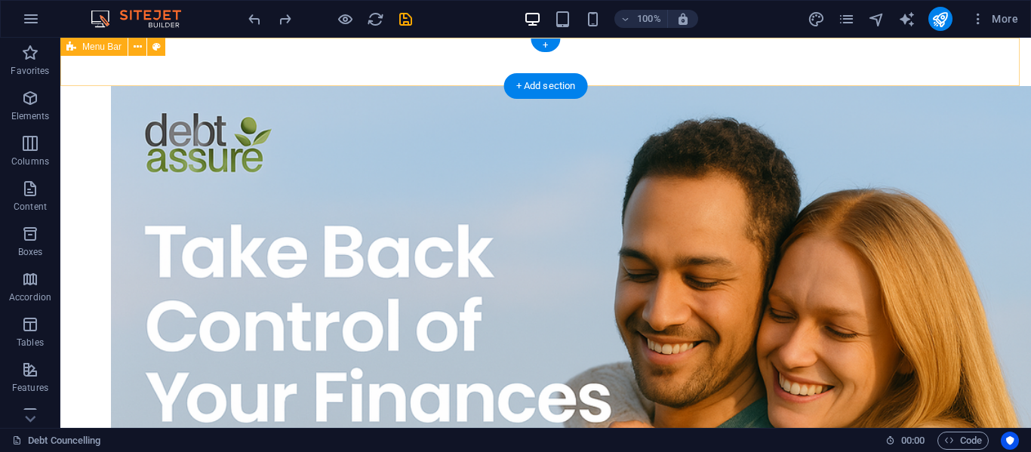
click at [215, 52] on div at bounding box center [545, 62] width 971 height 48
select select "header"
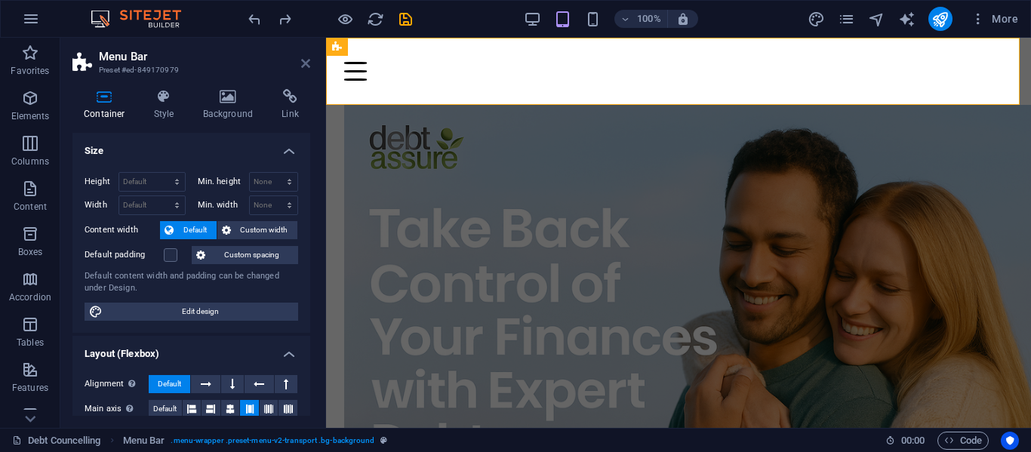
click at [303, 62] on icon at bounding box center [305, 63] width 9 height 12
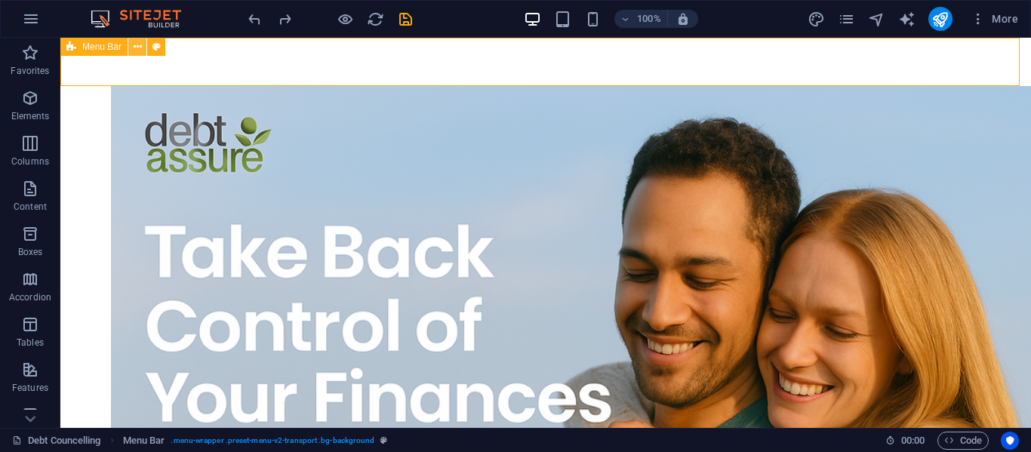
click at [139, 45] on icon at bounding box center [138, 47] width 8 height 16
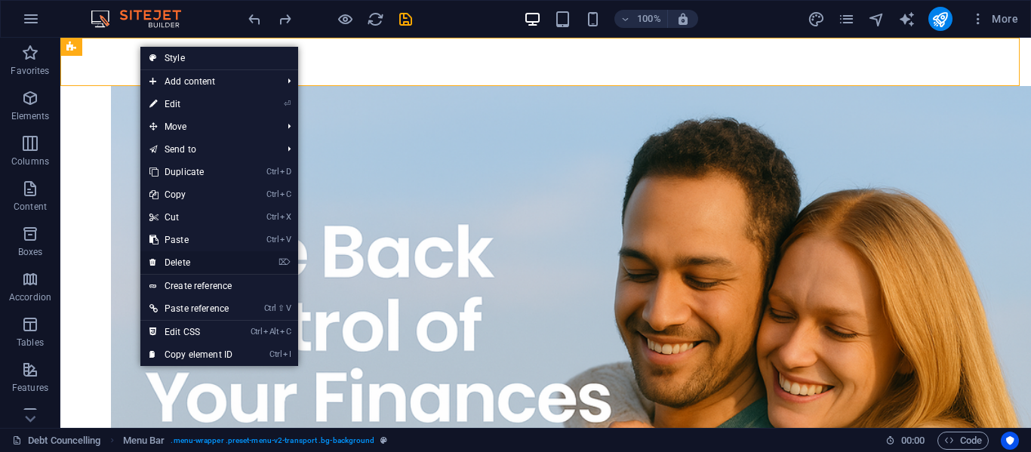
click at [195, 258] on link "⌦ Delete" at bounding box center [190, 262] width 101 height 23
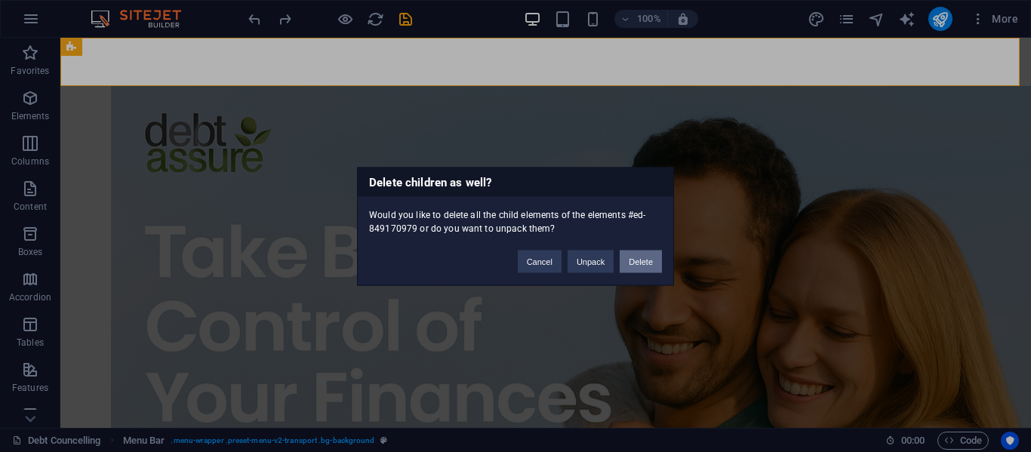
click at [648, 257] on button "Delete" at bounding box center [641, 261] width 42 height 23
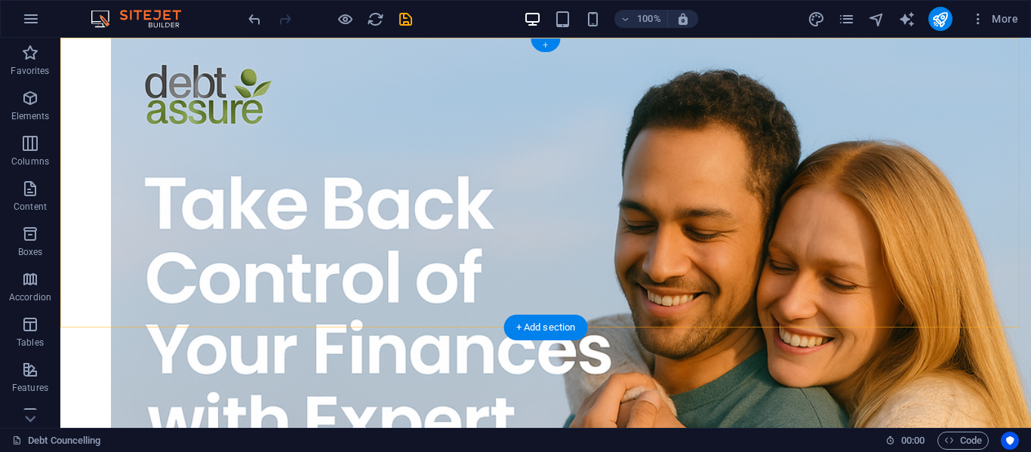
click at [551, 42] on div "+" at bounding box center [545, 46] width 29 height 14
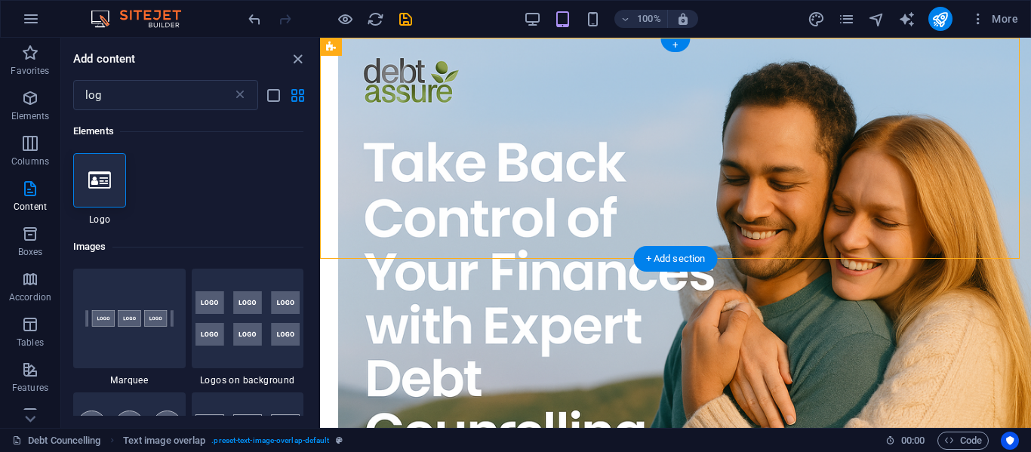
click at [679, 41] on div "+" at bounding box center [675, 46] width 29 height 14
click at [134, 95] on input "log" at bounding box center [152, 95] width 159 height 30
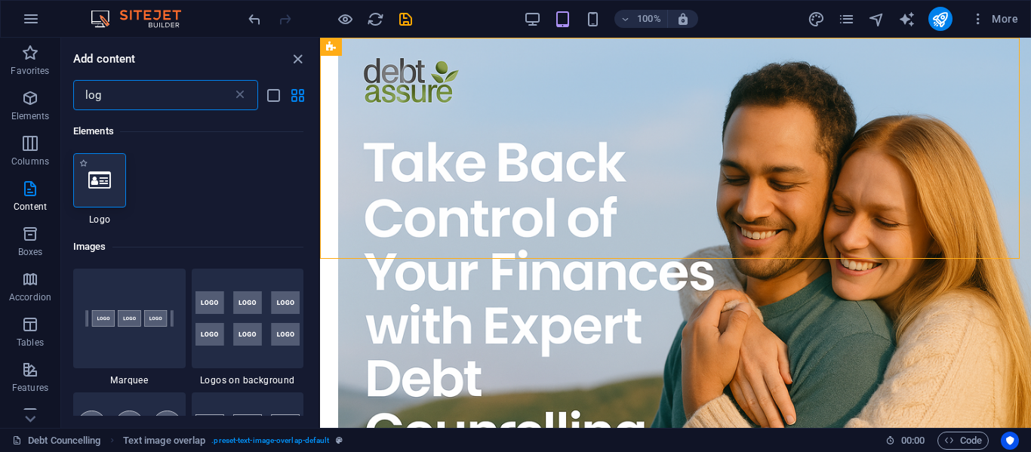
click at [92, 168] on div at bounding box center [99, 180] width 53 height 54
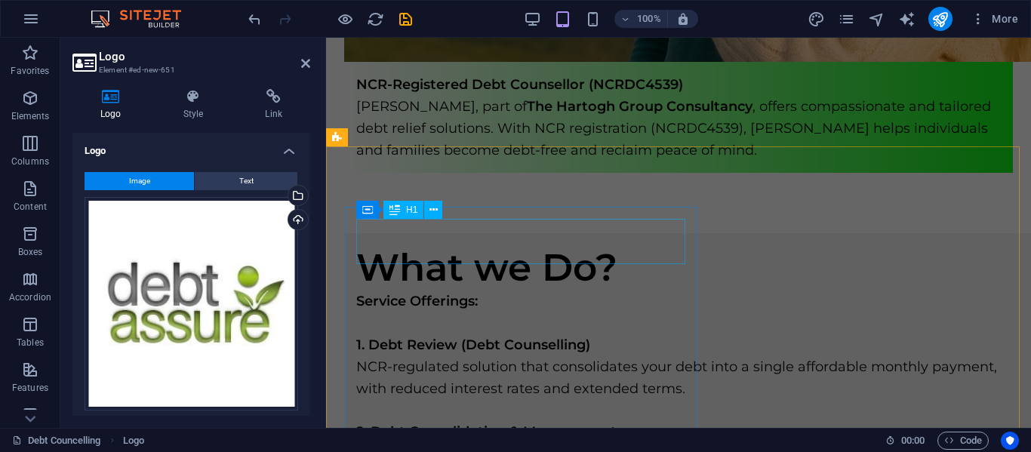
scroll to position [604, 0]
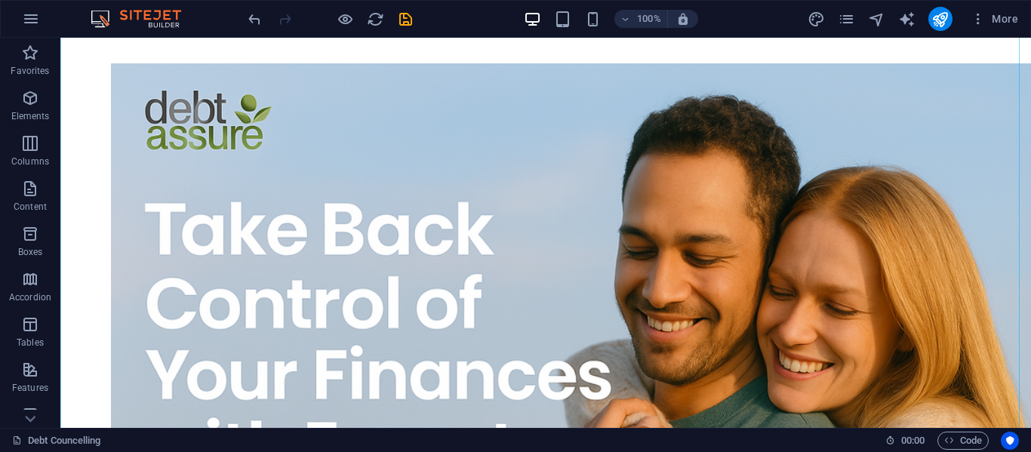
scroll to position [377, 0]
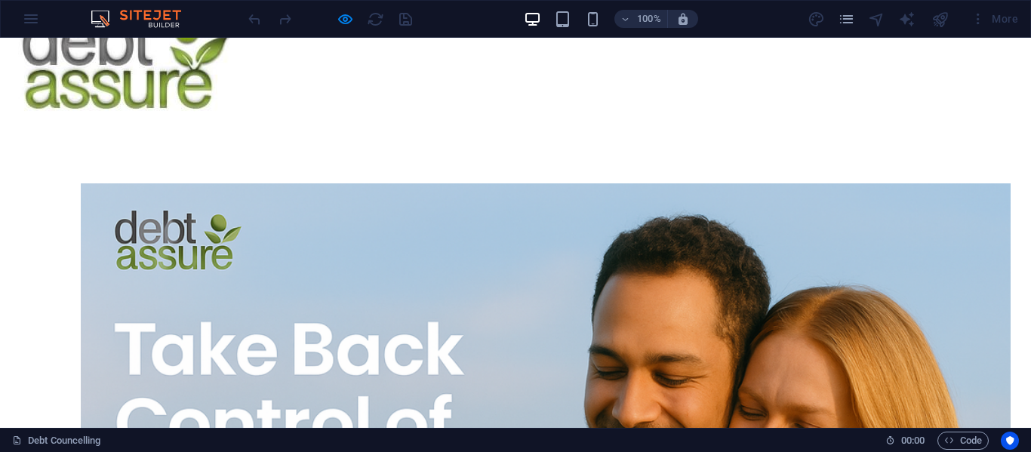
scroll to position [0, 0]
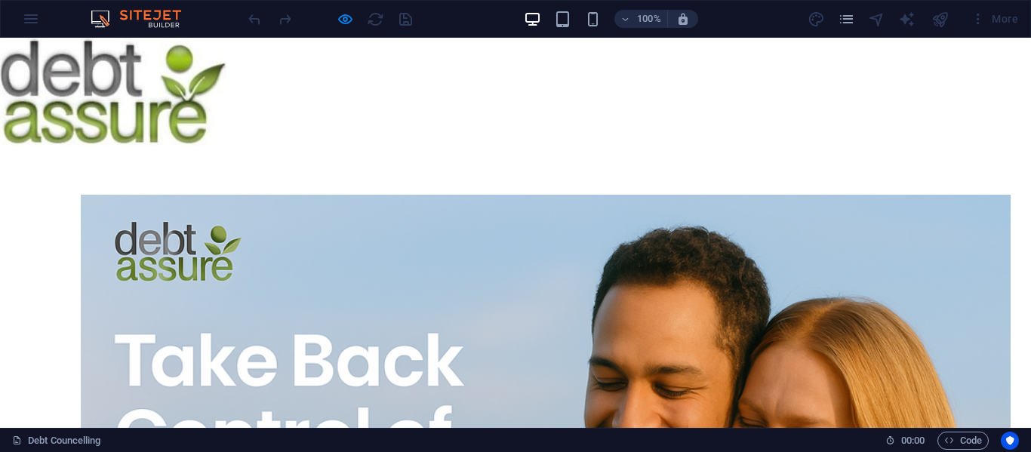
click at [42, 65] on img at bounding box center [113, 92] width 226 height 109
click at [43, 65] on img at bounding box center [113, 92] width 226 height 109
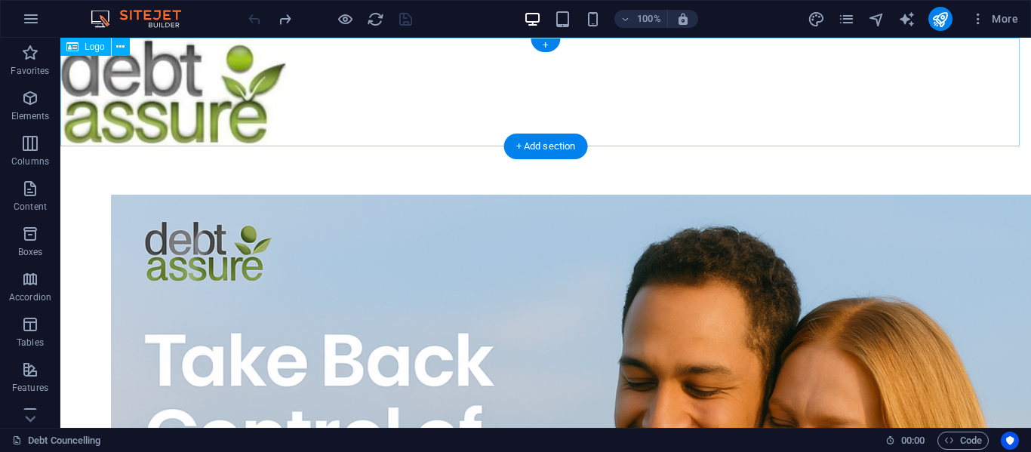
click at [74, 81] on div at bounding box center [545, 92] width 971 height 109
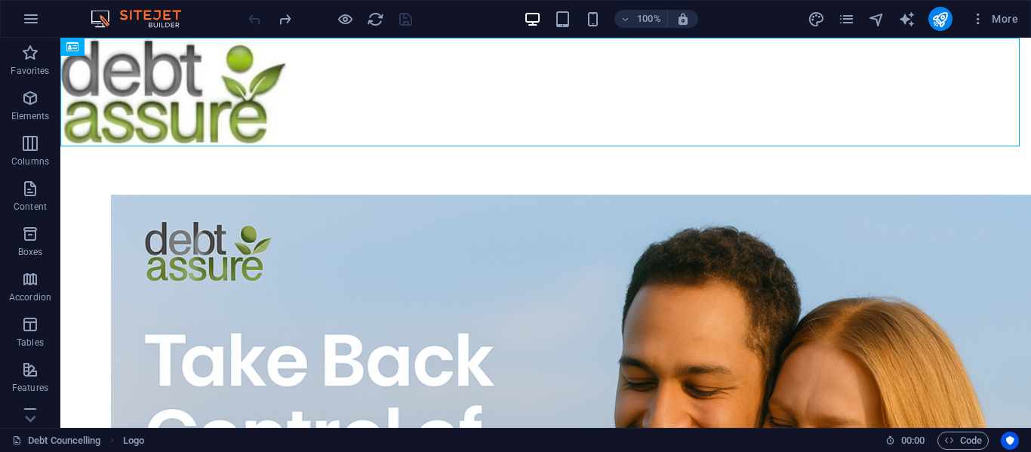
click at [556, 36] on div "100% More" at bounding box center [516, 19] width 1030 height 36
click at [539, 47] on div "+" at bounding box center [545, 46] width 29 height 14
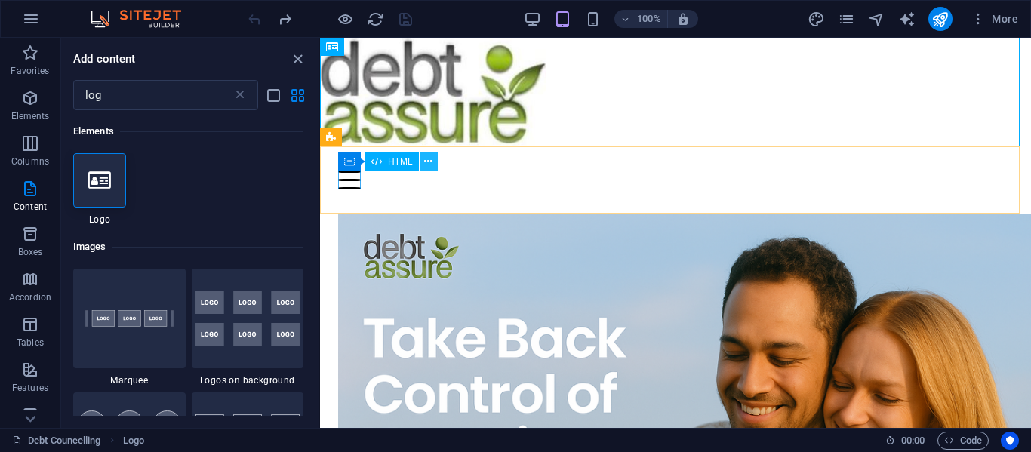
click at [427, 167] on icon at bounding box center [428, 162] width 8 height 16
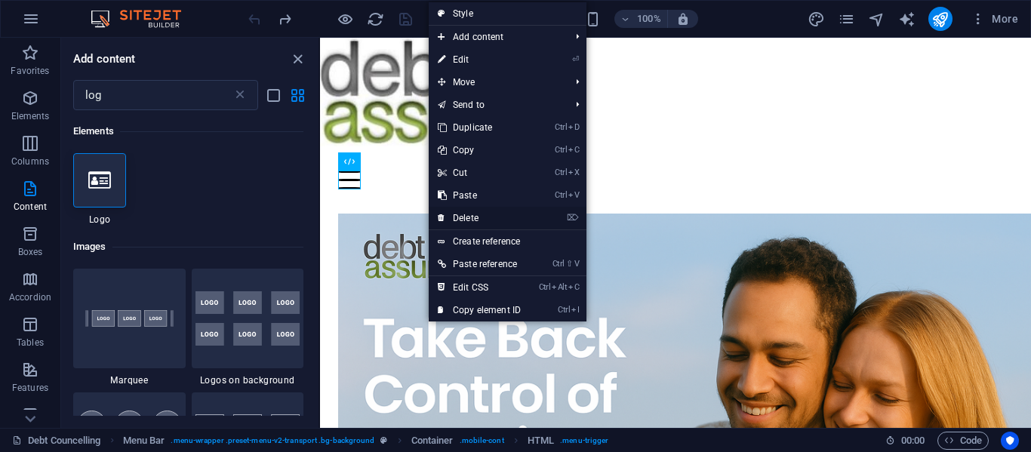
click at [460, 217] on link "⌦ Delete" at bounding box center [479, 218] width 101 height 23
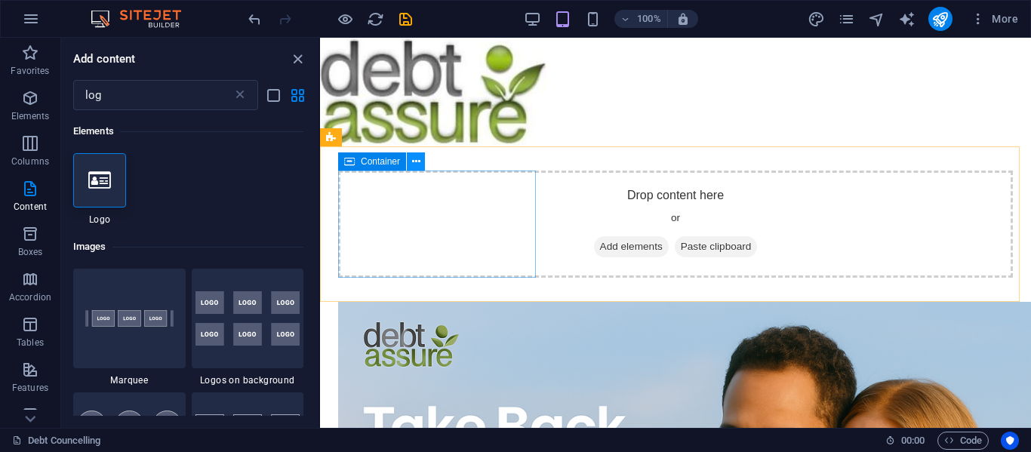
click at [420, 159] on button at bounding box center [416, 161] width 18 height 18
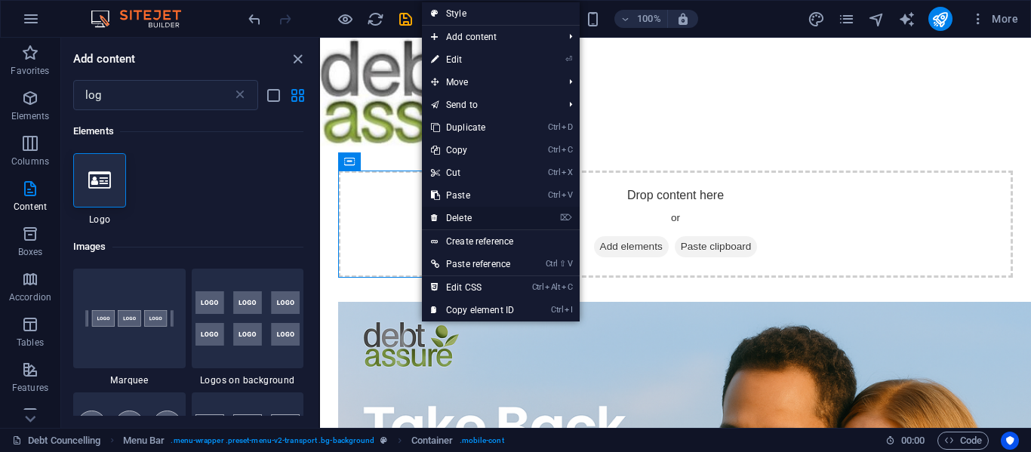
click at [463, 214] on link "⌦ Delete" at bounding box center [472, 218] width 101 height 23
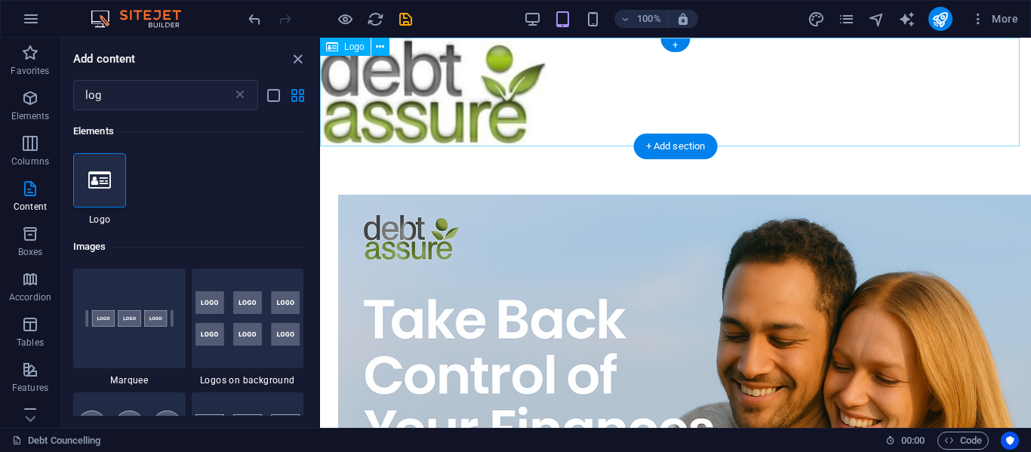
drag, startPoint x: 780, startPoint y: 82, endPoint x: 809, endPoint y: 80, distance: 28.7
click at [781, 82] on div at bounding box center [675, 92] width 711 height 109
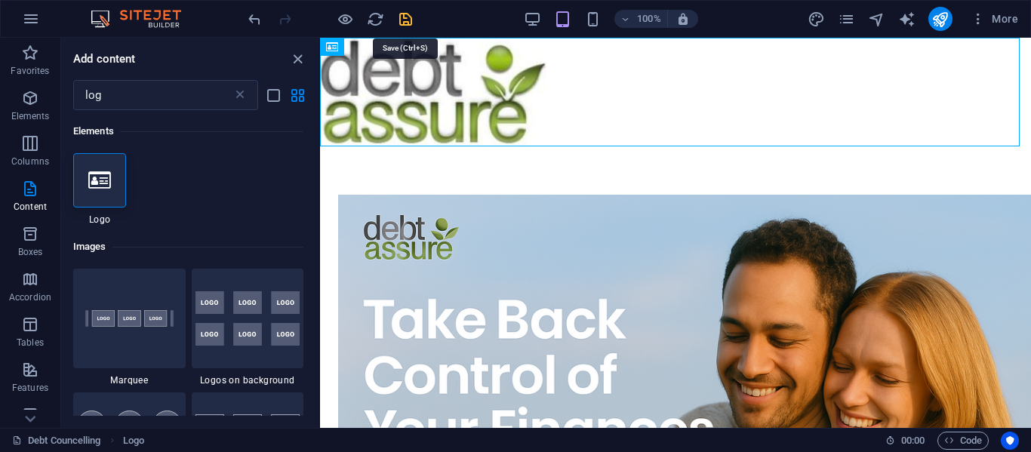
click at [0, 0] on icon "save" at bounding box center [0, 0] width 0 height 0
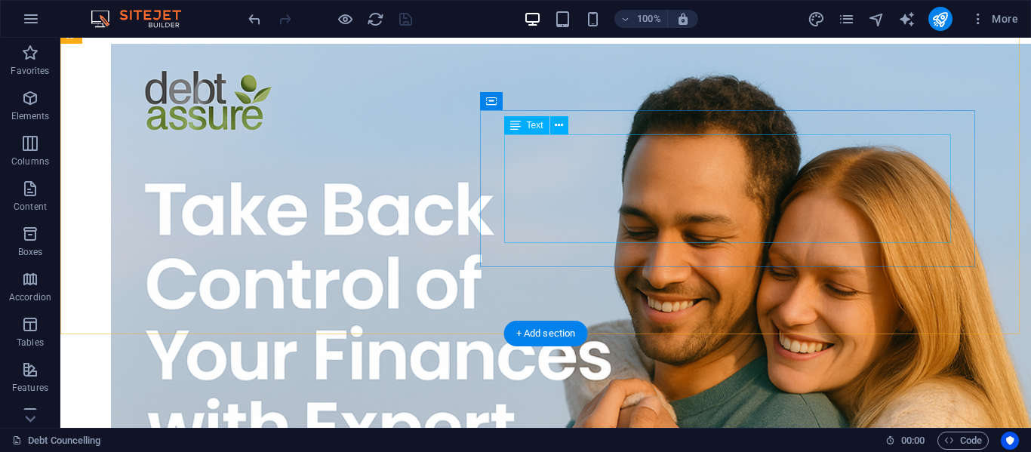
scroll to position [75, 0]
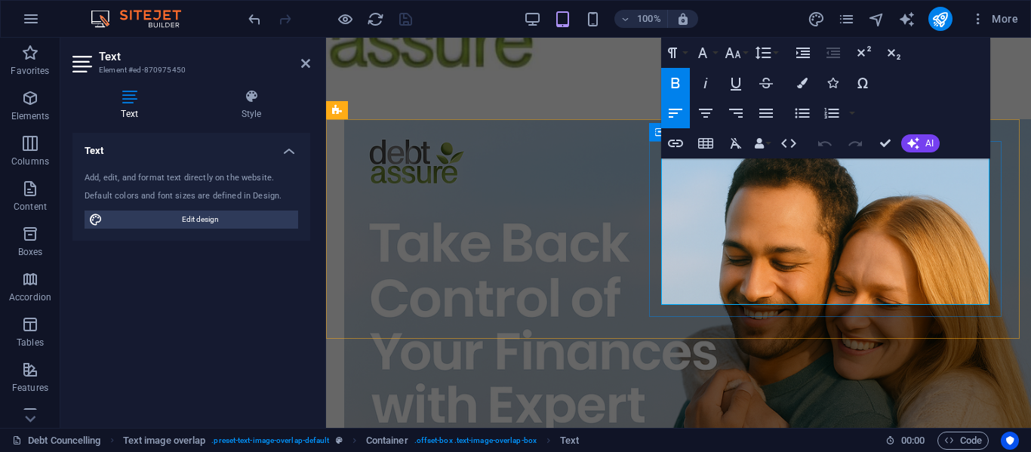
drag, startPoint x: 720, startPoint y: 288, endPoint x: 655, endPoint y: 169, distance: 135.8
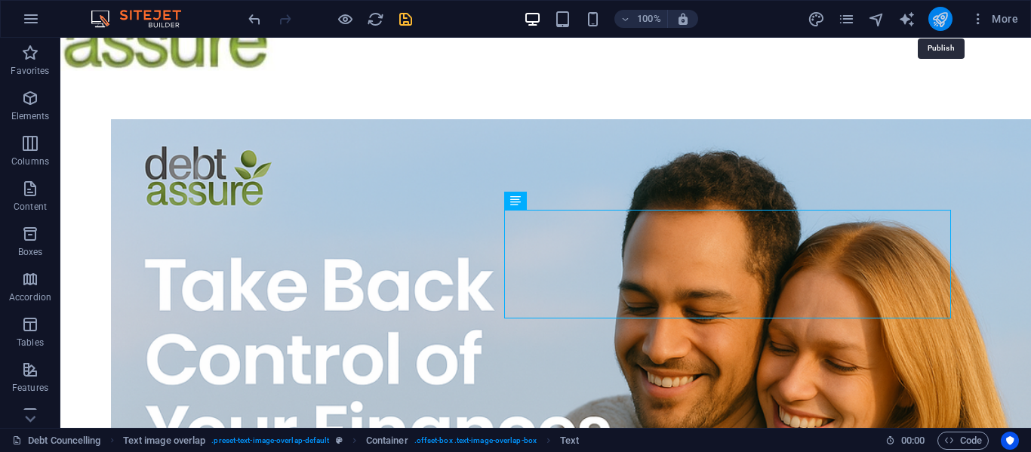
click at [920, 57] on icon "publish" at bounding box center [486, 57] width 870 height 0
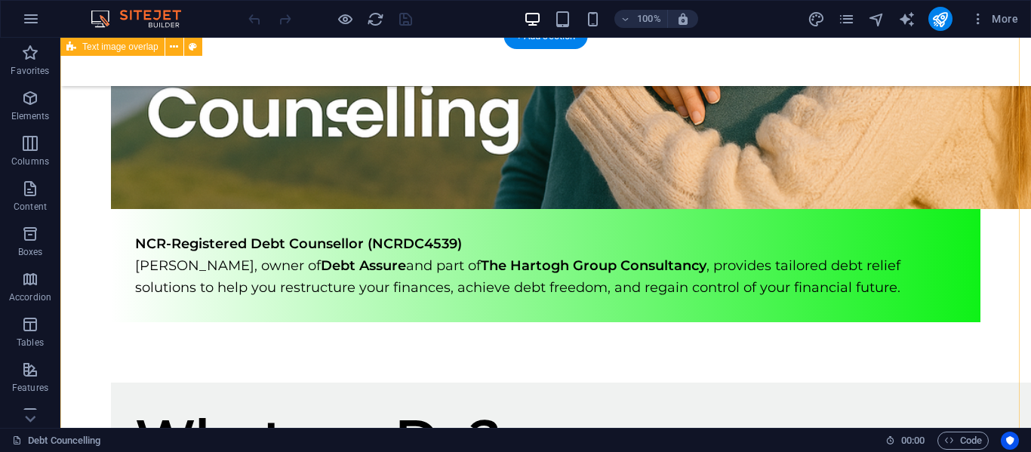
scroll to position [449, 0]
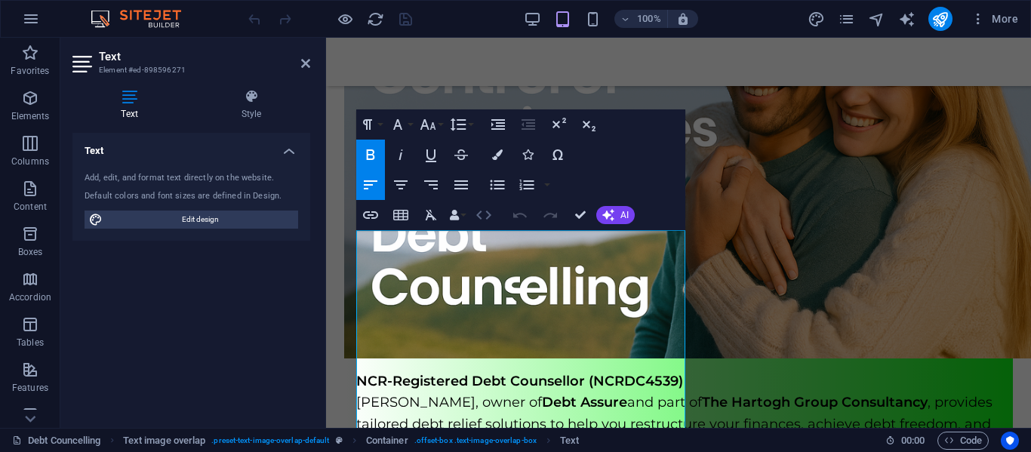
scroll to position [302, 0]
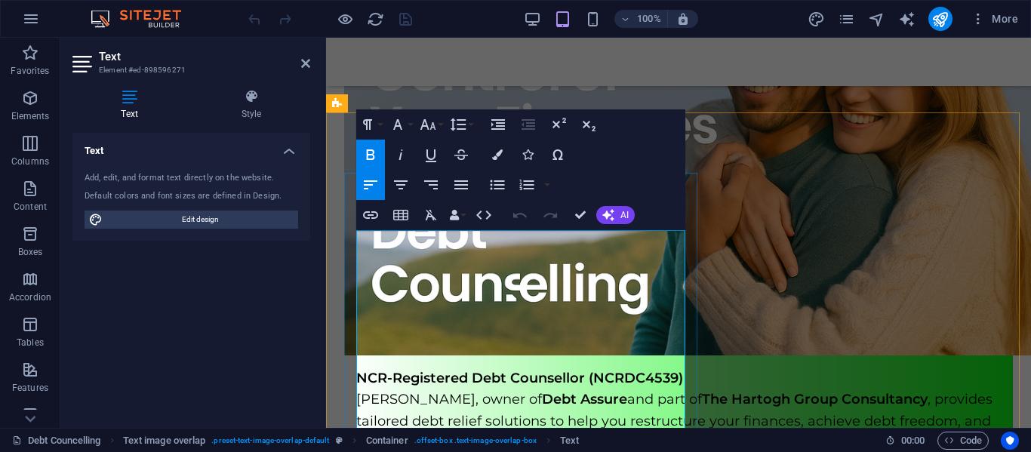
drag, startPoint x: 499, startPoint y: 241, endPoint x: 334, endPoint y: 241, distance: 164.6
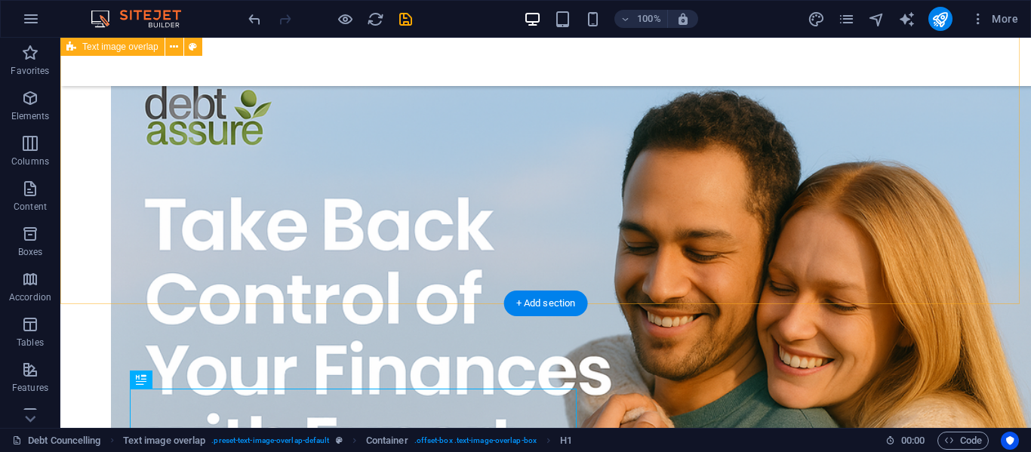
scroll to position [129, 0]
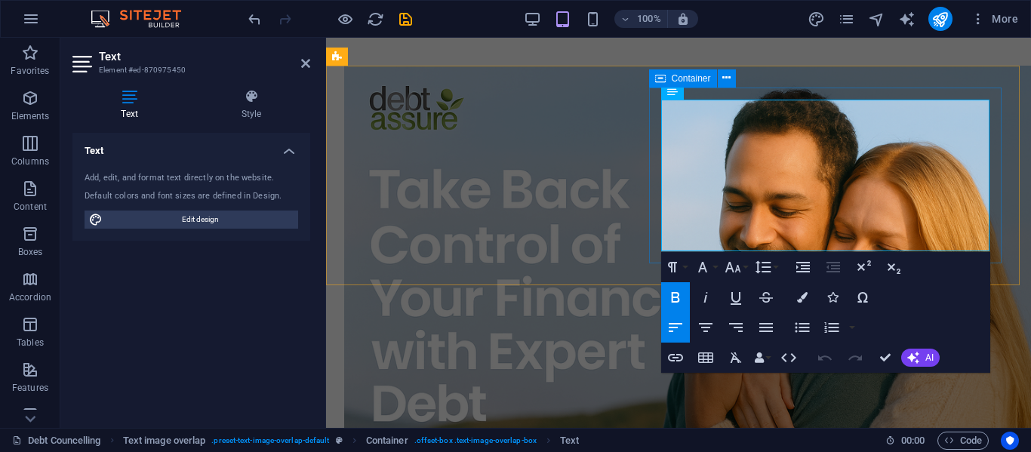
drag, startPoint x: 722, startPoint y: 238, endPoint x: 660, endPoint y: 113, distance: 139.4
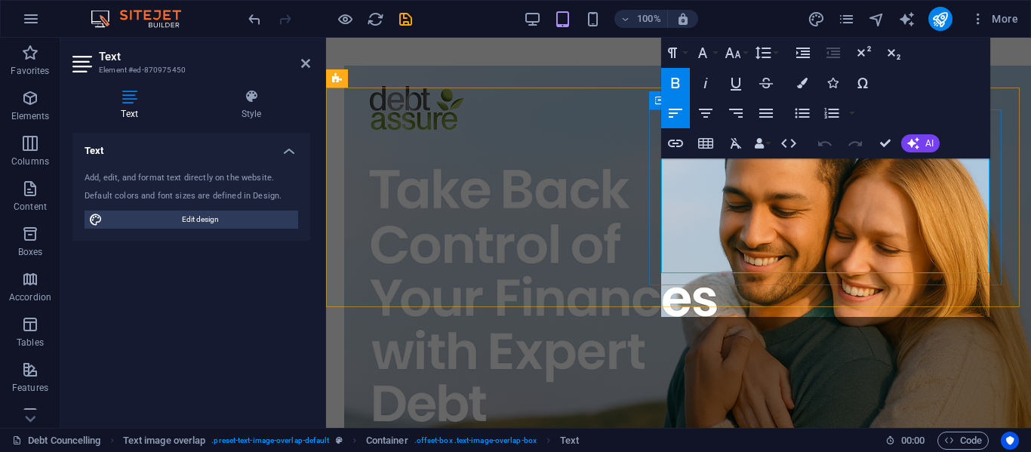
scroll to position [107, 0]
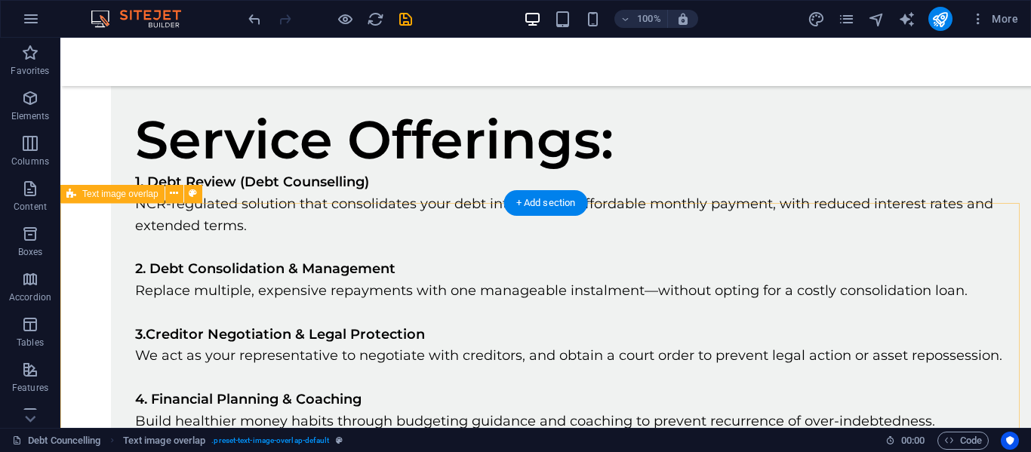
scroll to position [1013, 0]
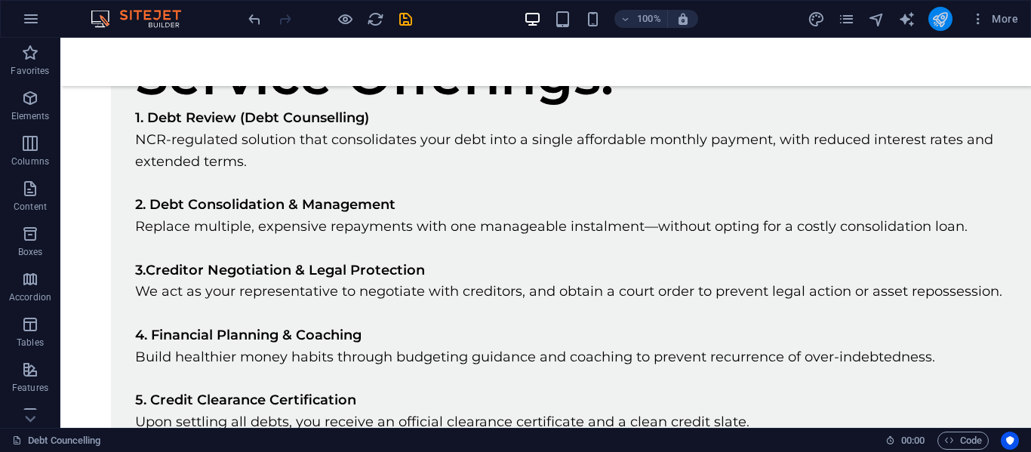
click at [939, 18] on icon "publish" at bounding box center [940, 19] width 17 height 17
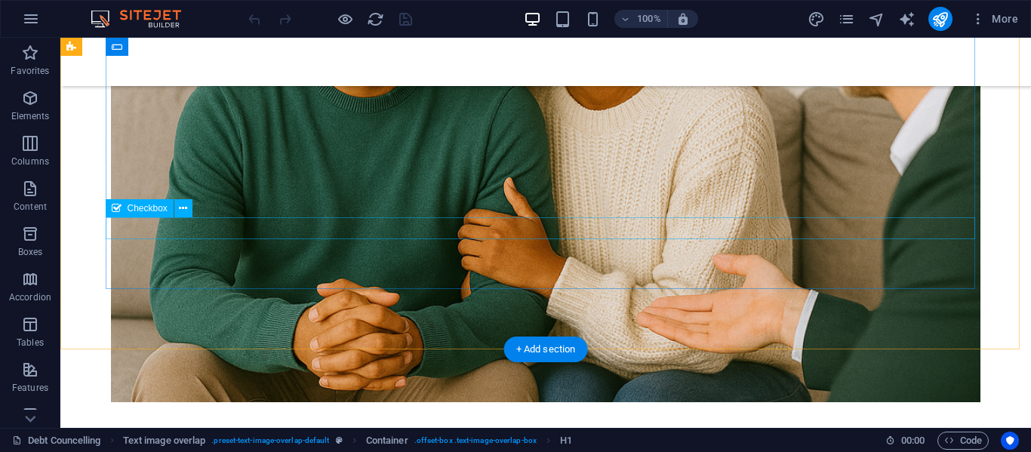
scroll to position [2714, 0]
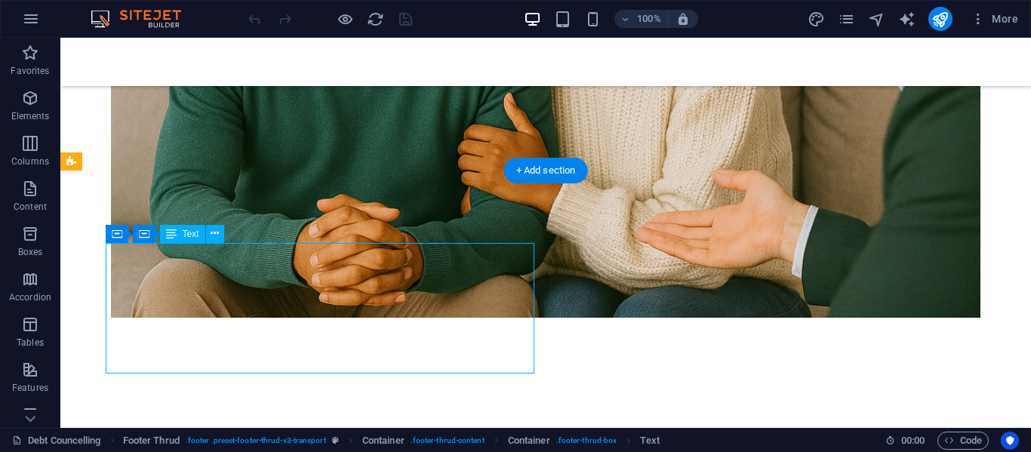
drag, startPoint x: 180, startPoint y: 316, endPoint x: 124, endPoint y: 319, distance: 55.9
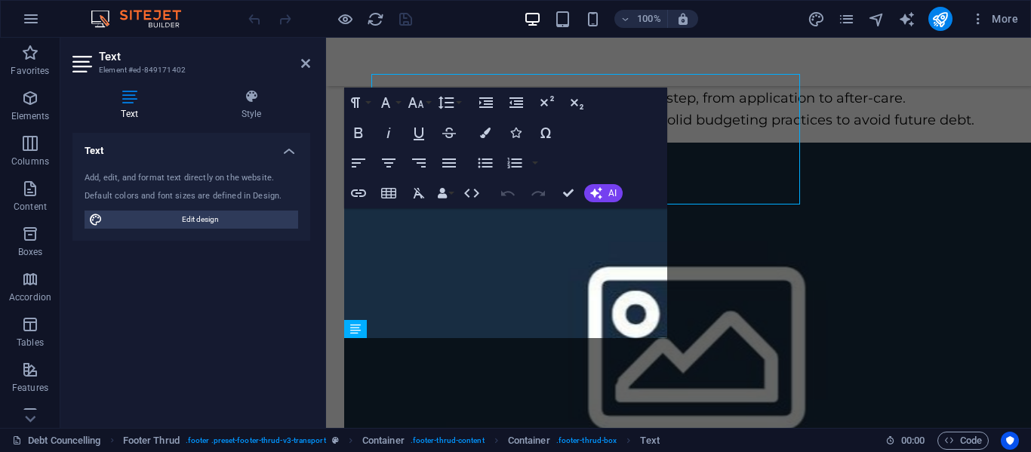
scroll to position [2895, 0]
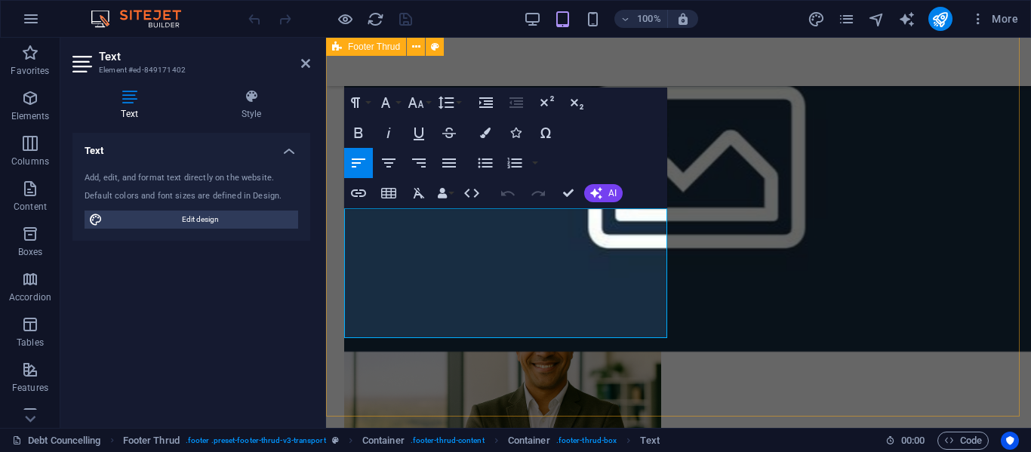
drag, startPoint x: 422, startPoint y: 285, endPoint x: 631, endPoint y: 331, distance: 214.1
drag, startPoint x: 546, startPoint y: 266, endPoint x: 624, endPoint y: 308, distance: 88.5
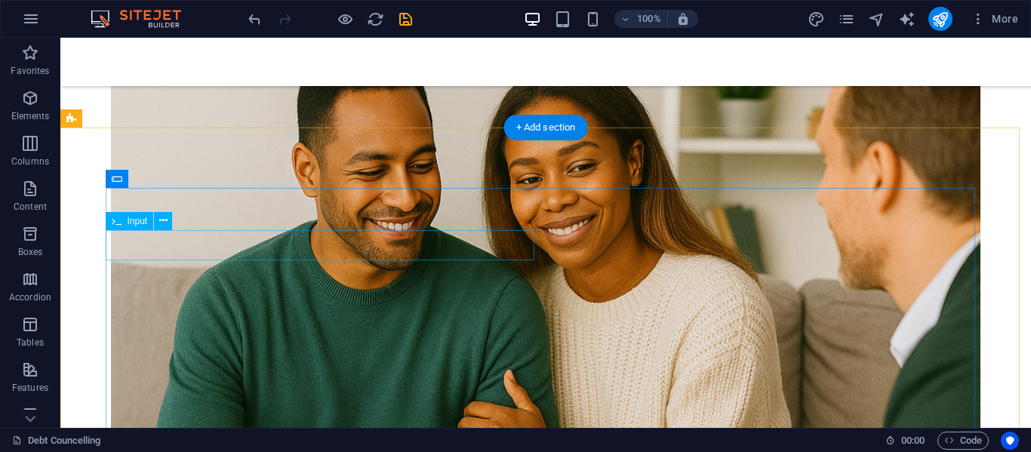
scroll to position [2355, 0]
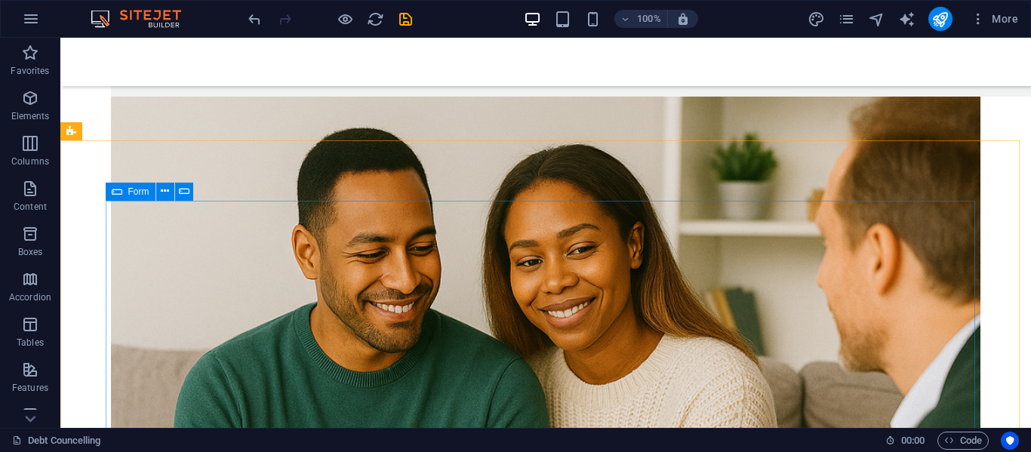
click at [119, 193] on icon at bounding box center [117, 192] width 11 height 18
click at [122, 193] on div "Form" at bounding box center [131, 192] width 50 height 18
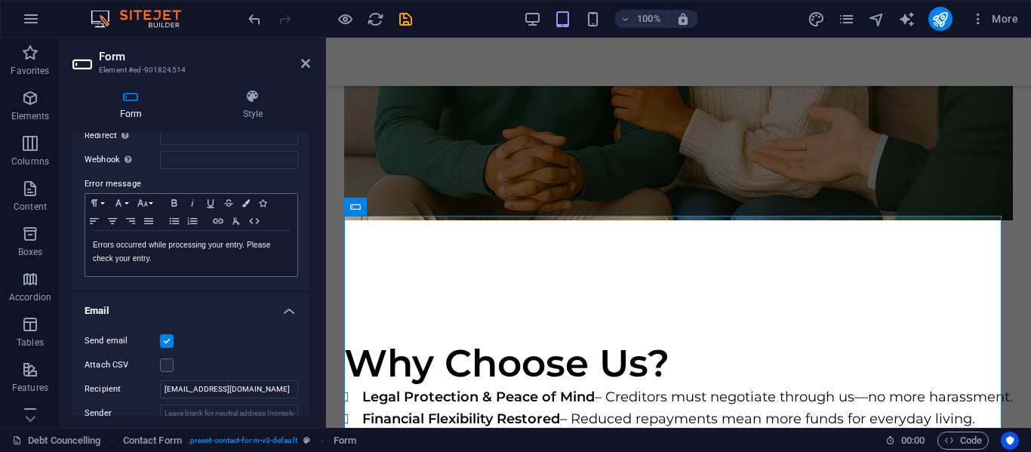
scroll to position [302, 0]
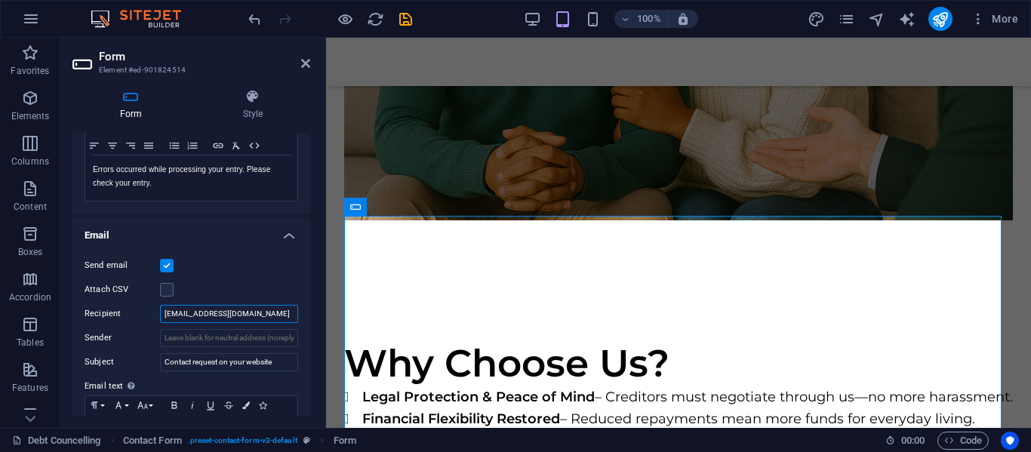
drag, startPoint x: 270, startPoint y: 316, endPoint x: 122, endPoint y: 315, distance: 148.7
click at [140, 319] on div "Recipient marcohartogh2@gmail.com" at bounding box center [192, 314] width 214 height 18
paste input "[EMAIL_ADDRESS][DOMAIN_NAME]"
type input "[EMAIL_ADDRESS][DOMAIN_NAME]"
click at [636, 57] on div at bounding box center [678, 62] width 705 height 48
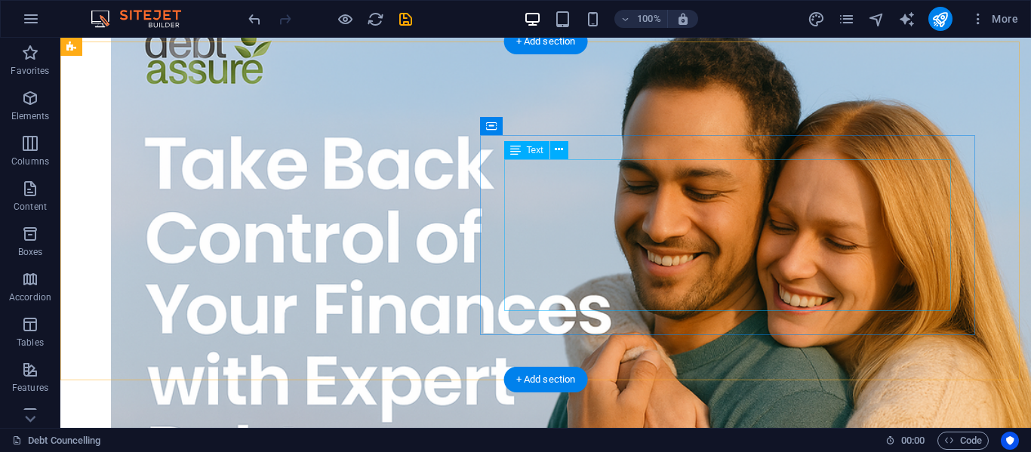
scroll to position [0, 0]
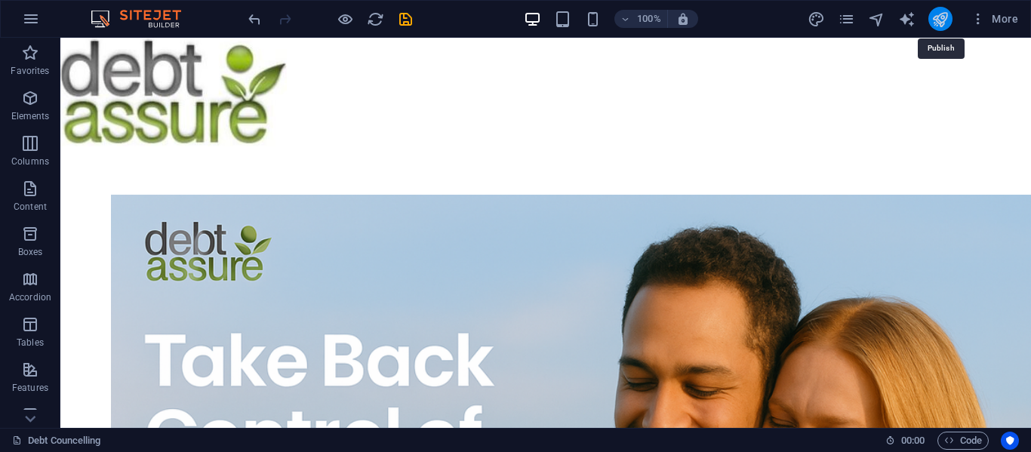
click at [934, 15] on icon "publish" at bounding box center [940, 19] width 17 height 17
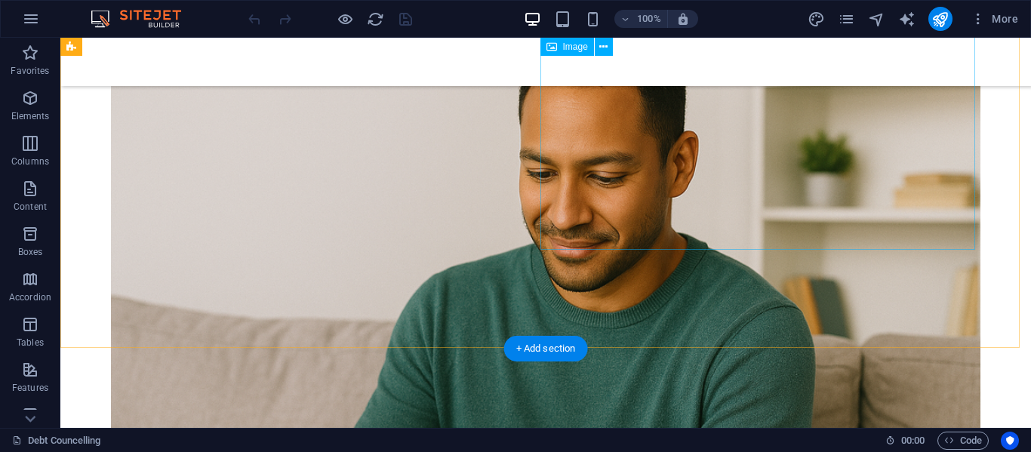
scroll to position [1582, 0]
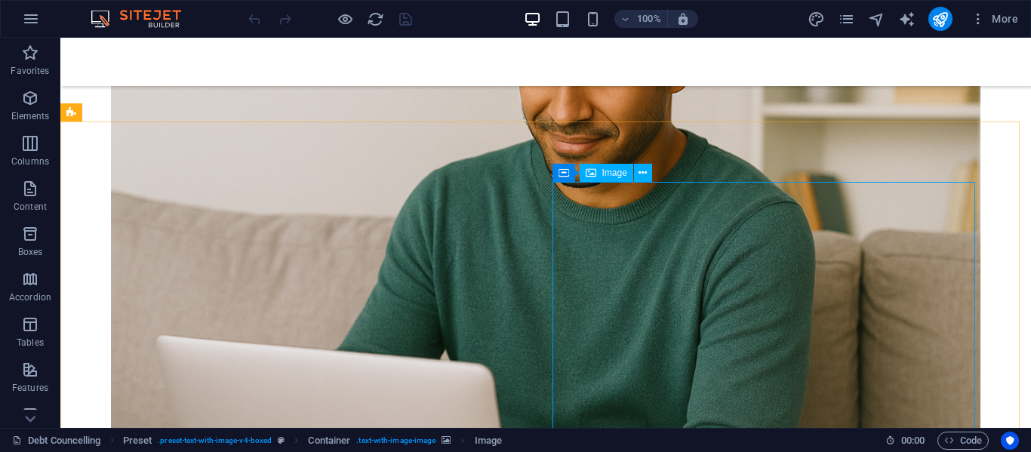
click at [615, 172] on span "Image" at bounding box center [614, 172] width 25 height 9
click at [614, 176] on span "Image" at bounding box center [614, 172] width 25 height 9
click at [614, 175] on span "Image" at bounding box center [614, 172] width 25 height 9
select select "px"
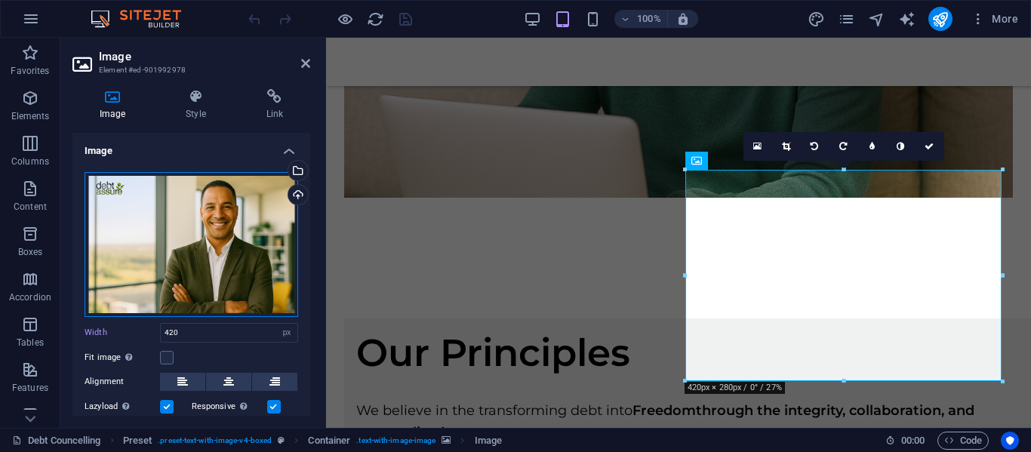
click at [148, 241] on div "Drag files here, click to choose files or select files from Files or our free s…" at bounding box center [192, 244] width 214 height 145
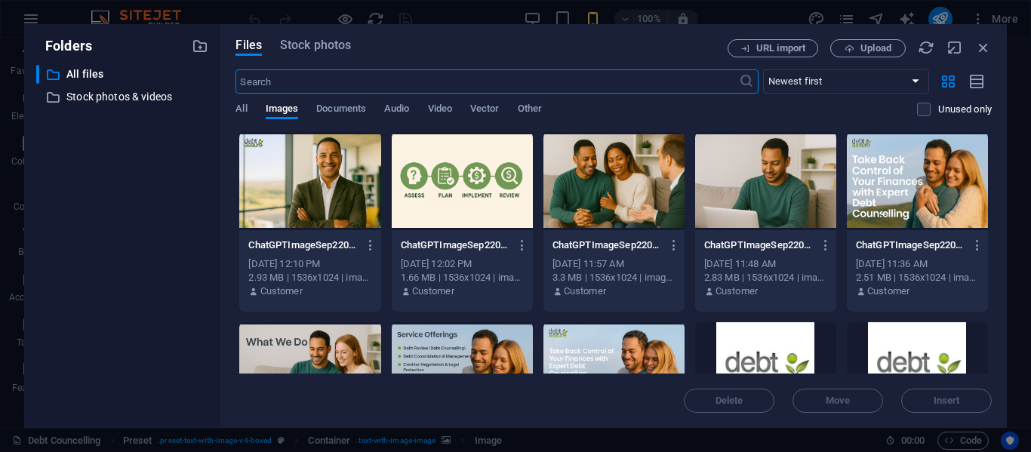
scroll to position [2284, 0]
click at [866, 48] on span "Upload" at bounding box center [876, 48] width 31 height 9
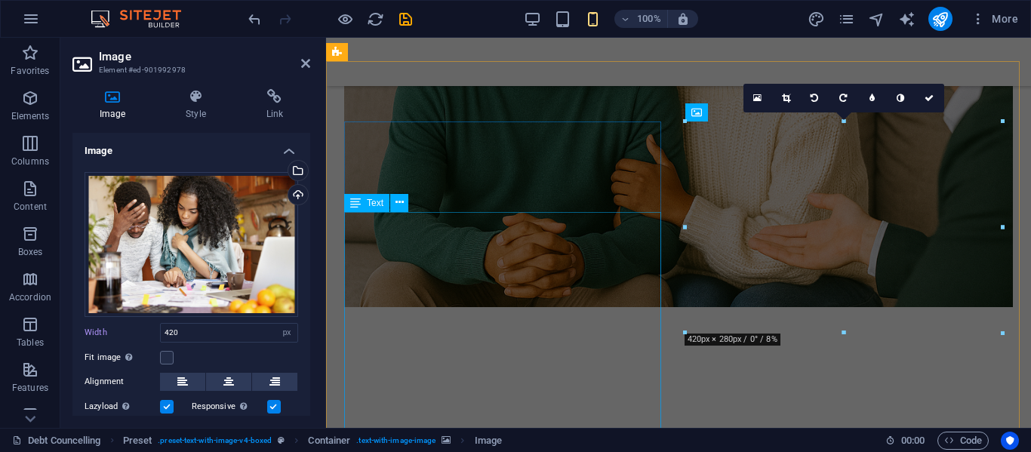
scroll to position [1630, 0]
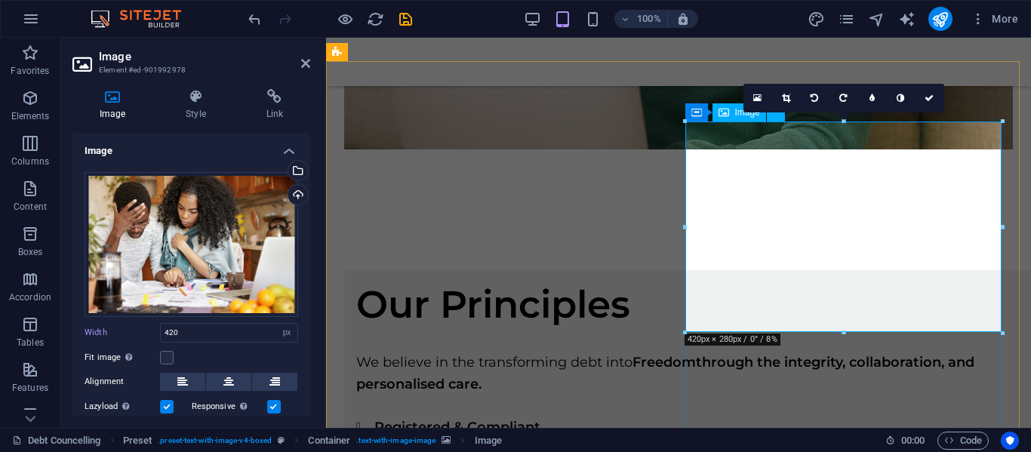
click at [932, 97] on icon at bounding box center [929, 98] width 9 height 9
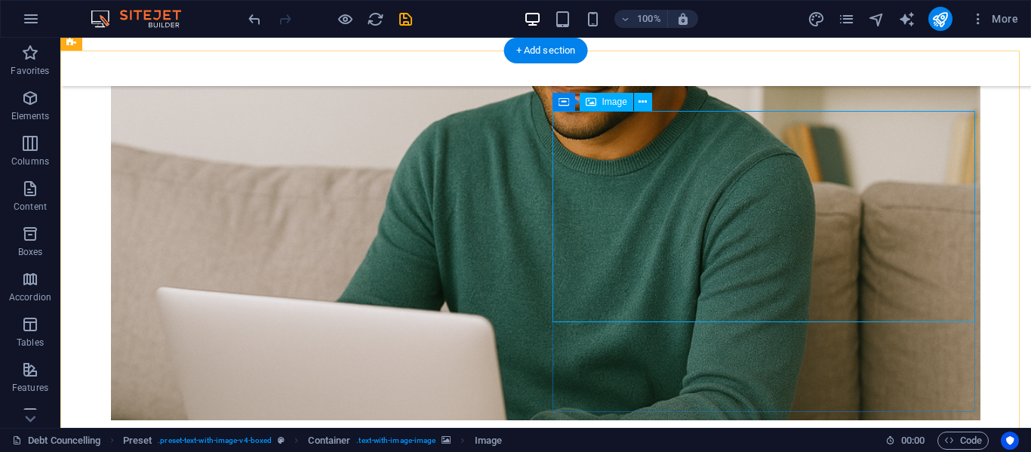
select select "px"
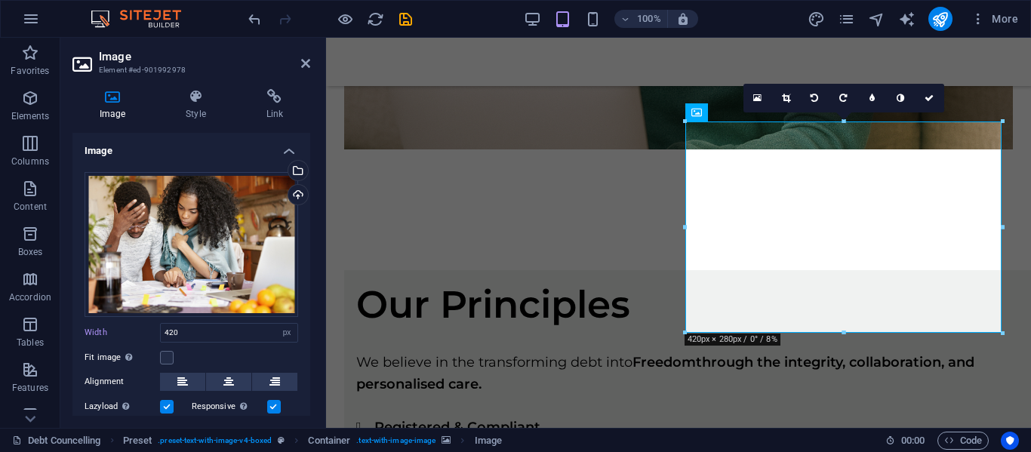
drag, startPoint x: 850, startPoint y: 348, endPoint x: 852, endPoint y: 393, distance: 44.6
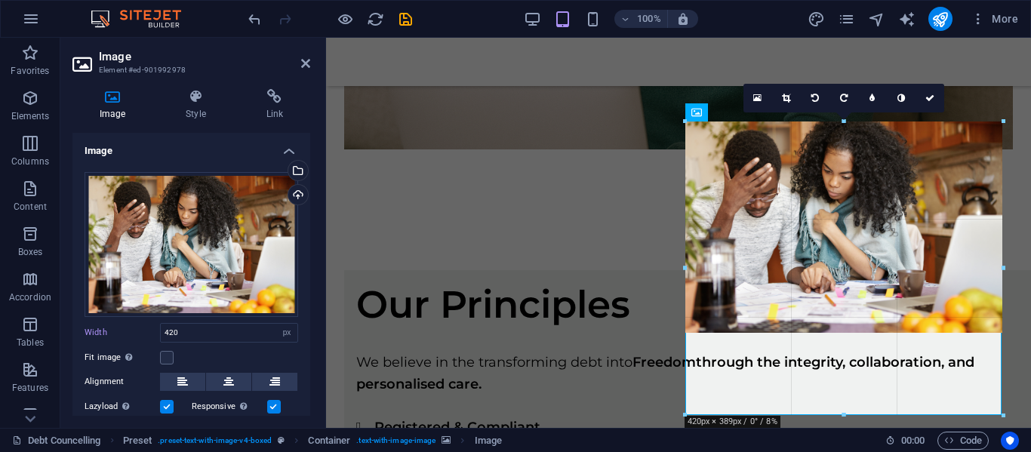
click at [909, 414] on div at bounding box center [844, 415] width 318 height 5
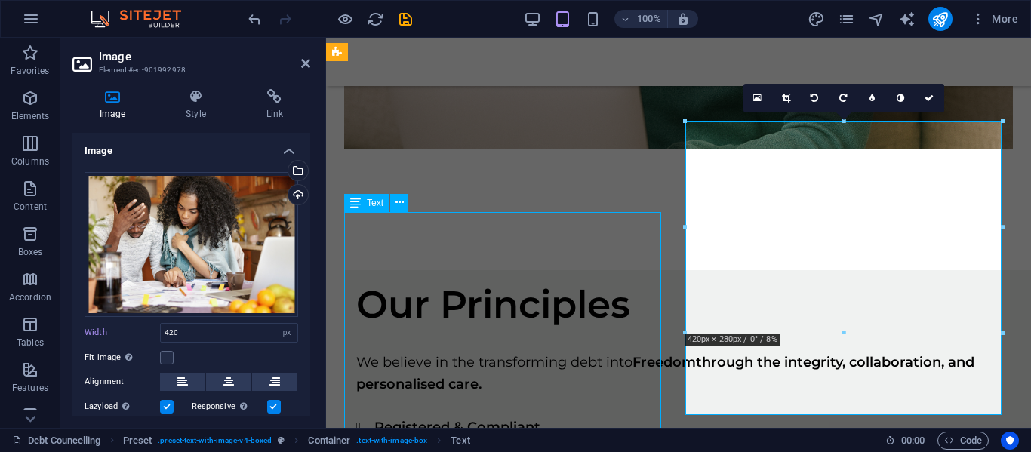
scroll to position [1653, 0]
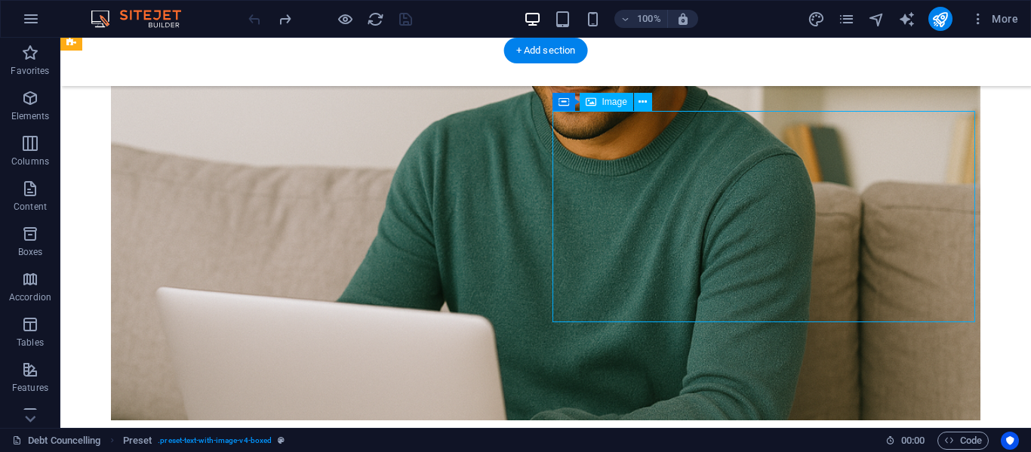
select select "px"
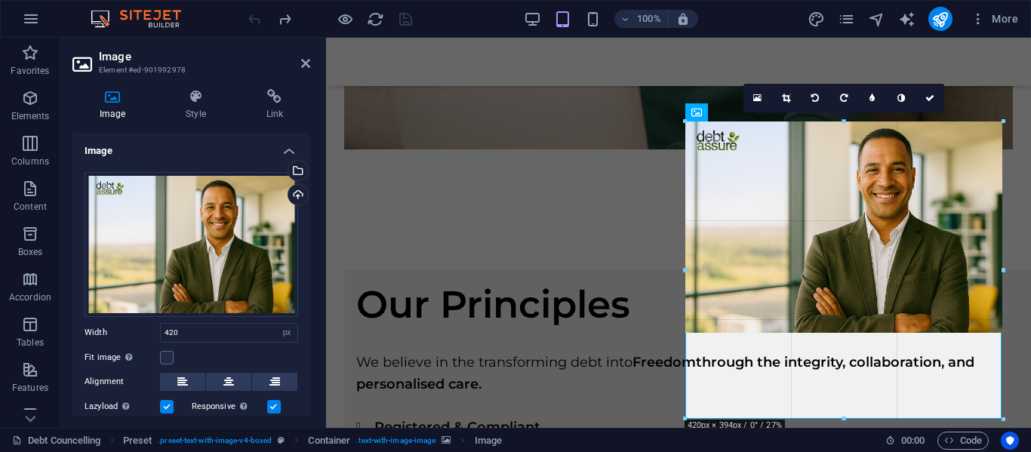
drag, startPoint x: 846, startPoint y: 331, endPoint x: 840, endPoint y: 417, distance: 86.2
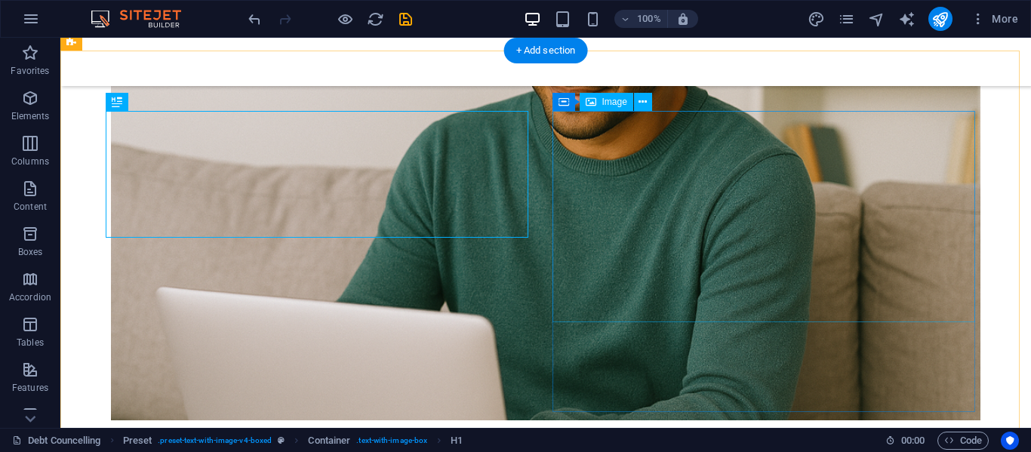
scroll to position [1653, 0]
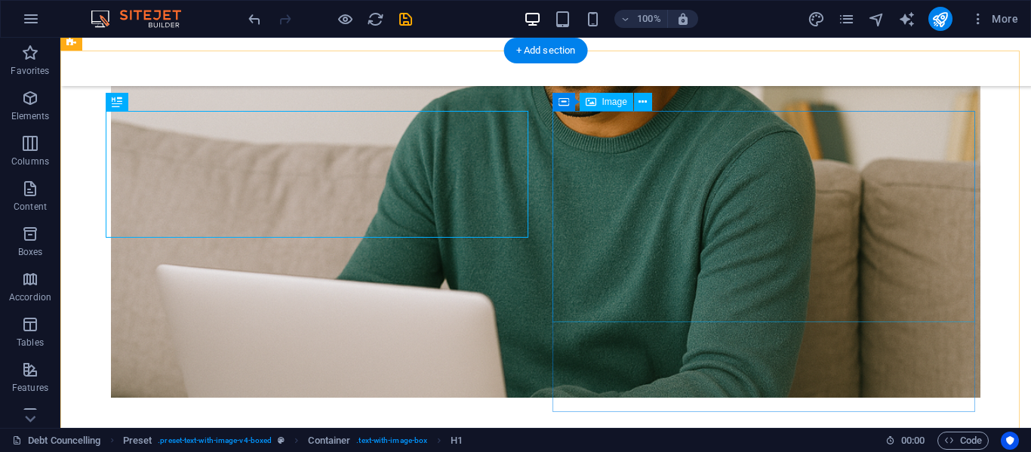
select select "px"
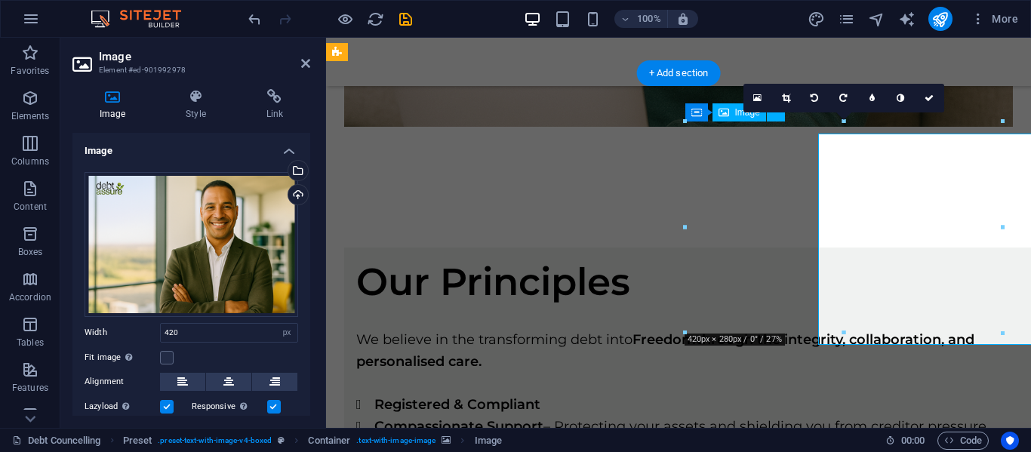
scroll to position [1630, 0]
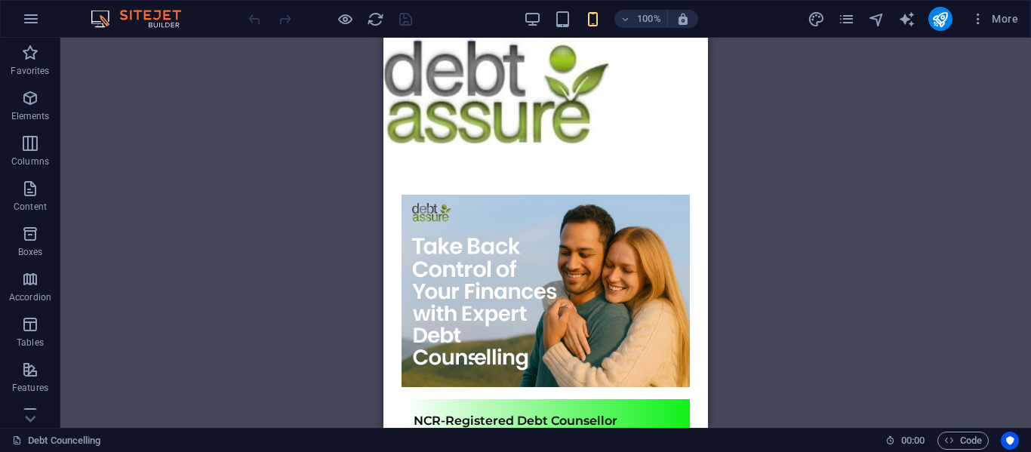
click at [273, 211] on div "Drag here to replace the existing content. Press “Ctrl” if you want to create a…" at bounding box center [545, 233] width 971 height 390
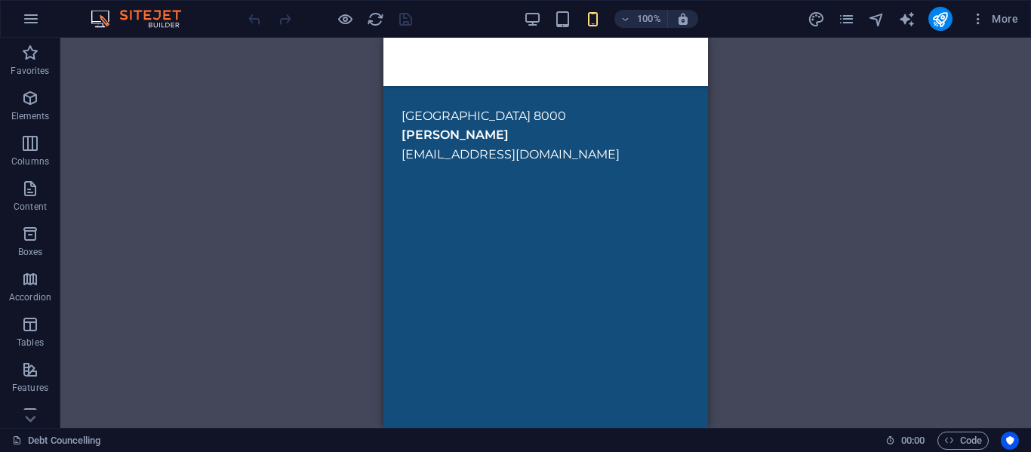
scroll to position [3670, 0]
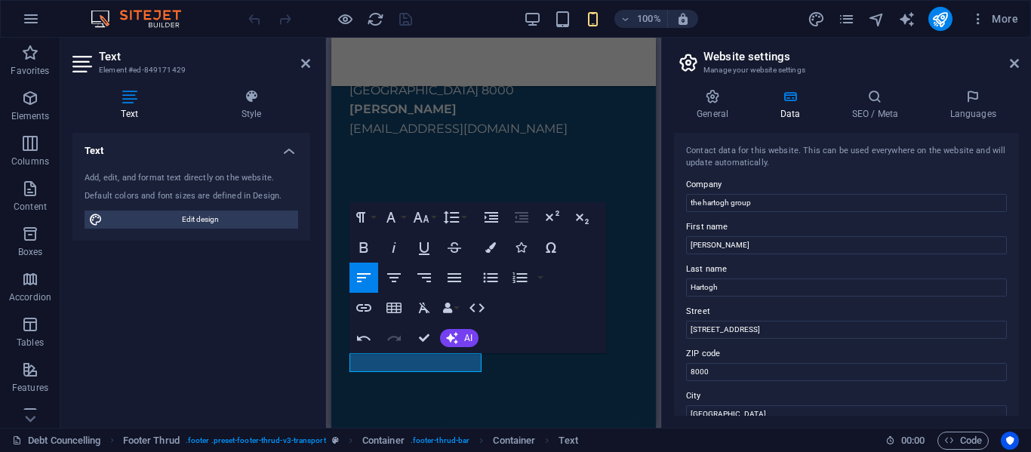
drag, startPoint x: 217, startPoint y: 314, endPoint x: 227, endPoint y: 311, distance: 10.3
click at [218, 314] on div "Text Add, edit, and format text directly on the website. Default colors and fon…" at bounding box center [191, 274] width 238 height 283
drag, startPoint x: 1015, startPoint y: 63, endPoint x: 1006, endPoint y: 67, distance: 9.5
click at [1015, 63] on icon at bounding box center [1014, 63] width 9 height 12
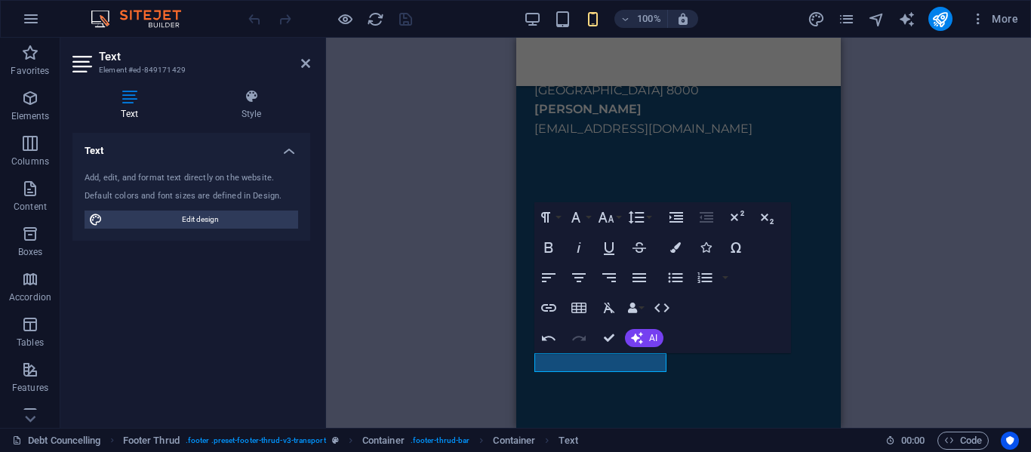
click at [946, 137] on div "H1 Text image overlap Container Container Text image overlap Image Text image o…" at bounding box center [678, 233] width 705 height 390
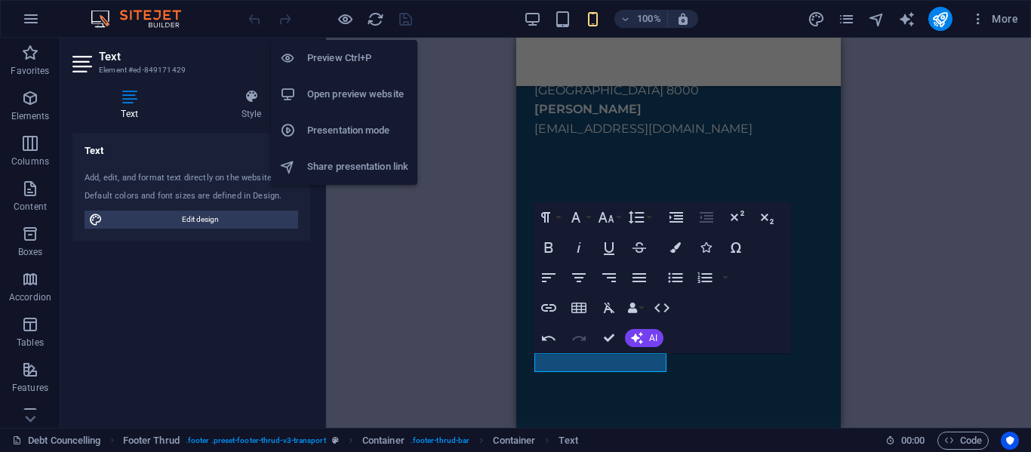
drag, startPoint x: 340, startPoint y: 20, endPoint x: 334, endPoint y: 28, distance: 10.3
click at [306, 451] on icon "button" at bounding box center [162, 454] width 288 height 1
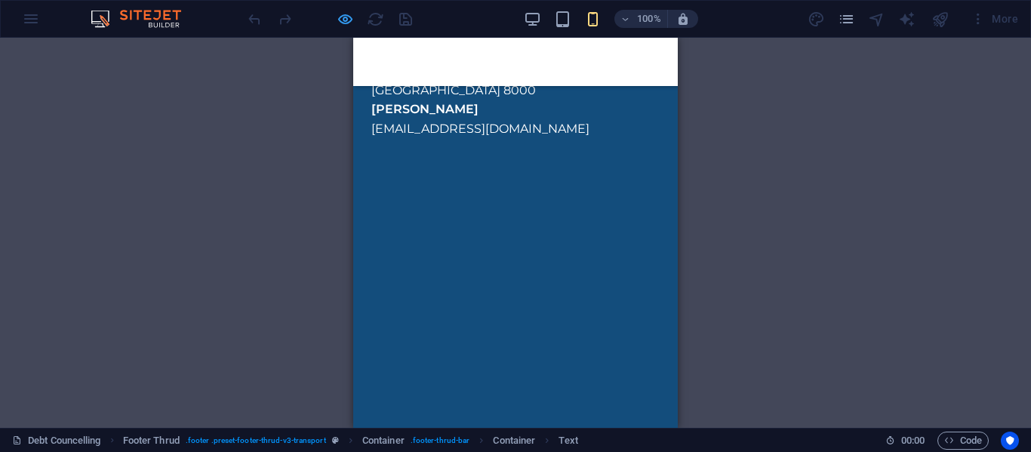
click at [306, 451] on icon "button" at bounding box center [162, 454] width 288 height 1
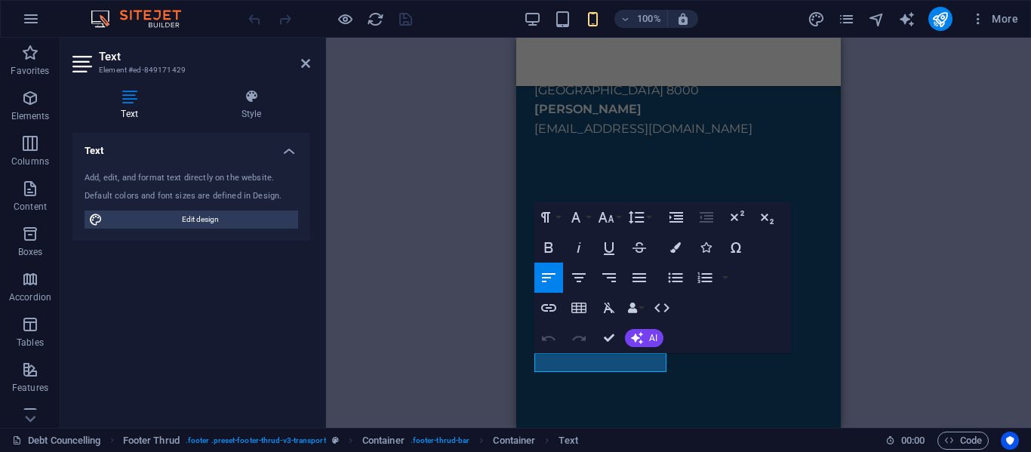
click at [434, 231] on div "H1 Text image overlap Container Container Text image overlap Image Text image o…" at bounding box center [678, 233] width 705 height 390
click at [309, 64] on icon at bounding box center [305, 63] width 9 height 12
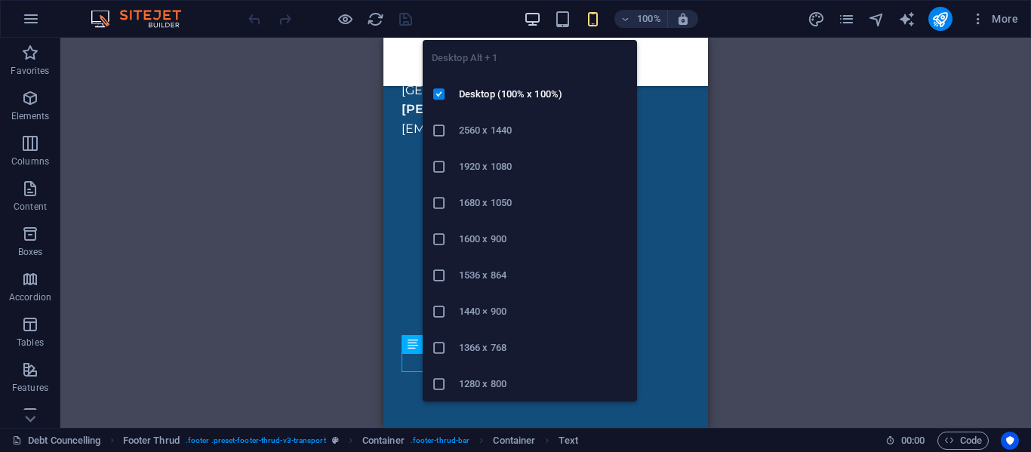
click at [531, 22] on icon "button" at bounding box center [532, 19] width 17 height 17
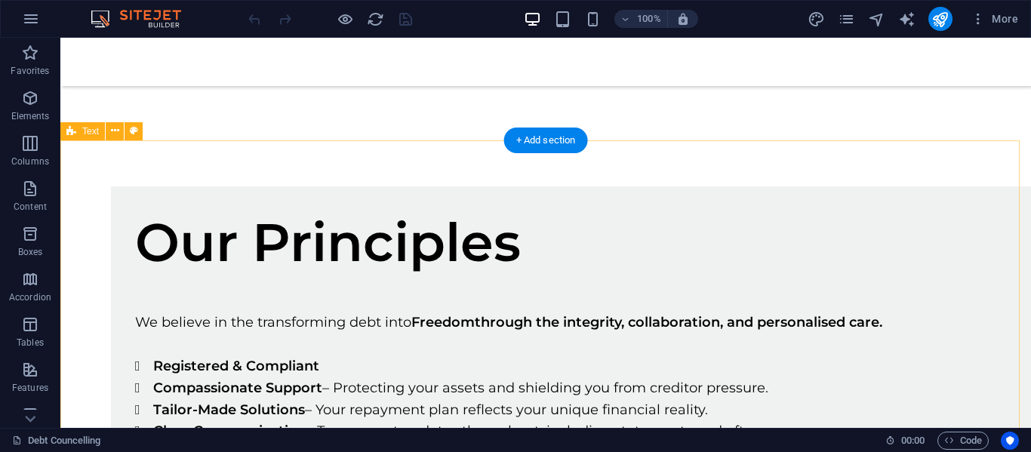
scroll to position [2287, 0]
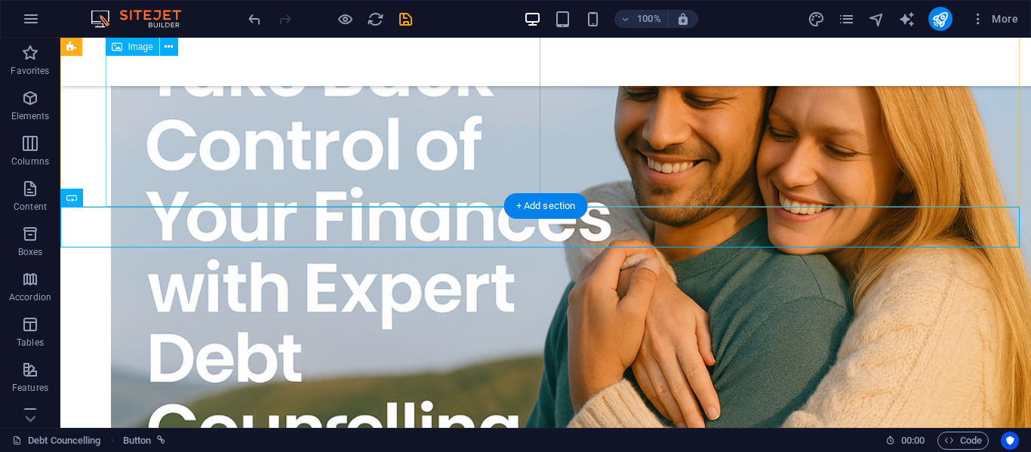
scroll to position [279, 0]
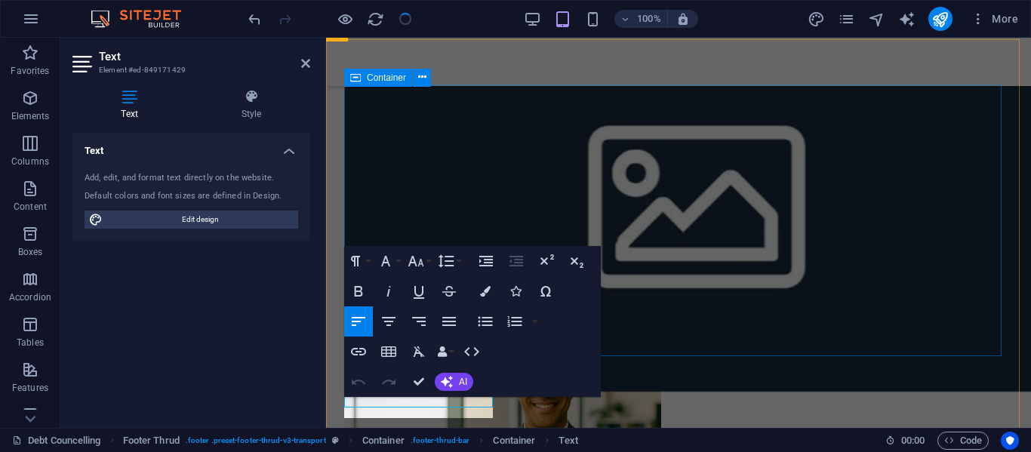
scroll to position [2897, 0]
click at [942, 16] on icon "publish" at bounding box center [940, 19] width 17 height 17
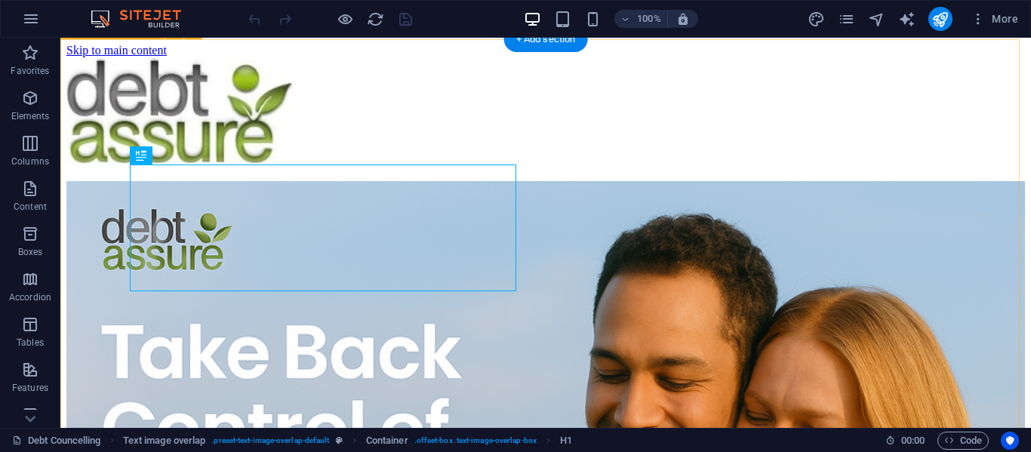
scroll to position [446, 0]
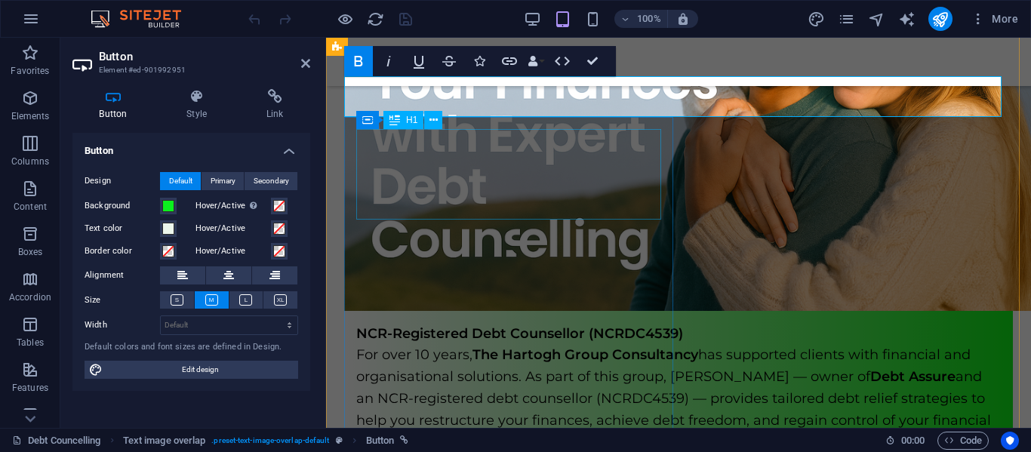
scroll to position [319, 0]
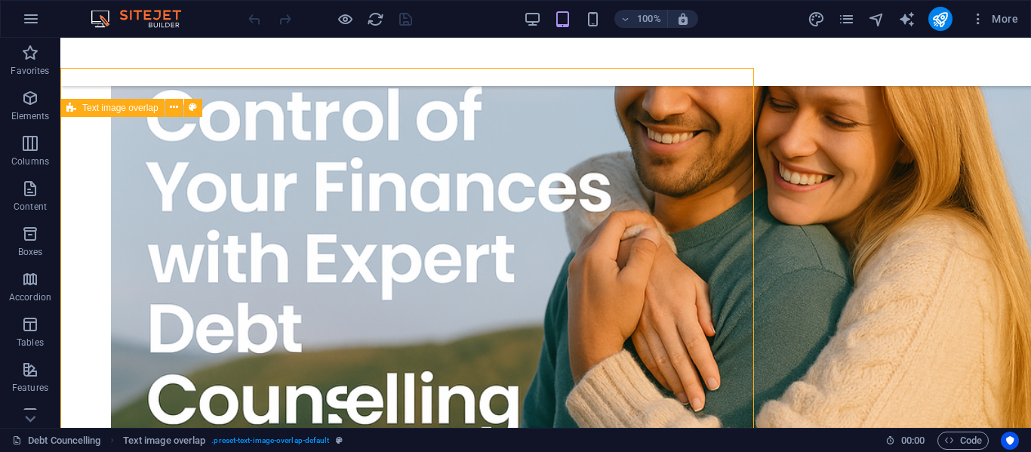
scroll to position [368, 0]
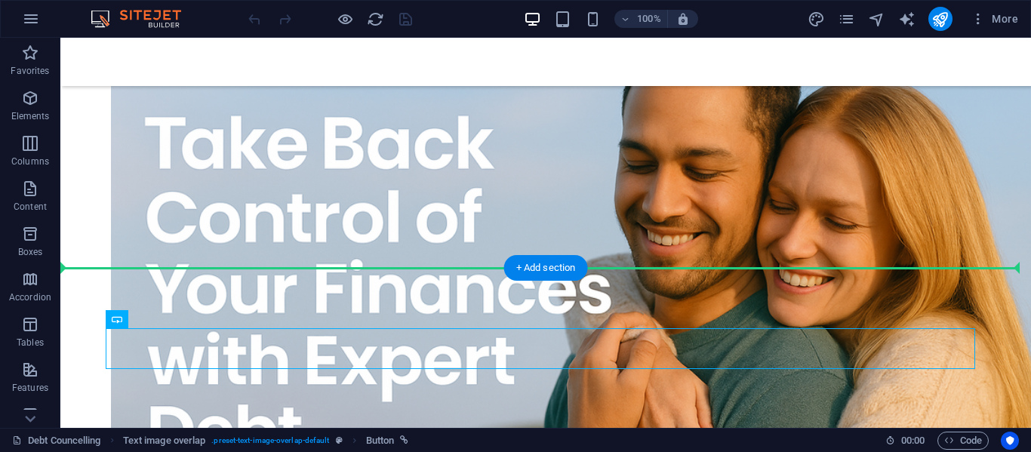
drag, startPoint x: 178, startPoint y: 351, endPoint x: 185, endPoint y: 301, distance: 50.3
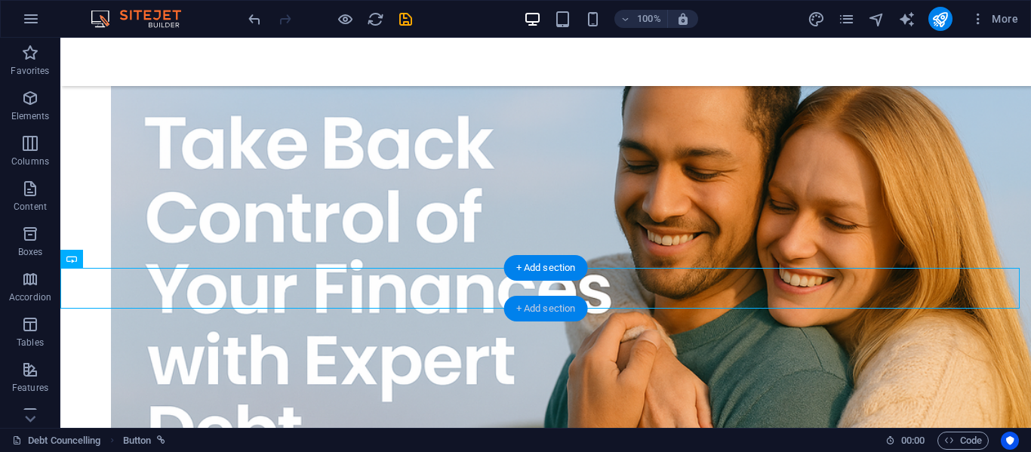
click at [525, 308] on div "+ Add section" at bounding box center [546, 309] width 84 height 26
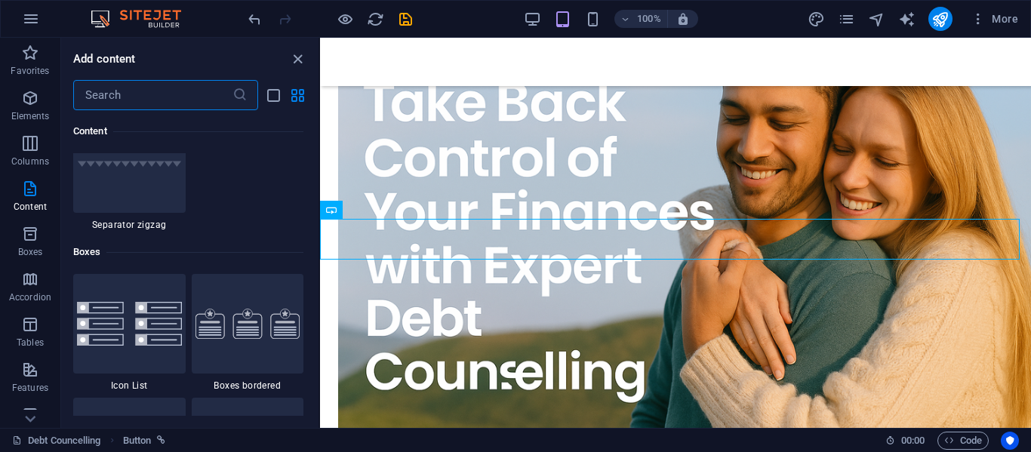
scroll to position [4076, 0]
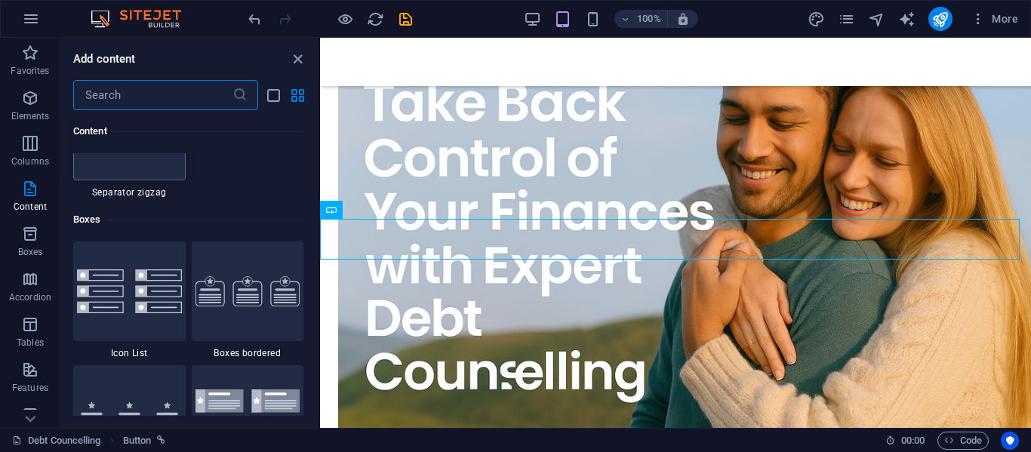
click at [145, 172] on div at bounding box center [129, 131] width 112 height 100
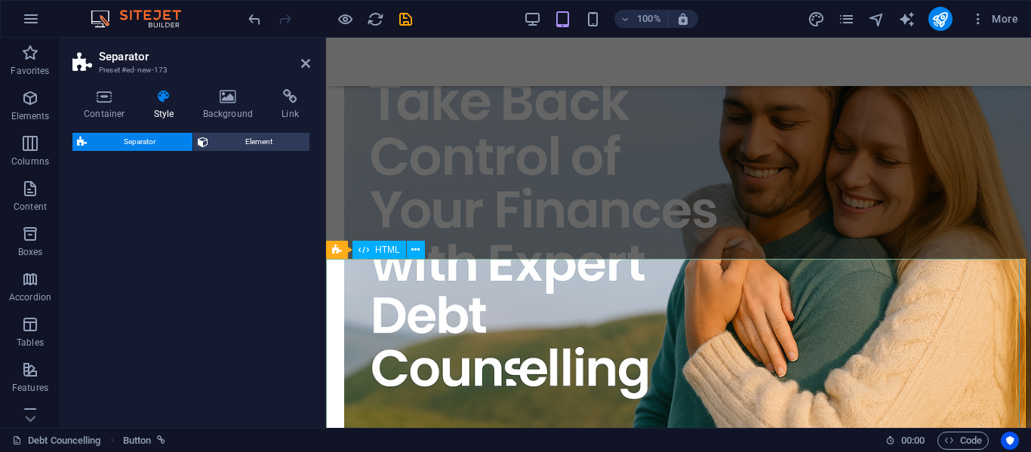
select select "zigzag"
select select "rem"
select select "preset-separator-v3-zigzag"
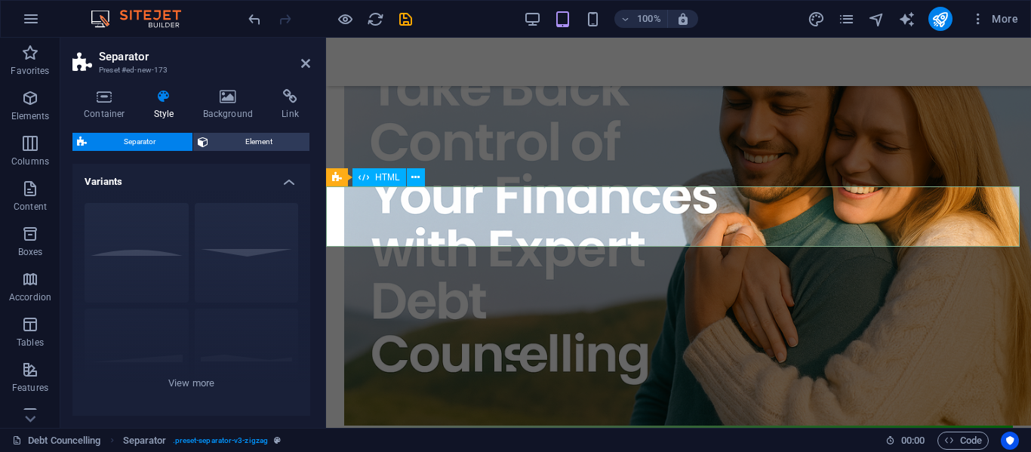
scroll to position [218, 0]
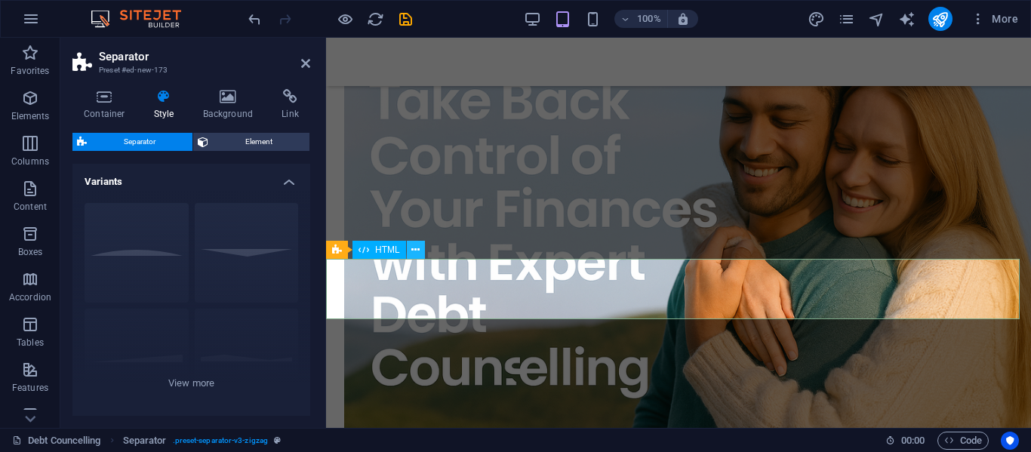
click at [413, 252] on icon at bounding box center [415, 250] width 8 height 16
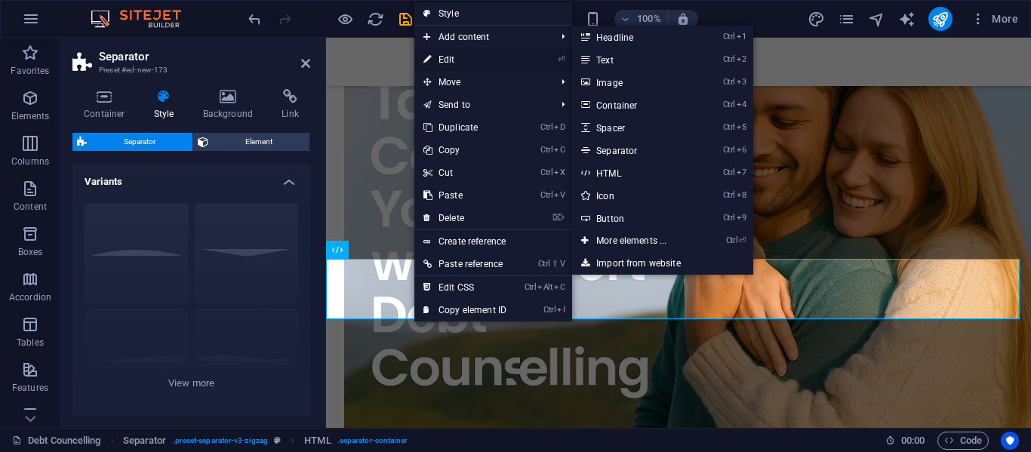
click at [473, 60] on link "⏎ Edit" at bounding box center [464, 59] width 101 height 23
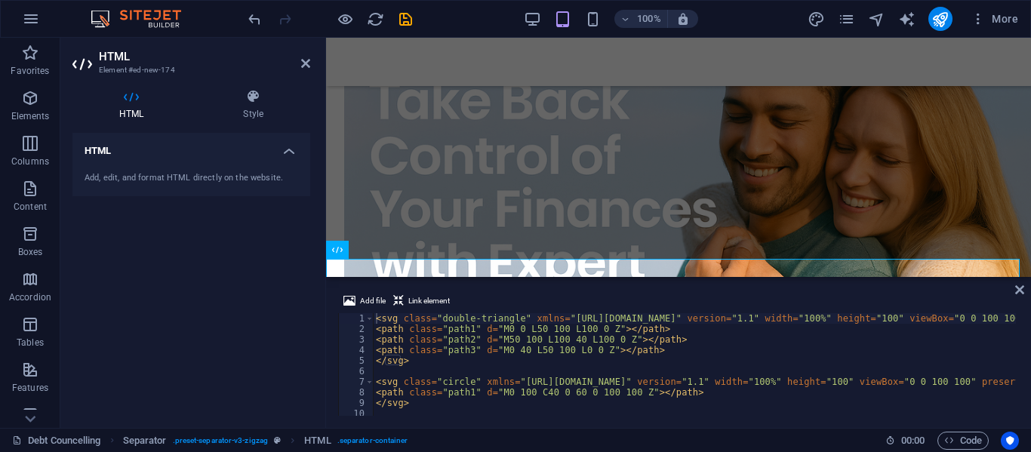
click at [1024, 288] on div "Add file Link element <svg class="double-triangle" xmlns="[URL][DOMAIN_NAME]" v…" at bounding box center [678, 354] width 705 height 148
drag, startPoint x: 1019, startPoint y: 291, endPoint x: 801, endPoint y: 257, distance: 220.8
click at [1019, 291] on icon at bounding box center [1019, 290] width 9 height 12
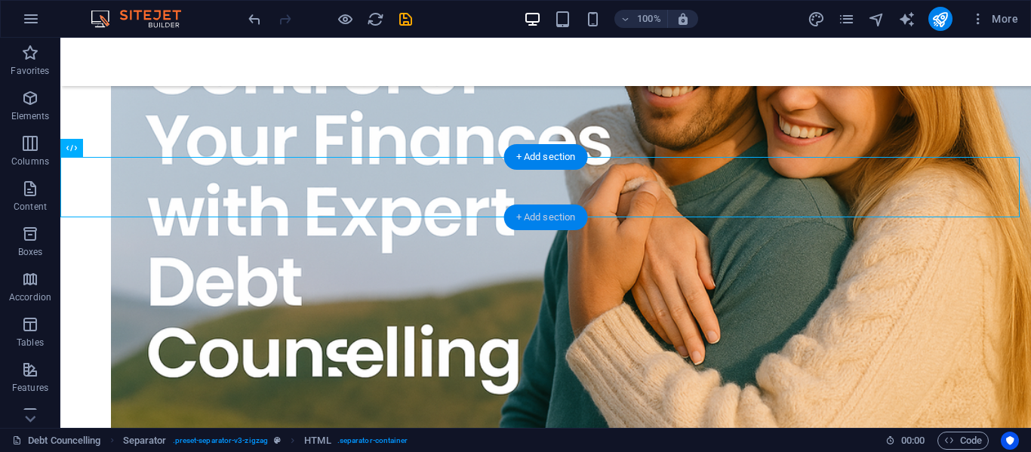
scroll to position [369, 0]
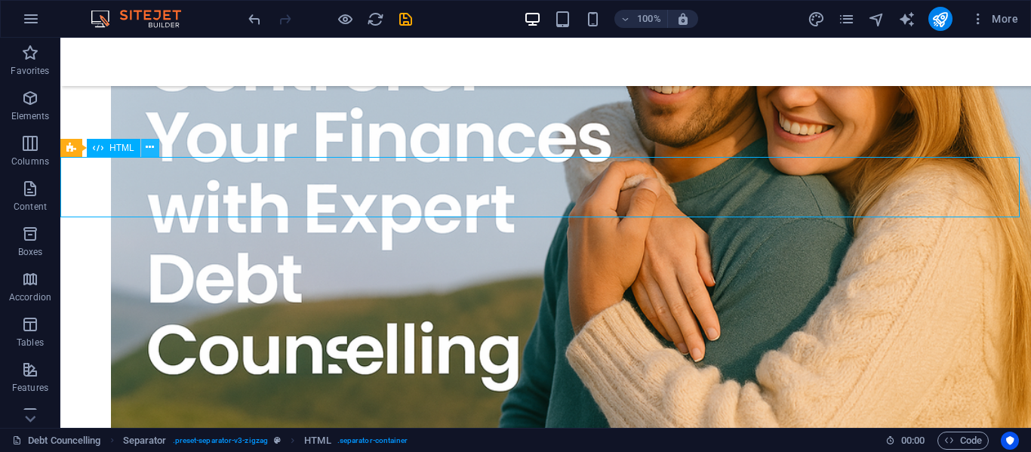
click at [146, 150] on icon at bounding box center [150, 148] width 8 height 16
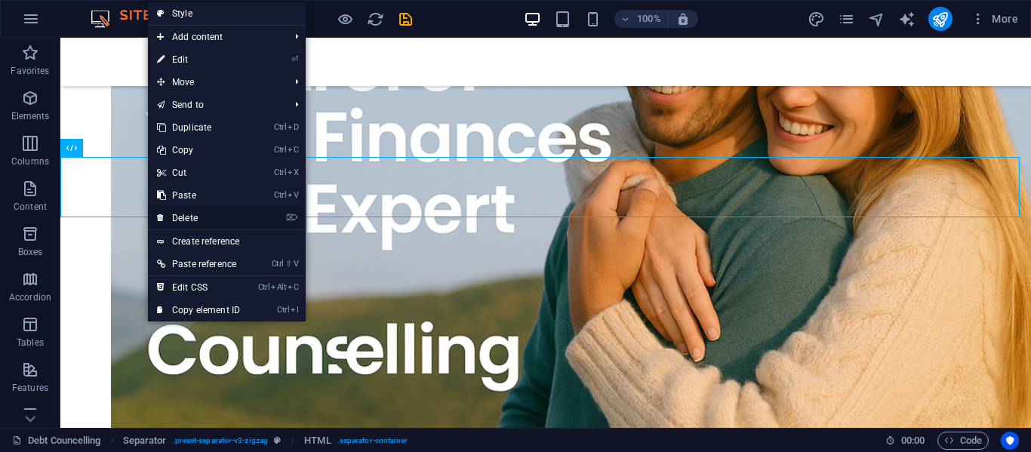
click at [189, 213] on link "⌦ Delete" at bounding box center [198, 218] width 101 height 23
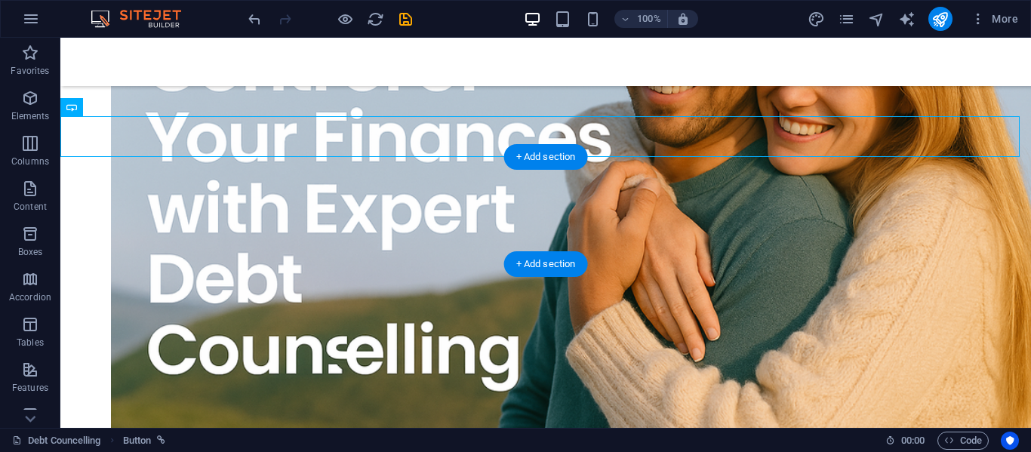
drag, startPoint x: 193, startPoint y: 142, endPoint x: 188, endPoint y: 199, distance: 56.8
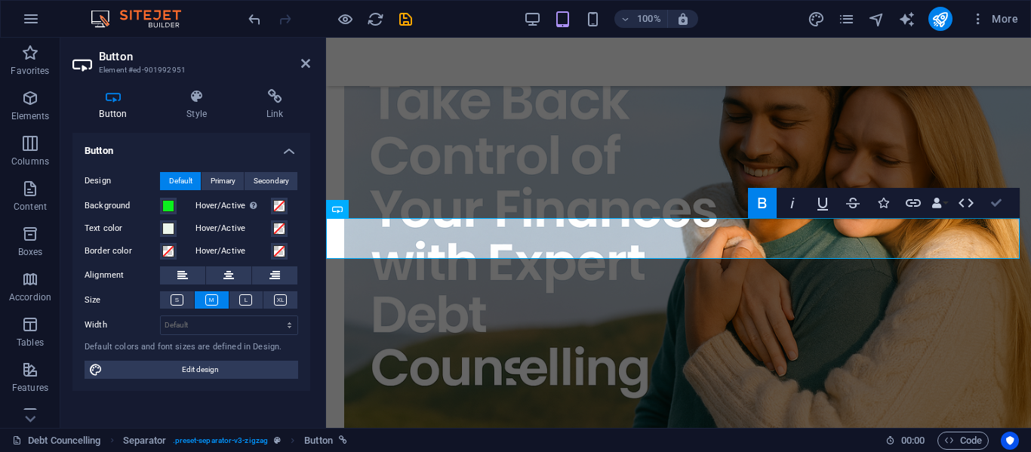
scroll to position [267, 0]
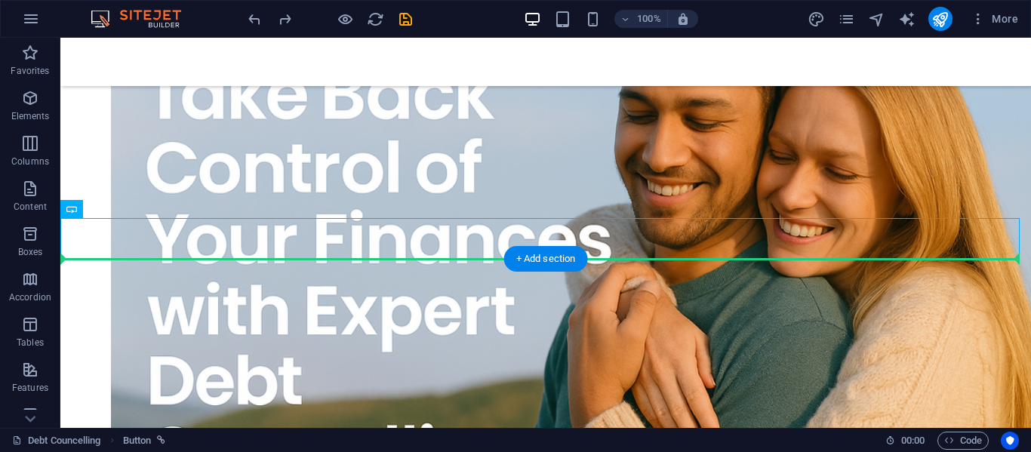
drag, startPoint x: 196, startPoint y: 233, endPoint x: 189, endPoint y: 292, distance: 59.3
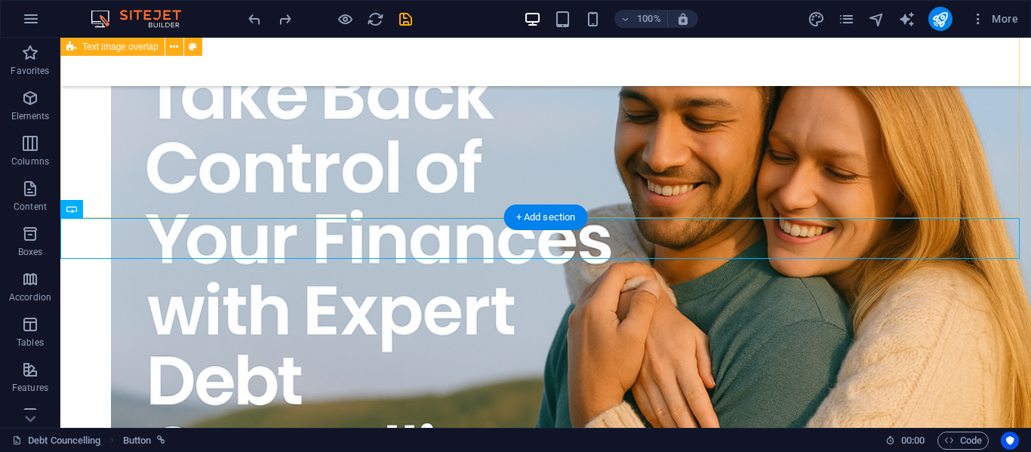
click at [631, 207] on div "NCR-Registered Debt Counsellor (NCRDC4539) For over 10 years, The Hartogh Group…" at bounding box center [545, 292] width 971 height 826
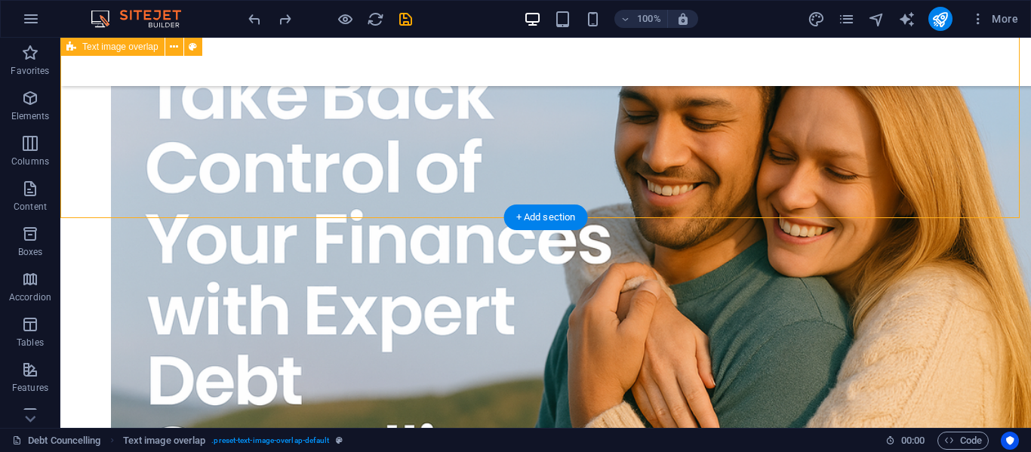
click at [615, 203] on div "NCR-Registered Debt Counsellor (NCRDC4539) For over 10 years, The Hartogh Group…" at bounding box center [545, 292] width 971 height 826
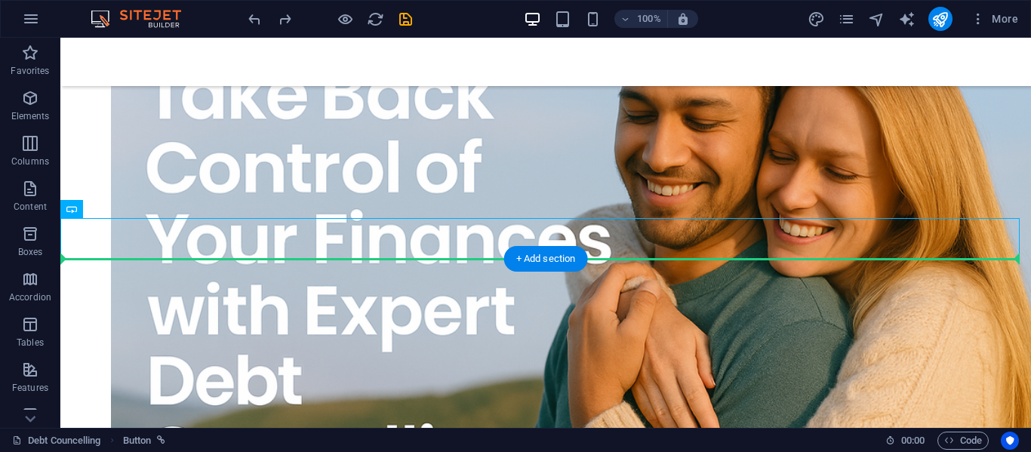
drag, startPoint x: 194, startPoint y: 234, endPoint x: 193, endPoint y: 285, distance: 50.6
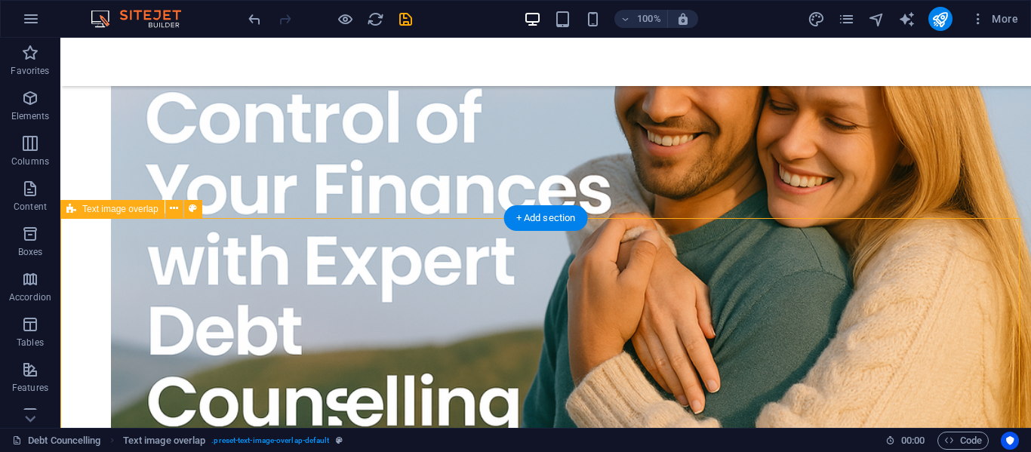
scroll to position [343, 0]
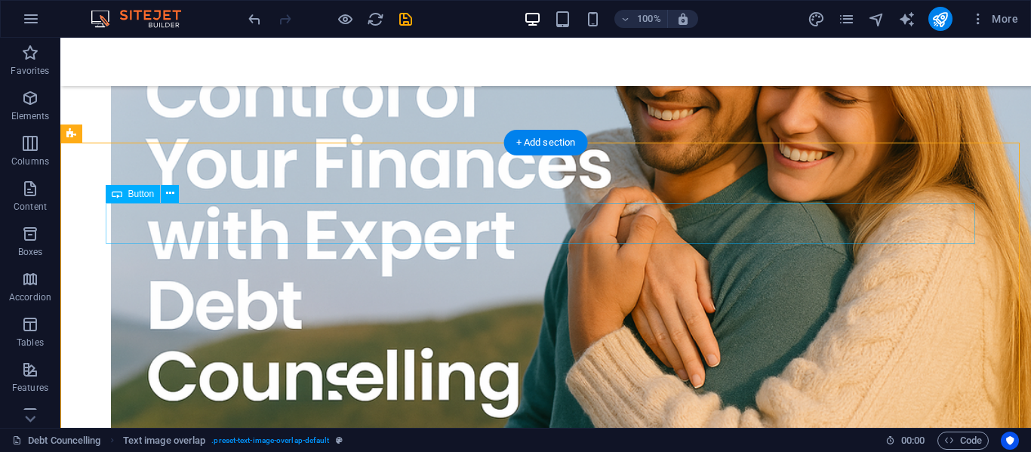
click at [547, 139] on div "+ Add section" at bounding box center [546, 143] width 84 height 26
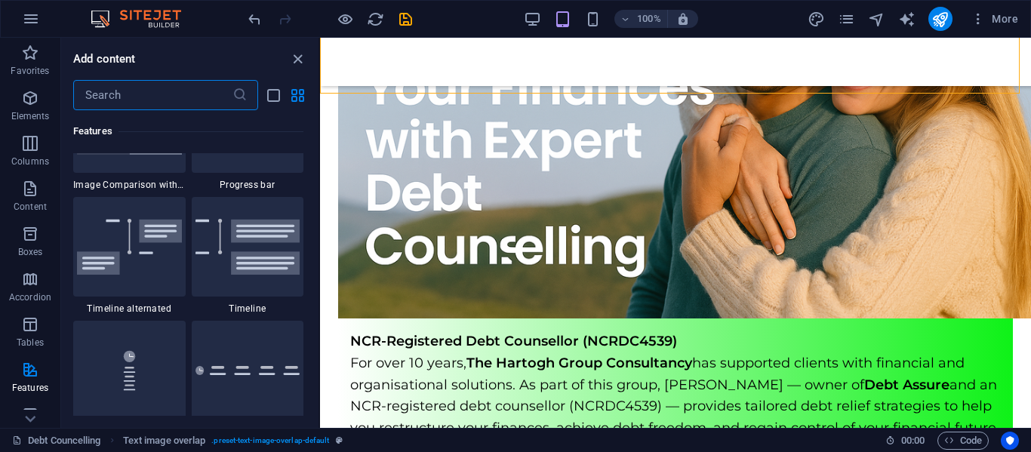
scroll to position [6492, 0]
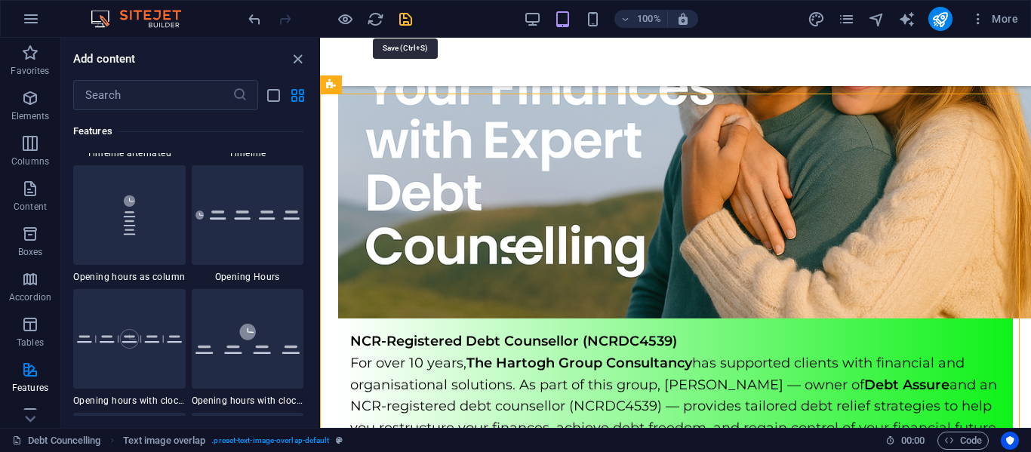
drag, startPoint x: 404, startPoint y: 20, endPoint x: 356, endPoint y: 2, distance: 51.6
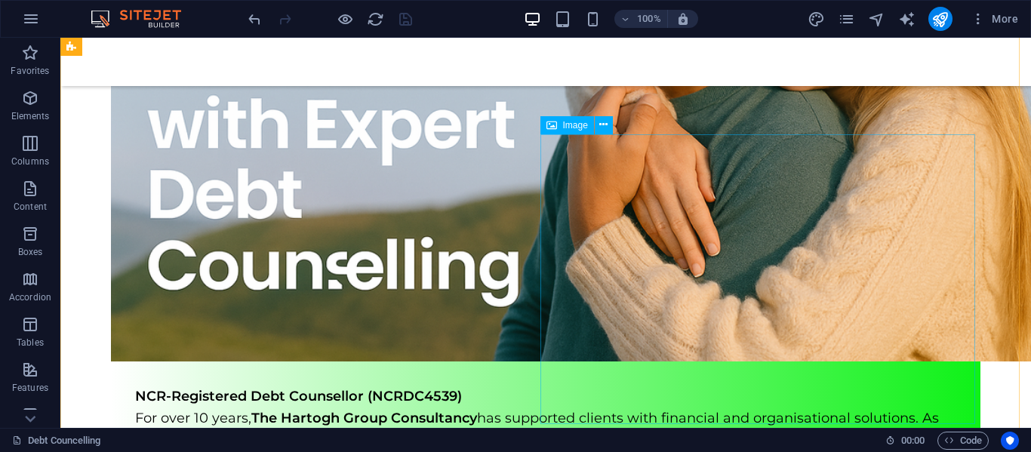
scroll to position [343, 0]
